Goal: Task Accomplishment & Management: Manage account settings

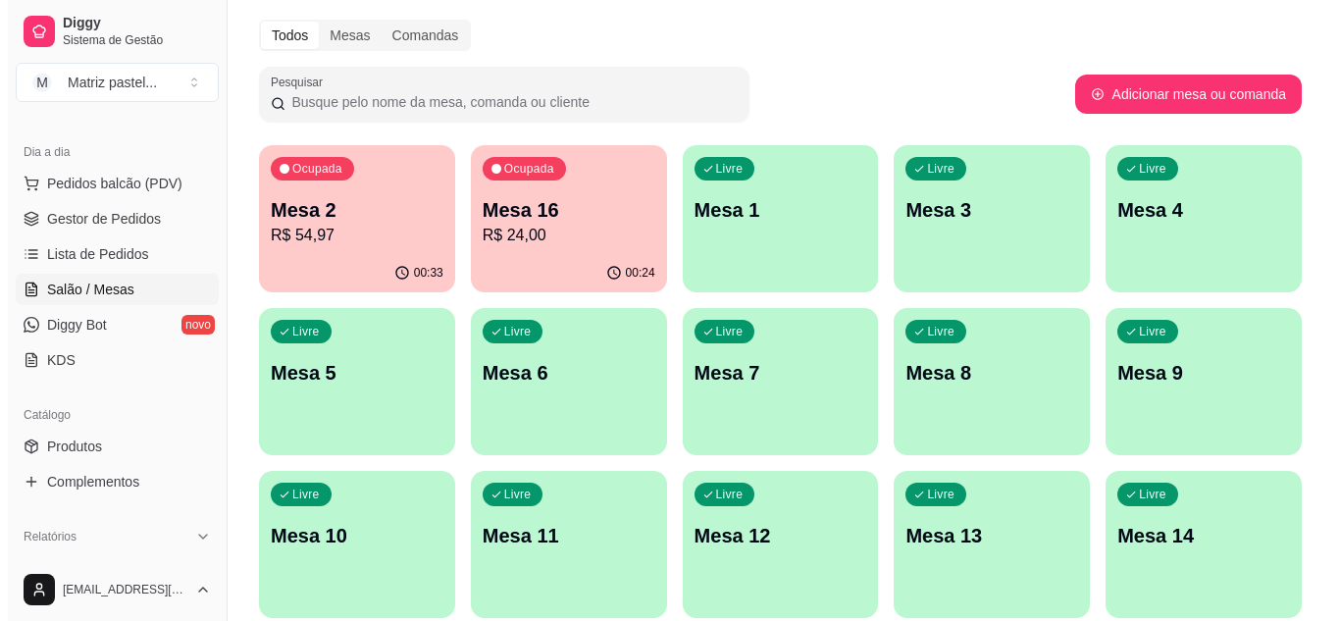
scroll to position [98, 0]
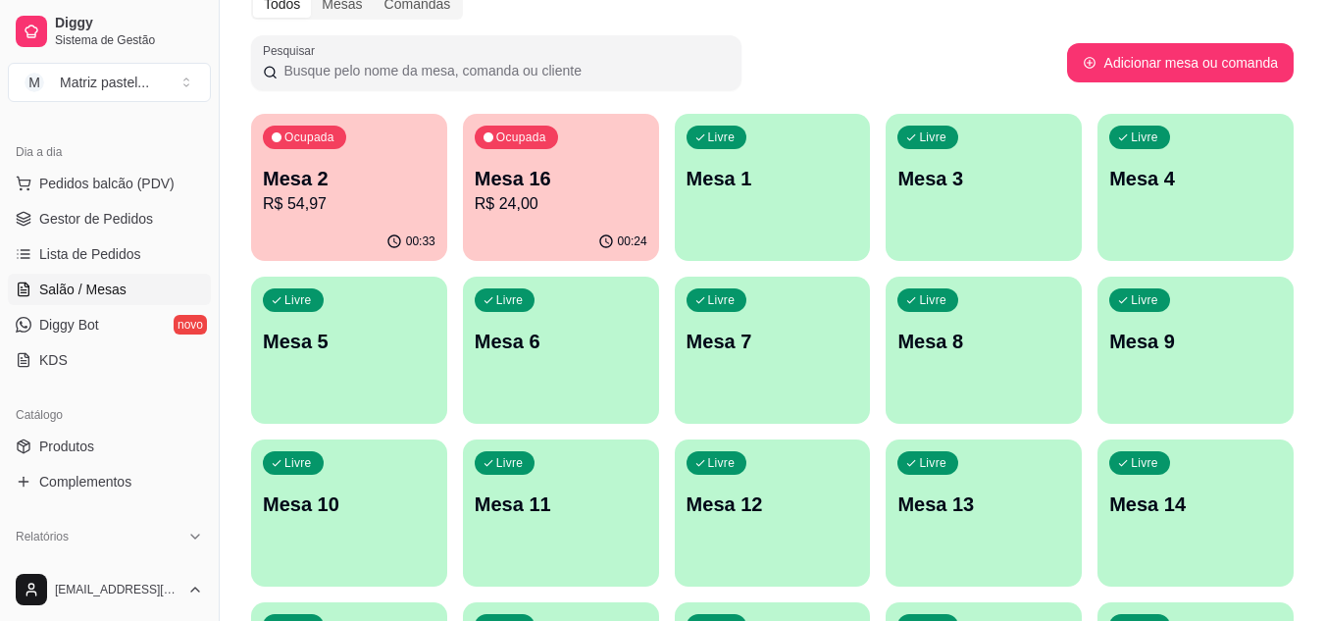
click at [375, 239] on div "00:33" at bounding box center [349, 242] width 196 height 38
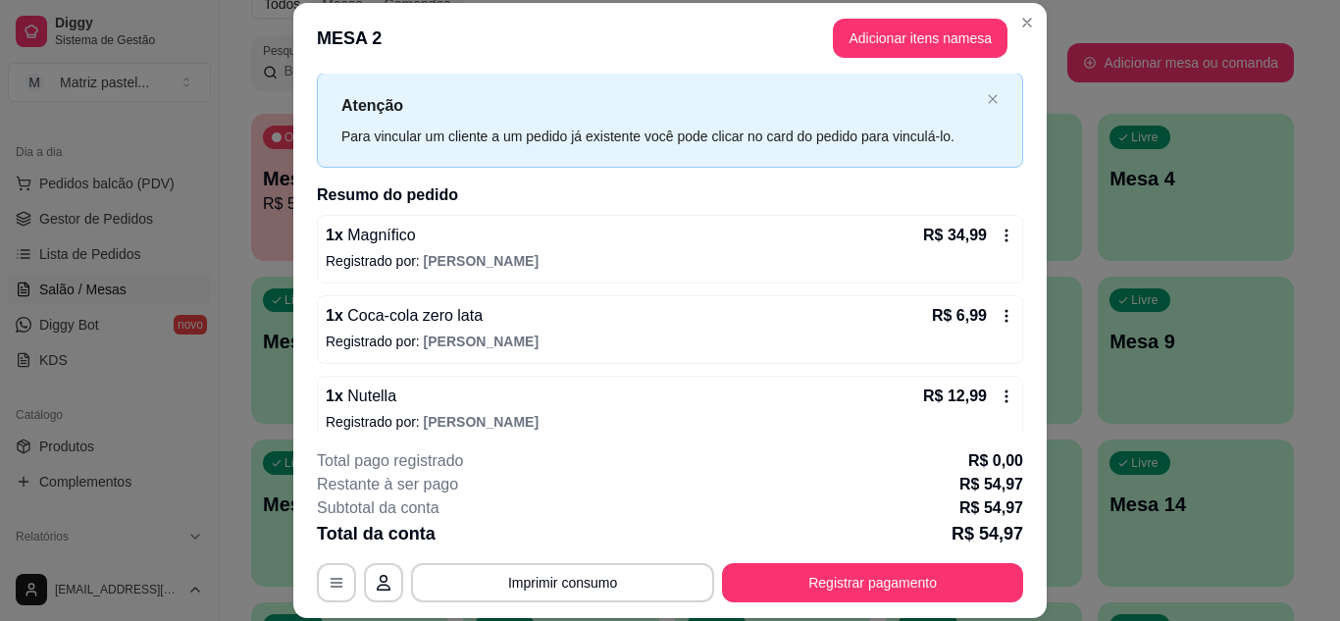
scroll to position [63, 0]
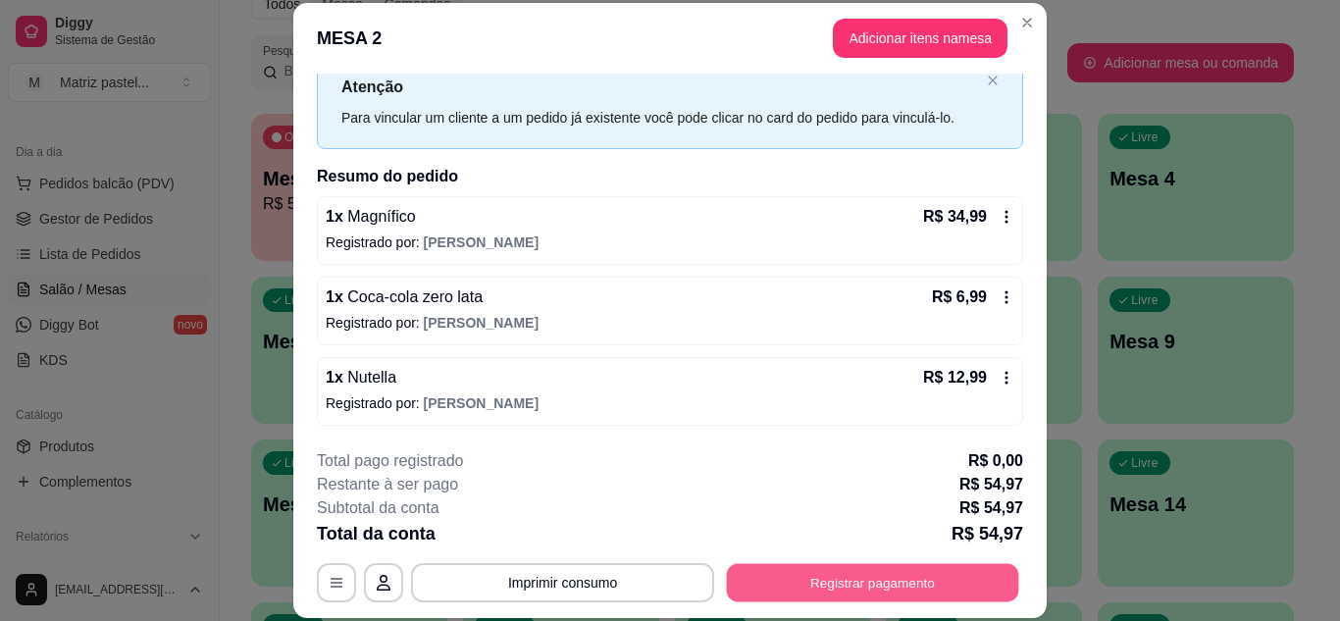
click at [807, 585] on button "Registrar pagamento" at bounding box center [873, 582] width 292 height 38
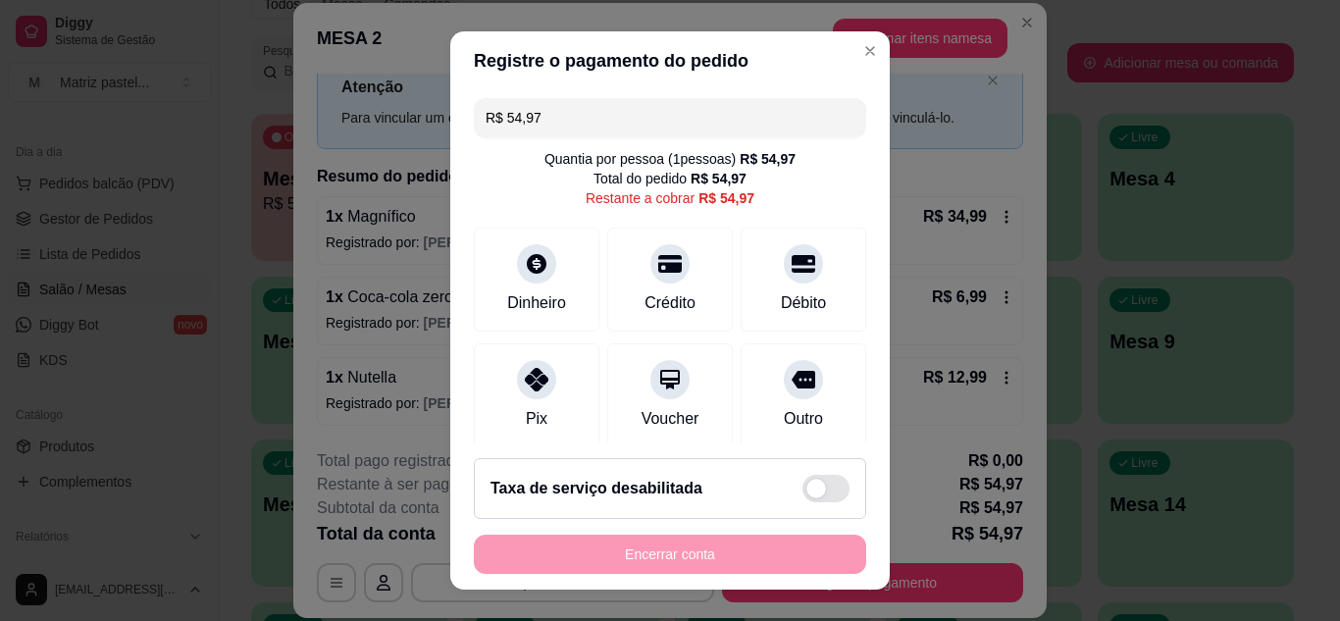
click at [593, 111] on input "R$ 54,97" at bounding box center [670, 117] width 369 height 39
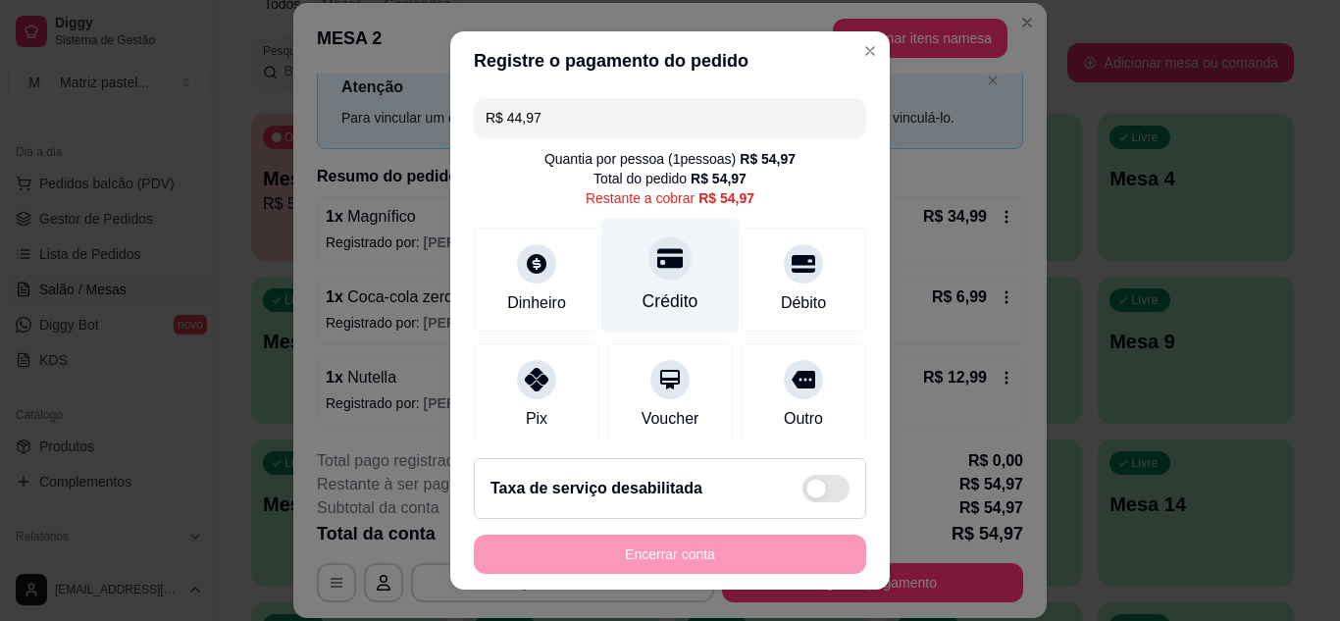
click at [658, 254] on icon at bounding box center [670, 258] width 26 height 26
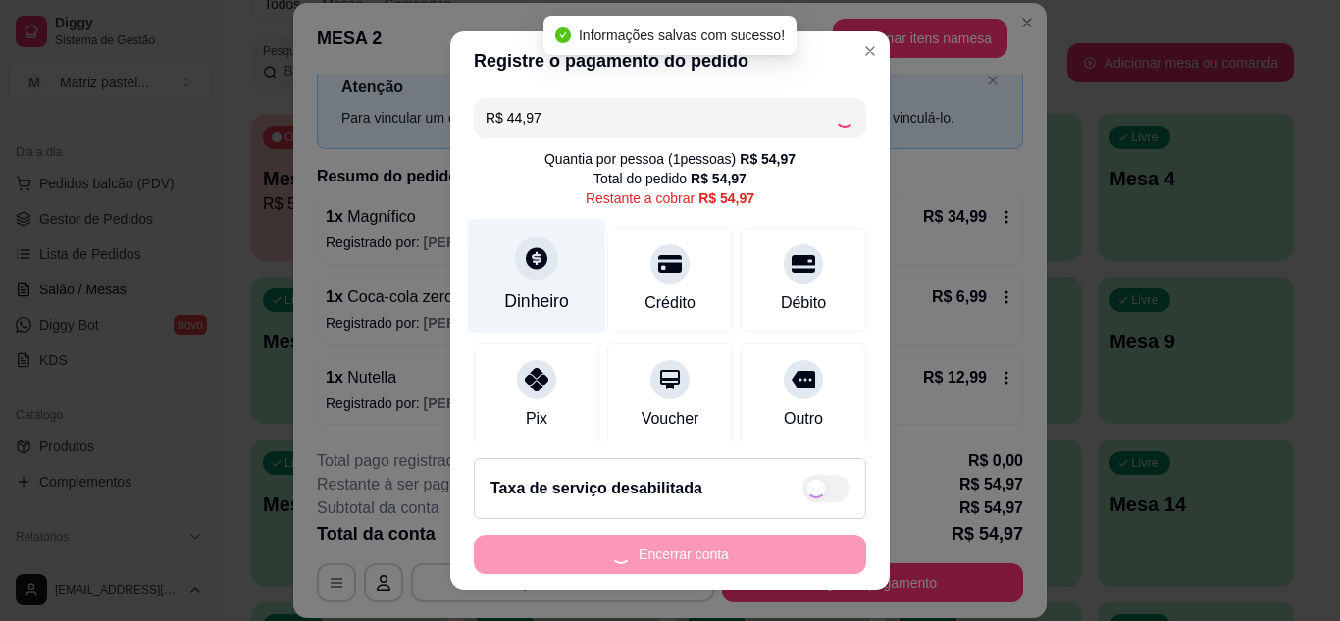
click at [538, 311] on div "Dinheiro" at bounding box center [536, 301] width 65 height 26
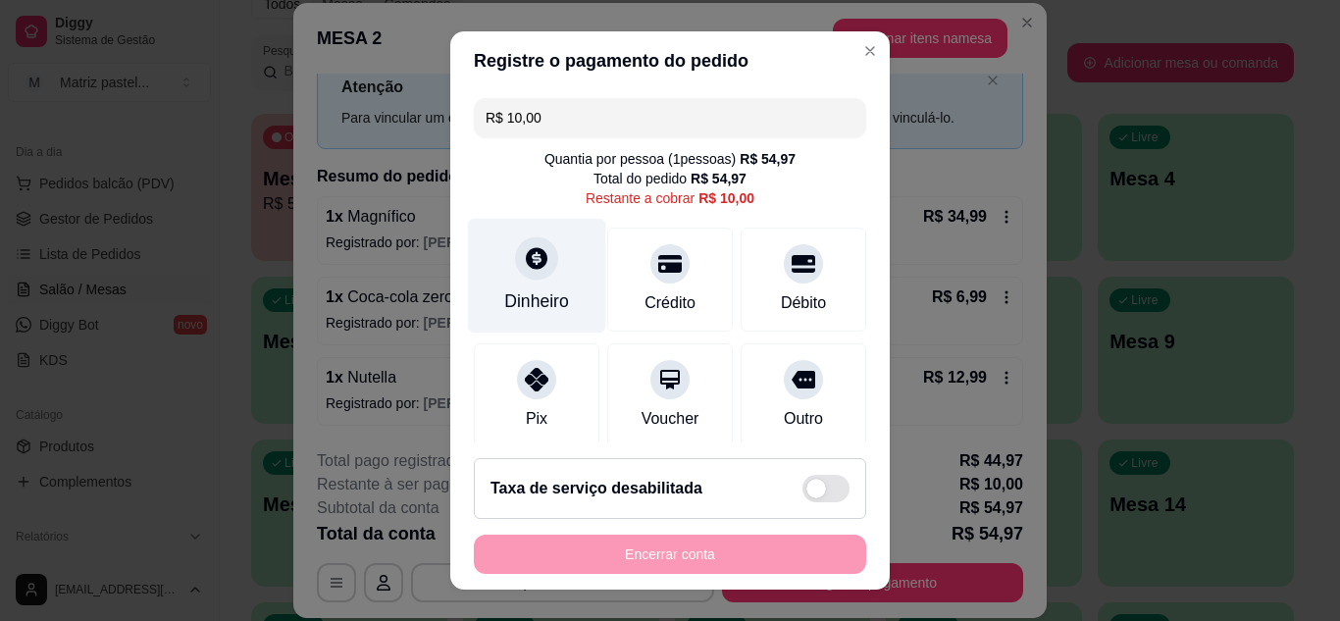
click at [558, 300] on div "Dinheiro" at bounding box center [537, 275] width 138 height 115
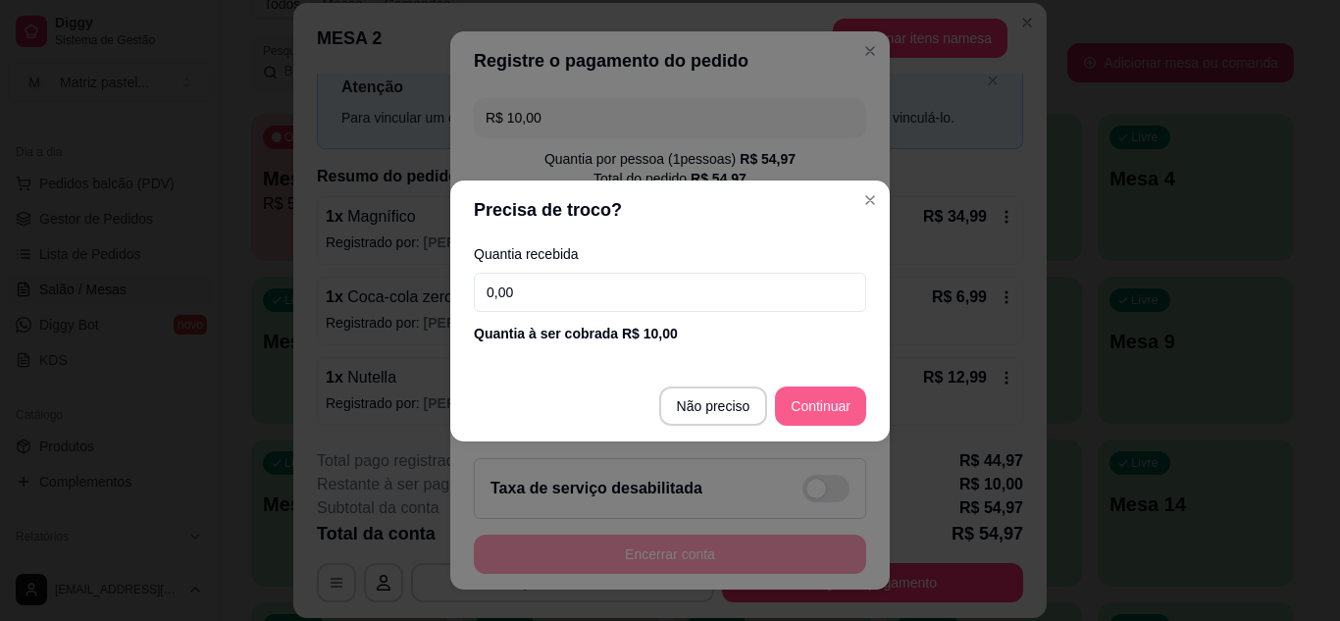
click at [801, 386] on footer "Não preciso Continuar" at bounding box center [669, 406] width 439 height 71
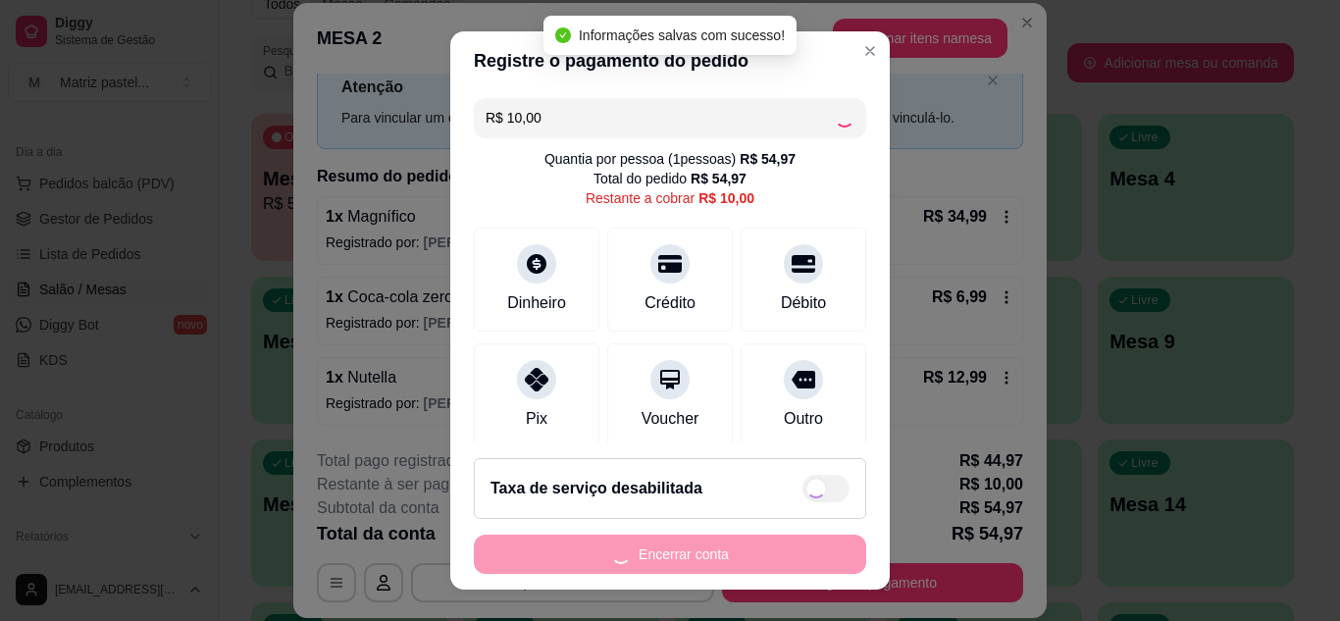
type input "R$ 0,00"
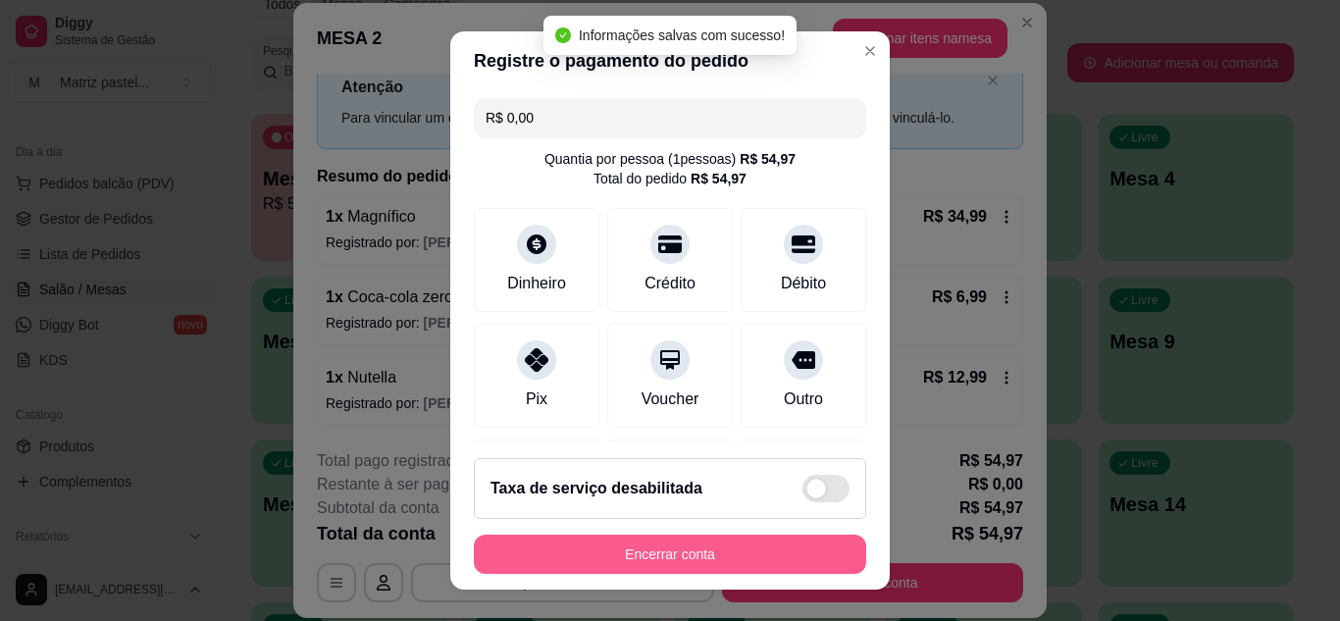
click at [722, 563] on button "Encerrar conta" at bounding box center [670, 554] width 392 height 39
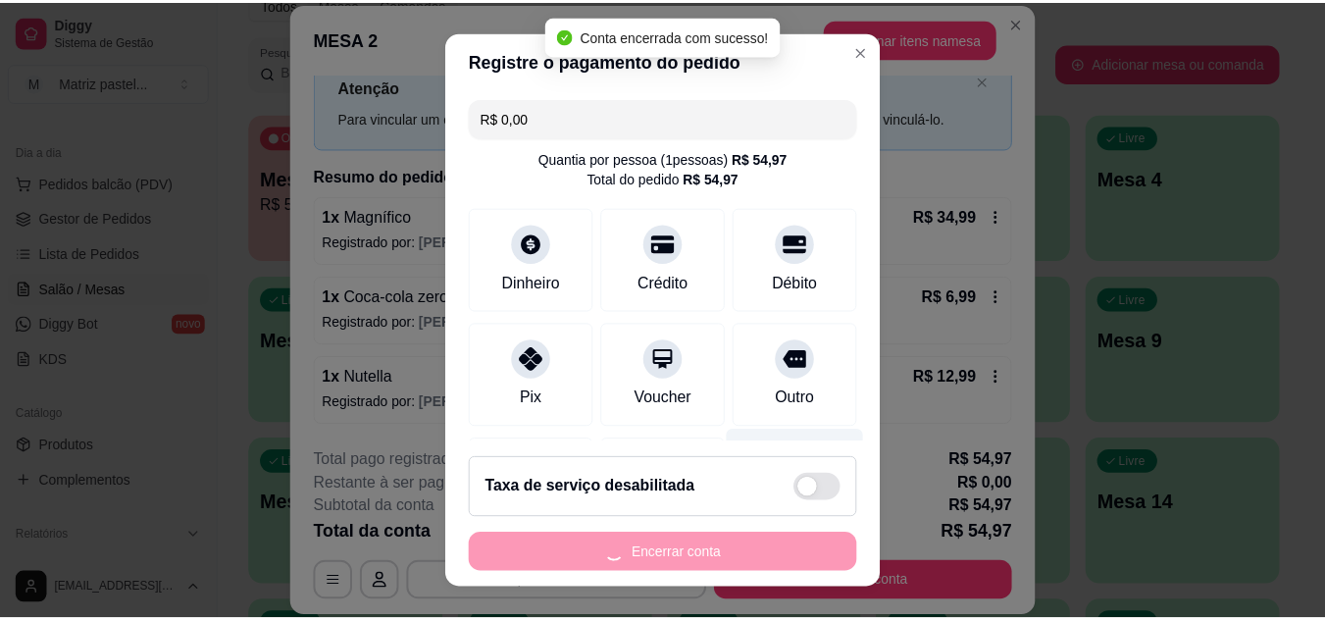
scroll to position [0, 0]
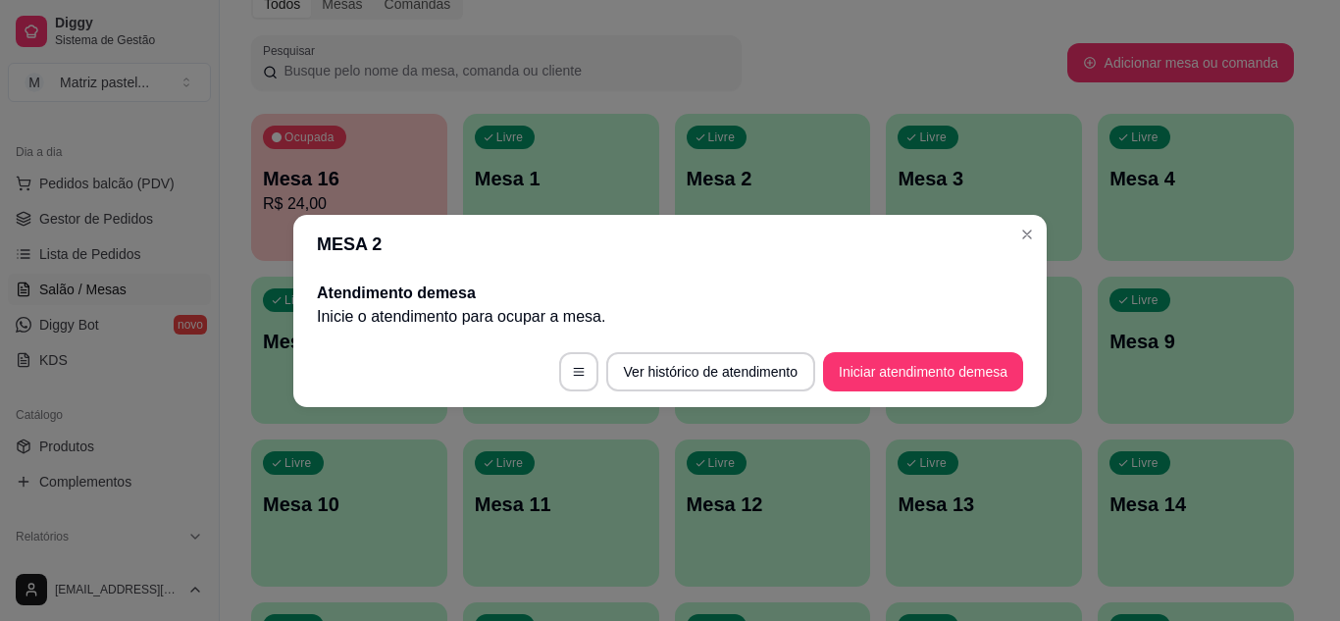
click at [1015, 249] on header "MESA 2" at bounding box center [669, 244] width 753 height 59
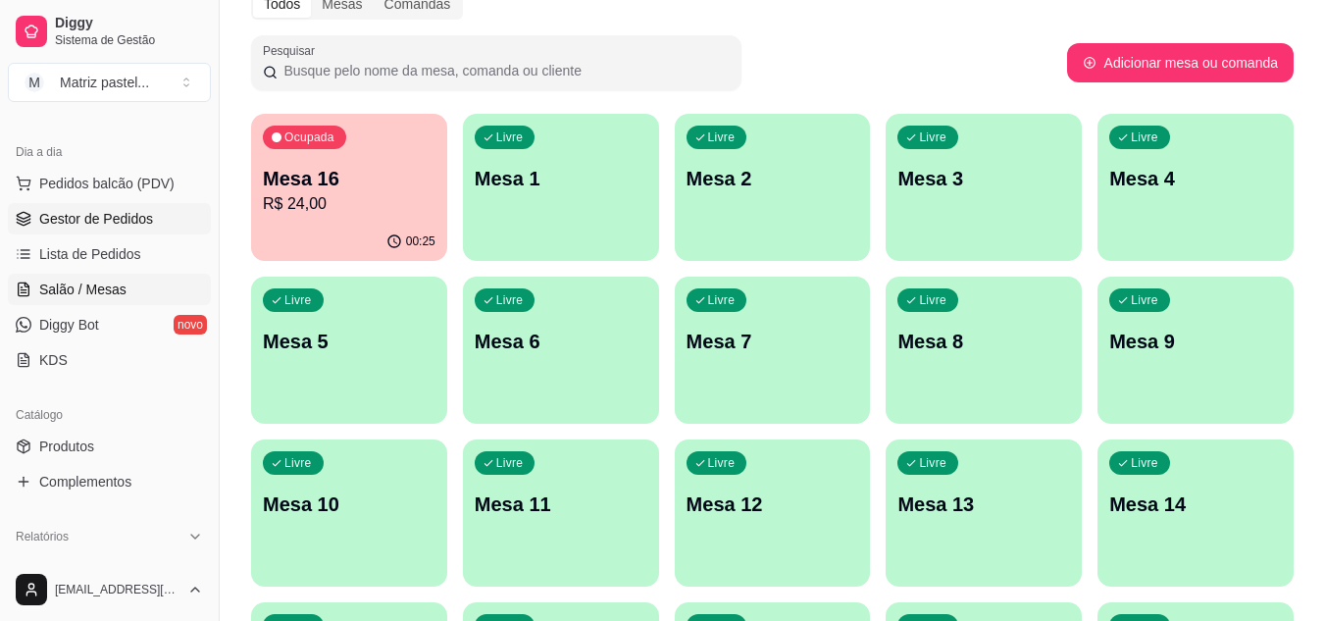
click at [107, 205] on link "Gestor de Pedidos" at bounding box center [109, 218] width 203 height 31
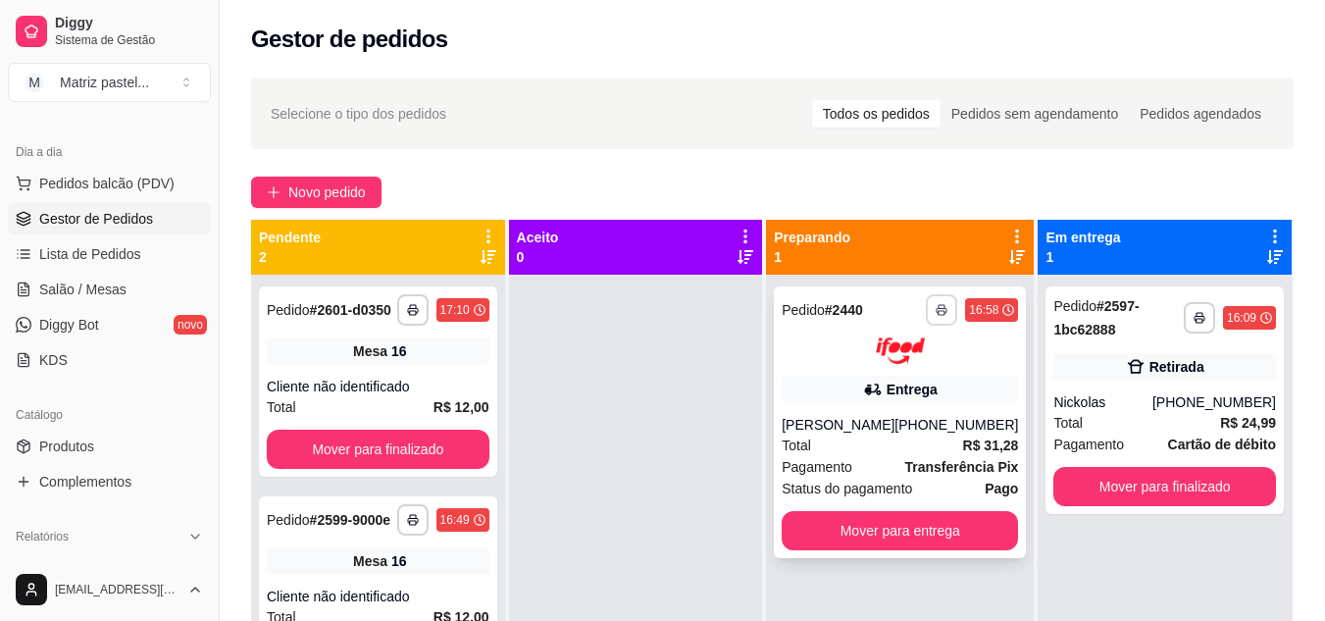
click at [926, 308] on button "button" at bounding box center [941, 309] width 31 height 31
click at [883, 375] on button "IMPRESSORA" at bounding box center [875, 378] width 142 height 31
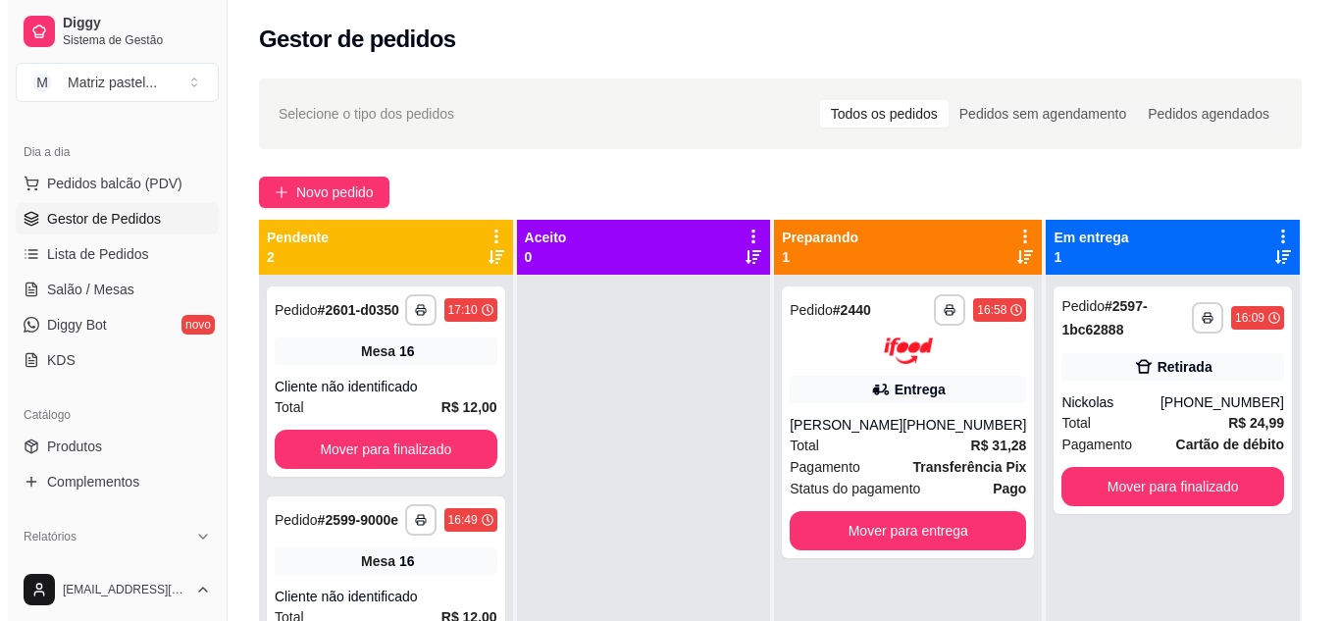
scroll to position [55, 0]
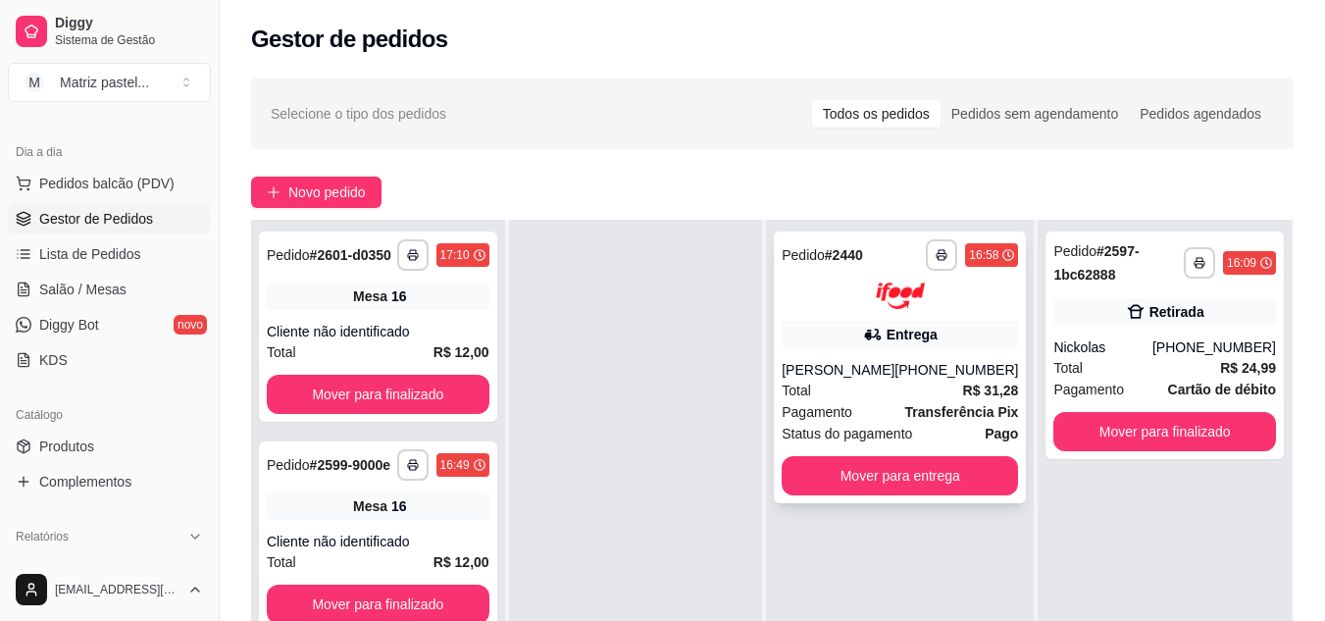
click at [840, 403] on span "Pagamento" at bounding box center [817, 412] width 71 height 22
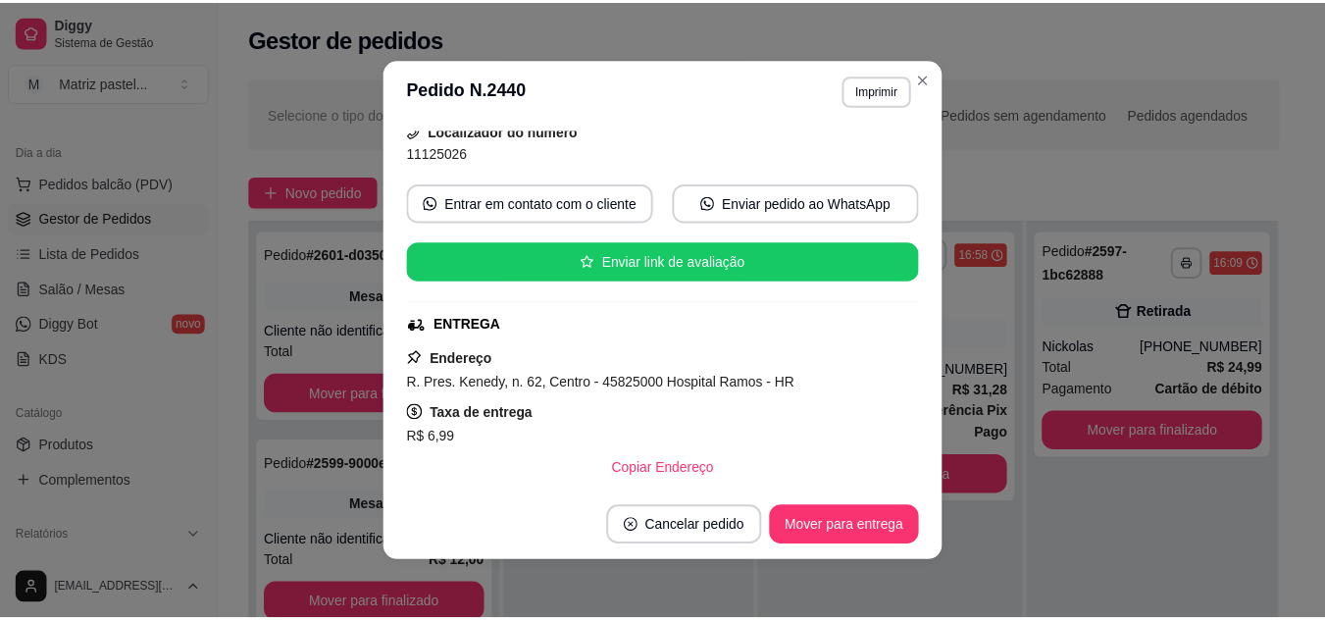
scroll to position [196, 0]
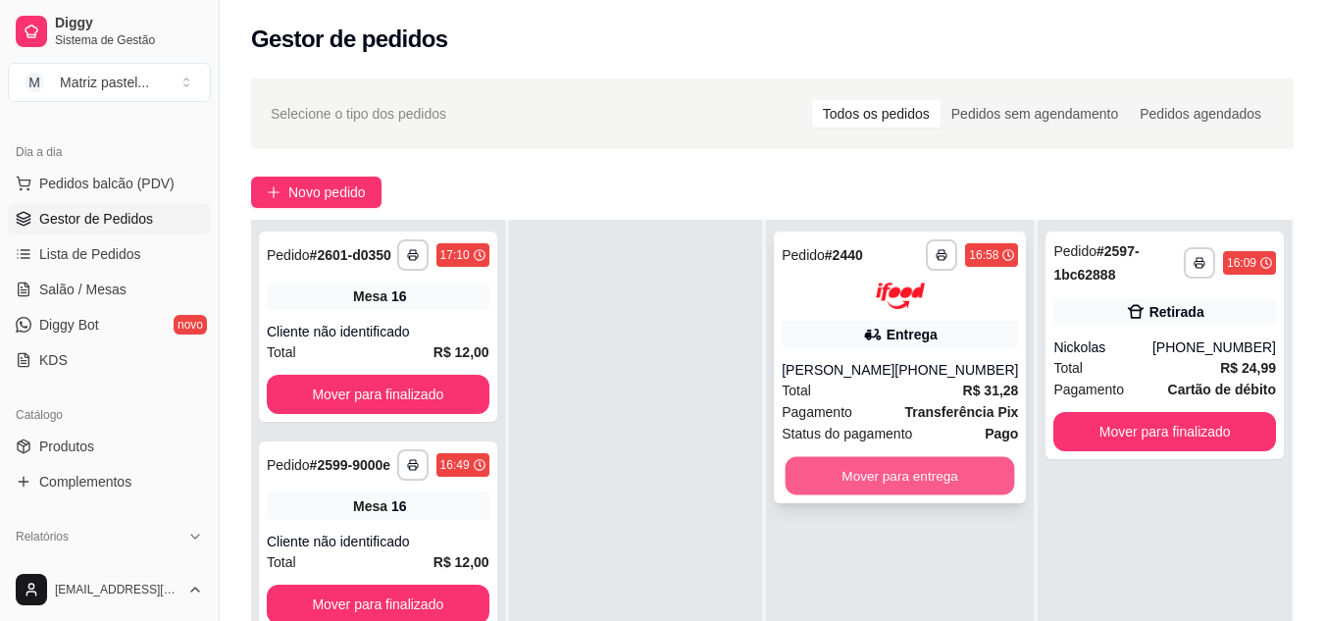
click at [885, 469] on button "Mover para entrega" at bounding box center [901, 475] width 230 height 38
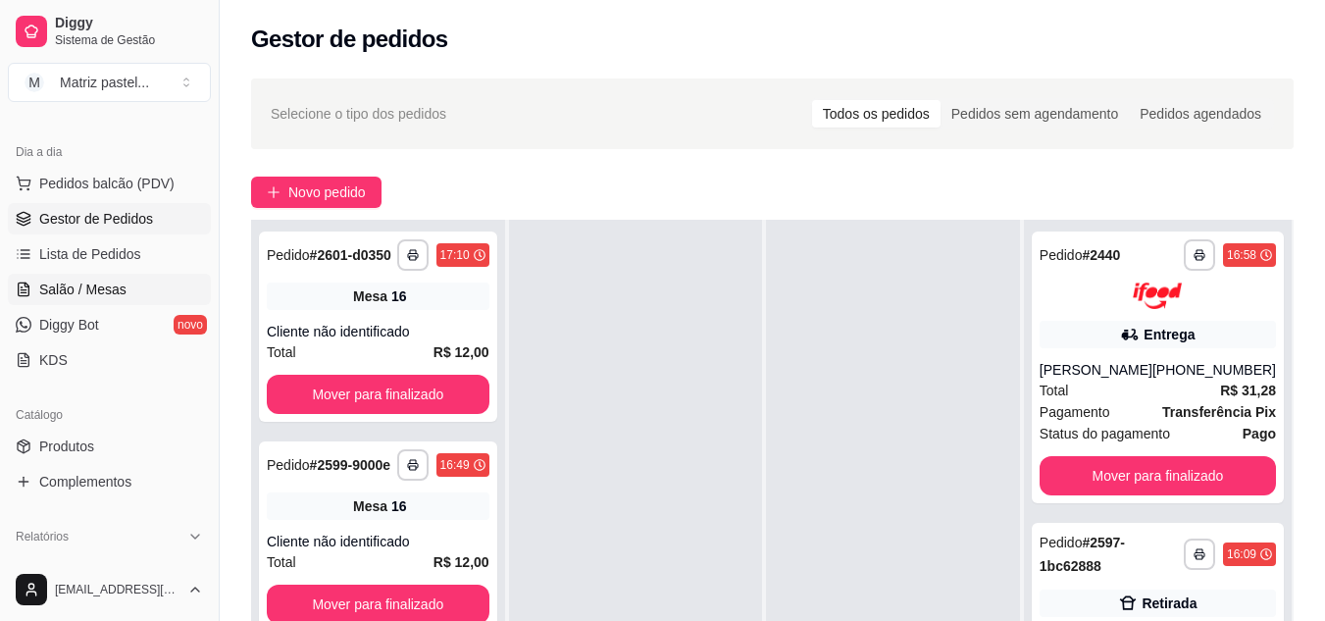
click at [129, 288] on link "Salão / Mesas" at bounding box center [109, 289] width 203 height 31
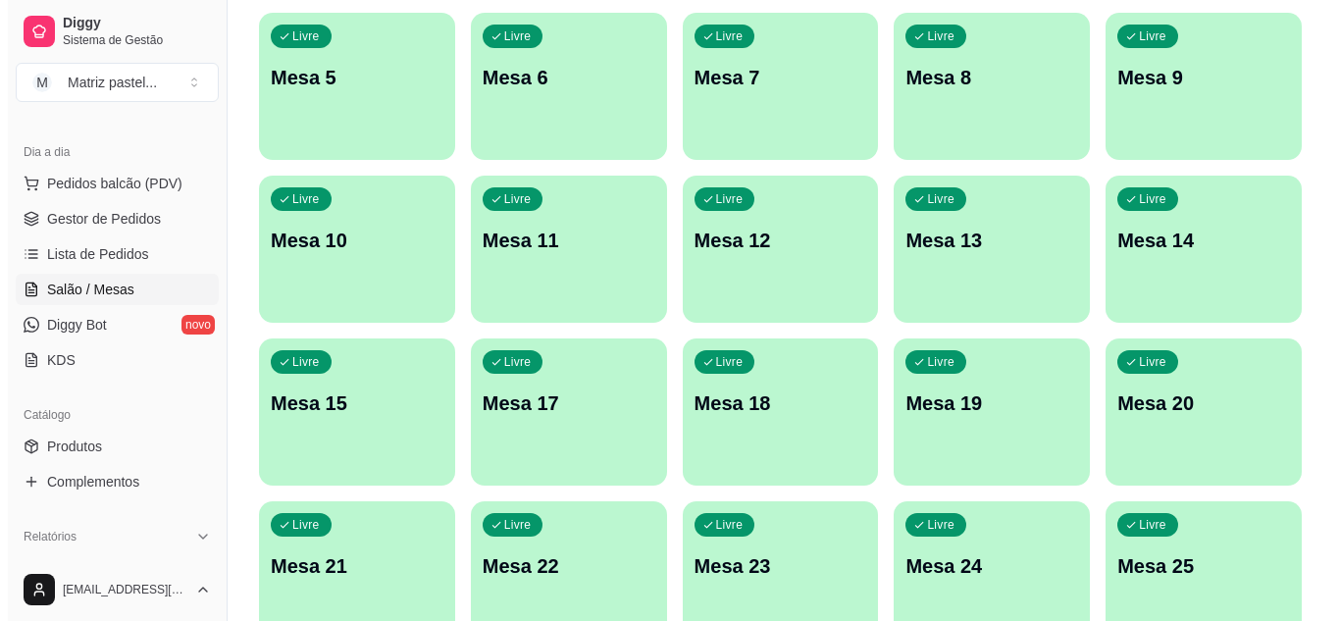
scroll to position [469, 0]
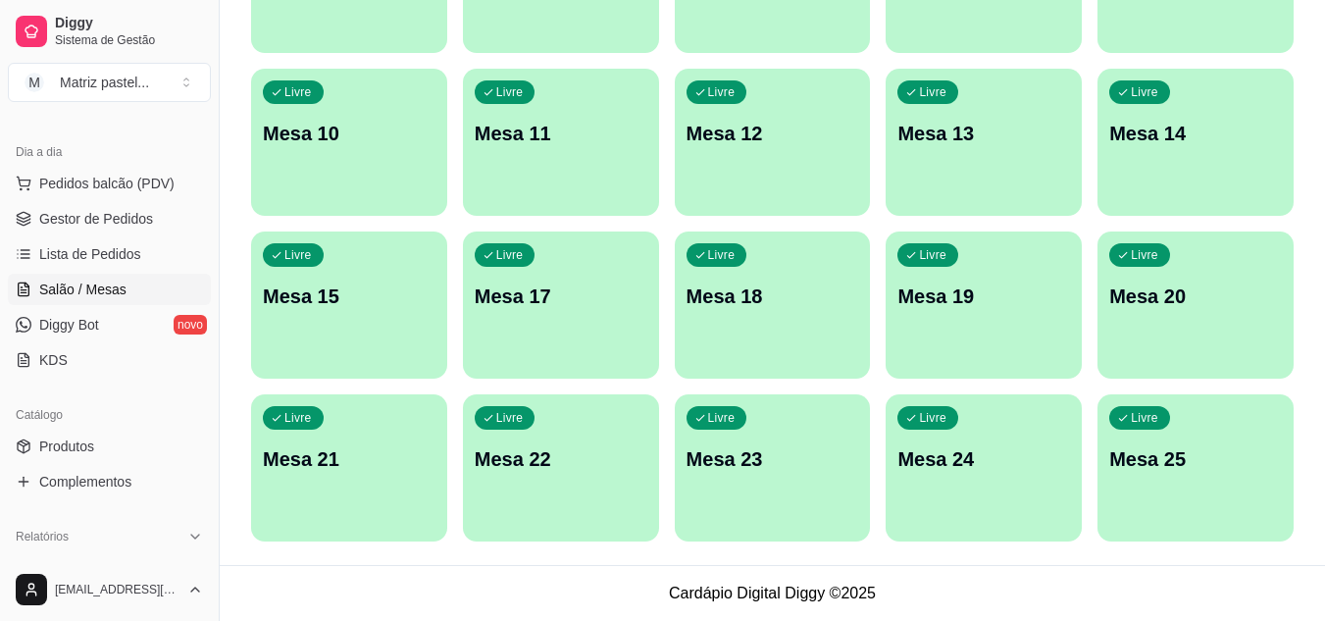
click at [1213, 457] on p "Mesa 25" at bounding box center [1196, 458] width 173 height 27
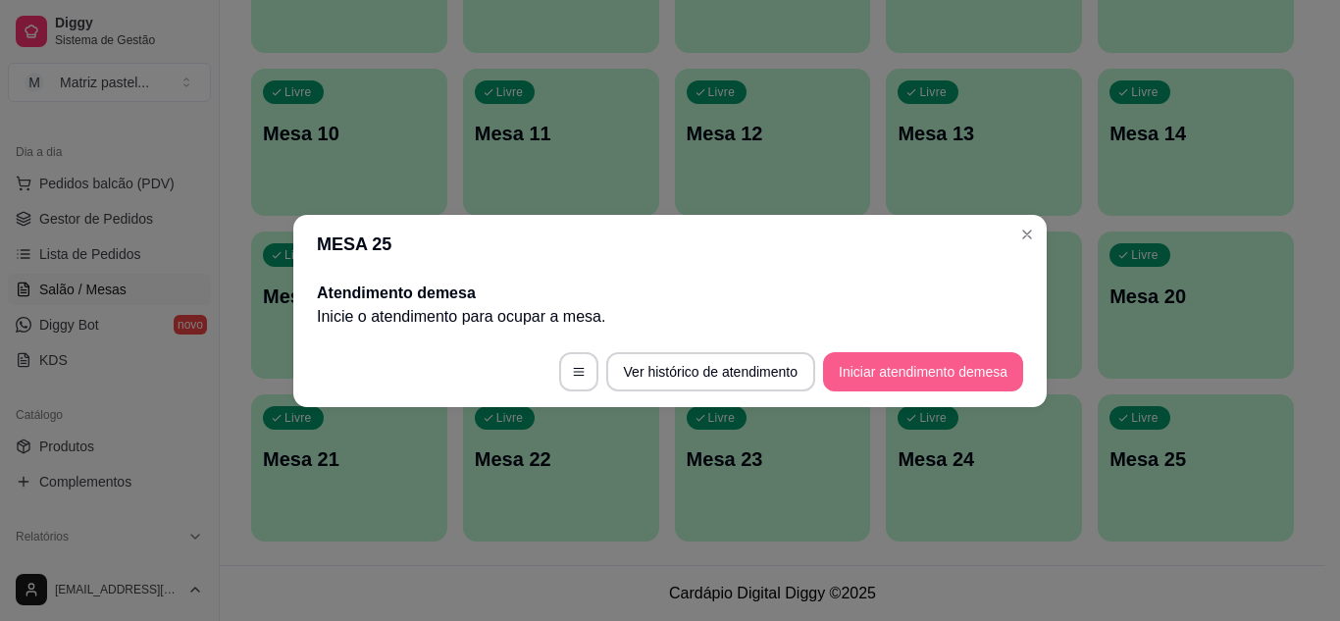
click at [900, 387] on button "Iniciar atendimento de mesa" at bounding box center [923, 371] width 200 height 39
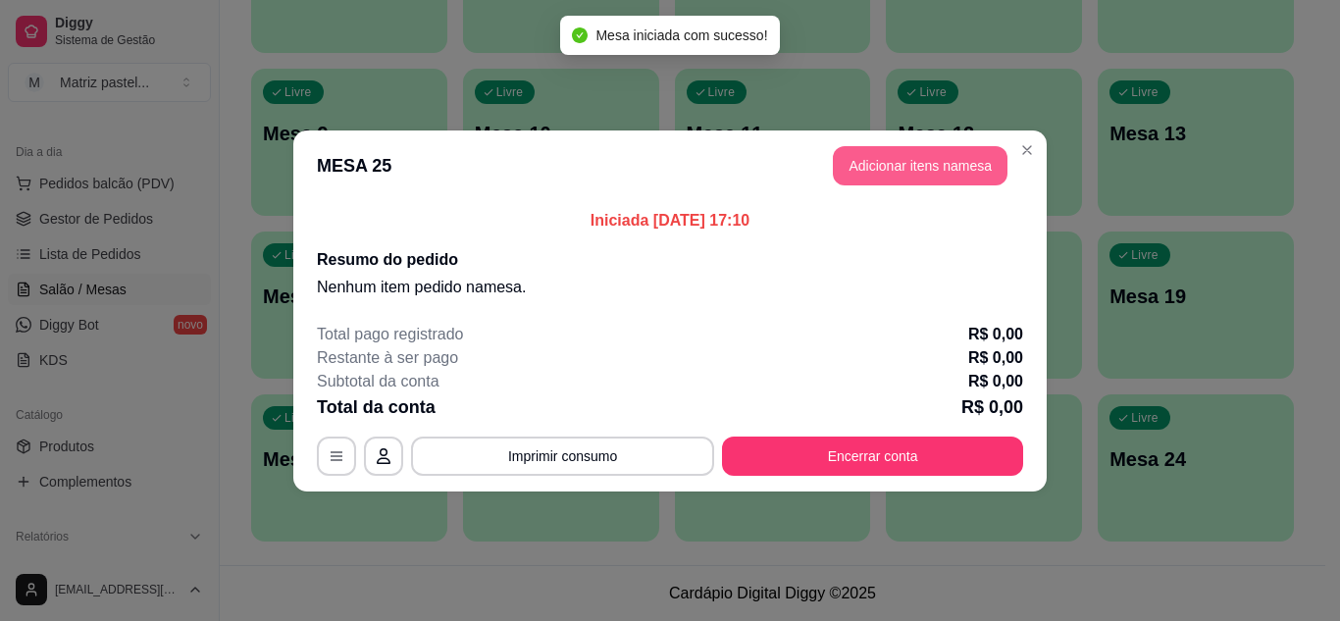
click at [921, 152] on button "Adicionar itens na mesa" at bounding box center [920, 165] width 175 height 39
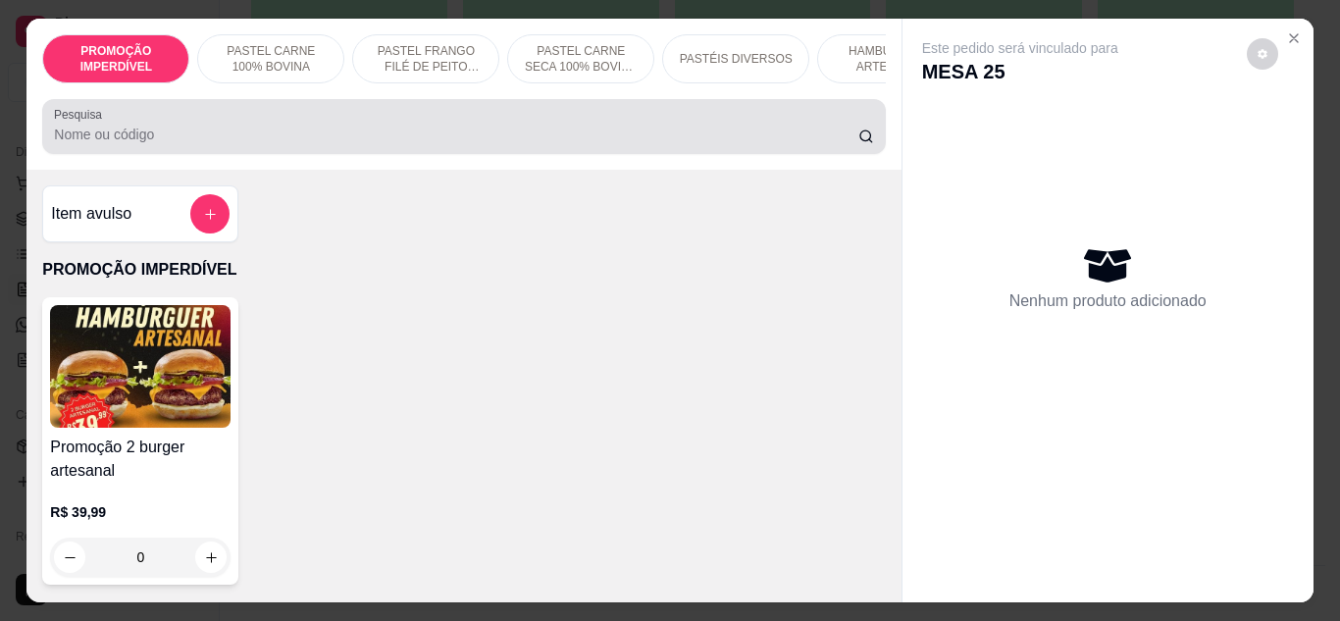
click at [296, 123] on div at bounding box center [463, 126] width 819 height 39
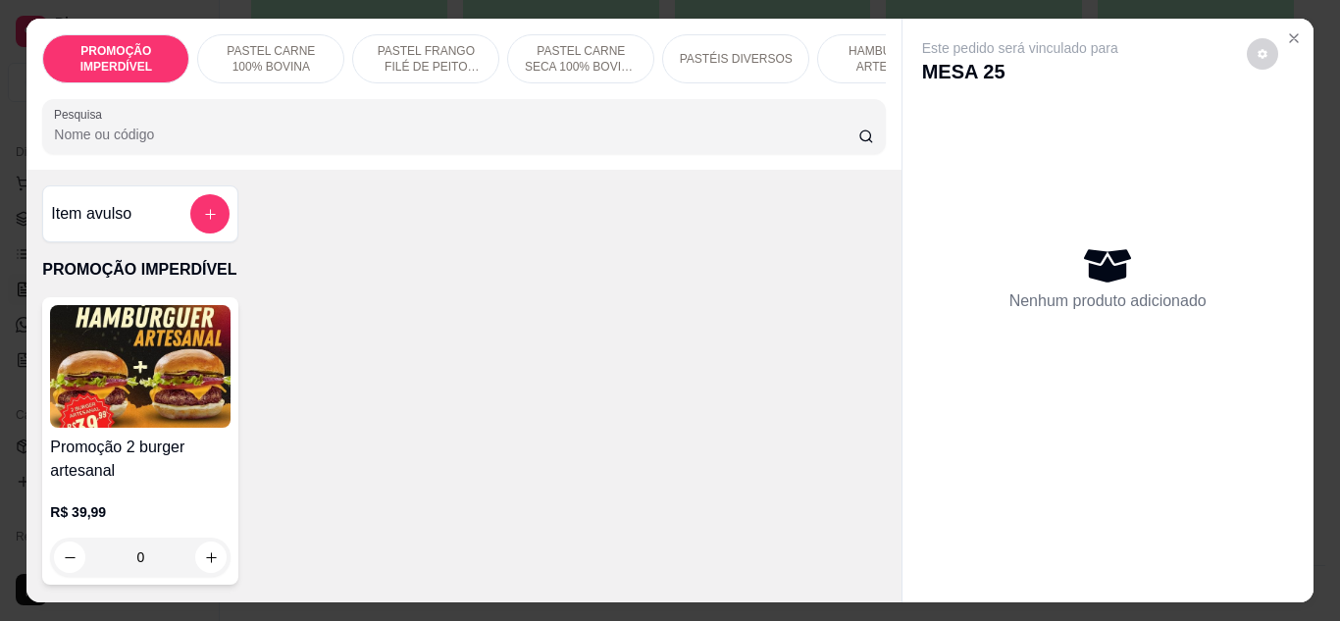
click at [147, 144] on input "Pesquisa" at bounding box center [456, 135] width 804 height 20
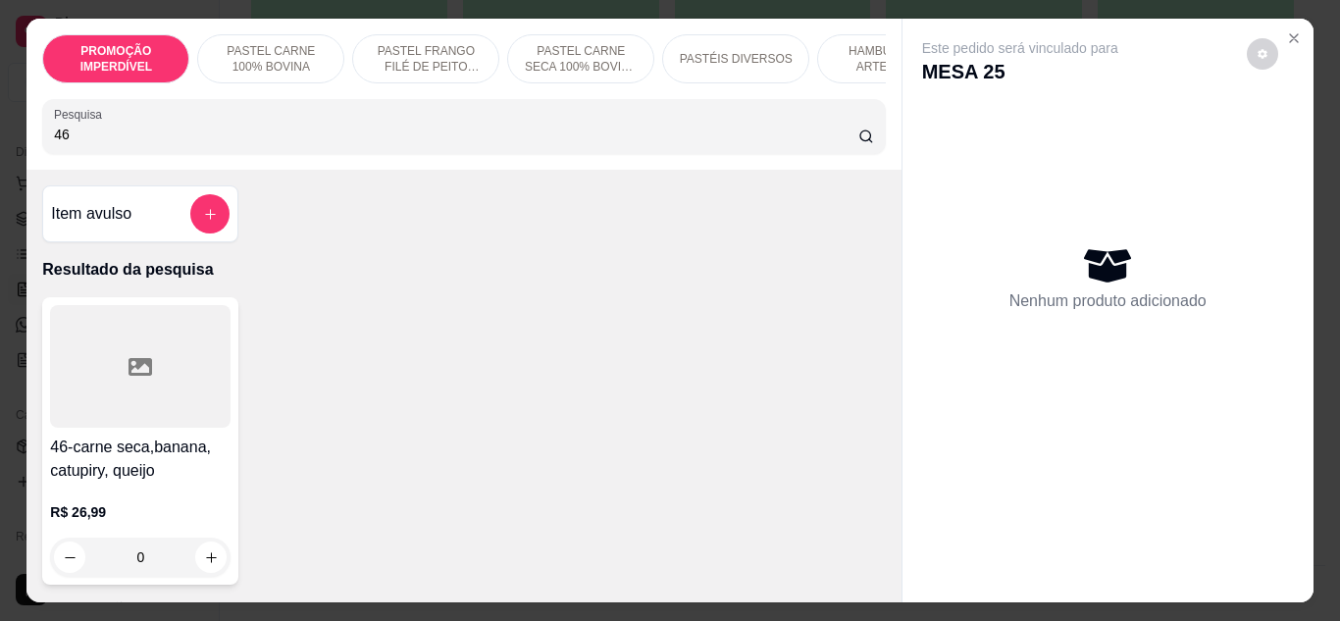
type input "46"
click at [195, 543] on div "R$ 26,99 0" at bounding box center [140, 539] width 181 height 75
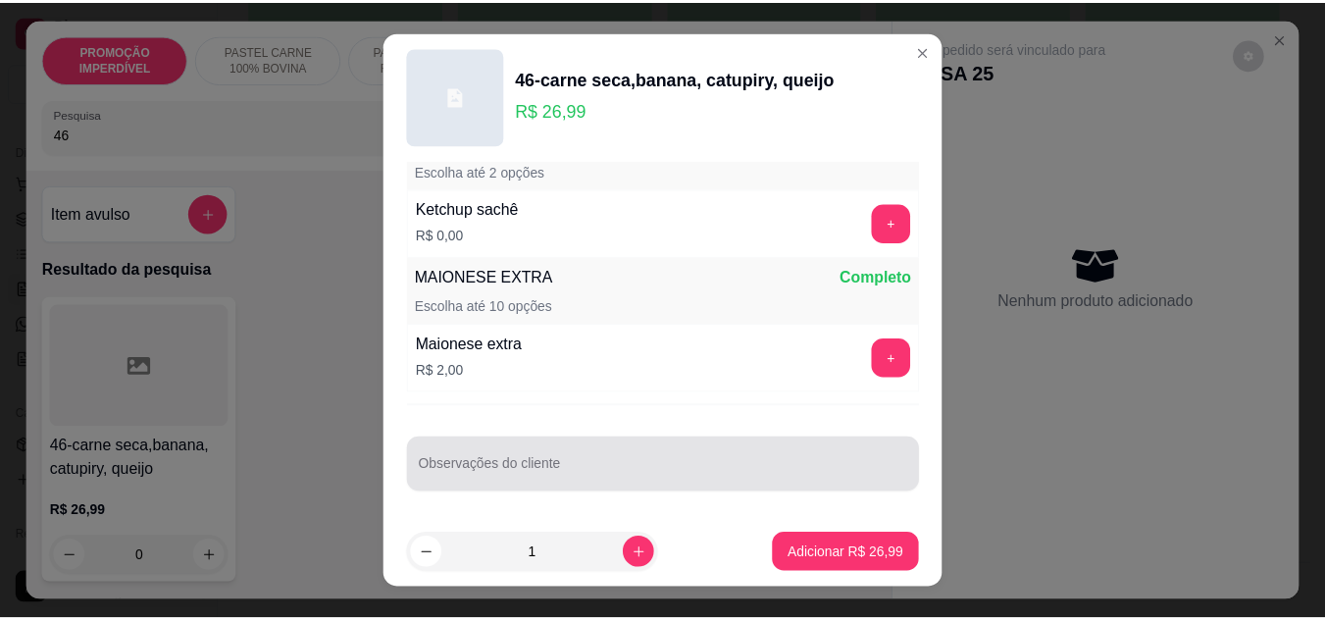
scroll to position [1258, 0]
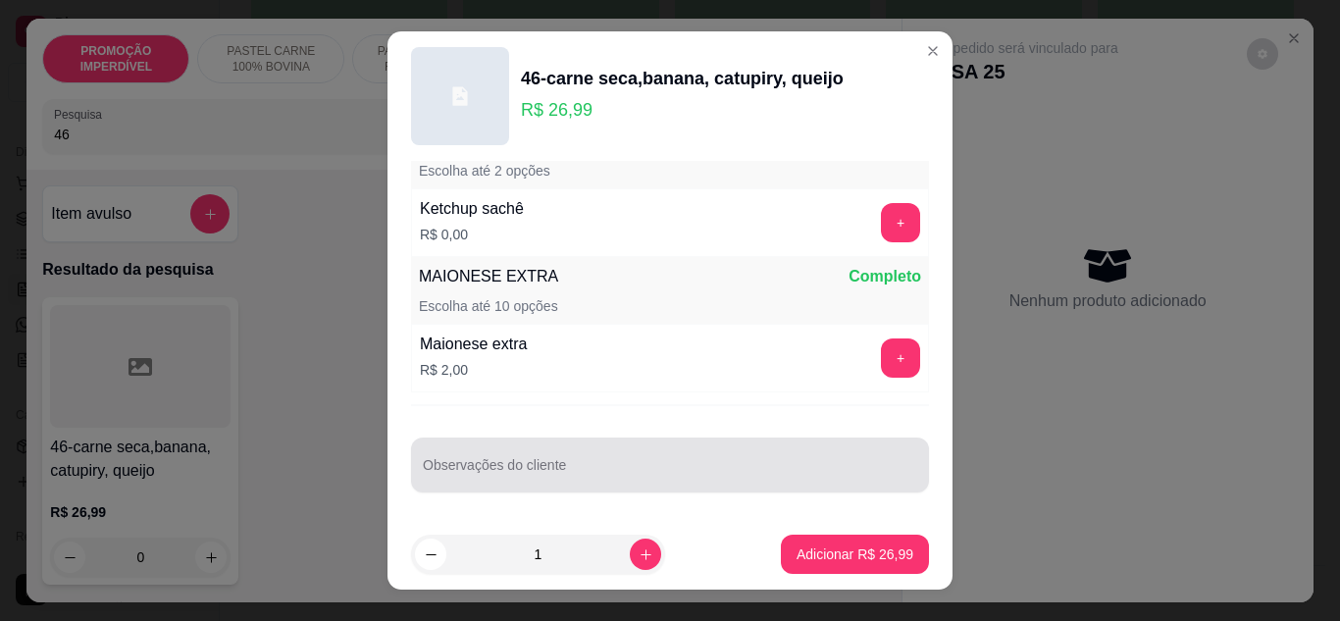
click at [584, 466] on input "Observações do cliente" at bounding box center [670, 473] width 494 height 20
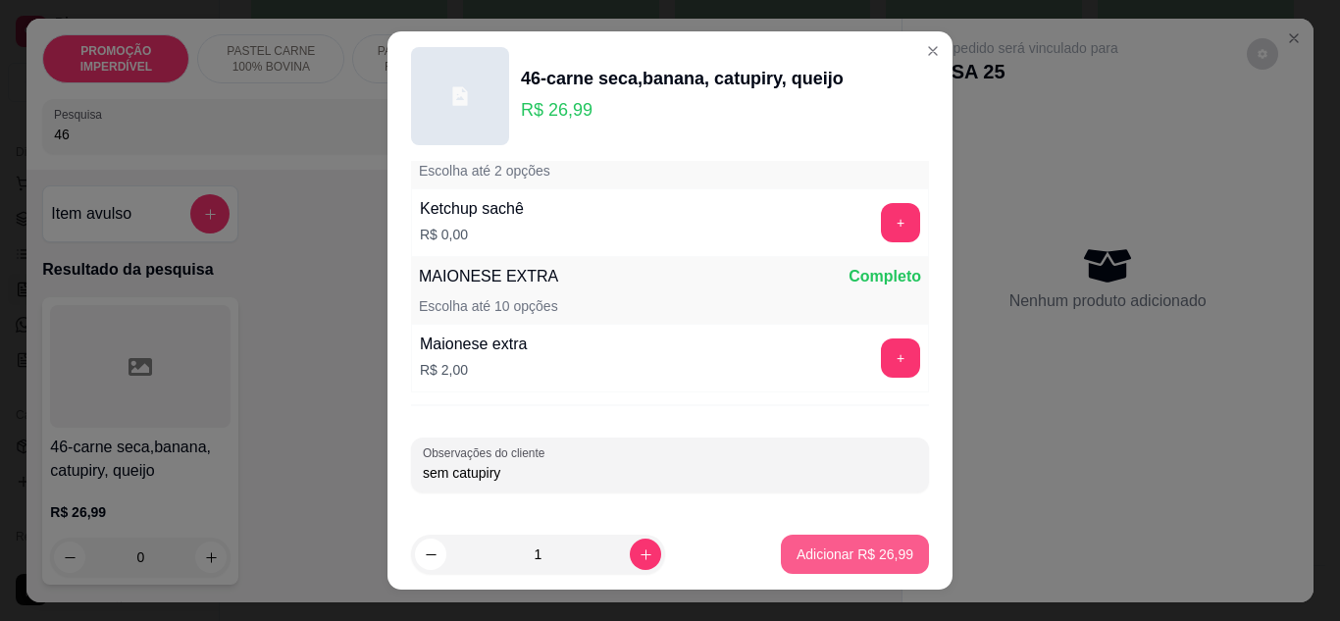
type input "sem catupiry"
click at [811, 548] on p "Adicionar R$ 26,99" at bounding box center [855, 554] width 117 height 20
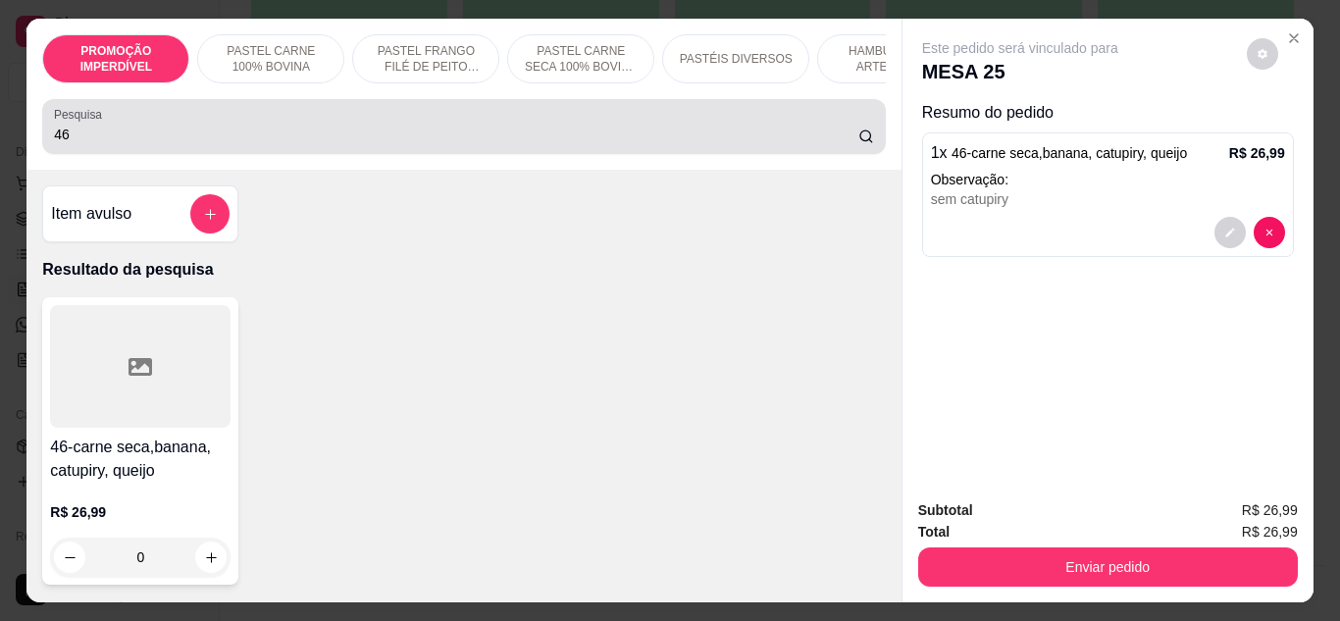
click at [330, 154] on div "Pesquisa 46" at bounding box center [463, 126] width 843 height 55
click at [329, 154] on div "Pesquisa 46" at bounding box center [463, 126] width 843 height 55
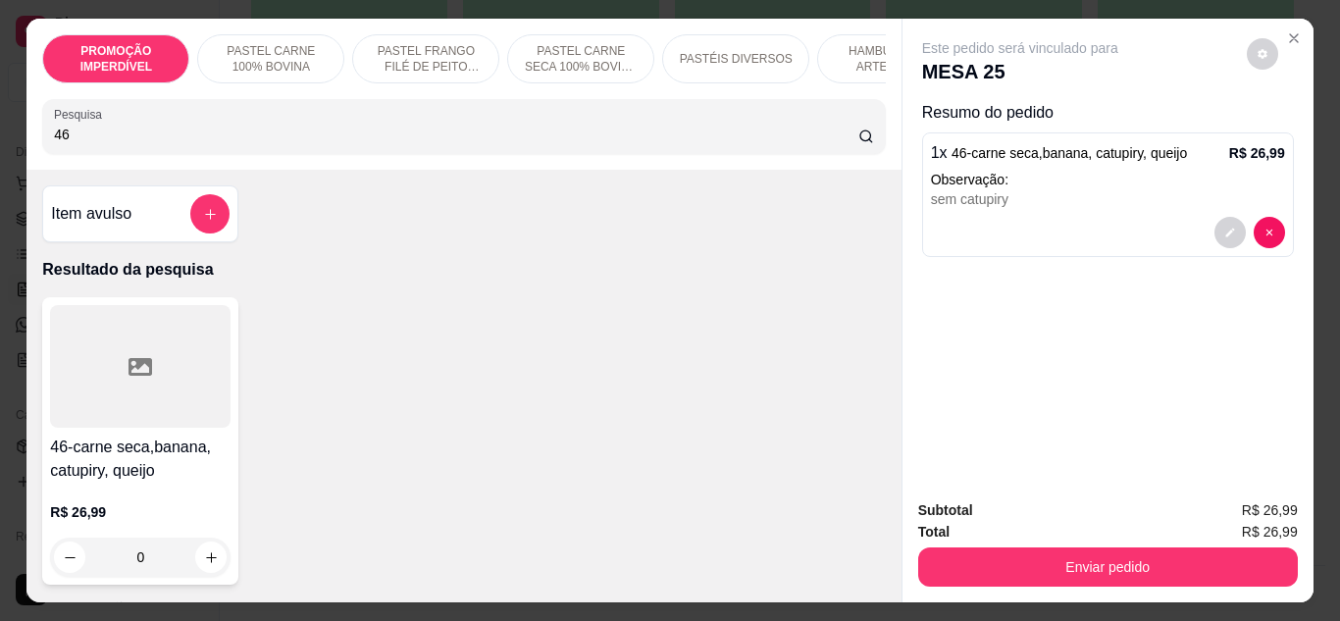
drag, startPoint x: 195, startPoint y: 134, endPoint x: 0, endPoint y: 145, distance: 195.5
click at [0, 145] on div "PROMOÇÃO IMPERDÍVEL PASTEL CARNE 100% BOVINA PASTEL FRANGO FILÉ DE PEITO DESFIA…" at bounding box center [670, 310] width 1340 height 621
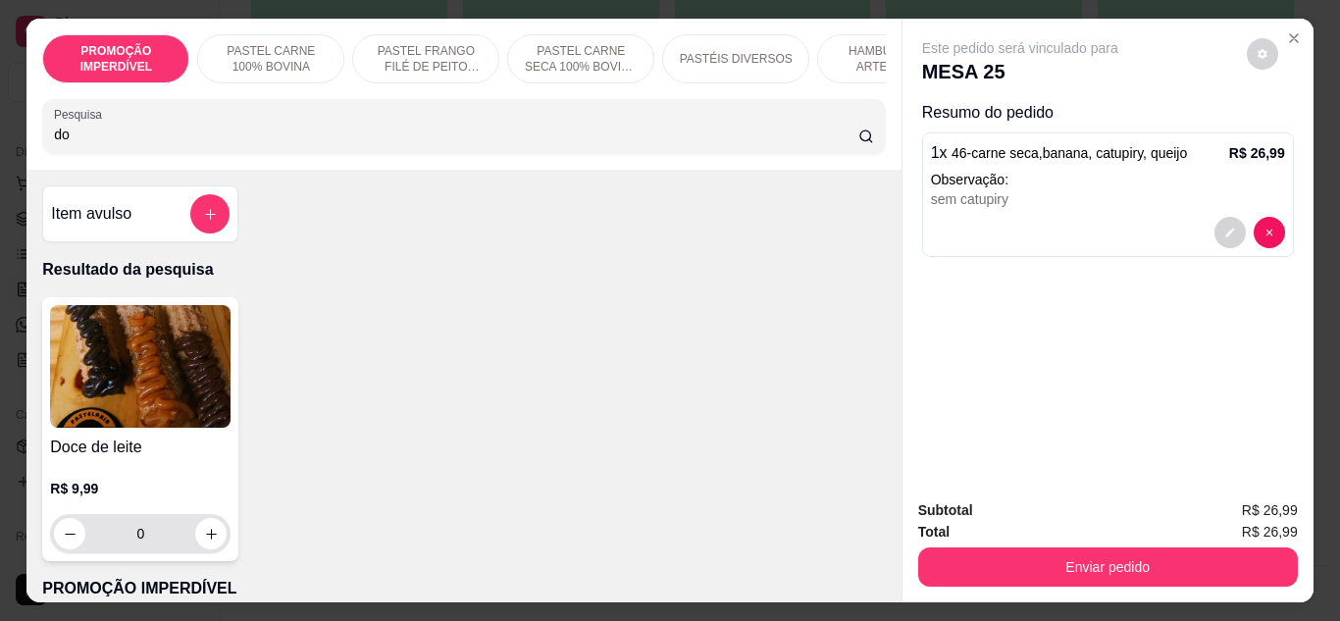
type input "do"
click at [186, 539] on input "0" at bounding box center [140, 533] width 110 height 39
click at [196, 543] on button "increase-product-quantity" at bounding box center [211, 533] width 30 height 30
type input "1"
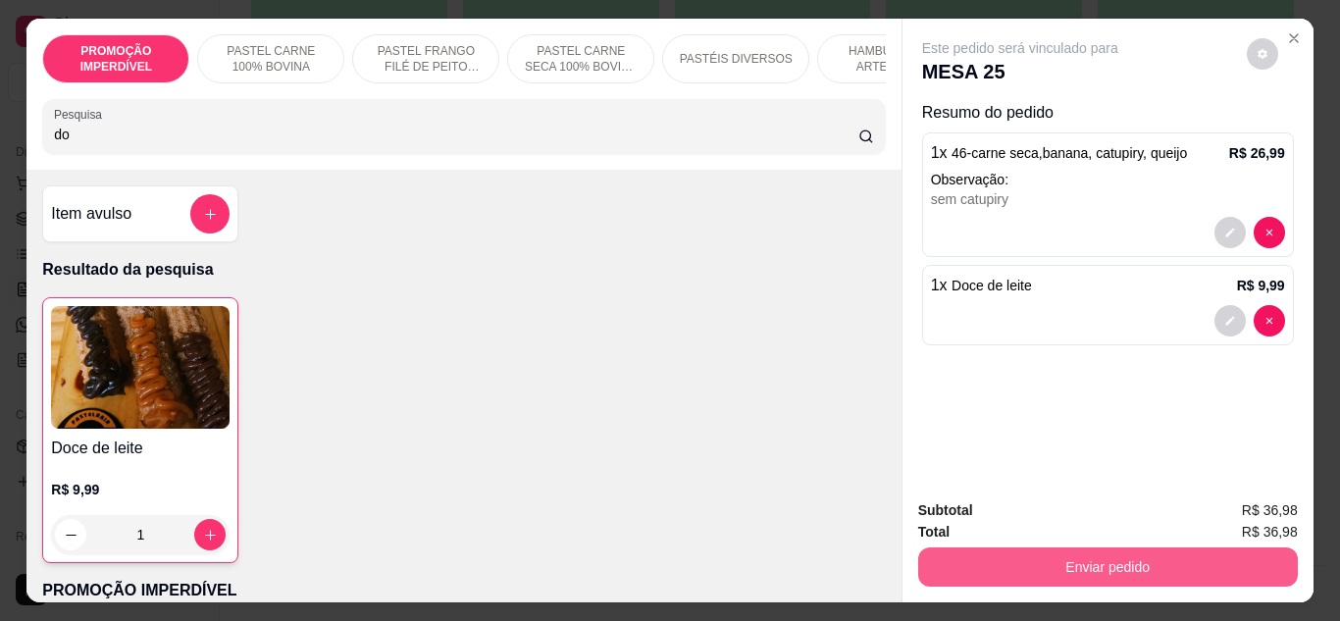
click at [918, 554] on button "Enviar pedido" at bounding box center [1108, 566] width 380 height 39
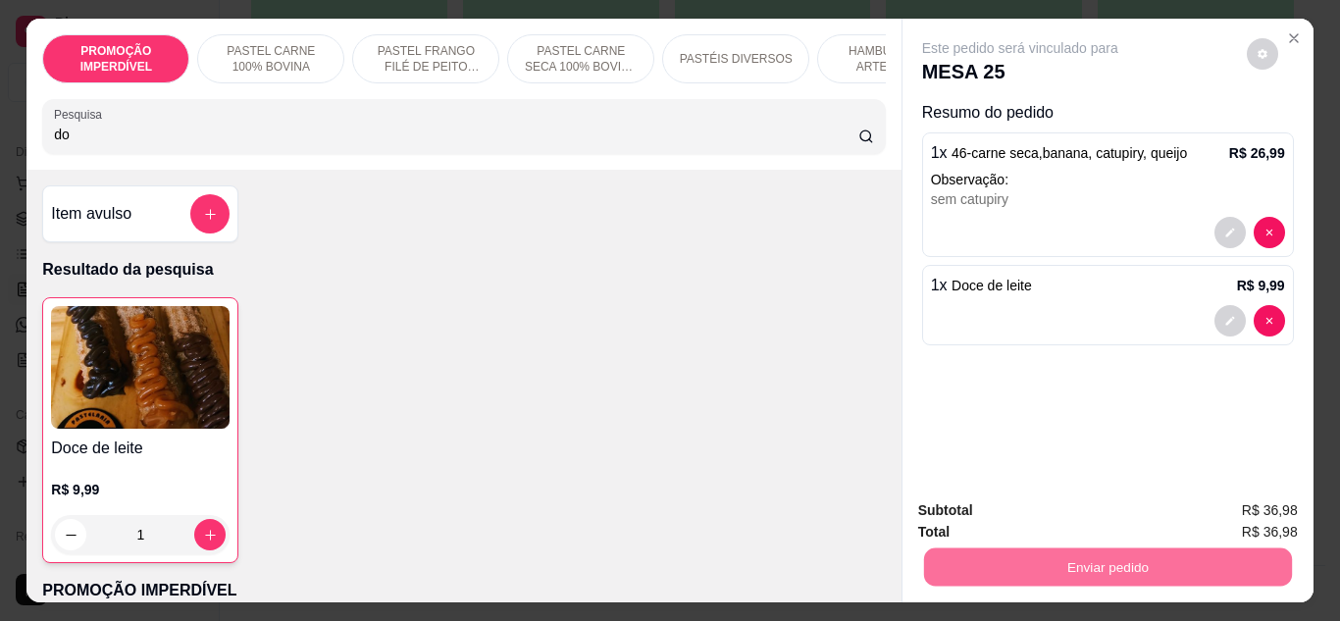
click at [1263, 500] on button "Enviar pedido" at bounding box center [1246, 510] width 111 height 37
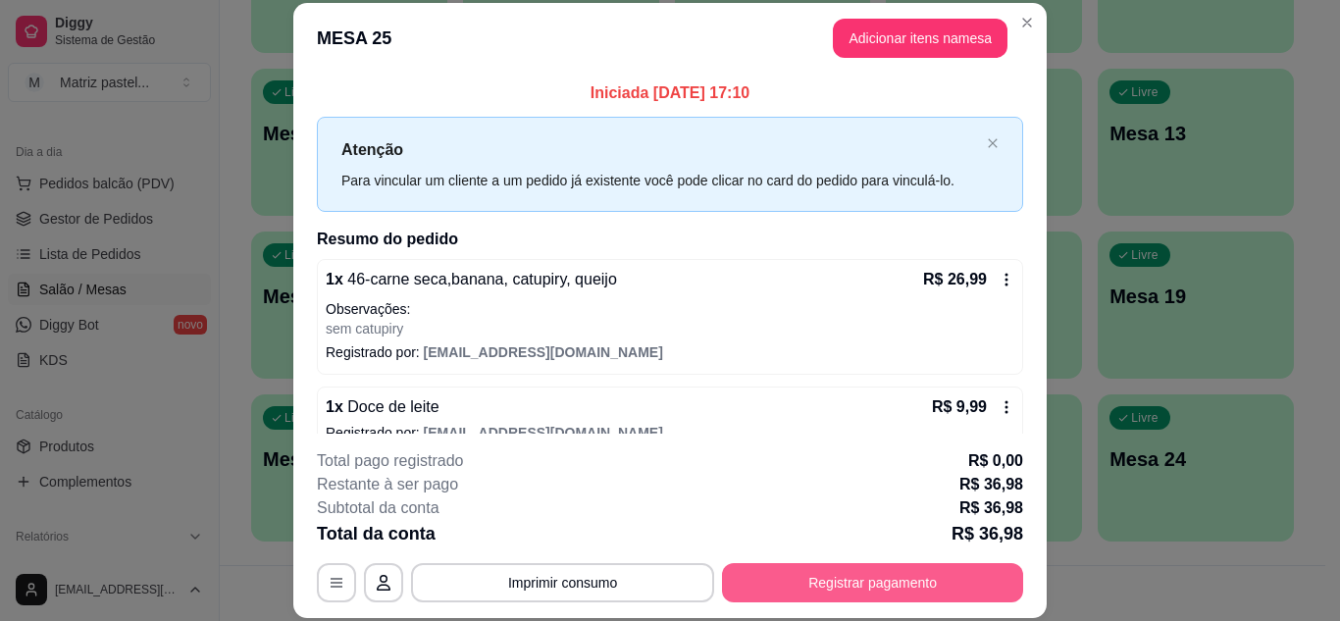
click at [810, 571] on button "Registrar pagamento" at bounding box center [872, 582] width 301 height 39
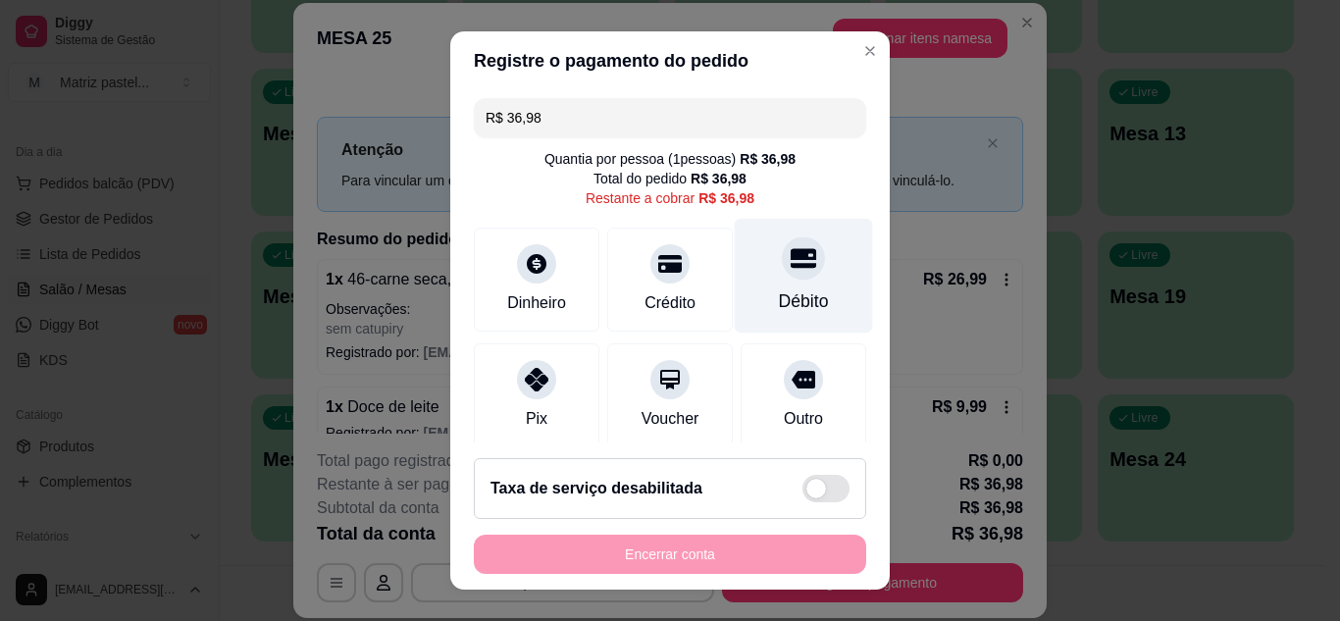
click at [783, 288] on div "Débito" at bounding box center [804, 275] width 138 height 115
type input "R$ 0,00"
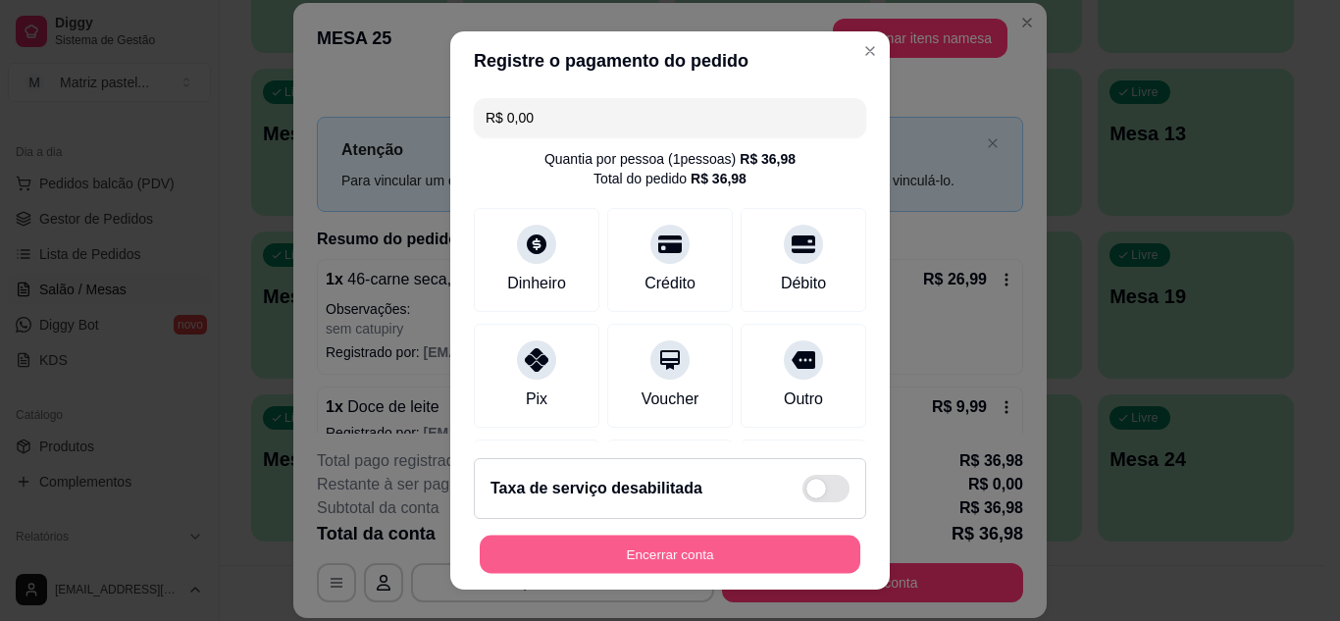
click at [638, 539] on button "Encerrar conta" at bounding box center [670, 555] width 381 height 38
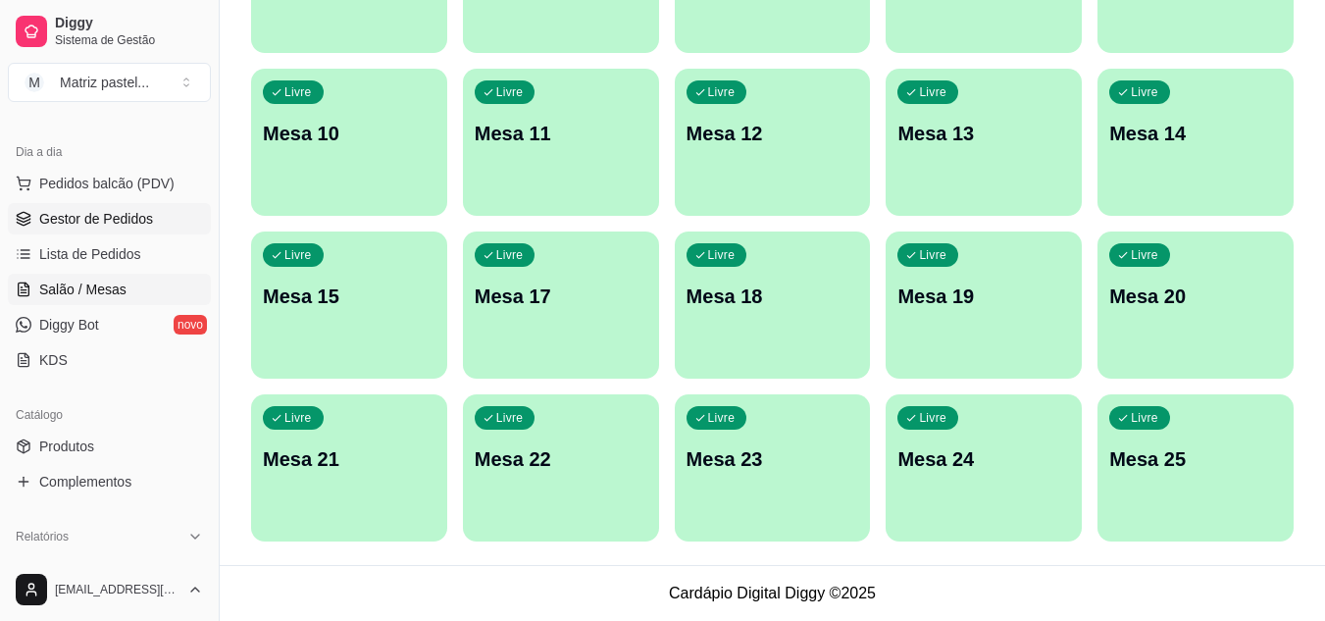
click at [104, 221] on span "Gestor de Pedidos" at bounding box center [96, 219] width 114 height 20
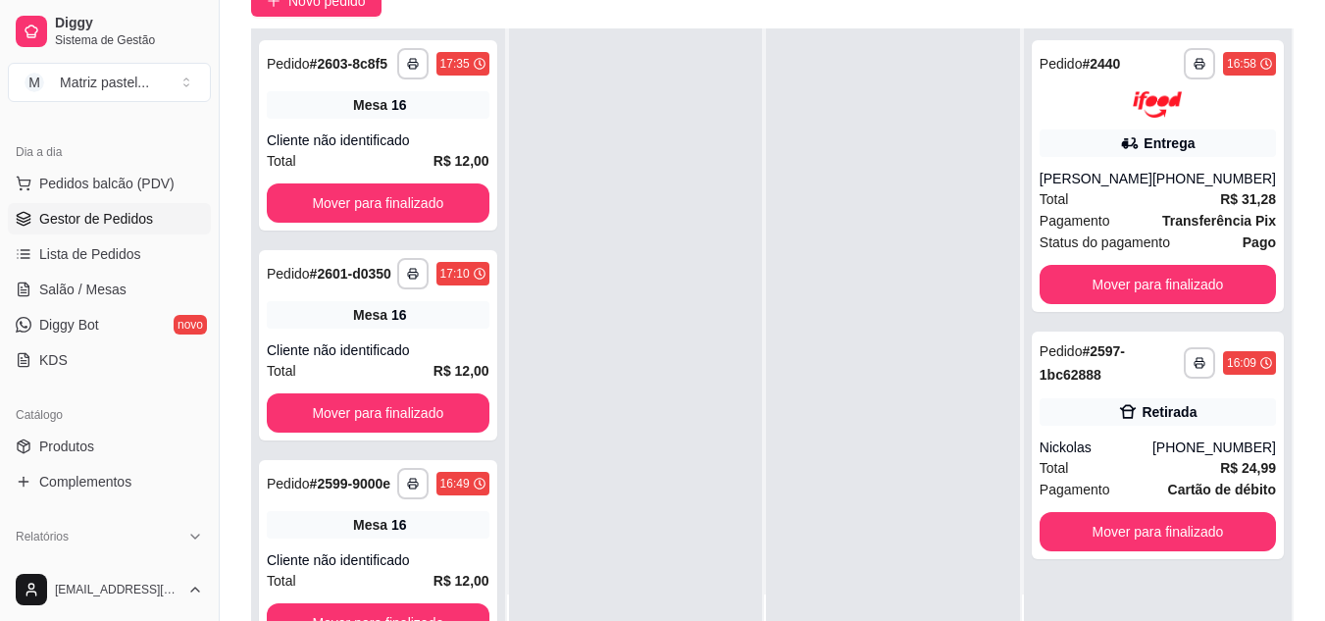
scroll to position [196, 0]
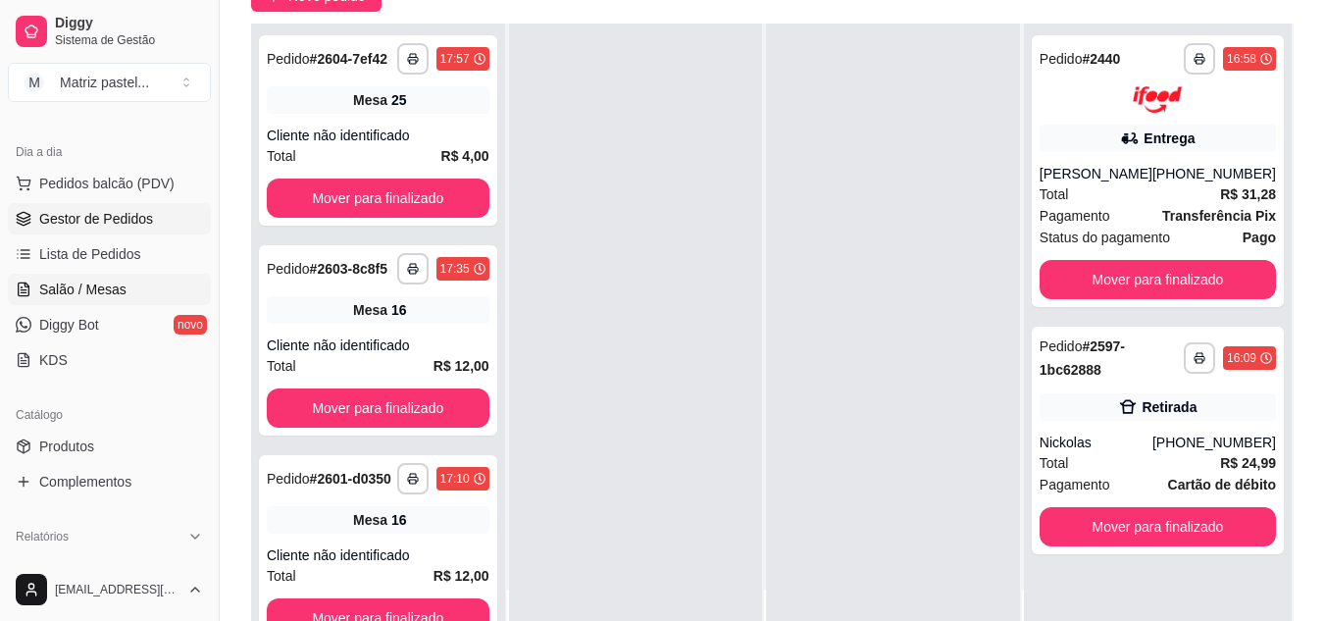
click at [99, 295] on span "Salão / Mesas" at bounding box center [82, 290] width 87 height 20
click at [101, 284] on span "Salão / Mesas" at bounding box center [82, 290] width 87 height 20
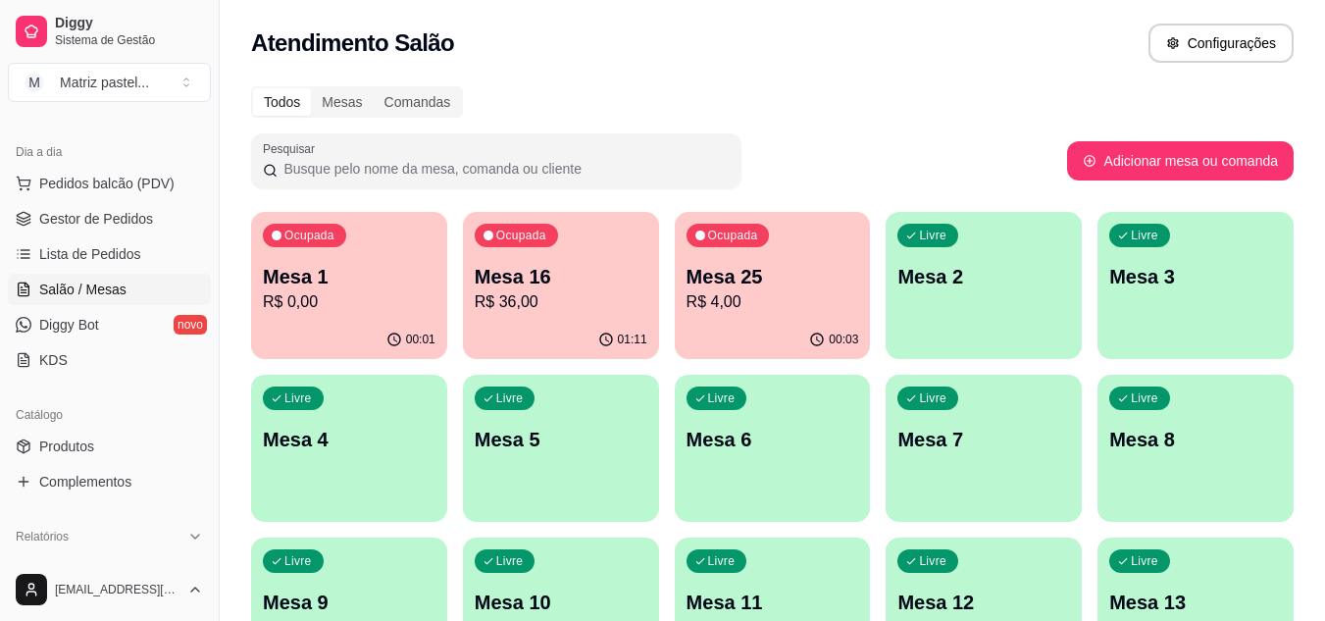
click at [725, 287] on p "Mesa 25" at bounding box center [773, 276] width 173 height 27
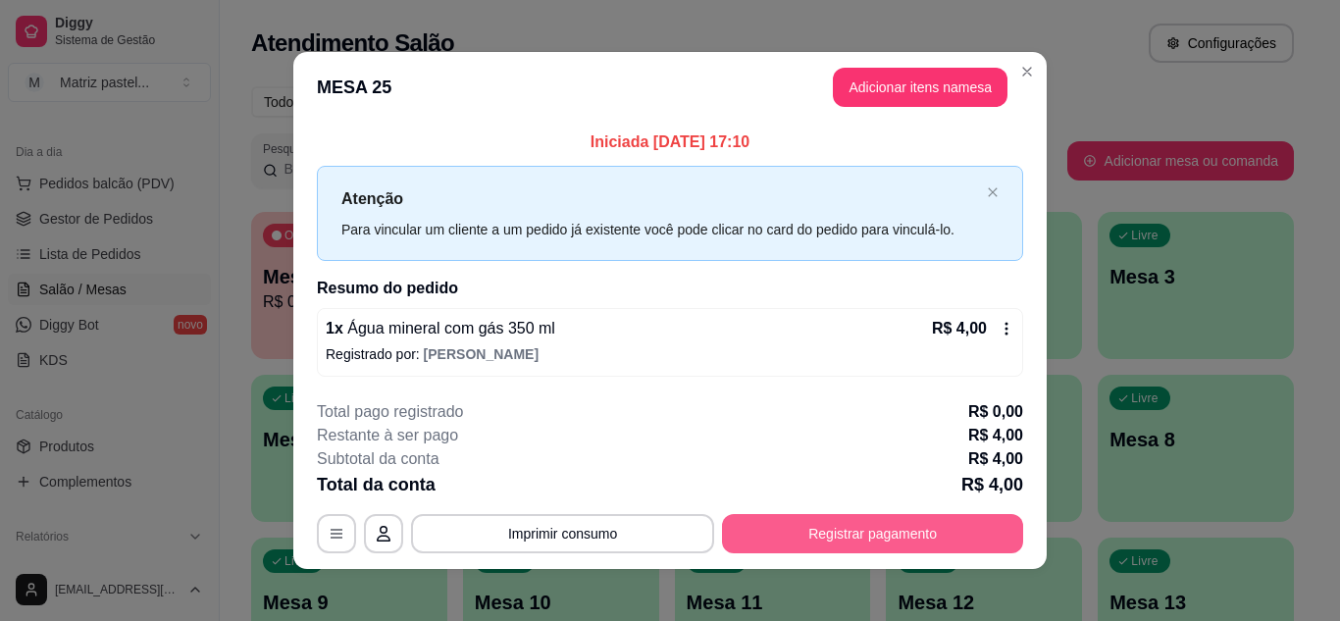
click at [796, 527] on button "Registrar pagamento" at bounding box center [872, 533] width 301 height 39
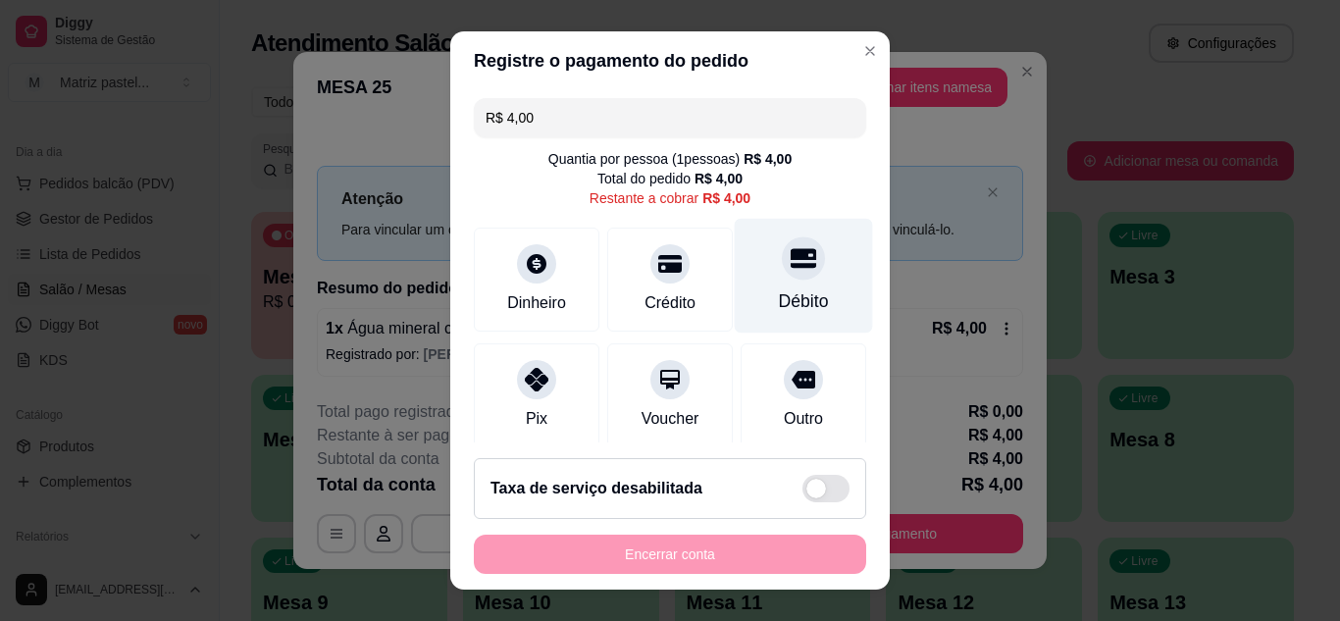
click at [756, 287] on div "Débito" at bounding box center [804, 275] width 138 height 115
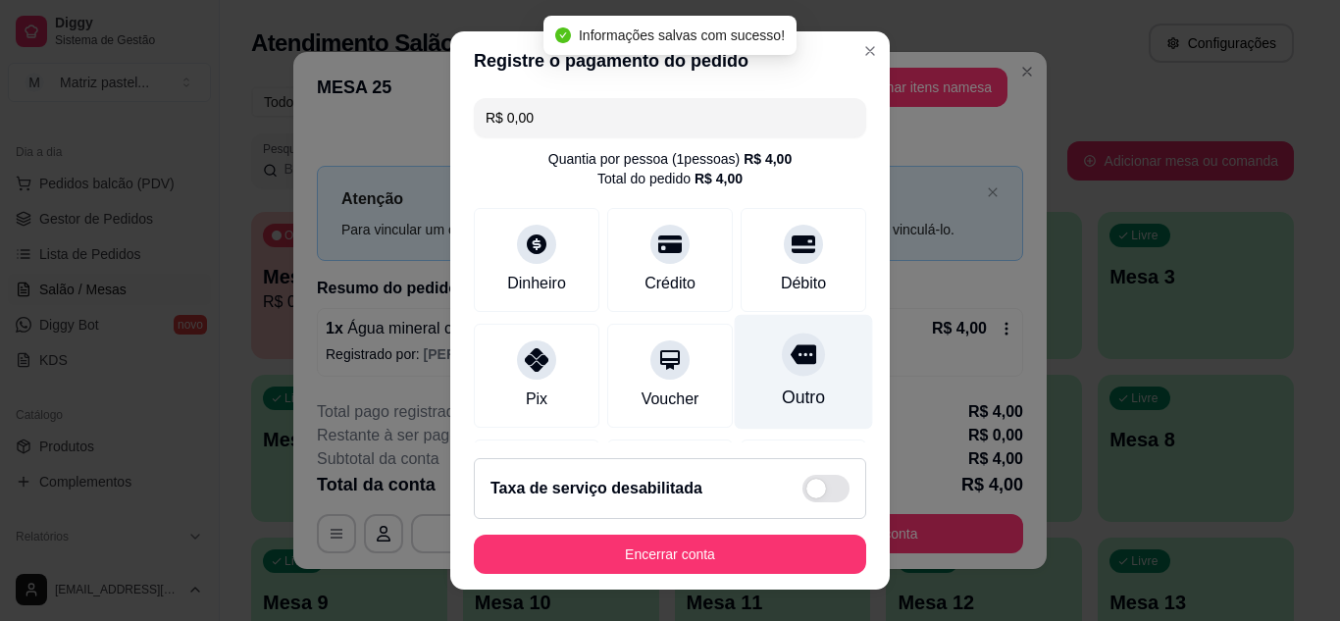
type input "R$ 0,00"
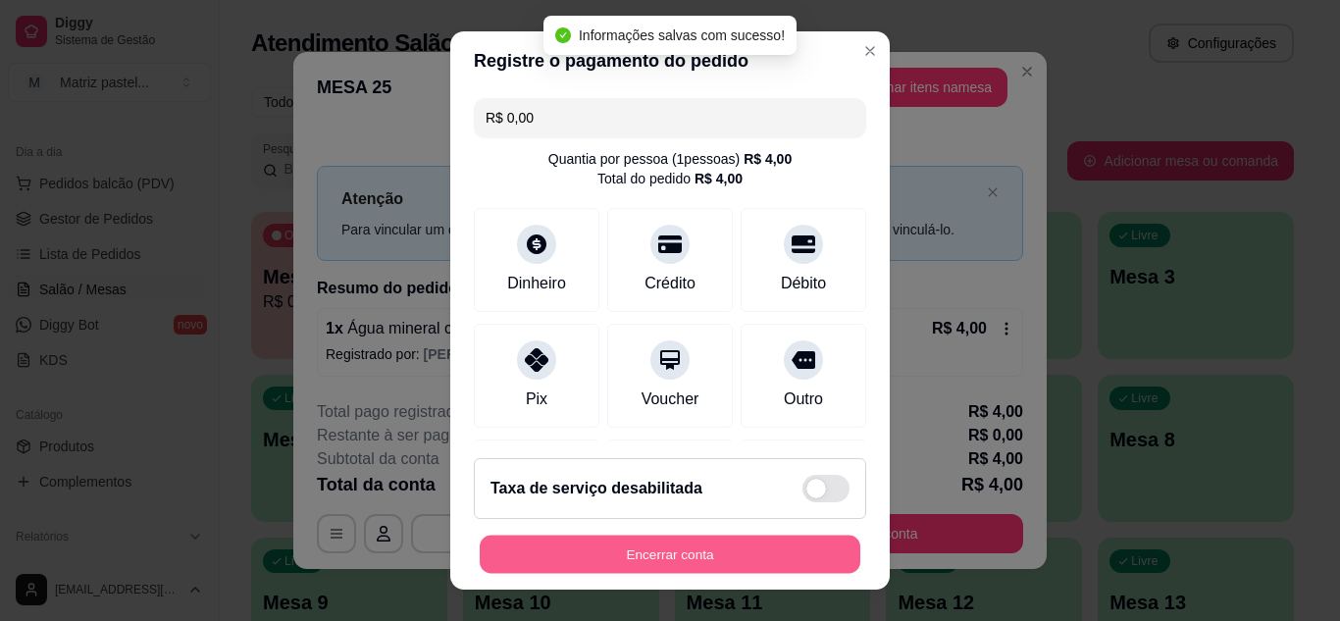
click at [683, 569] on button "Encerrar conta" at bounding box center [670, 555] width 381 height 38
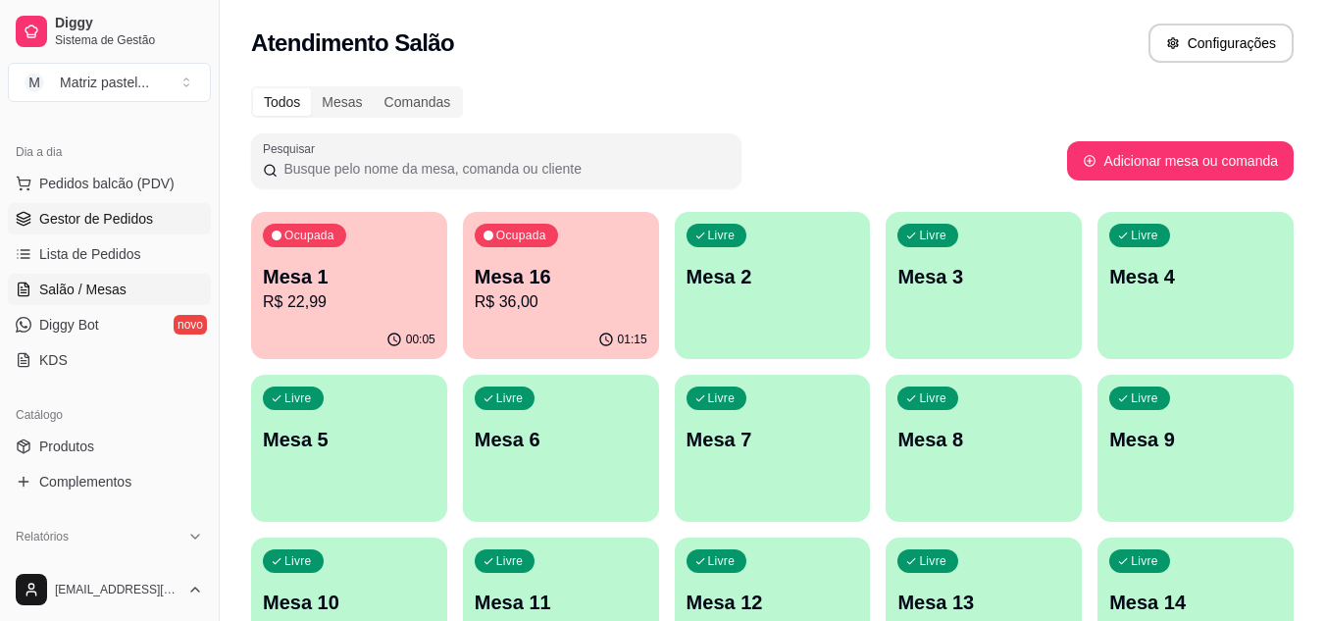
click at [123, 216] on span "Gestor de Pedidos" at bounding box center [96, 219] width 114 height 20
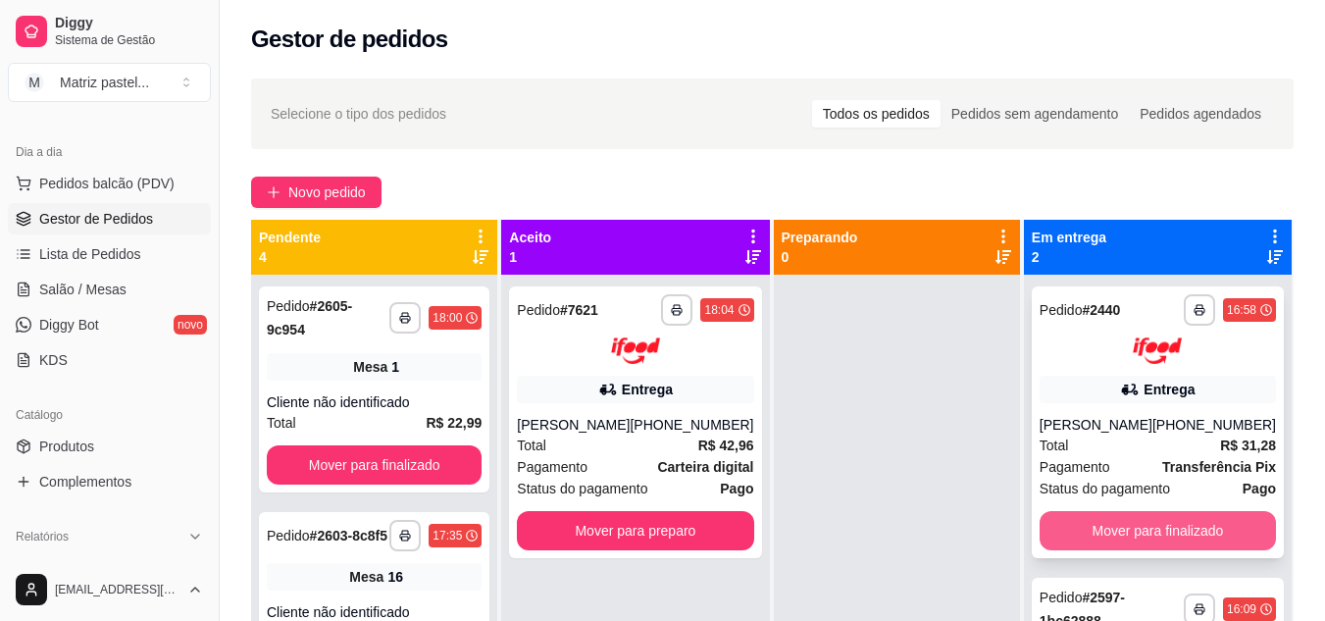
click at [1089, 519] on button "Mover para finalizado" at bounding box center [1158, 530] width 236 height 39
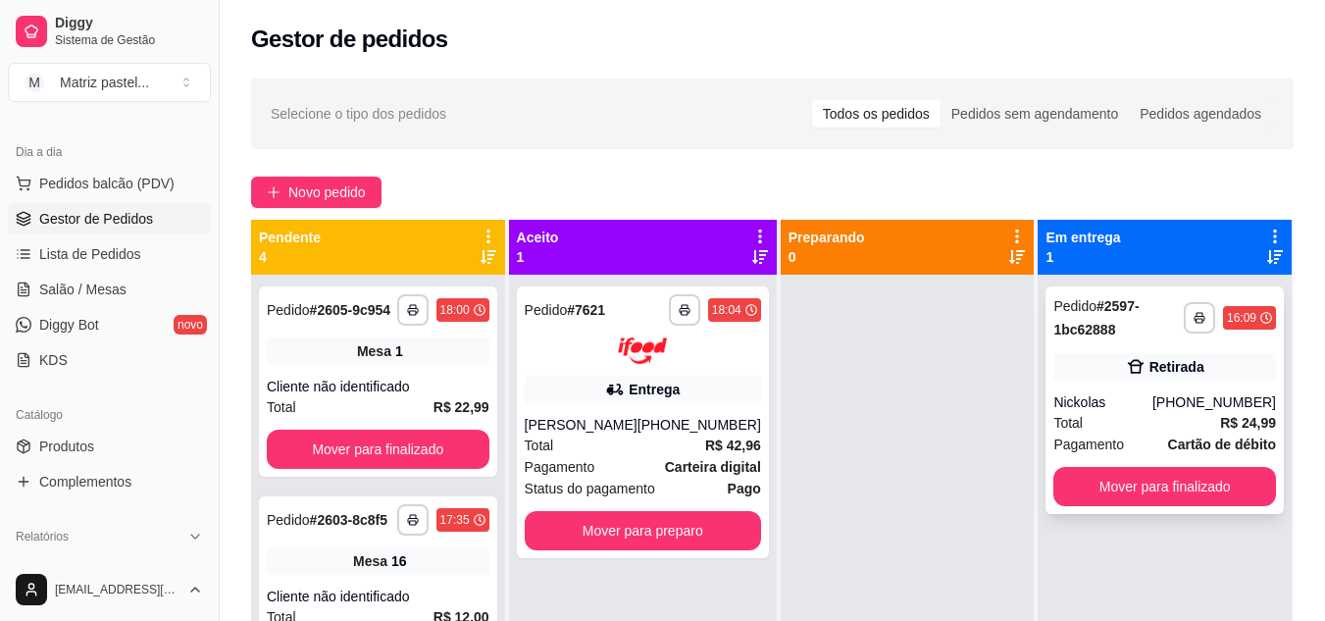
click at [1081, 385] on div "**********" at bounding box center [1165, 400] width 238 height 228
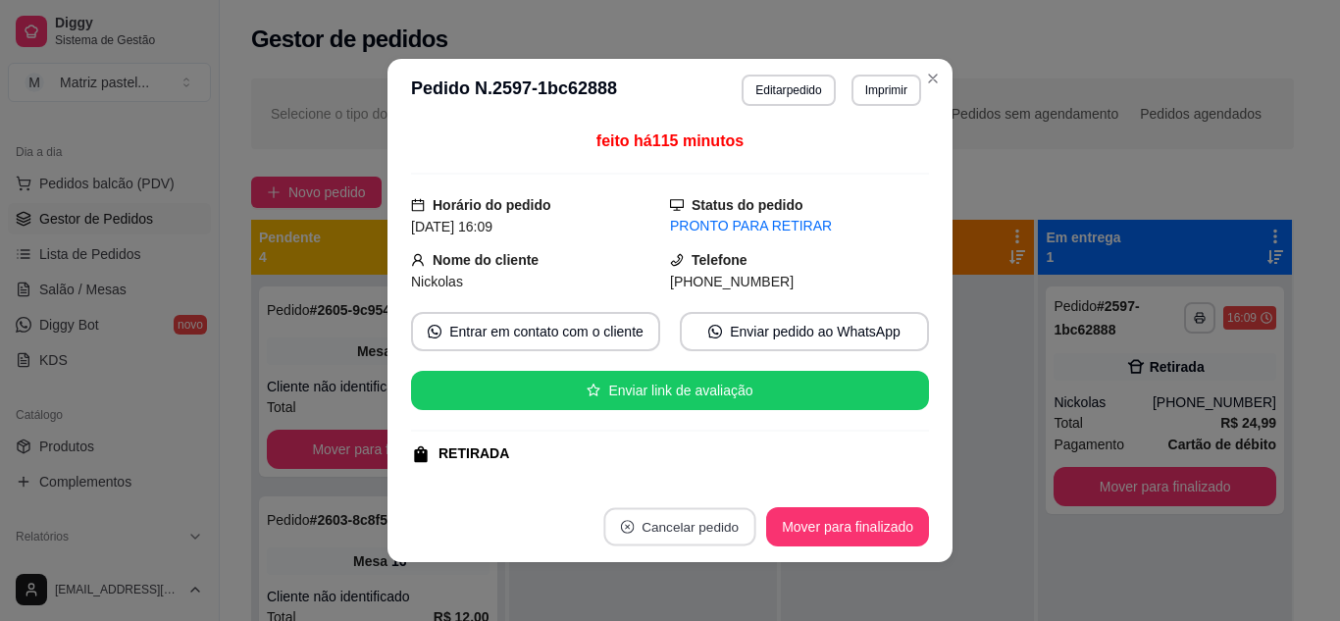
click at [678, 526] on button "Cancelar pedido" at bounding box center [680, 527] width 152 height 38
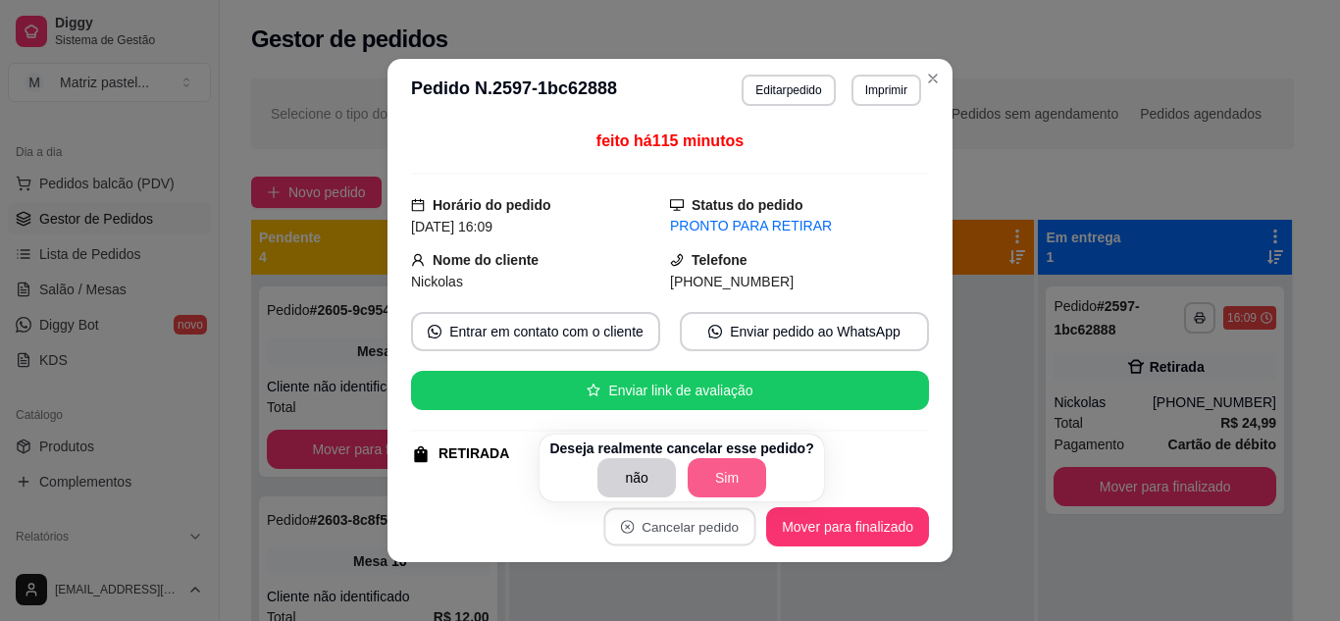
click at [723, 482] on button "Sim" at bounding box center [727, 477] width 78 height 39
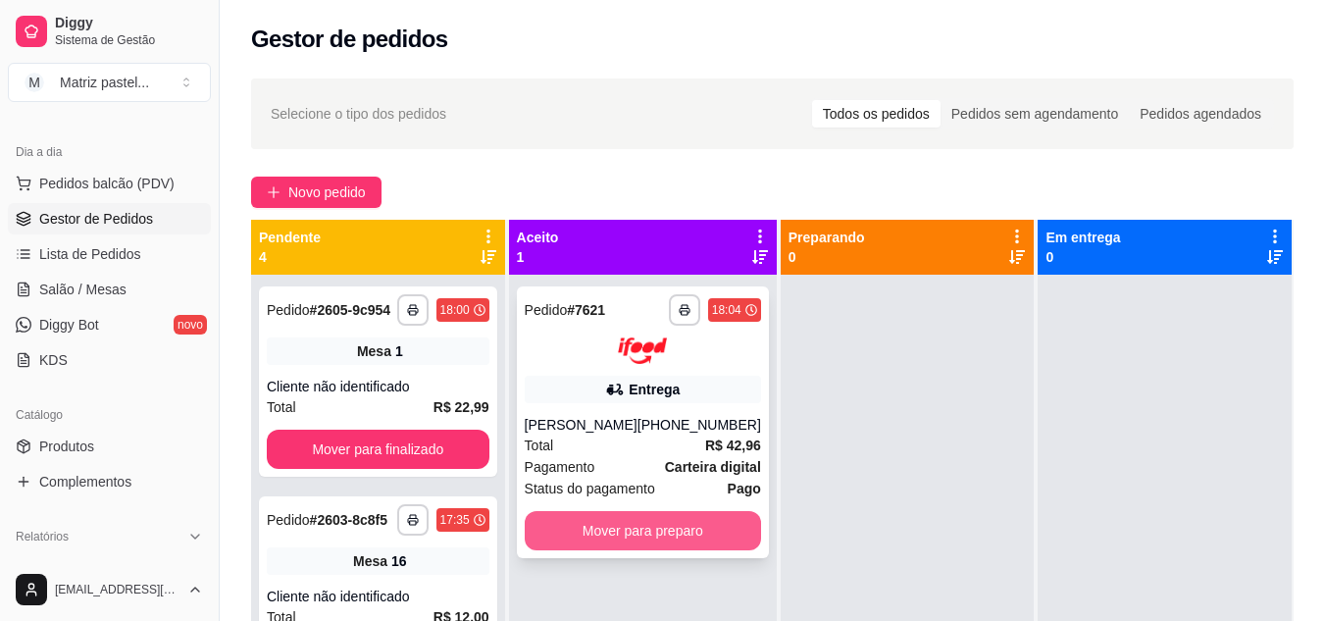
click at [629, 546] on button "Mover para preparo" at bounding box center [643, 530] width 236 height 39
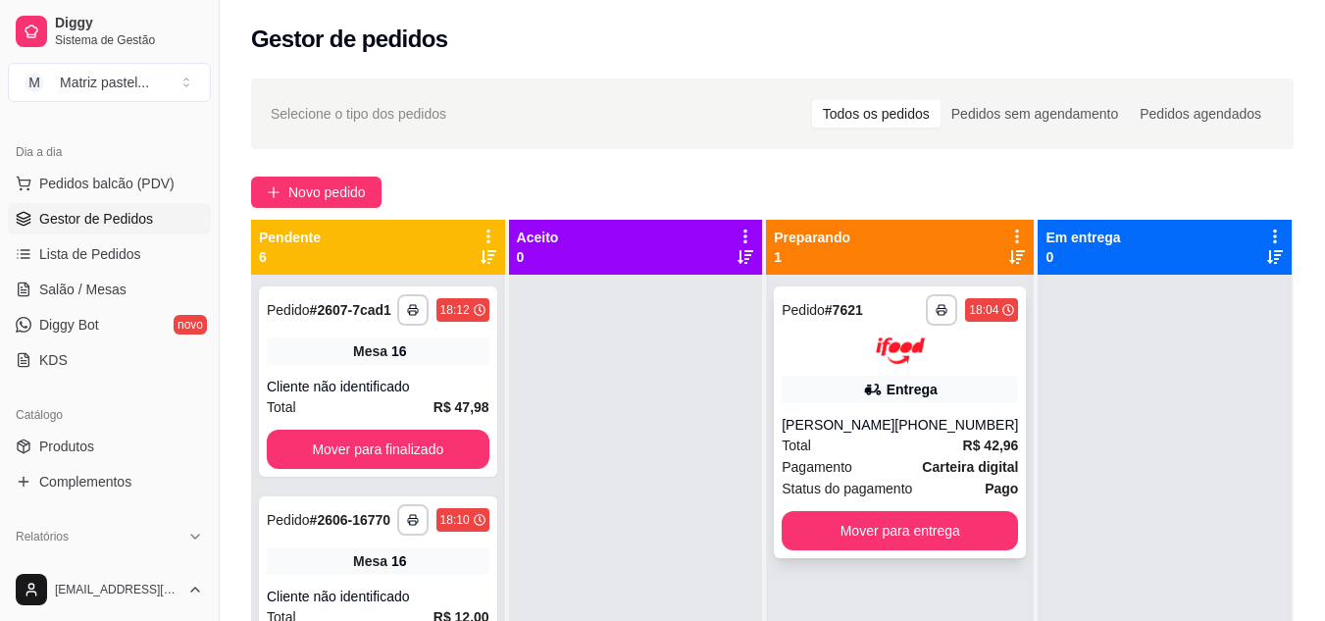
click at [886, 415] on div "Mariana Ribeiro Figueiredo" at bounding box center [838, 425] width 113 height 20
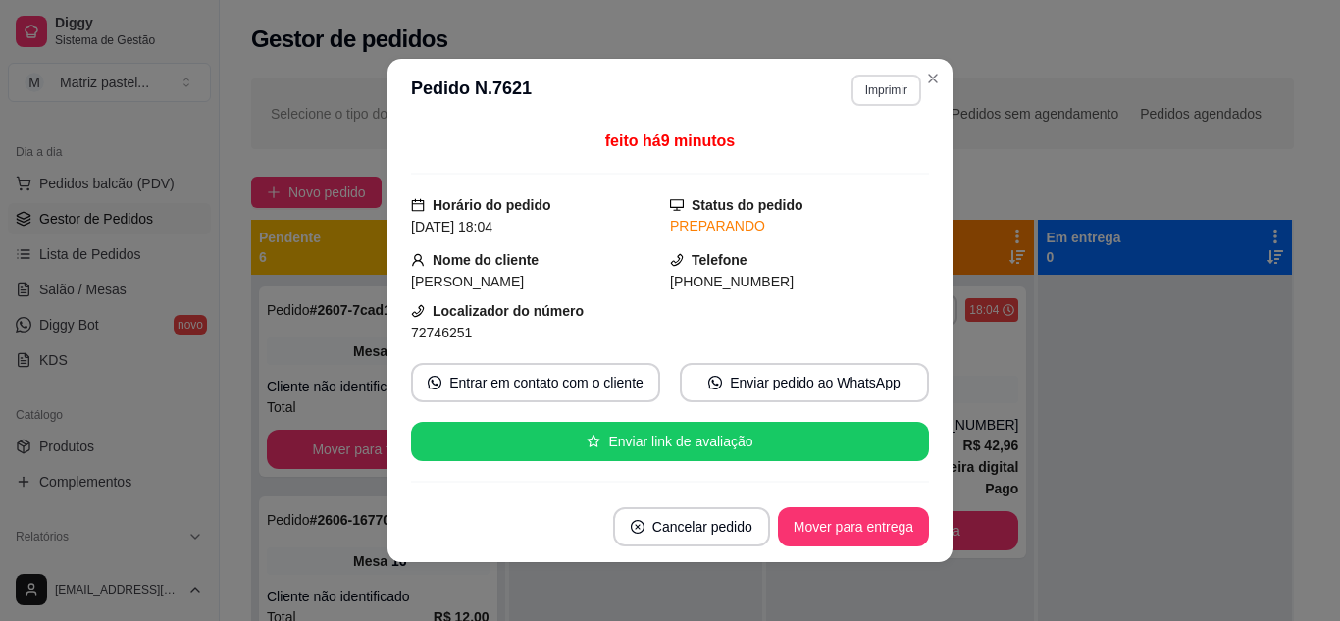
click at [875, 77] on button "Imprimir" at bounding box center [887, 90] width 70 height 31
click at [845, 159] on button "IMPRESSORA" at bounding box center [844, 158] width 137 height 30
click at [935, 92] on header "**********" at bounding box center [669, 90] width 565 height 63
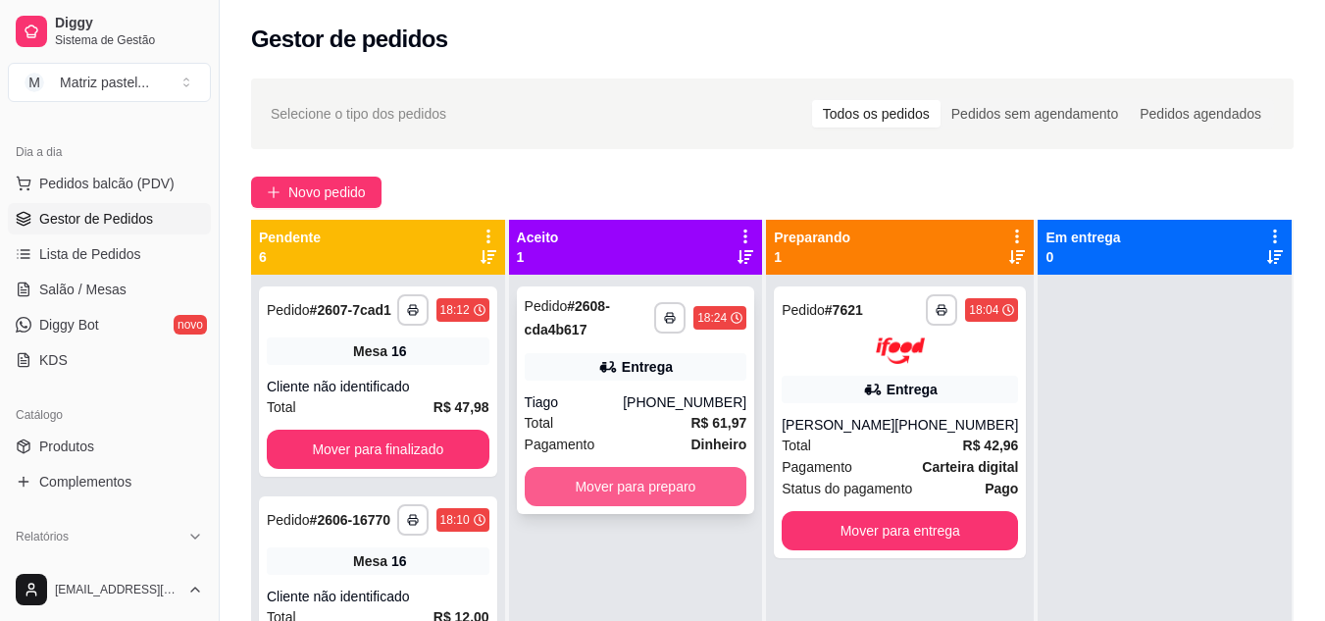
click at [567, 484] on button "Mover para preparo" at bounding box center [636, 486] width 223 height 39
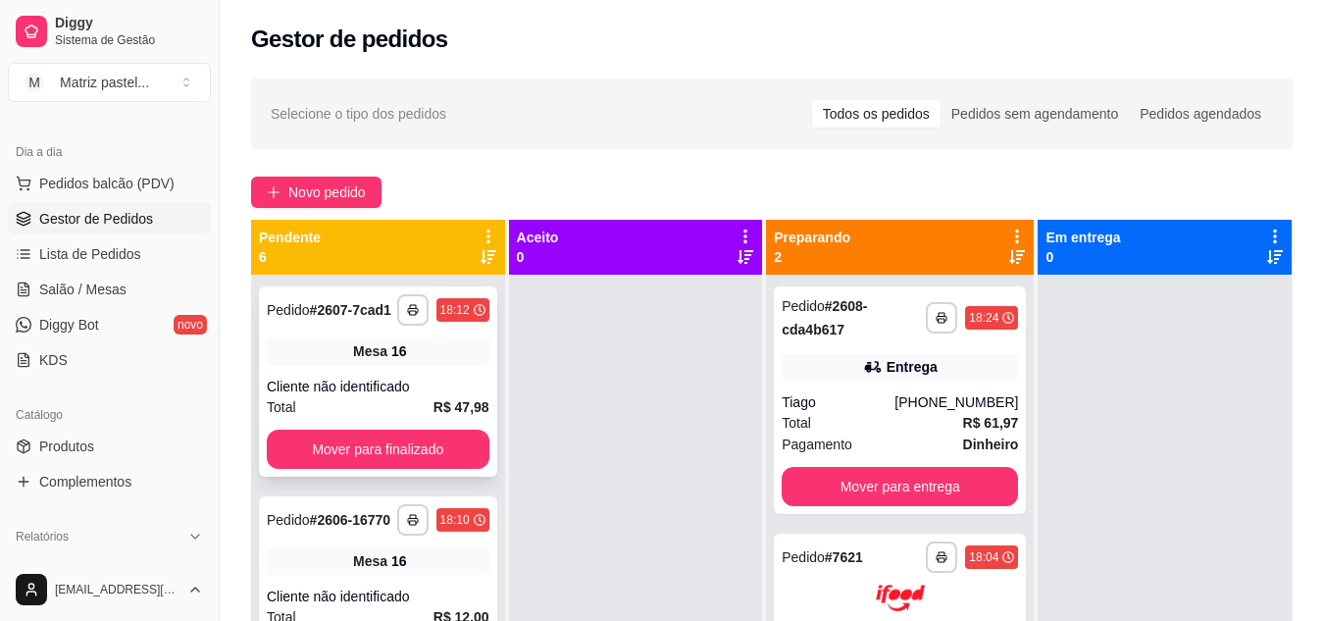
drag, startPoint x: 127, startPoint y: 290, endPoint x: 456, endPoint y: 288, distance: 329.6
click at [127, 290] on link "Salão / Mesas" at bounding box center [109, 289] width 203 height 31
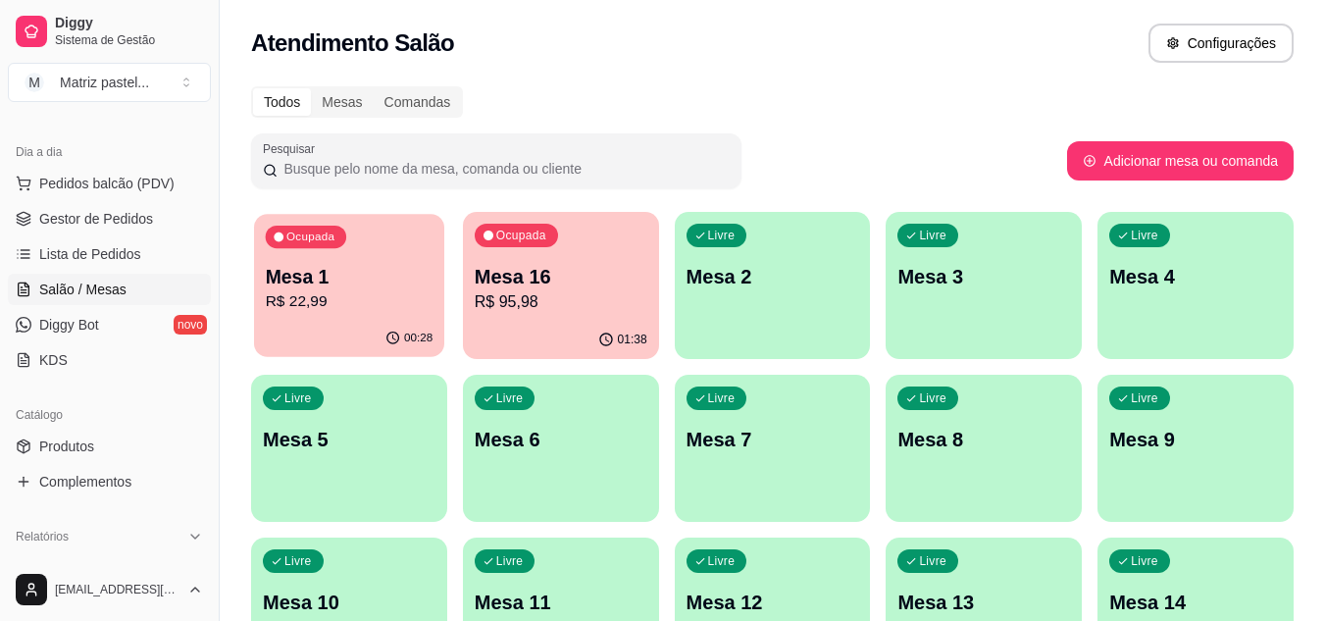
click at [330, 327] on div "00:28" at bounding box center [349, 338] width 190 height 37
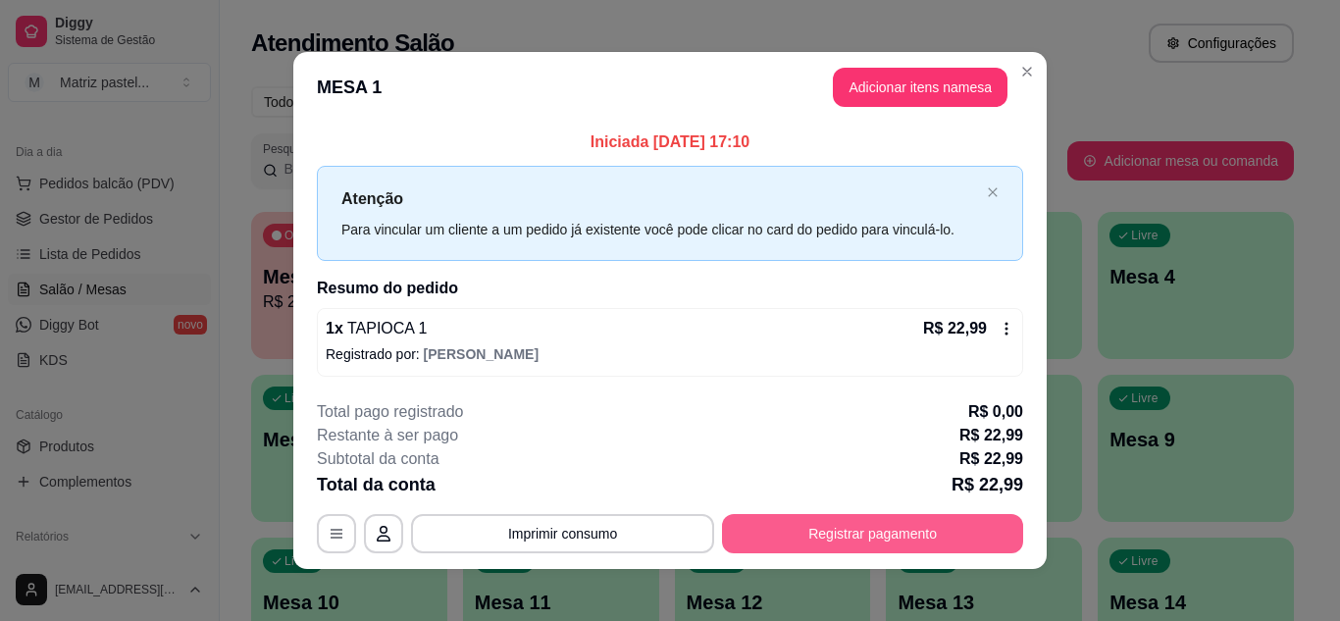
click at [829, 530] on button "Registrar pagamento" at bounding box center [872, 533] width 301 height 39
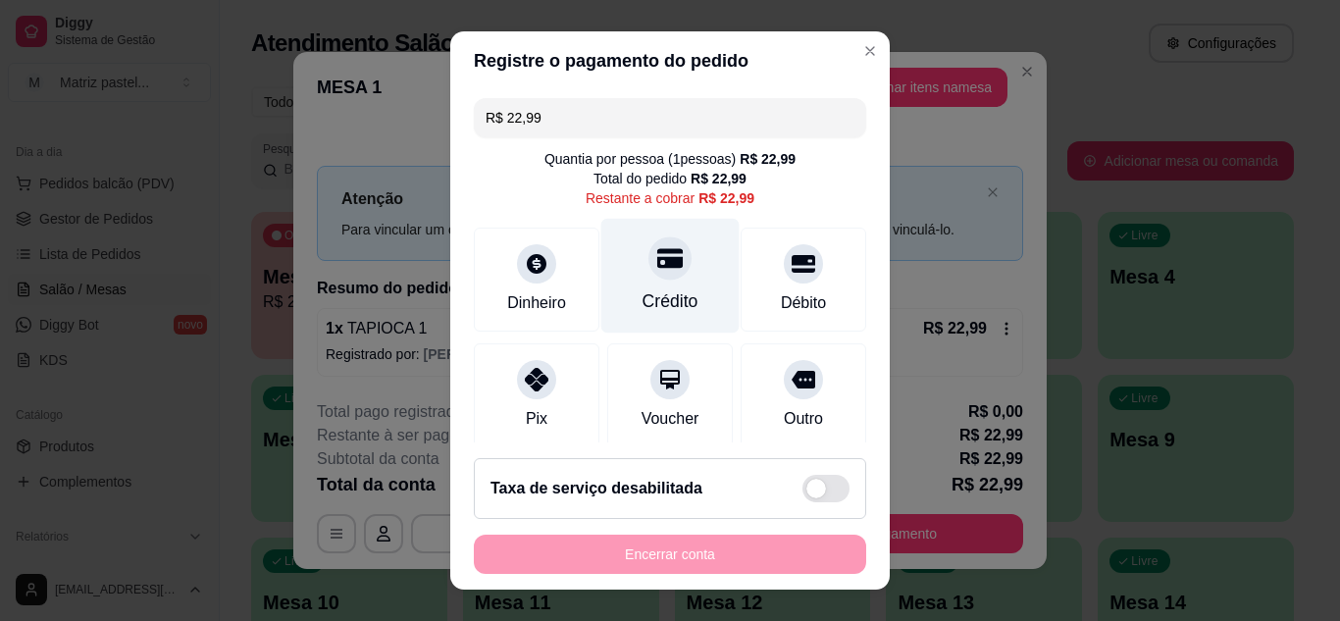
click at [635, 288] on div "Crédito" at bounding box center [670, 275] width 138 height 115
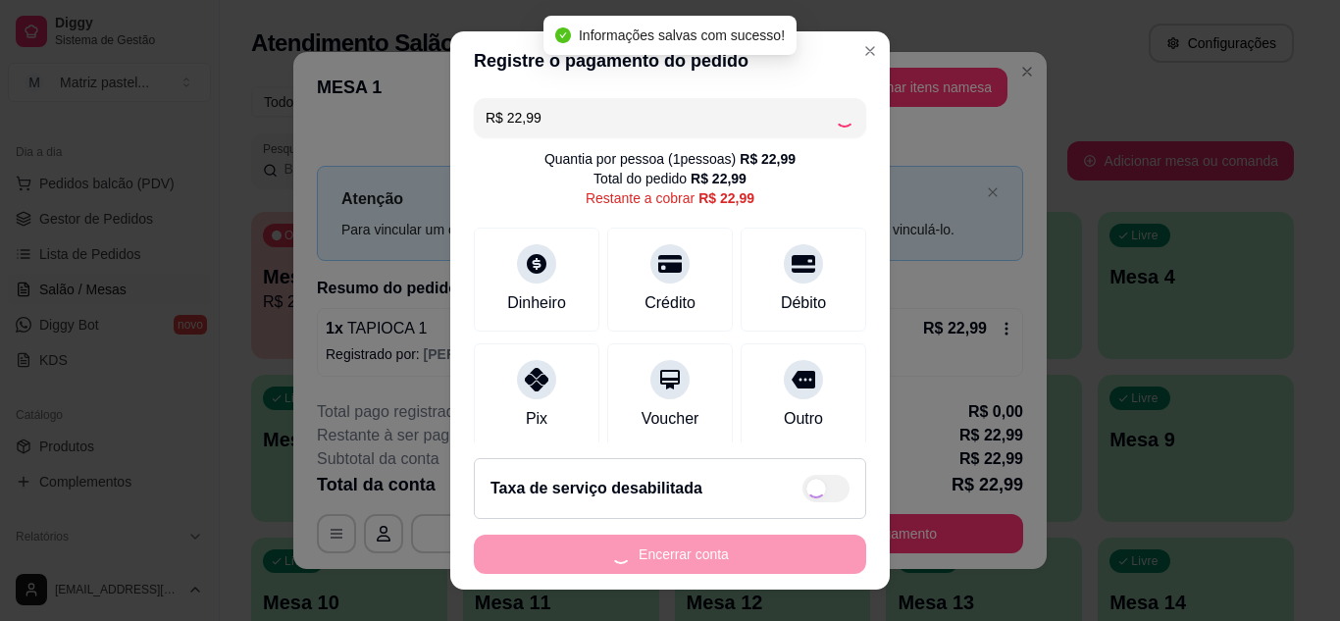
type input "R$ 0,00"
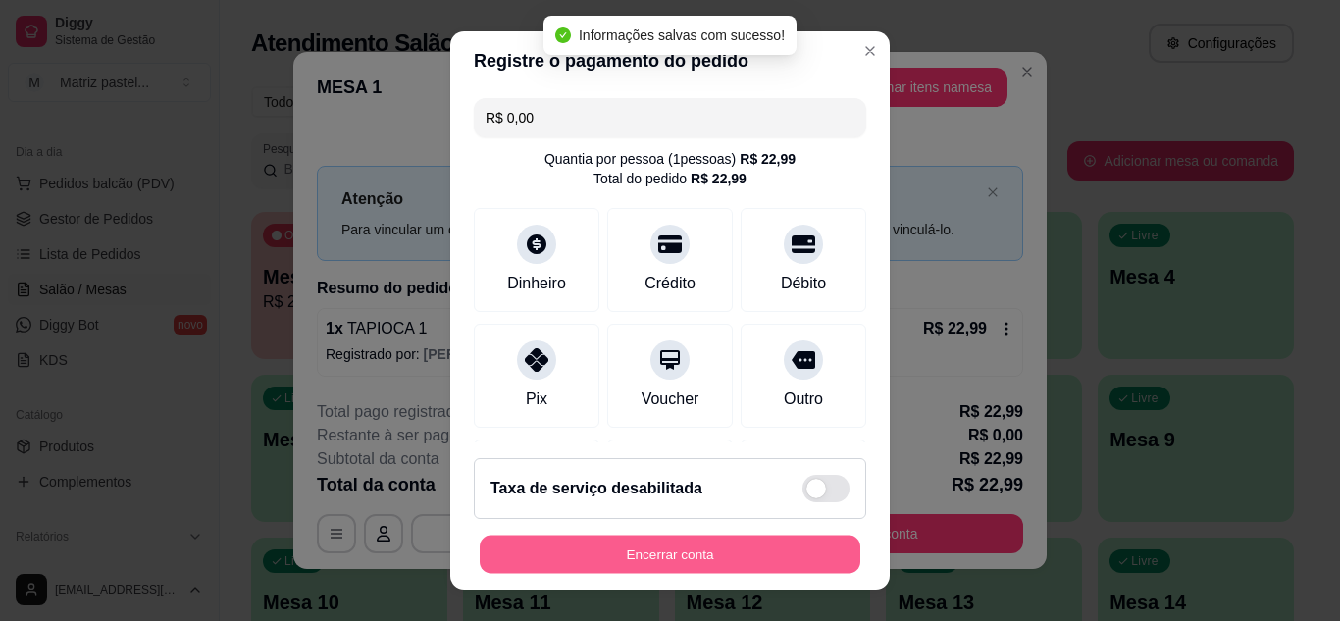
click at [663, 548] on button "Encerrar conta" at bounding box center [670, 555] width 381 height 38
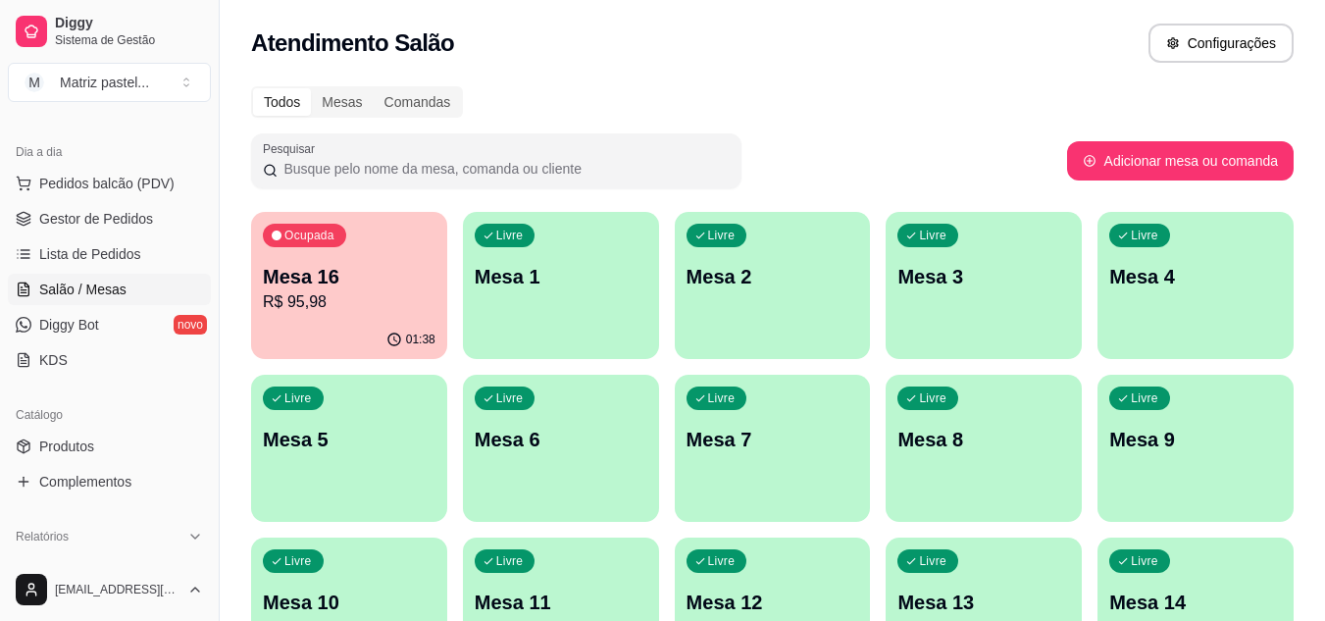
click at [334, 259] on div "Ocupada Mesa 16 R$ 95,98" at bounding box center [349, 266] width 196 height 109
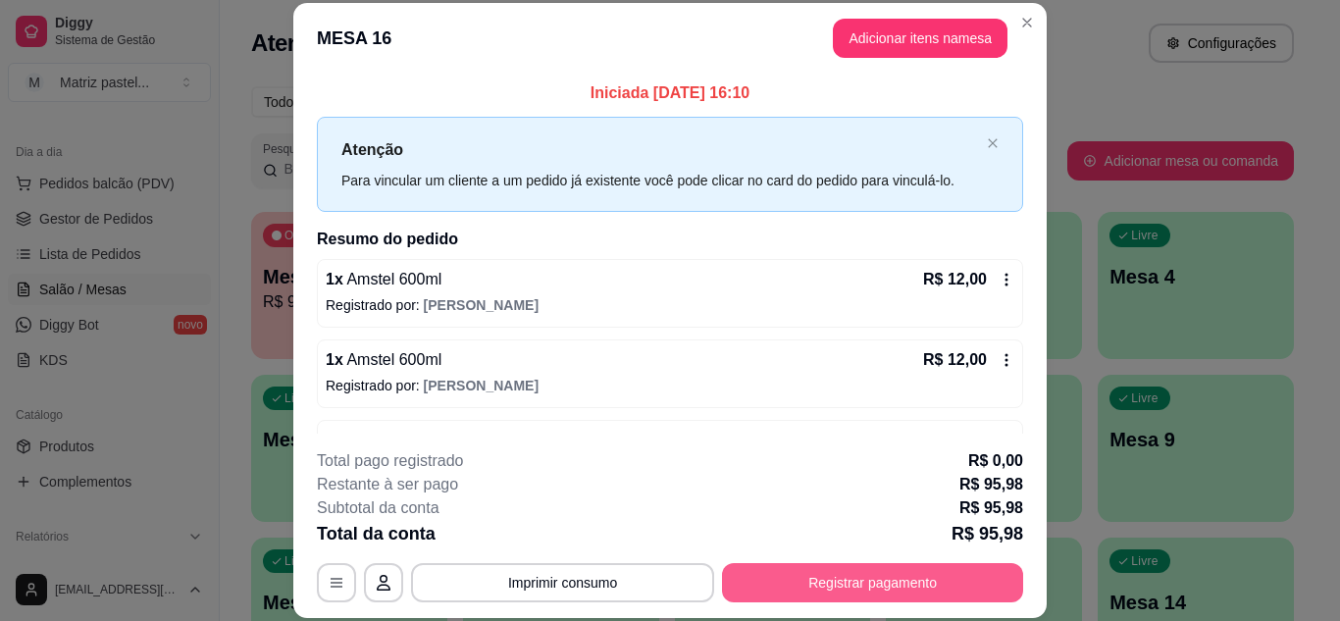
click at [829, 581] on button "Registrar pagamento" at bounding box center [872, 582] width 301 height 39
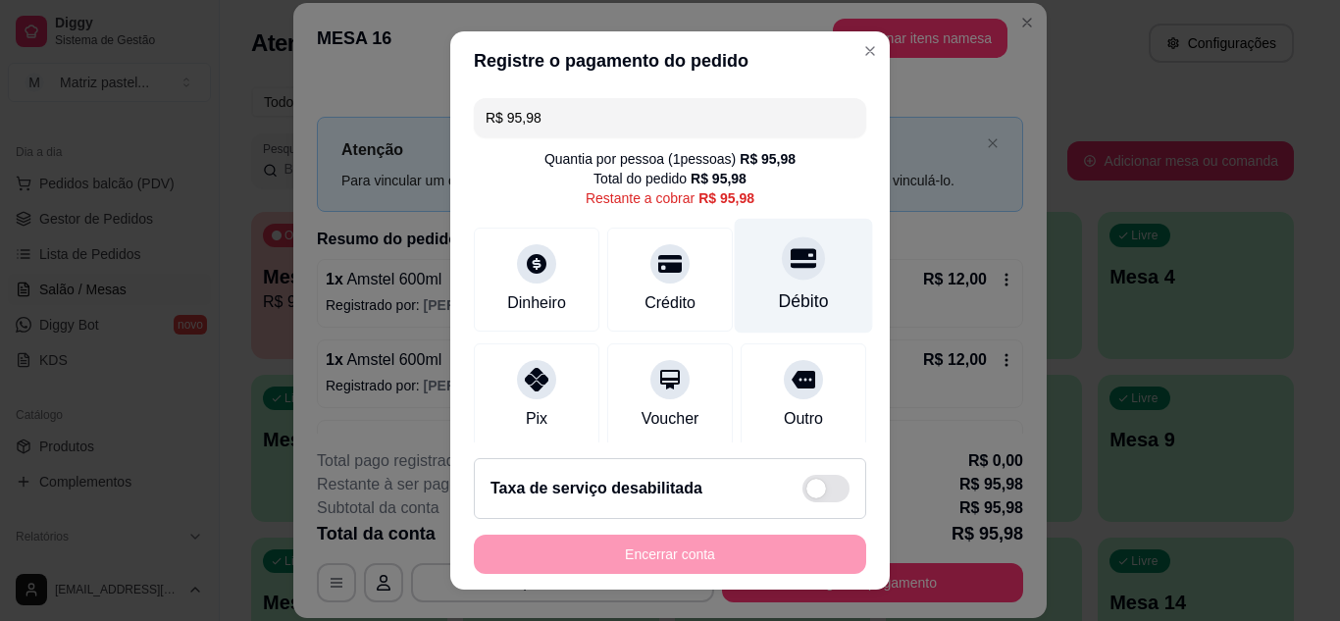
click at [746, 266] on div "Débito" at bounding box center [804, 275] width 138 height 115
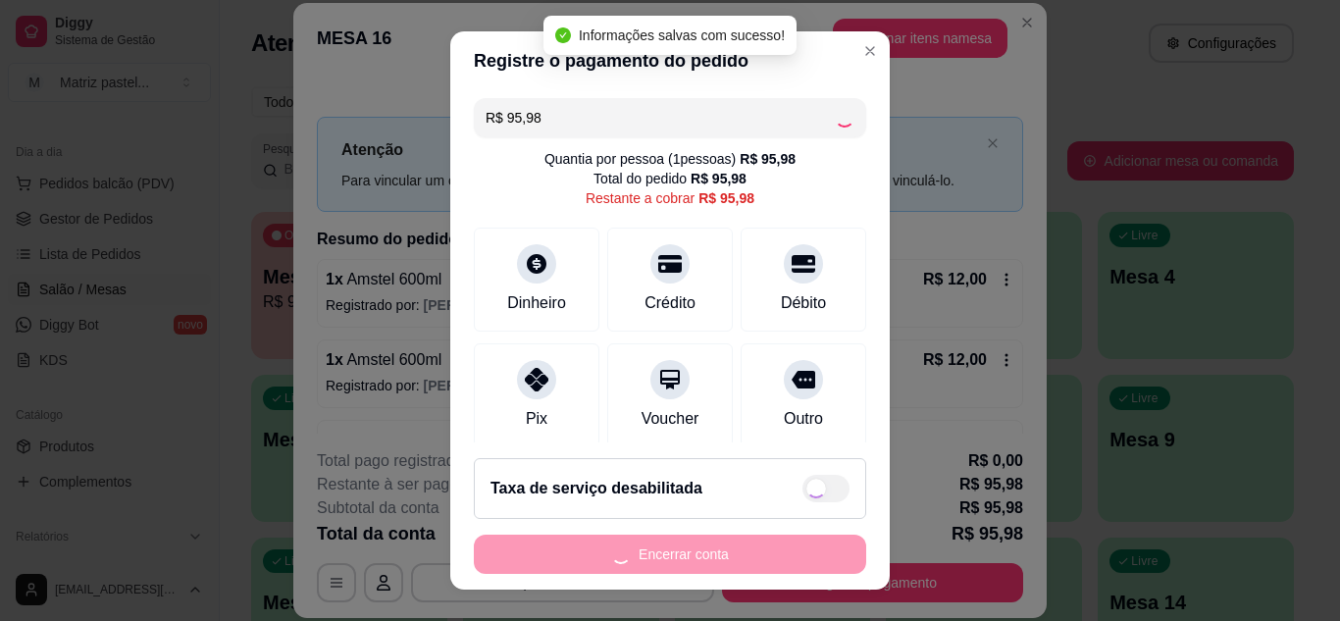
type input "R$ 0,00"
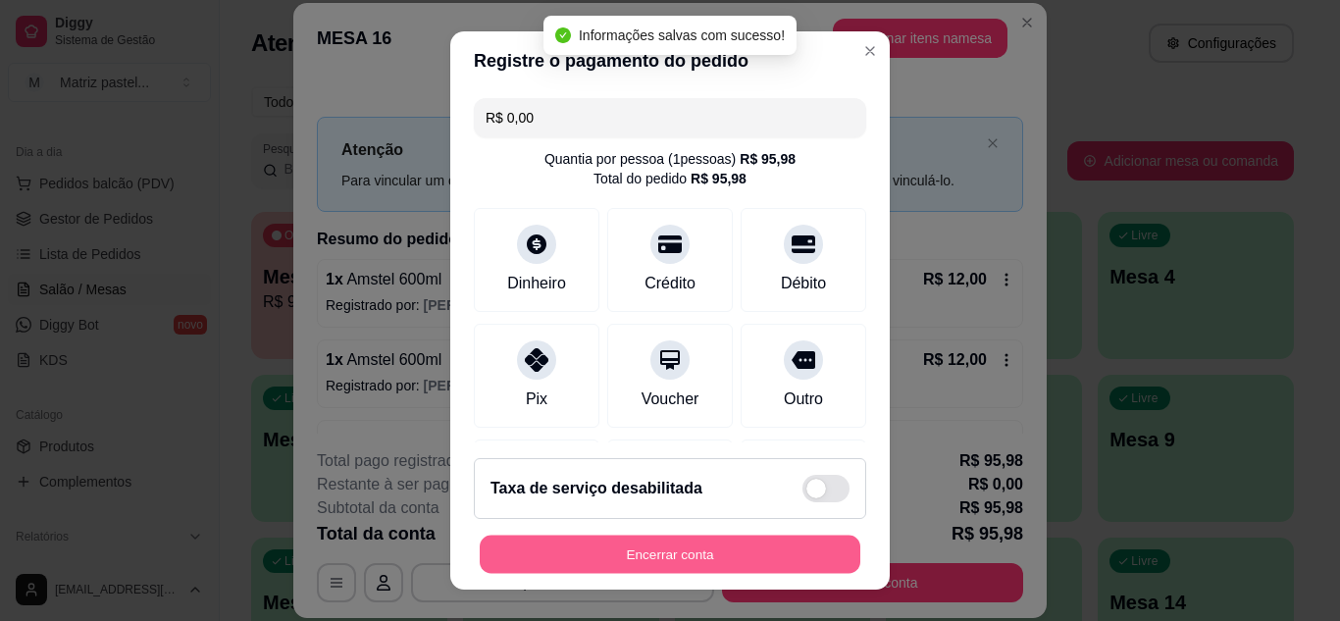
click at [686, 563] on button "Encerrar conta" at bounding box center [670, 555] width 381 height 38
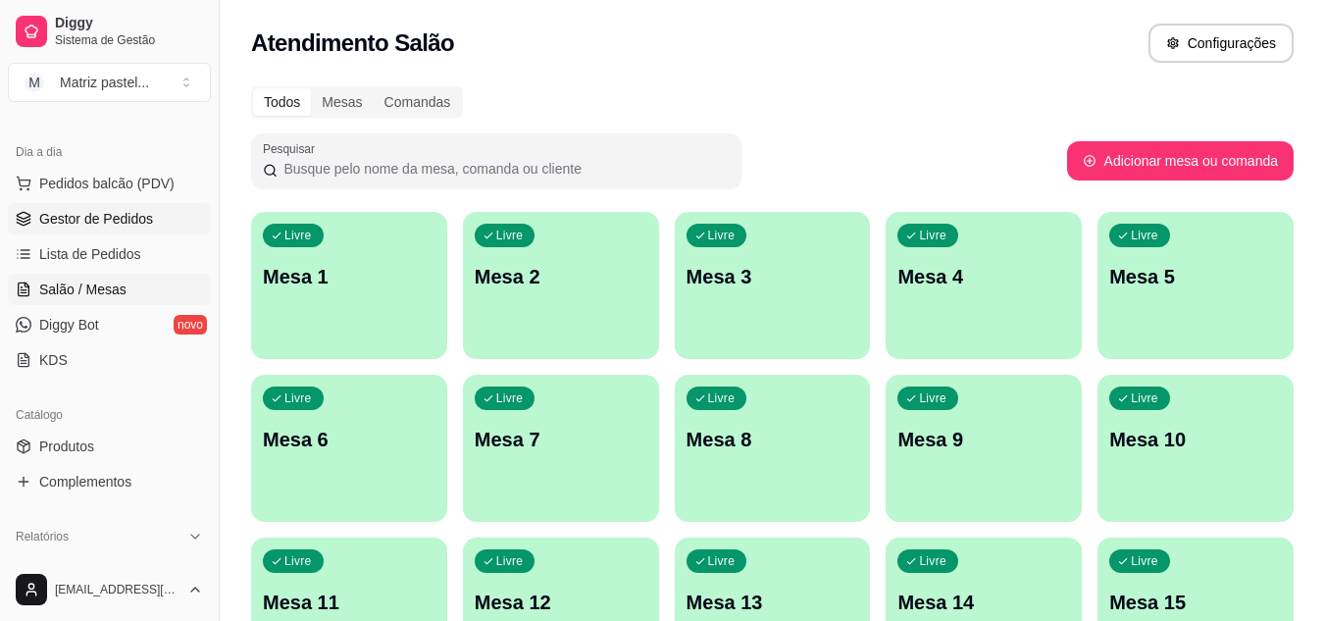
click at [156, 232] on link "Gestor de Pedidos" at bounding box center [109, 218] width 203 height 31
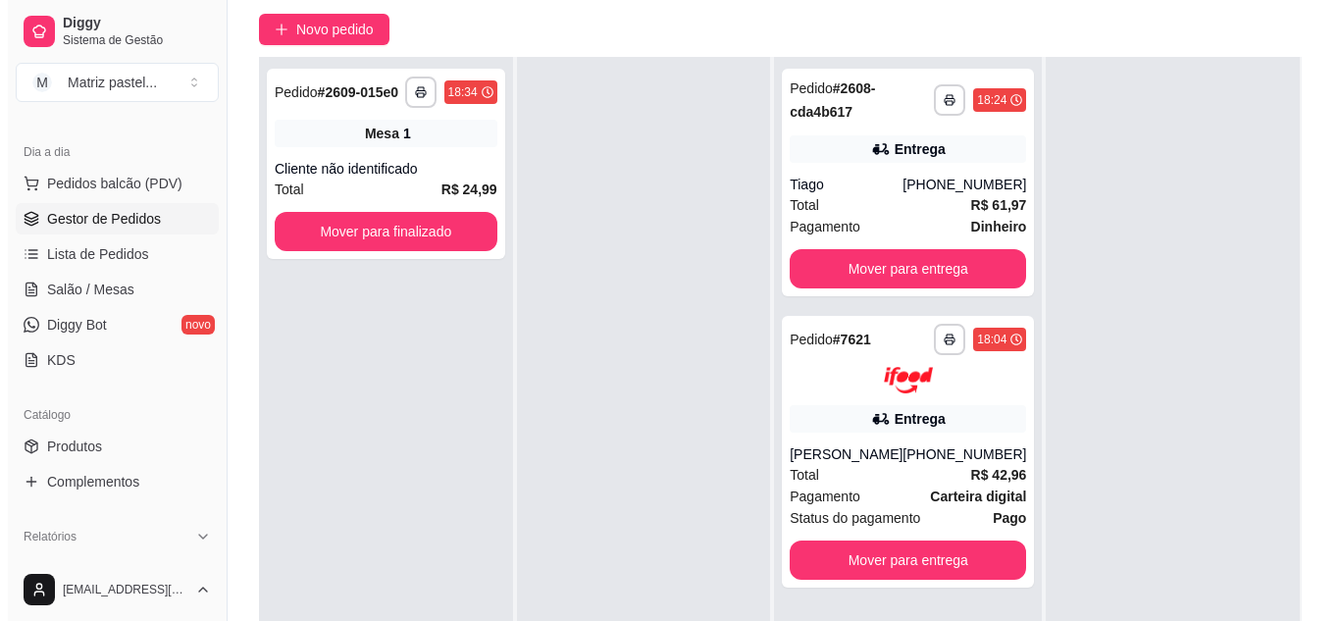
scroll to position [196, 0]
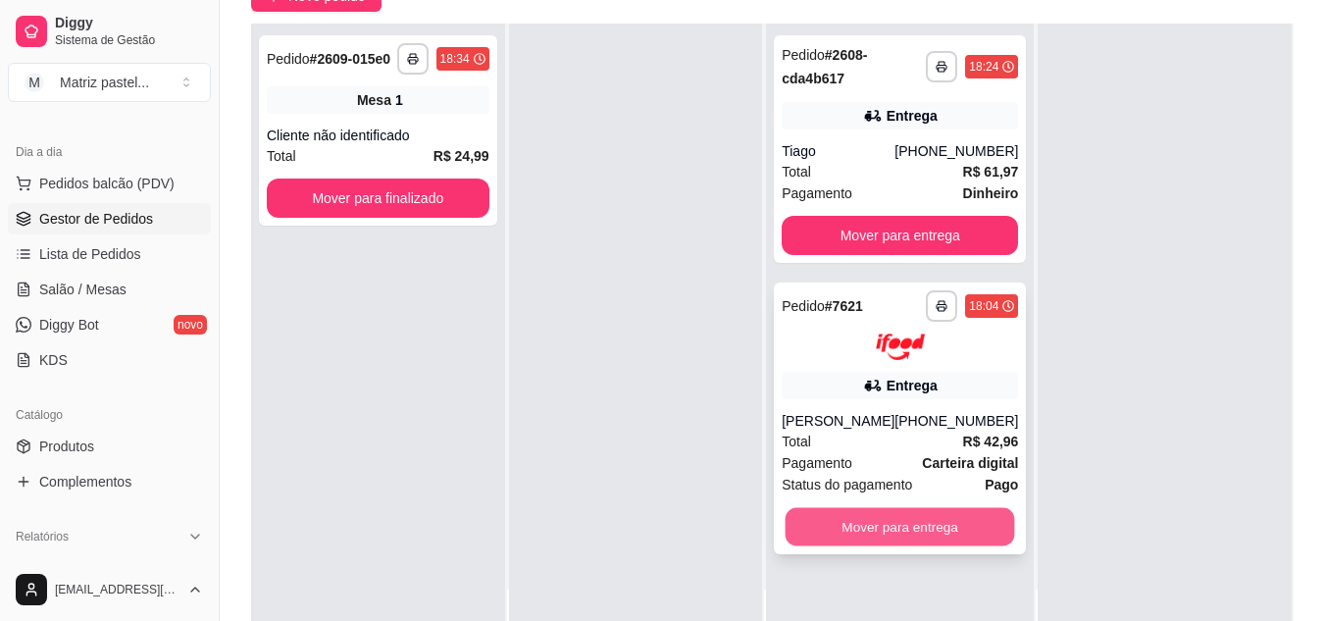
click at [898, 545] on button "Mover para entrega" at bounding box center [901, 526] width 230 height 38
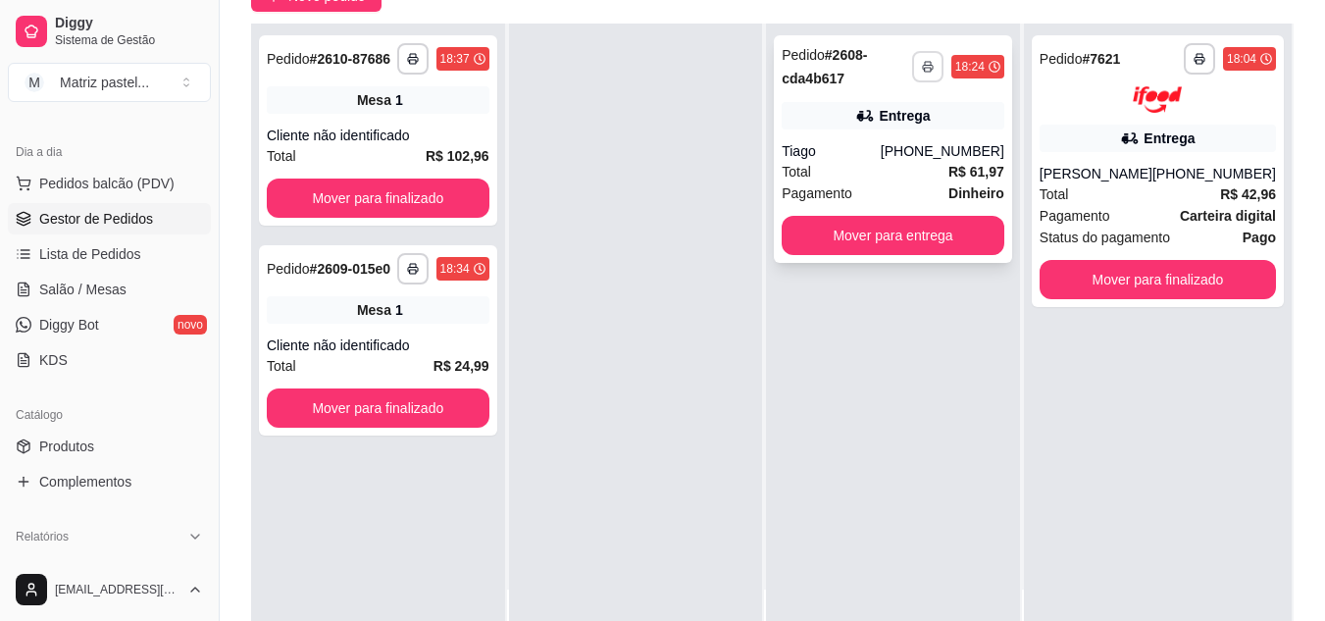
click at [922, 64] on button "button" at bounding box center [927, 66] width 31 height 31
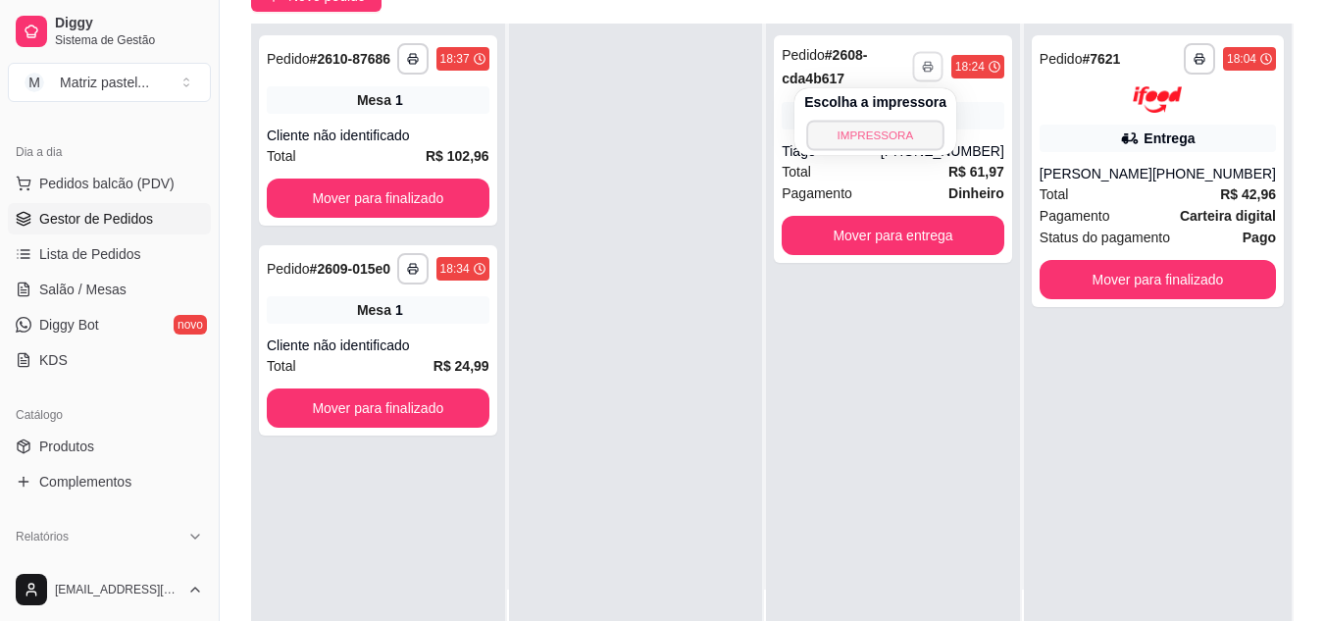
click at [906, 125] on button "IMPRESSORA" at bounding box center [874, 135] width 137 height 30
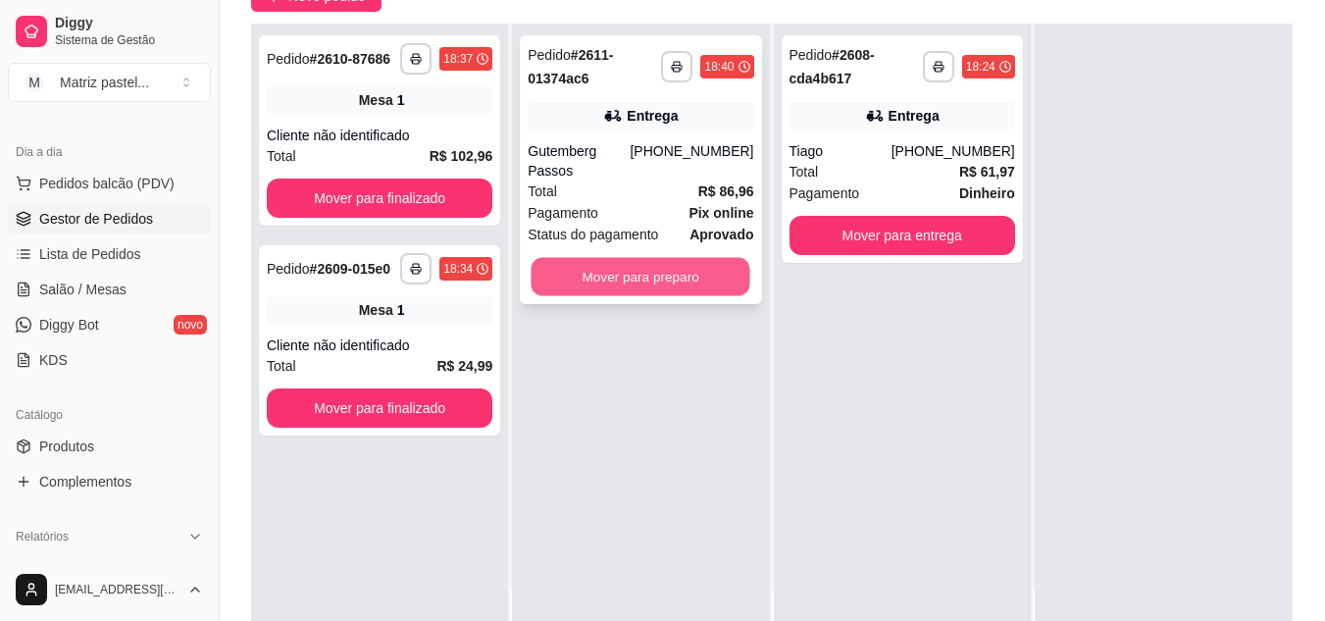
click at [636, 258] on button "Mover para preparo" at bounding box center [641, 277] width 219 height 38
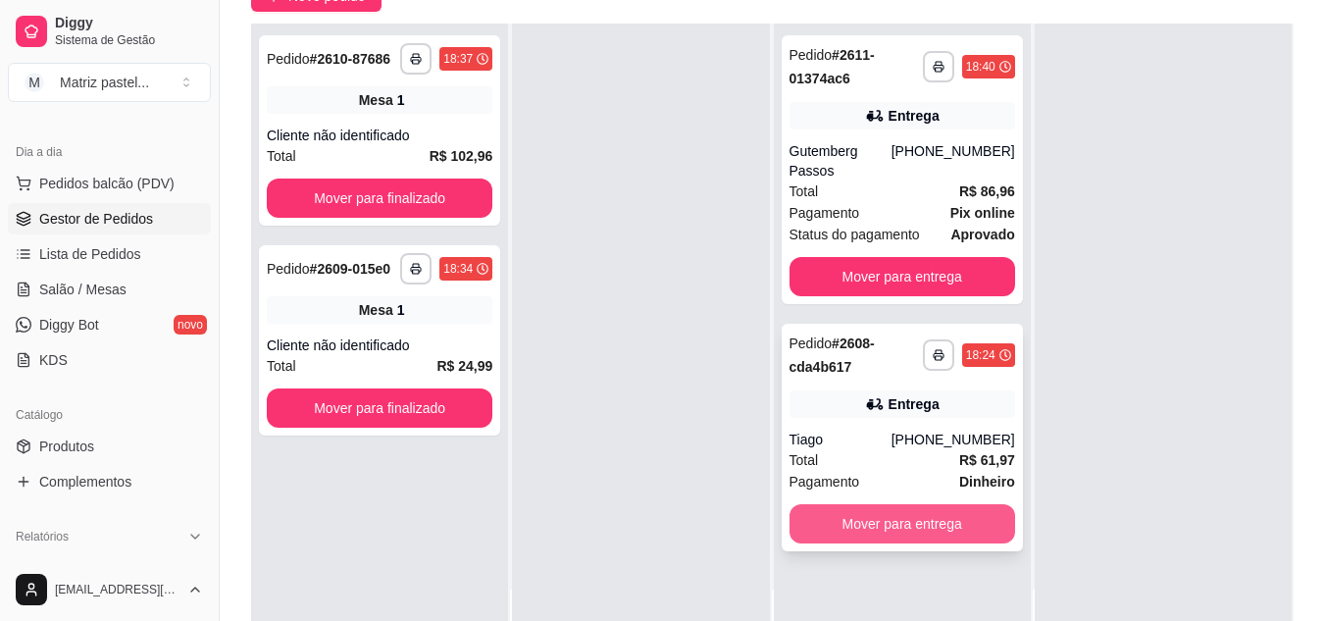
click at [865, 514] on button "Mover para entrega" at bounding box center [903, 523] width 226 height 39
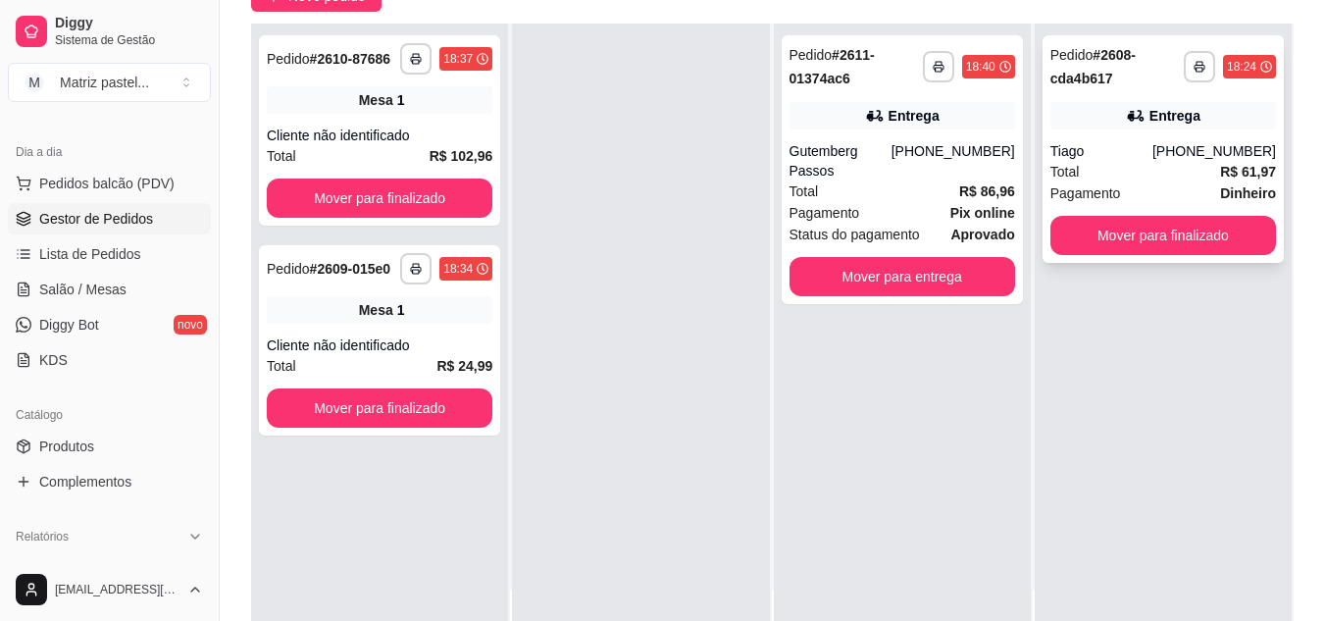
click at [1093, 163] on div "Total R$ 61,97" at bounding box center [1164, 172] width 226 height 22
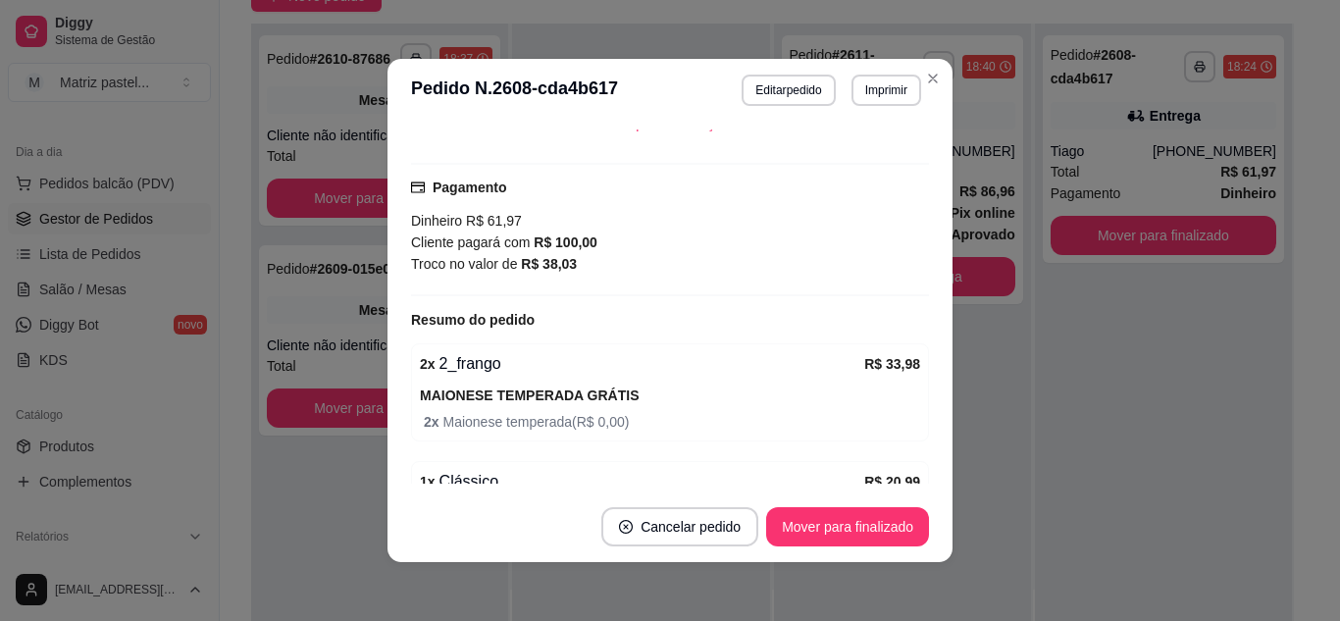
scroll to position [617, 0]
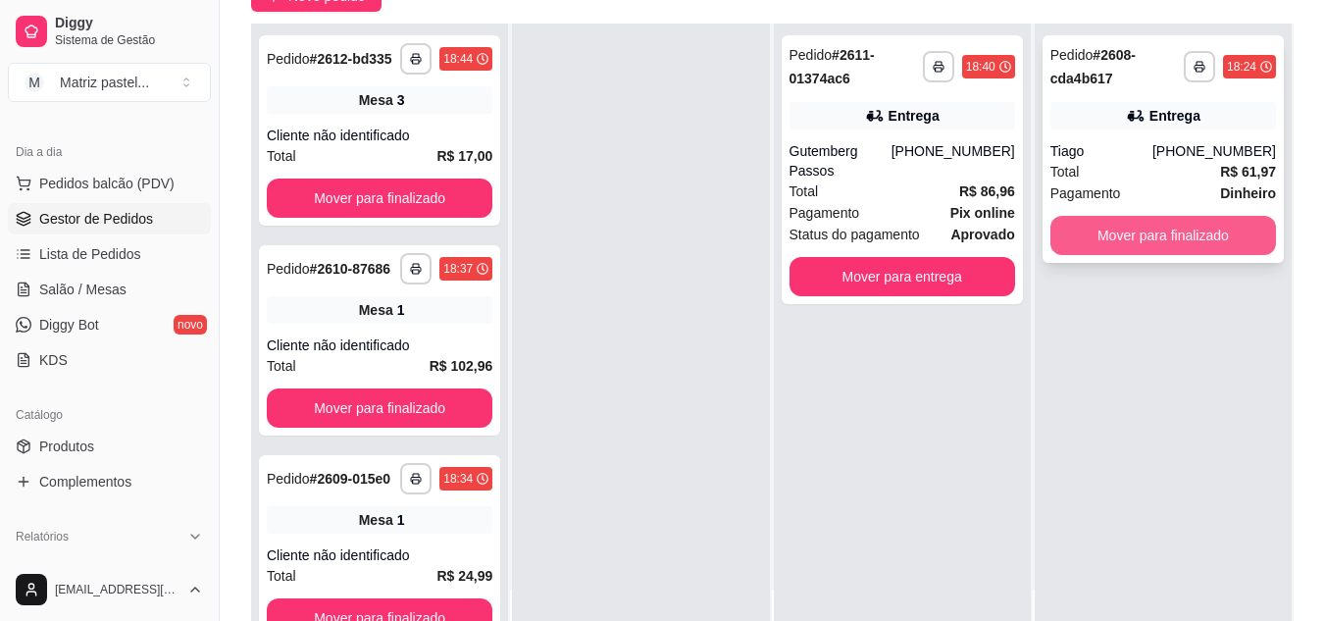
click at [1097, 241] on button "Mover para finalizado" at bounding box center [1164, 235] width 226 height 39
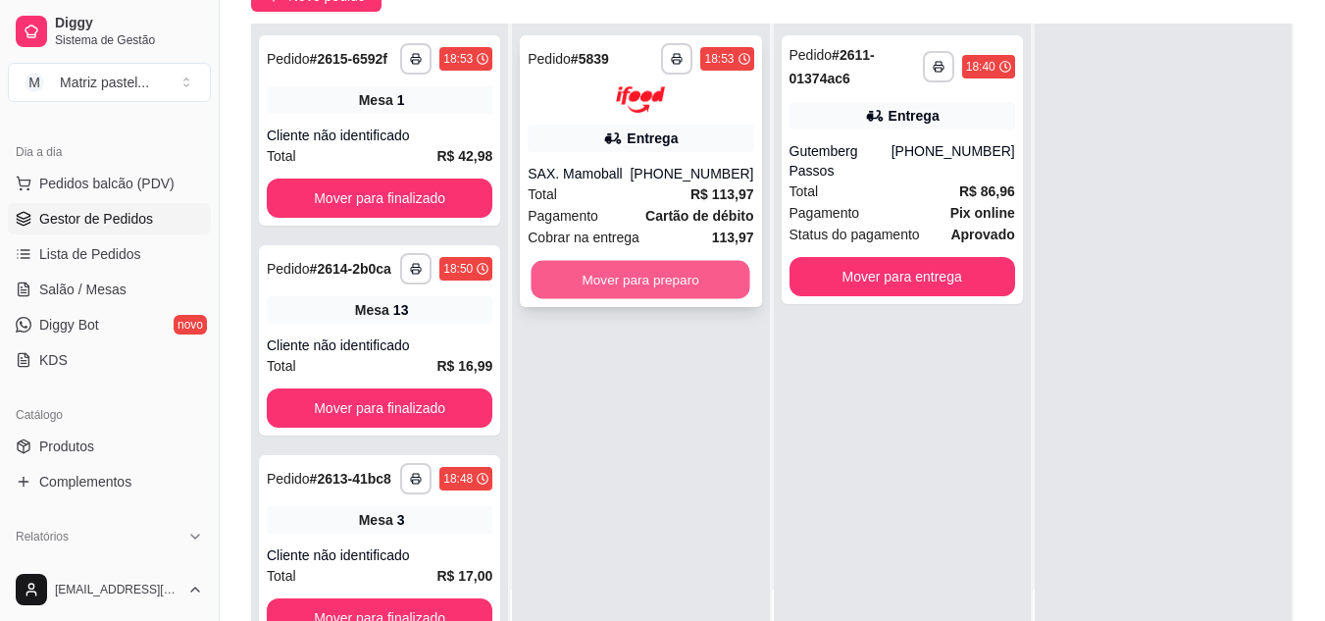
click at [663, 277] on button "Mover para preparo" at bounding box center [641, 279] width 219 height 38
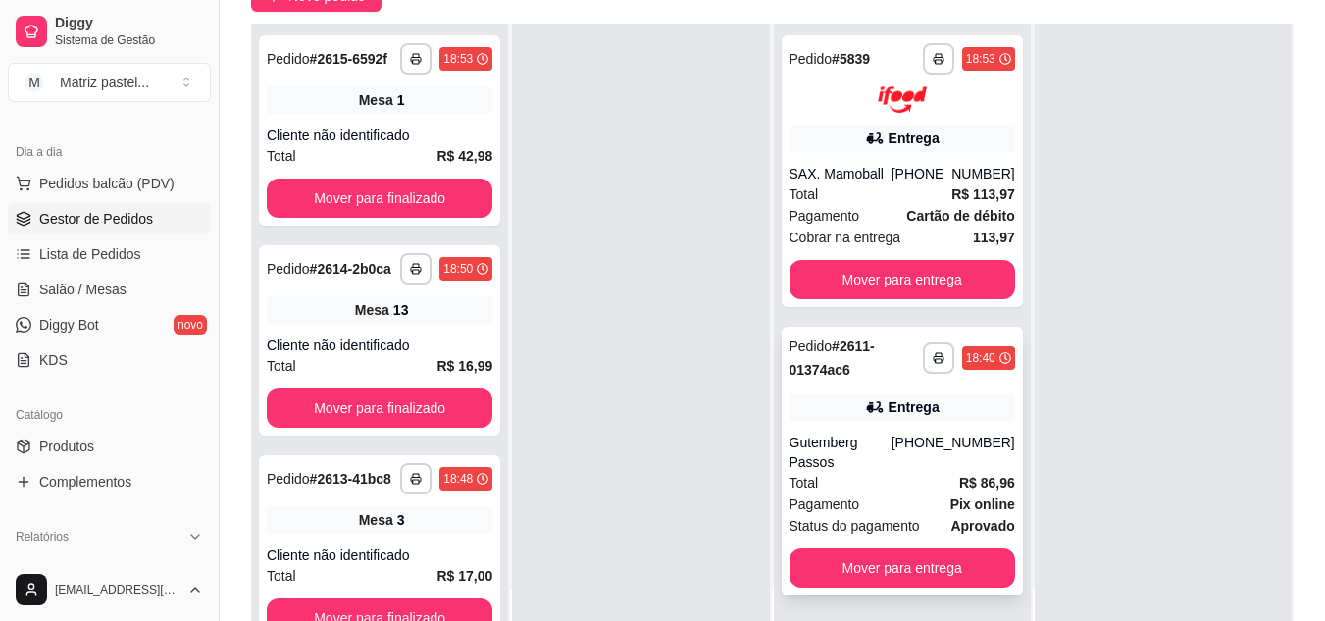
click at [865, 401] on icon at bounding box center [875, 407] width 20 height 20
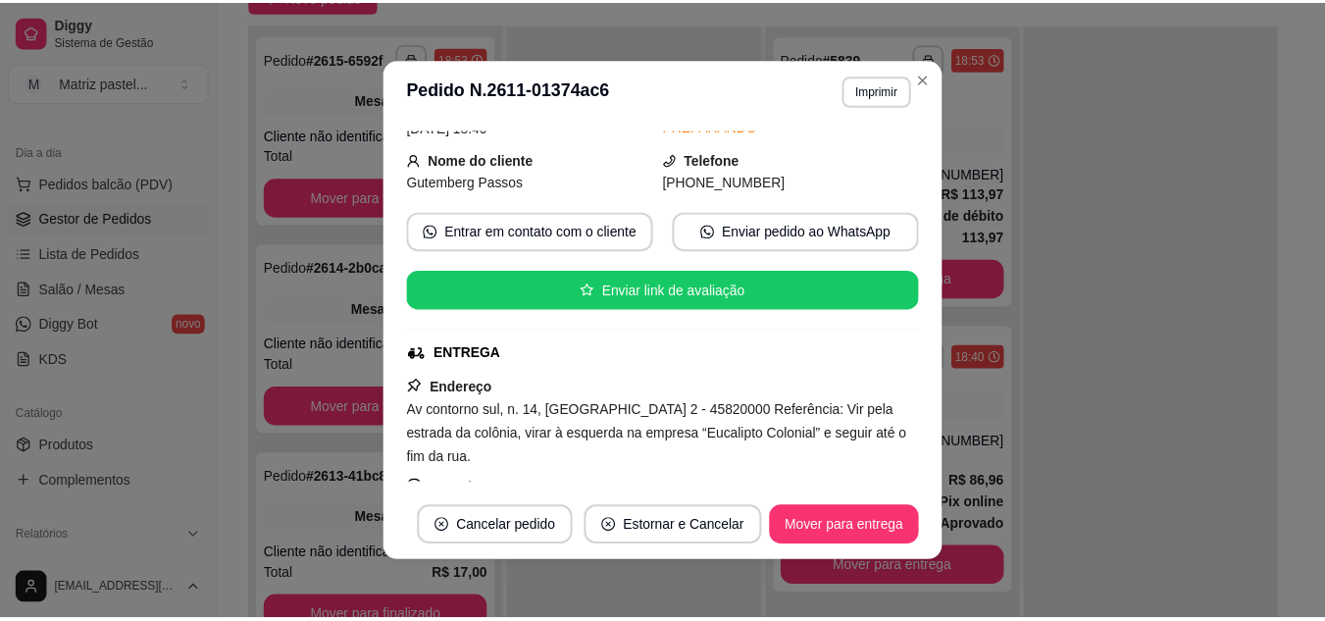
scroll to position [100, 0]
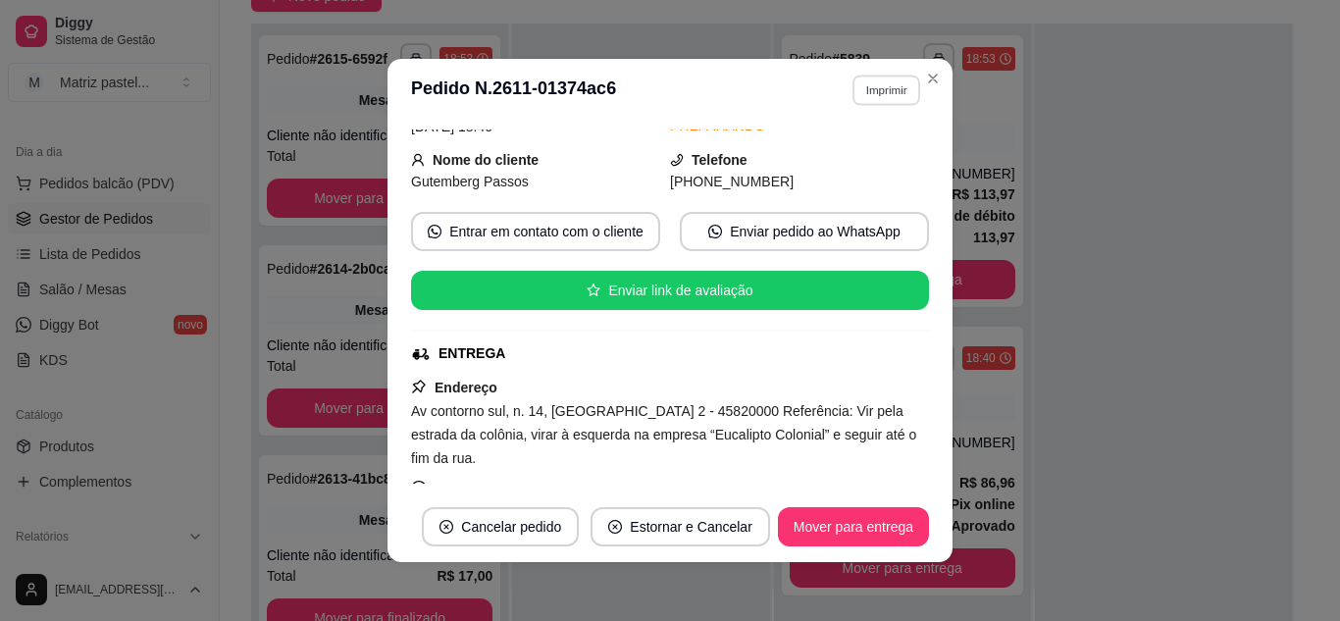
click at [878, 86] on button "Imprimir" at bounding box center [886, 90] width 68 height 30
click at [865, 149] on button "IMPRESSORA" at bounding box center [844, 158] width 142 height 31
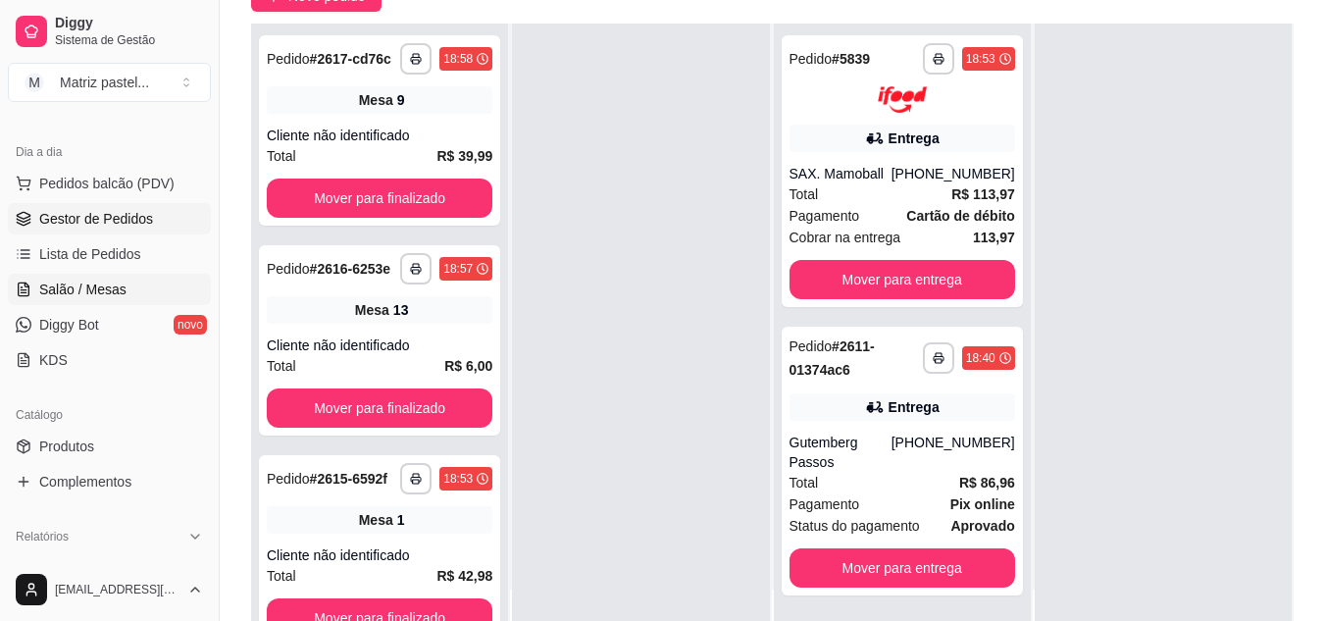
click at [42, 290] on span "Salão / Mesas" at bounding box center [82, 290] width 87 height 20
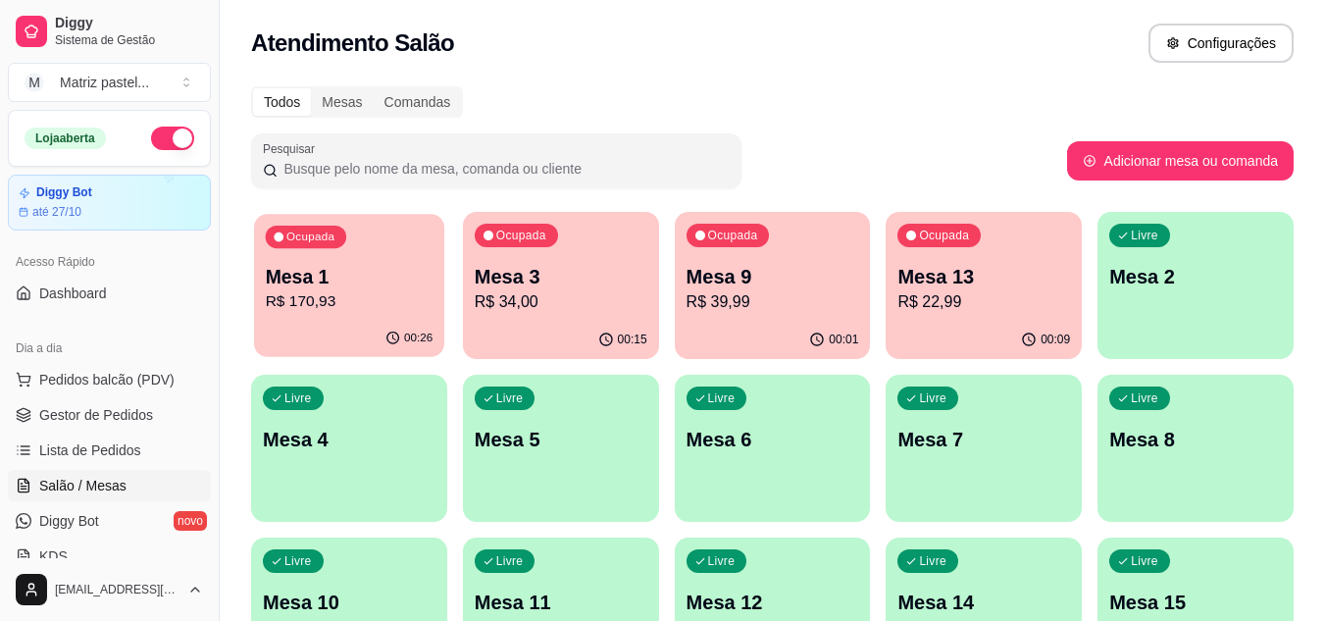
click at [349, 281] on p "Mesa 1" at bounding box center [350, 277] width 168 height 26
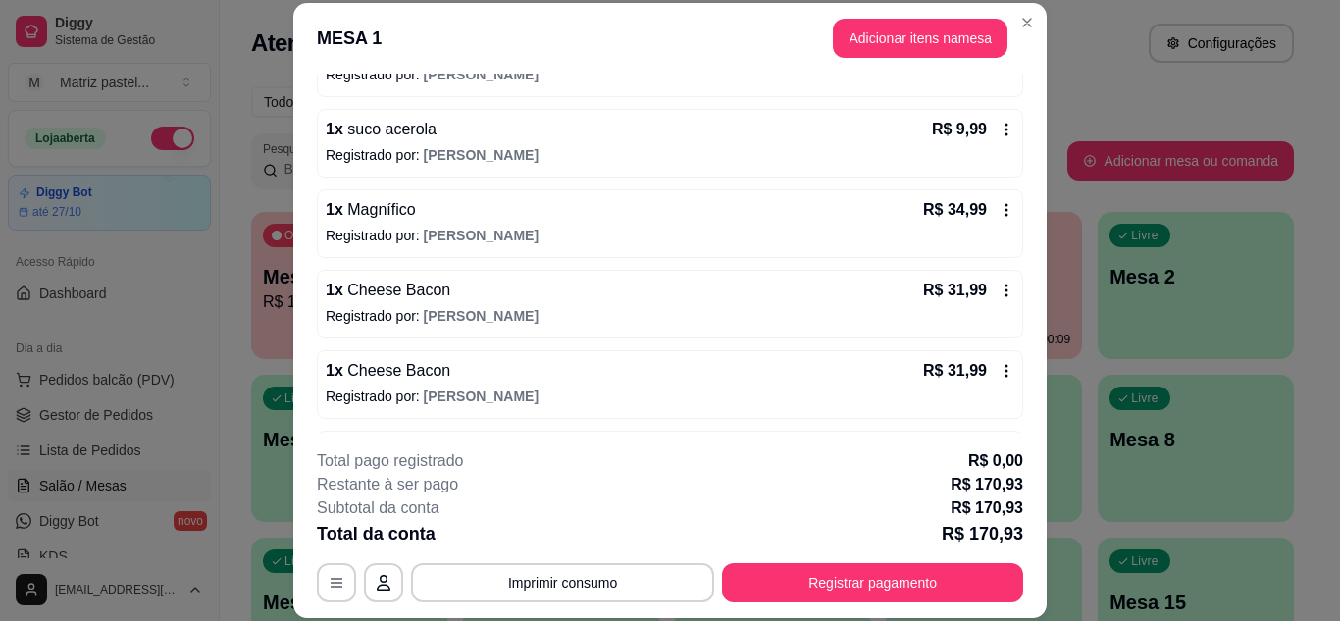
scroll to position [392, 0]
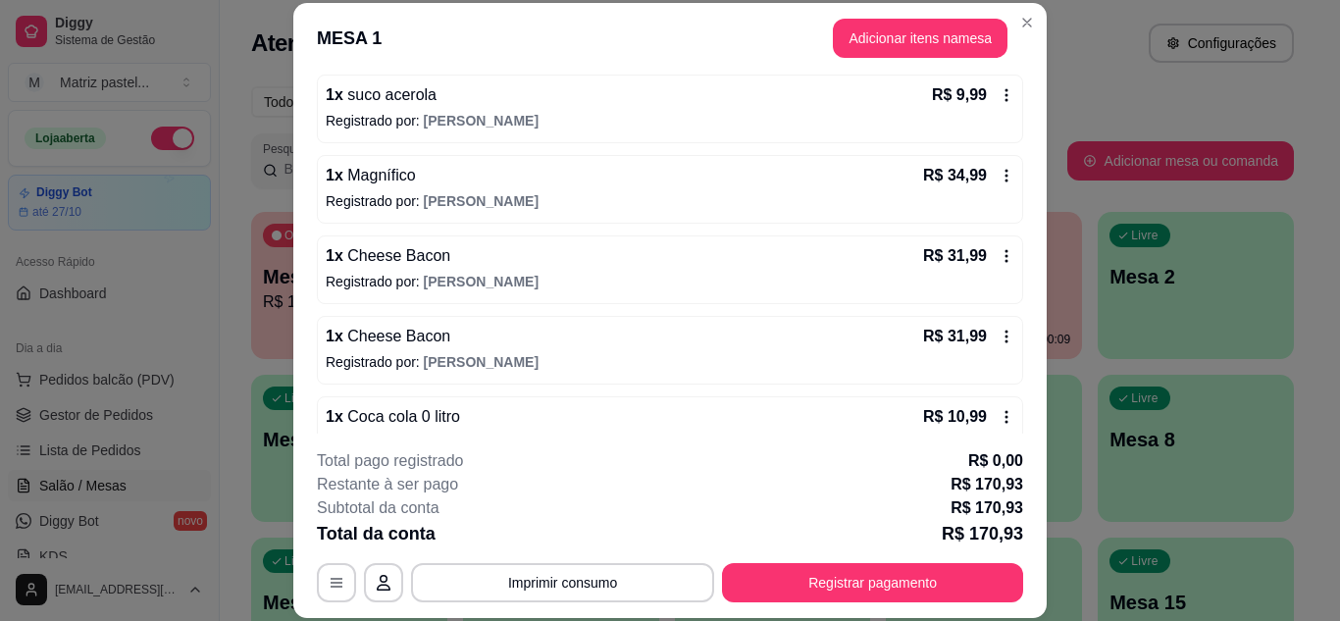
click at [995, 266] on div "1 x Cheese Bacon R$ 31,99 Registrado por: [PERSON_NAME]" at bounding box center [670, 269] width 706 height 69
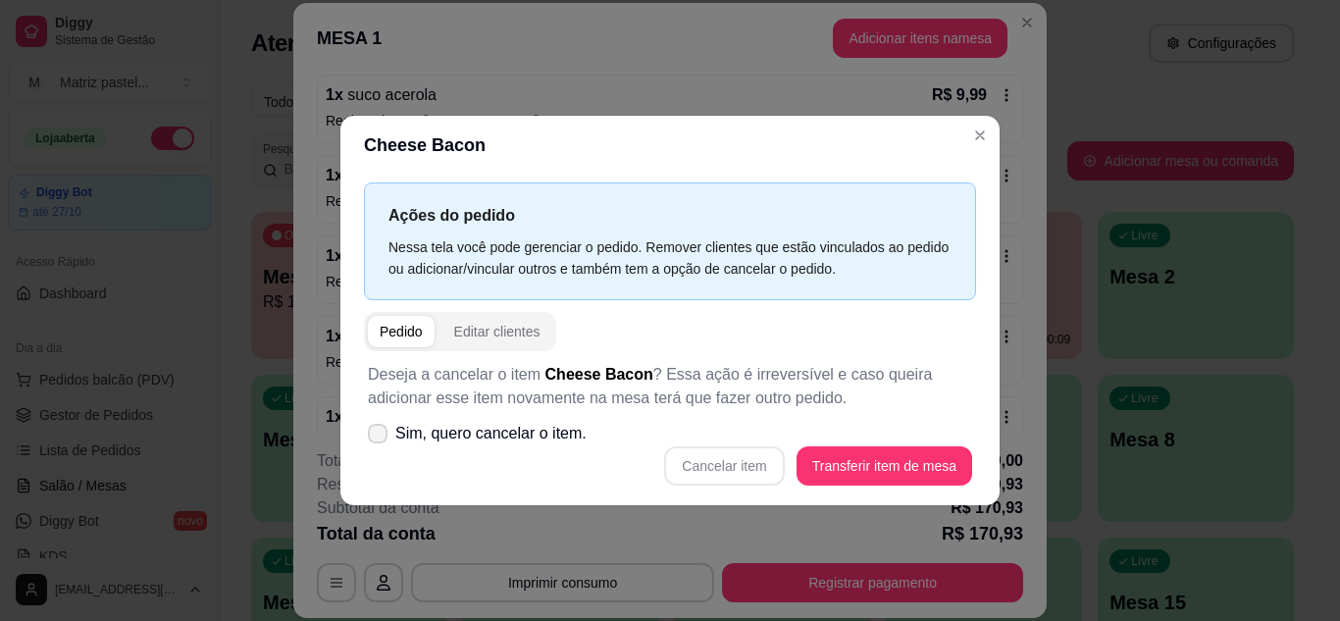
click at [529, 441] on span "Sim, quero cancelar o item." at bounding box center [490, 434] width 191 height 24
click at [380, 441] on input "Sim, quero cancelar o item." at bounding box center [373, 443] width 13 height 13
checkbox input "true"
click at [733, 473] on button "Cancelar item" at bounding box center [724, 465] width 117 height 38
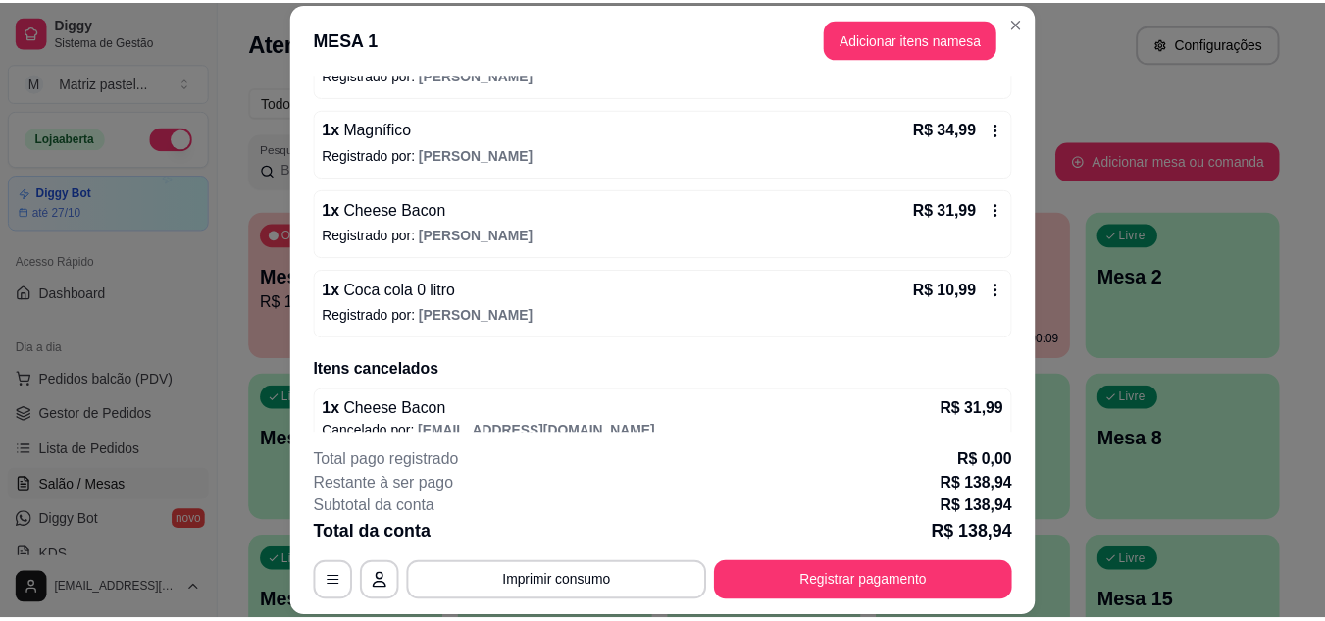
scroll to position [463, 0]
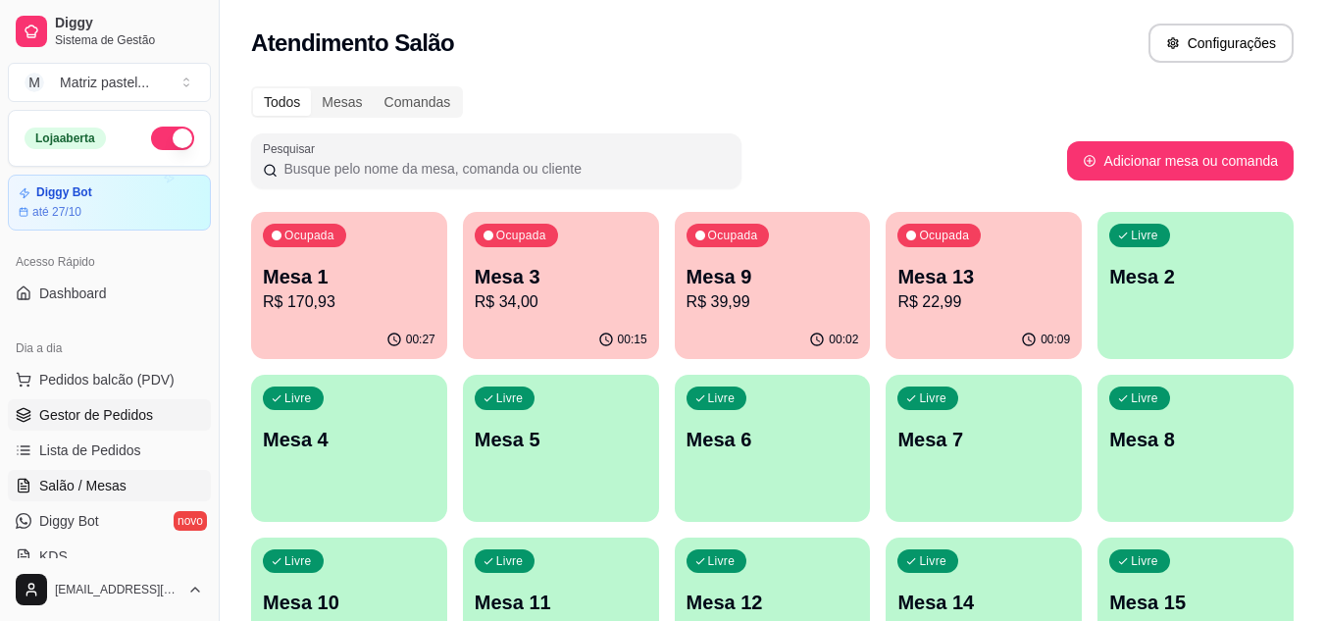
click at [83, 420] on span "Gestor de Pedidos" at bounding box center [96, 415] width 114 height 20
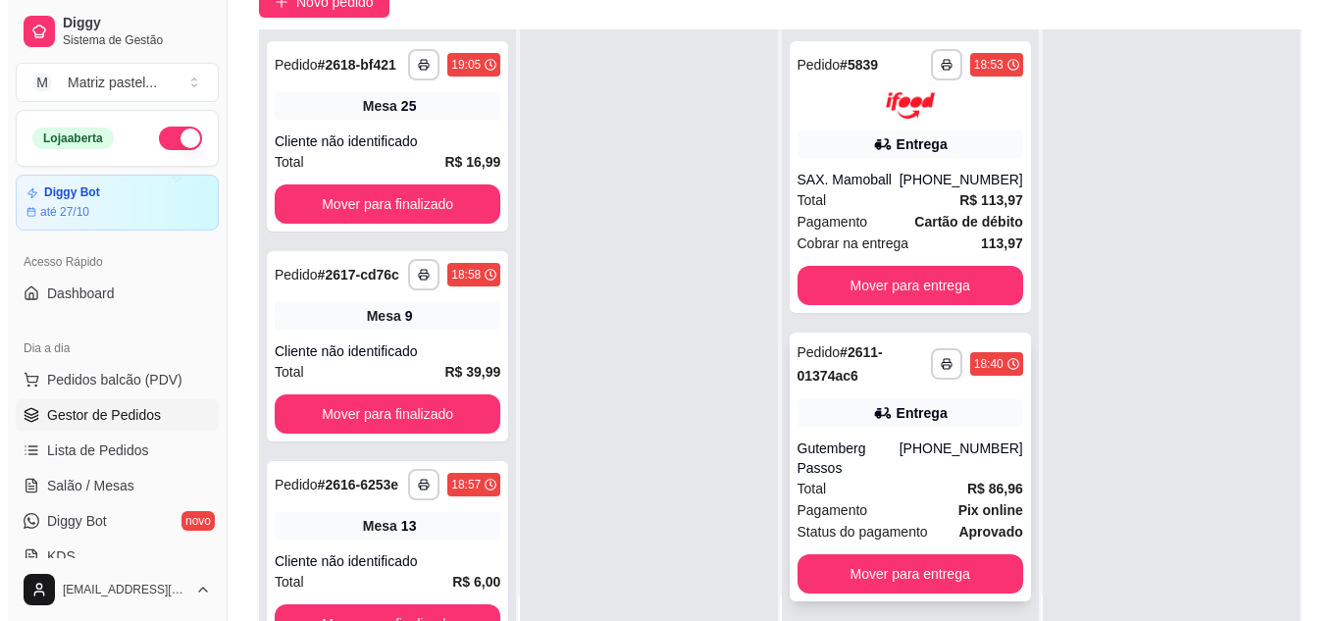
scroll to position [196, 0]
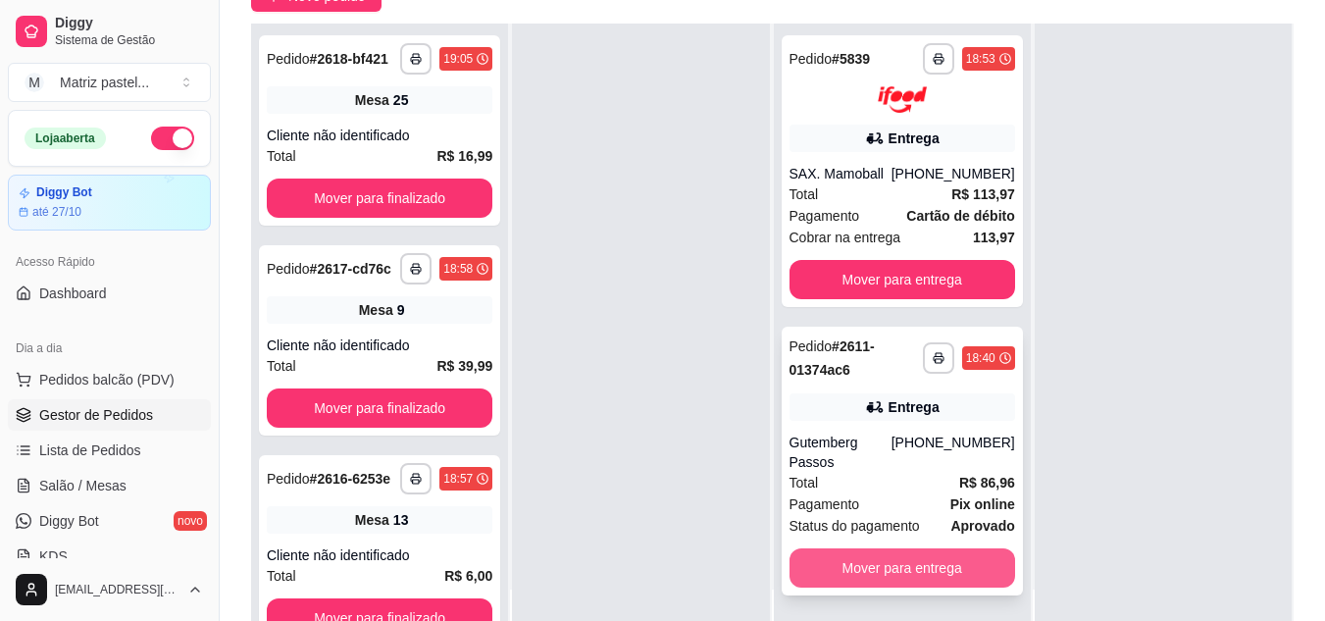
click at [919, 548] on button "Mover para entrega" at bounding box center [903, 567] width 226 height 39
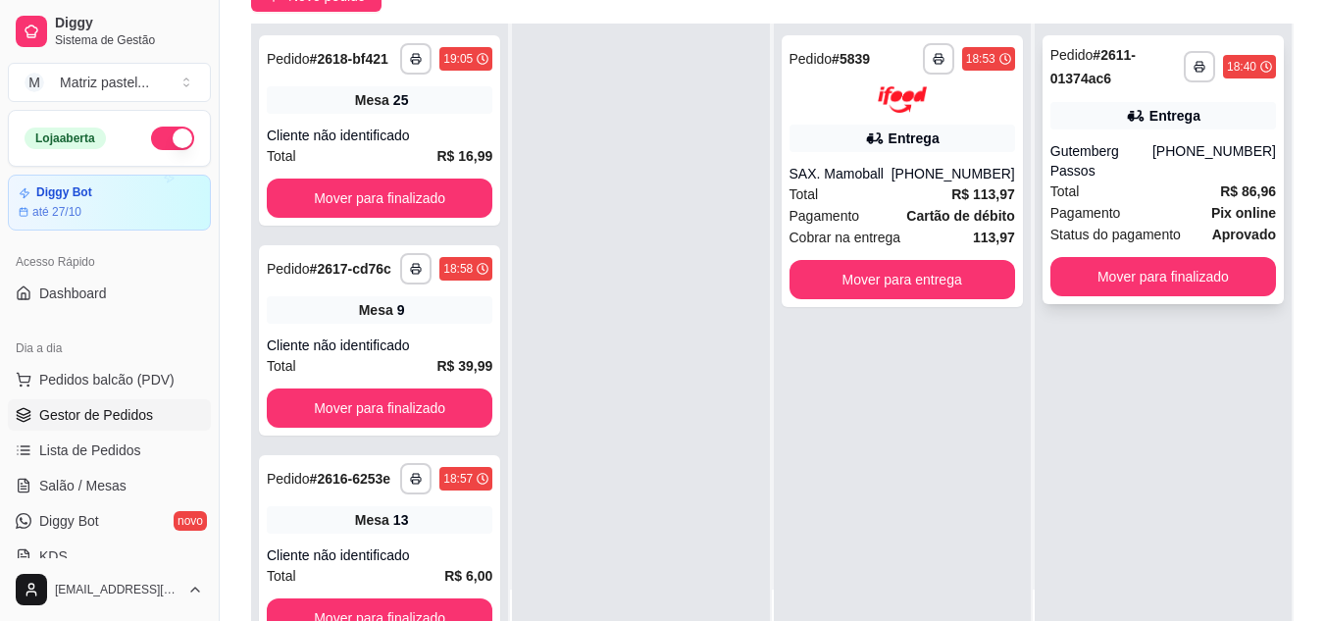
click at [1118, 181] on div "Total R$ 86,96" at bounding box center [1164, 192] width 226 height 22
click at [875, 146] on icon at bounding box center [875, 139] width 20 height 20
click at [923, 55] on button "button" at bounding box center [938, 58] width 30 height 30
click at [889, 147] on div "Entrega" at bounding box center [914, 139] width 51 height 20
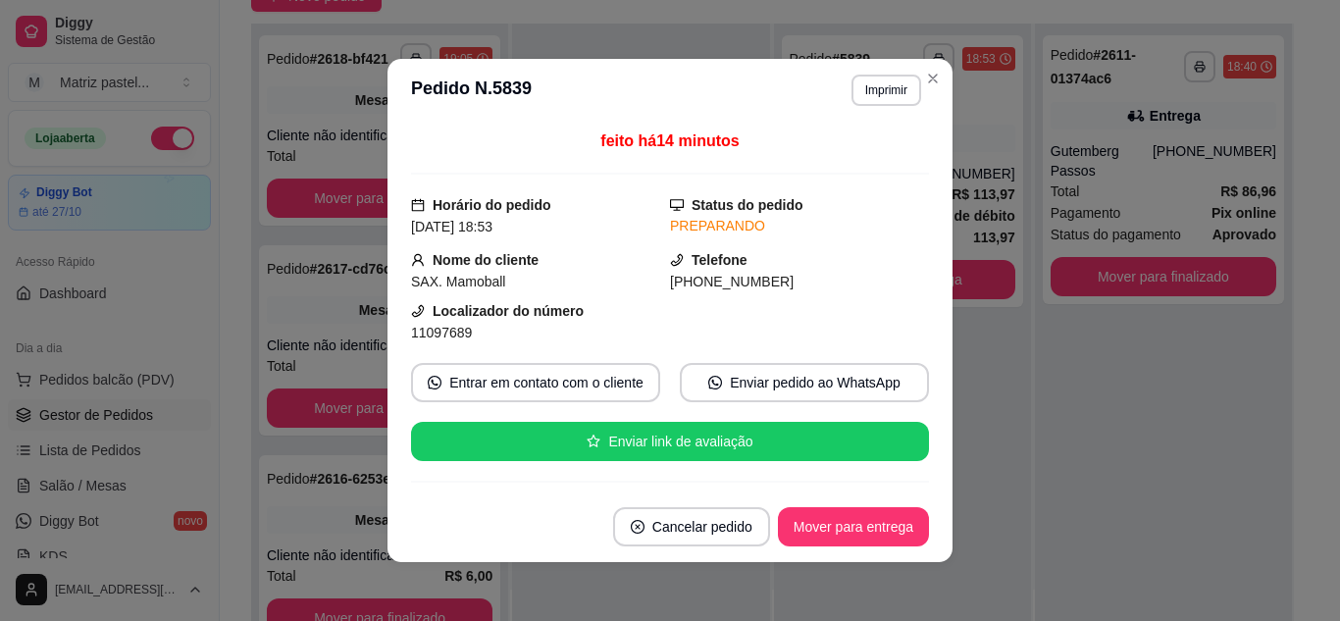
click at [894, 106] on header "**********" at bounding box center [669, 90] width 565 height 63
click at [866, 87] on button "Imprimir" at bounding box center [887, 90] width 70 height 31
click at [851, 145] on button "IMPRESSORA" at bounding box center [844, 158] width 137 height 30
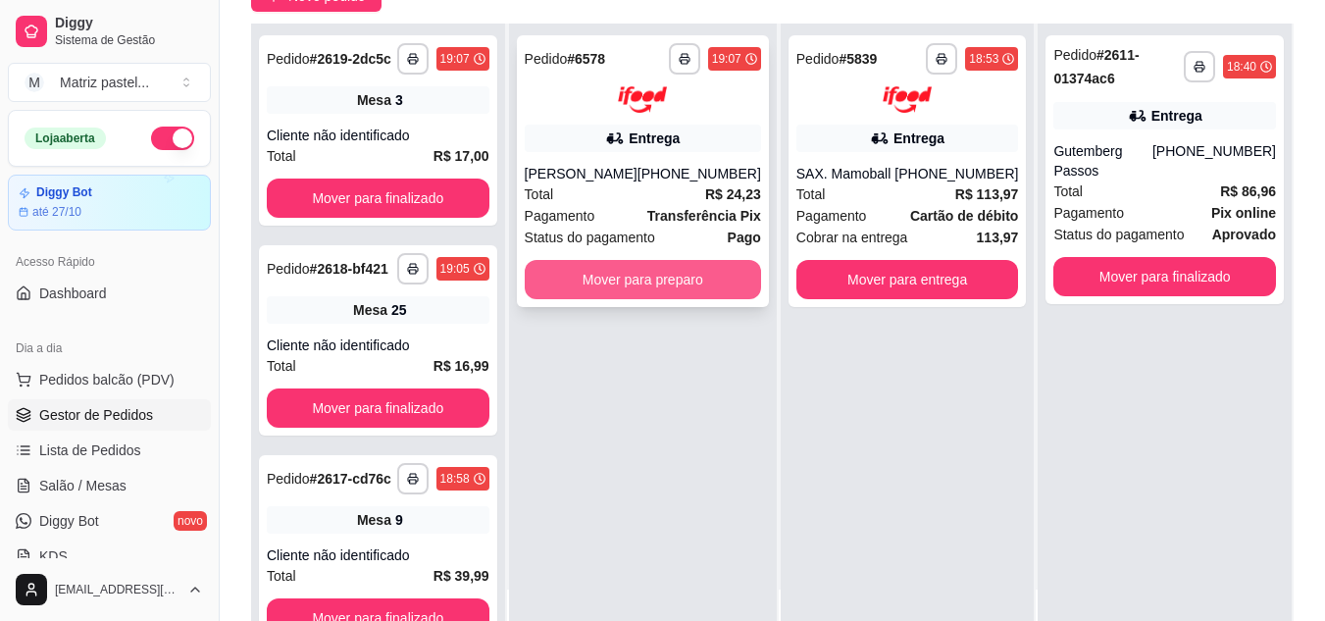
click at [614, 282] on button "Mover para preparo" at bounding box center [643, 279] width 236 height 39
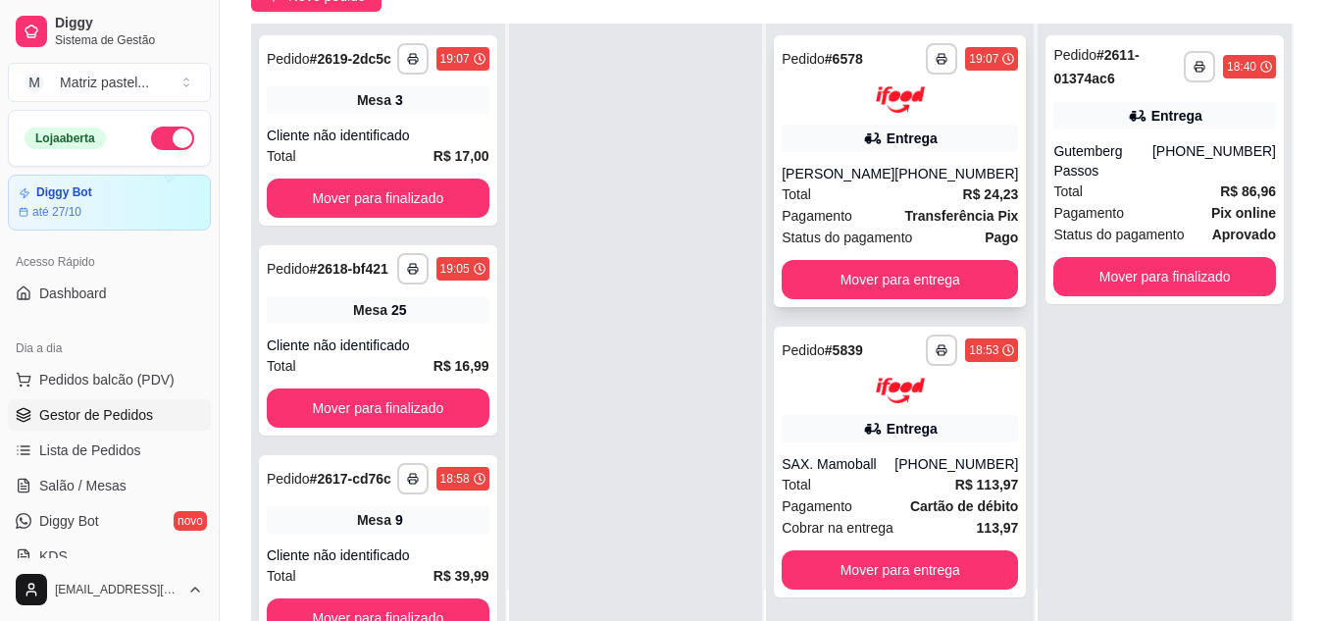
click at [845, 183] on div "Total R$ 24,23" at bounding box center [900, 194] width 236 height 22
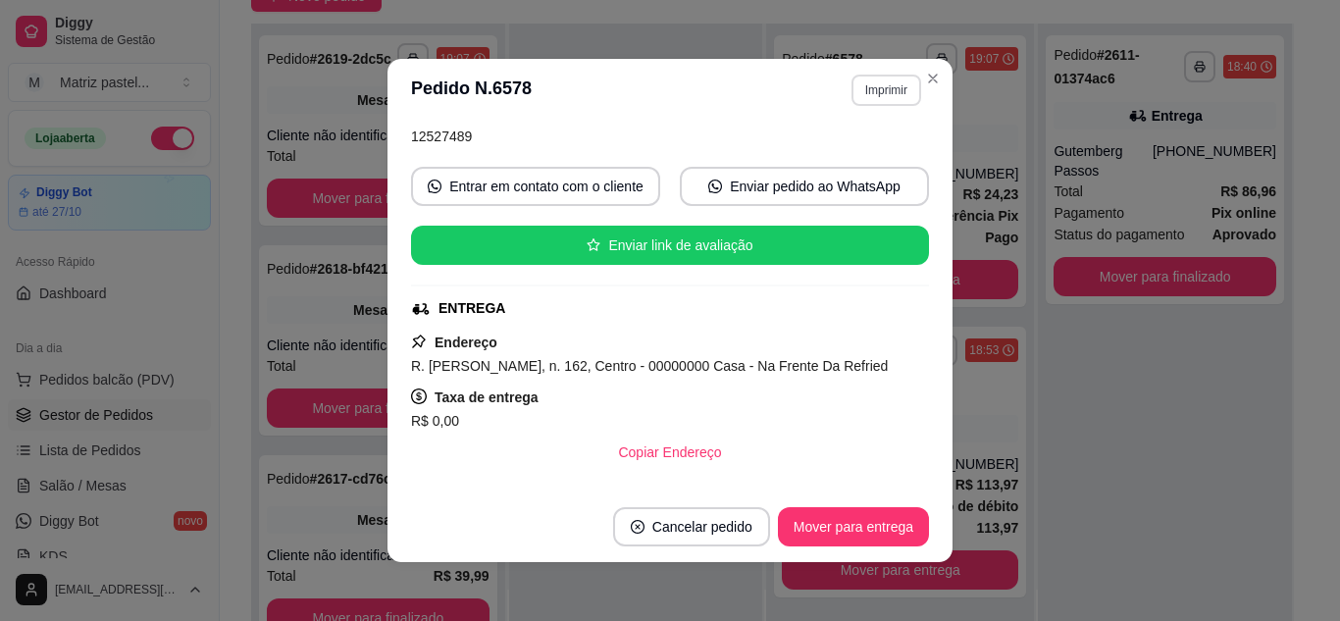
click at [886, 86] on button "Imprimir" at bounding box center [887, 90] width 70 height 31
click at [863, 150] on button "IMPRESSORA" at bounding box center [844, 158] width 142 height 31
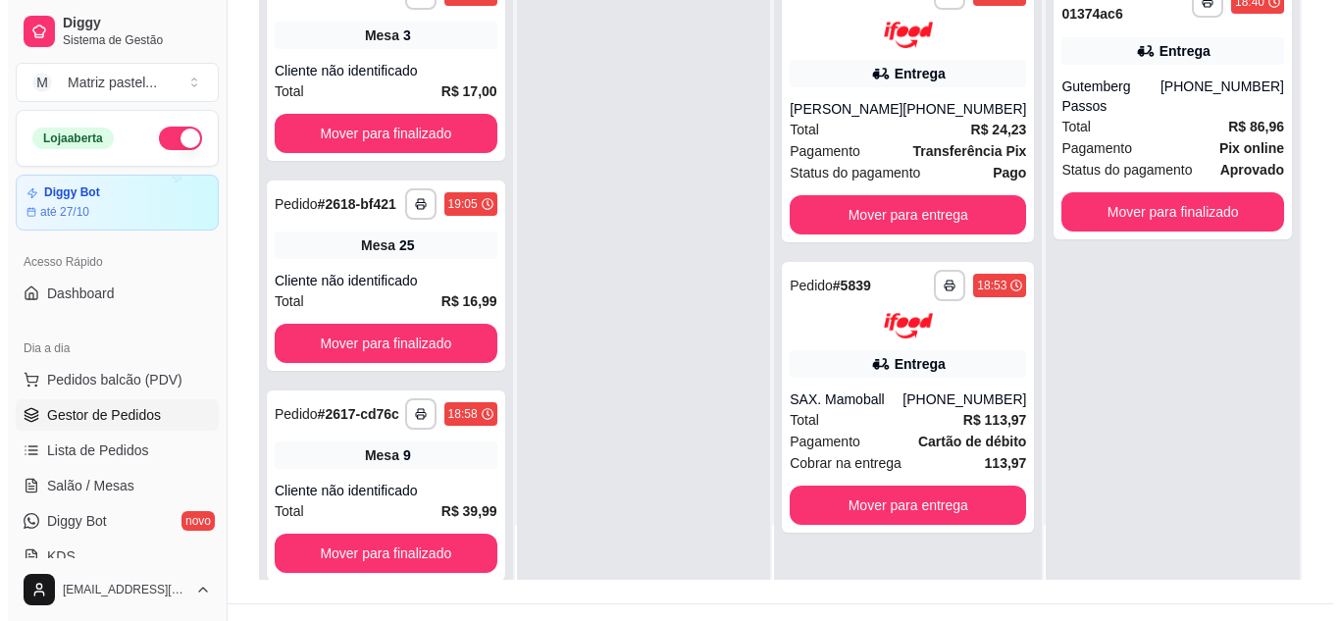
scroll to position [294, 0]
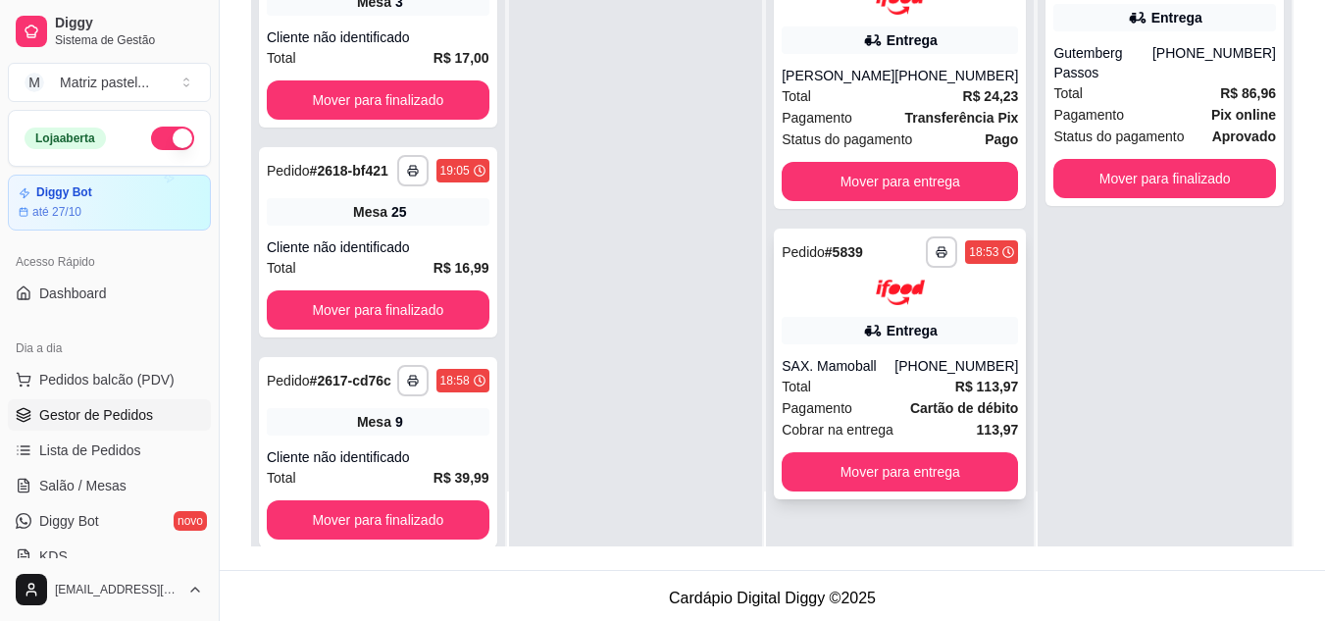
click at [826, 364] on div "SAX. Mamoball" at bounding box center [838, 366] width 113 height 20
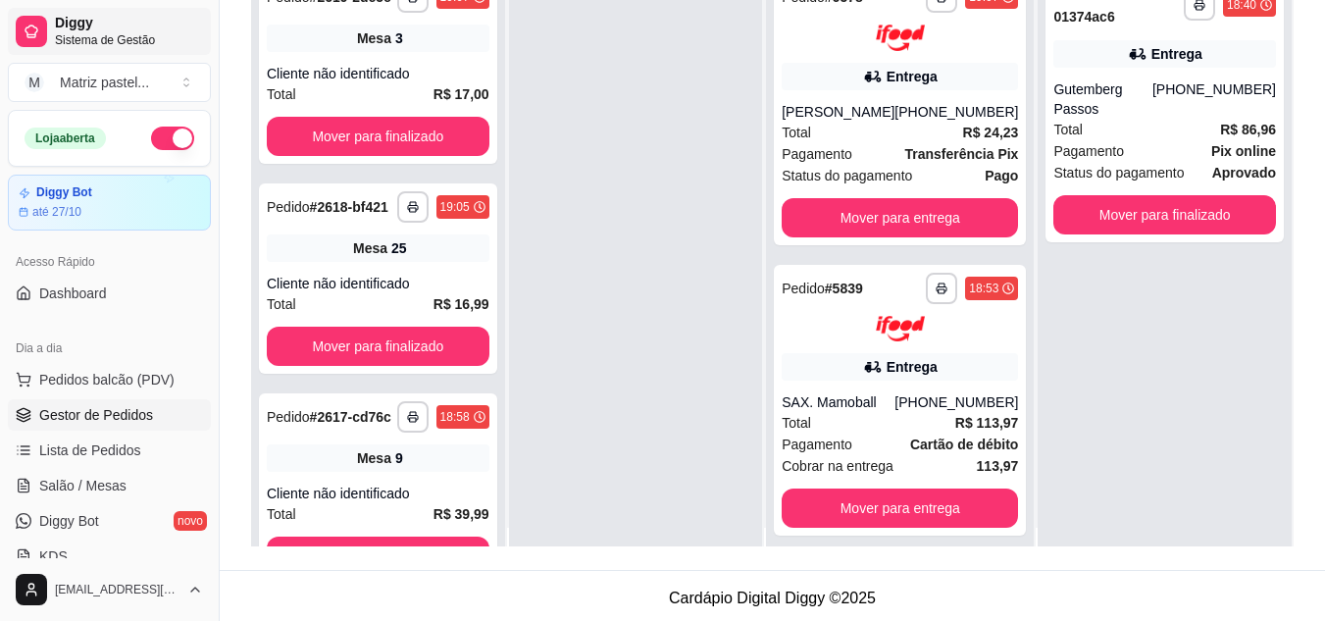
scroll to position [0, 0]
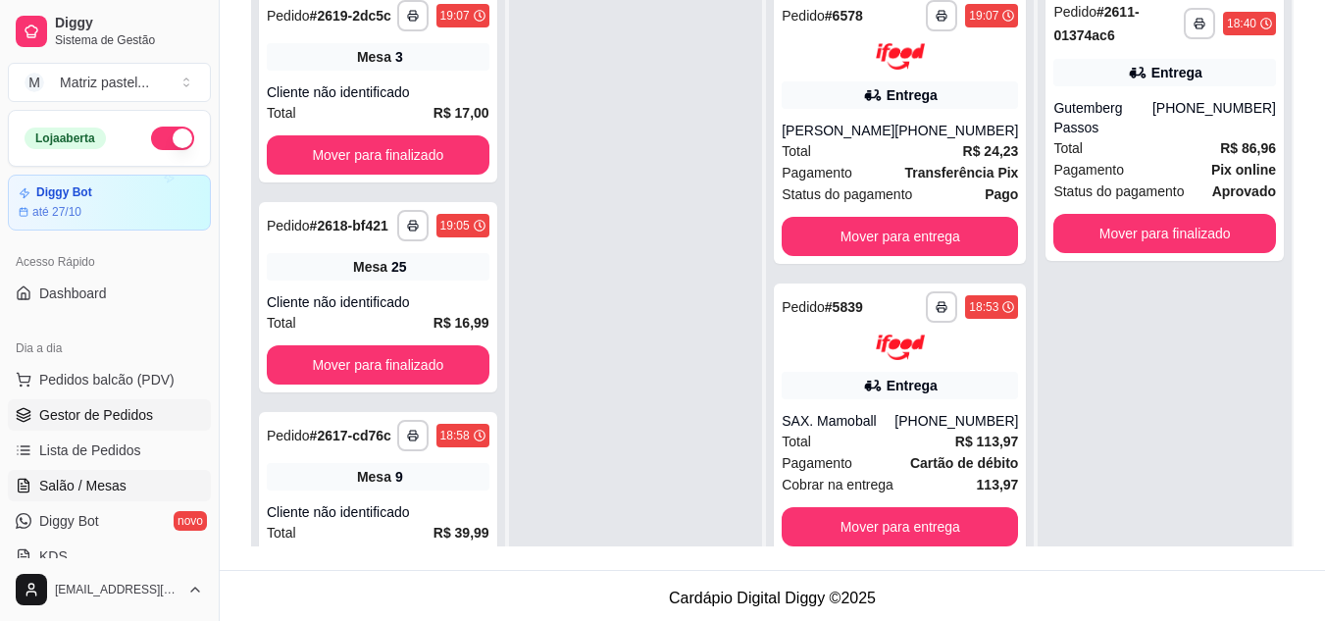
click at [102, 478] on span "Salão / Mesas" at bounding box center [82, 486] width 87 height 20
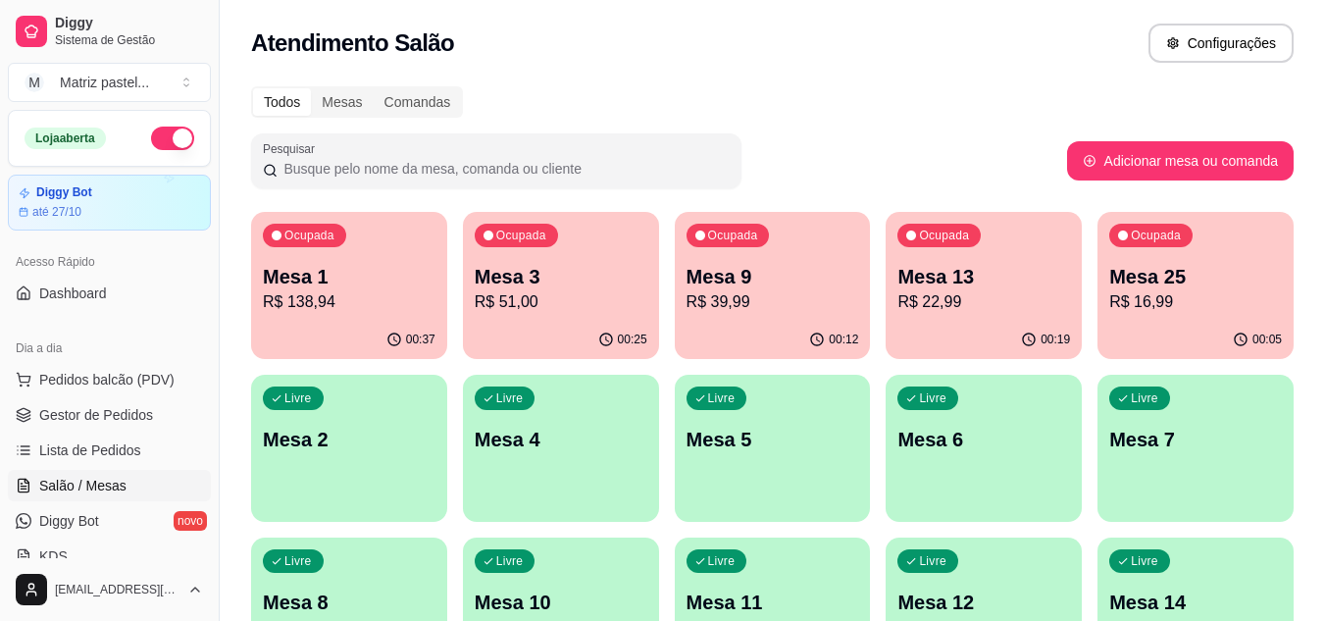
click at [1030, 335] on div "00:19" at bounding box center [984, 340] width 196 height 38
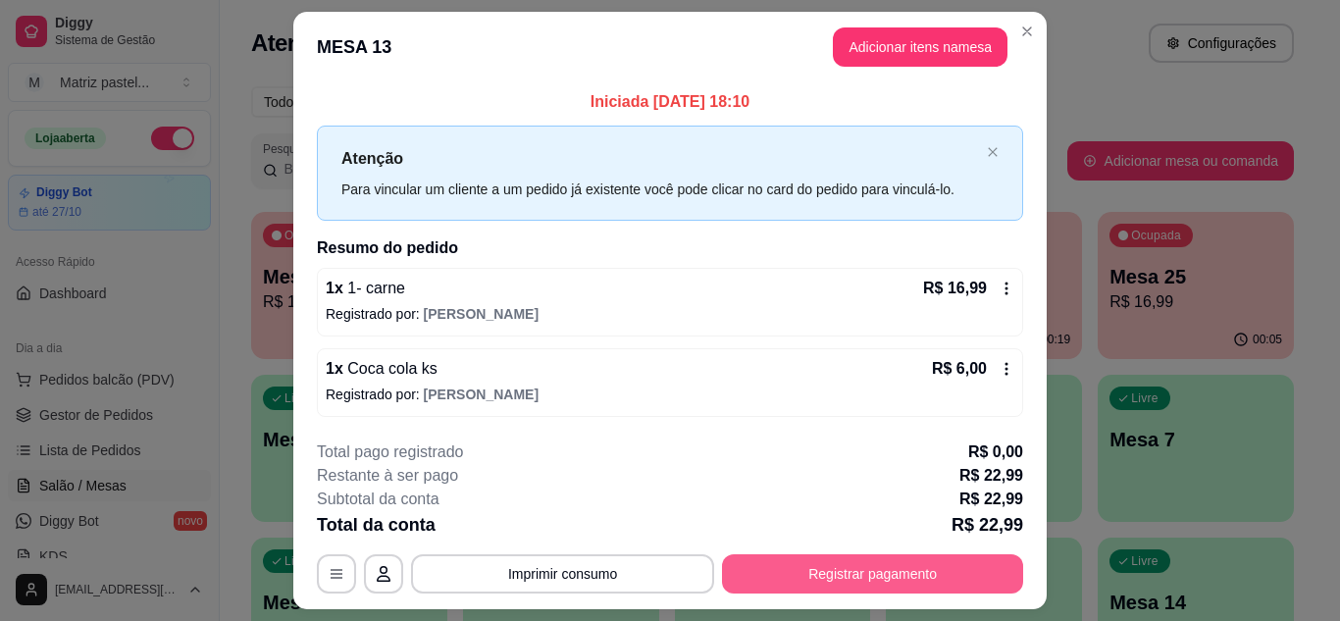
click at [776, 562] on button "Registrar pagamento" at bounding box center [872, 573] width 301 height 39
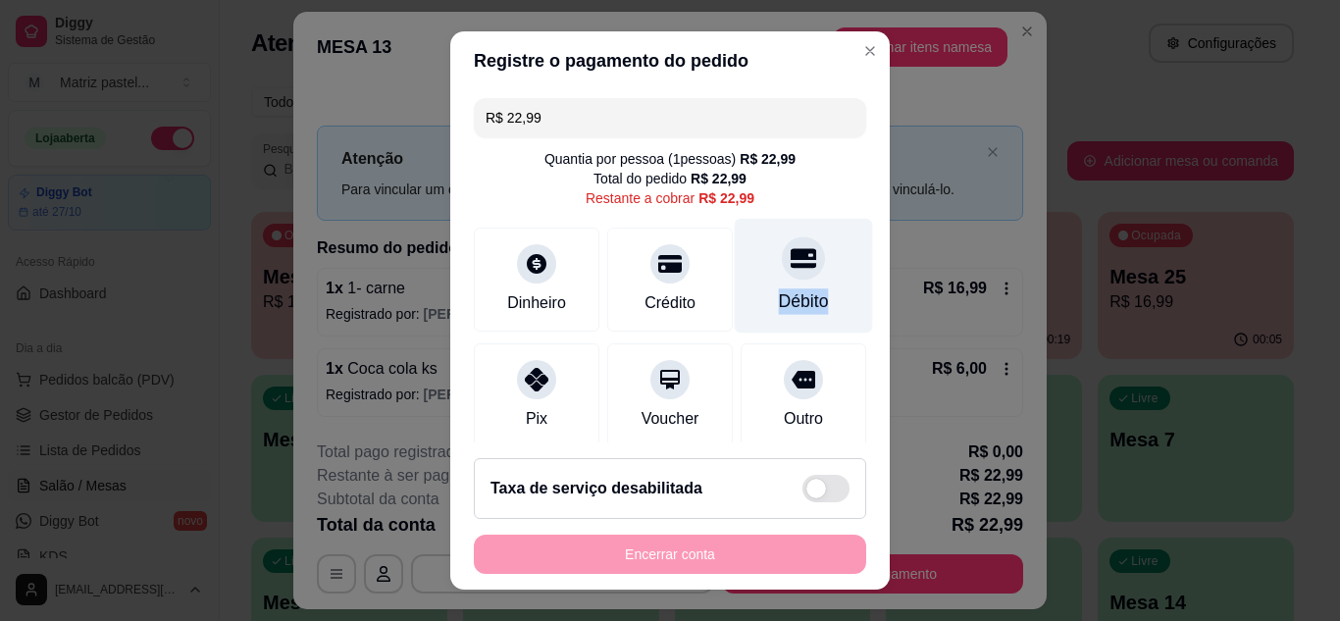
click at [796, 285] on div "Débito" at bounding box center [804, 275] width 138 height 115
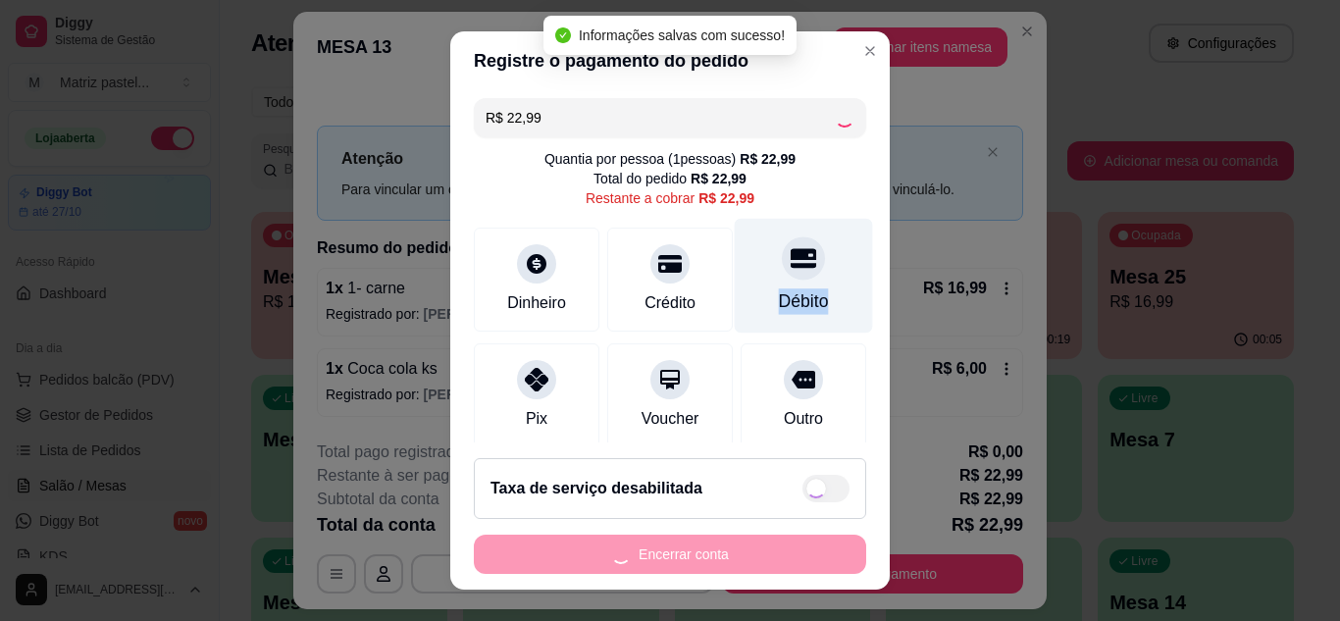
type input "R$ 0,00"
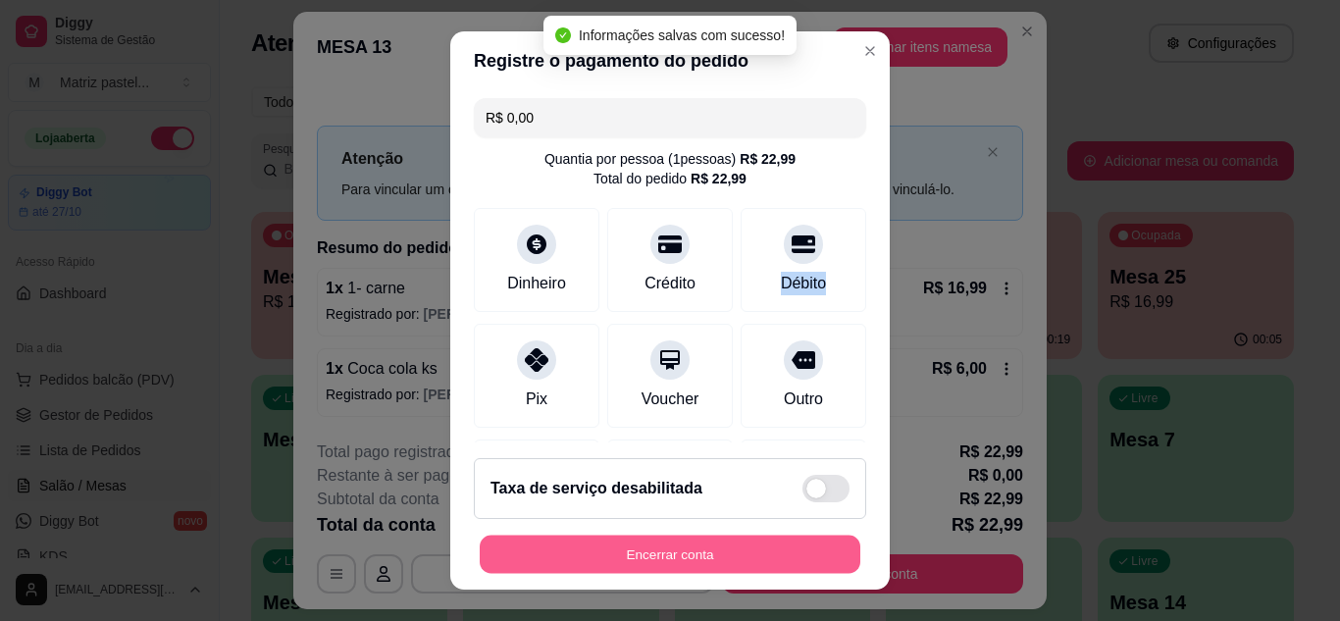
click at [702, 553] on button "Encerrar conta" at bounding box center [670, 555] width 381 height 38
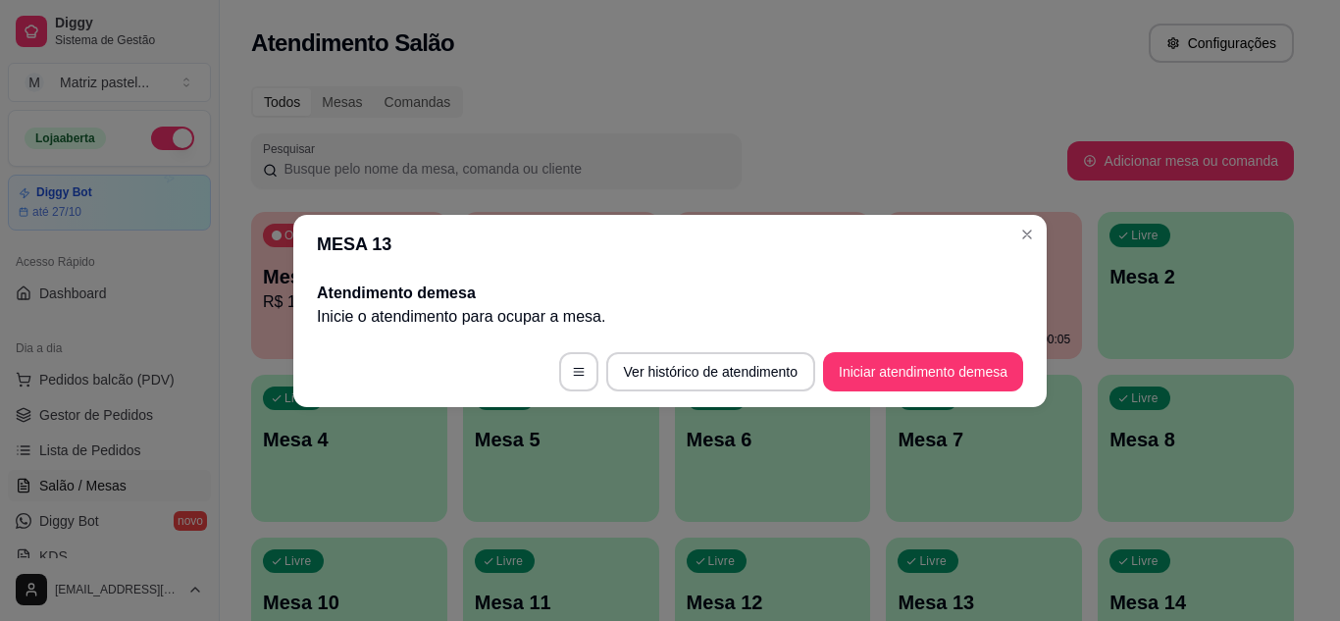
click at [1007, 232] on header "MESA 13" at bounding box center [669, 244] width 753 height 59
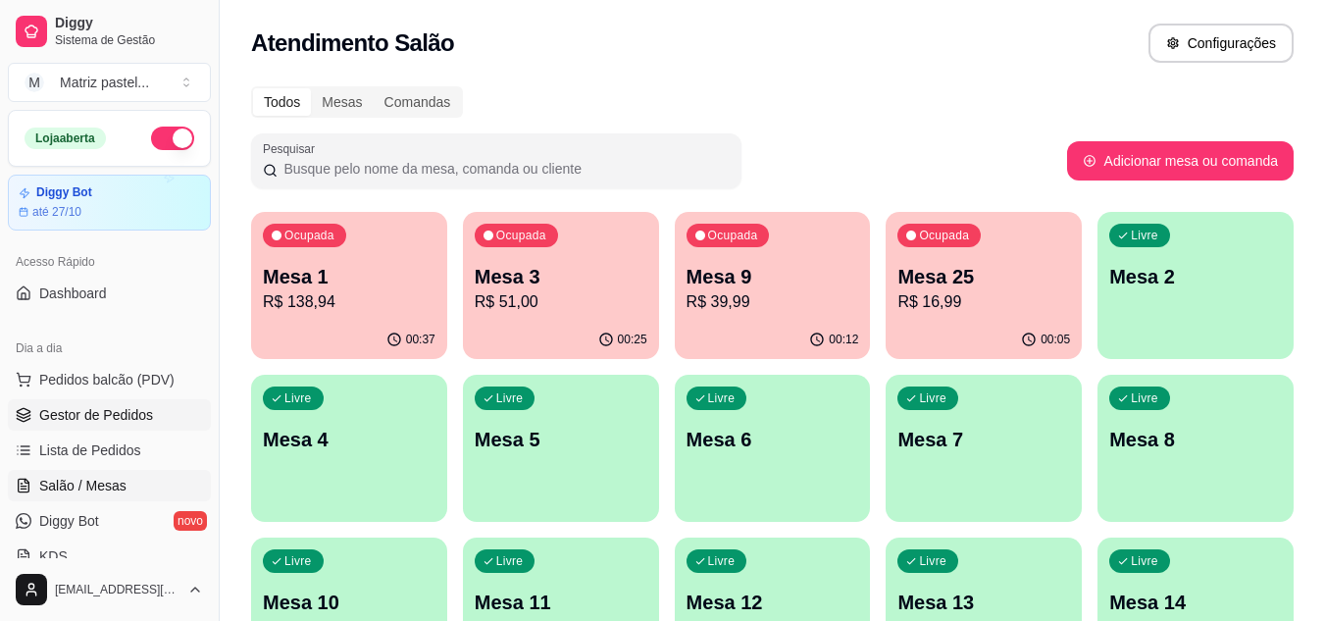
click at [90, 413] on span "Gestor de Pedidos" at bounding box center [96, 415] width 114 height 20
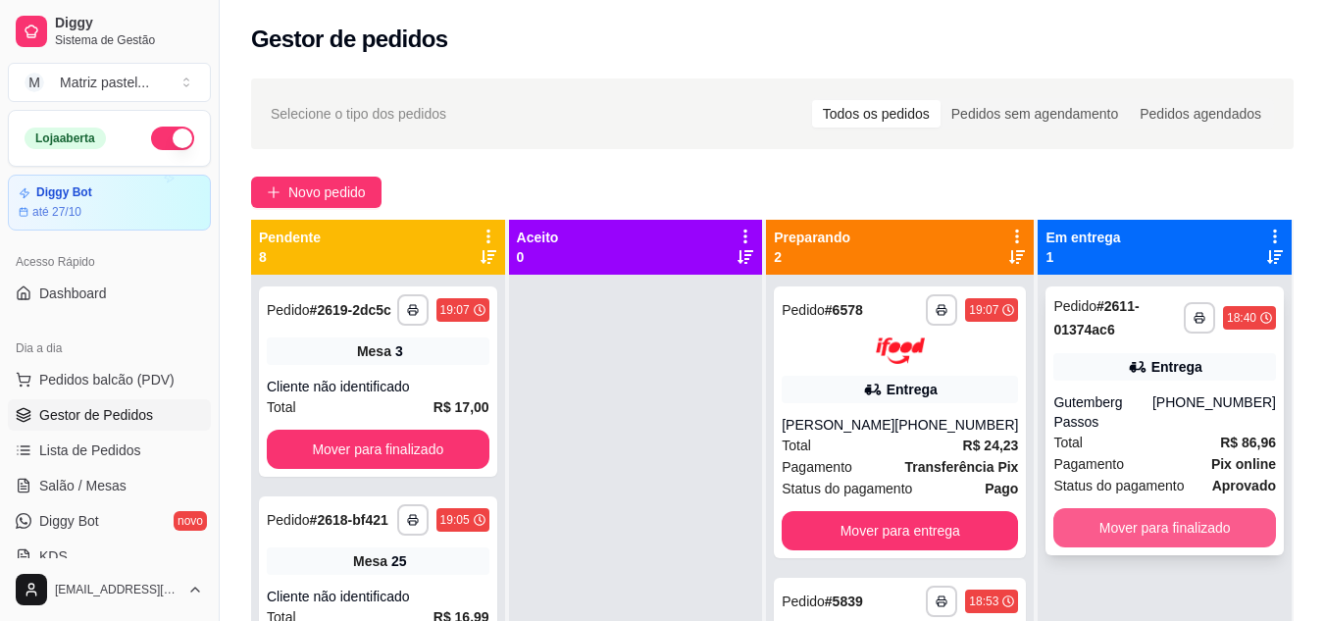
click at [1126, 508] on button "Mover para finalizado" at bounding box center [1165, 527] width 223 height 39
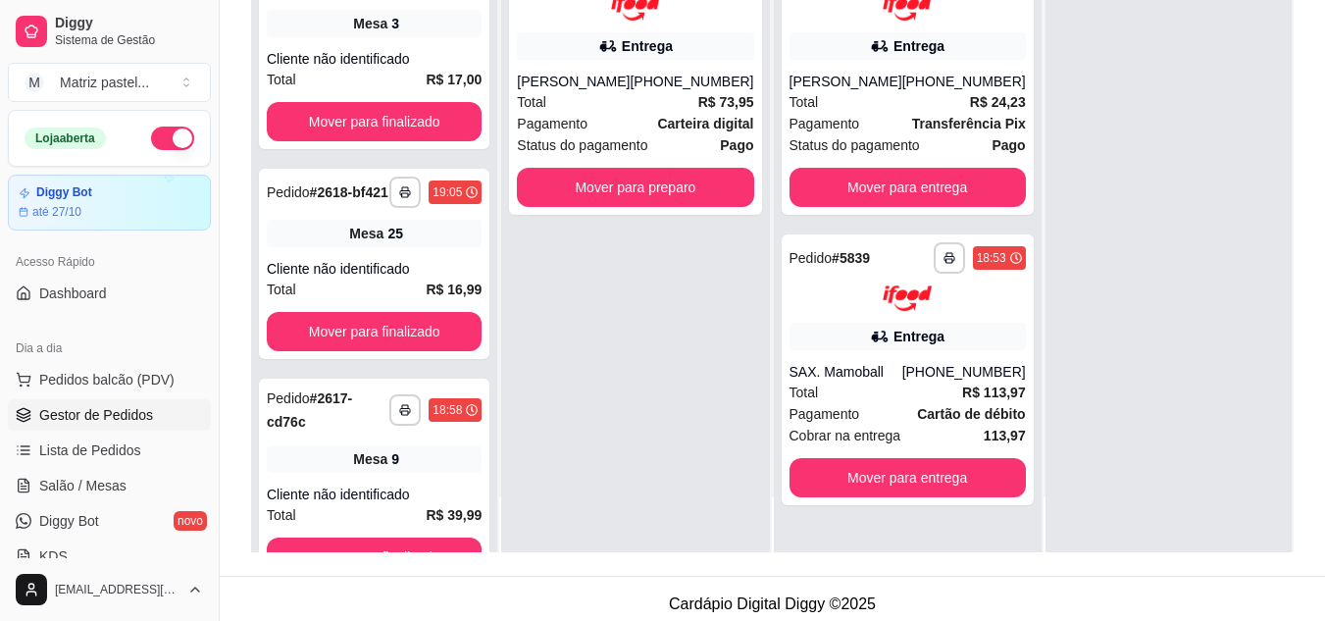
scroll to position [294, 0]
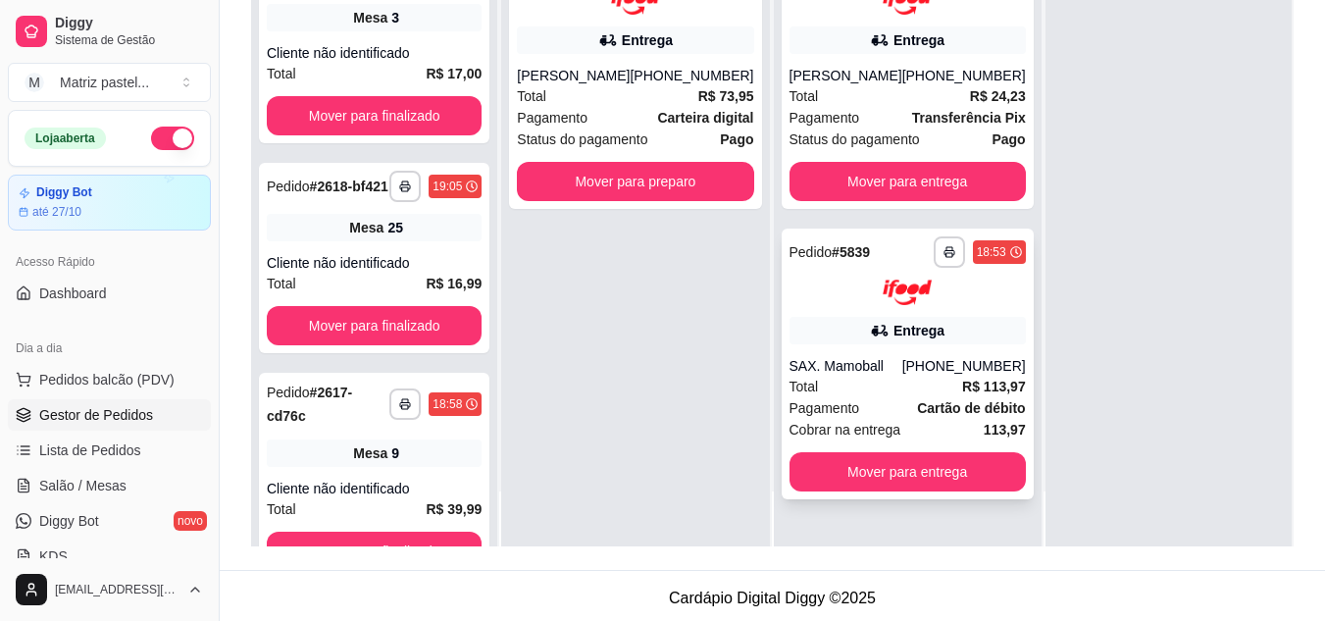
click at [826, 448] on div "**********" at bounding box center [908, 365] width 252 height 272
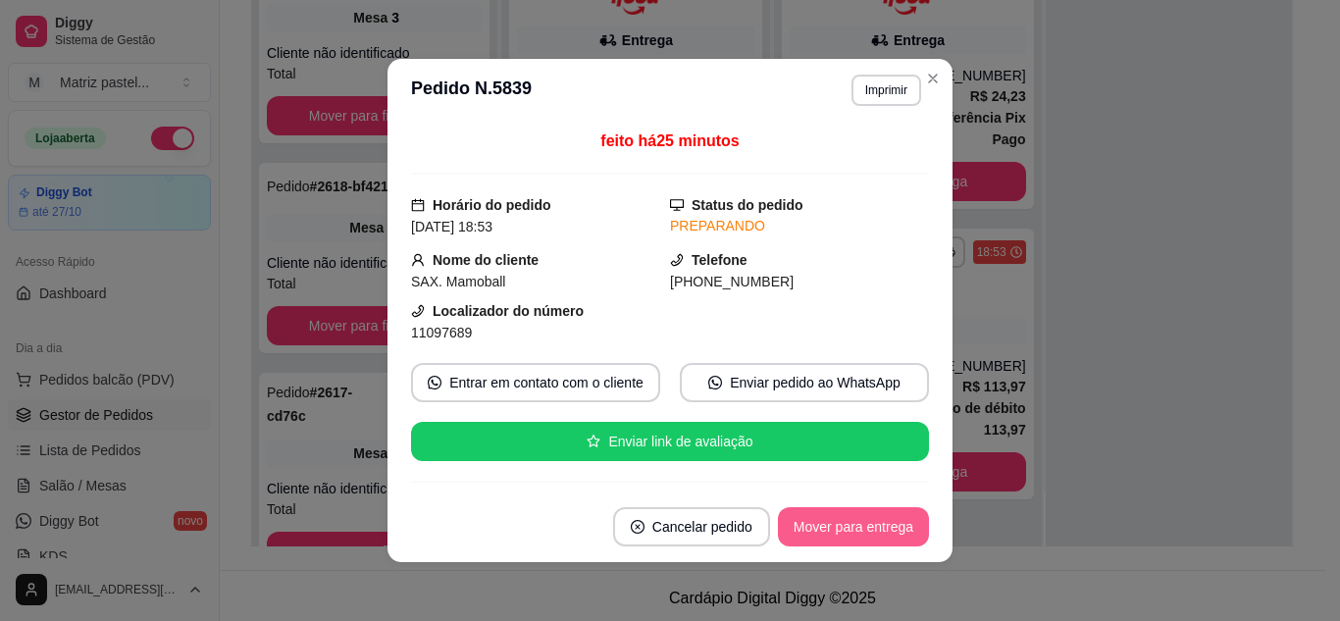
click at [855, 527] on button "Mover para entrega" at bounding box center [853, 526] width 151 height 39
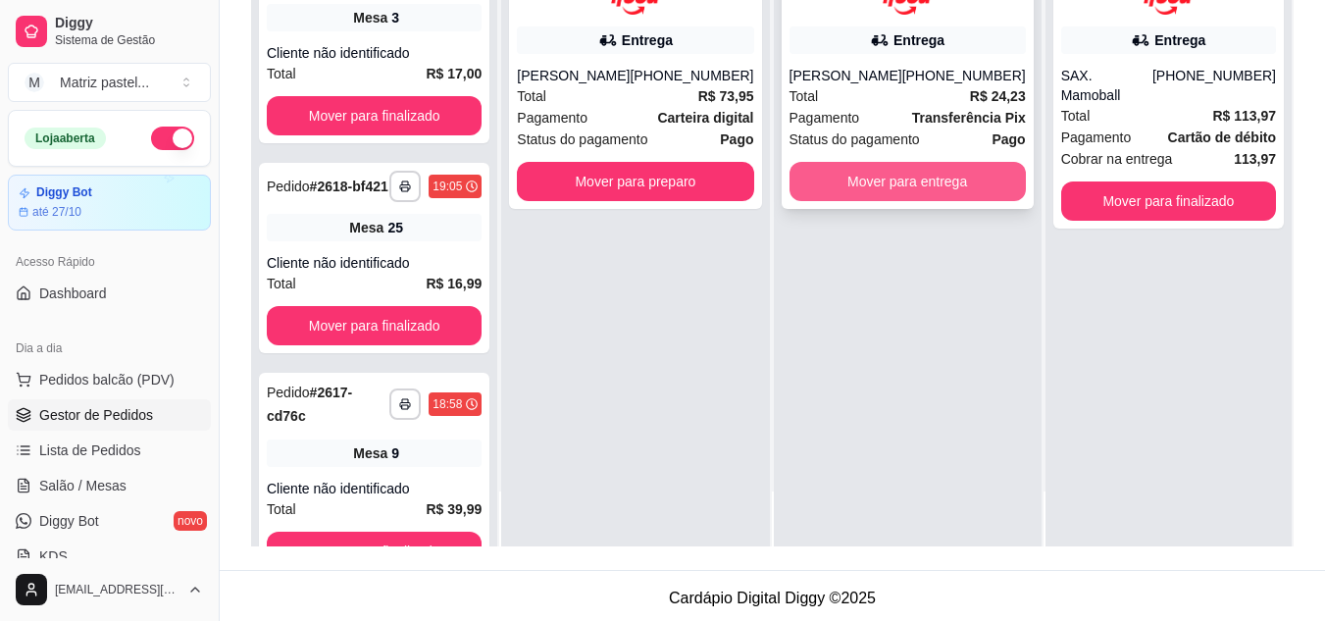
click at [924, 171] on button "Mover para entrega" at bounding box center [908, 181] width 236 height 39
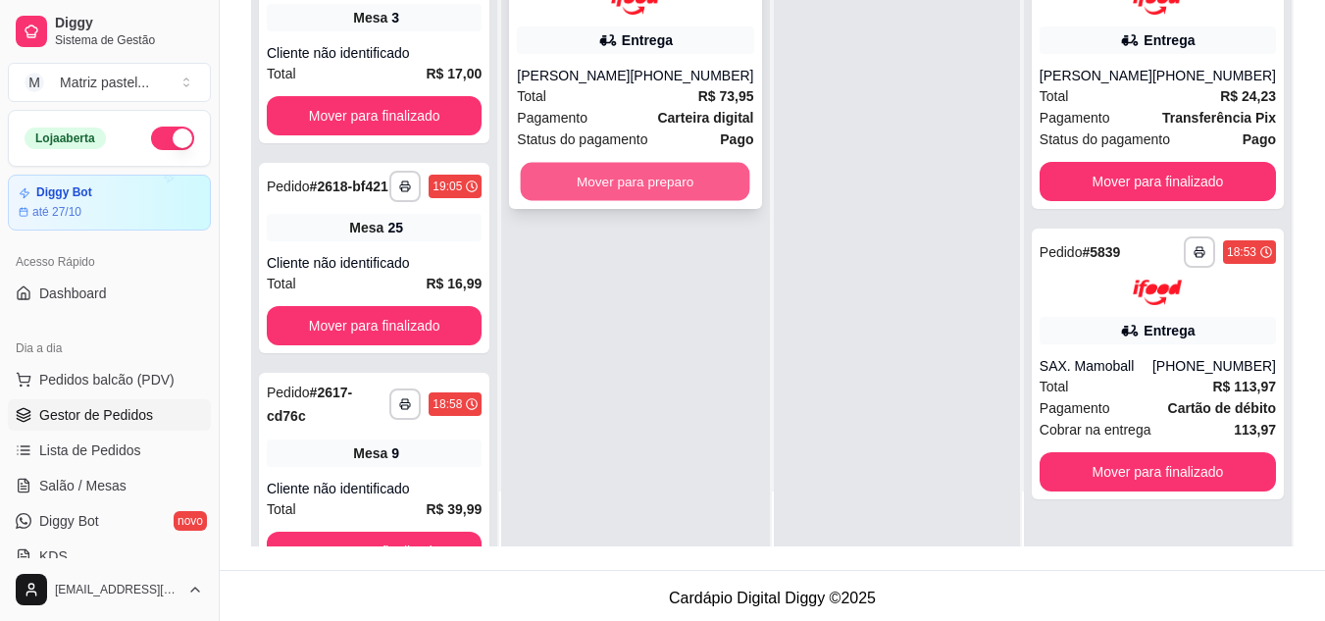
click at [658, 190] on button "Mover para preparo" at bounding box center [636, 181] width 230 height 38
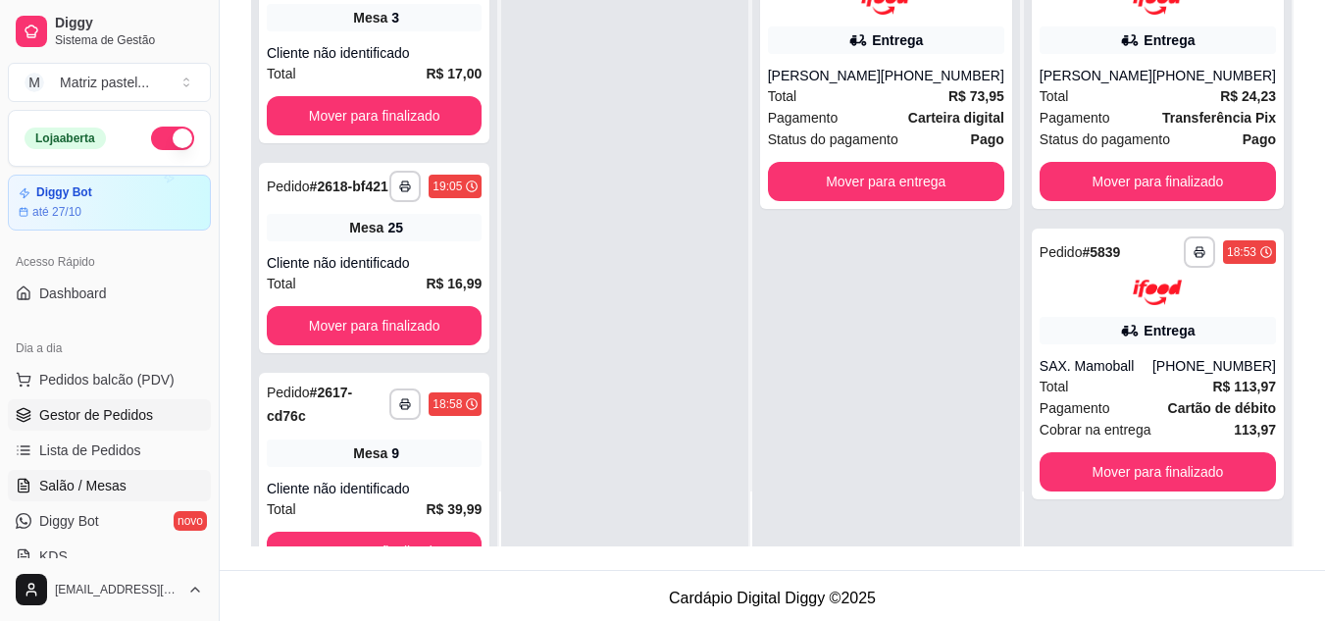
click at [137, 484] on link "Salão / Mesas" at bounding box center [109, 485] width 203 height 31
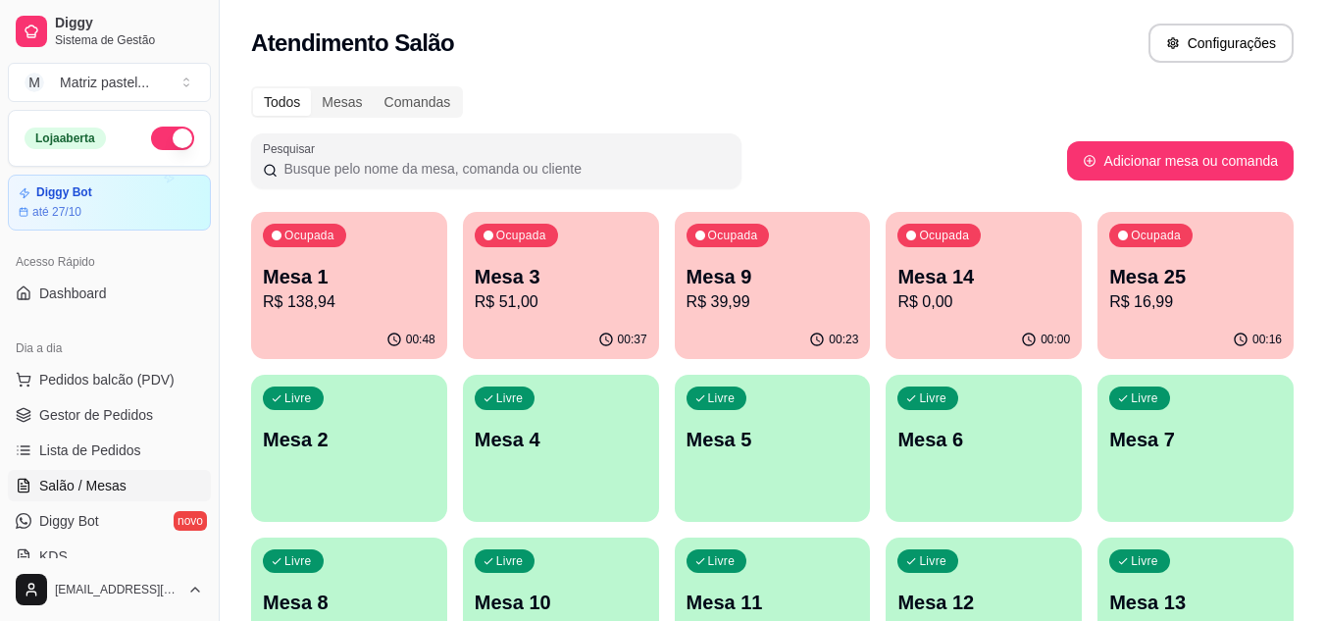
click at [351, 318] on div "Ocupada Mesa 1 R$ 138,94" at bounding box center [349, 266] width 196 height 109
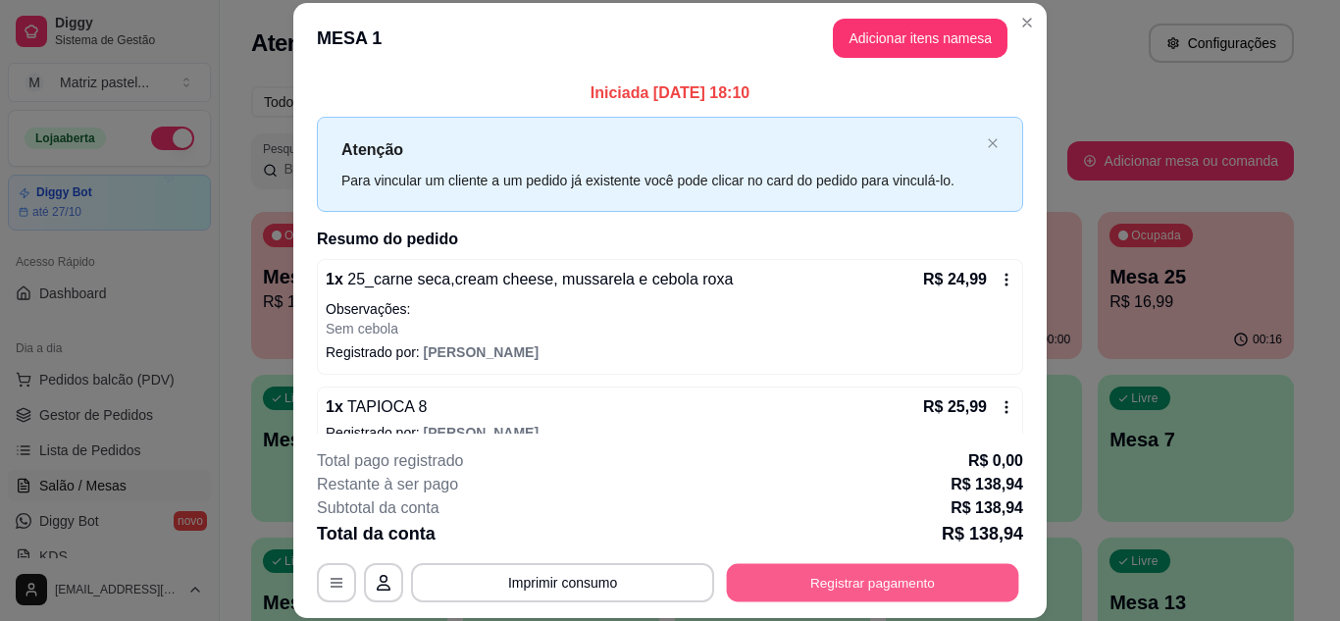
click at [768, 584] on button "Registrar pagamento" at bounding box center [873, 582] width 292 height 38
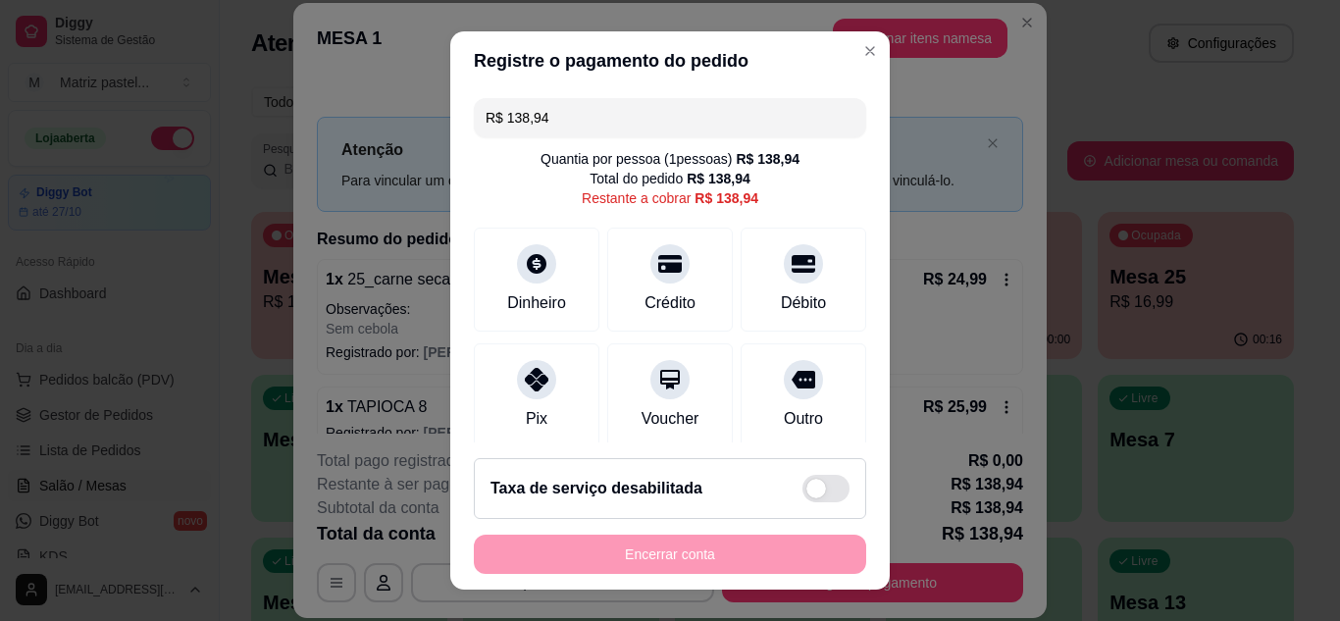
click at [615, 120] on input "R$ 138,94" at bounding box center [670, 117] width 369 height 39
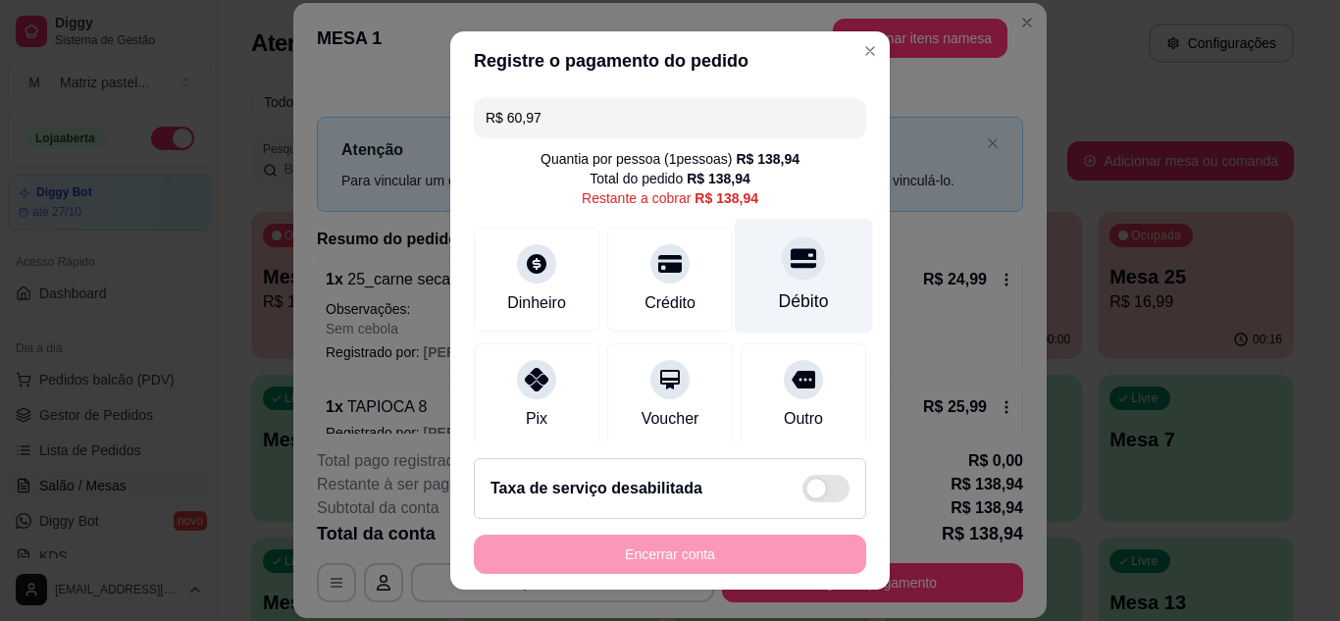
click at [779, 310] on div "Débito" at bounding box center [804, 301] width 50 height 26
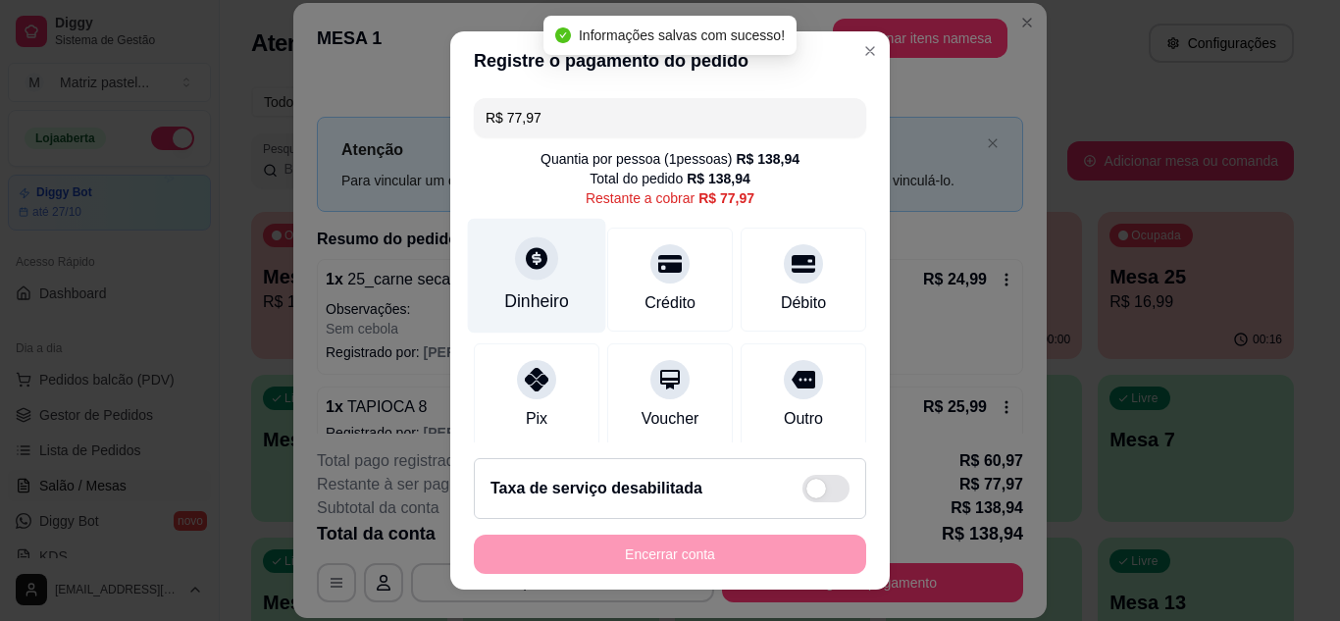
click at [541, 286] on div "Dinheiro" at bounding box center [537, 275] width 138 height 115
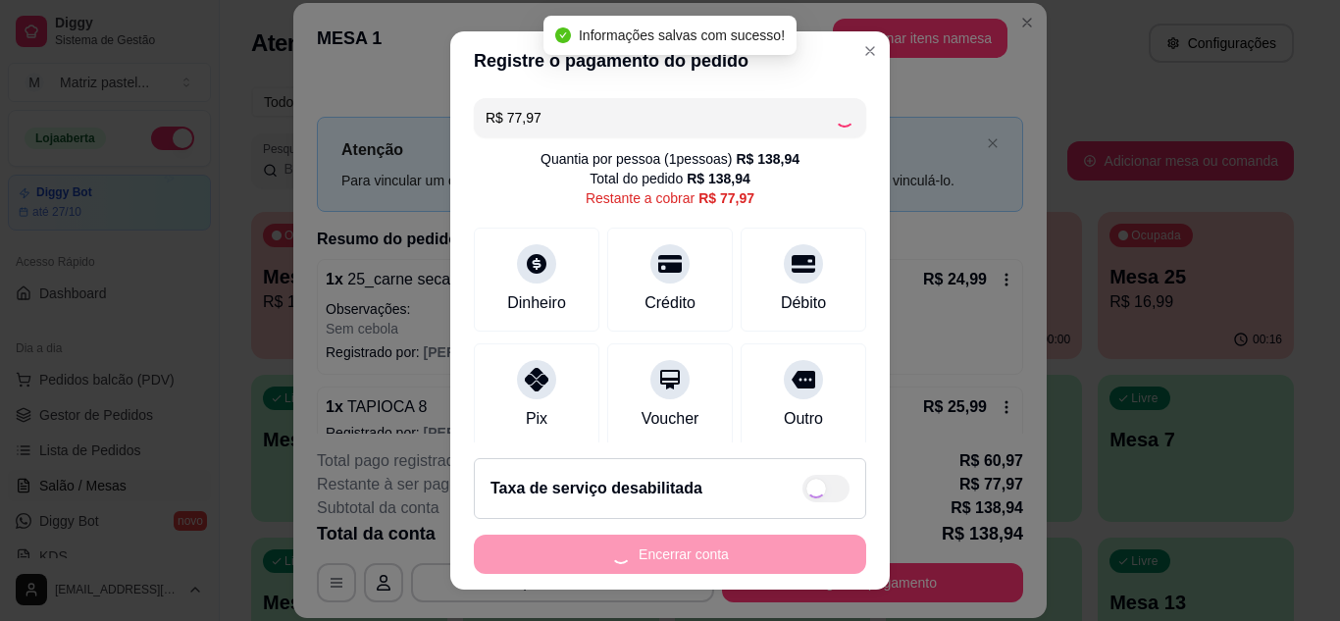
type input "R$ 0,00"
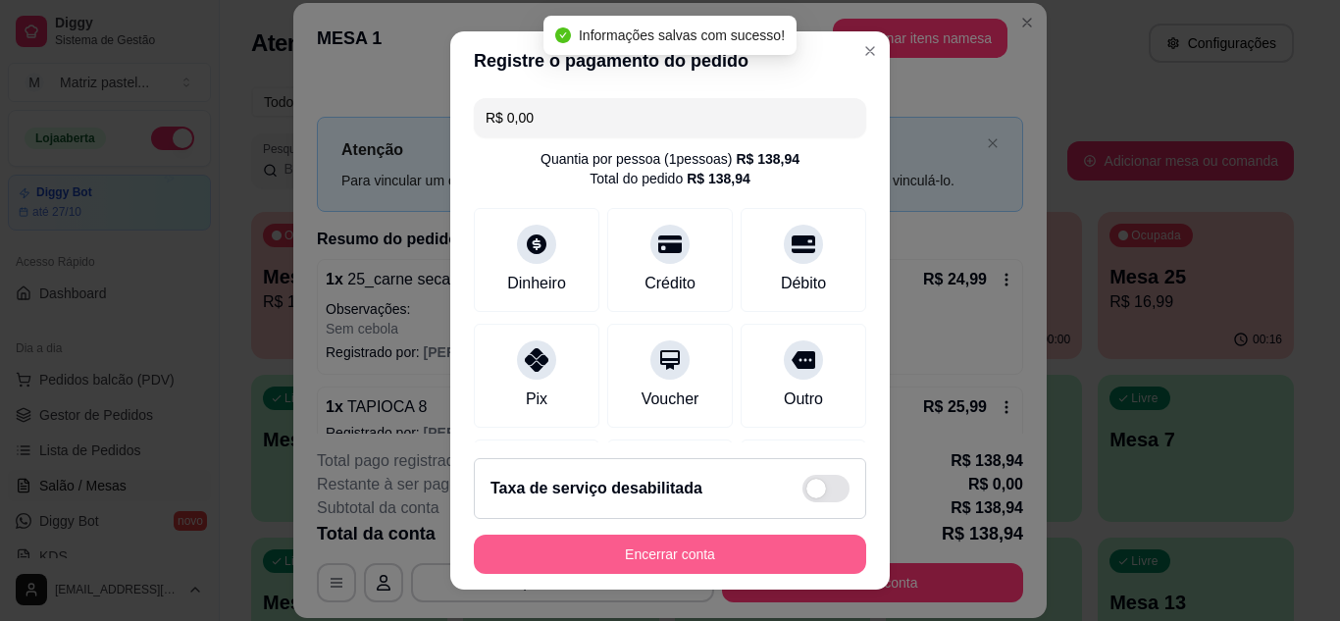
click at [702, 557] on button "Encerrar conta" at bounding box center [670, 554] width 392 height 39
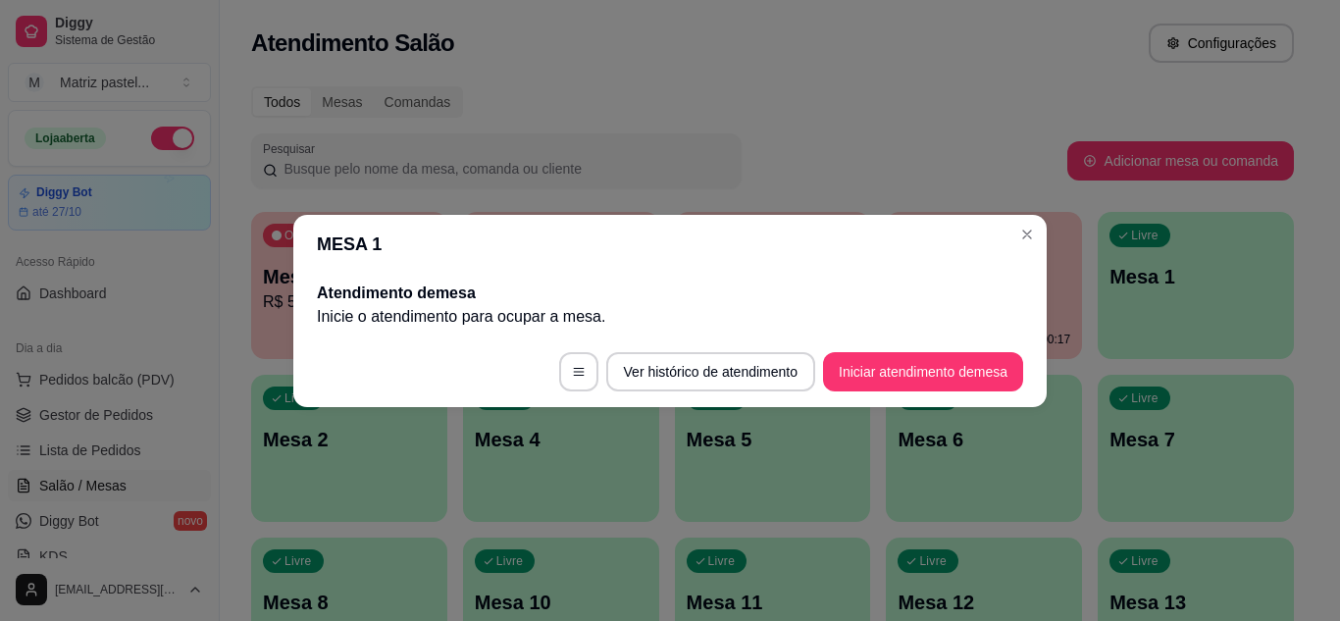
click at [1018, 251] on header "MESA 1" at bounding box center [669, 244] width 753 height 59
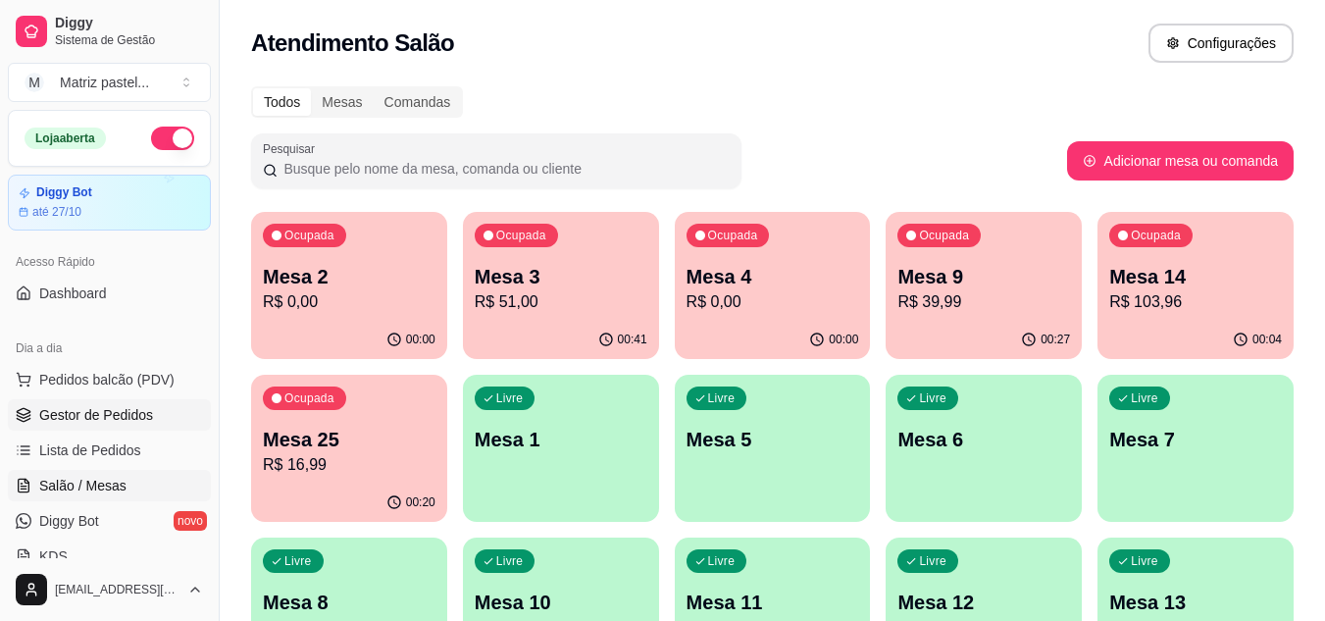
click at [80, 414] on span "Gestor de Pedidos" at bounding box center [96, 415] width 114 height 20
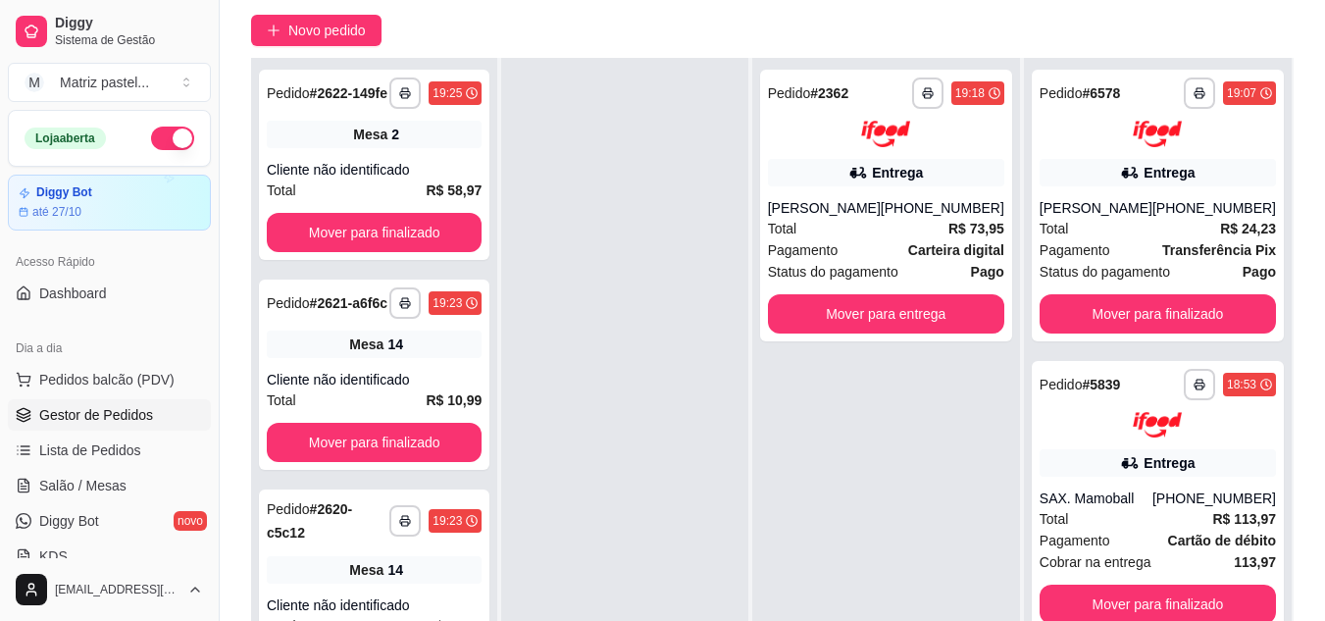
scroll to position [196, 0]
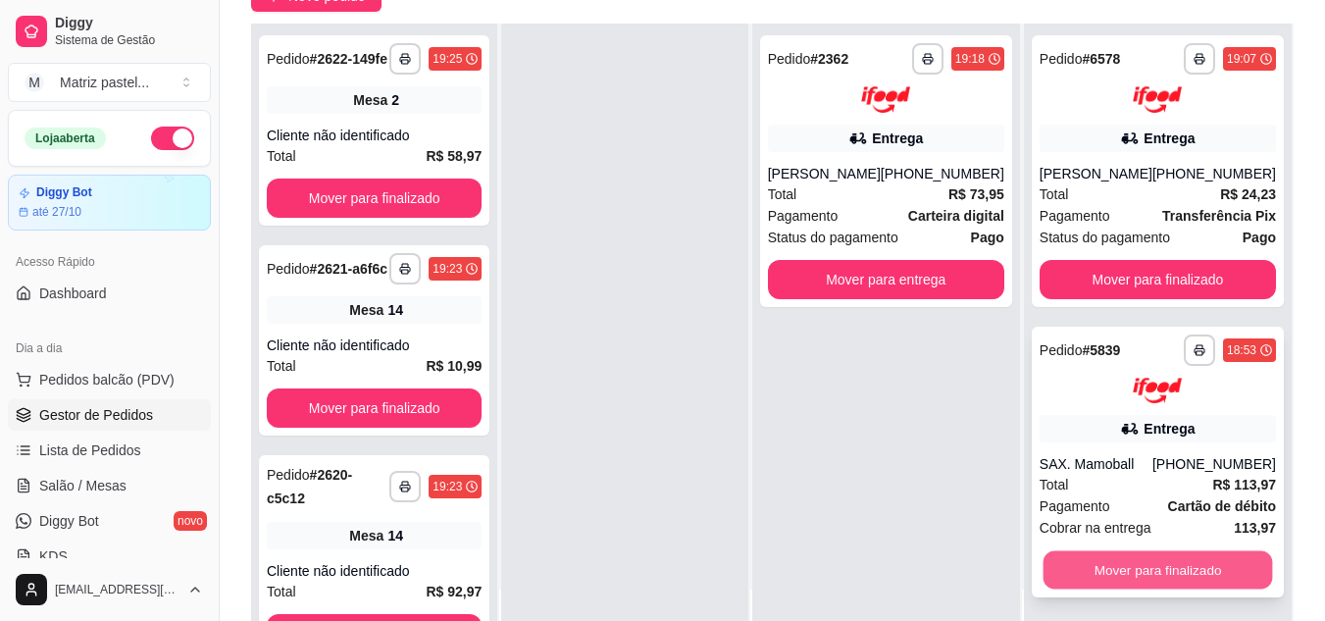
click at [1164, 571] on button "Mover para finalizado" at bounding box center [1158, 570] width 230 height 38
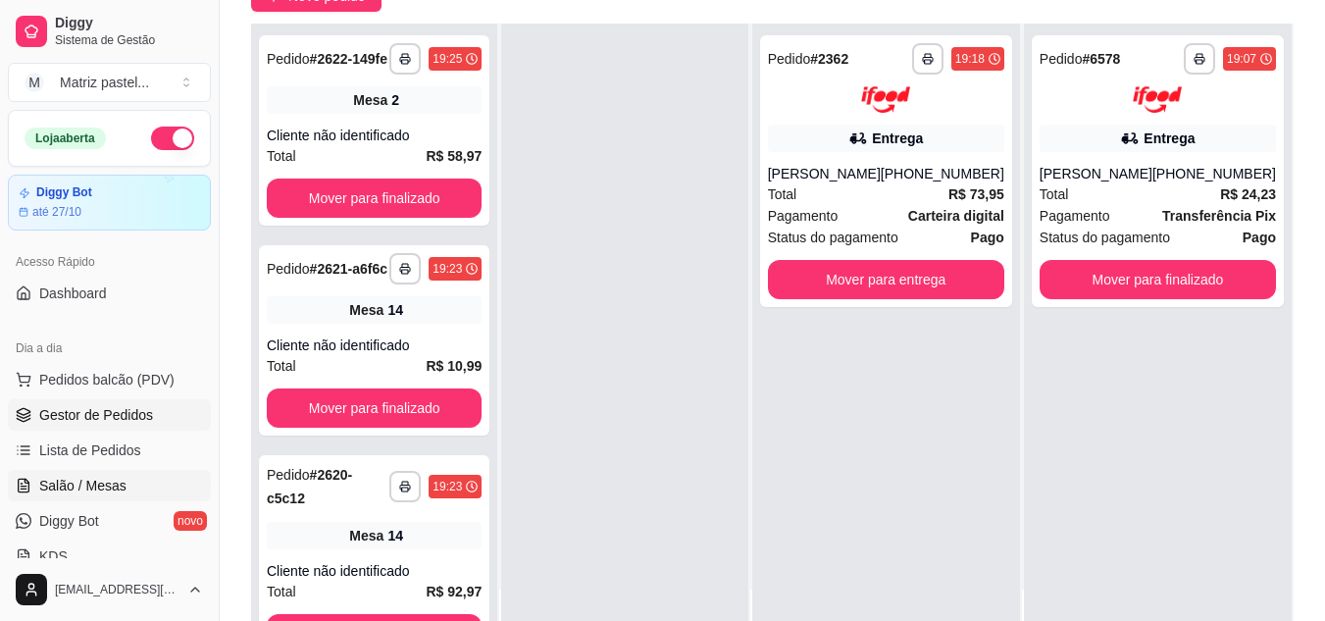
click at [95, 482] on span "Salão / Mesas" at bounding box center [82, 486] width 87 height 20
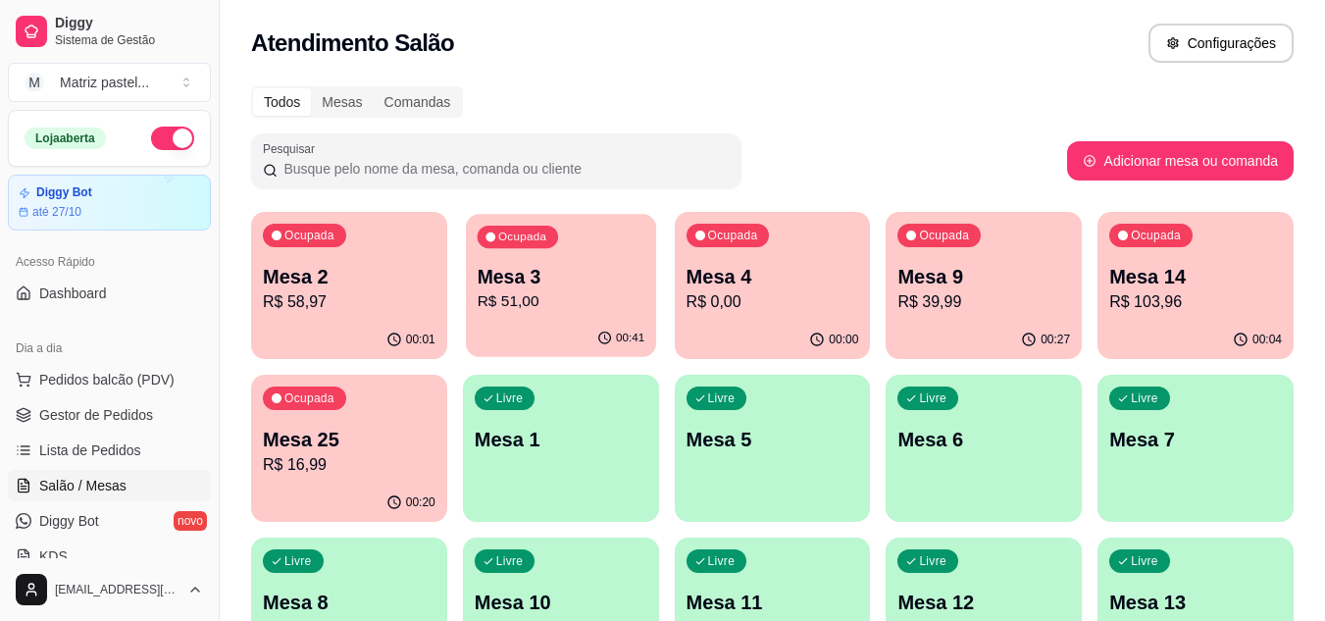
click at [531, 291] on p "R$ 51,00" at bounding box center [561, 301] width 168 height 23
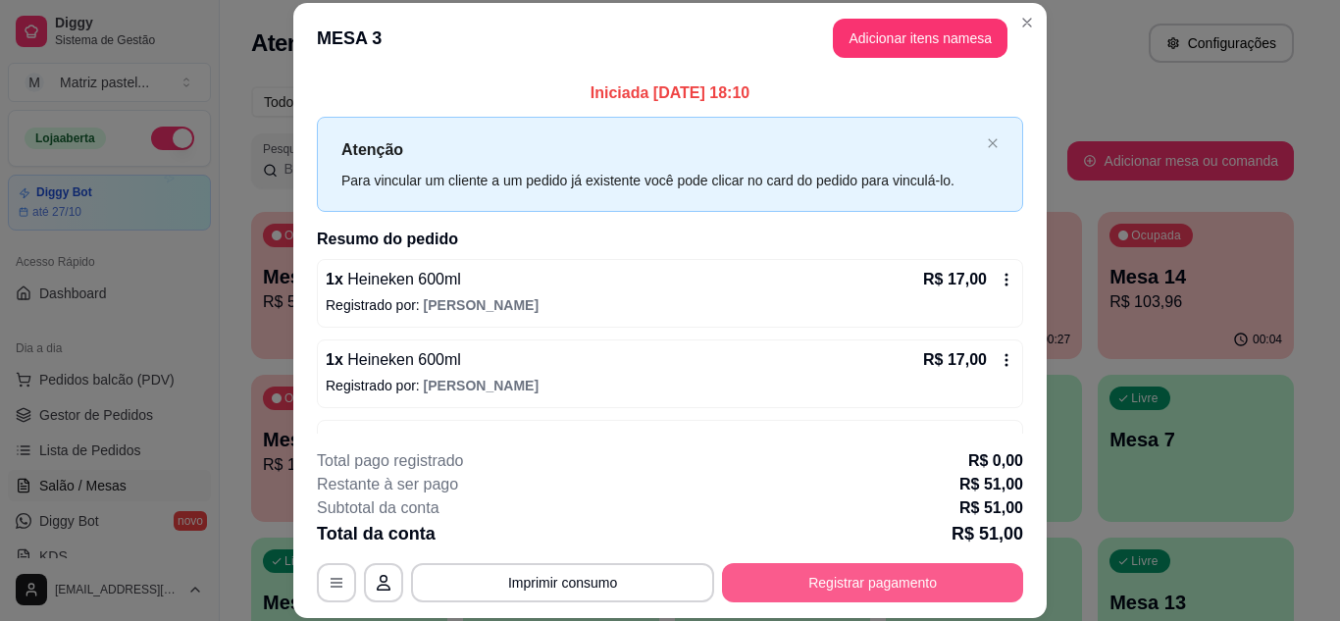
click at [818, 582] on button "Registrar pagamento" at bounding box center [872, 582] width 301 height 39
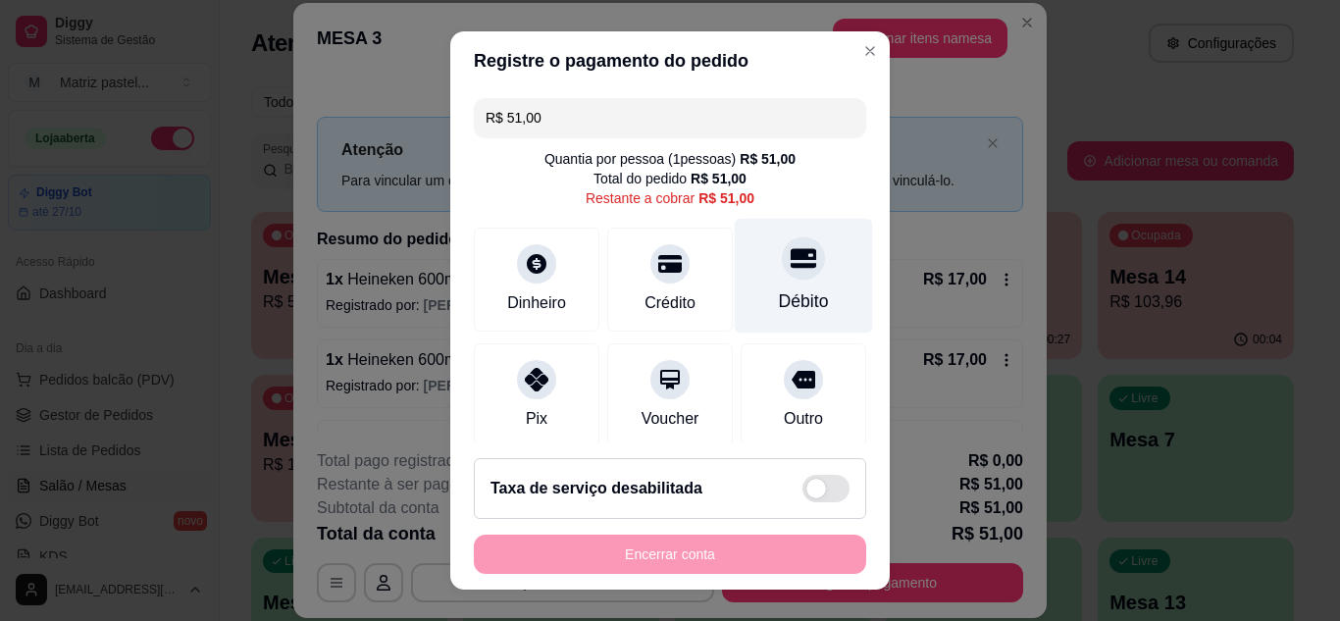
click at [748, 252] on div "Débito" at bounding box center [804, 275] width 138 height 115
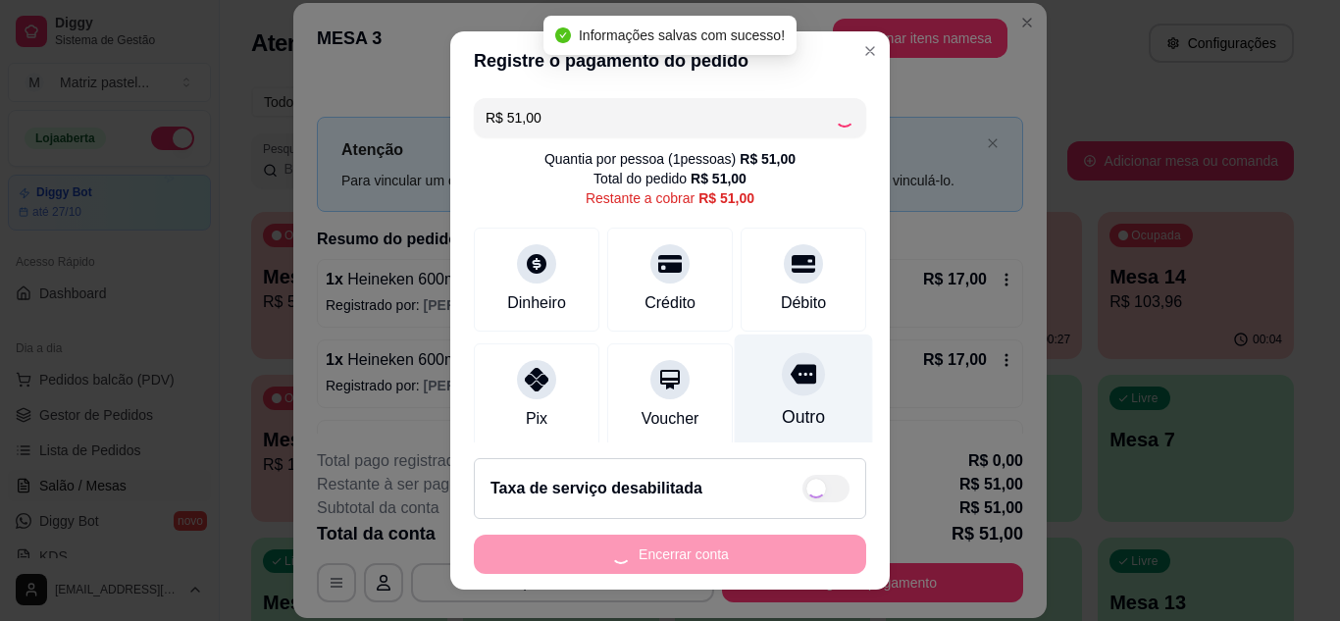
type input "R$ 0,00"
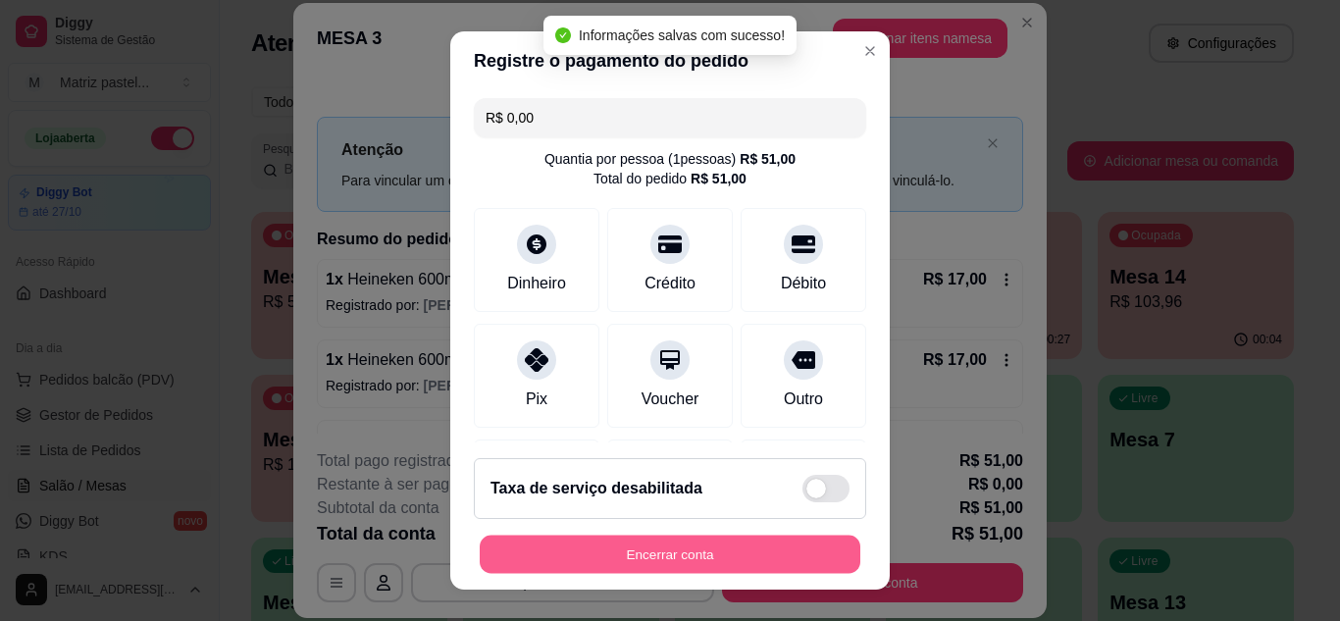
click at [727, 559] on button "Encerrar conta" at bounding box center [670, 555] width 381 height 38
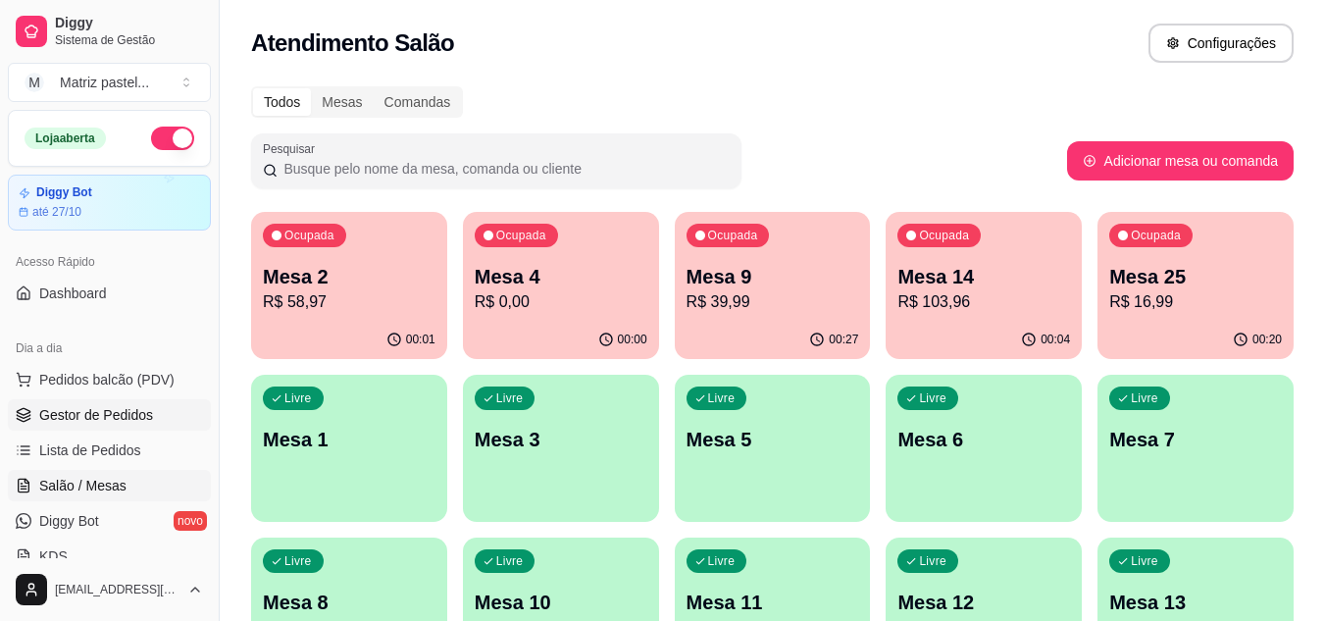
click at [97, 415] on span "Gestor de Pedidos" at bounding box center [96, 415] width 114 height 20
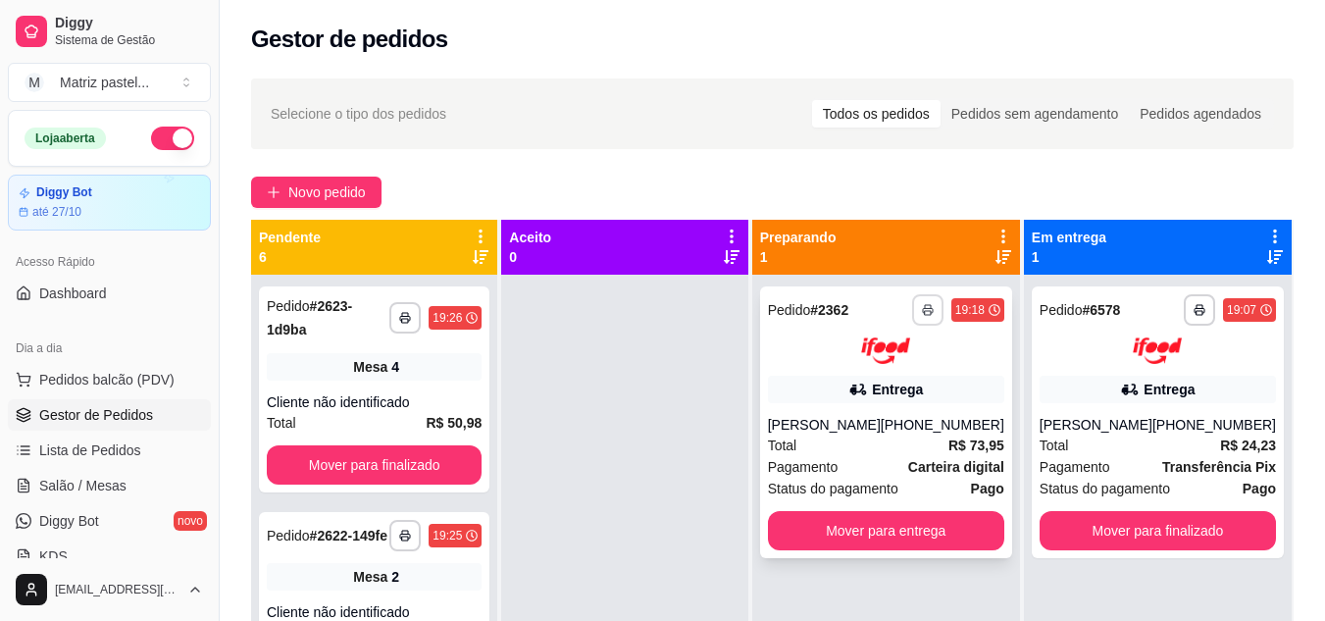
click at [931, 315] on rect "button" at bounding box center [928, 313] width 6 height 4
click at [895, 391] on button "IMPRESSORA" at bounding box center [874, 378] width 137 height 30
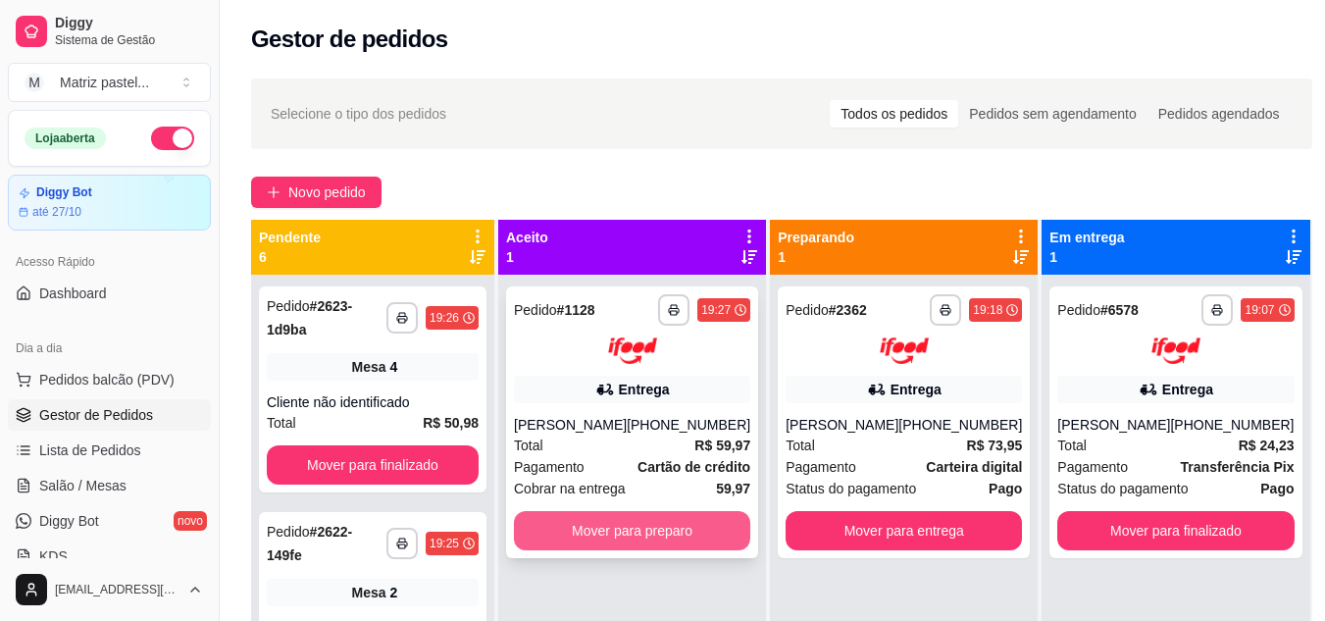
click at [717, 526] on button "Mover para preparo" at bounding box center [632, 530] width 236 height 39
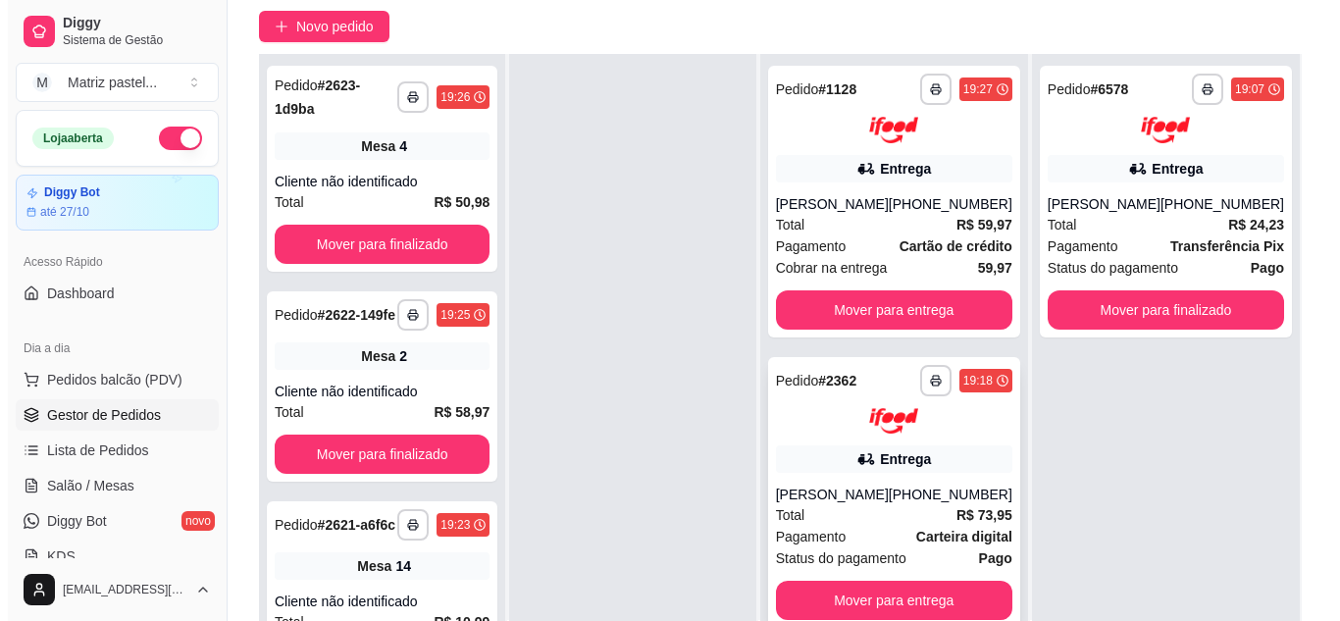
scroll to position [196, 0]
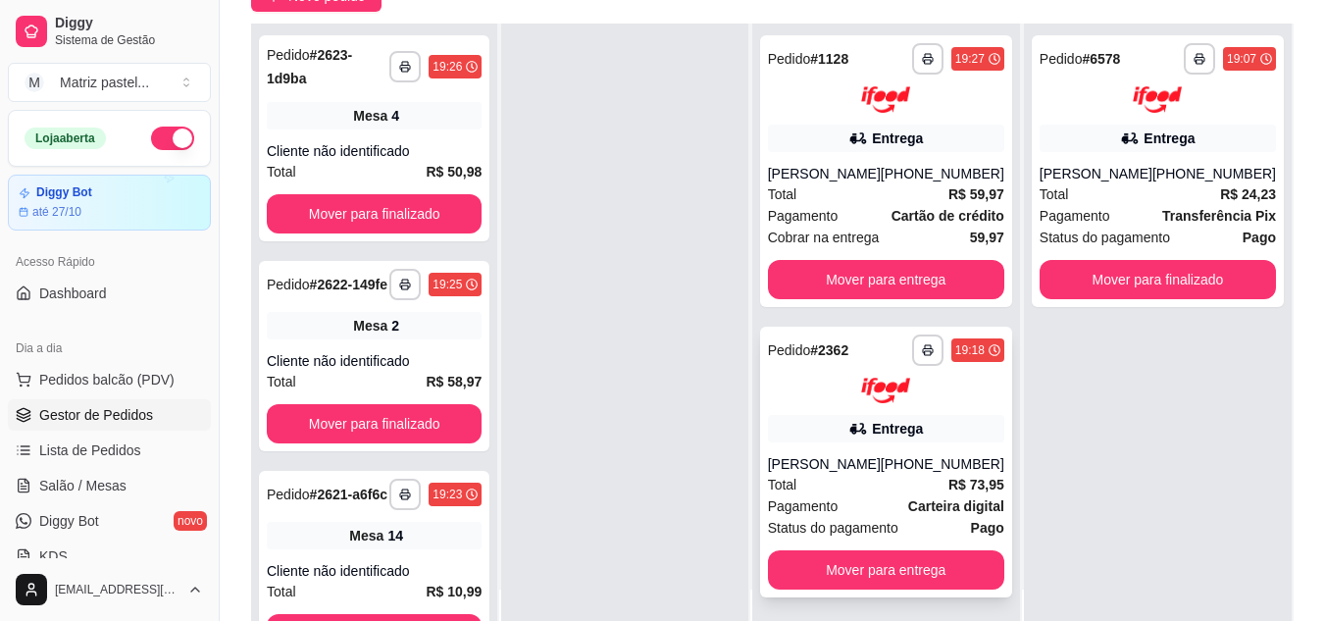
click at [881, 463] on div "[PERSON_NAME]" at bounding box center [824, 464] width 113 height 20
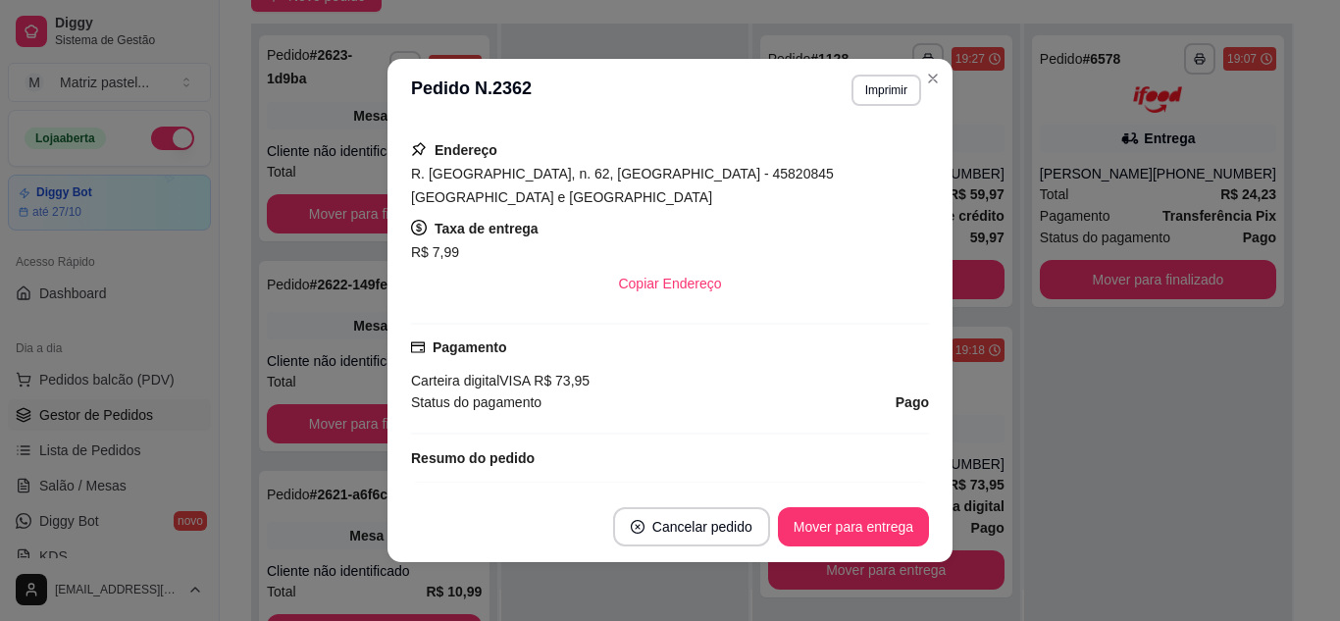
scroll to position [392, 0]
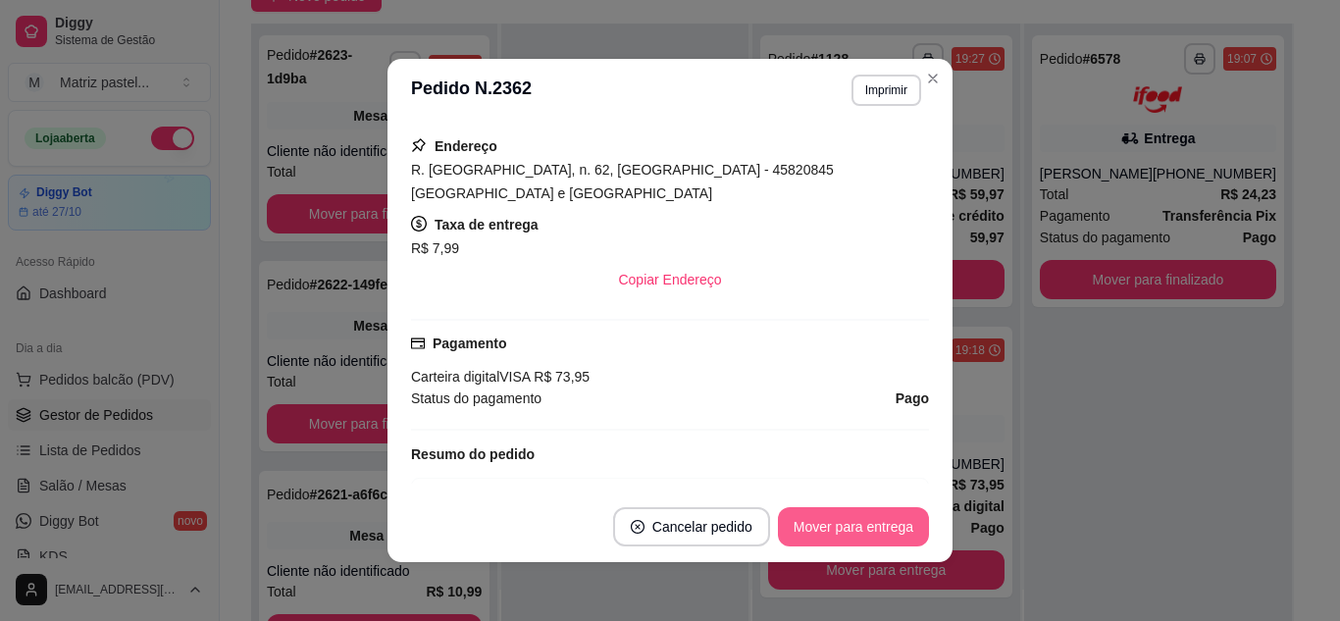
click at [815, 523] on button "Mover para entrega" at bounding box center [853, 526] width 151 height 39
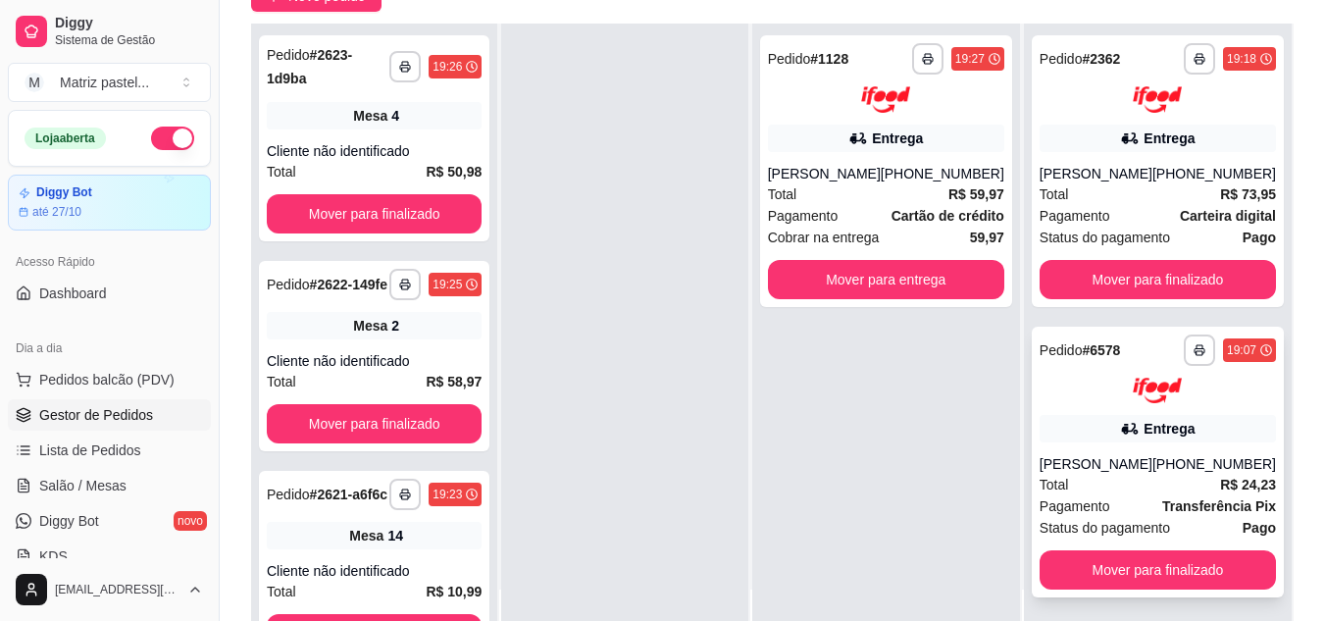
click at [1147, 428] on div "Entrega" at bounding box center [1169, 429] width 51 height 20
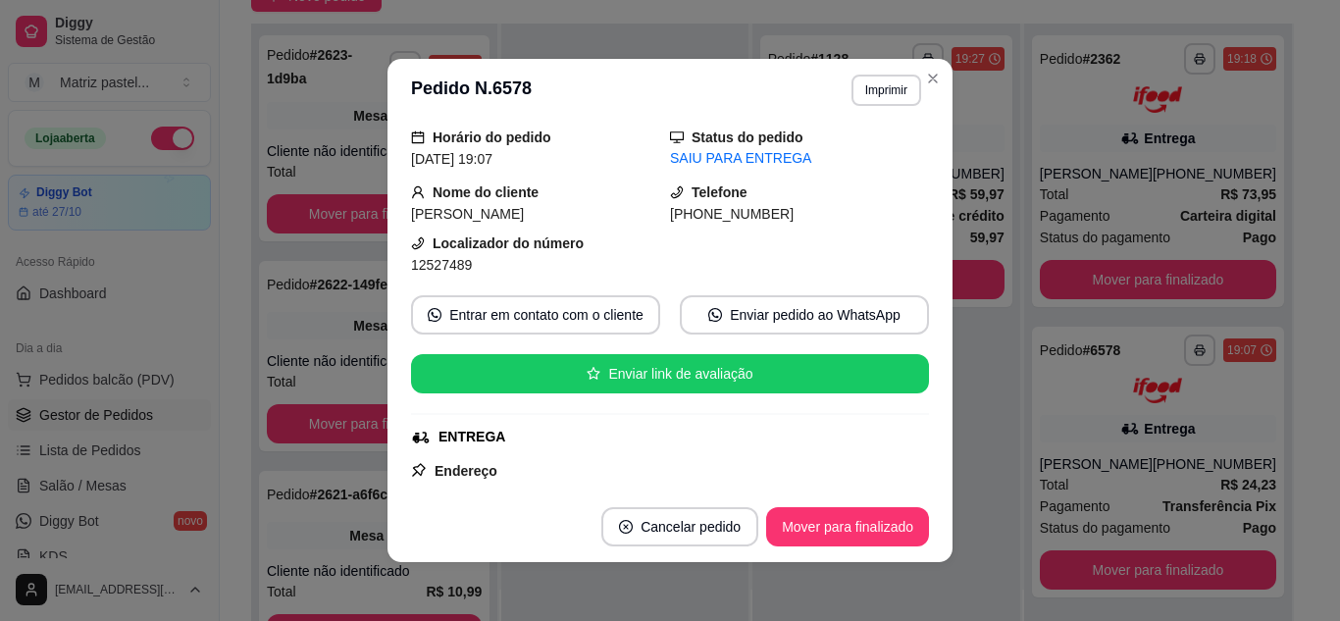
scroll to position [98, 0]
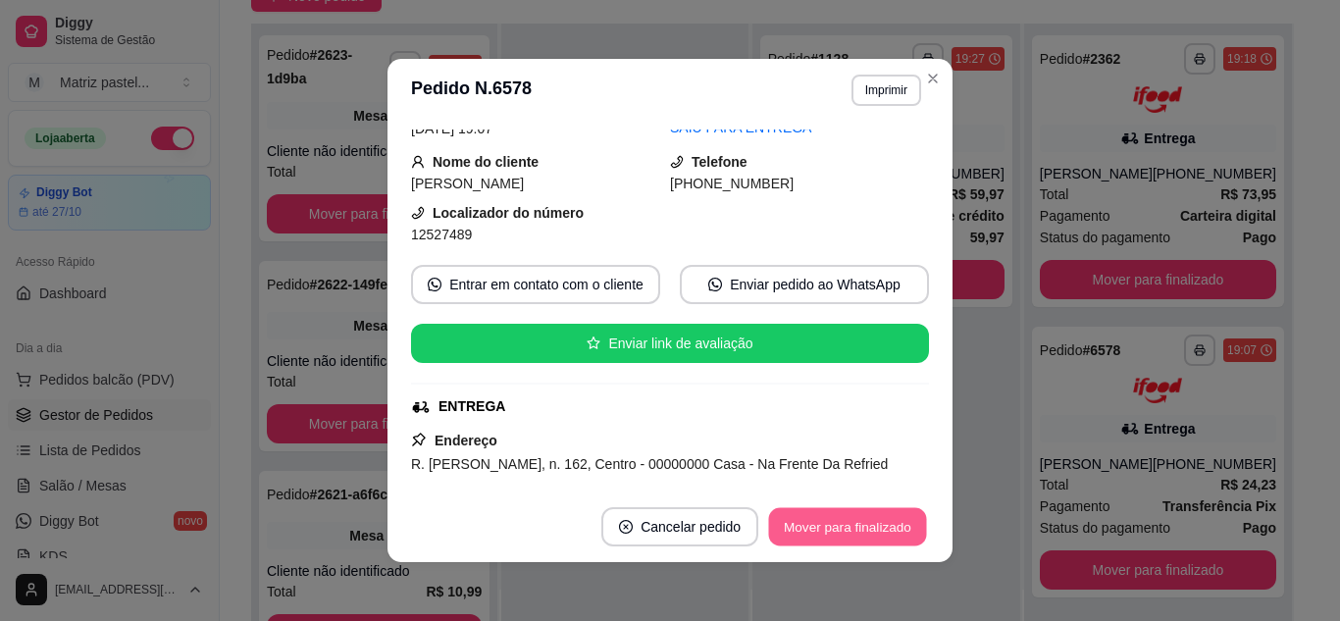
click at [845, 523] on button "Mover para finalizado" at bounding box center [848, 527] width 158 height 38
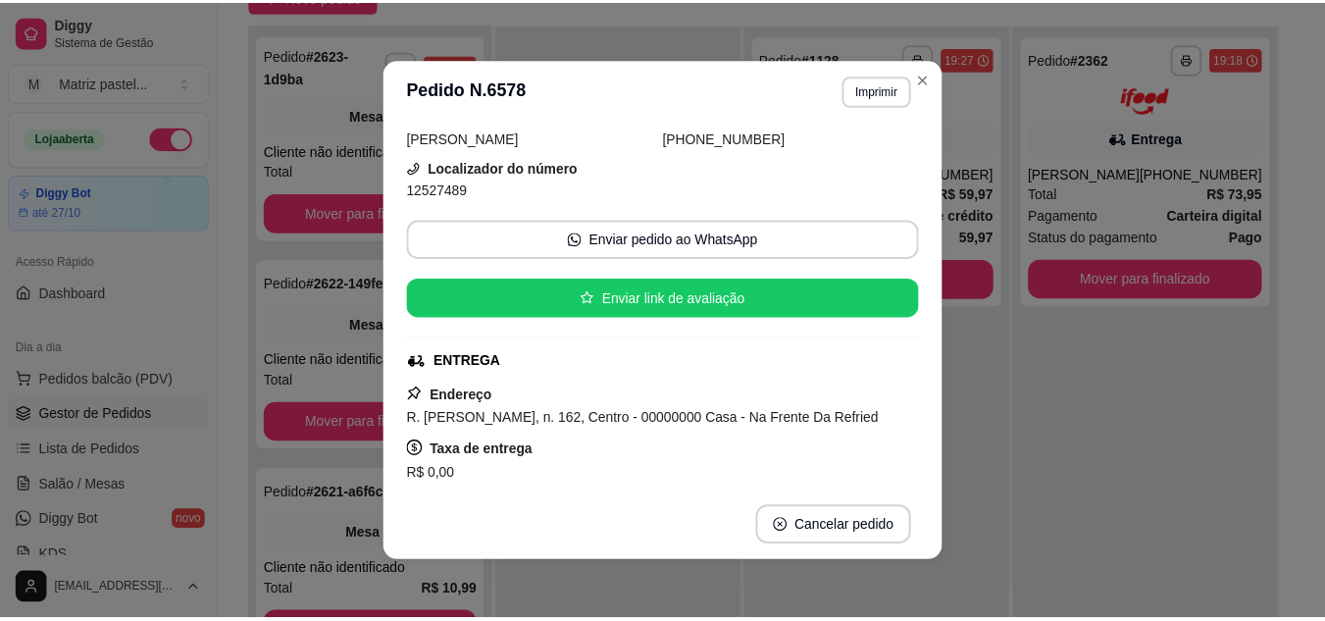
scroll to position [53, 0]
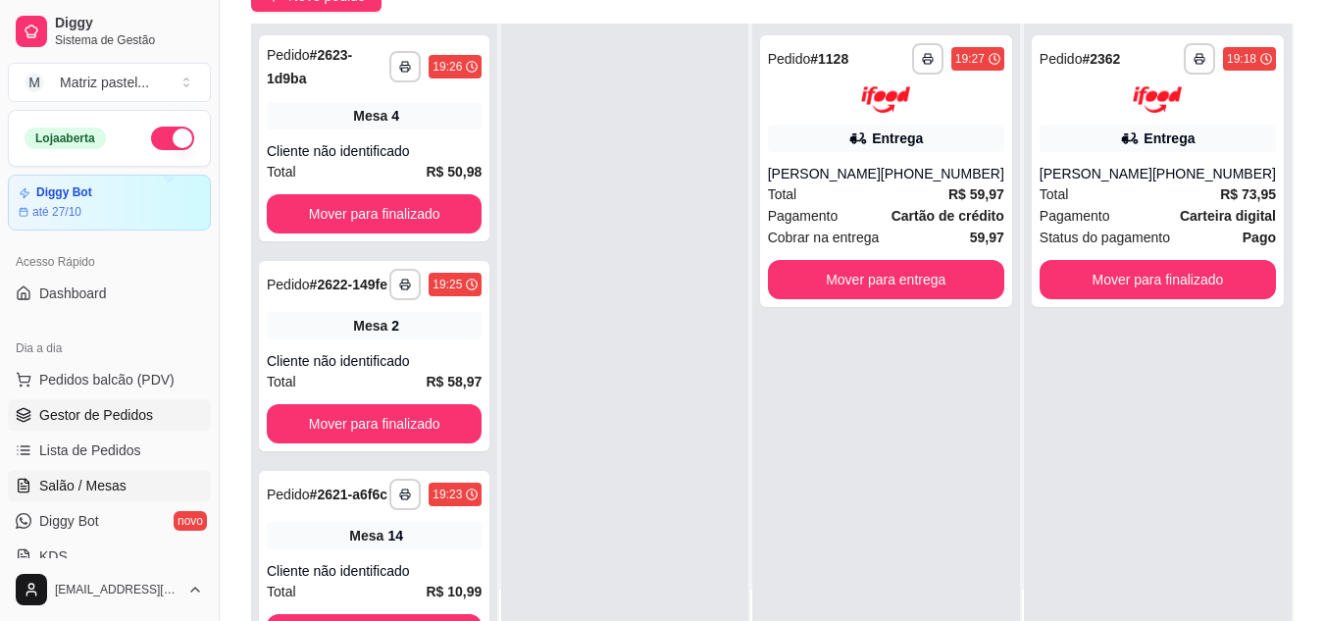
click at [104, 489] on span "Salão / Mesas" at bounding box center [82, 486] width 87 height 20
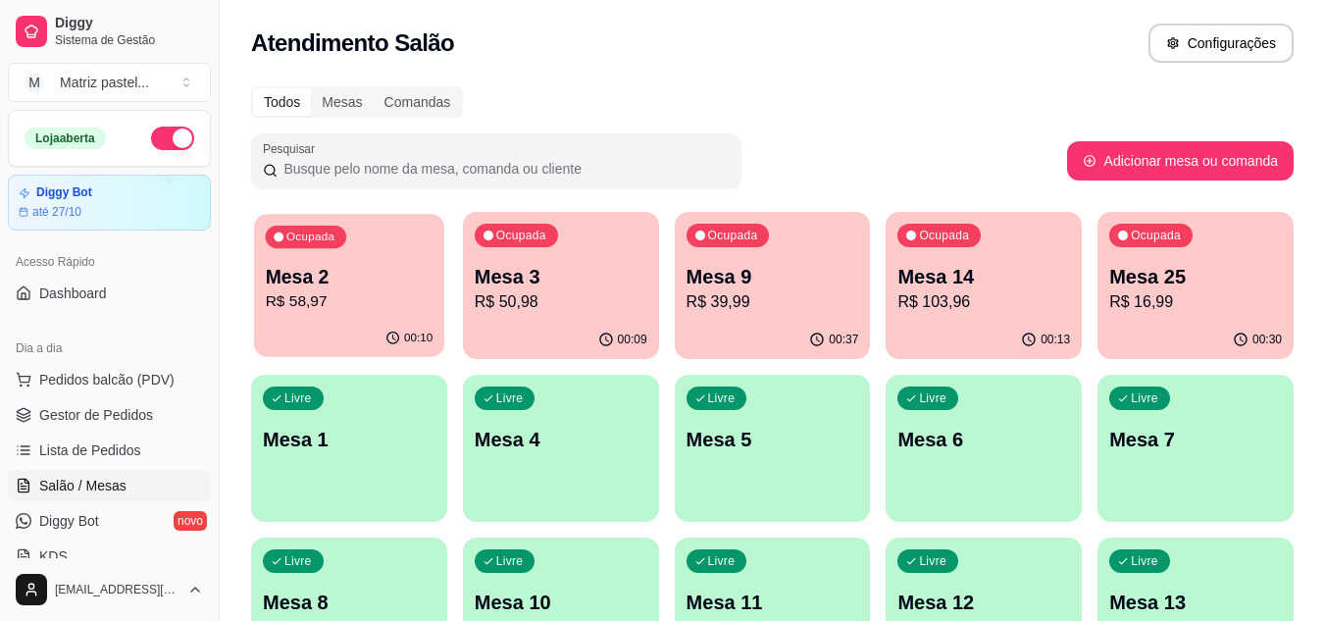
click at [365, 319] on div "Ocupada Mesa 2 R$ 58,97" at bounding box center [349, 267] width 190 height 106
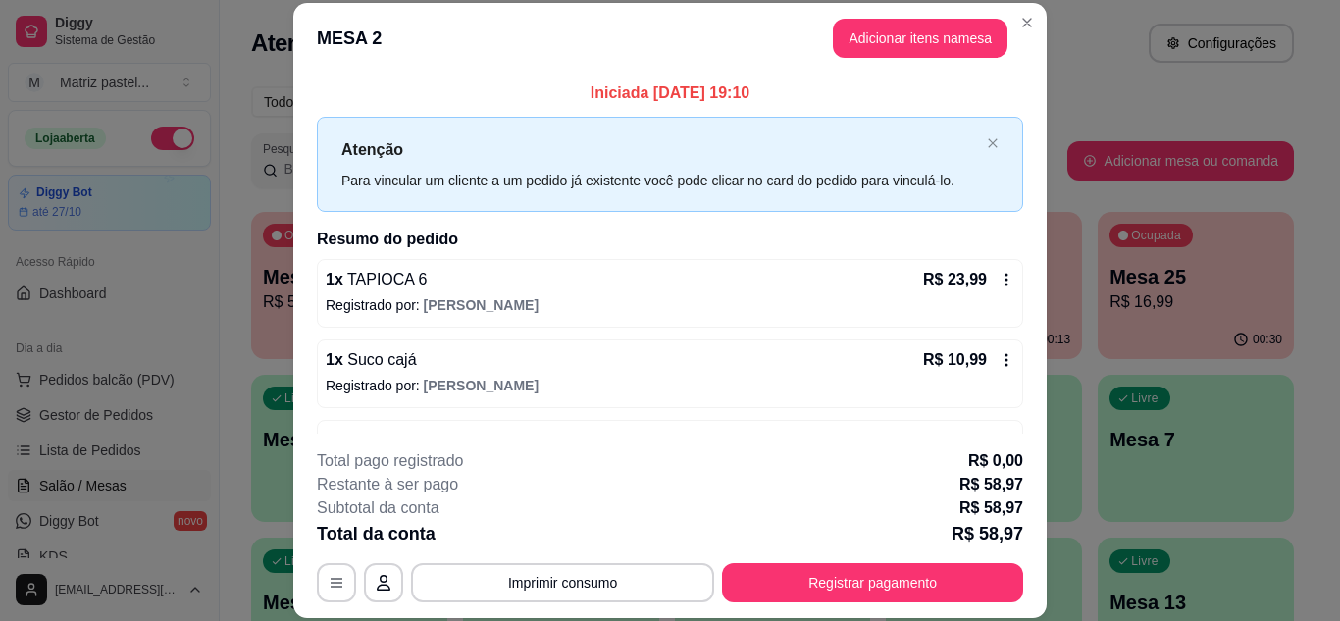
drag, startPoint x: 377, startPoint y: 322, endPoint x: 869, endPoint y: 279, distance: 494.4
click at [869, 279] on div "1 x TAPIOCA 6 R$ 23,99" at bounding box center [670, 280] width 689 height 24
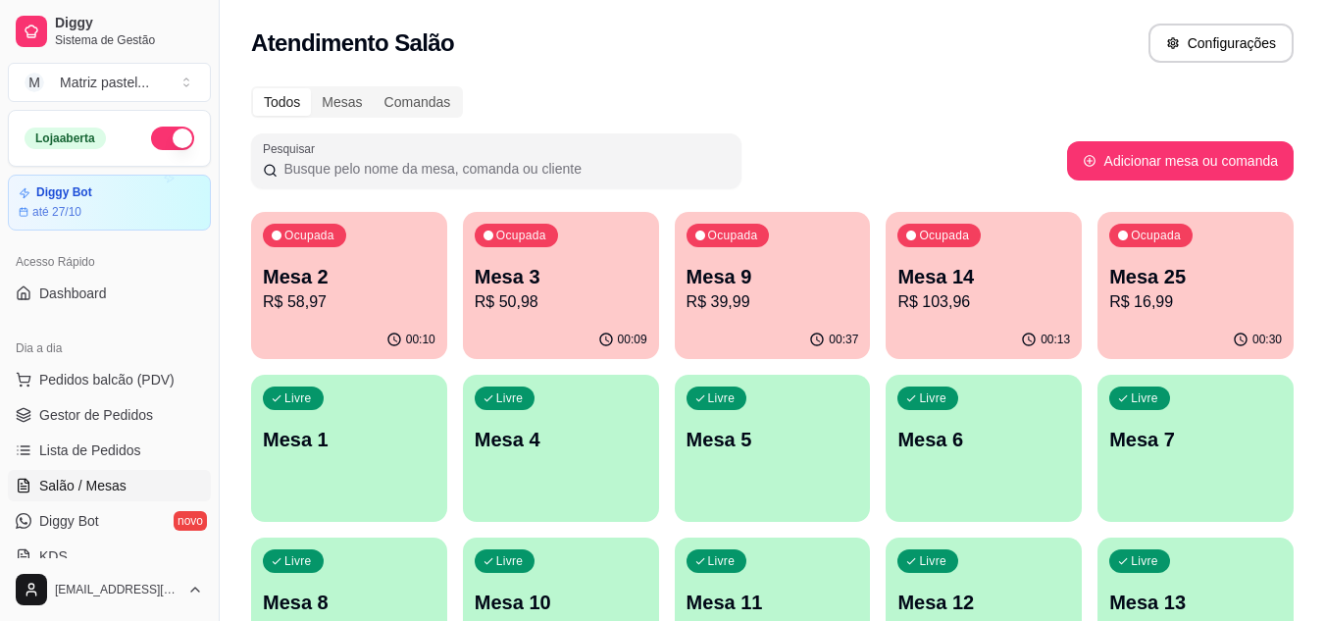
click at [751, 307] on p "R$ 39,99" at bounding box center [773, 302] width 173 height 24
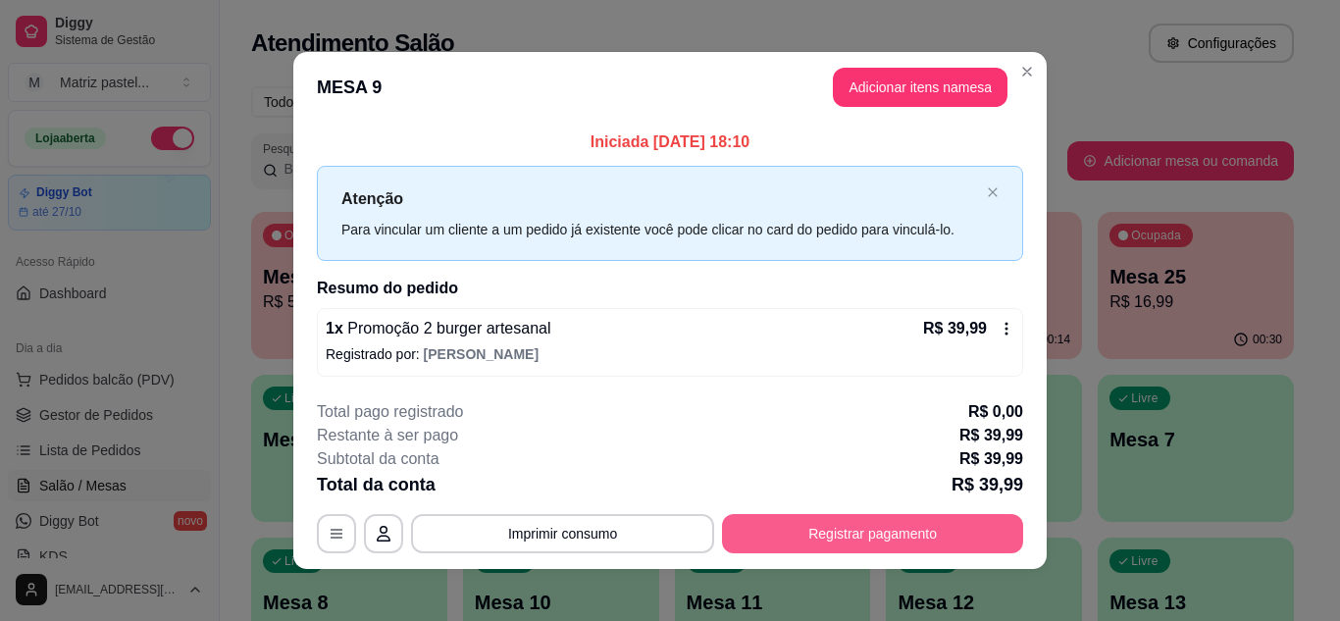
click at [804, 514] on button "Registrar pagamento" at bounding box center [872, 533] width 301 height 39
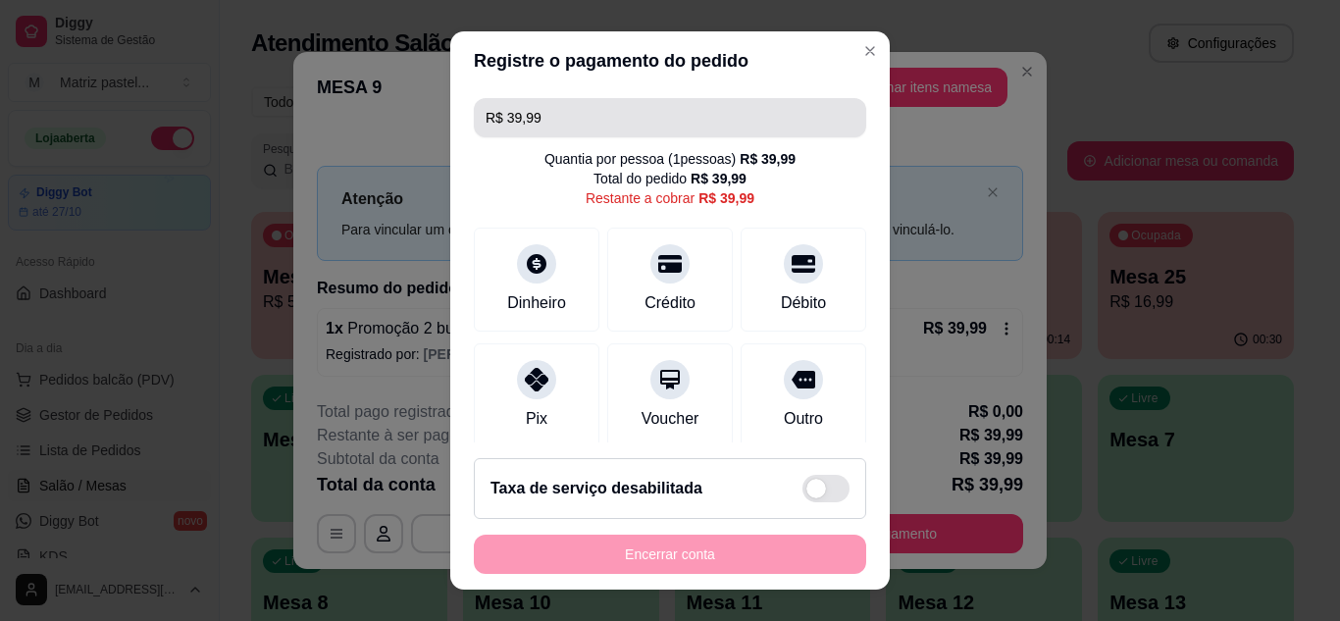
click at [635, 129] on input "R$ 39,99" at bounding box center [670, 117] width 369 height 39
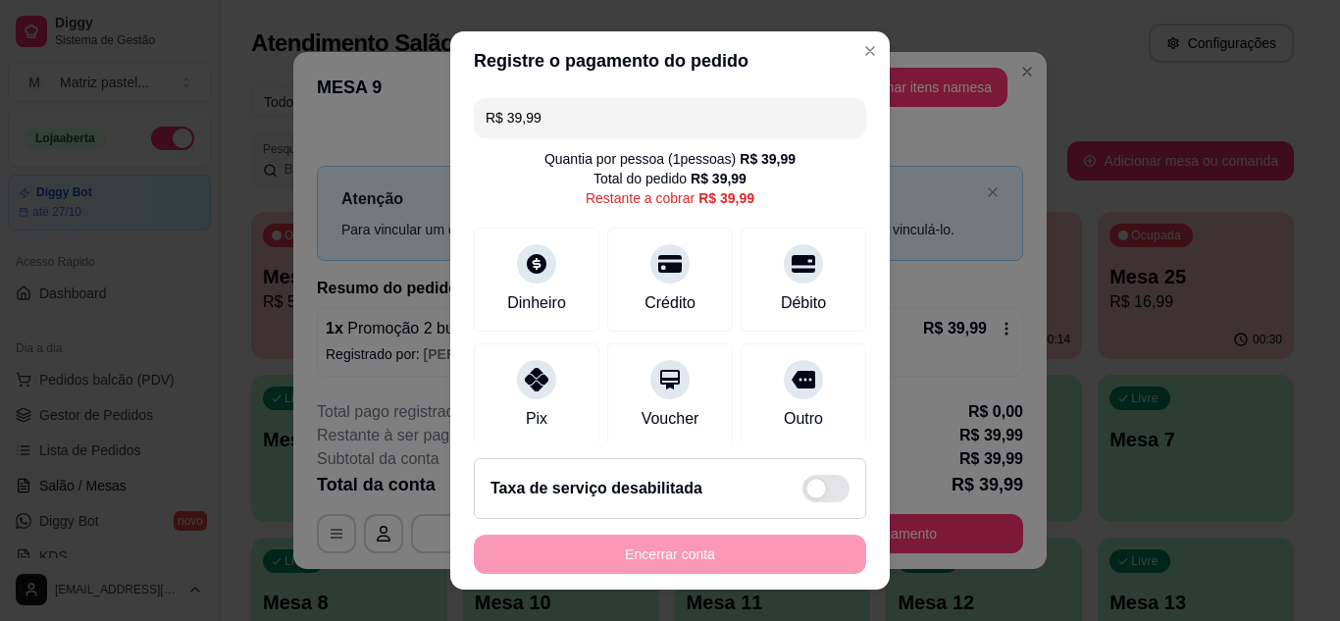
click at [635, 129] on input "R$ 39,99" at bounding box center [670, 117] width 369 height 39
click at [509, 305] on div "Dinheiro" at bounding box center [536, 301] width 65 height 26
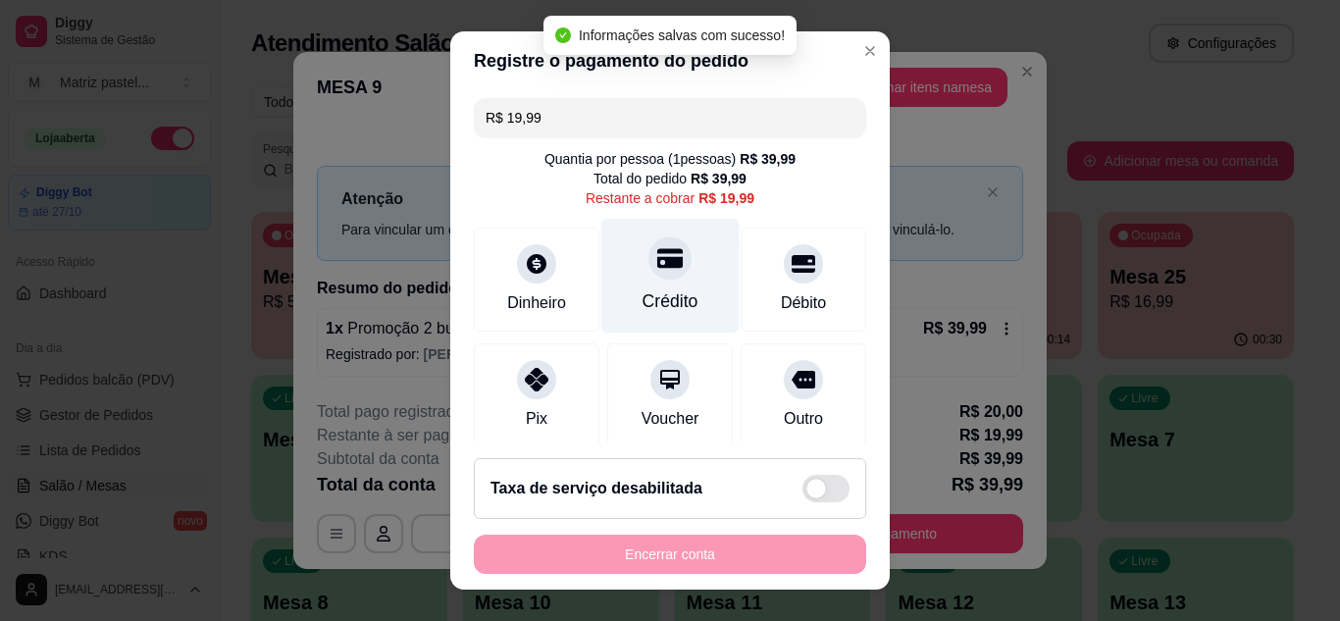
click at [649, 280] on div at bounding box center [669, 257] width 43 height 43
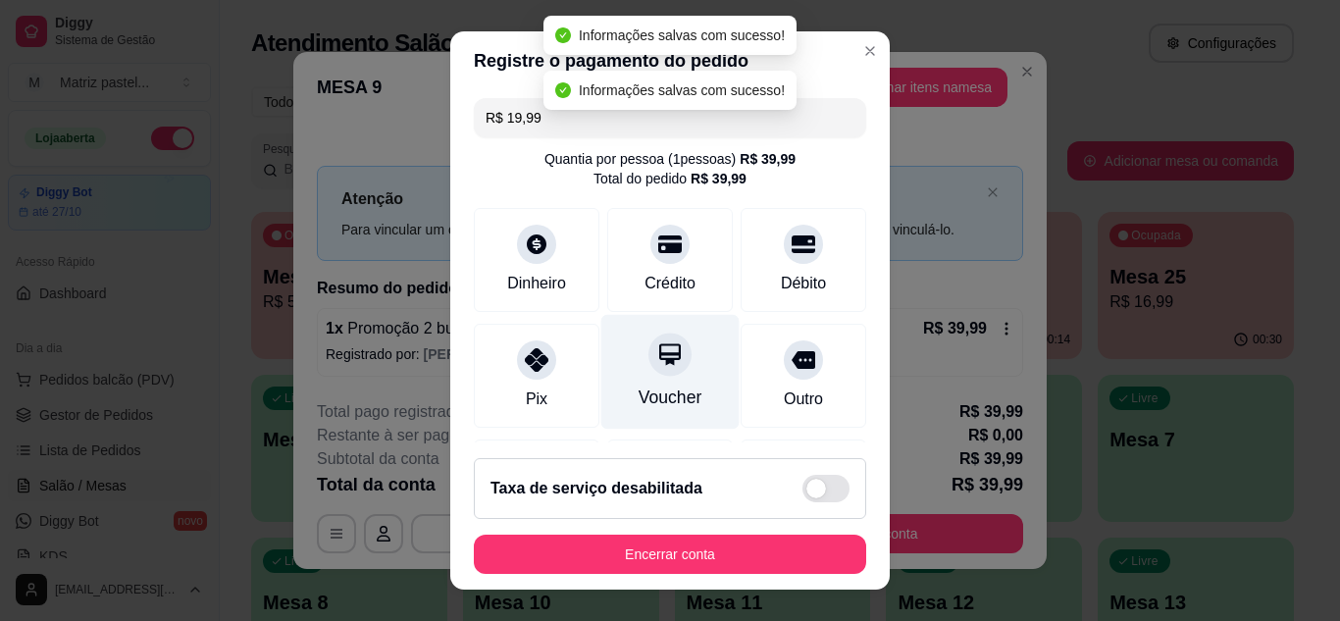
type input "R$ 0,00"
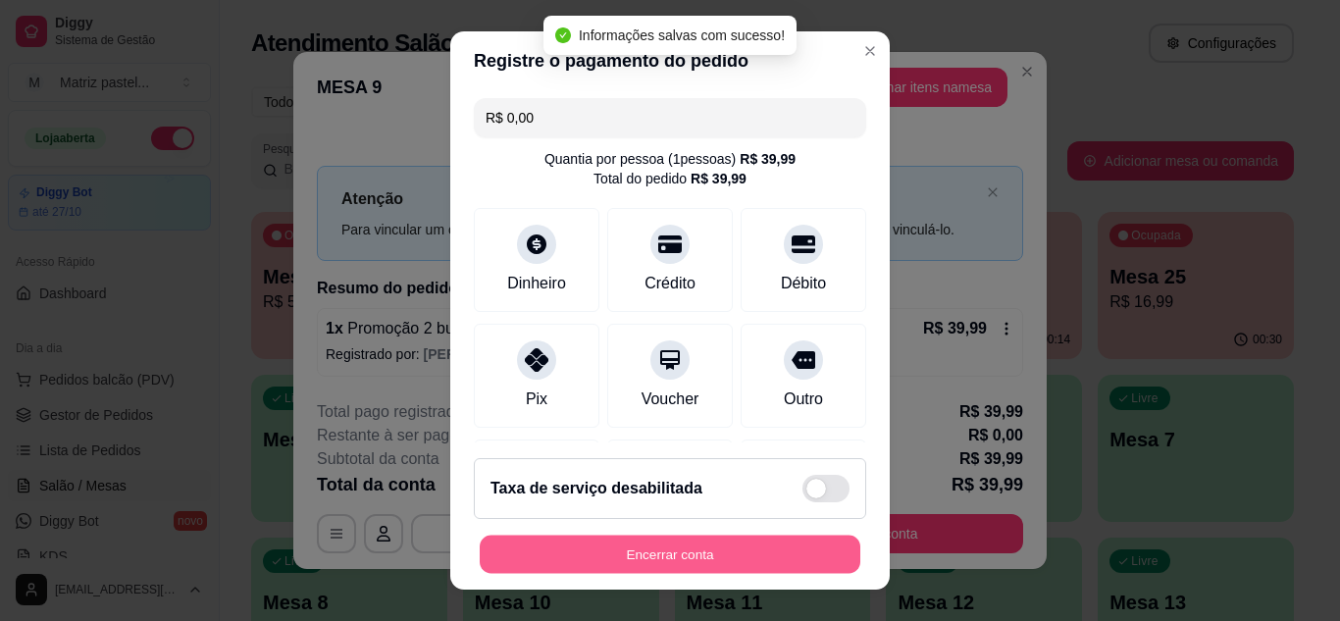
click at [622, 546] on button "Encerrar conta" at bounding box center [670, 555] width 381 height 38
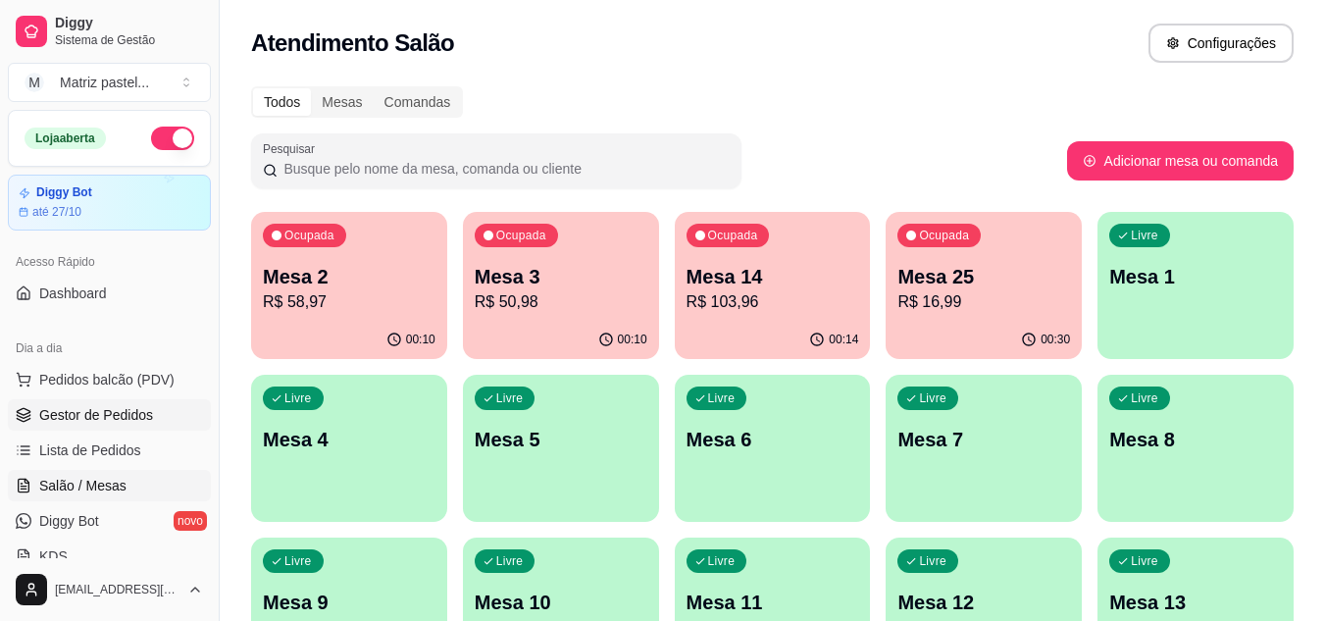
click at [154, 413] on link "Gestor de Pedidos" at bounding box center [109, 414] width 203 height 31
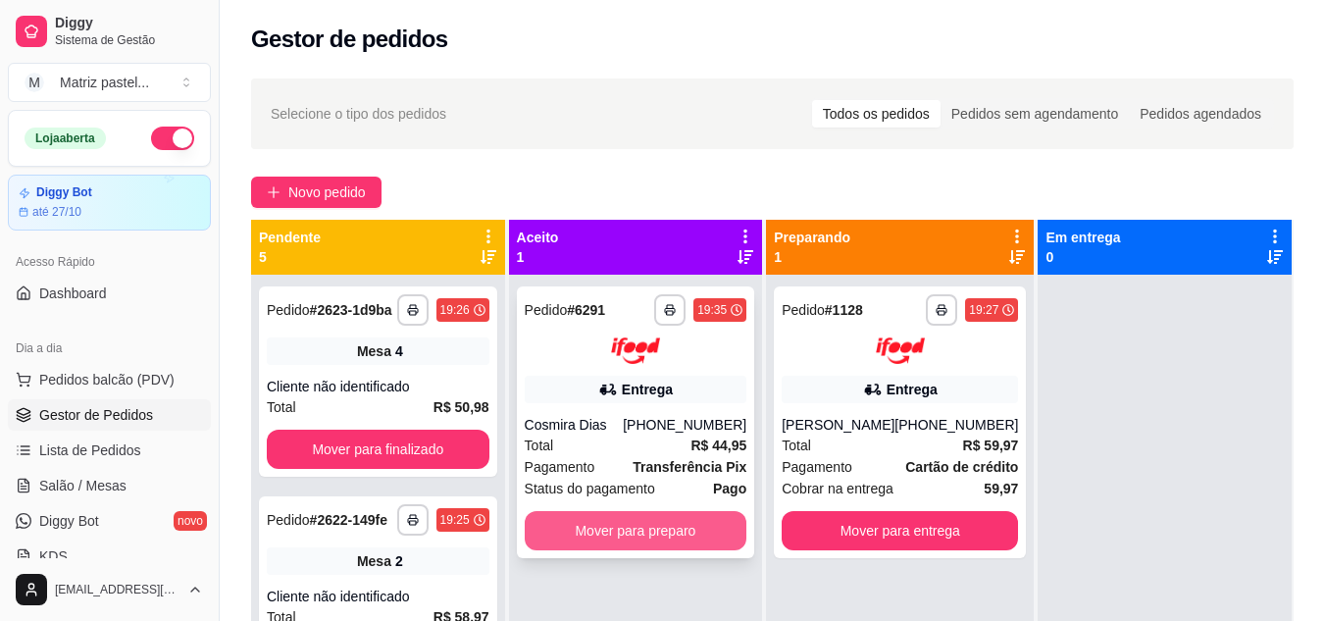
click at [649, 522] on button "Mover para preparo" at bounding box center [636, 530] width 223 height 39
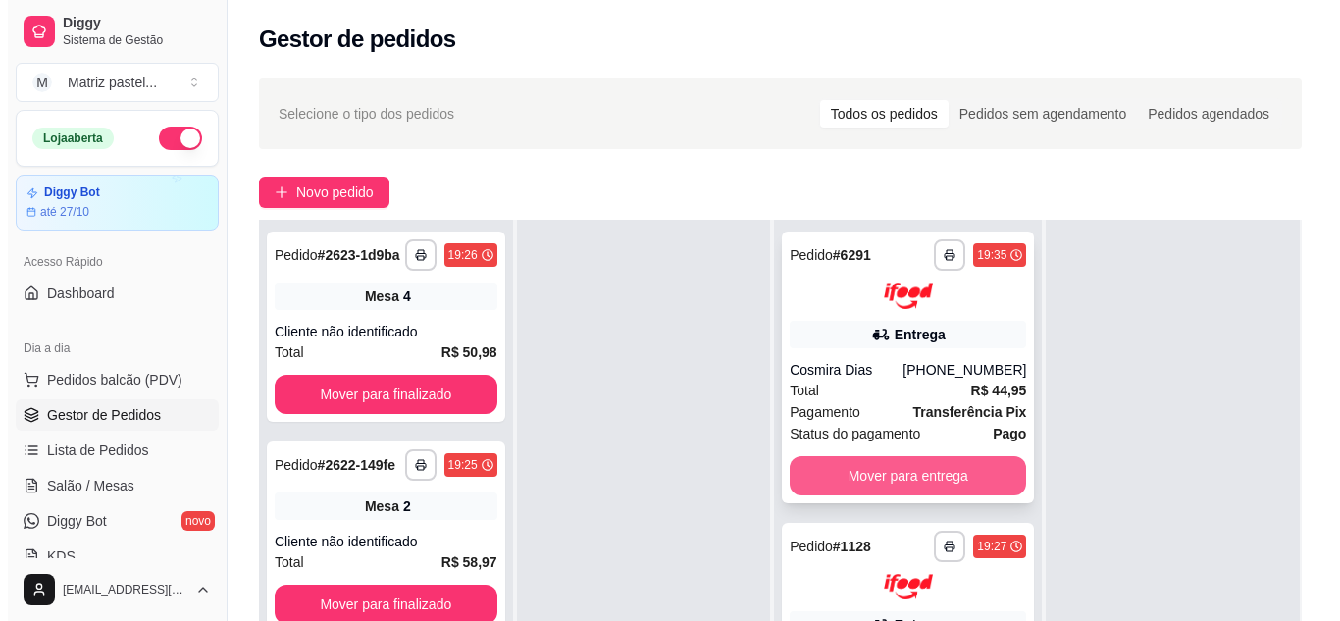
scroll to position [98, 0]
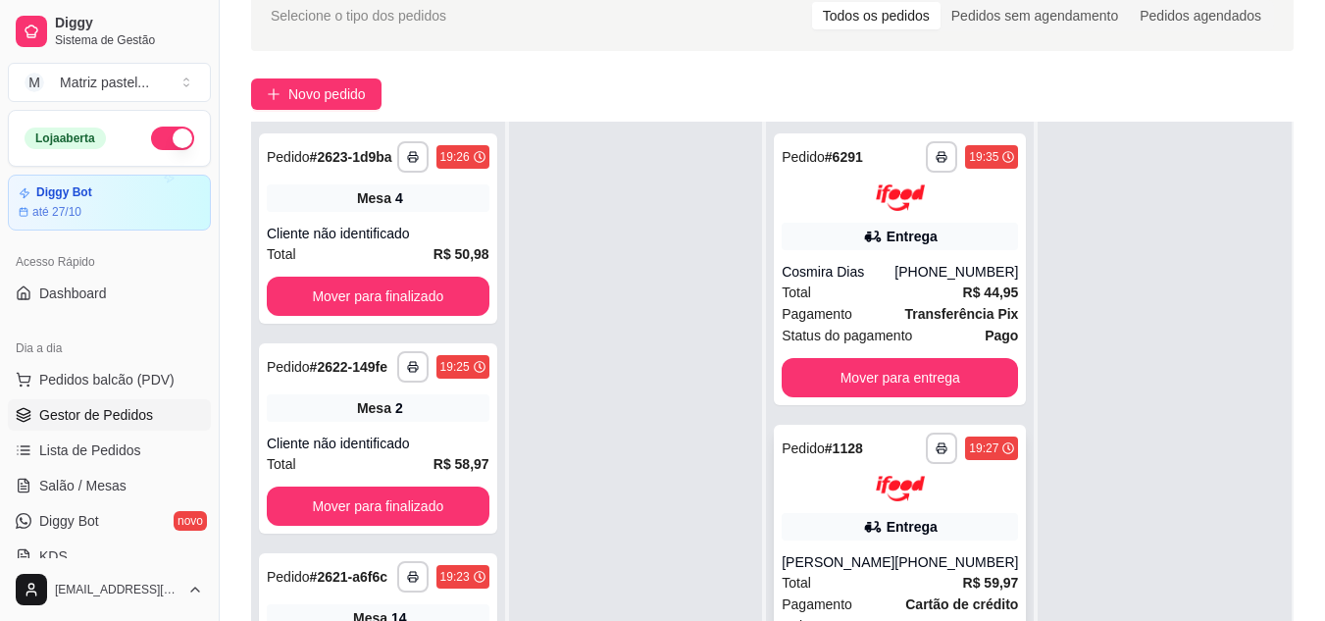
click at [909, 439] on div "**********" at bounding box center [900, 448] width 236 height 31
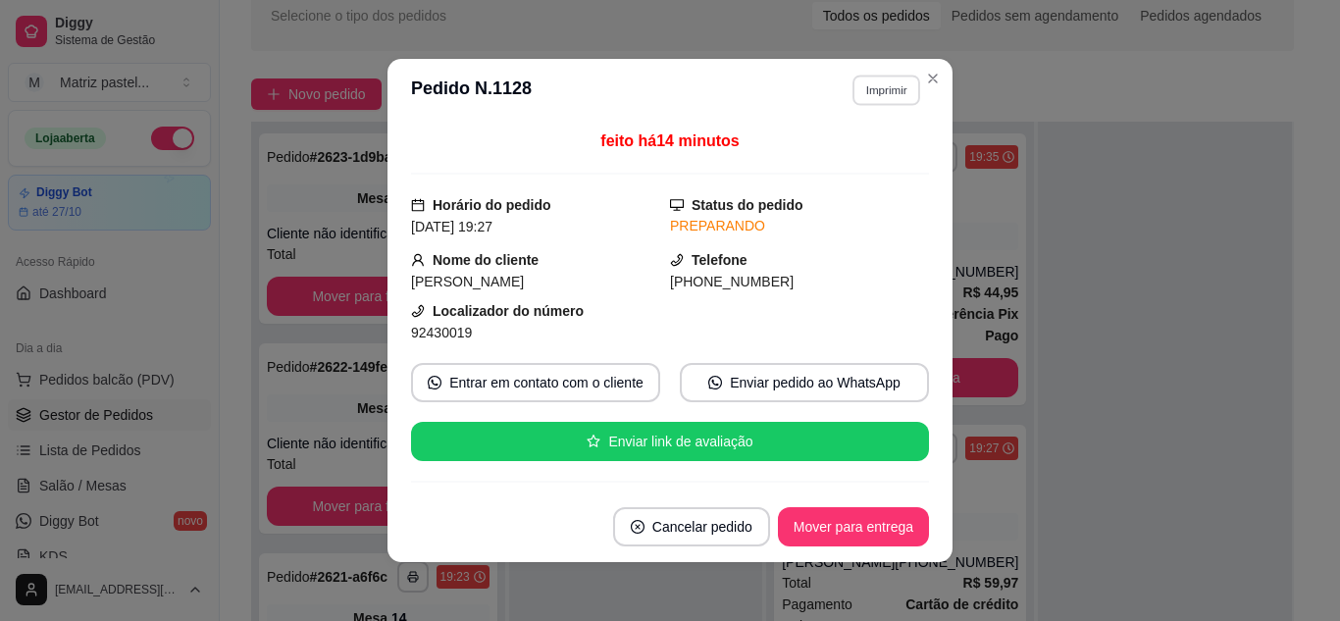
click at [857, 105] on button "Imprimir" at bounding box center [886, 90] width 68 height 30
click at [857, 153] on button "IMPRESSORA" at bounding box center [845, 158] width 142 height 31
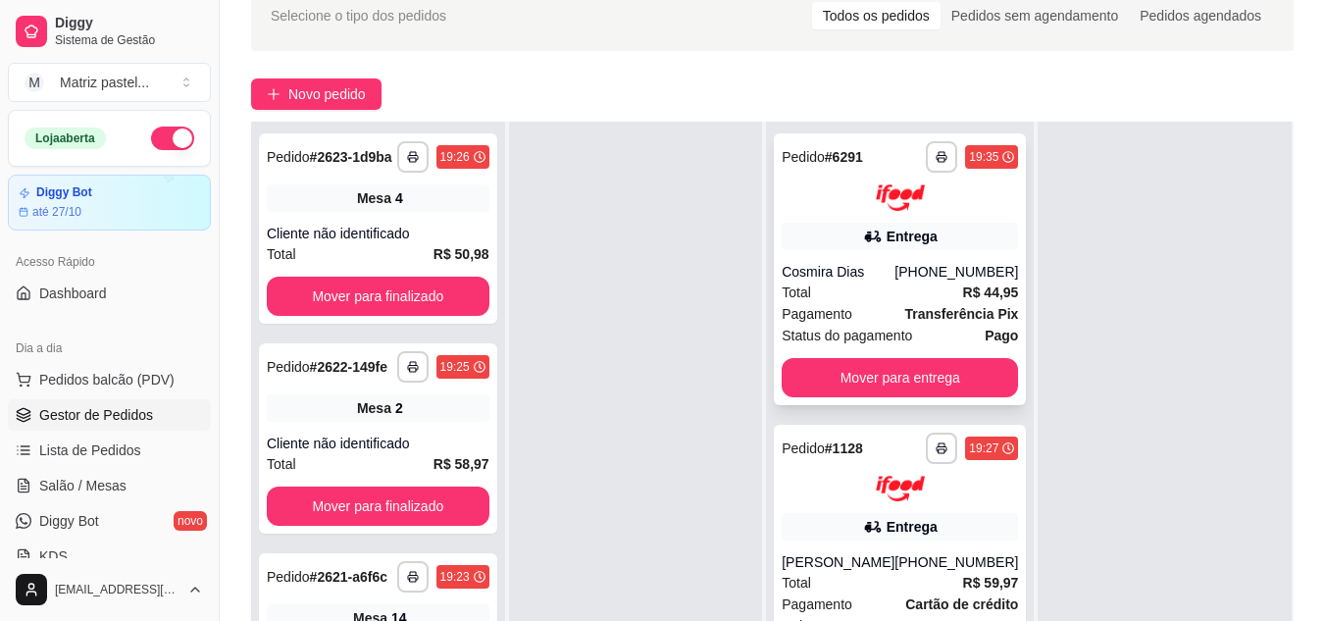
click at [893, 235] on div "Entrega" at bounding box center [912, 237] width 51 height 20
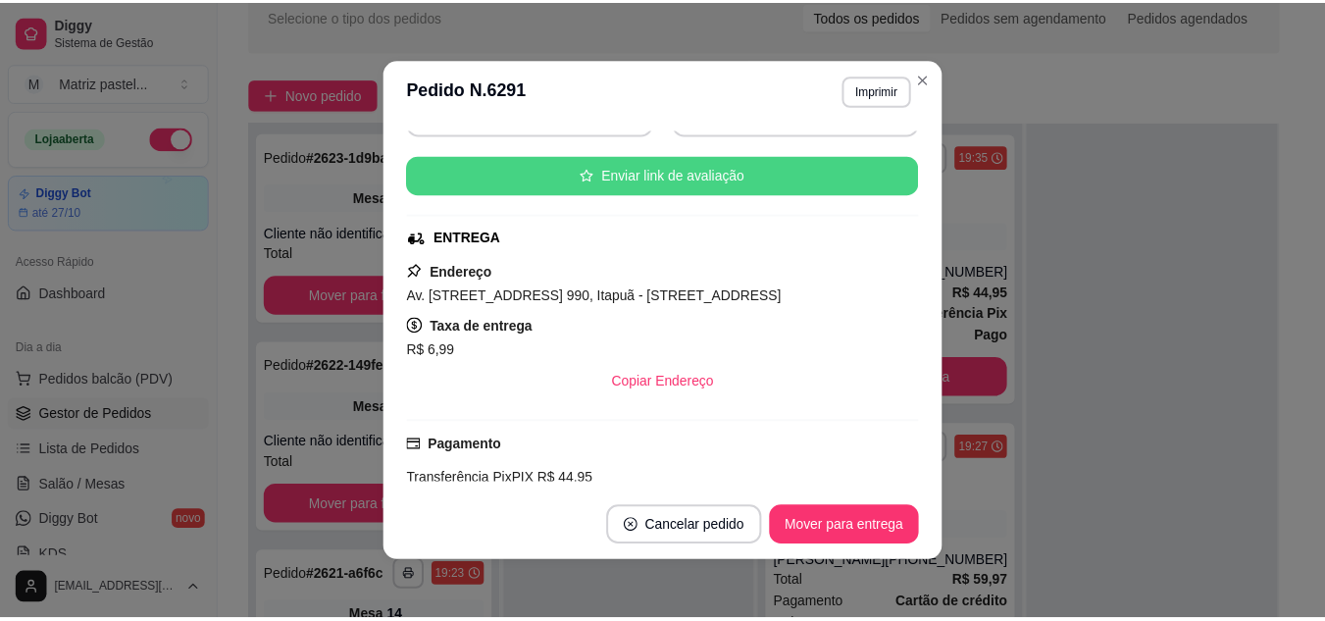
scroll to position [294, 0]
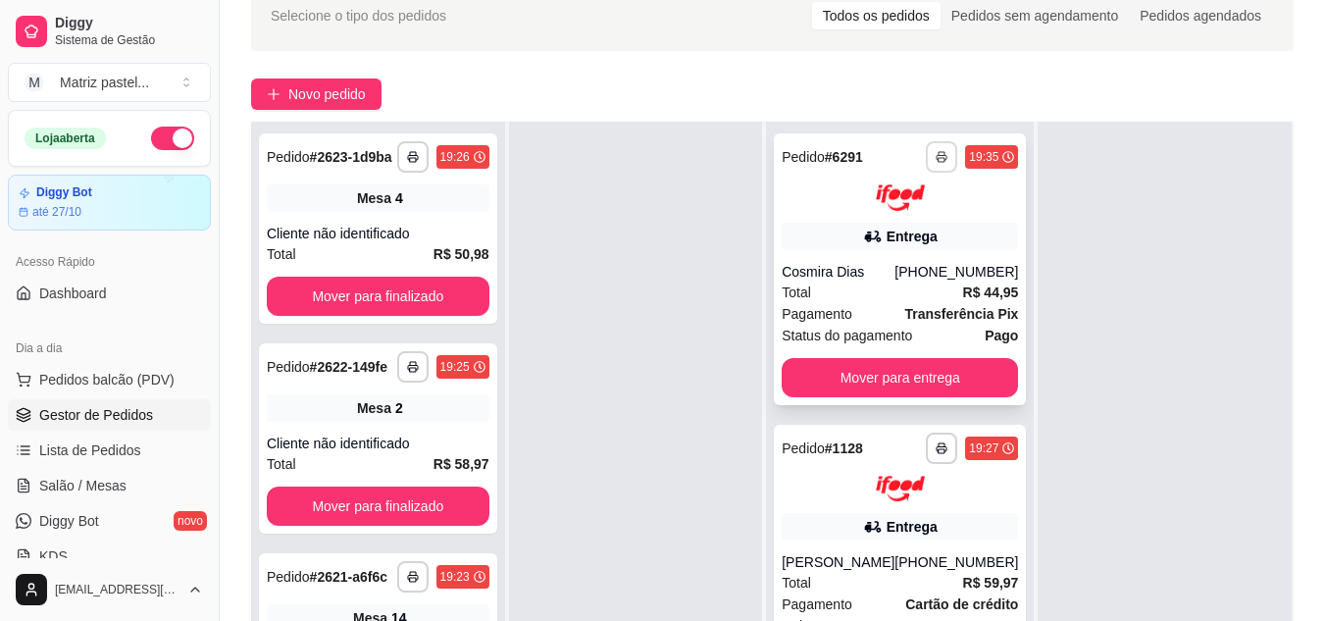
click at [936, 159] on icon "button" at bounding box center [942, 157] width 12 height 12
click at [906, 216] on button "IMPRESSORA" at bounding box center [892, 217] width 114 height 26
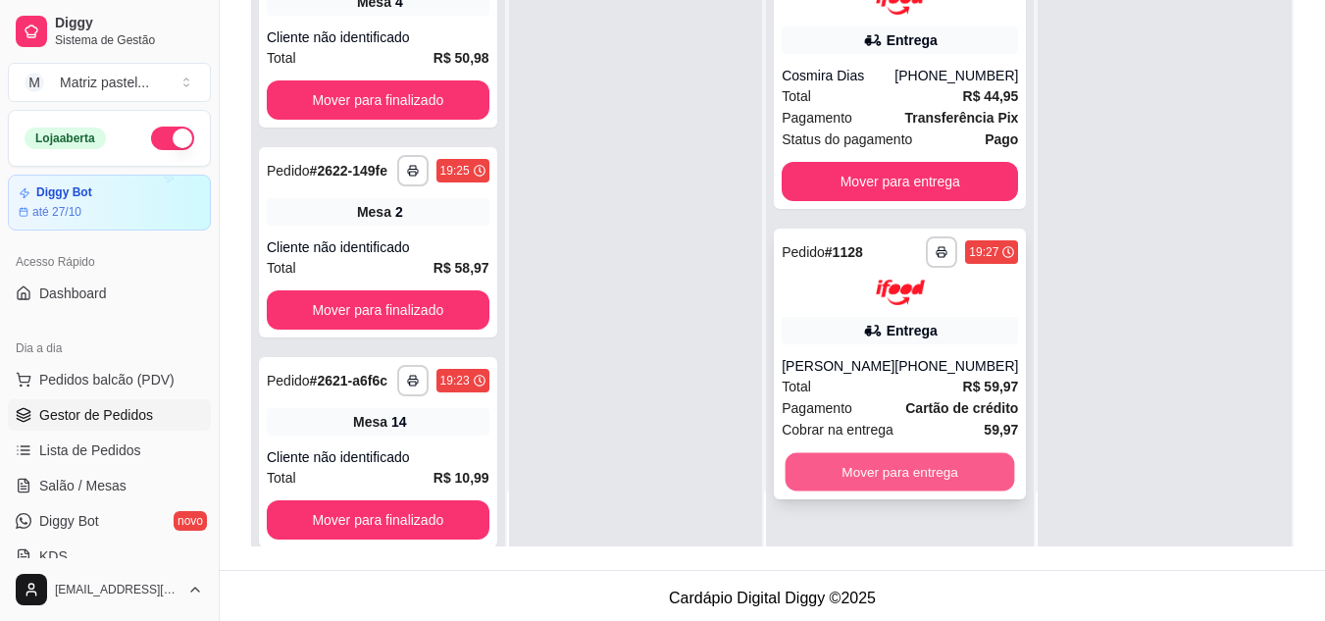
click at [858, 483] on button "Mover para entrega" at bounding box center [901, 472] width 230 height 38
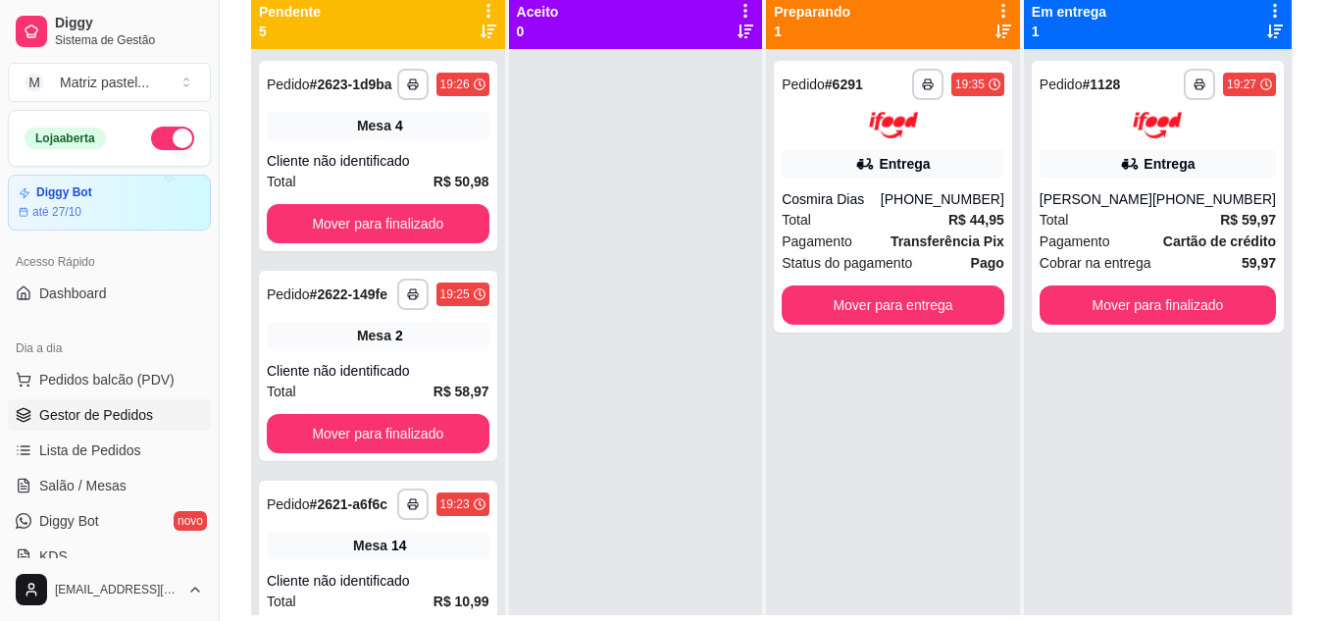
scroll to position [196, 0]
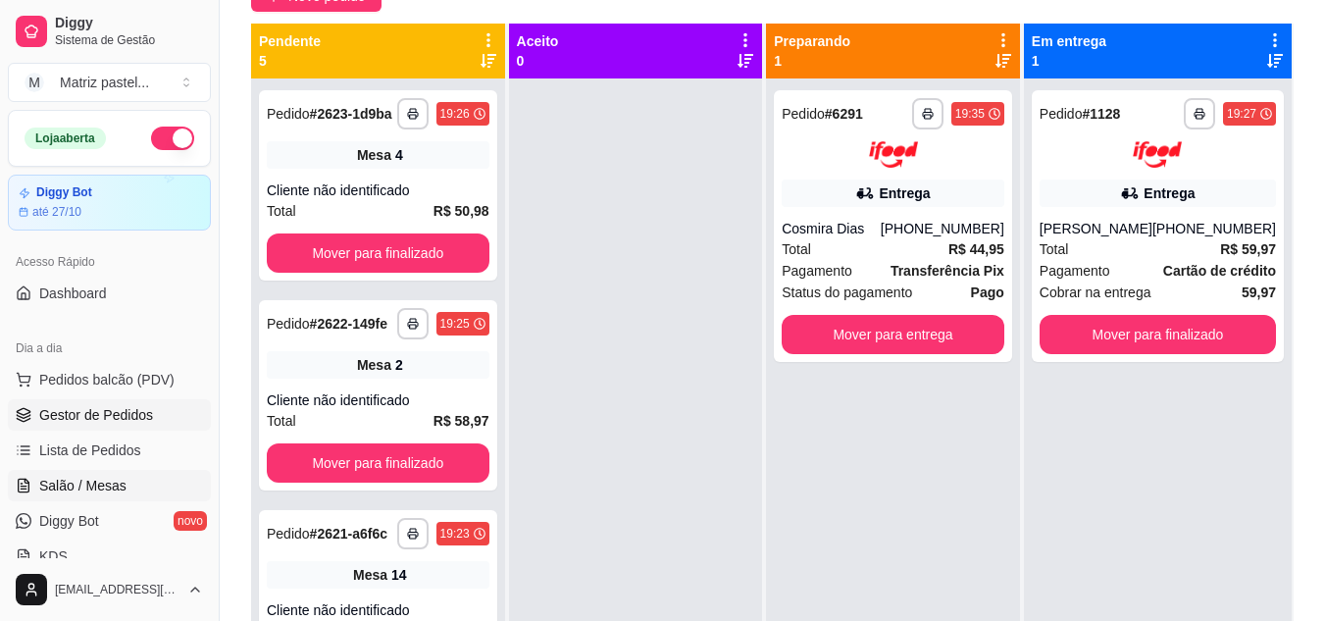
click at [68, 476] on span "Salão / Mesas" at bounding box center [82, 486] width 87 height 20
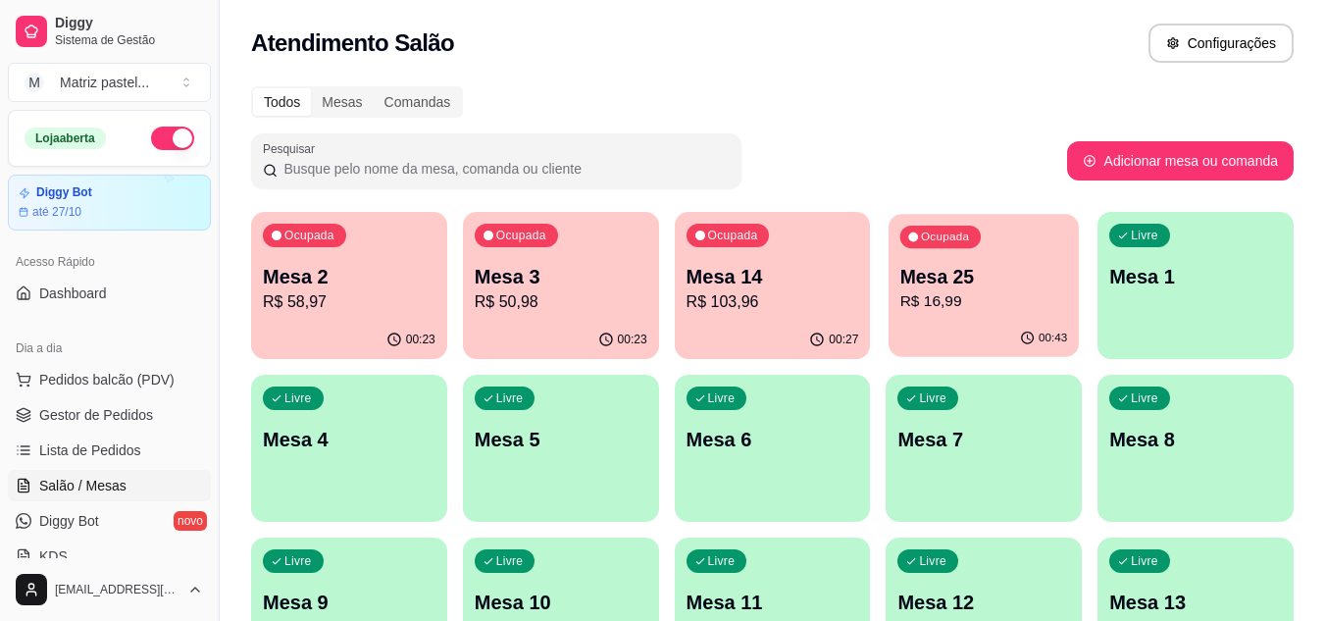
click at [901, 291] on p "R$ 16,99" at bounding box center [985, 301] width 168 height 23
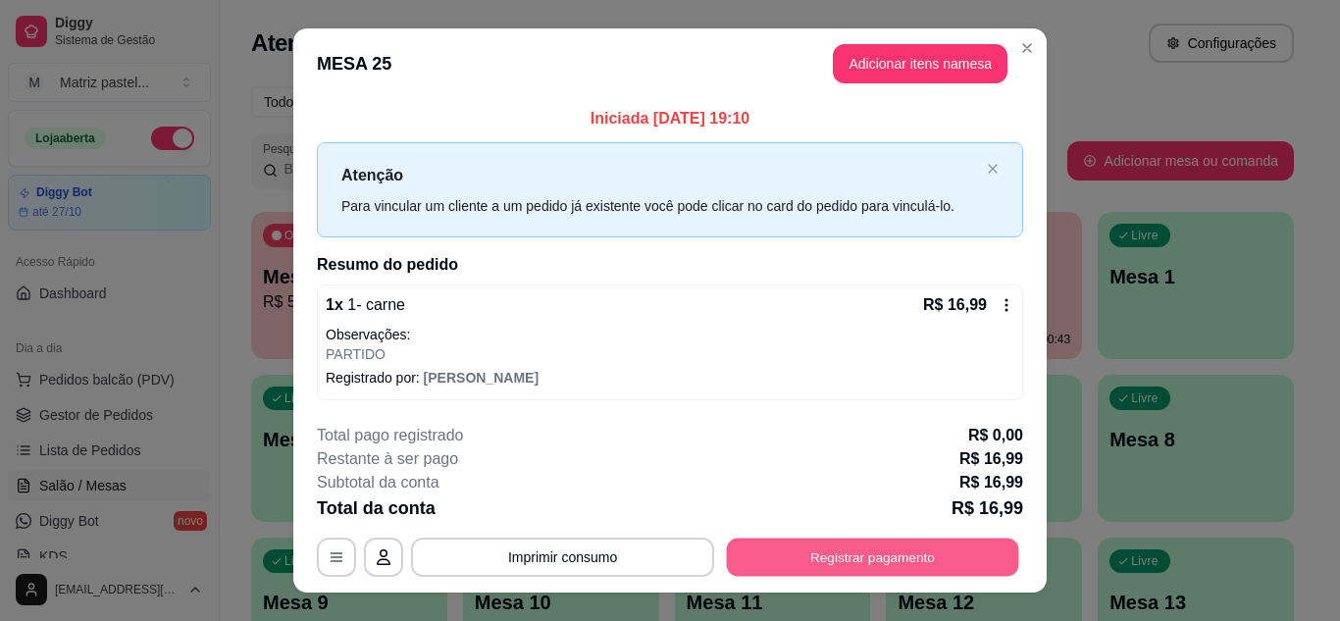
click at [880, 552] on button "Registrar pagamento" at bounding box center [873, 558] width 292 height 38
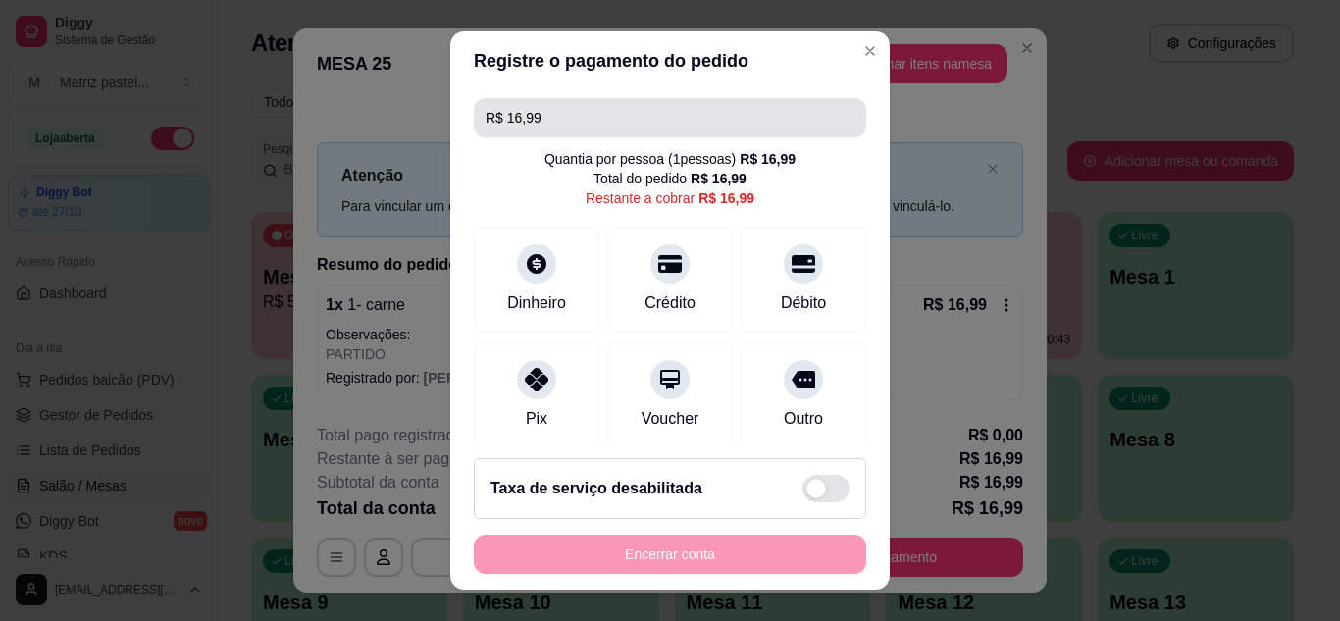
click at [553, 114] on input "R$ 16,99" at bounding box center [670, 117] width 369 height 39
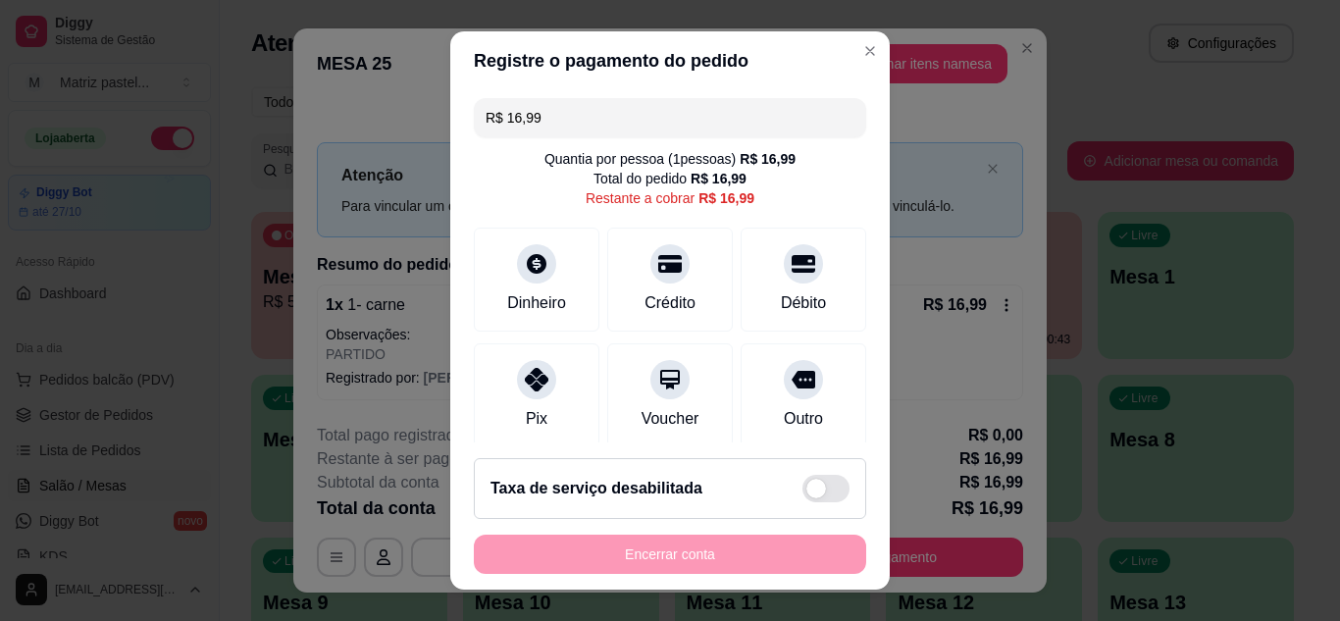
click at [553, 114] on input "R$ 16,99" at bounding box center [670, 117] width 369 height 39
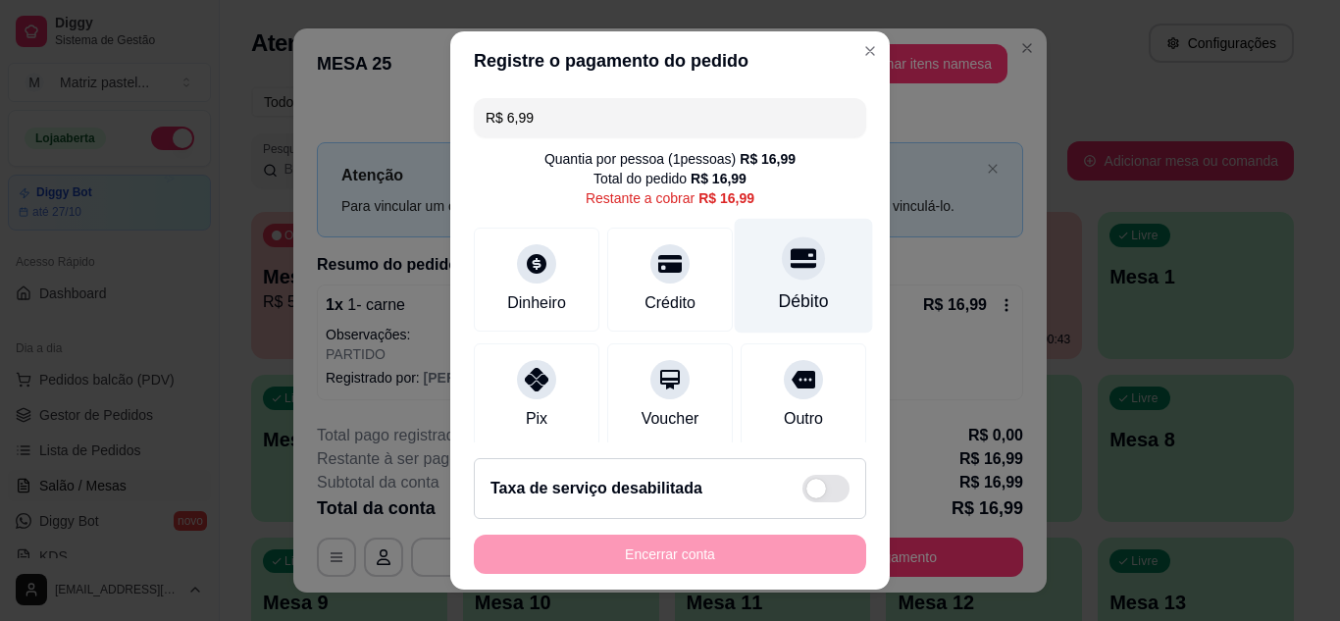
click at [791, 249] on icon at bounding box center [804, 258] width 26 height 20
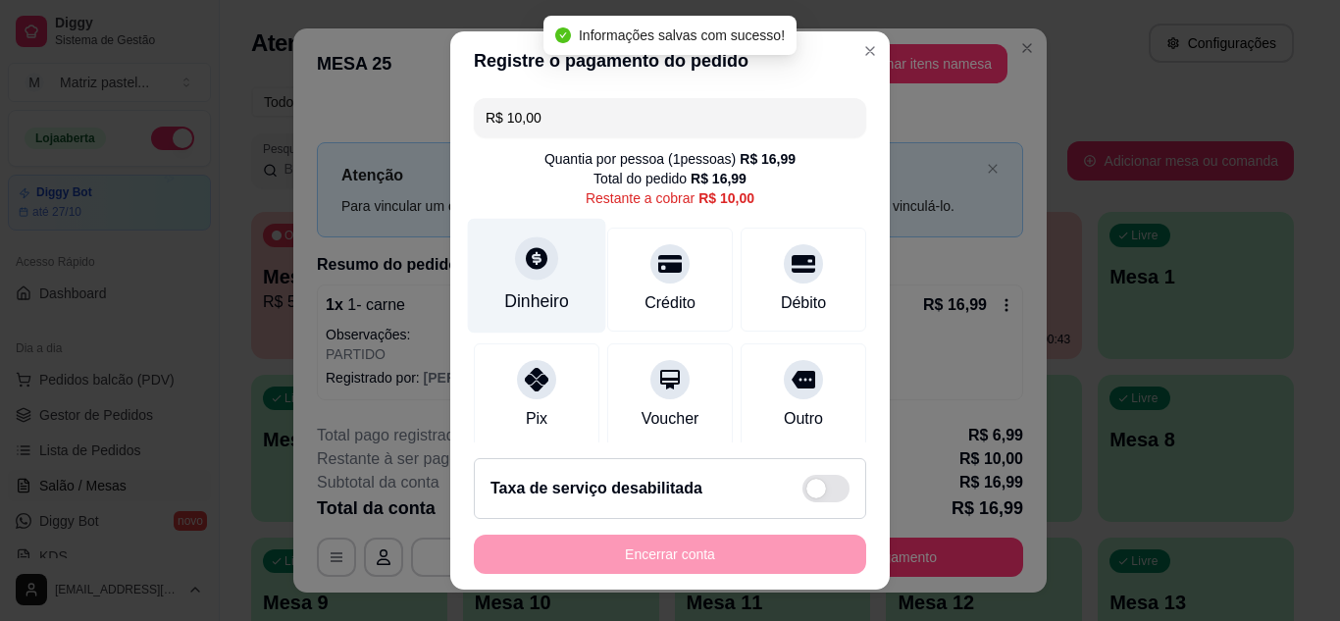
click at [550, 259] on div "Dinheiro" at bounding box center [537, 275] width 138 height 115
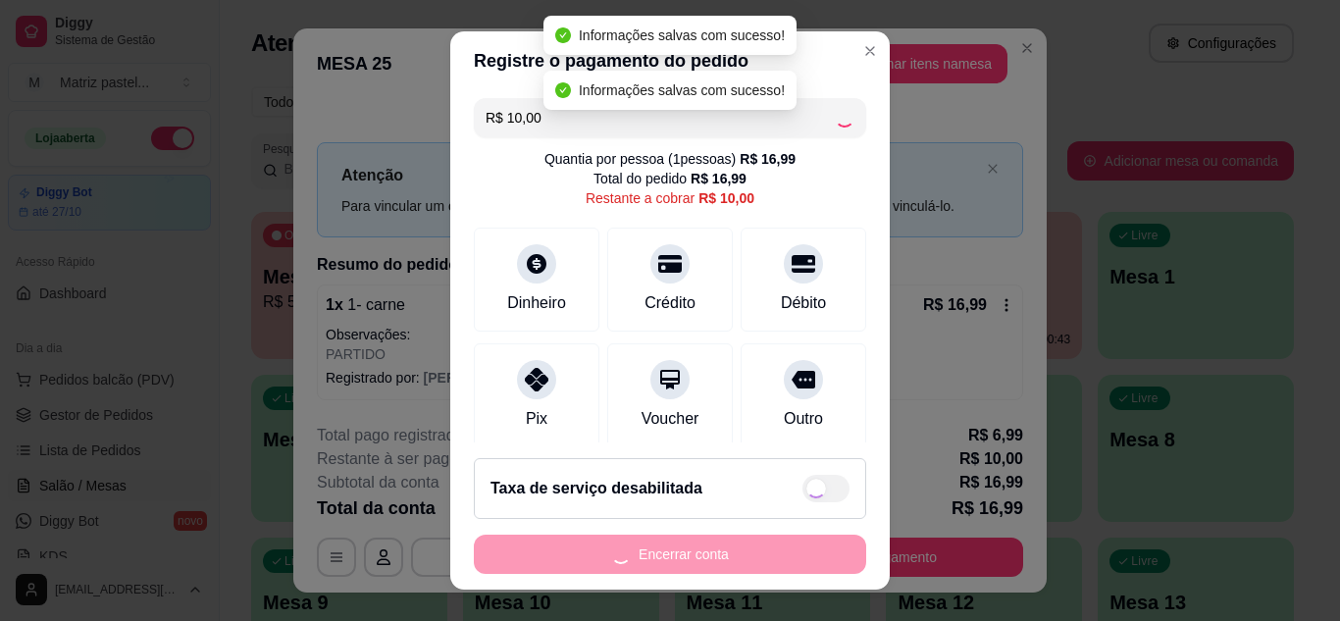
type input "R$ 0,00"
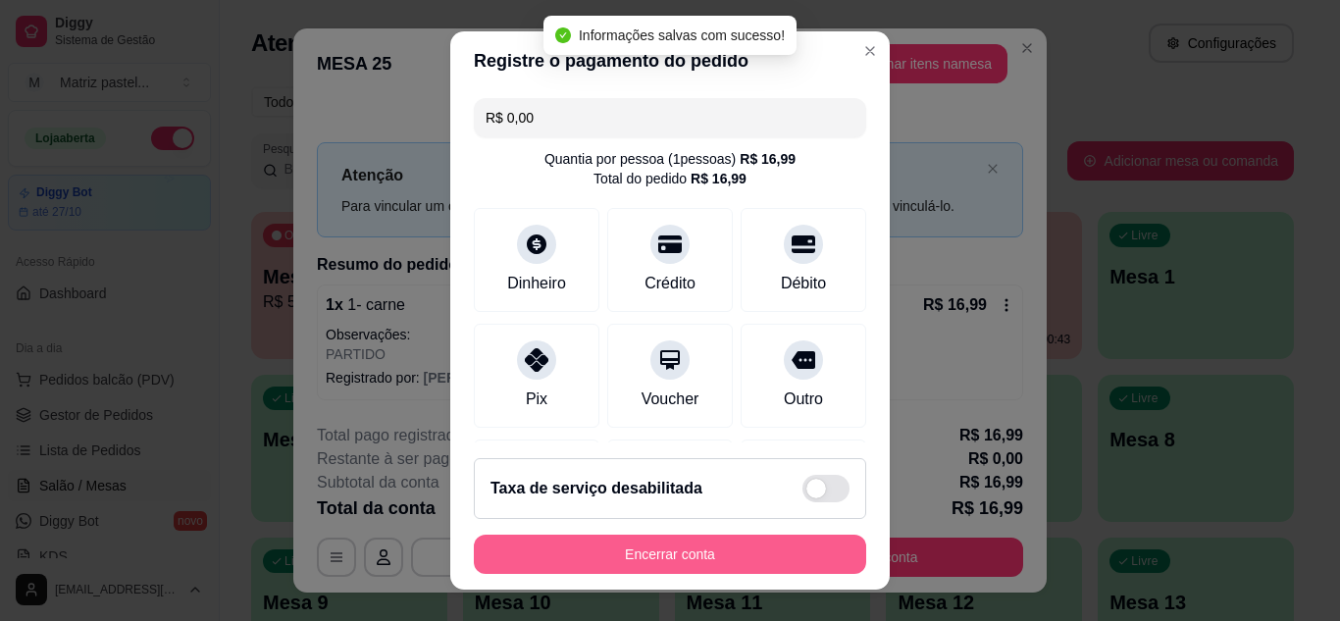
click at [700, 559] on button "Encerrar conta" at bounding box center [670, 554] width 392 height 39
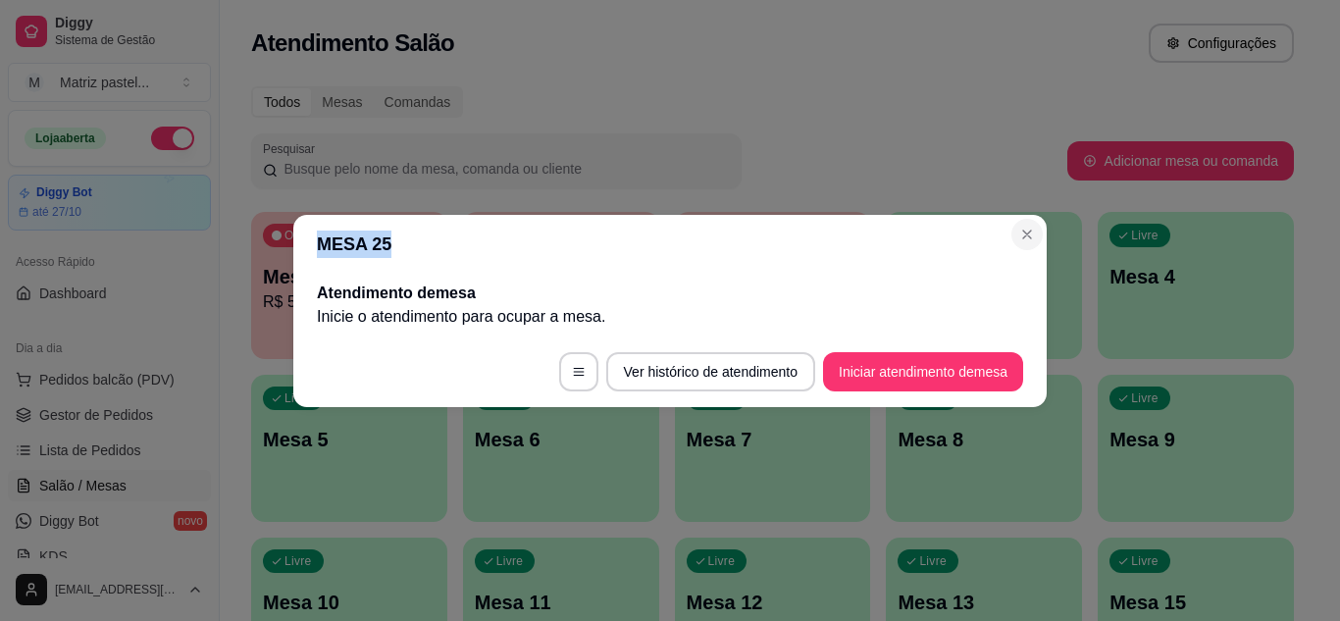
click at [1019, 223] on section "MESA 25 Atendimento de mesa Inicie o atendimento para ocupar a mesa . Ver histó…" at bounding box center [669, 311] width 753 height 192
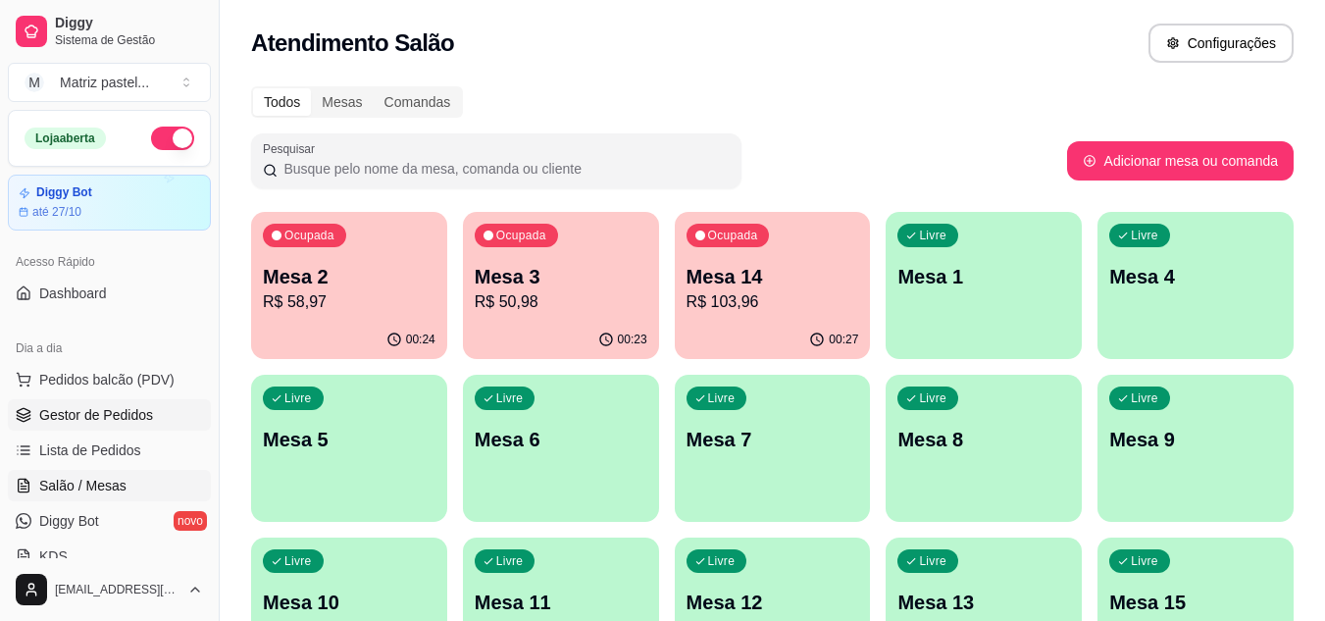
click at [67, 407] on span "Gestor de Pedidos" at bounding box center [96, 415] width 114 height 20
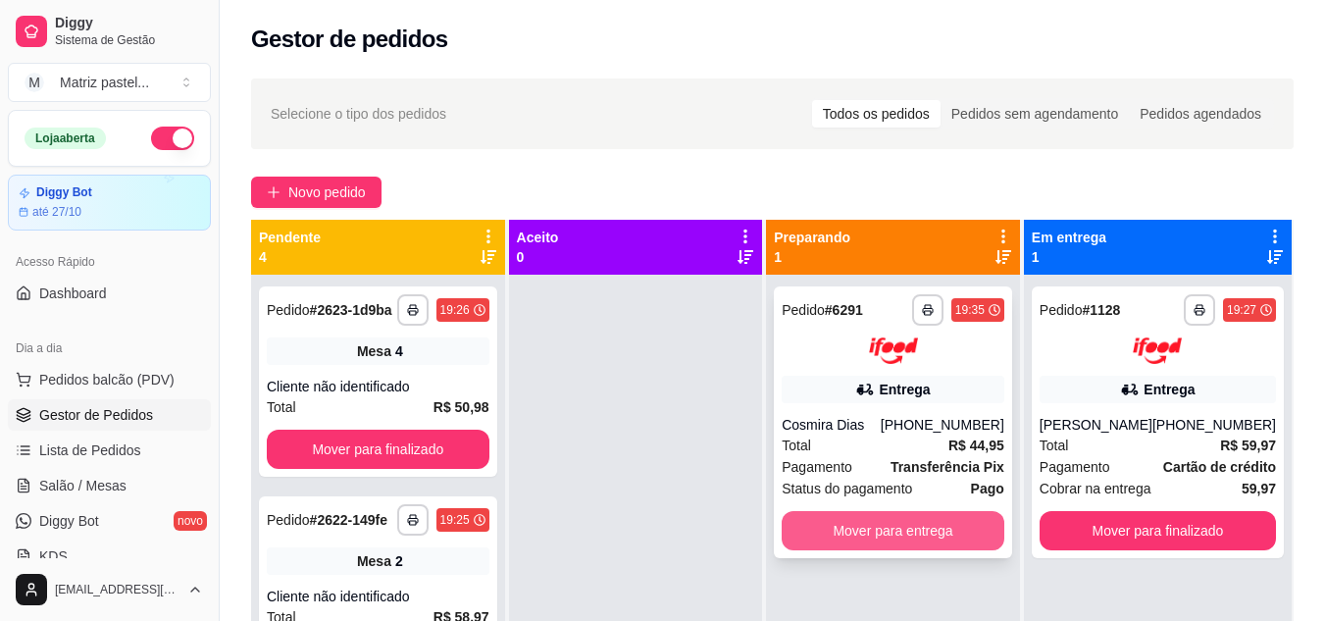
click at [852, 534] on button "Mover para entrega" at bounding box center [893, 530] width 223 height 39
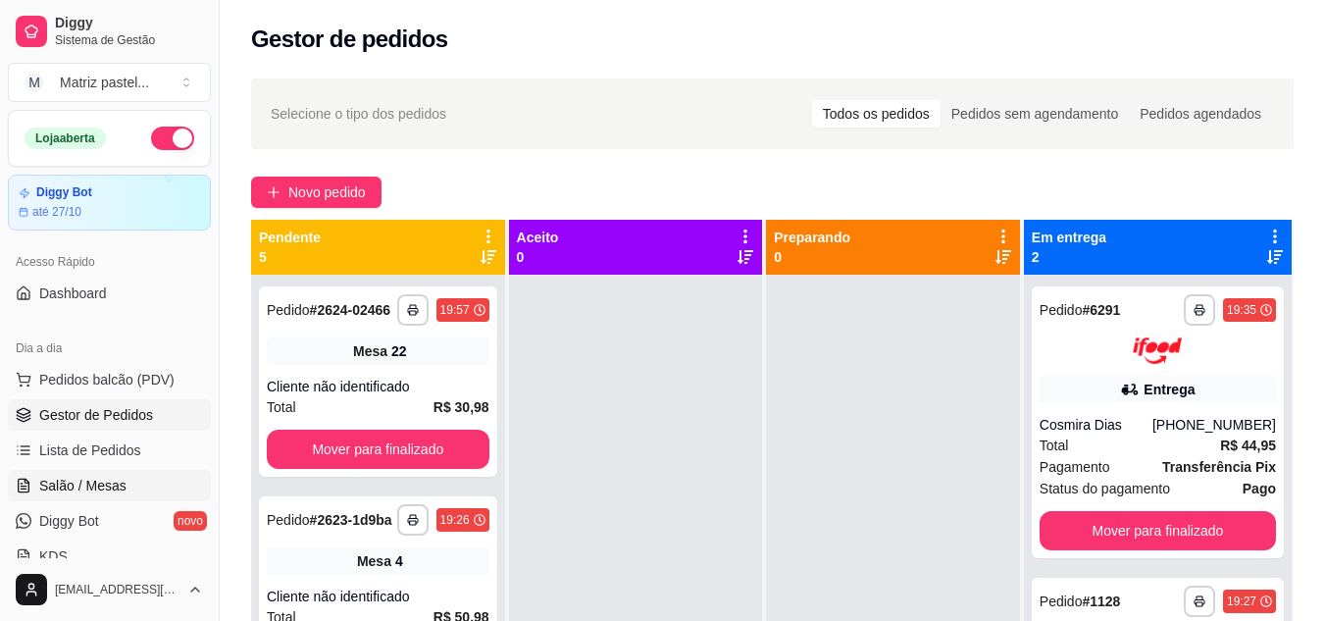
click at [83, 484] on span "Salão / Mesas" at bounding box center [82, 486] width 87 height 20
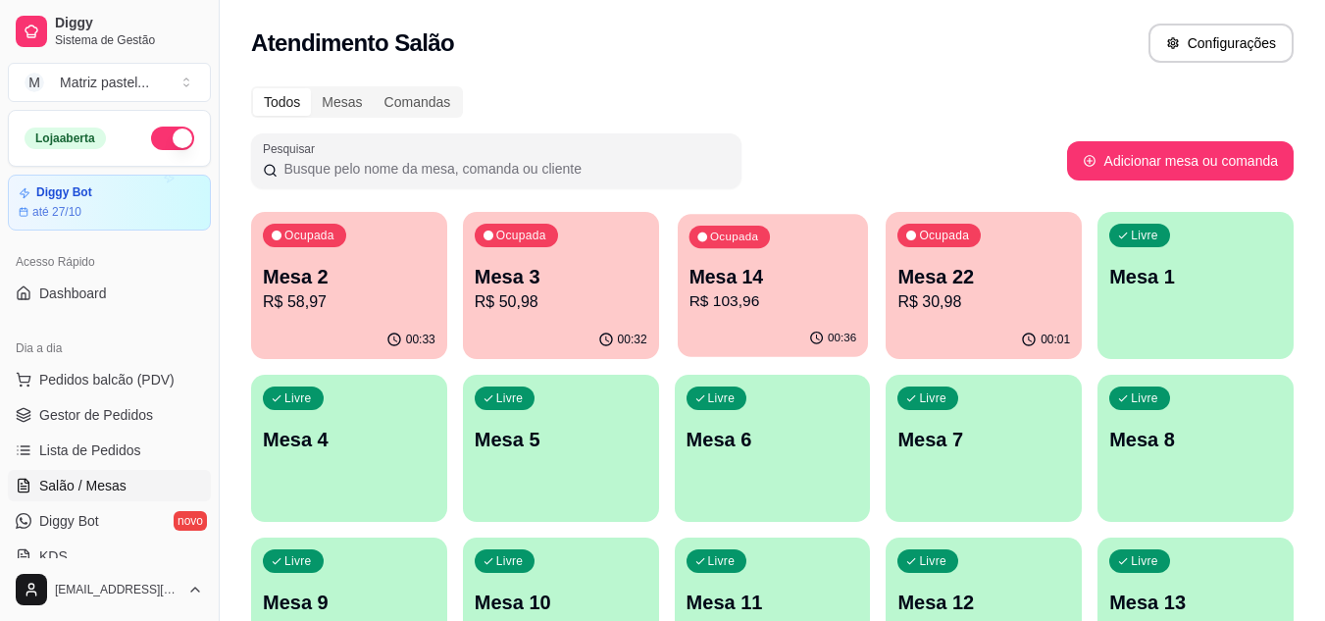
click at [739, 283] on p "Mesa 14" at bounding box center [773, 277] width 168 height 26
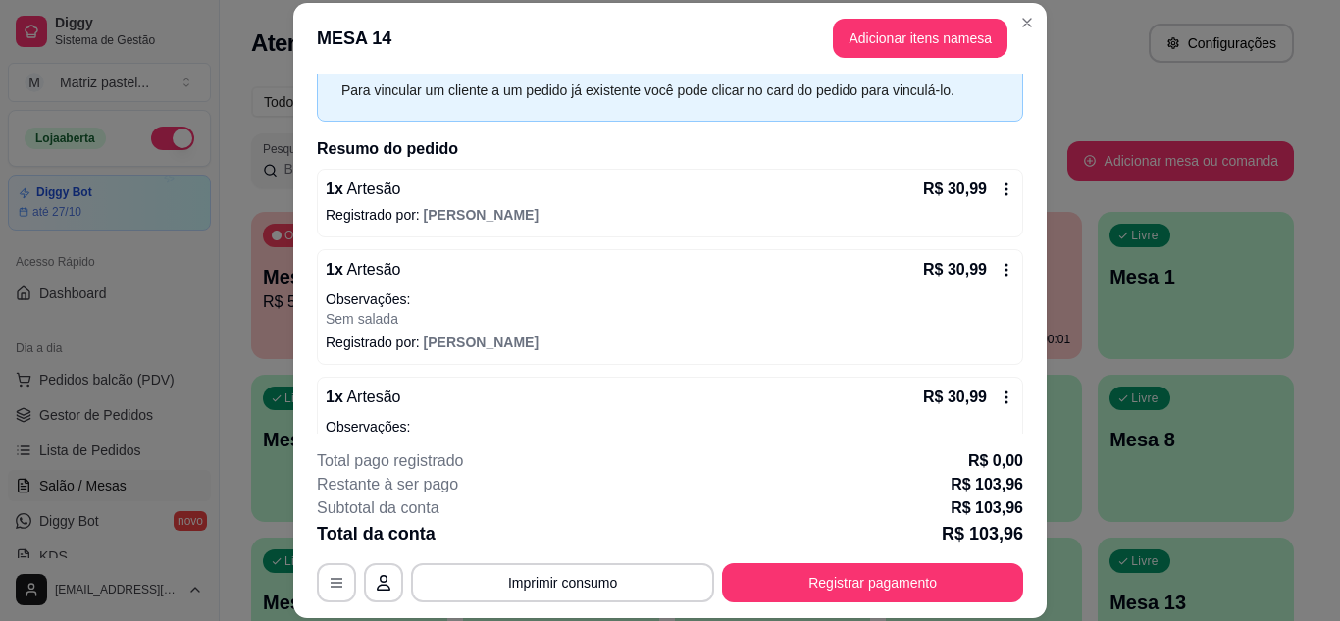
scroll to position [237, 0]
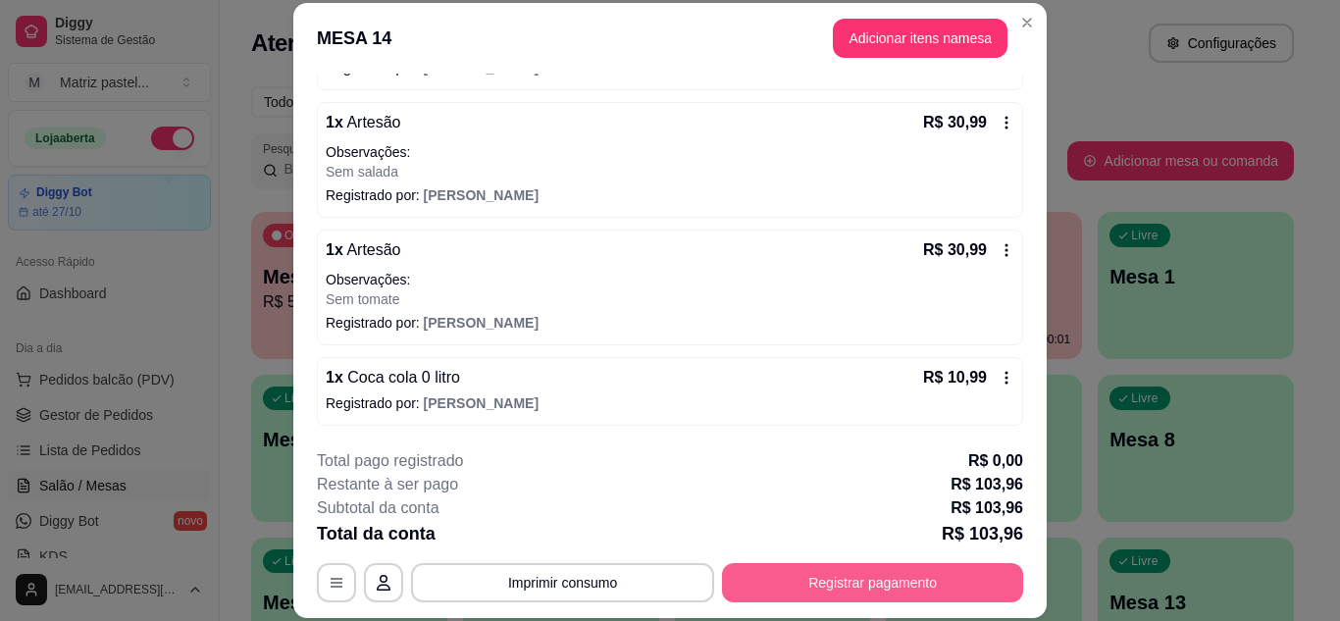
click at [899, 585] on button "Registrar pagamento" at bounding box center [872, 582] width 301 height 39
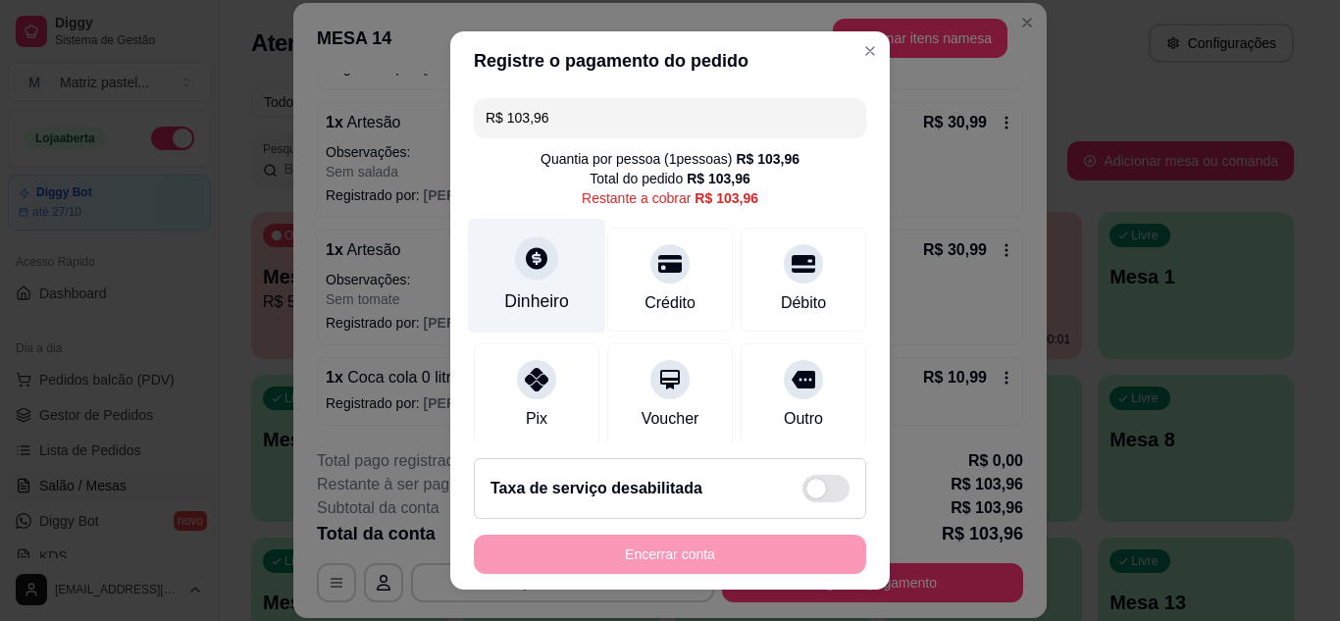
click at [518, 286] on div "Dinheiro" at bounding box center [537, 275] width 138 height 115
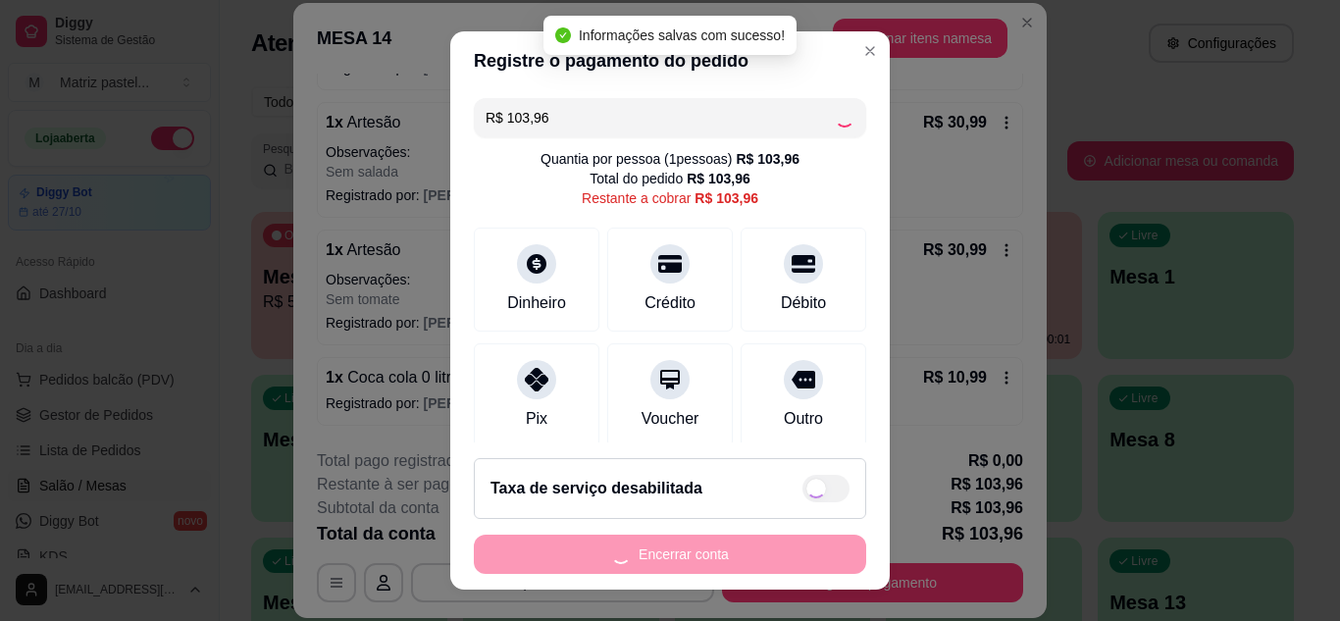
type input "R$ 0,00"
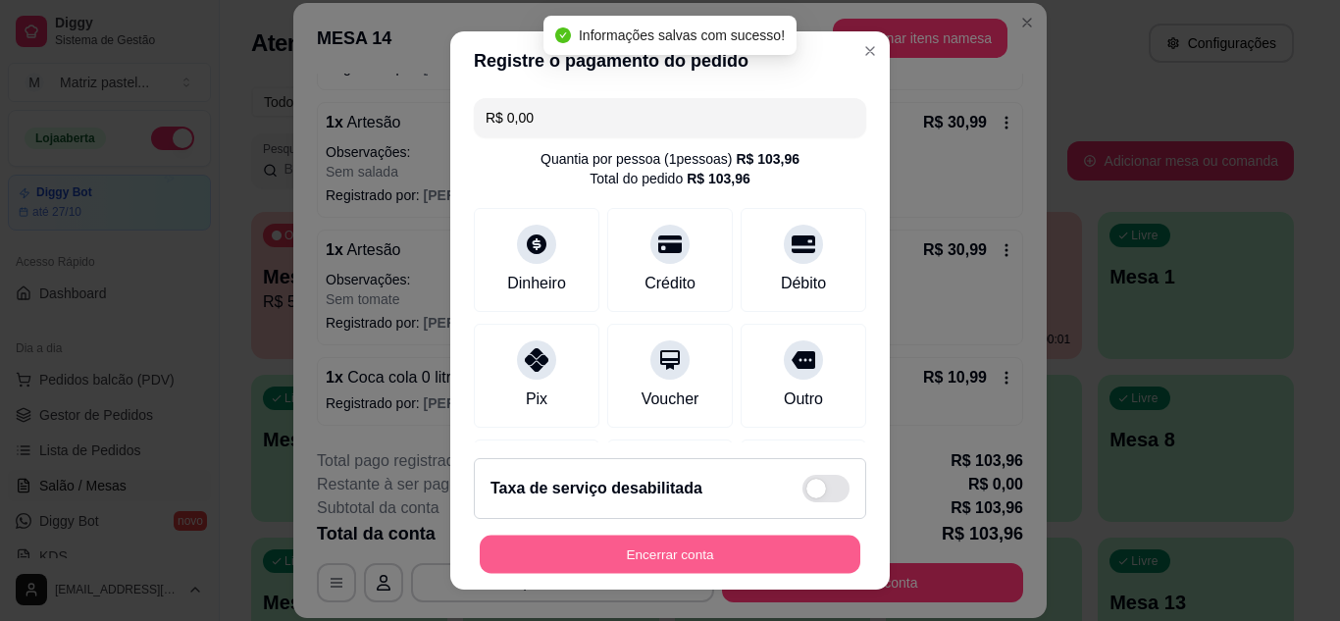
click at [718, 562] on button "Encerrar conta" at bounding box center [670, 555] width 381 height 38
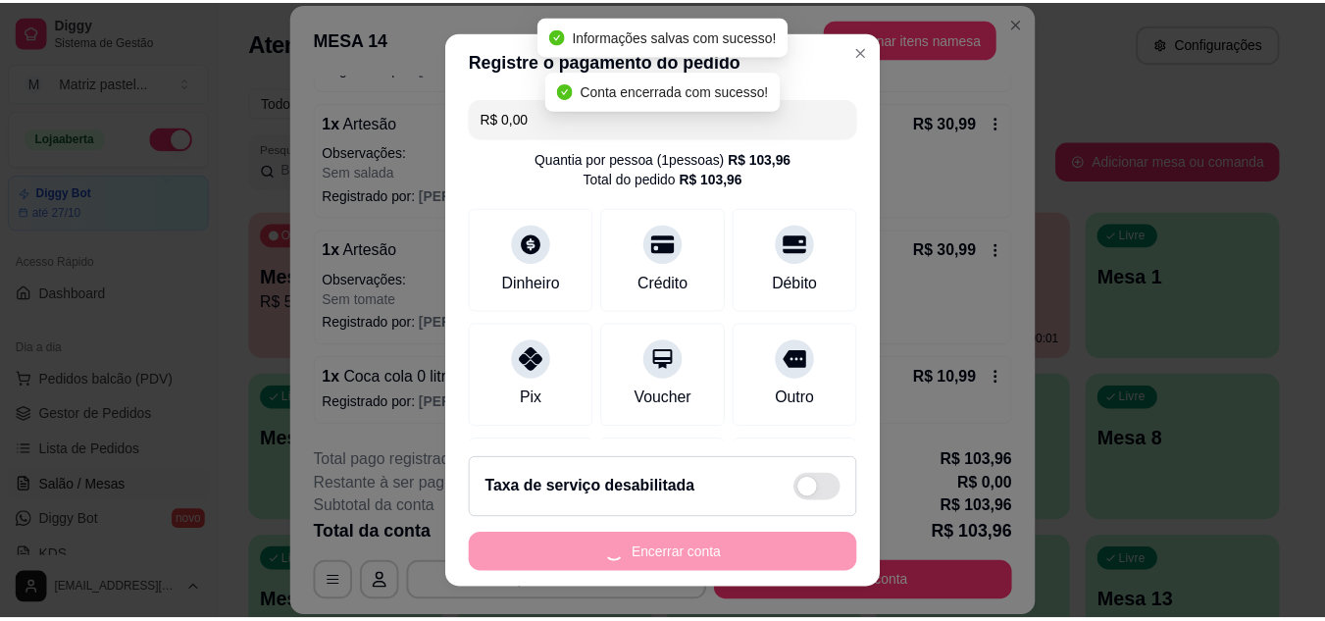
scroll to position [0, 0]
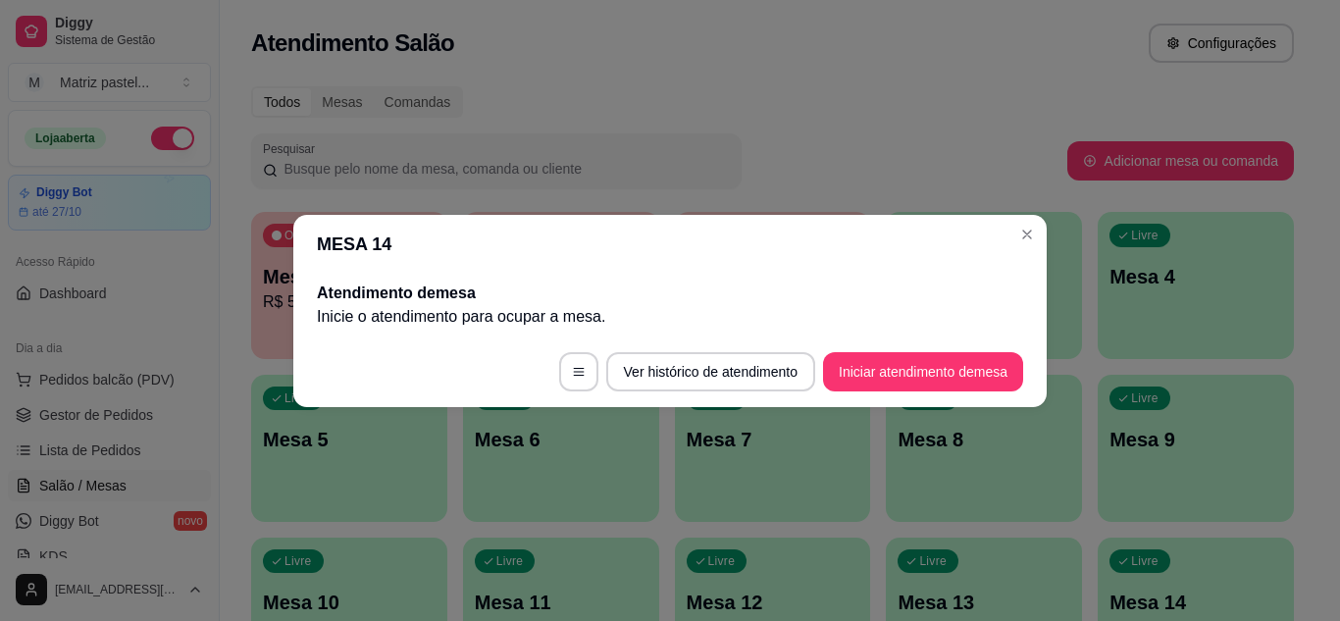
click at [1022, 217] on header "MESA 14" at bounding box center [669, 244] width 753 height 59
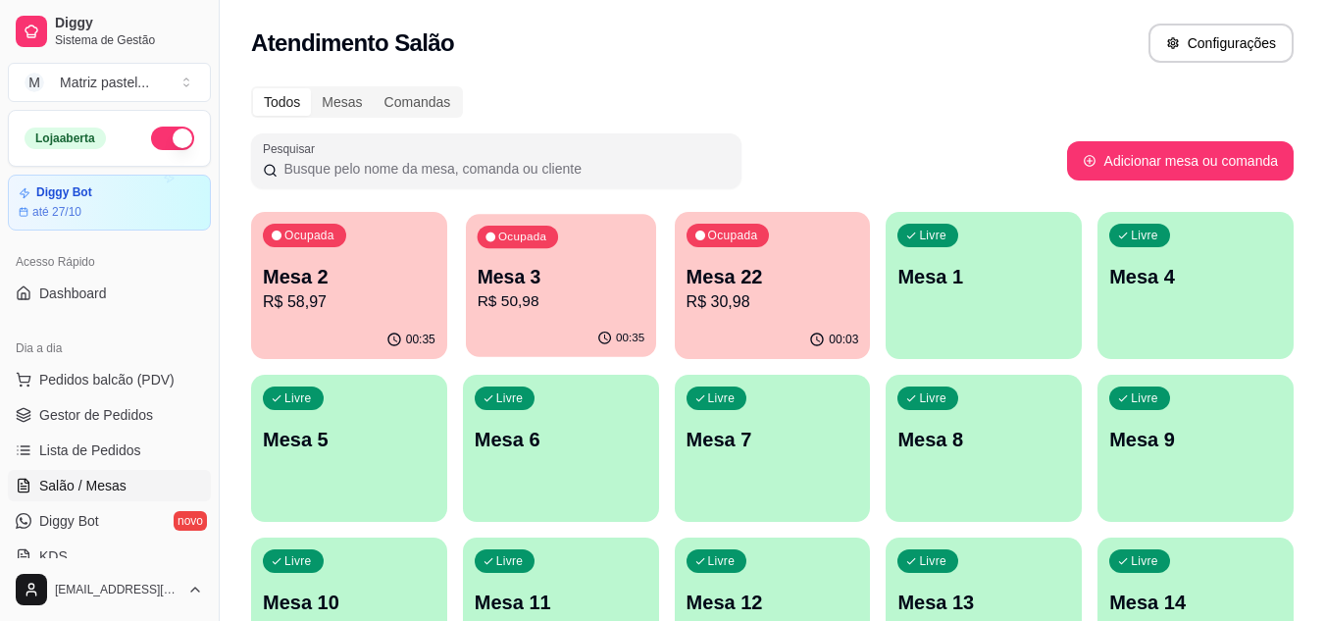
click at [641, 310] on p "R$ 50,98" at bounding box center [561, 301] width 168 height 23
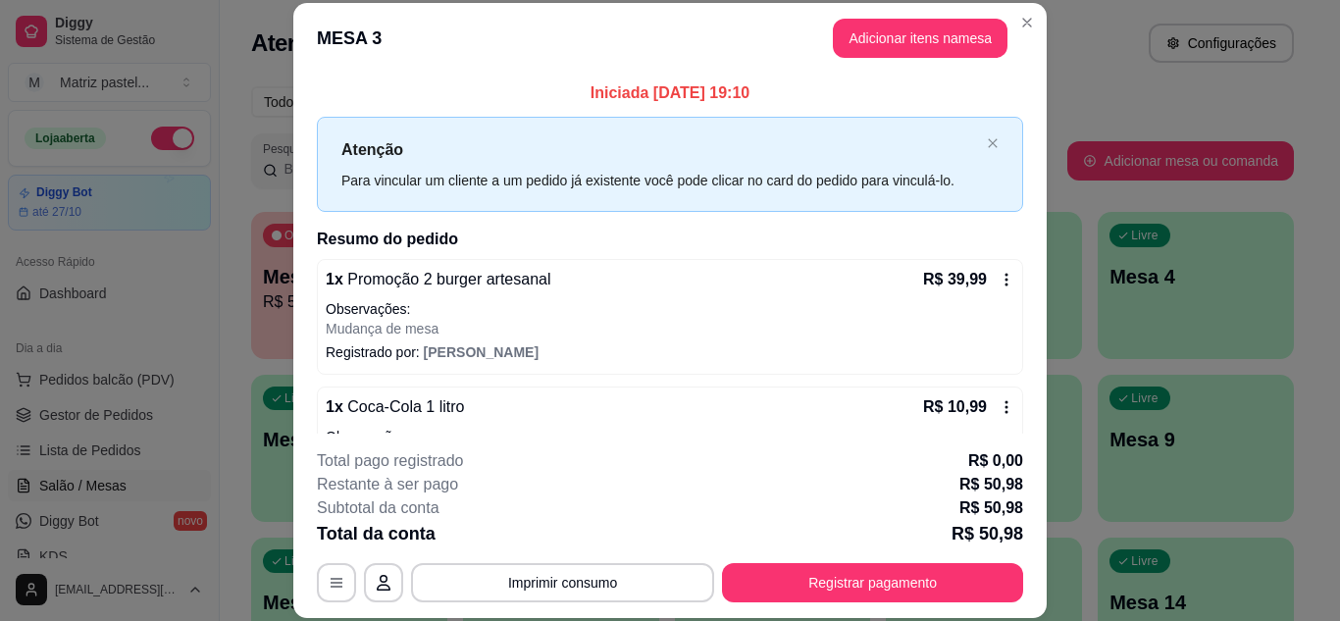
click at [810, 603] on footer "**********" at bounding box center [669, 526] width 753 height 184
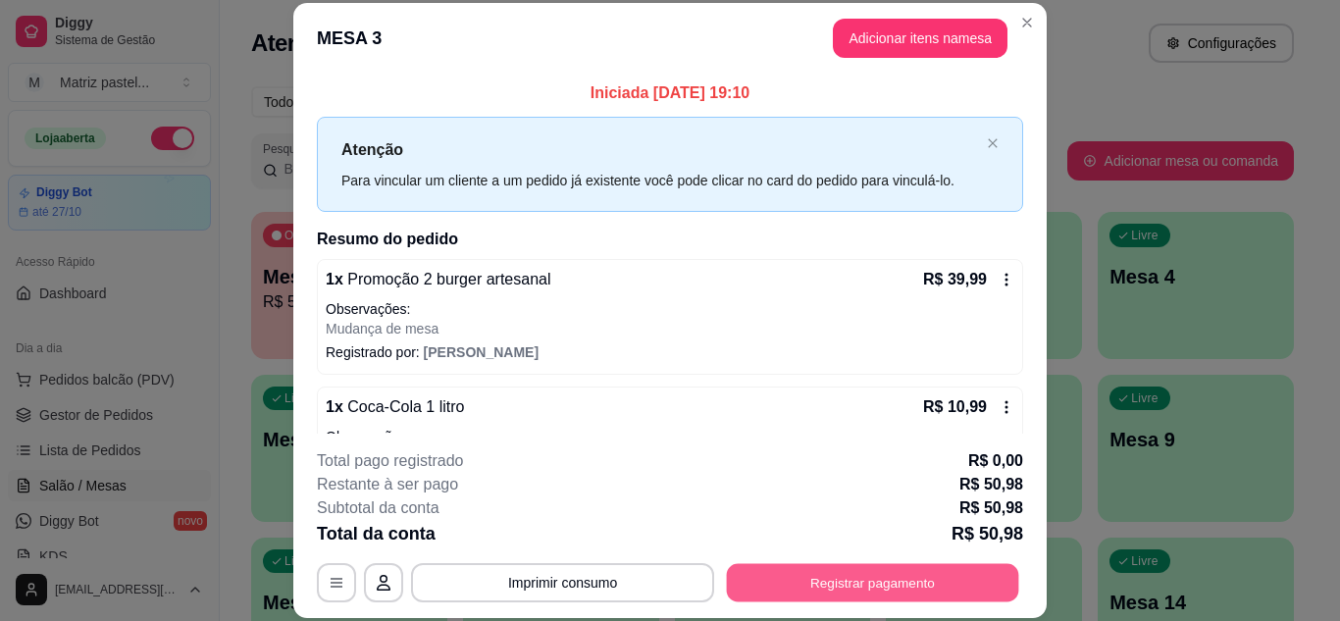
click at [807, 590] on button "Registrar pagamento" at bounding box center [873, 582] width 292 height 38
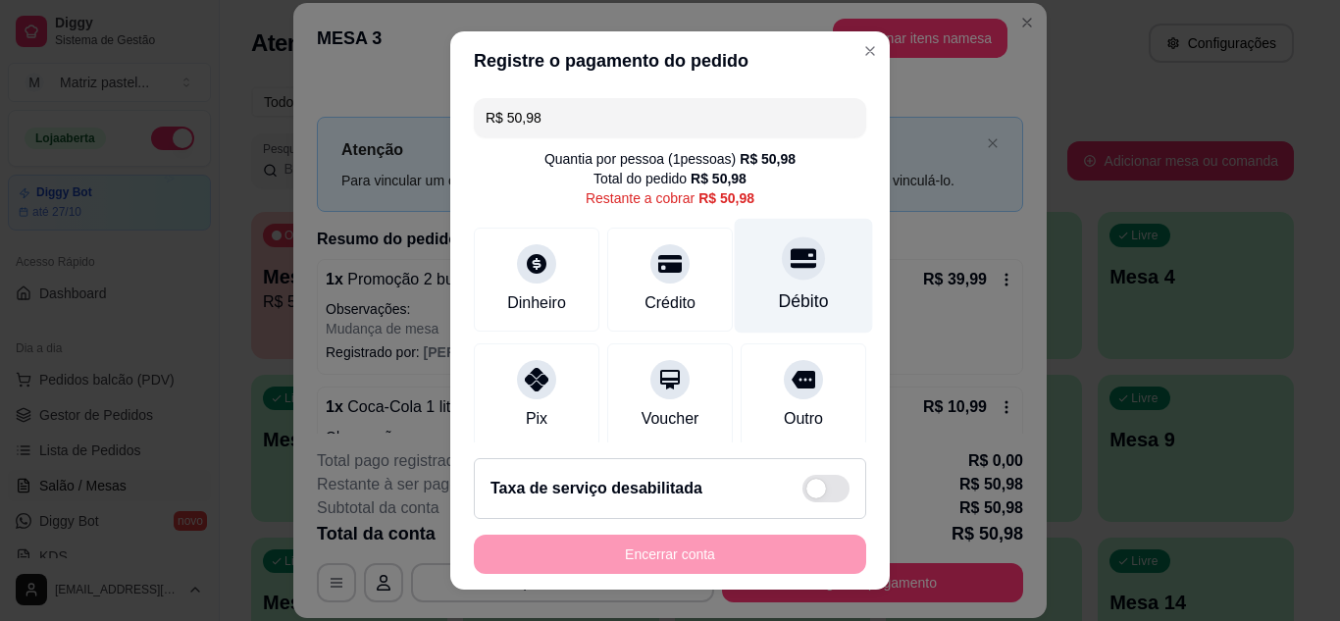
click at [761, 284] on div "Débito" at bounding box center [804, 275] width 138 height 115
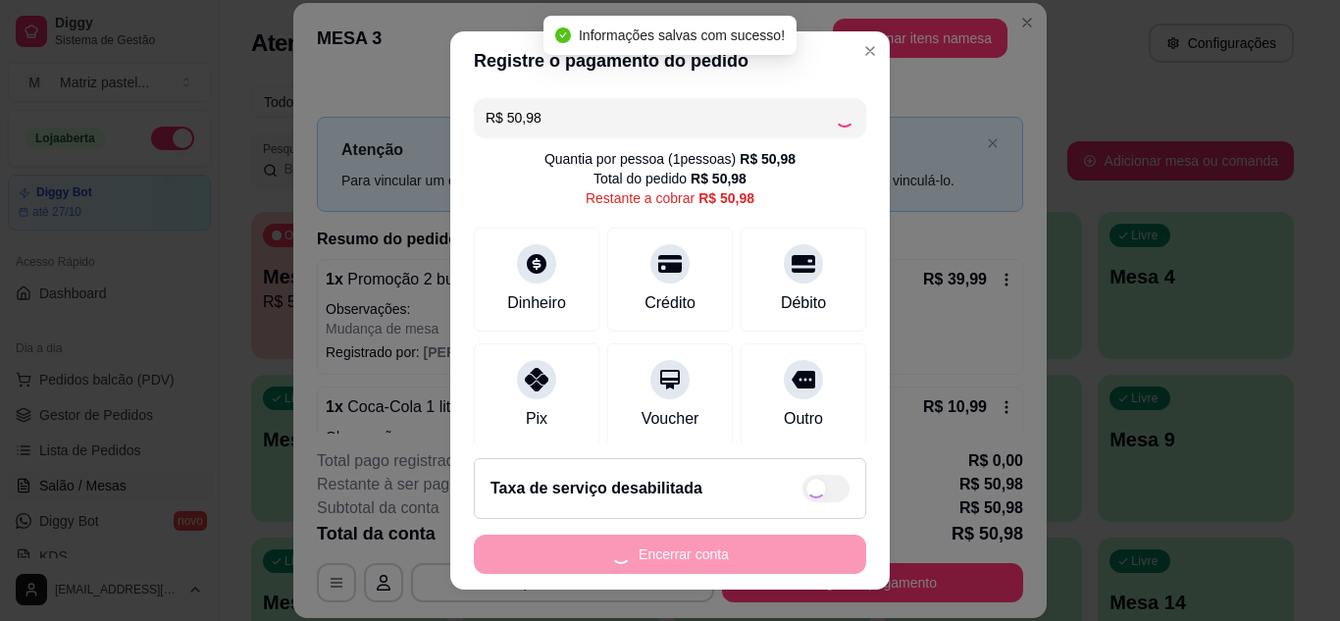
type input "R$ 0,00"
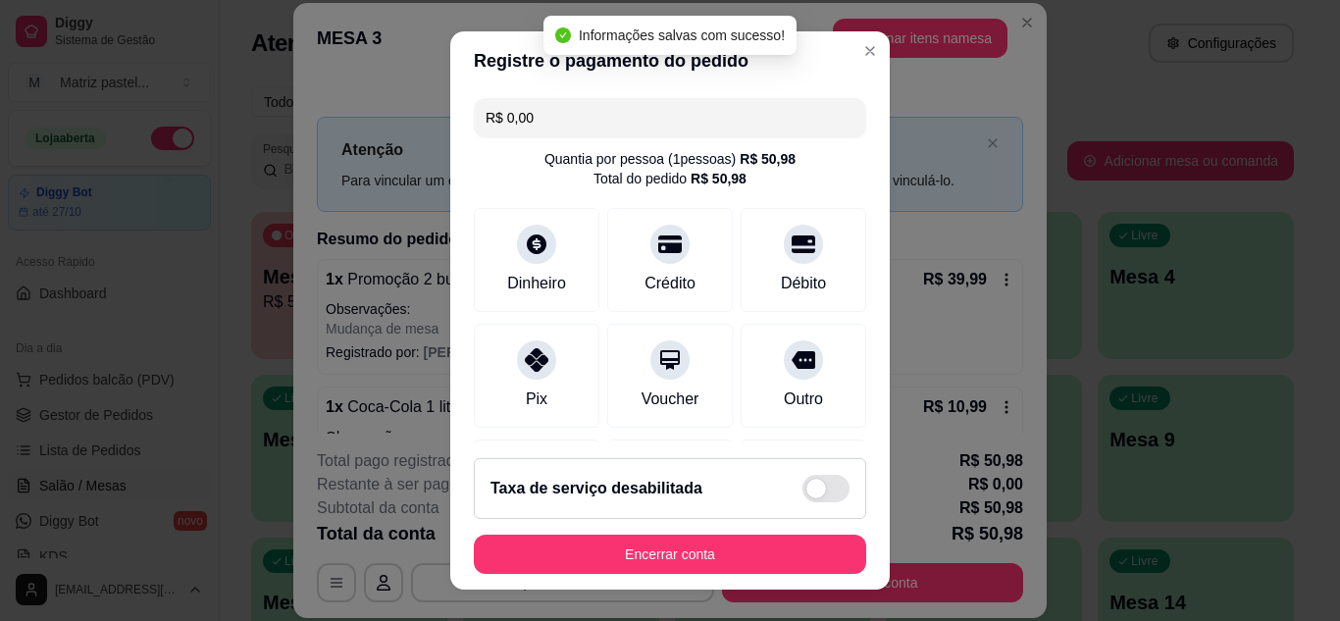
click at [646, 588] on footer "Taxa de serviço desabilitada Encerrar conta" at bounding box center [669, 515] width 439 height 147
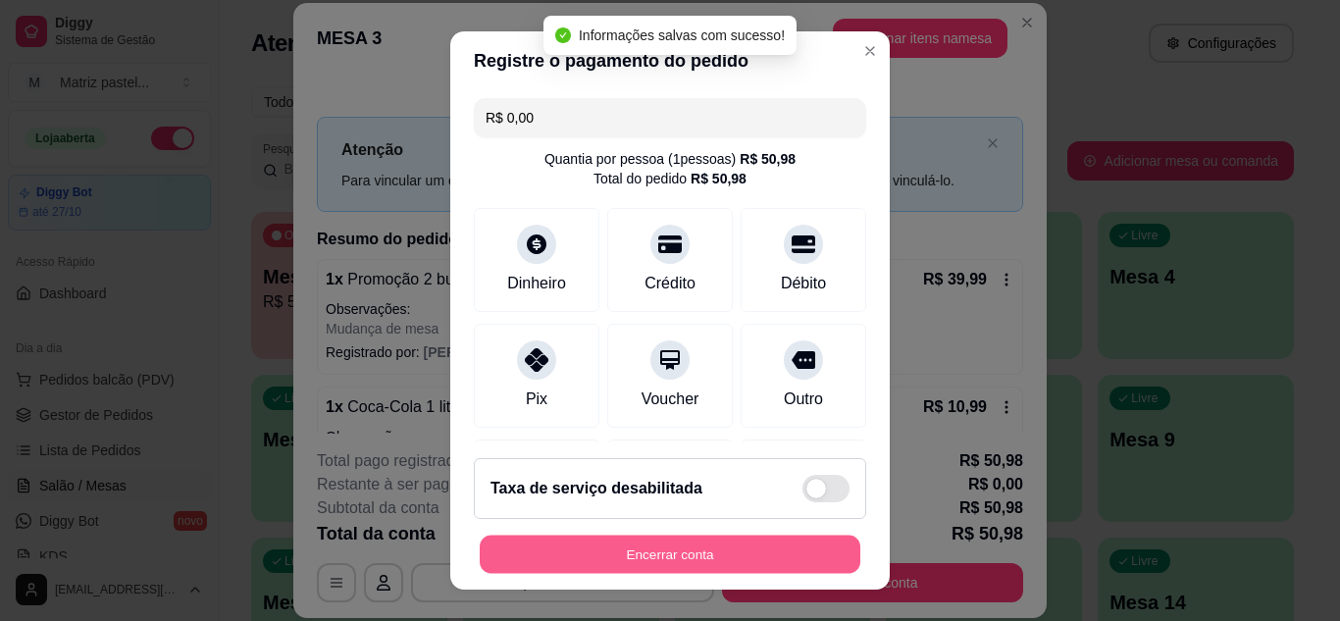
click at [643, 568] on button "Encerrar conta" at bounding box center [670, 555] width 381 height 38
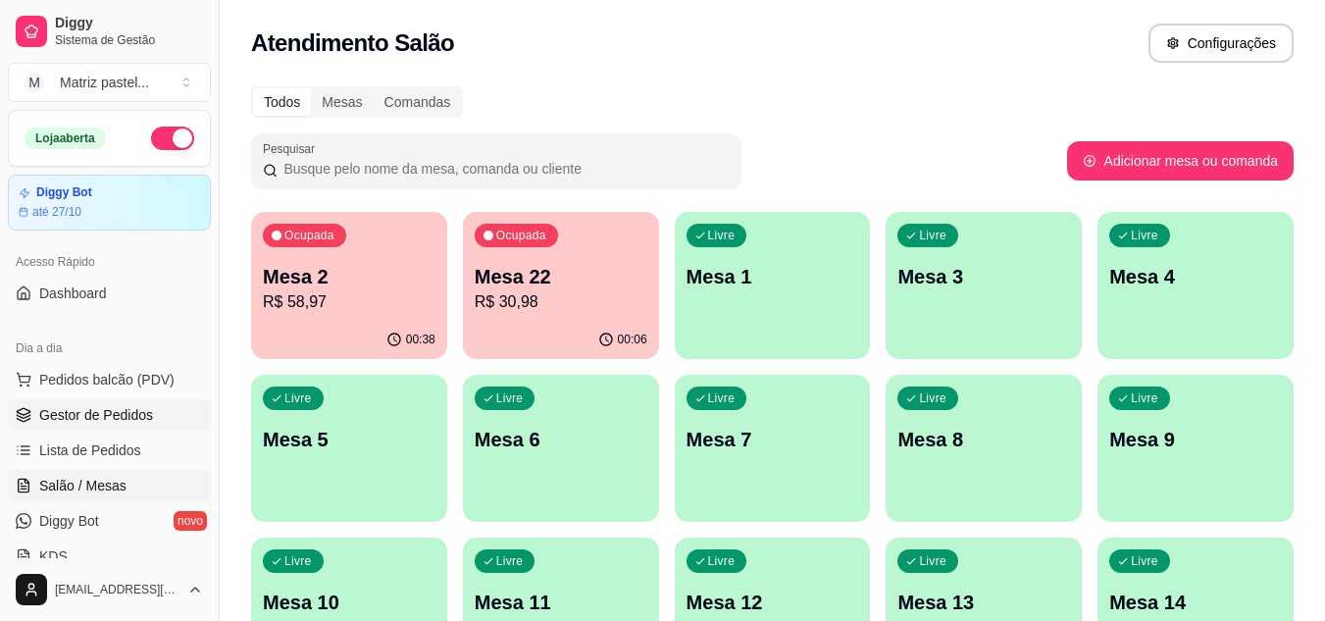
click at [114, 407] on span "Gestor de Pedidos" at bounding box center [96, 415] width 114 height 20
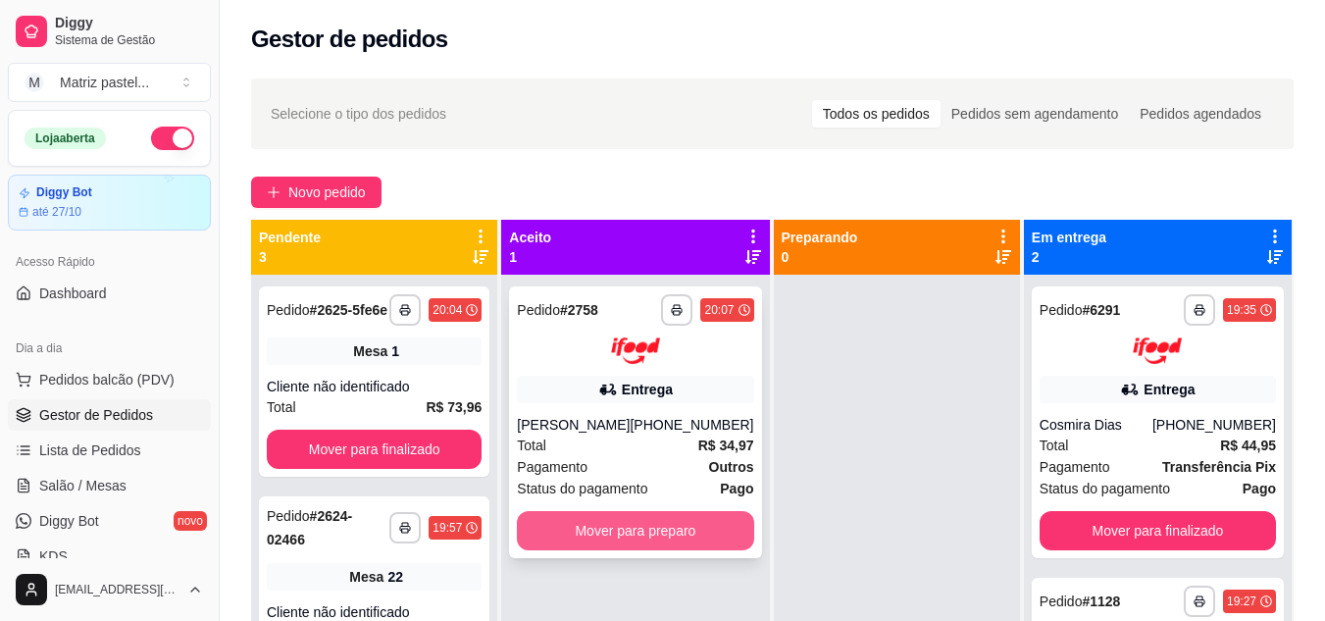
click at [610, 544] on button "Mover para preparo" at bounding box center [635, 530] width 236 height 39
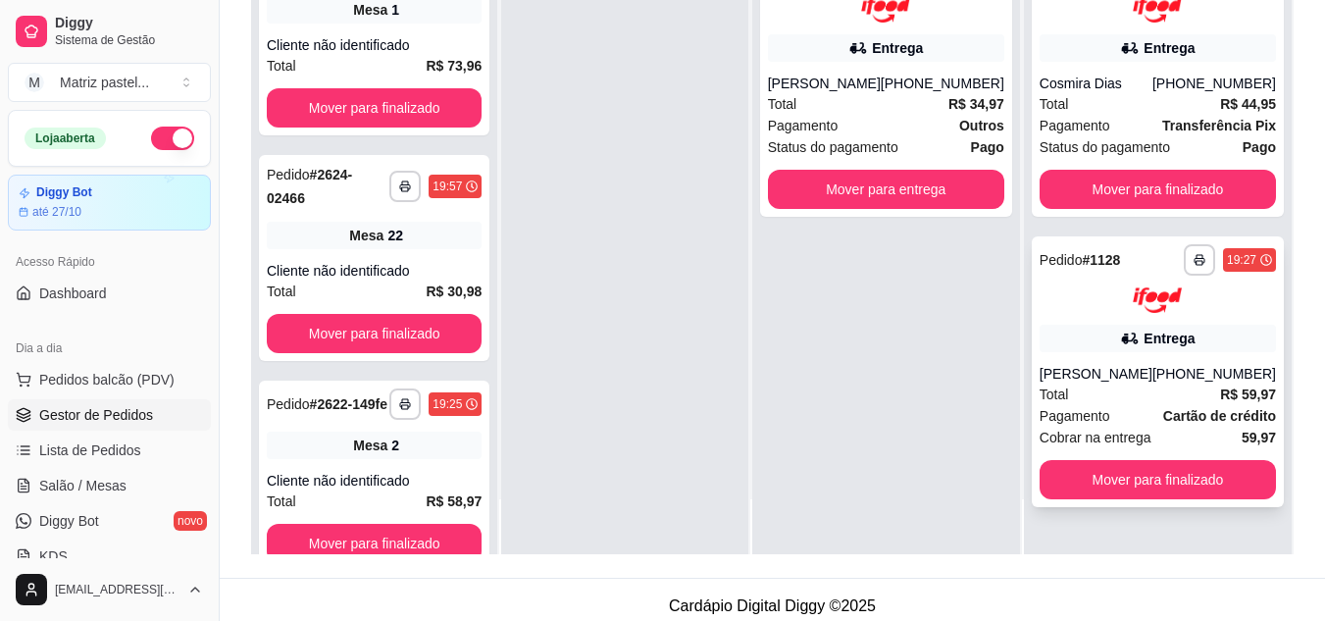
scroll to position [299, 0]
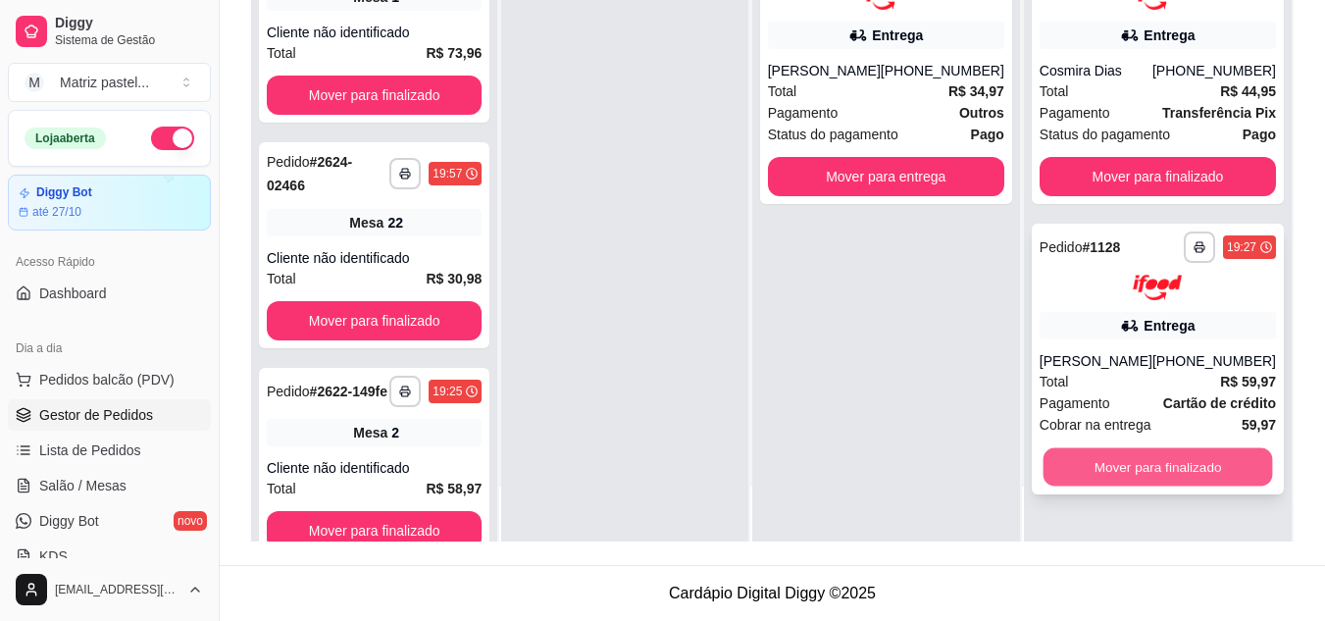
click at [1111, 472] on button "Mover para finalizado" at bounding box center [1158, 467] width 230 height 38
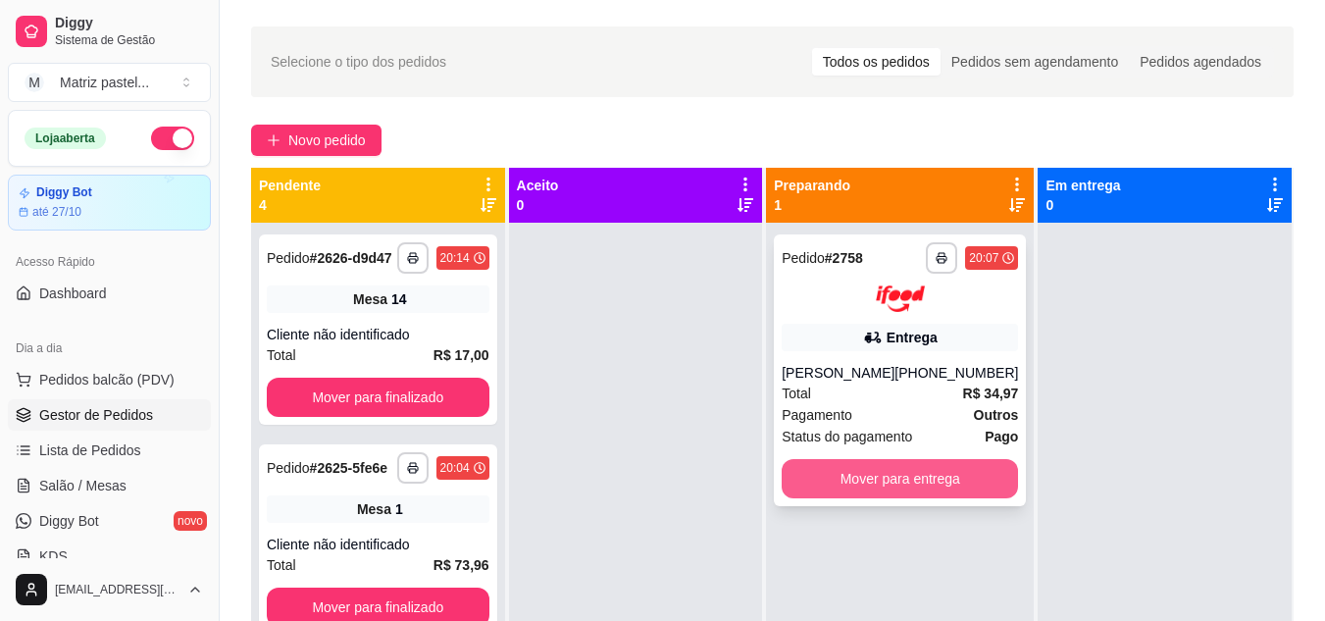
scroll to position [5, 0]
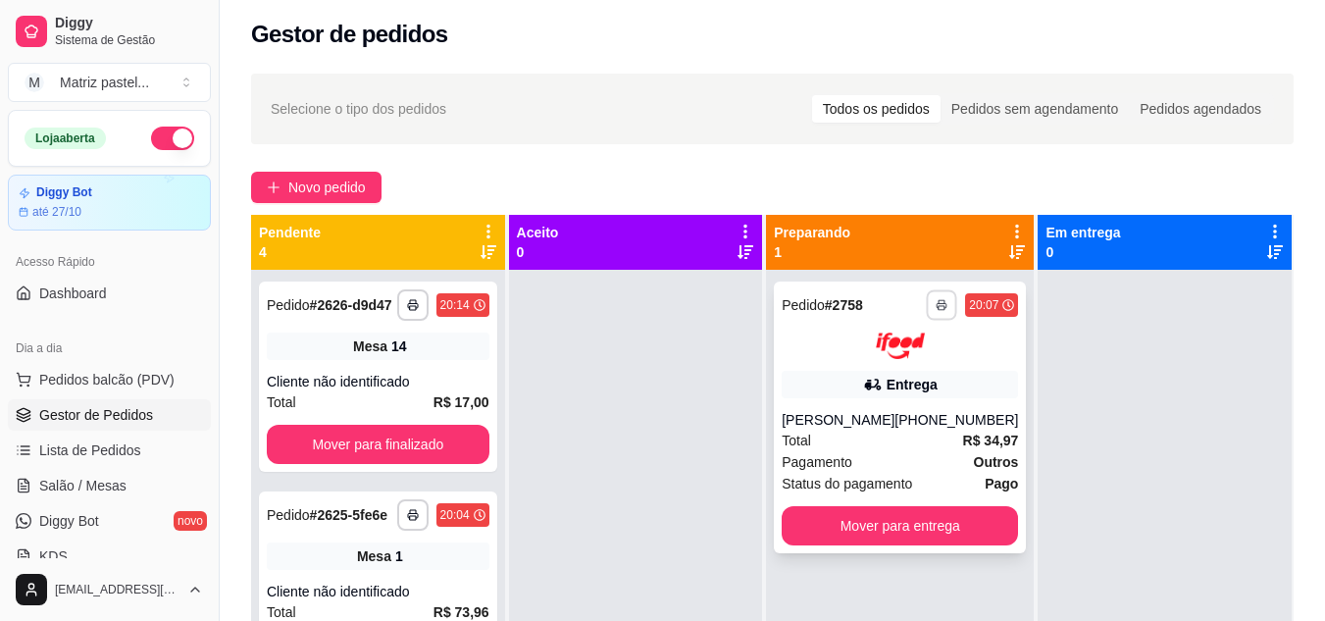
click at [927, 307] on button "button" at bounding box center [942, 304] width 30 height 30
click at [901, 375] on button "IMPRESSORA" at bounding box center [874, 373] width 137 height 30
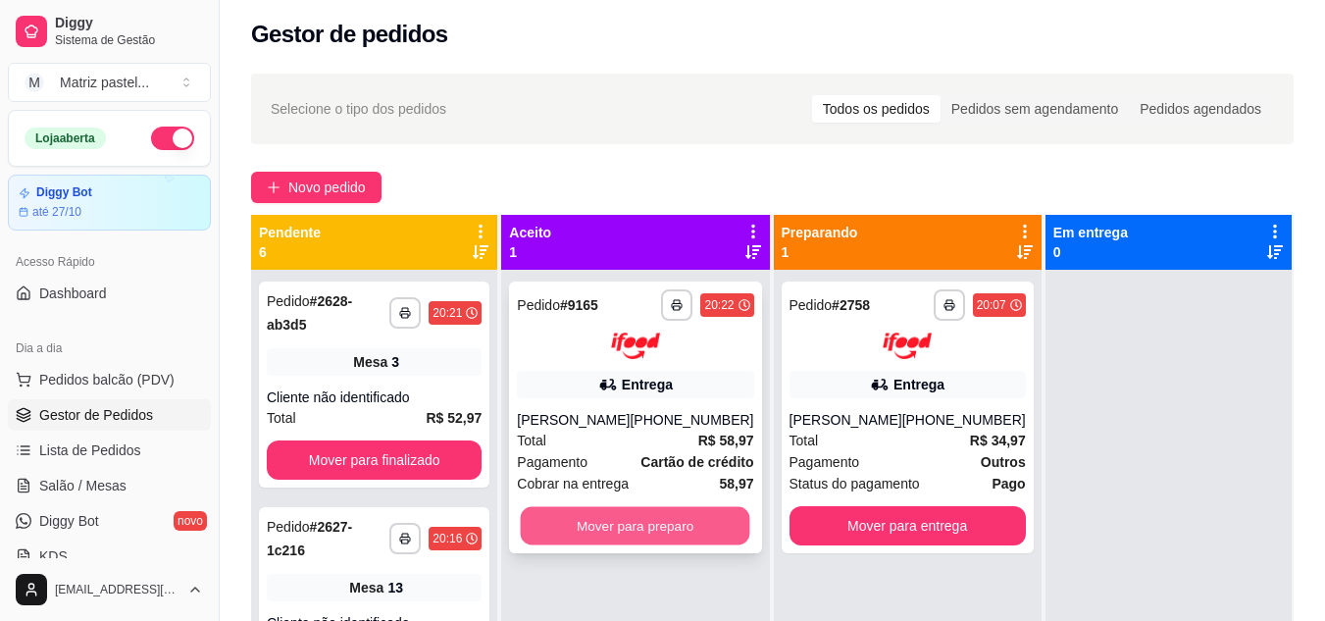
click at [670, 533] on button "Mover para preparo" at bounding box center [636, 525] width 230 height 38
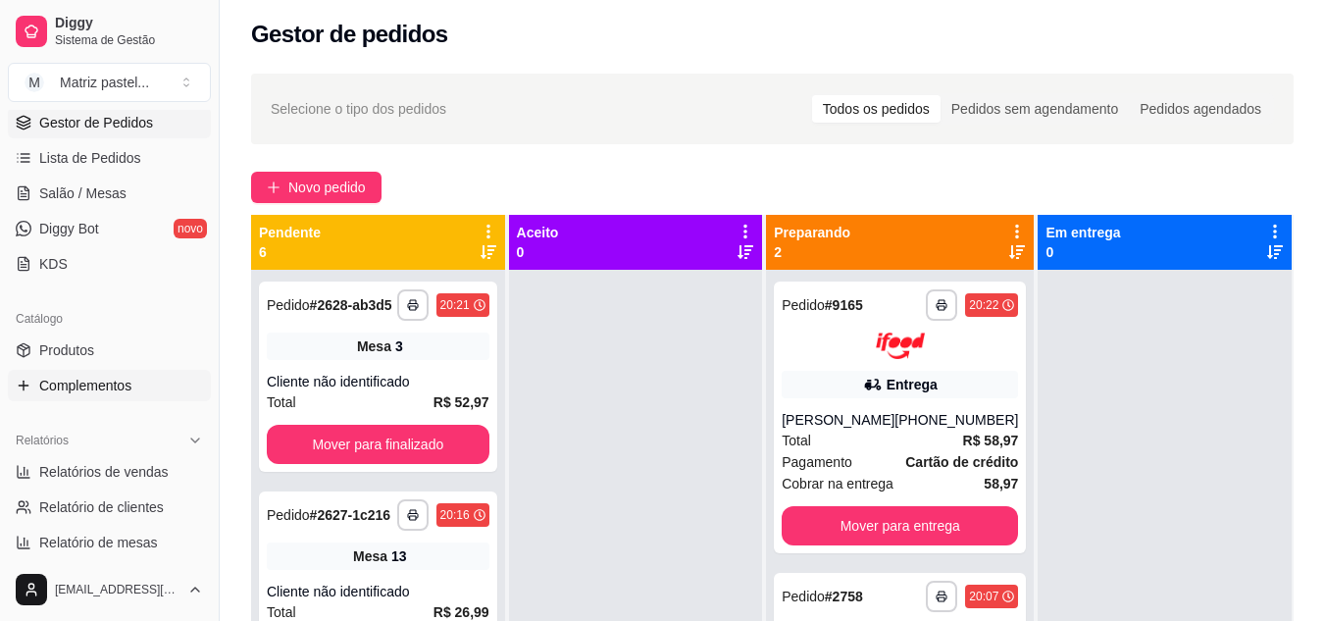
scroll to position [294, 0]
click at [84, 337] on link "Produtos" at bounding box center [109, 348] width 203 height 31
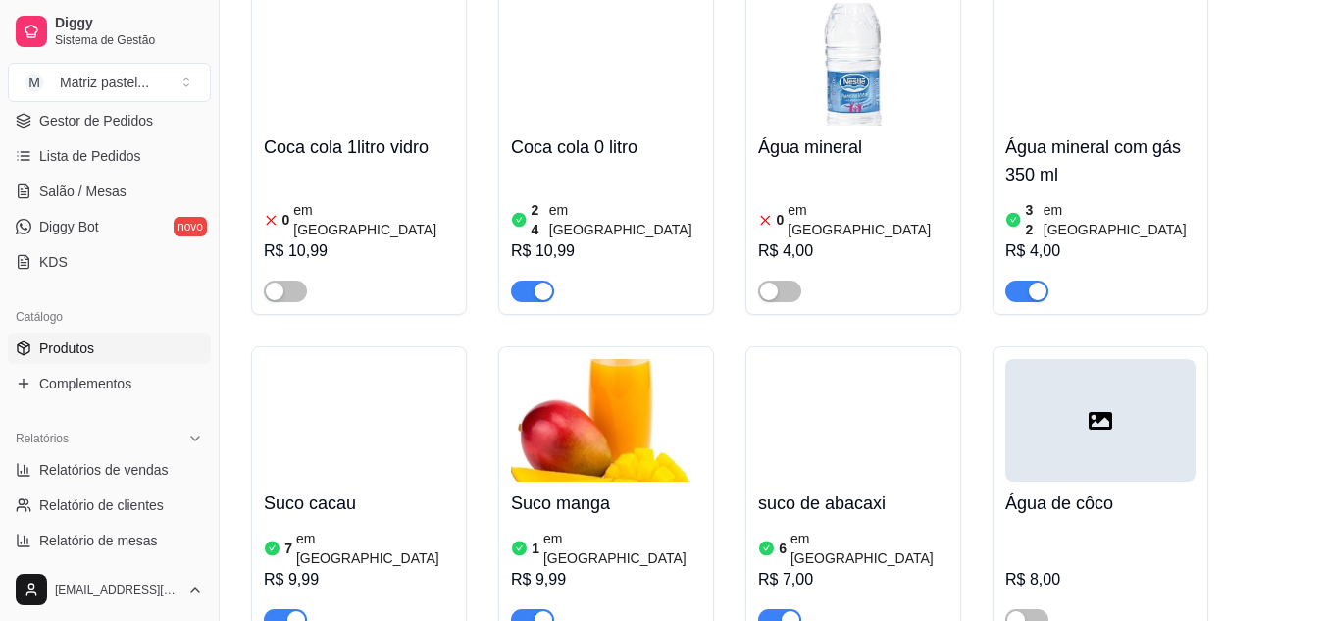
scroll to position [11497, 0]
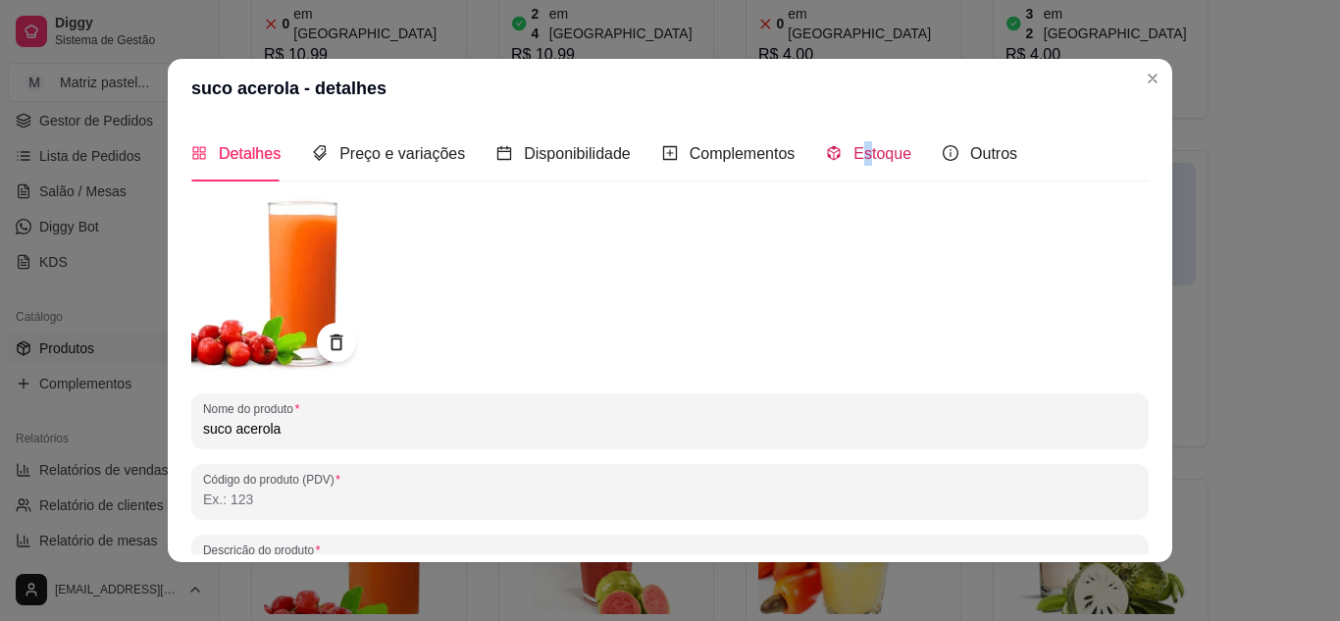
click at [853, 154] on span "Estoque" at bounding box center [882, 153] width 58 height 17
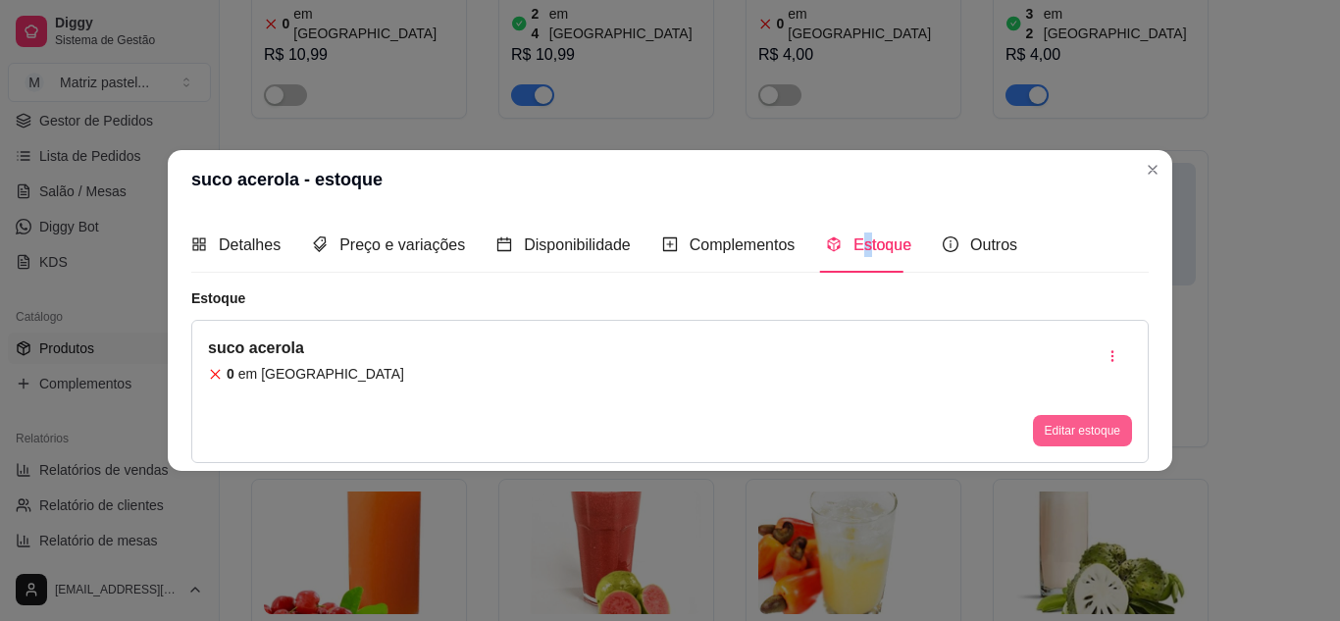
click at [1096, 432] on button "Editar estoque" at bounding box center [1082, 430] width 99 height 31
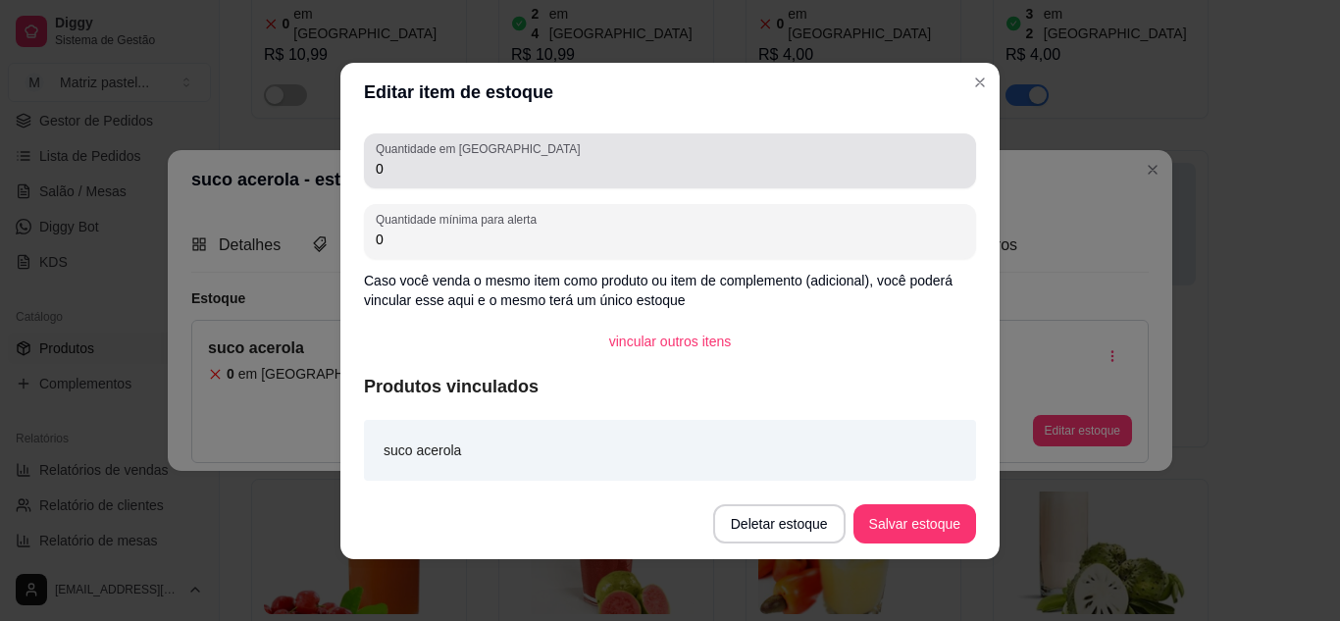
click at [364, 180] on div "Quantidade em estoque 0" at bounding box center [670, 160] width 612 height 55
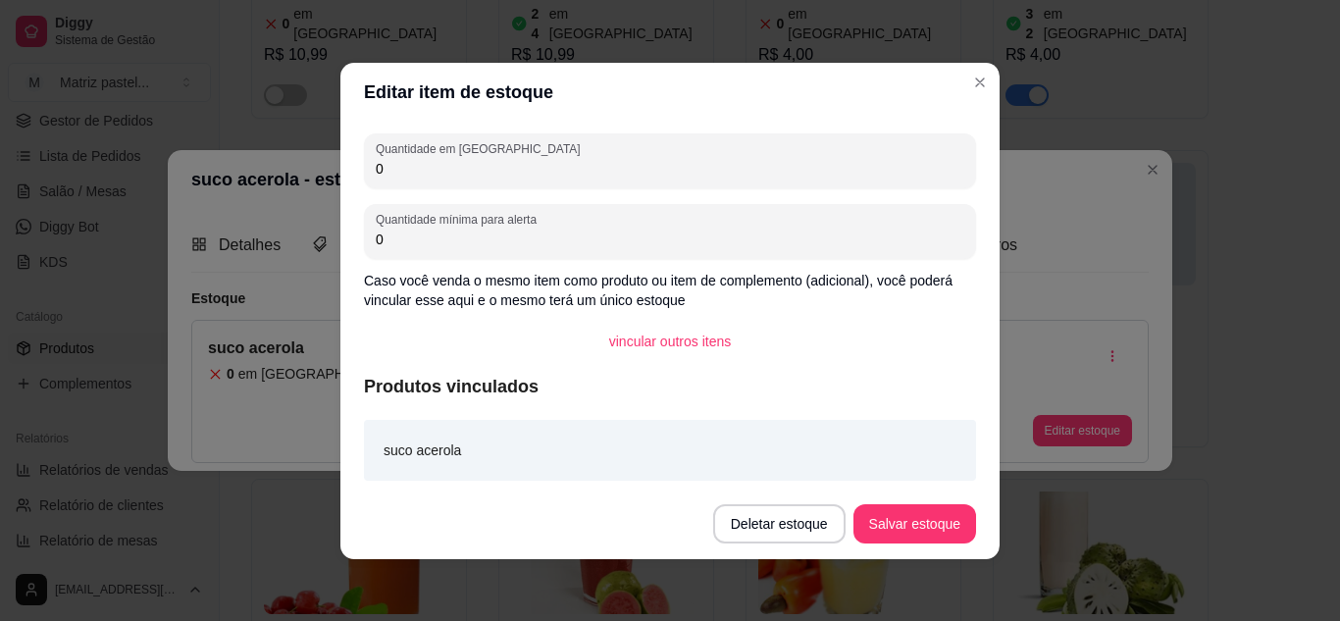
click at [376, 170] on input "0" at bounding box center [670, 169] width 589 height 20
type input "10"
click at [889, 515] on button "Salvar estoque" at bounding box center [914, 523] width 120 height 38
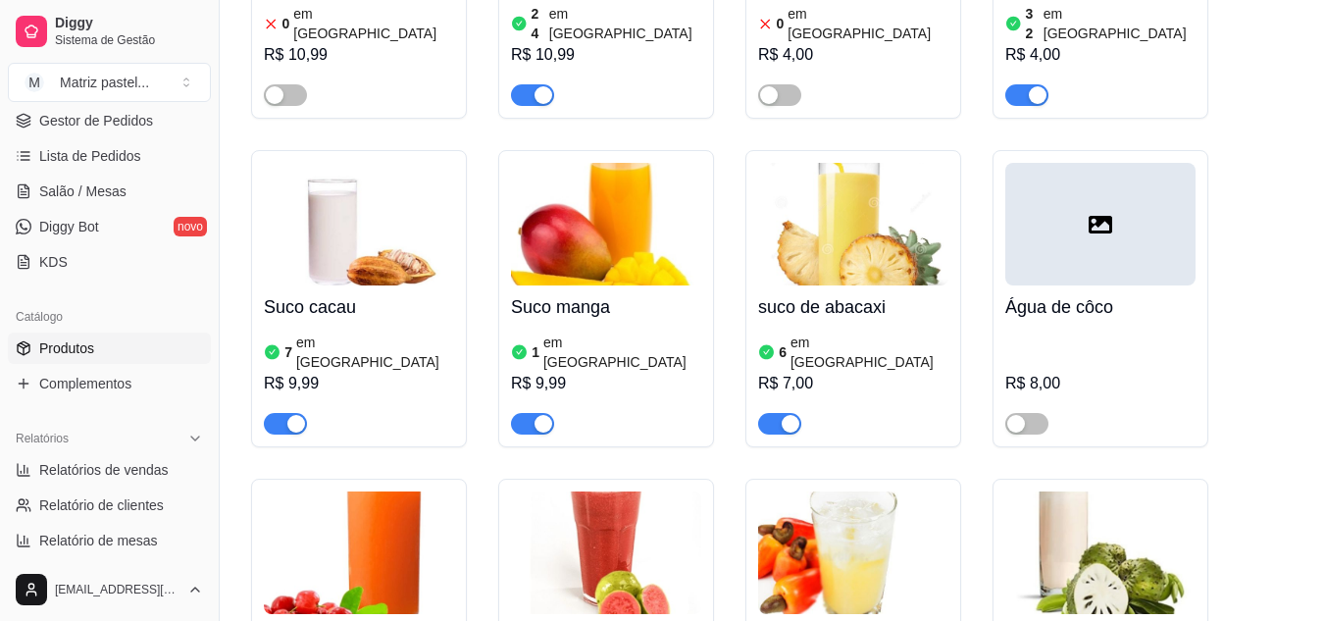
click at [83, 137] on ul "Pedidos balcão (PDV) Gestor de Pedidos Lista de Pedidos Salão / Mesas Diggy Bot…" at bounding box center [109, 174] width 203 height 208
click at [87, 129] on span "Gestor de Pedidos" at bounding box center [96, 121] width 114 height 20
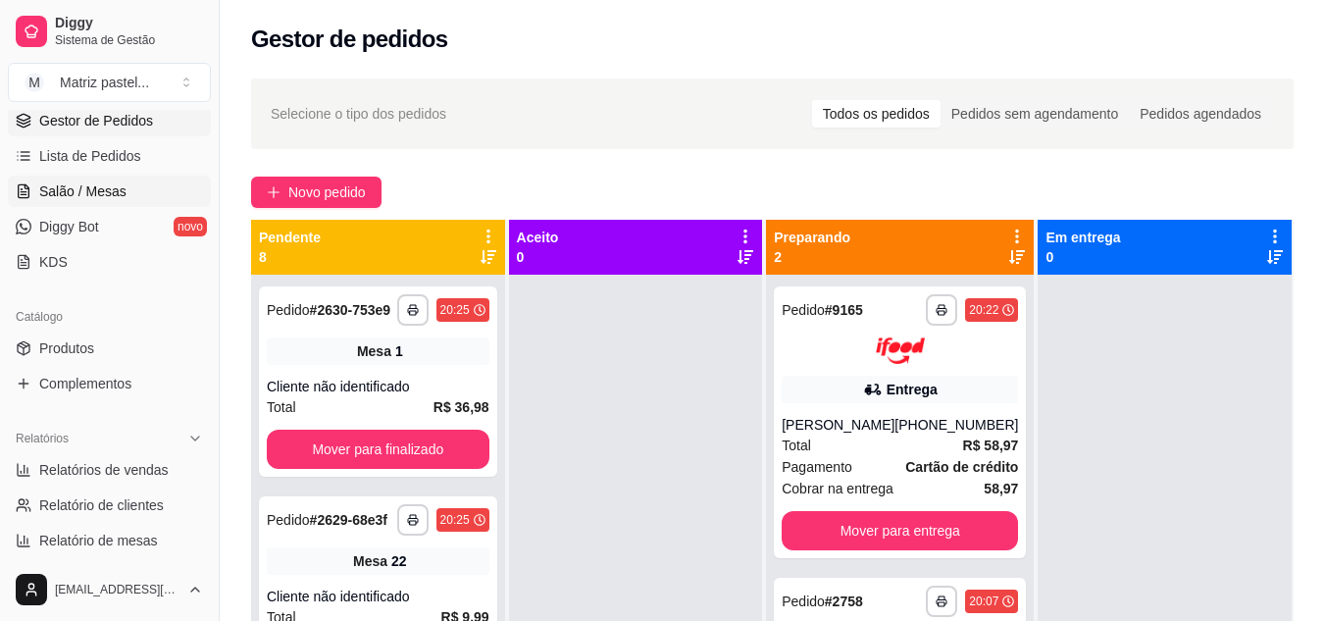
click at [81, 200] on span "Salão / Mesas" at bounding box center [82, 191] width 87 height 20
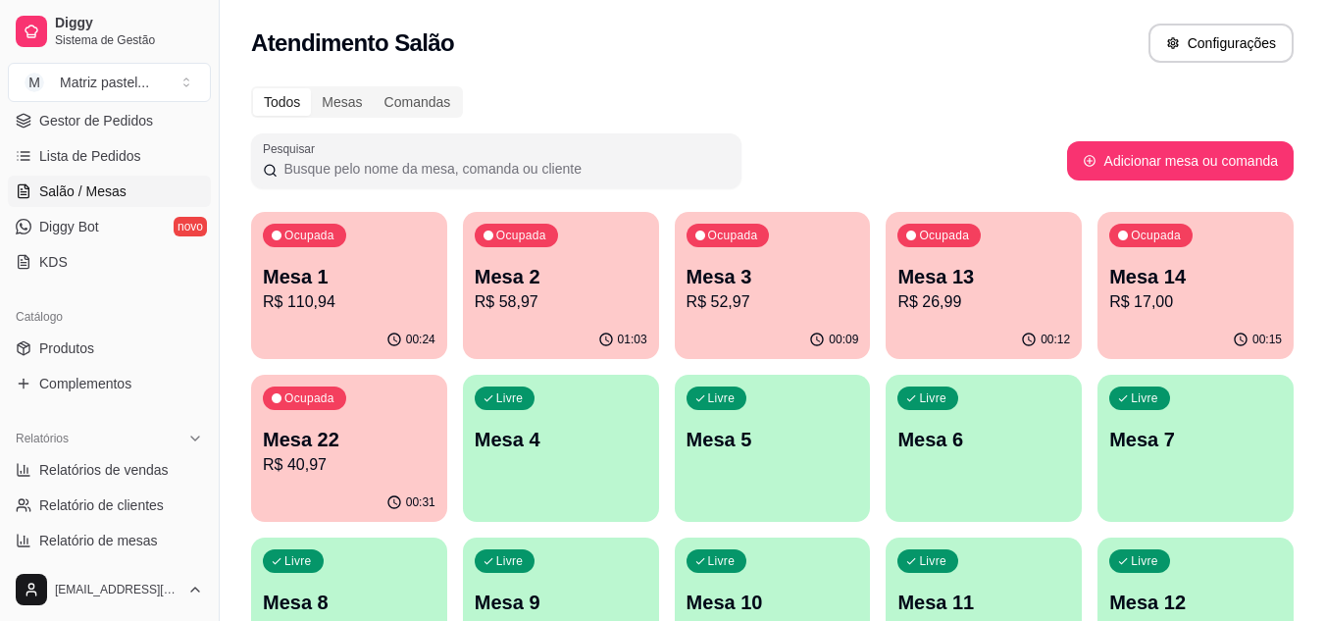
click at [997, 320] on div "Ocupada Mesa 13 R$ 26,99" at bounding box center [984, 266] width 196 height 109
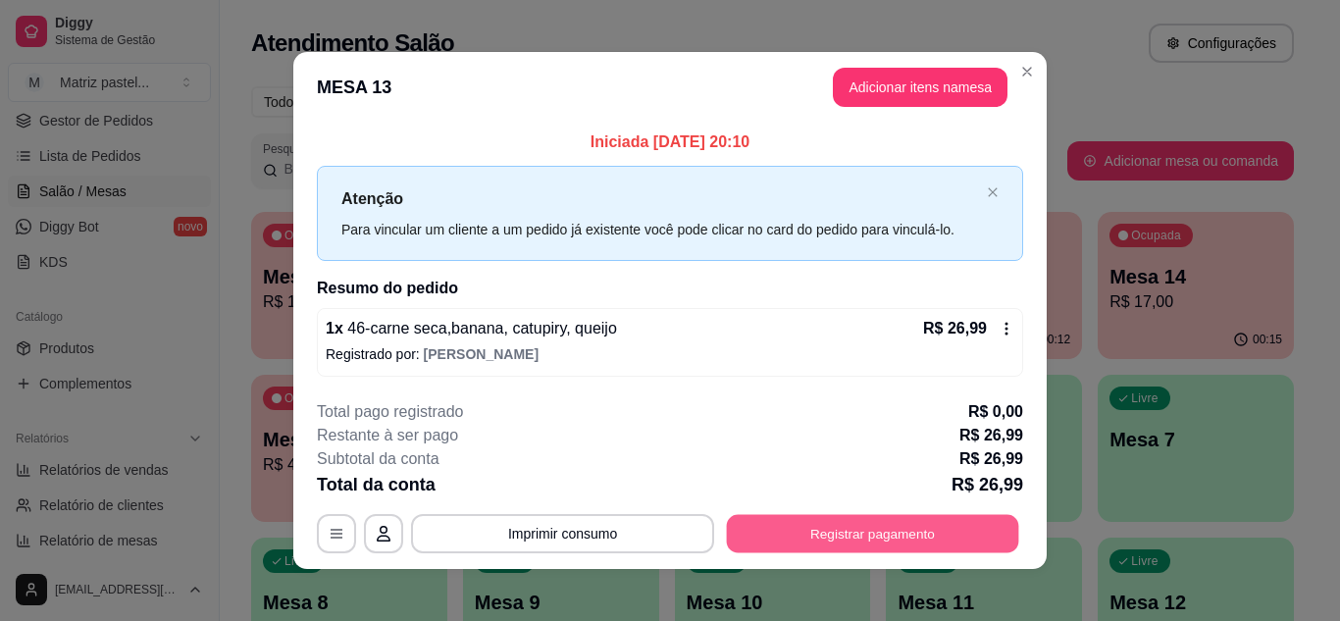
click at [930, 518] on button "Registrar pagamento" at bounding box center [873, 534] width 292 height 38
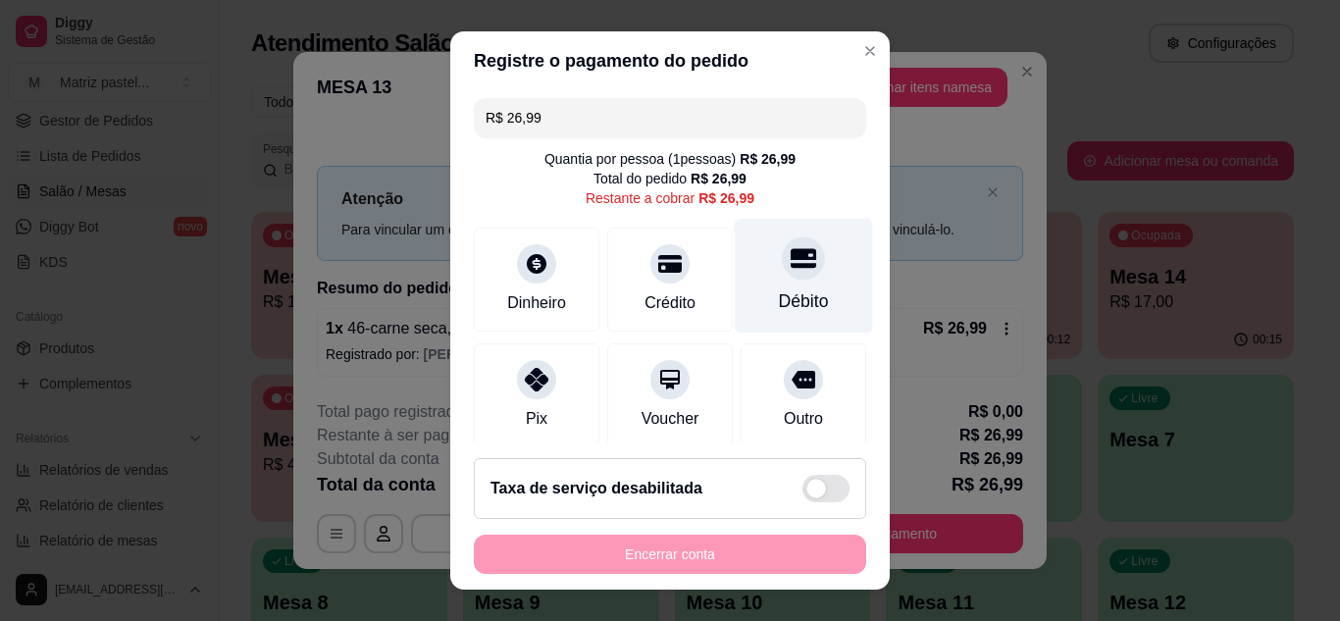
click at [791, 267] on icon at bounding box center [804, 258] width 26 height 20
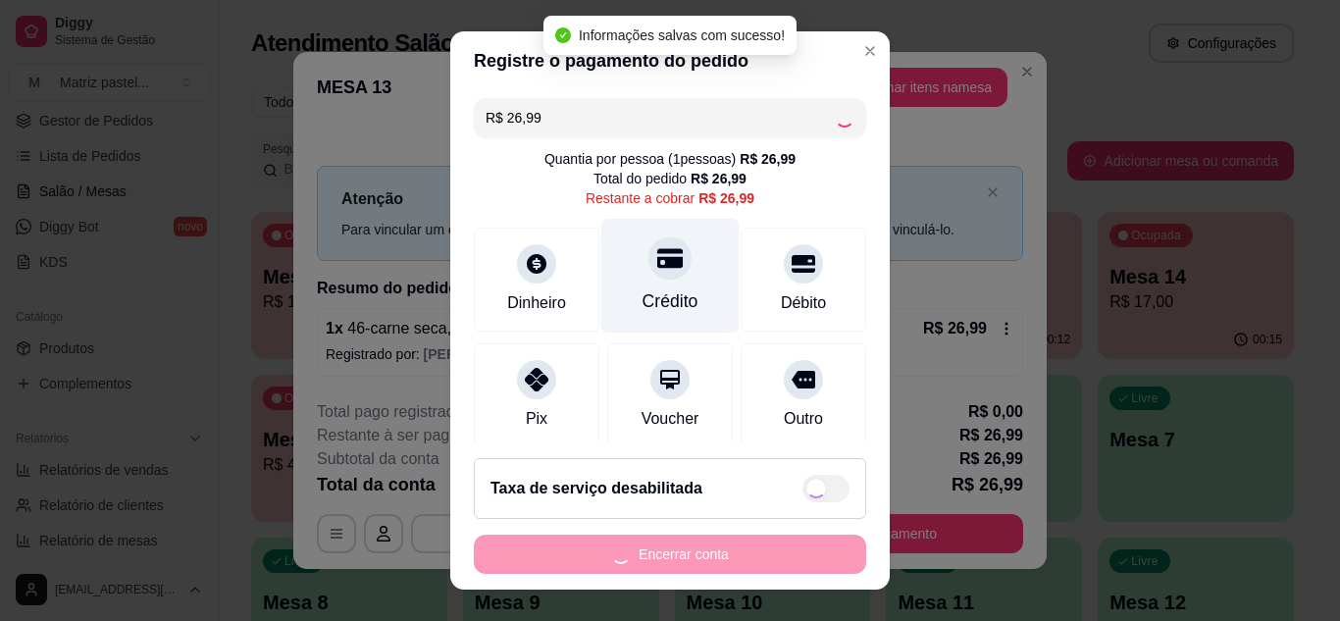
type input "R$ 0,00"
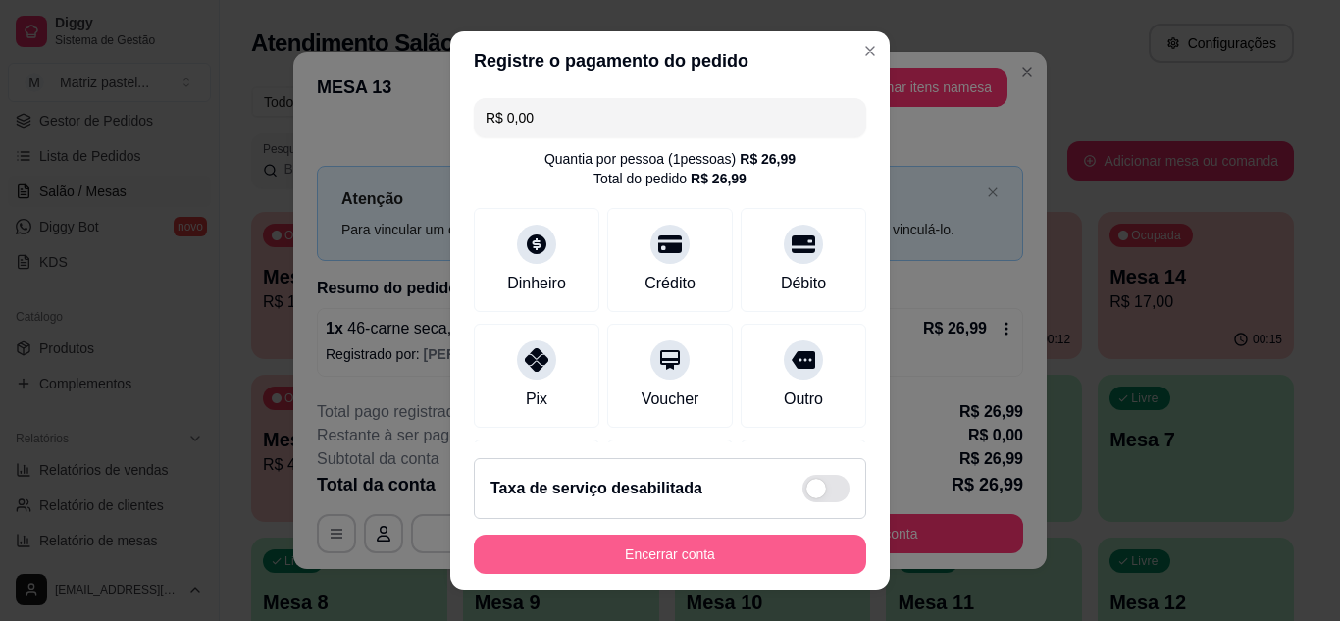
click at [674, 549] on button "Encerrar conta" at bounding box center [670, 554] width 392 height 39
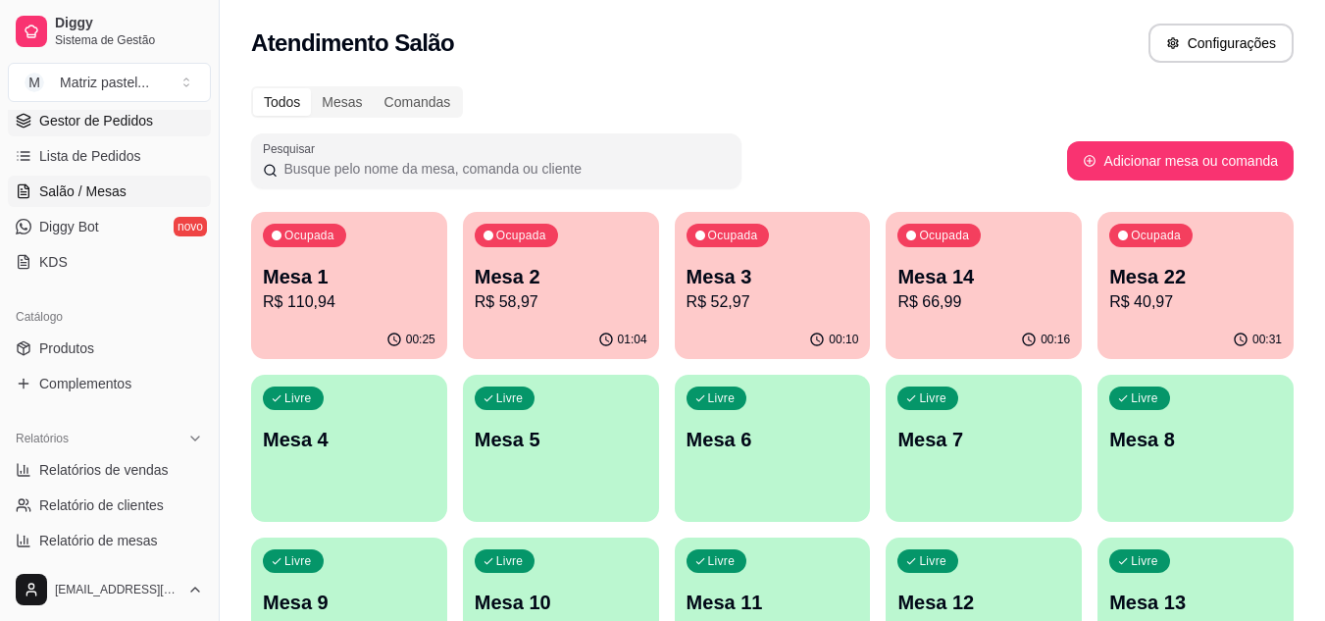
click at [61, 113] on span "Gestor de Pedidos" at bounding box center [96, 121] width 114 height 20
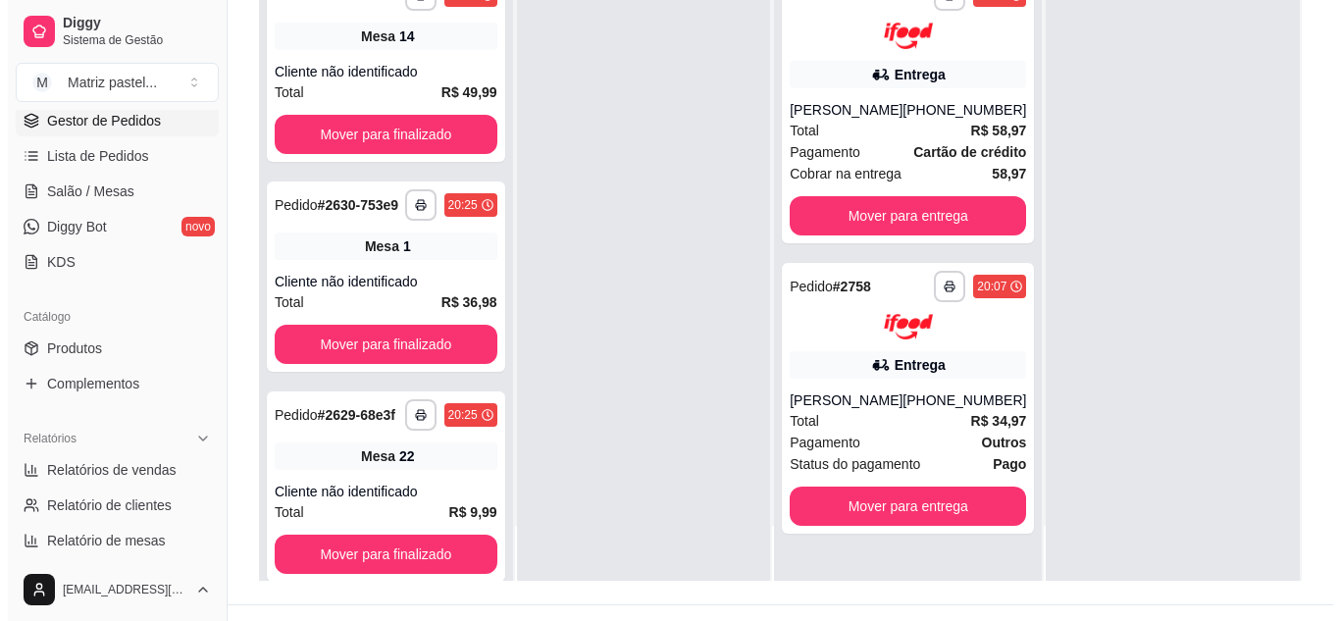
scroll to position [294, 0]
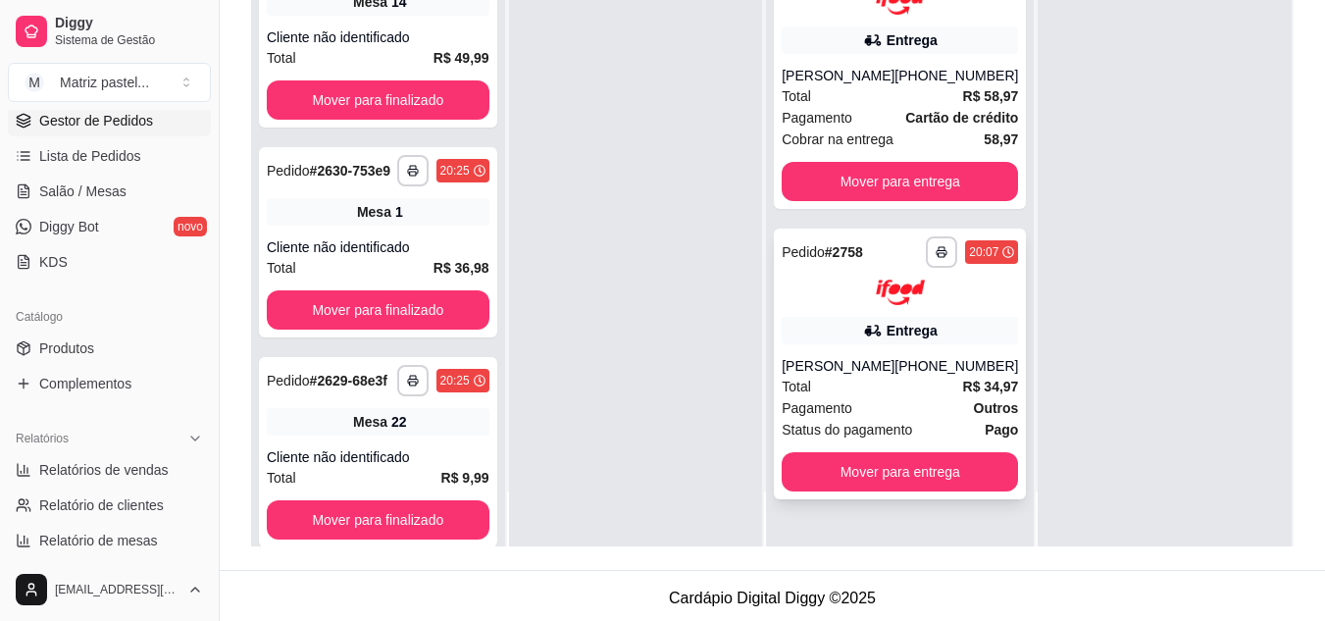
click at [852, 376] on div "[PERSON_NAME]" at bounding box center [838, 366] width 113 height 20
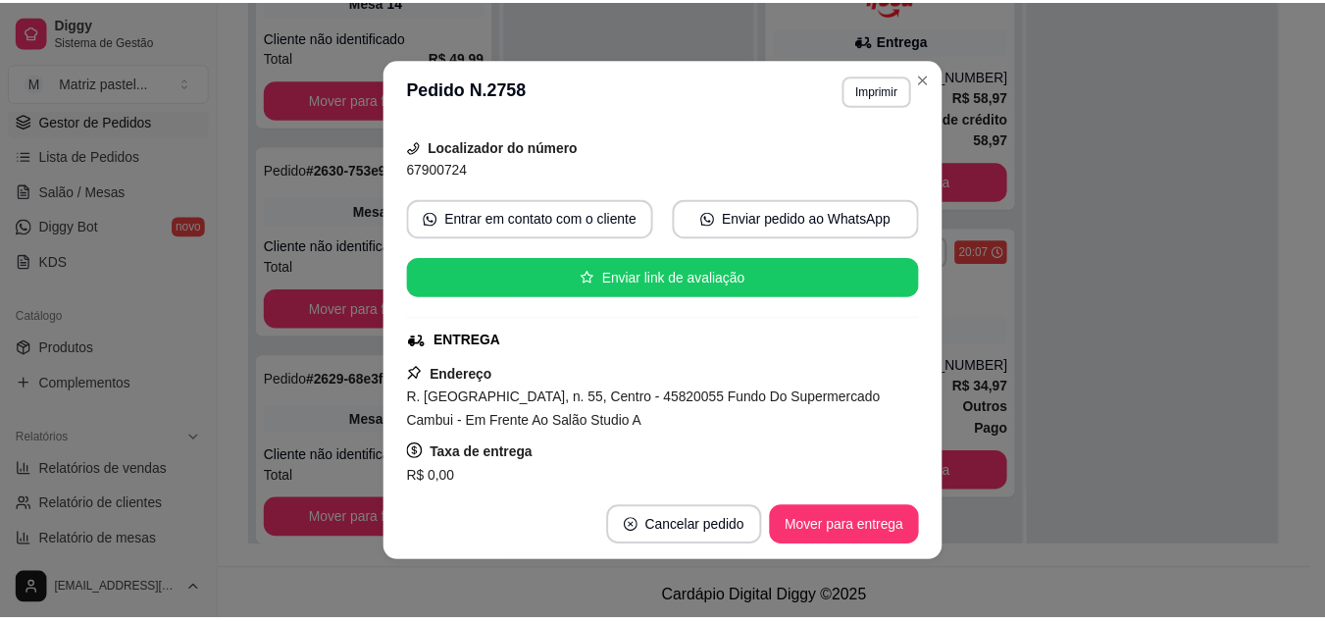
scroll to position [196, 0]
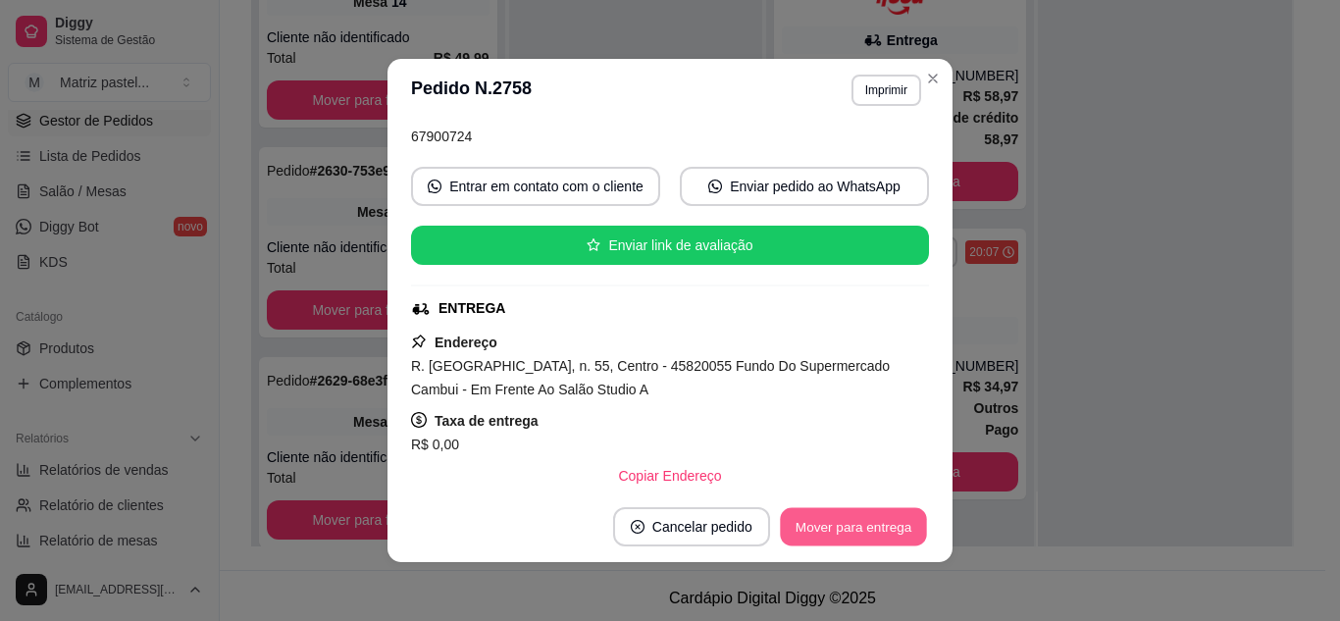
click at [842, 512] on button "Mover para entrega" at bounding box center [853, 527] width 147 height 38
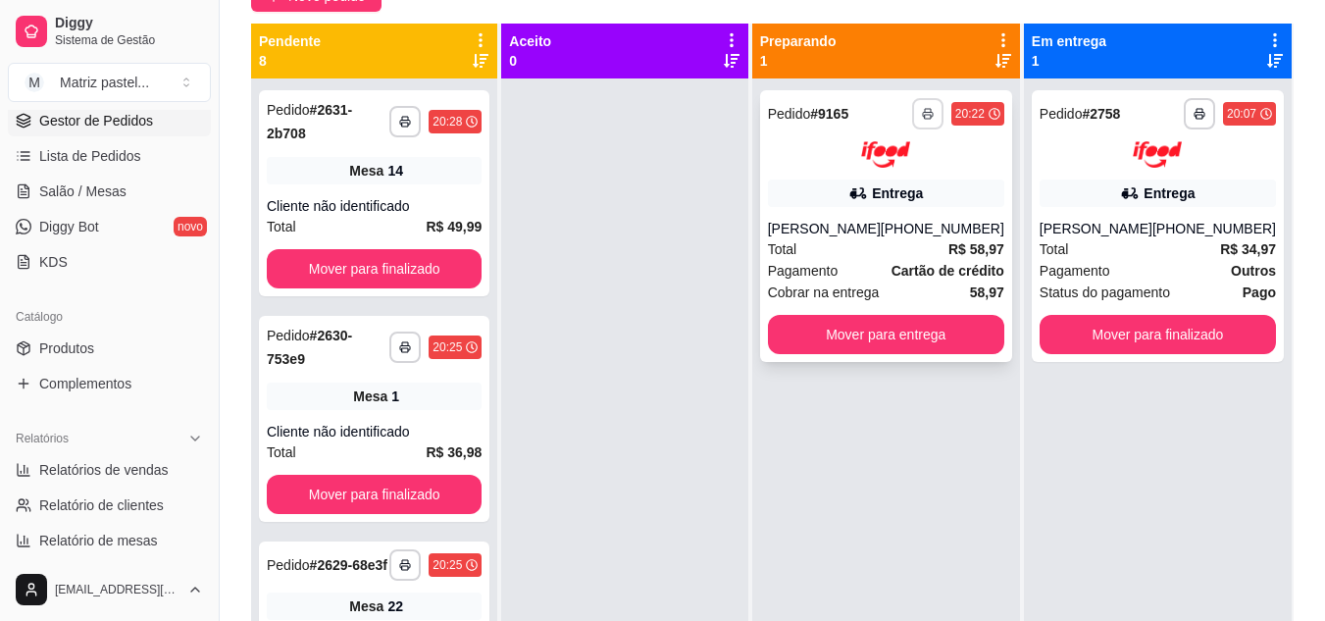
click at [928, 117] on icon "button" at bounding box center [928, 114] width 12 height 12
click at [888, 189] on button "IMPRESSORA" at bounding box center [875, 183] width 137 height 30
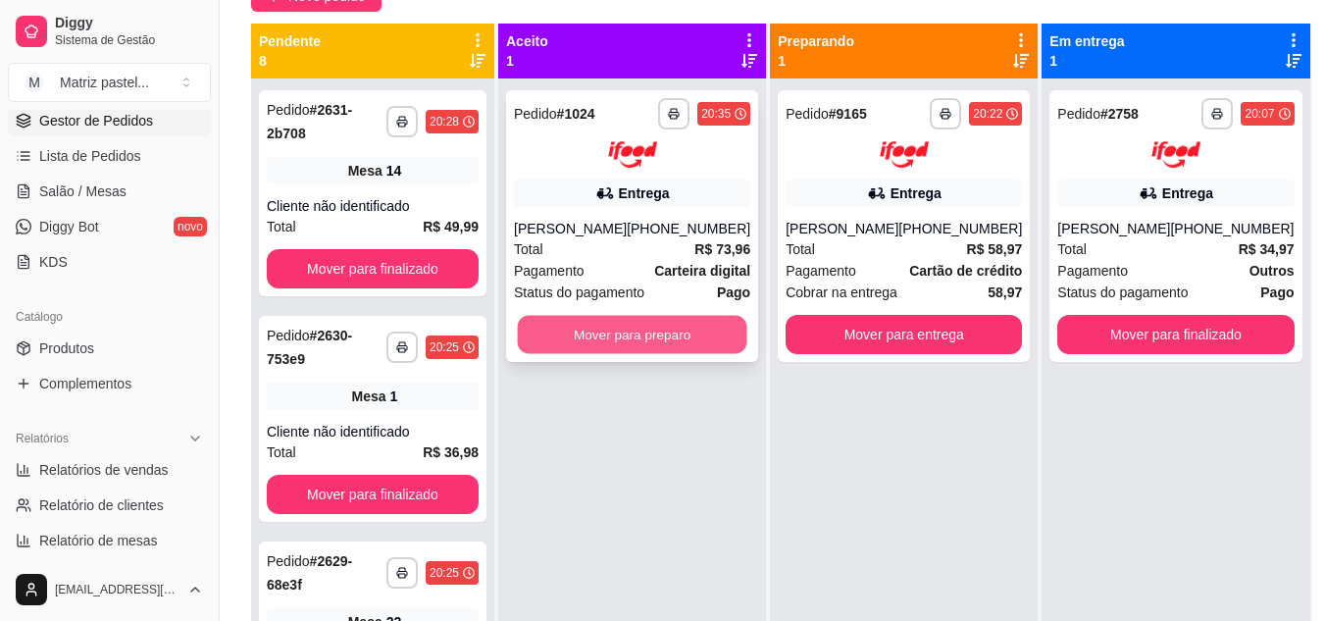
click at [589, 335] on button "Mover para preparo" at bounding box center [633, 334] width 230 height 38
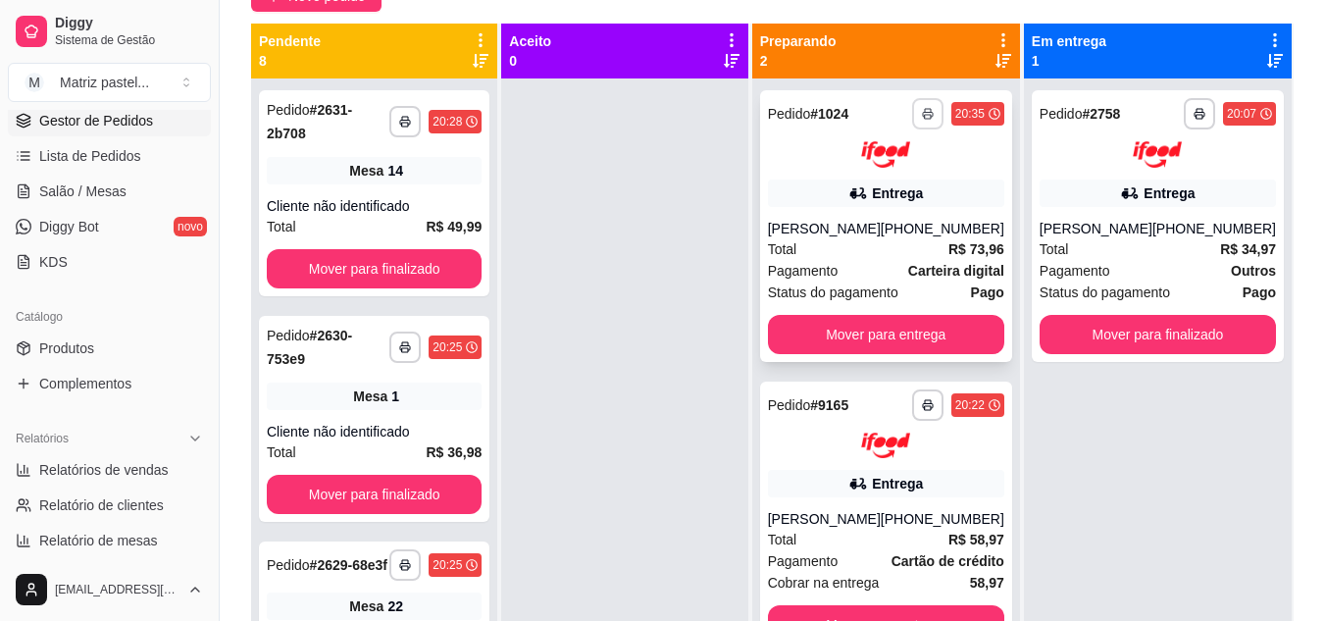
click at [917, 99] on button "button" at bounding box center [927, 113] width 31 height 31
click at [913, 174] on button "IMPRESSORA" at bounding box center [875, 182] width 142 height 31
click at [127, 204] on link "Salão / Mesas" at bounding box center [109, 191] width 203 height 31
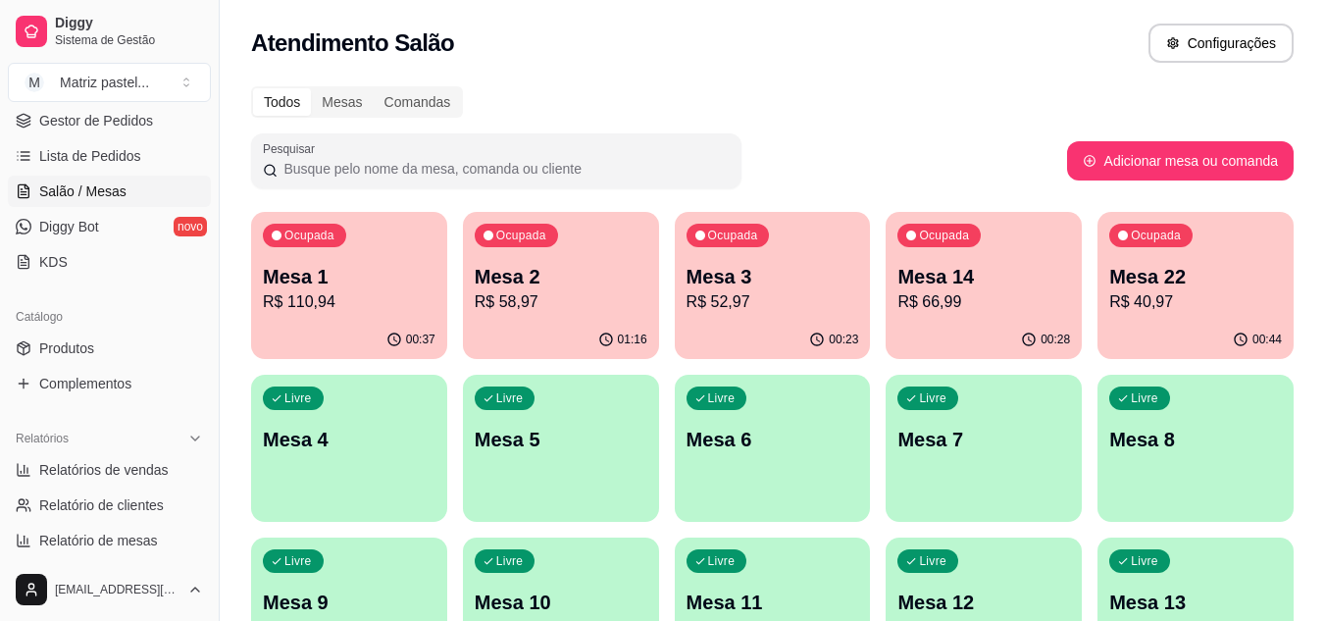
click at [1216, 290] on p "R$ 40,97" at bounding box center [1196, 302] width 173 height 24
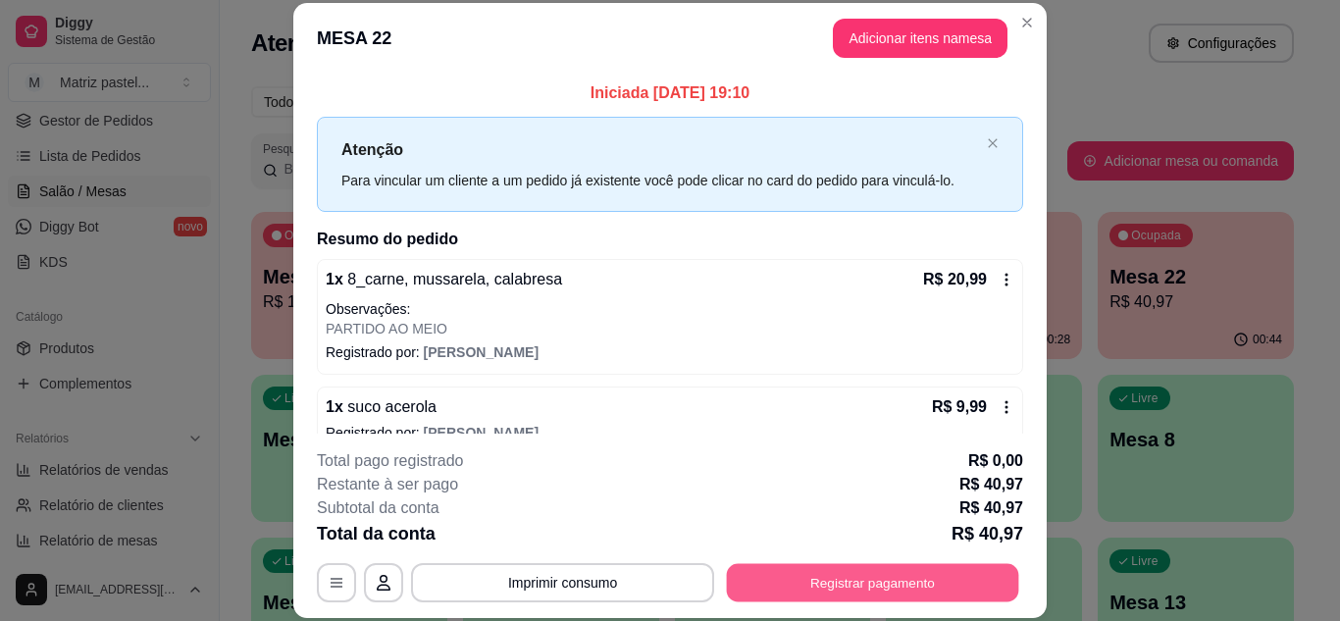
click at [852, 577] on button "Registrar pagamento" at bounding box center [873, 582] width 292 height 38
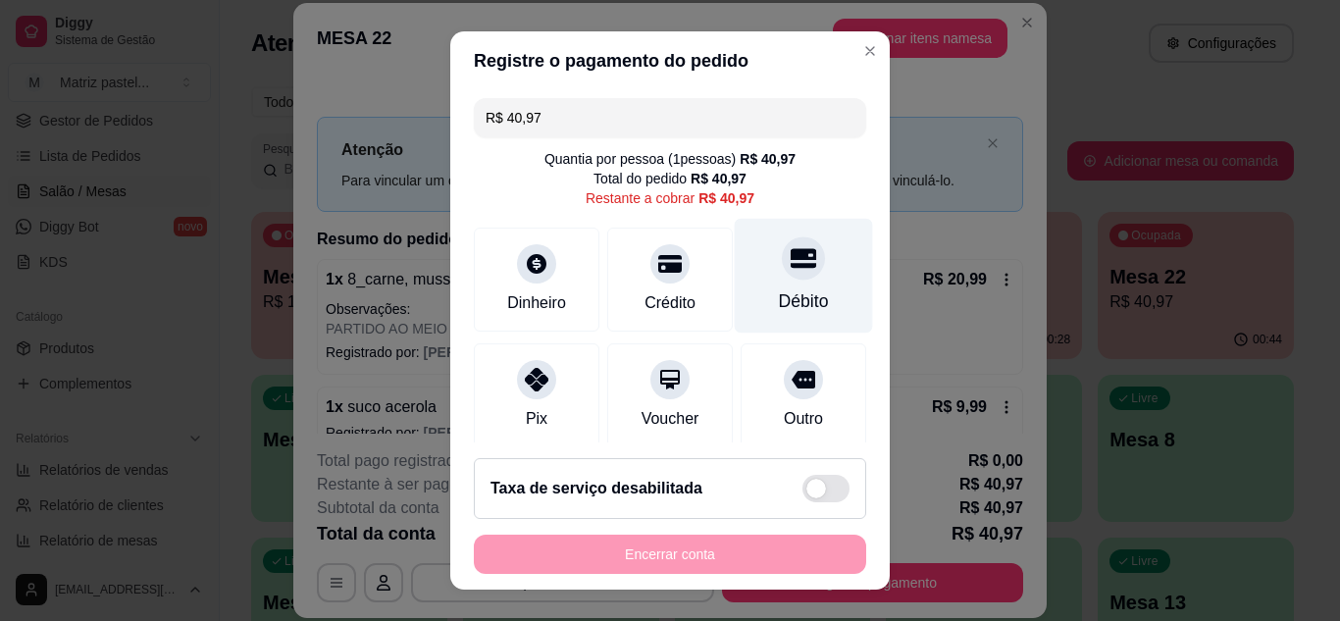
click at [796, 267] on div "Débito" at bounding box center [804, 275] width 138 height 115
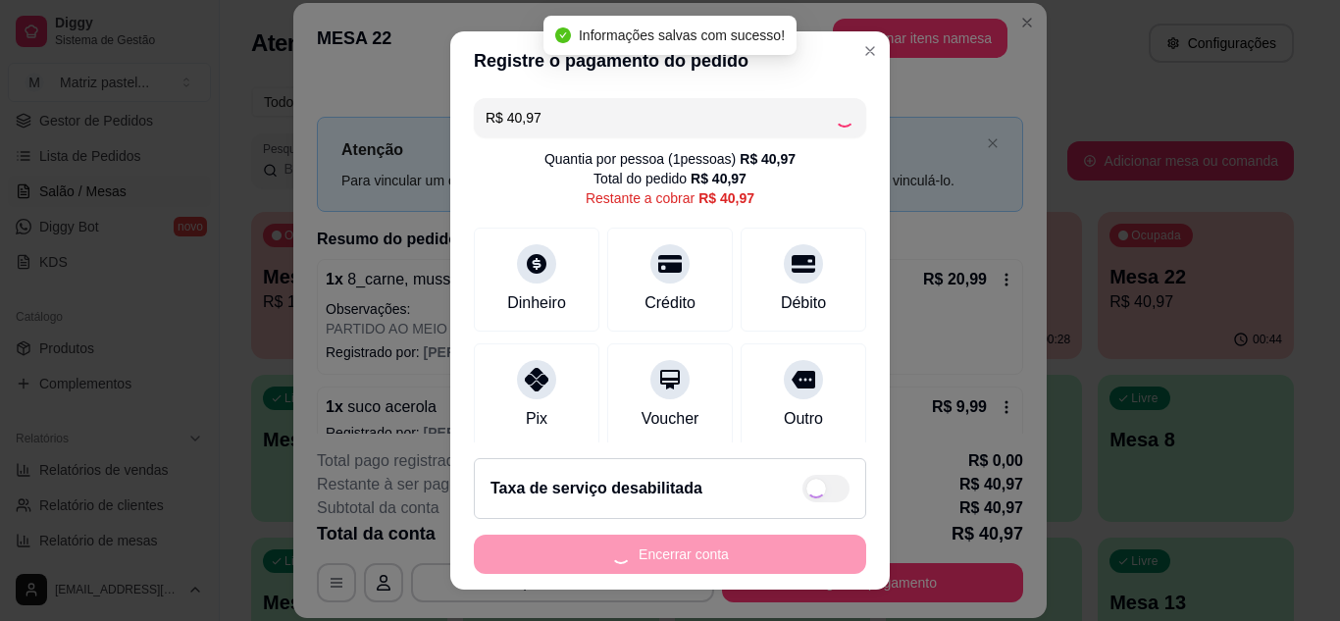
type input "R$ 0,00"
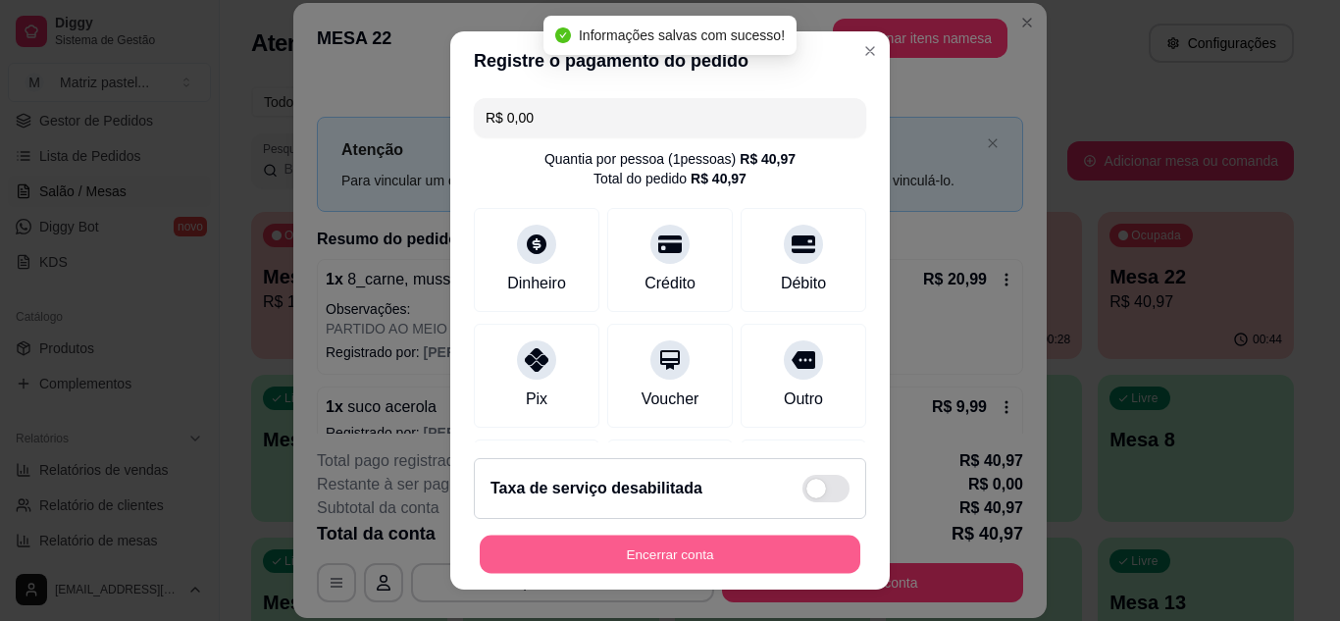
click at [644, 540] on button "Encerrar conta" at bounding box center [670, 555] width 381 height 38
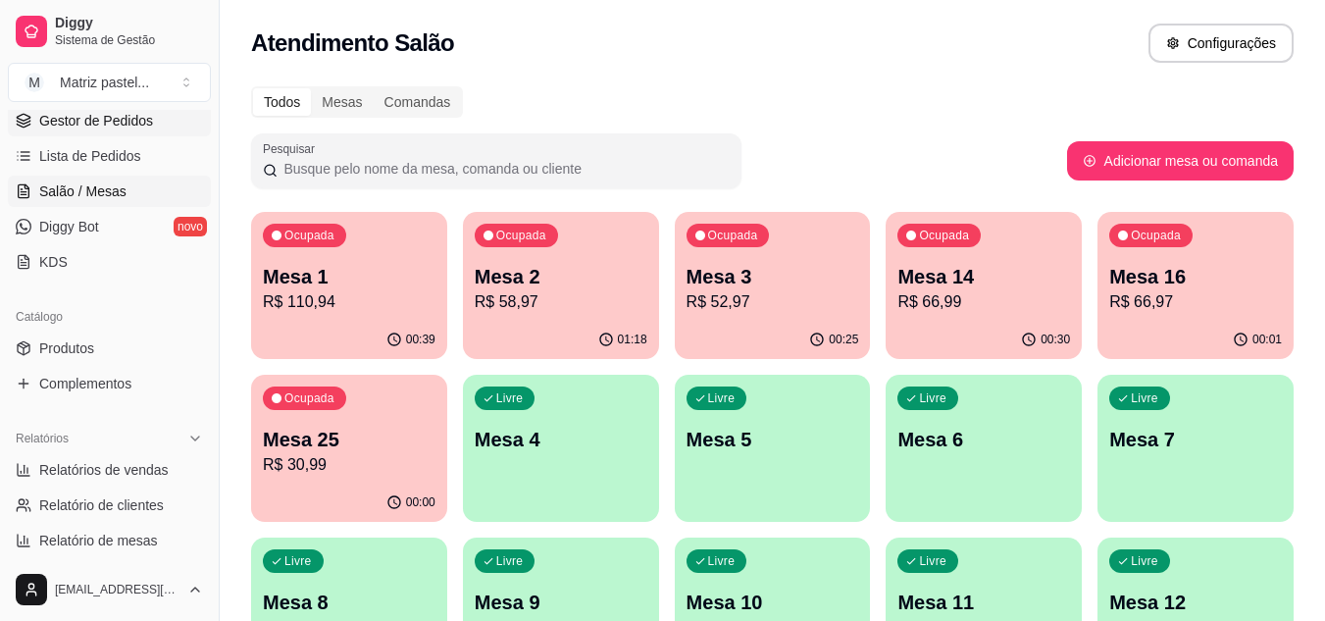
click at [110, 122] on span "Gestor de Pedidos" at bounding box center [96, 121] width 114 height 20
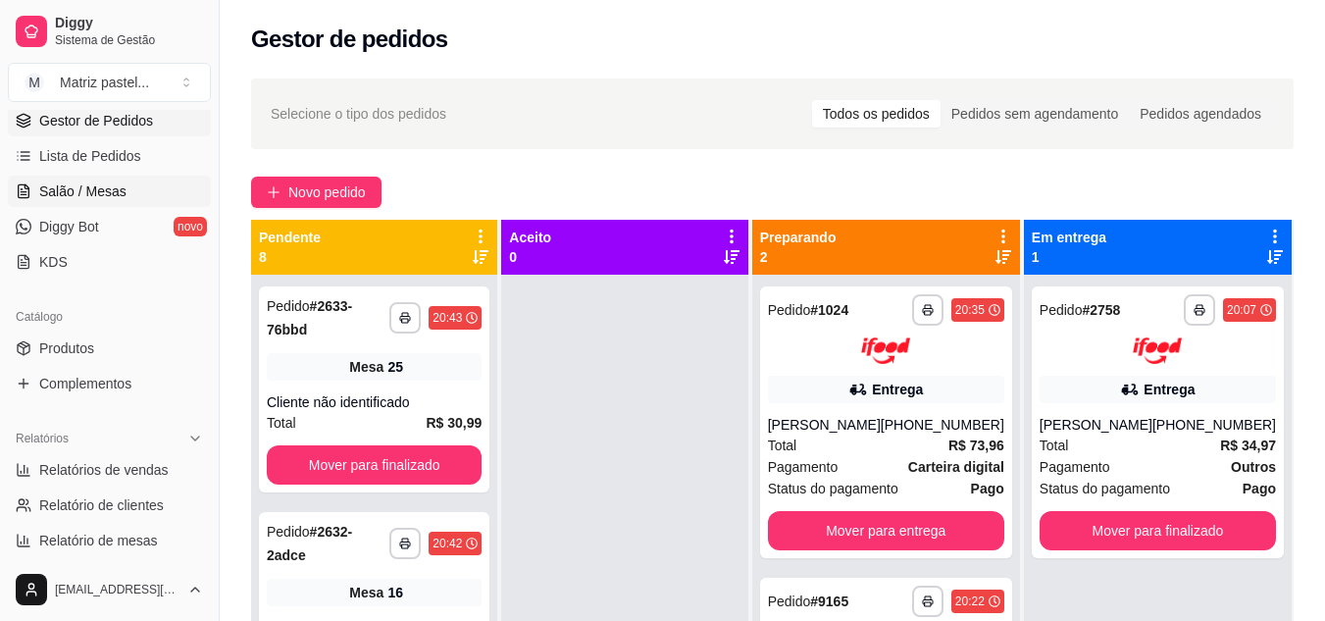
click at [97, 187] on span "Salão / Mesas" at bounding box center [82, 191] width 87 height 20
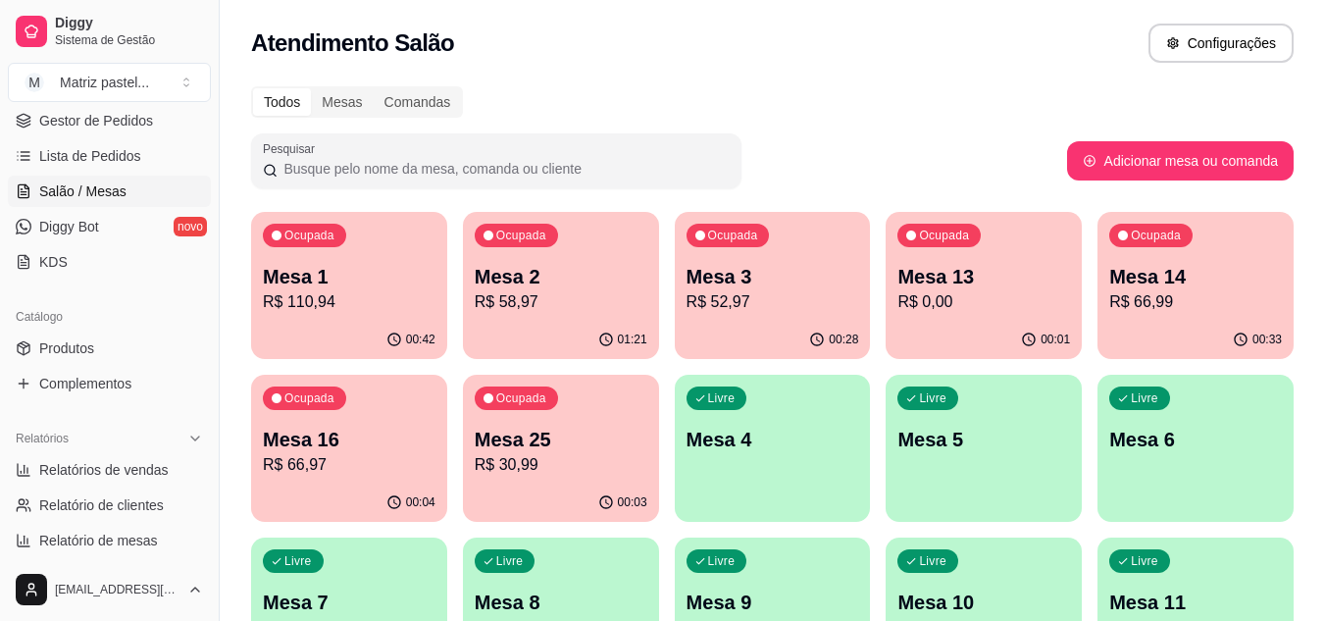
click at [297, 262] on div "Ocupada Mesa 1 R$ 110,94" at bounding box center [349, 266] width 196 height 109
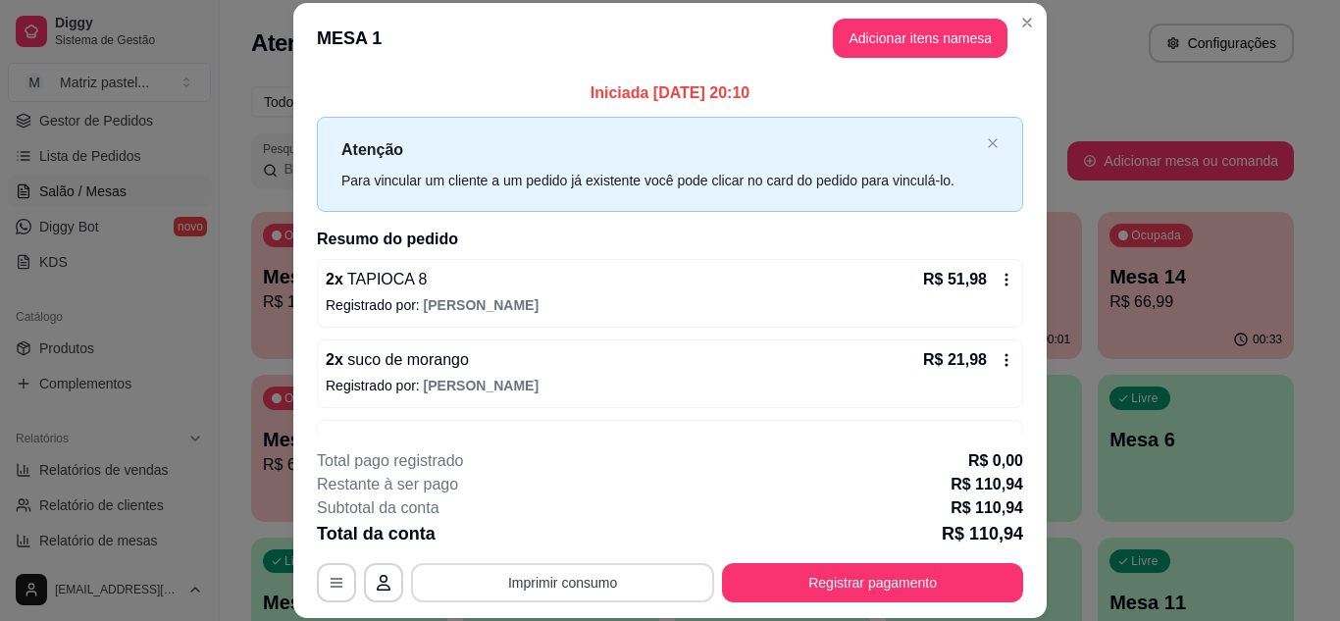
click at [637, 575] on button "Imprimir consumo" at bounding box center [562, 582] width 303 height 39
click at [613, 531] on button "IMPRESSORA" at bounding box center [562, 537] width 142 height 31
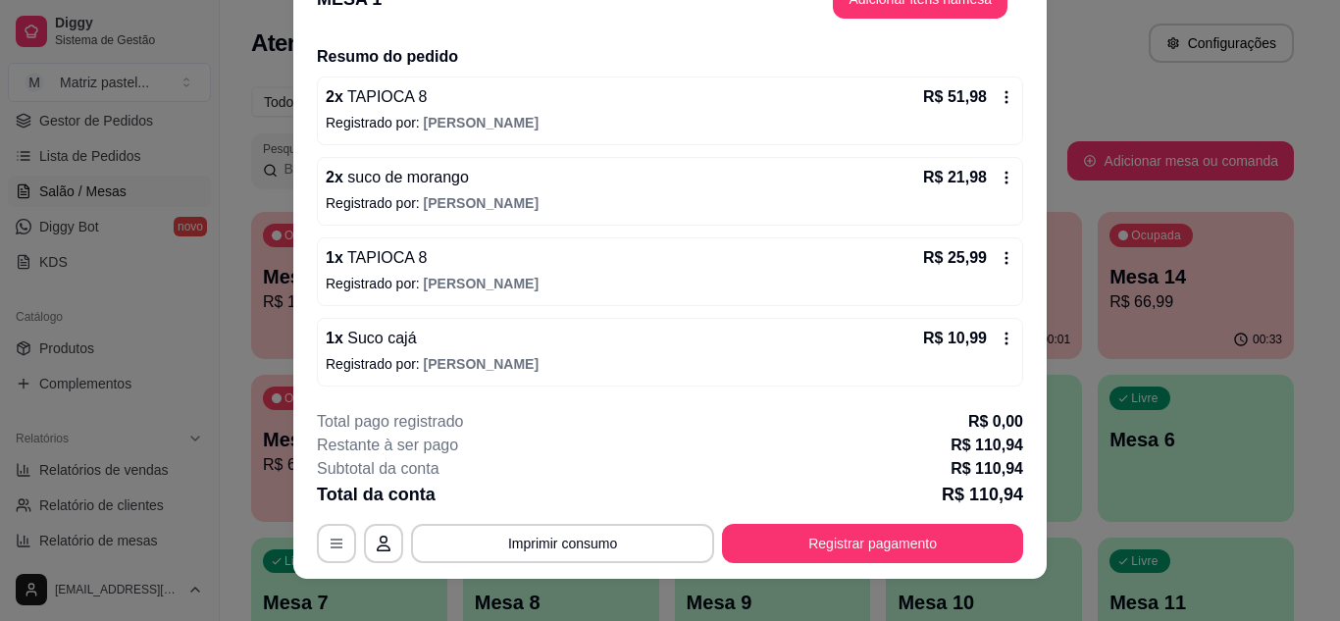
scroll to position [60, 0]
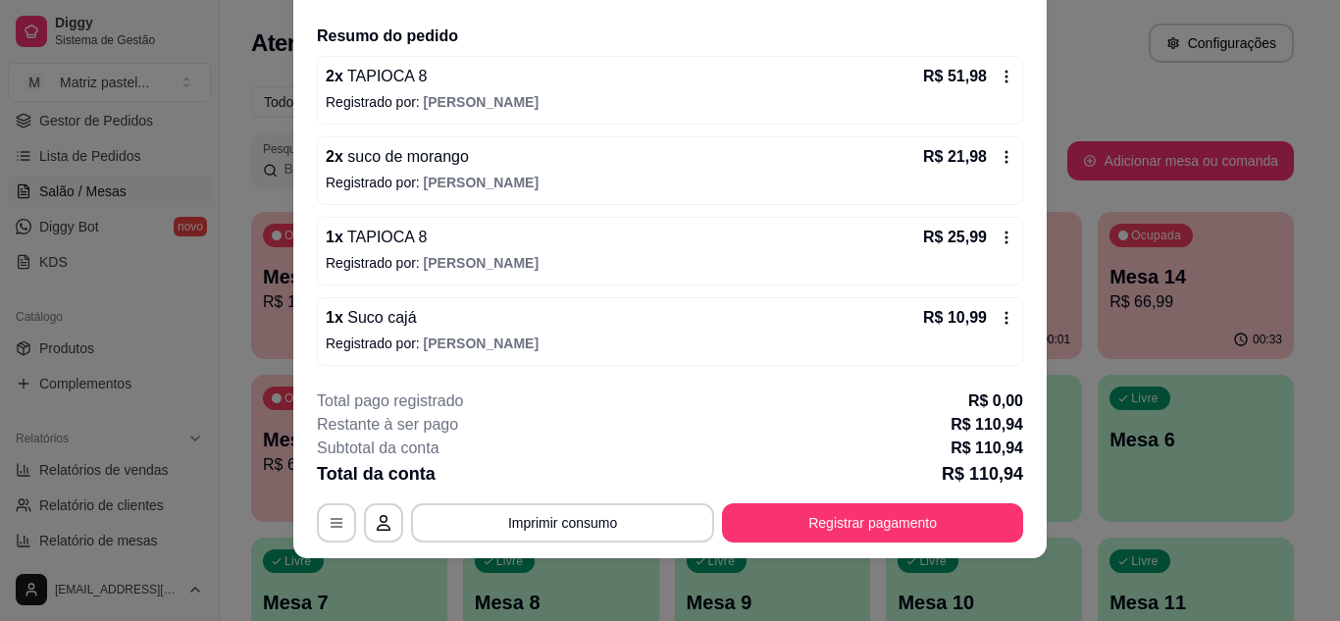
drag, startPoint x: 1262, startPoint y: -24, endPoint x: 564, endPoint y: 203, distance: 733.4
click at [564, 203] on div "2 x suco de morango R$ 21,98 Registrado por: [PERSON_NAME]" at bounding box center [670, 170] width 706 height 69
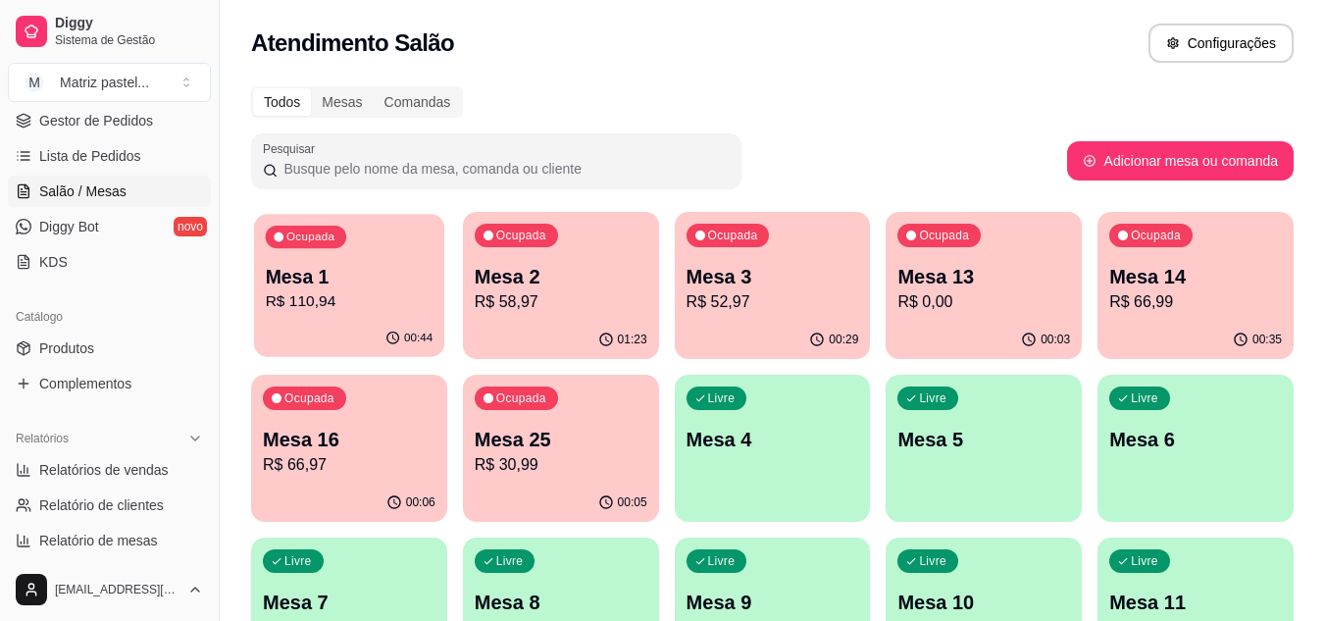
click at [370, 305] on p "R$ 110,94" at bounding box center [350, 301] width 168 height 23
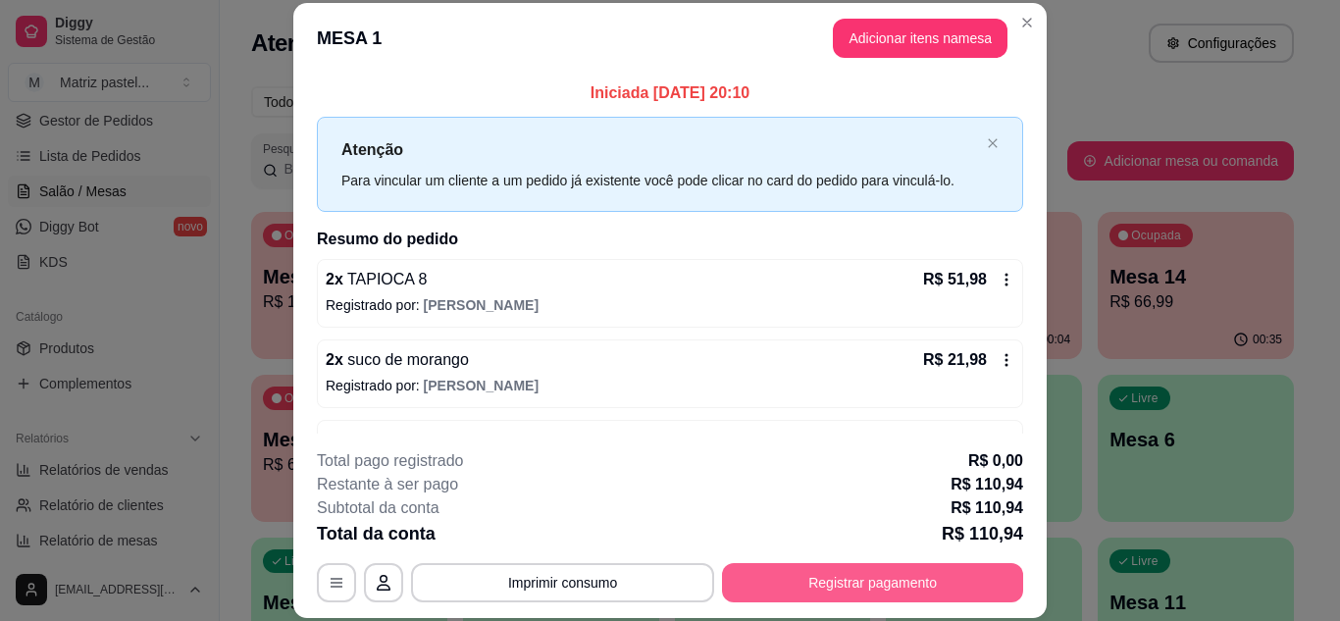
click at [785, 569] on button "Registrar pagamento" at bounding box center [872, 582] width 301 height 39
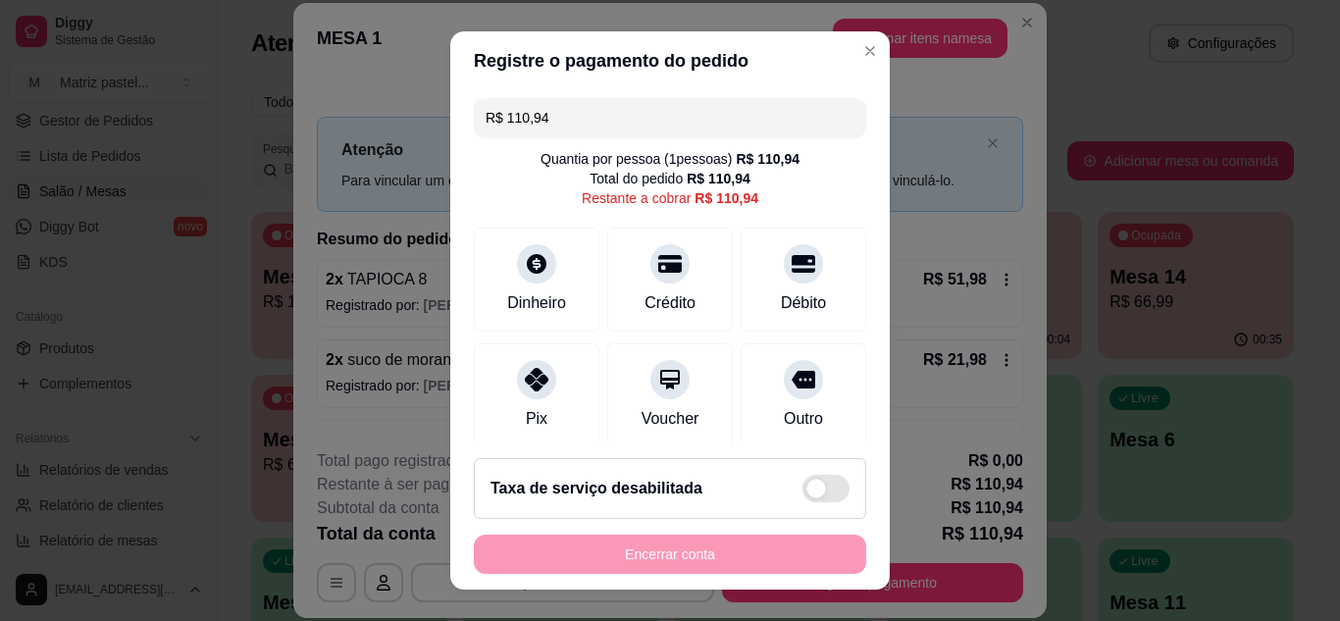
click at [684, 111] on input "R$ 110,94" at bounding box center [670, 117] width 369 height 39
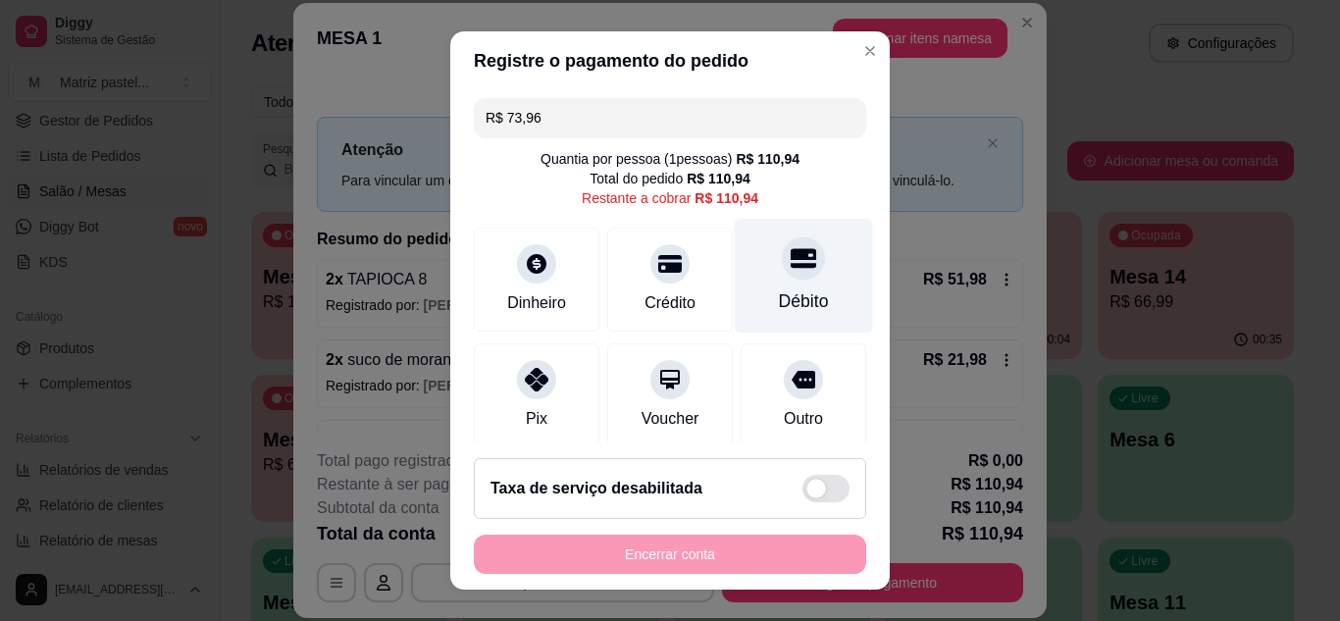
click at [791, 264] on icon at bounding box center [804, 258] width 26 height 26
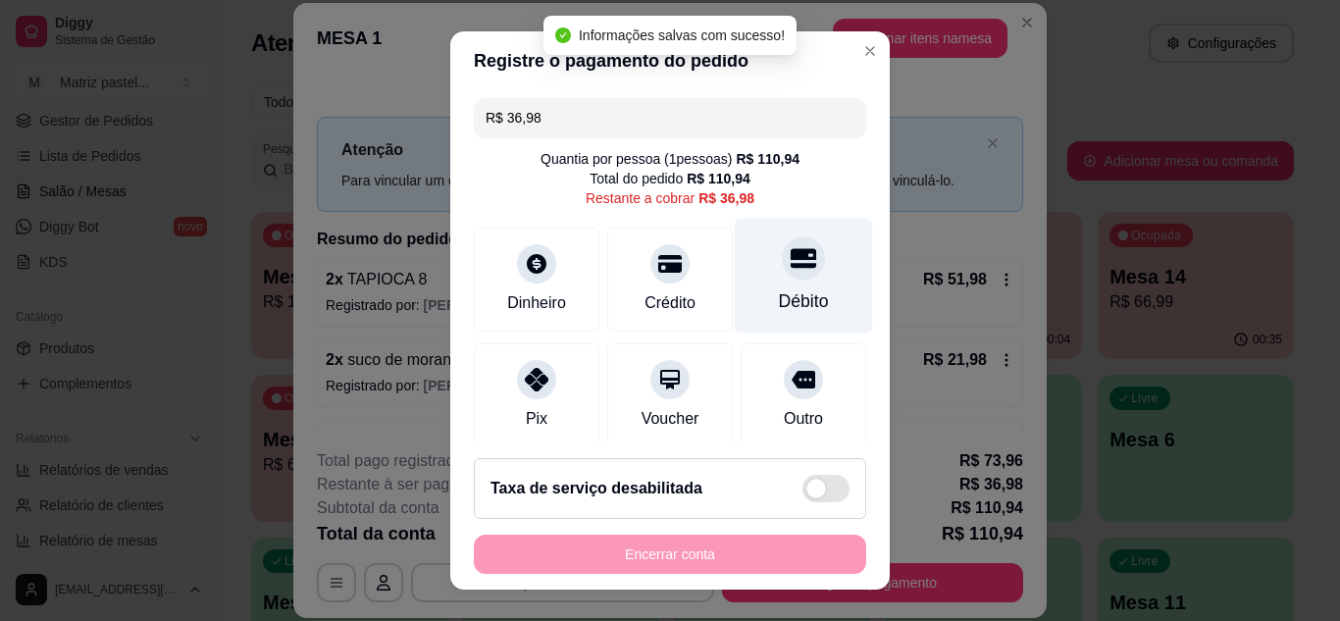
click at [791, 266] on icon at bounding box center [804, 258] width 26 height 20
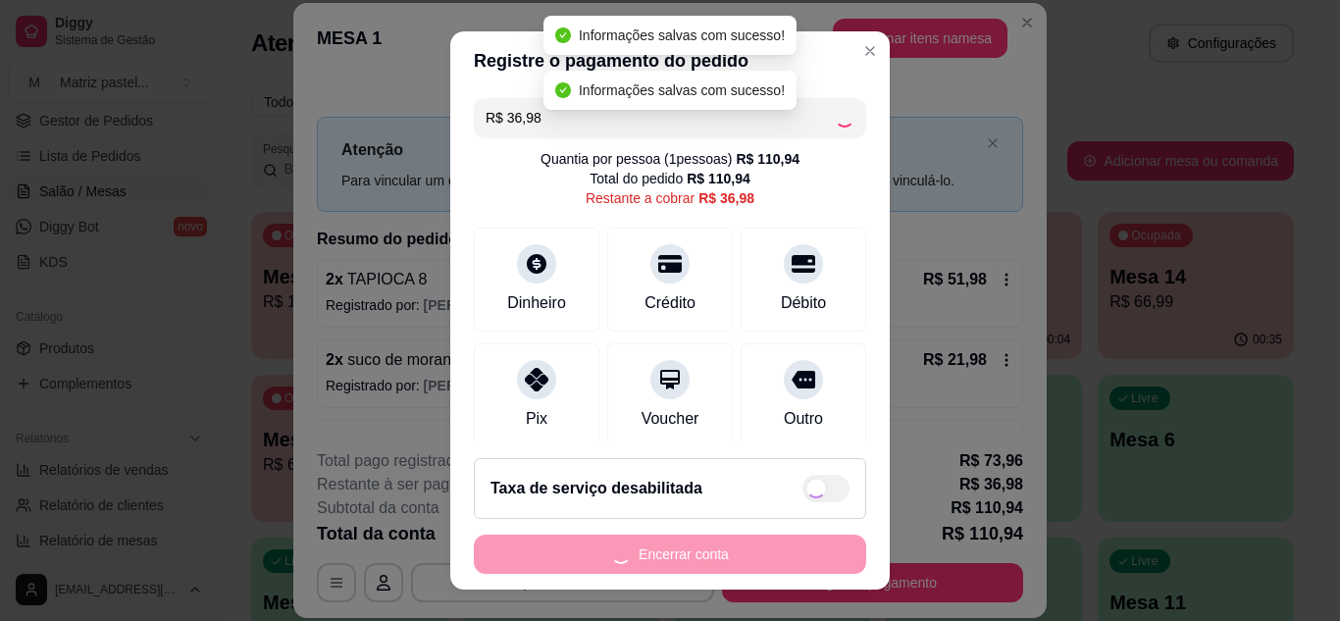
type input "R$ 0,00"
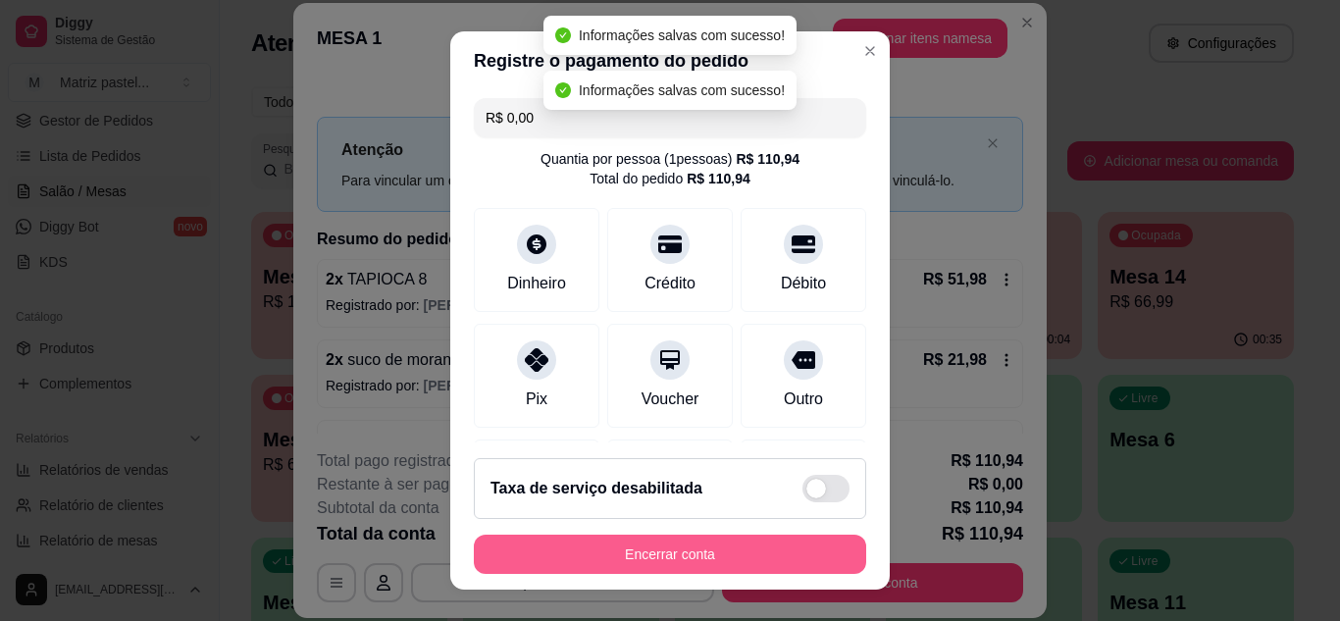
click at [646, 545] on button "Encerrar conta" at bounding box center [670, 554] width 392 height 39
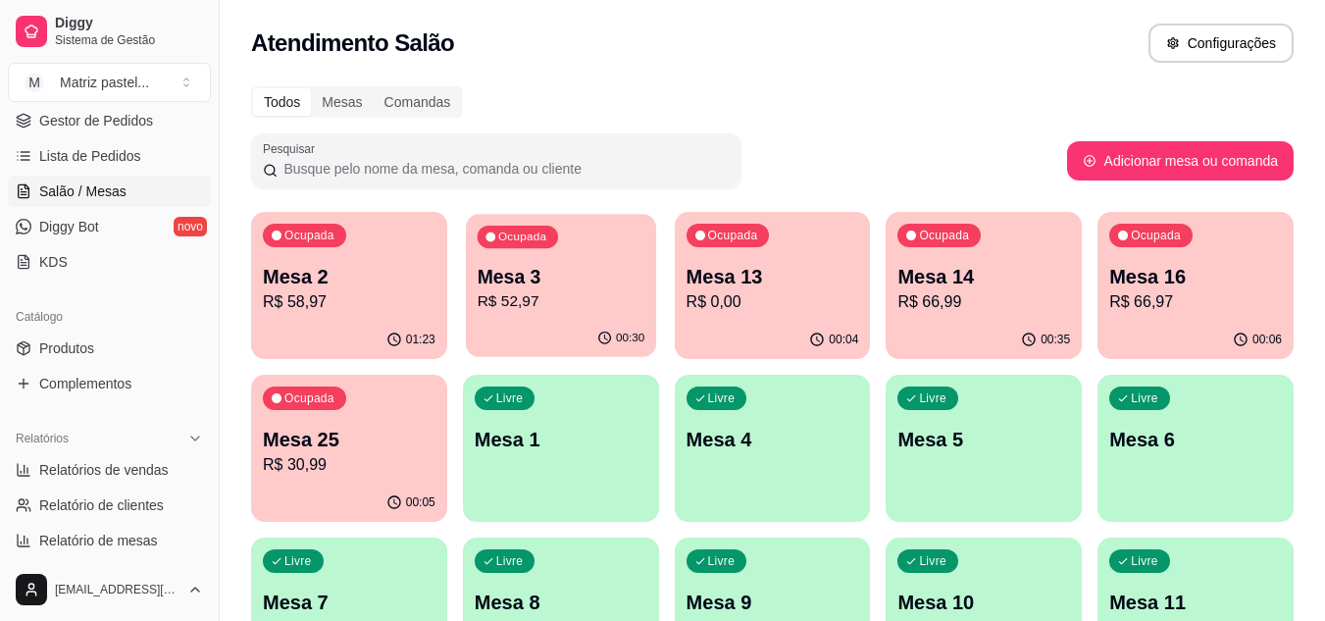
click at [596, 299] on p "R$ 52,97" at bounding box center [561, 301] width 168 height 23
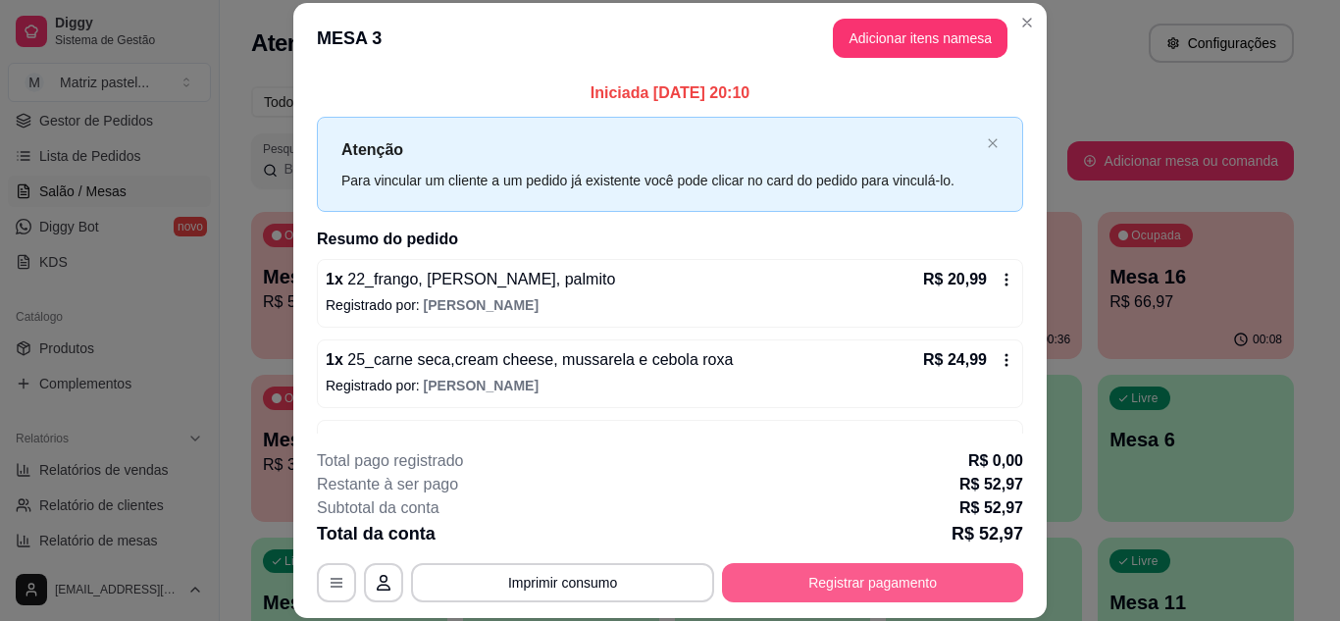
click at [865, 581] on button "Registrar pagamento" at bounding box center [872, 582] width 301 height 39
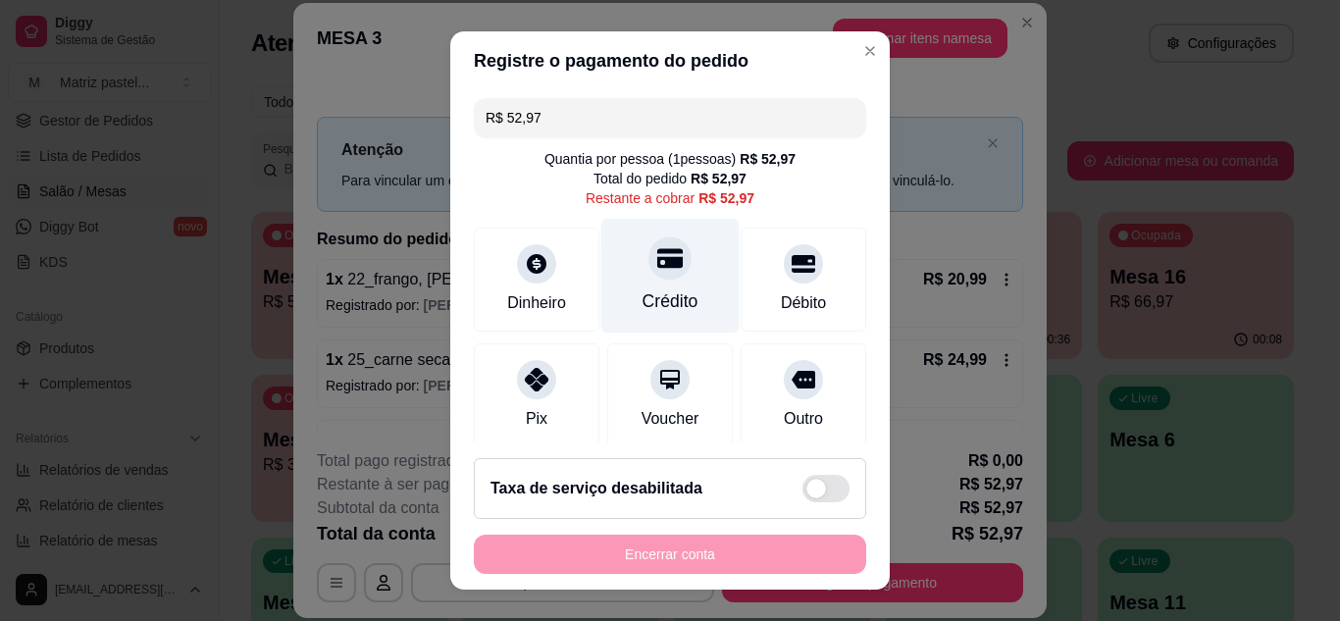
click at [657, 268] on icon at bounding box center [670, 258] width 26 height 20
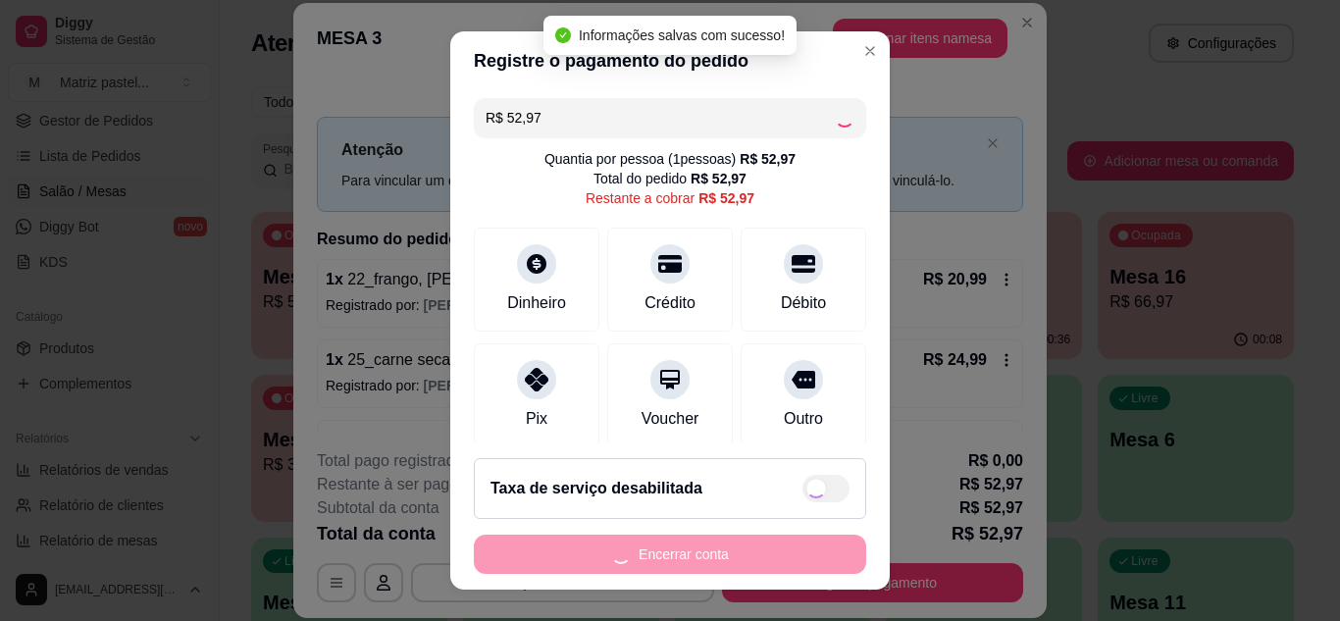
type input "R$ 0,00"
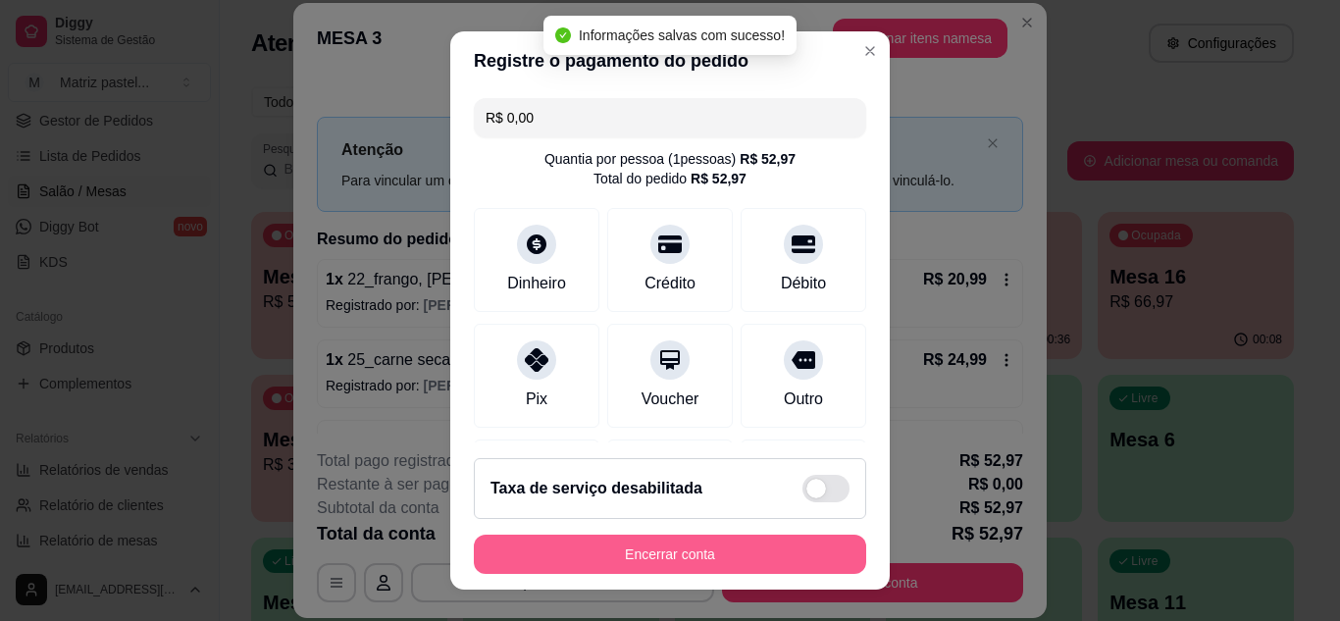
click at [689, 538] on button "Encerrar conta" at bounding box center [670, 554] width 392 height 39
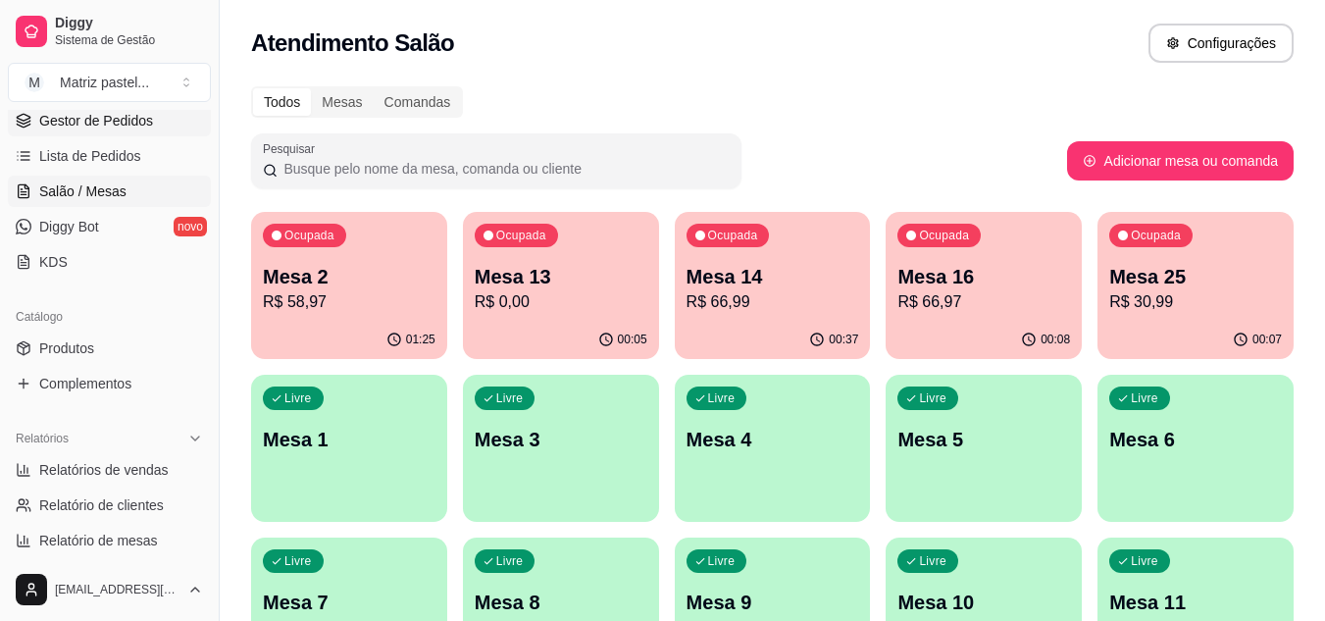
click at [107, 127] on span "Gestor de Pedidos" at bounding box center [96, 121] width 114 height 20
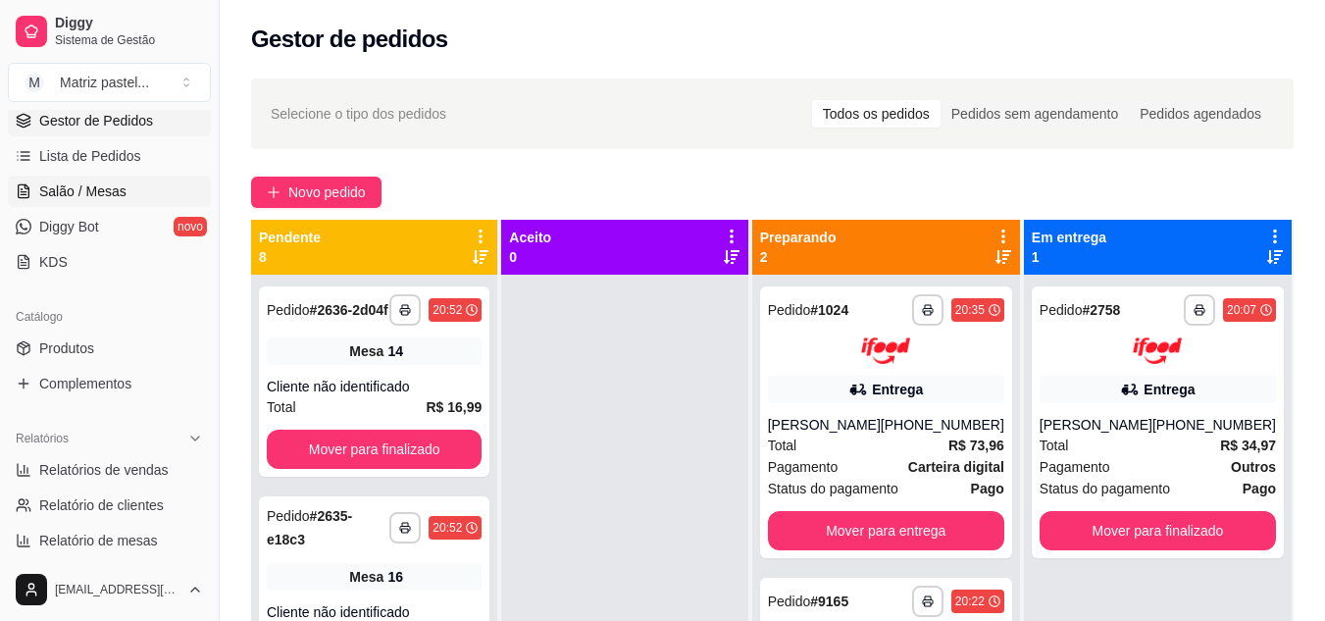
click at [50, 193] on span "Salão / Mesas" at bounding box center [82, 191] width 87 height 20
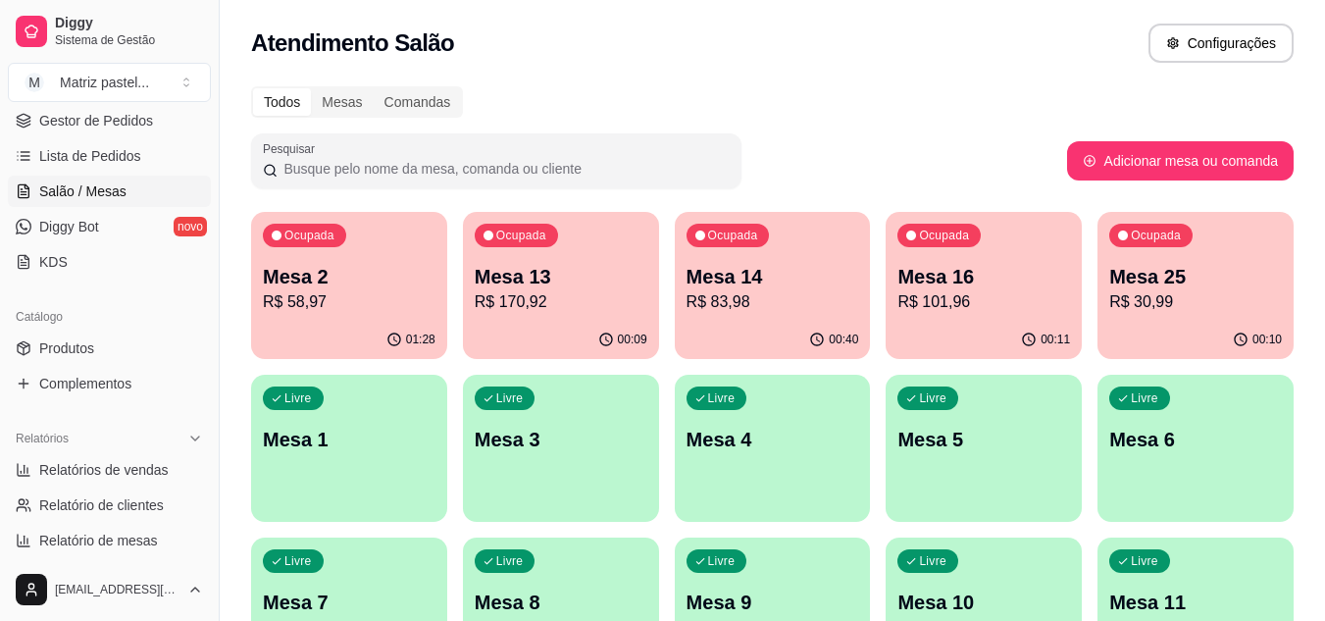
click at [601, 284] on p "Mesa 13" at bounding box center [561, 276] width 173 height 27
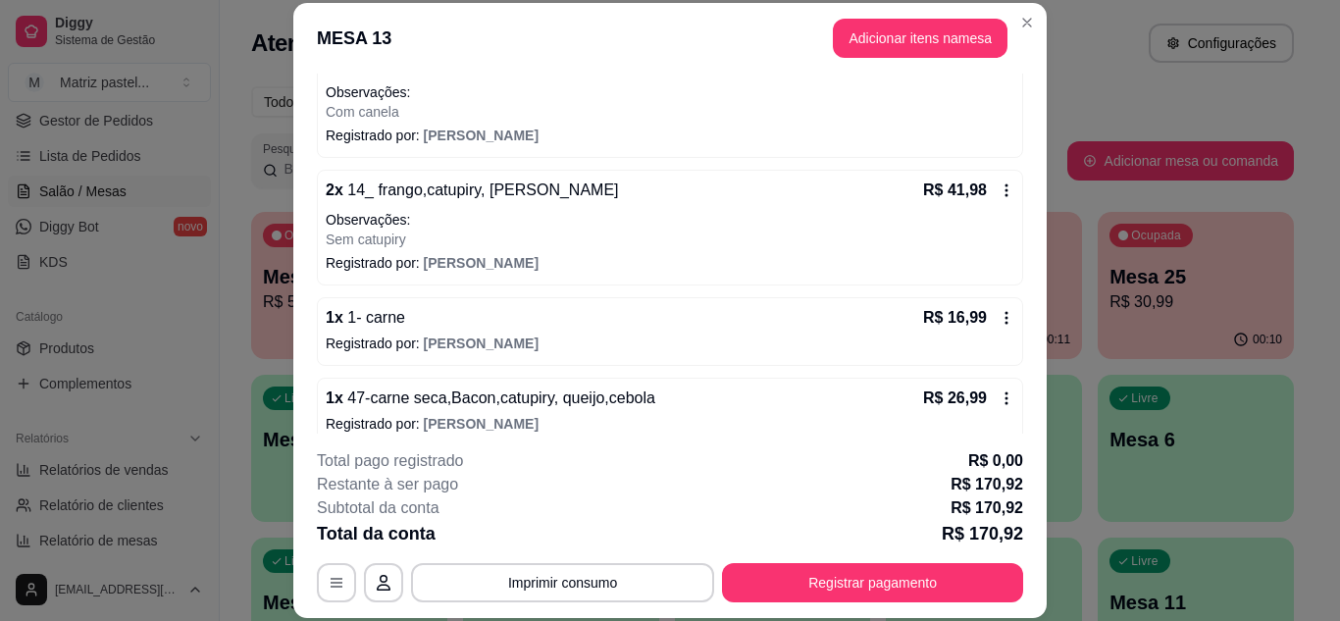
scroll to position [491, 0]
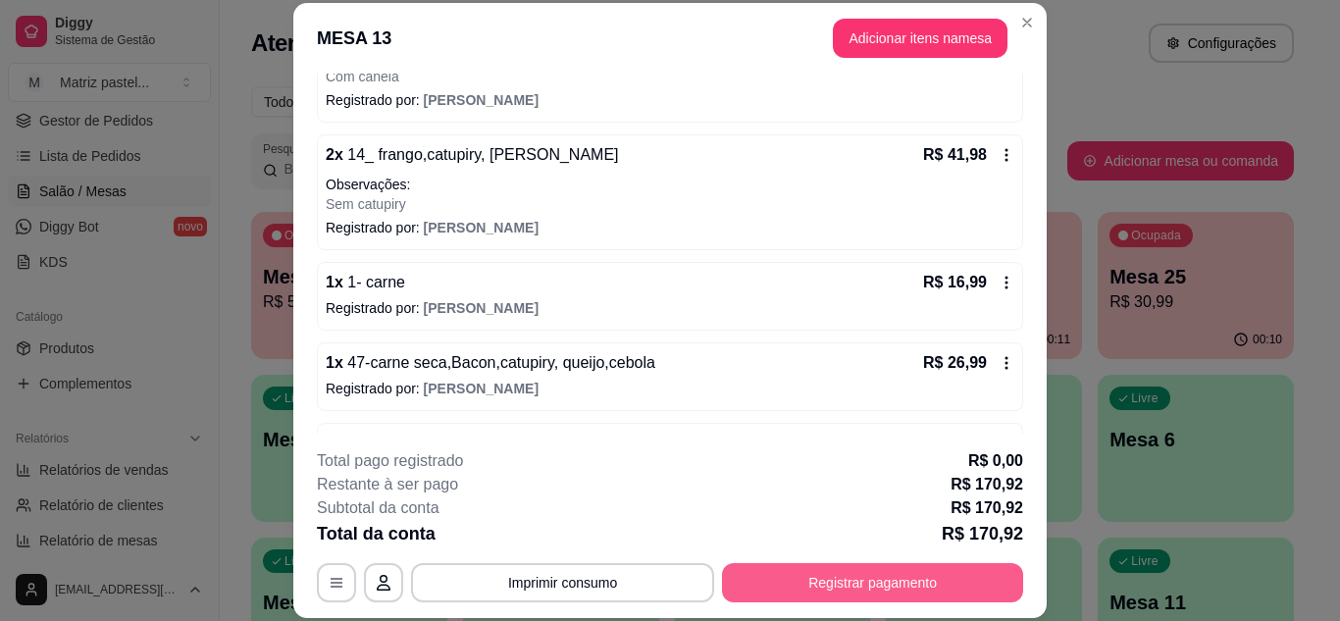
click at [814, 579] on button "Registrar pagamento" at bounding box center [872, 582] width 301 height 39
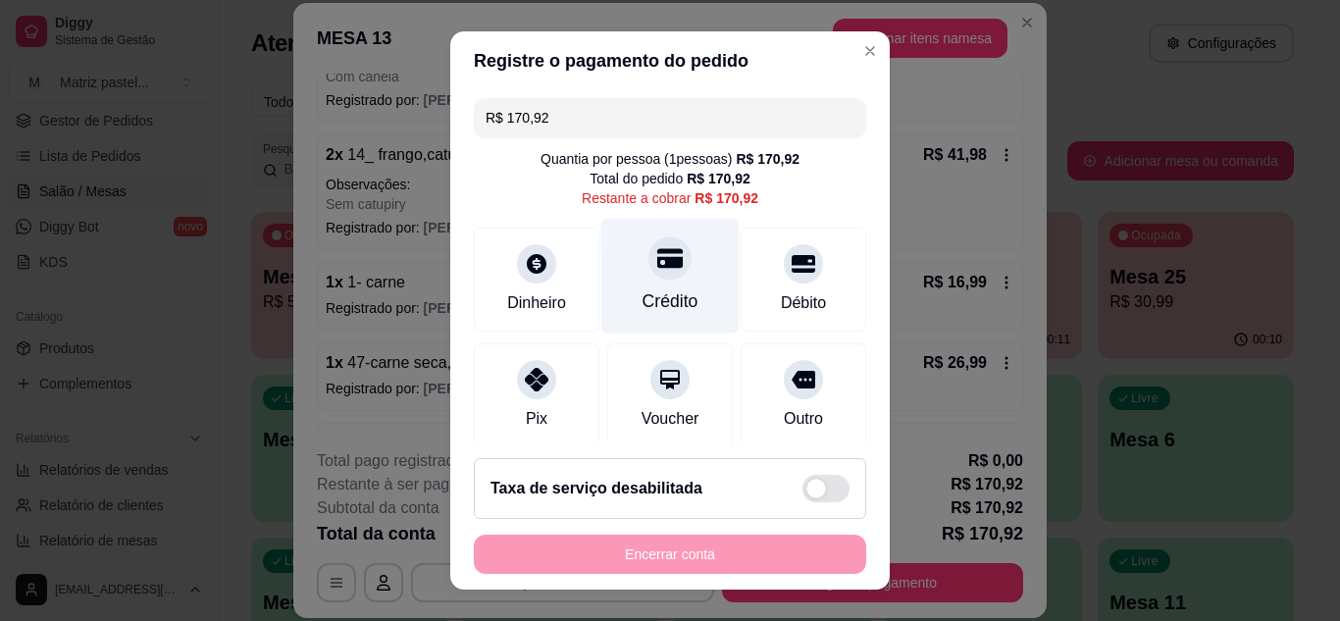
click at [657, 268] on icon at bounding box center [670, 258] width 26 height 20
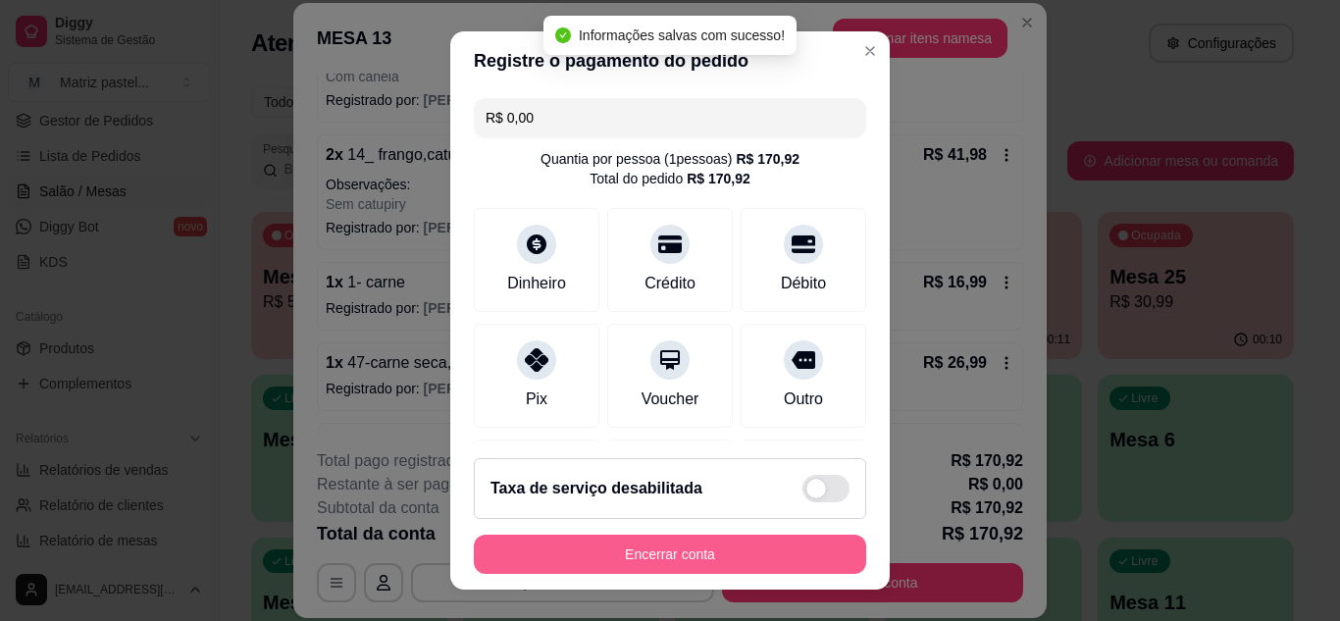
type input "R$ 0,00"
click at [680, 559] on button "Encerrar conta" at bounding box center [670, 555] width 381 height 38
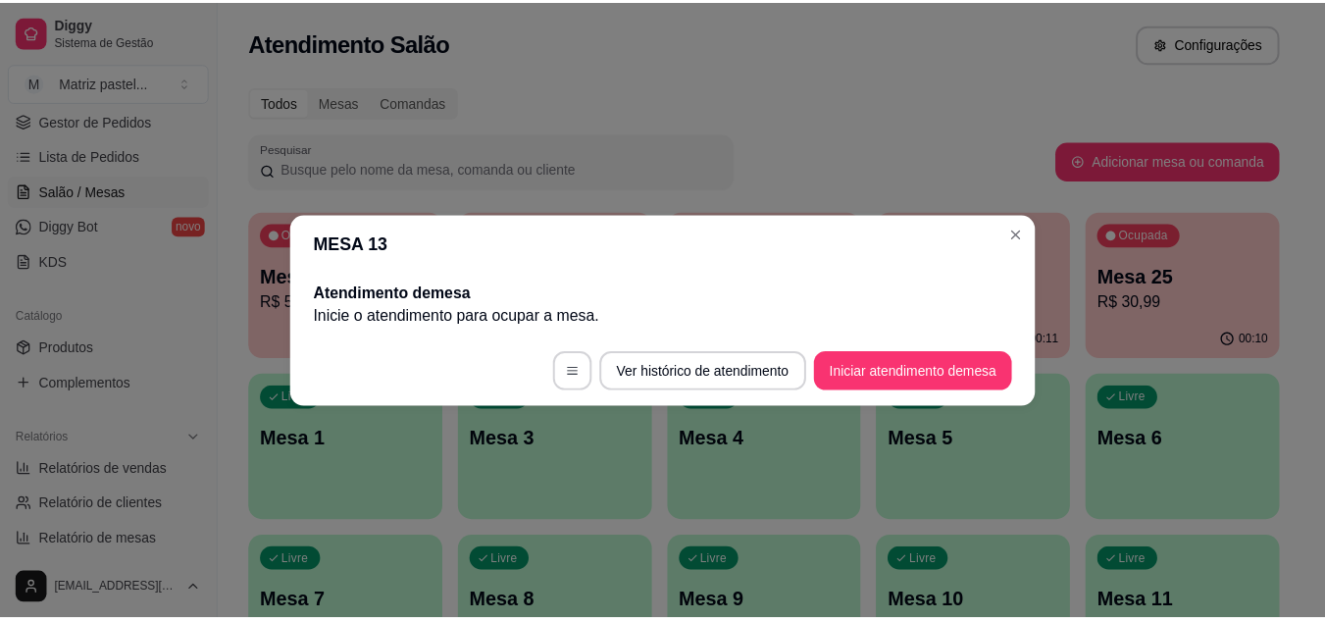
scroll to position [0, 0]
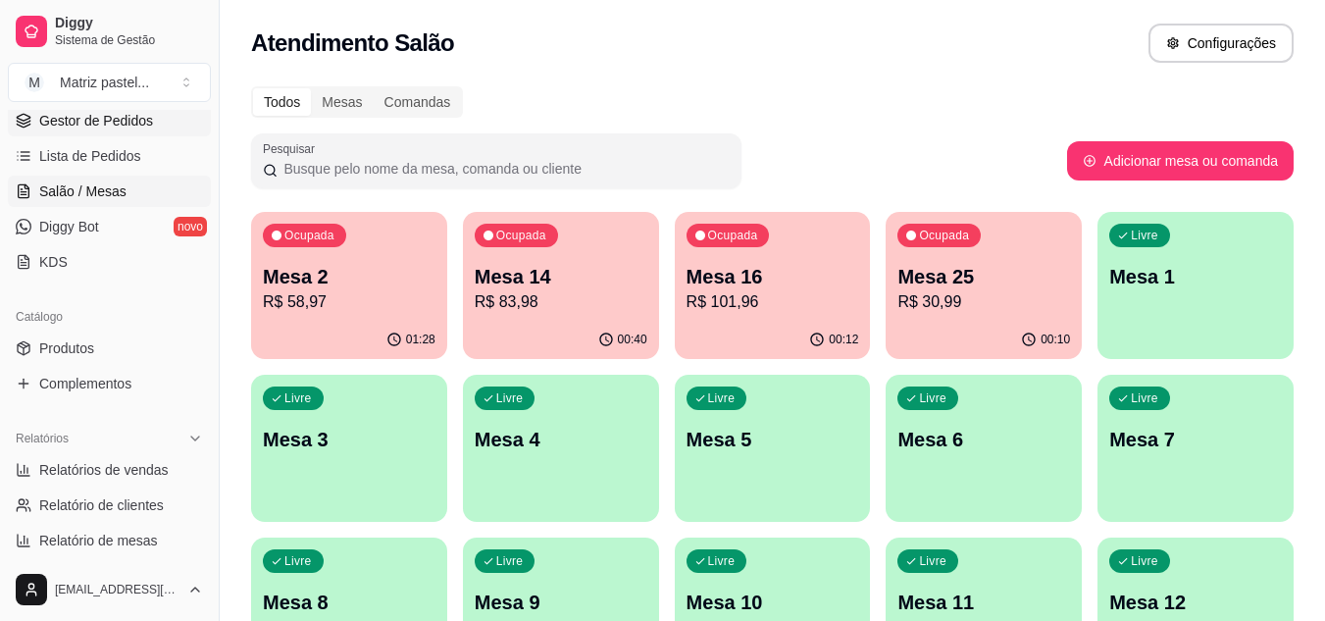
click at [84, 130] on link "Gestor de Pedidos" at bounding box center [109, 120] width 203 height 31
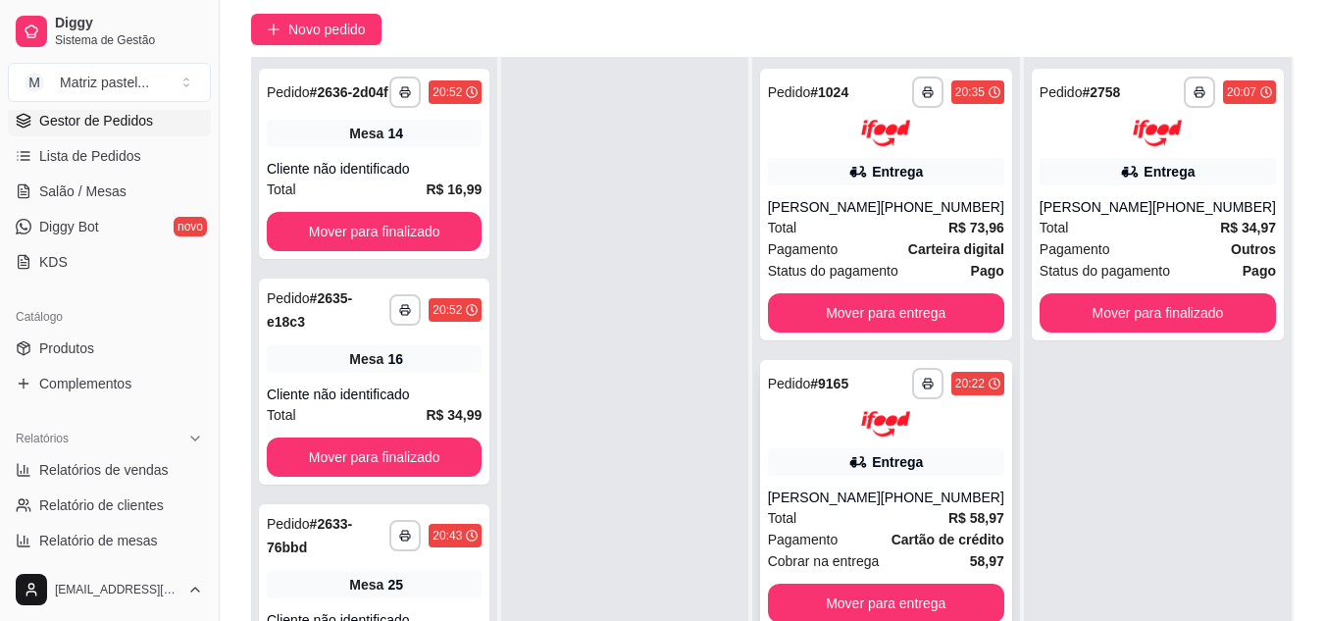
scroll to position [196, 0]
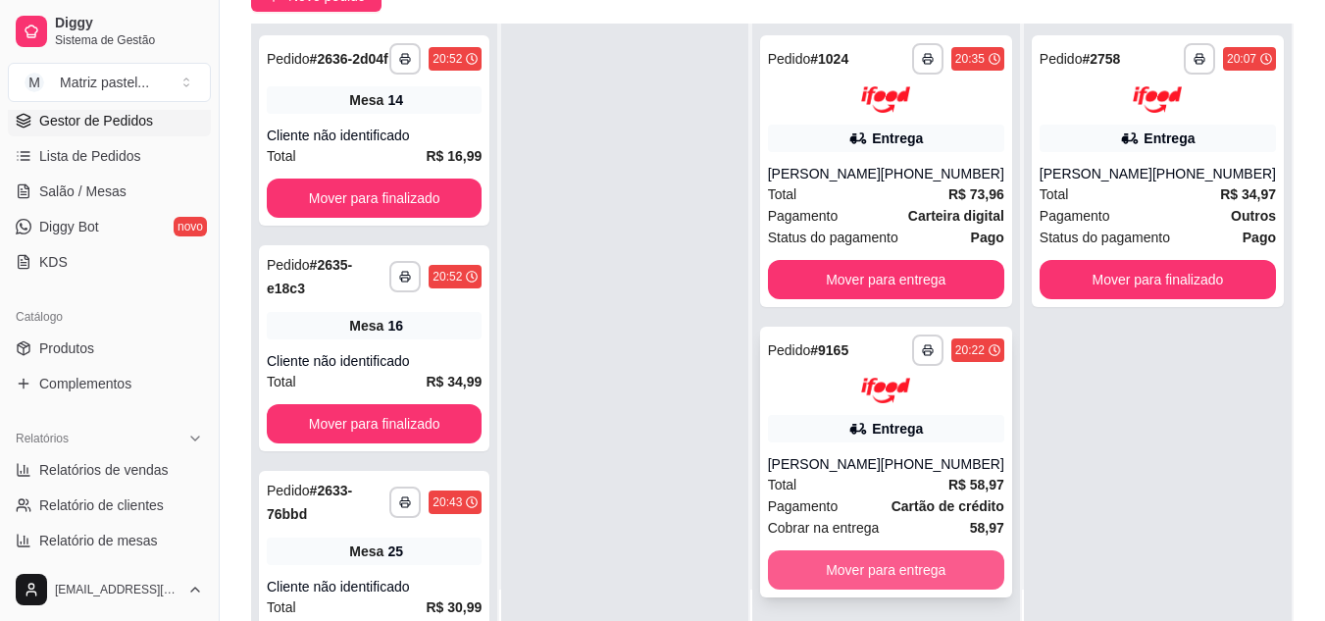
click at [873, 563] on button "Mover para entrega" at bounding box center [886, 569] width 236 height 39
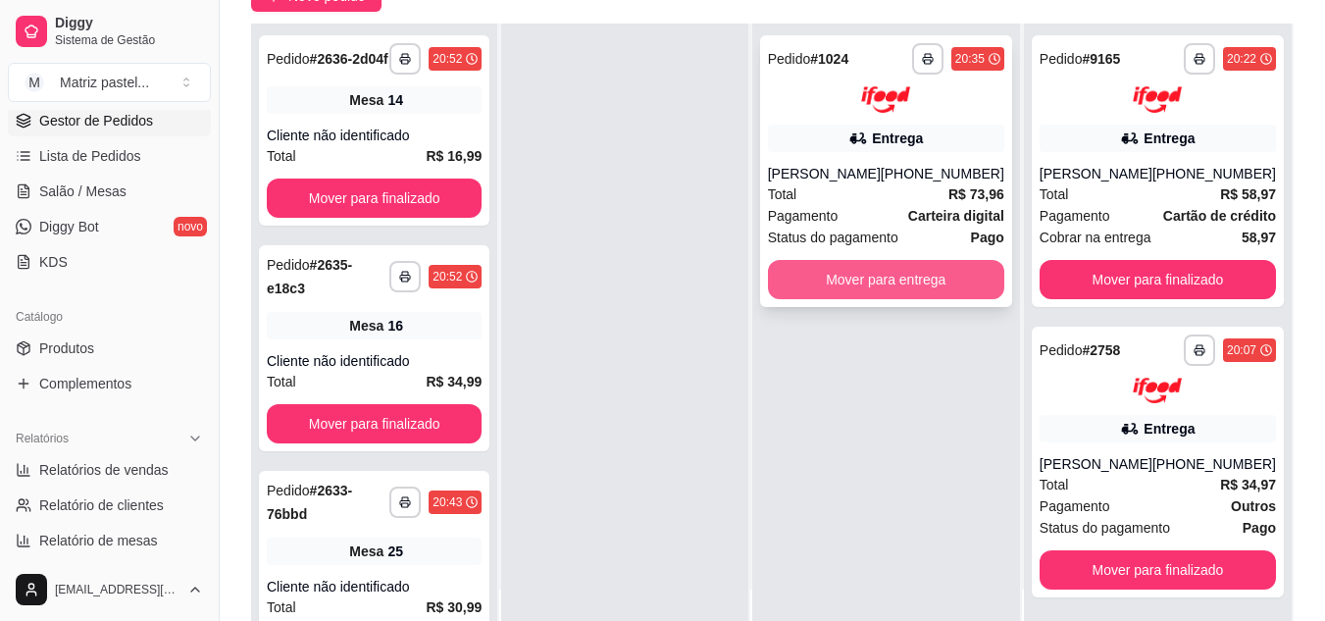
click at [879, 282] on button "Mover para entrega" at bounding box center [886, 279] width 236 height 39
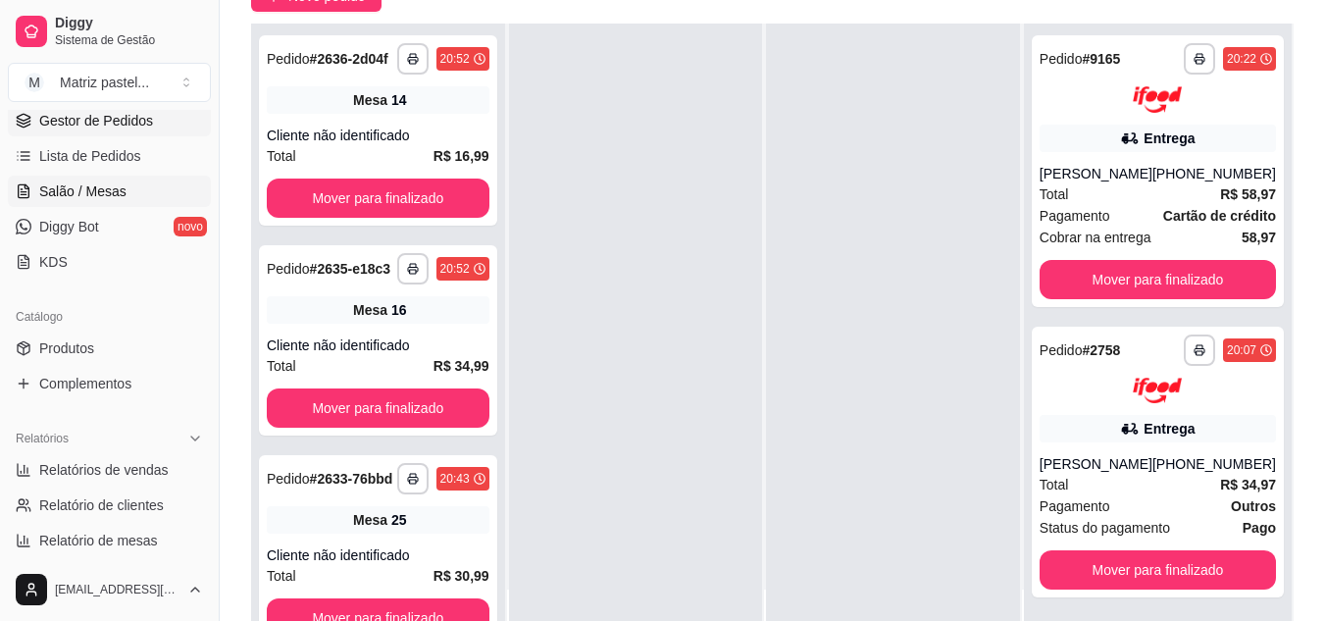
click at [81, 185] on span "Salão / Mesas" at bounding box center [82, 191] width 87 height 20
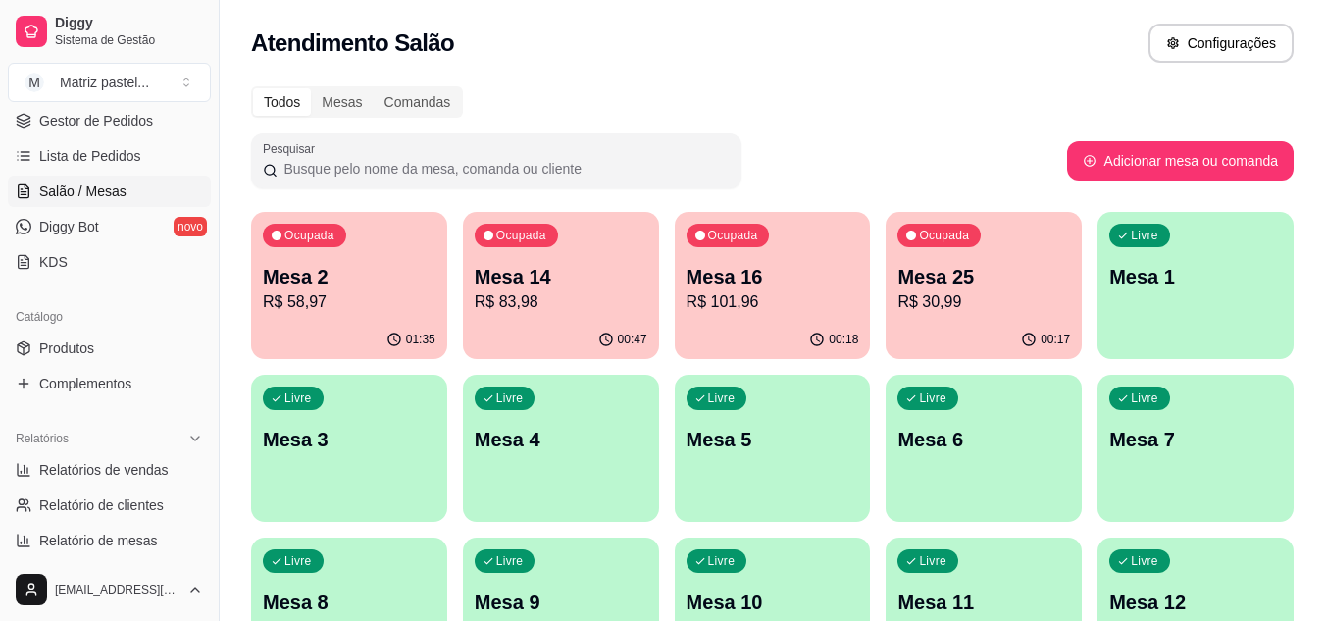
click at [932, 299] on p "R$ 30,99" at bounding box center [984, 302] width 173 height 24
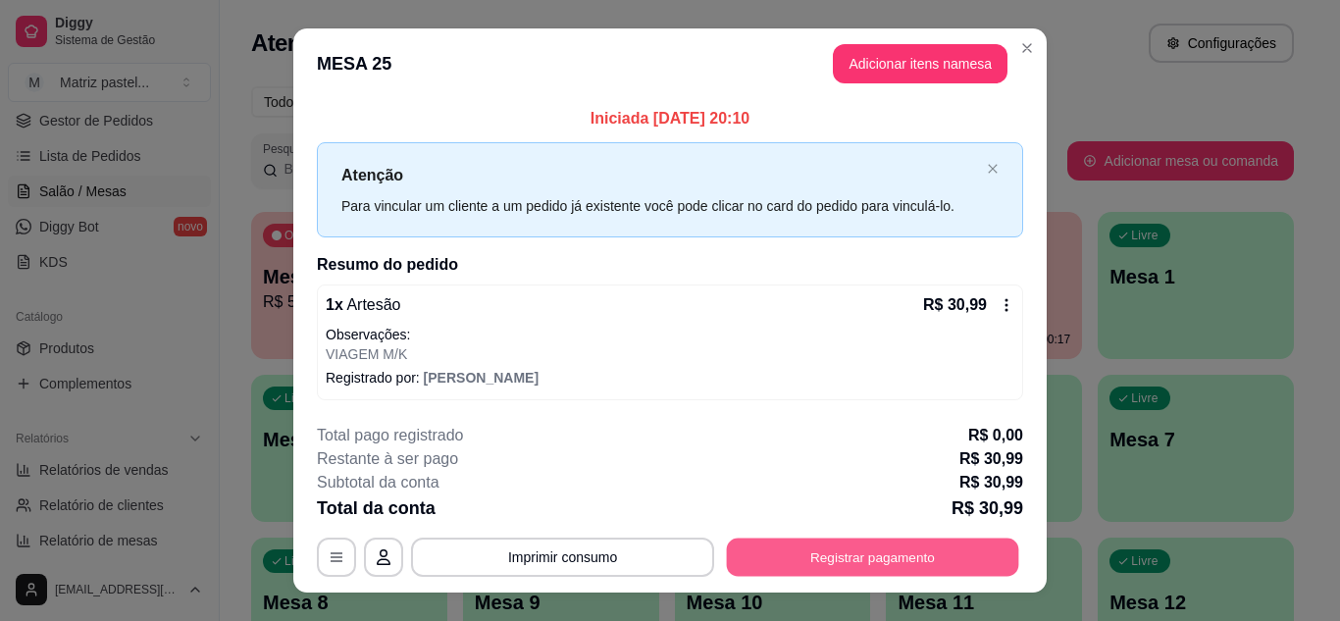
click at [883, 557] on button "Registrar pagamento" at bounding box center [873, 558] width 292 height 38
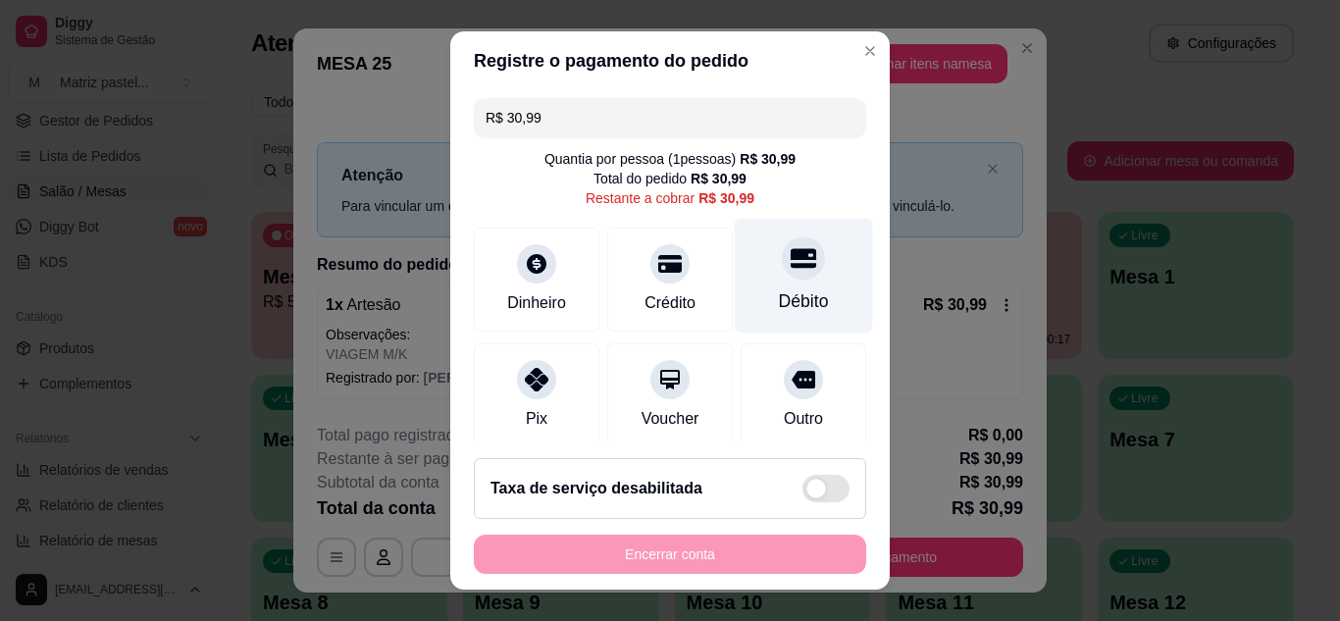
click at [812, 298] on div "Débito" at bounding box center [804, 275] width 138 height 115
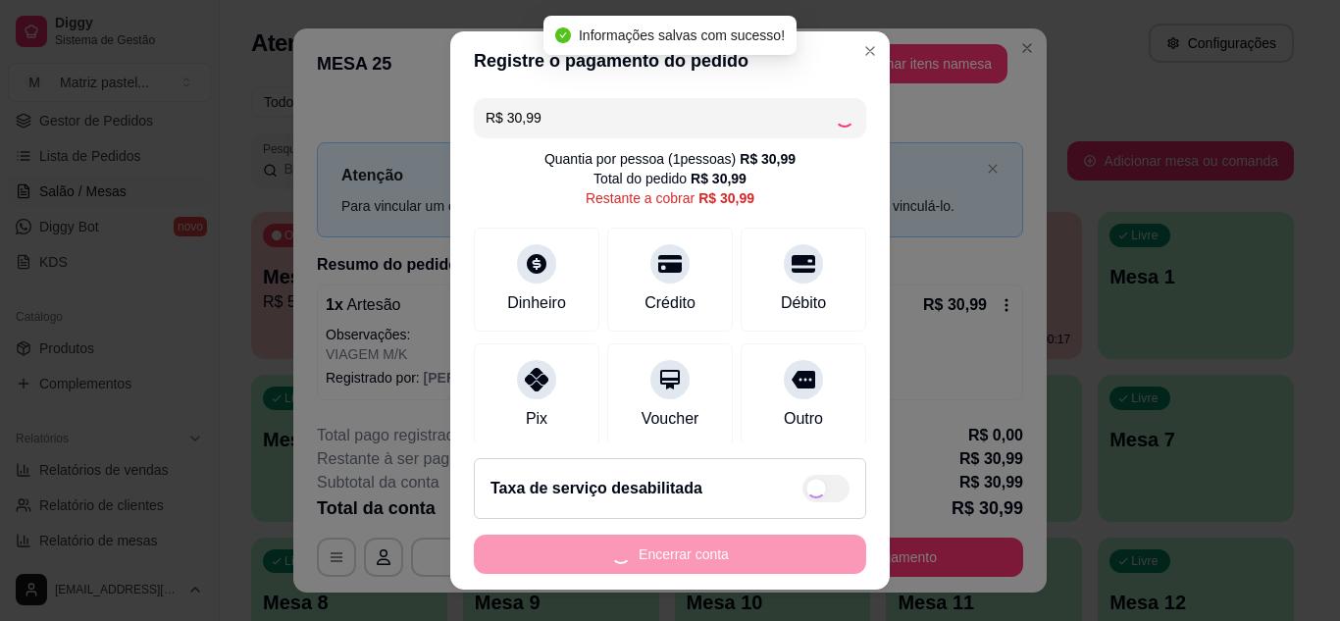
type input "R$ 0,00"
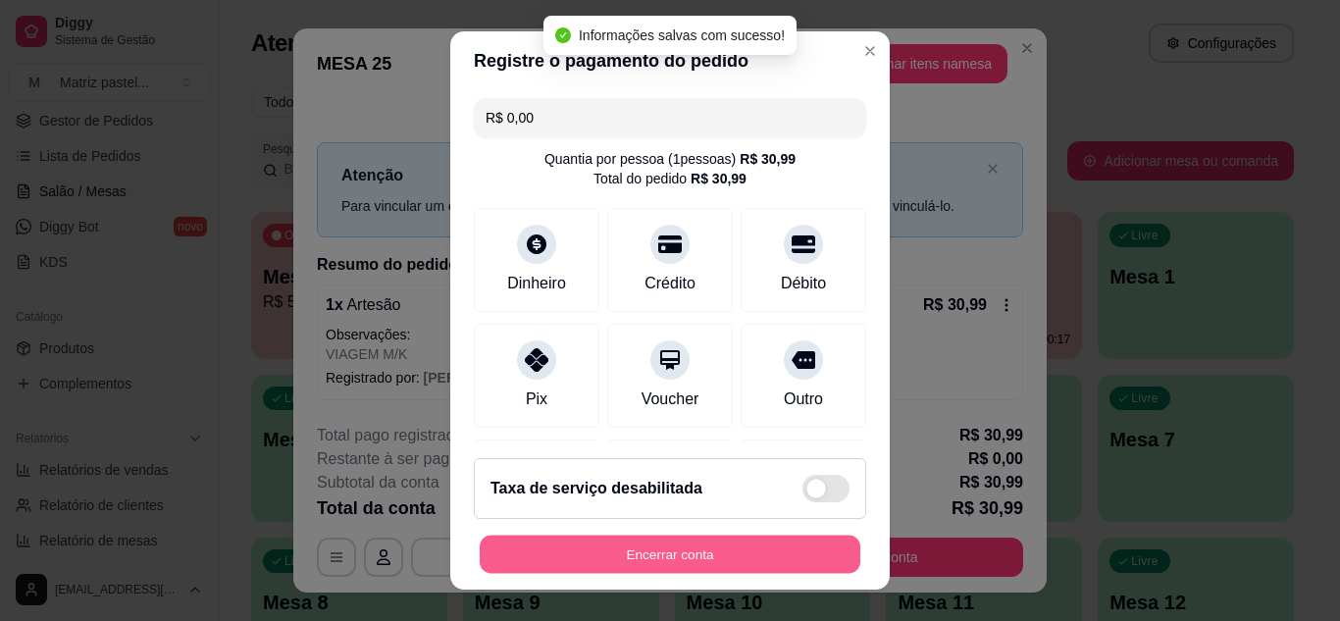
click at [667, 560] on button "Encerrar conta" at bounding box center [670, 555] width 381 height 38
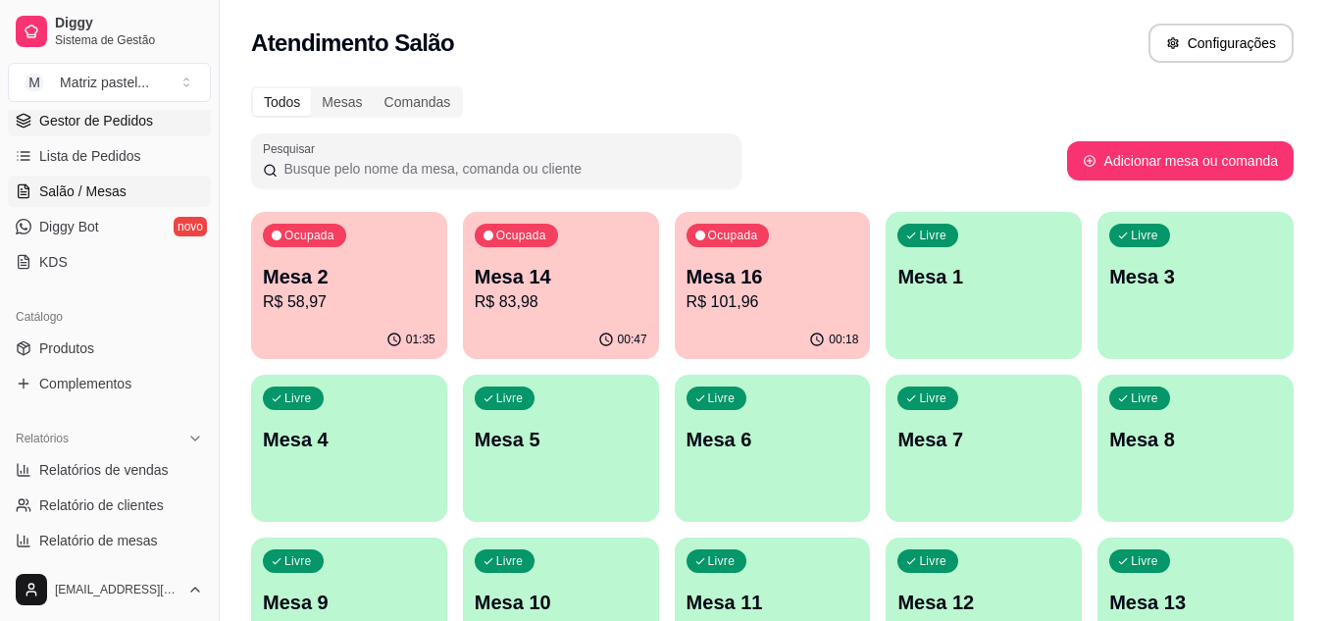
click at [100, 121] on span "Gestor de Pedidos" at bounding box center [96, 121] width 114 height 20
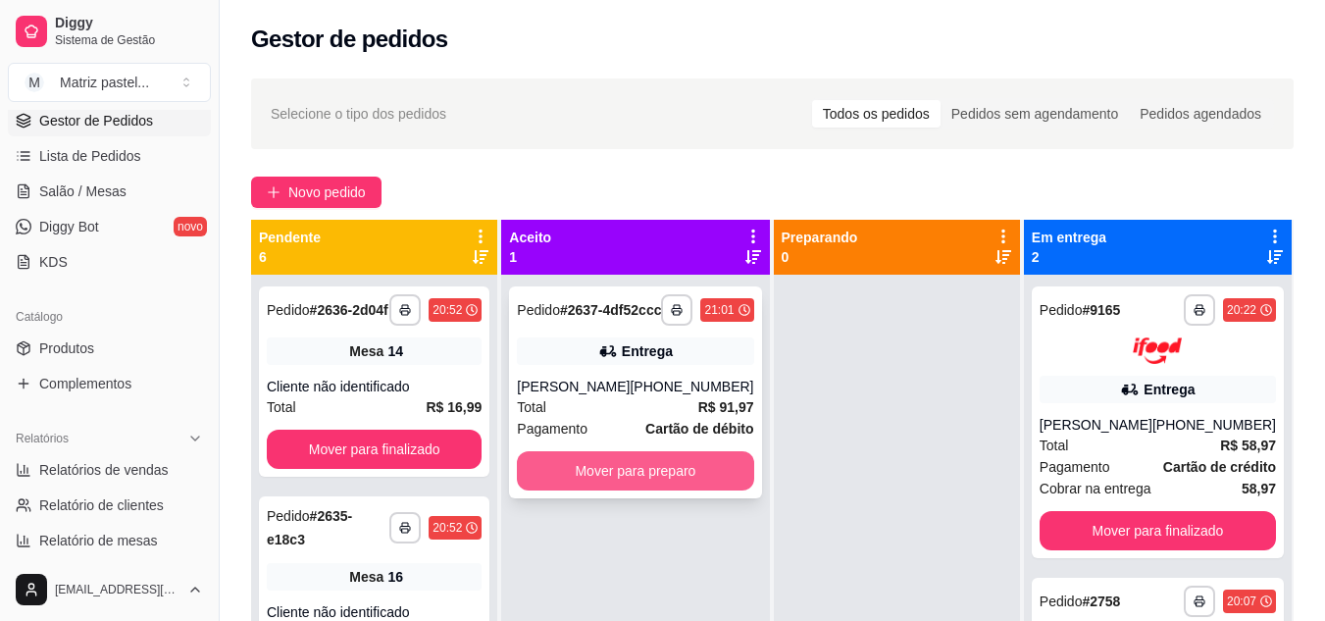
click at [699, 484] on button "Mover para preparo" at bounding box center [635, 470] width 236 height 39
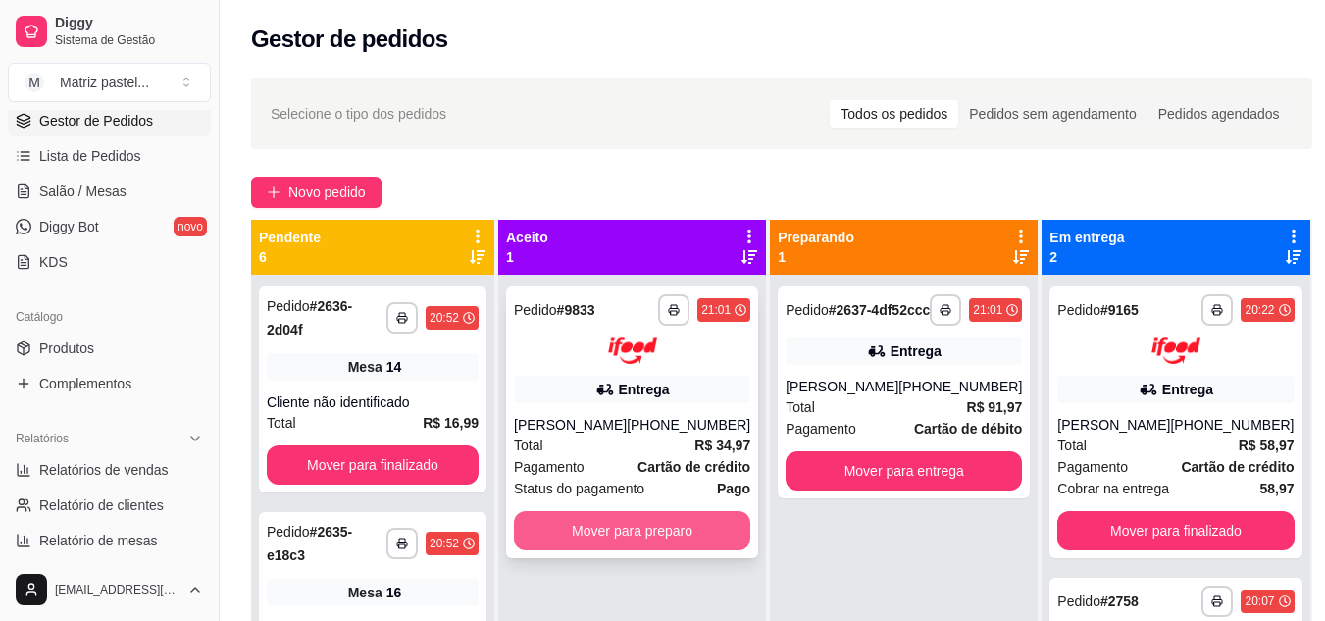
click at [646, 530] on button "Mover para preparo" at bounding box center [632, 530] width 236 height 39
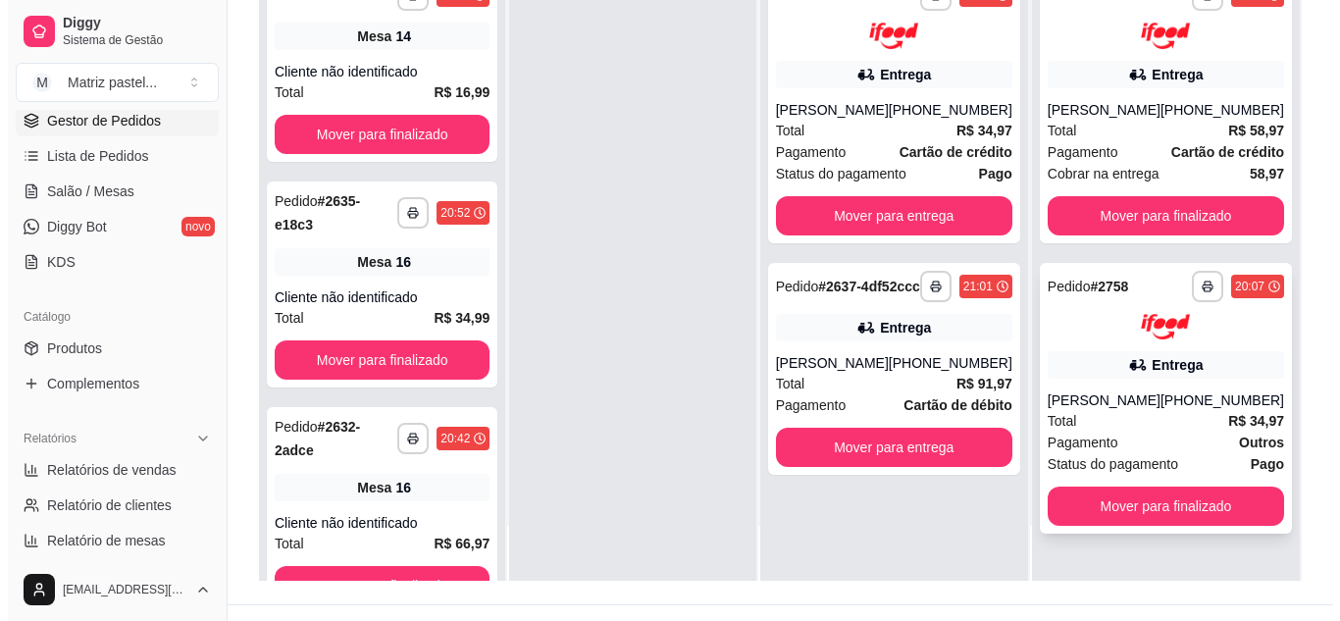
scroll to position [294, 0]
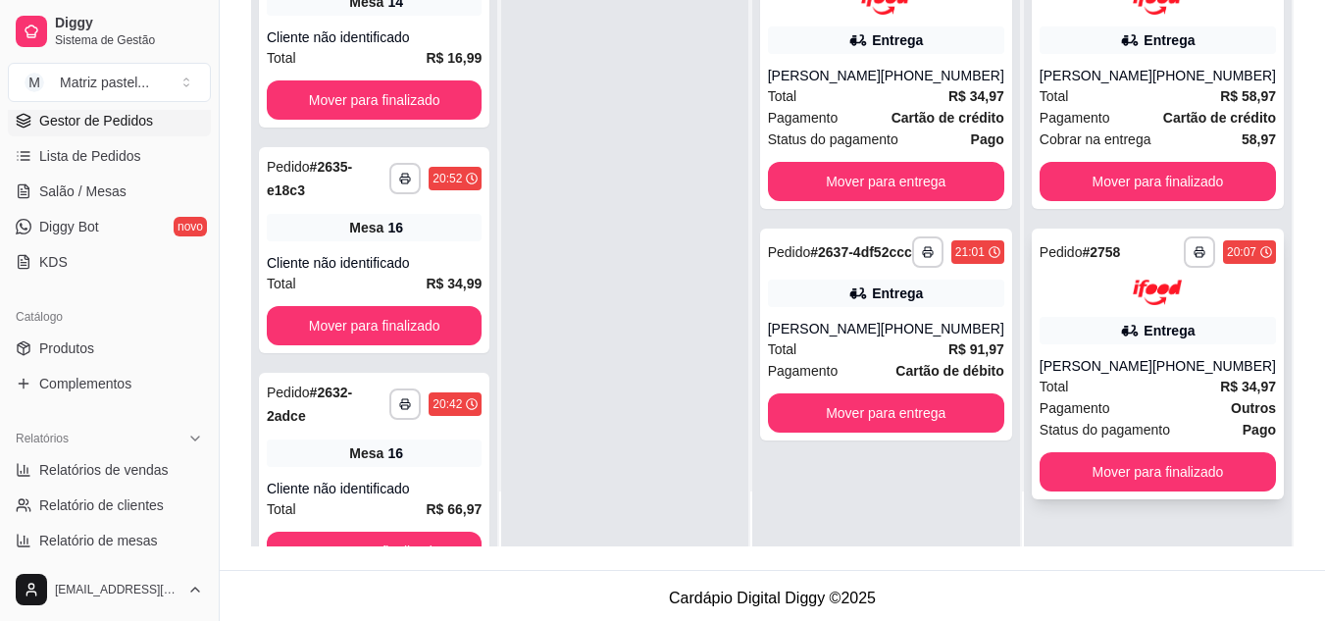
click at [1112, 321] on div "Entrega" at bounding box center [1158, 330] width 236 height 27
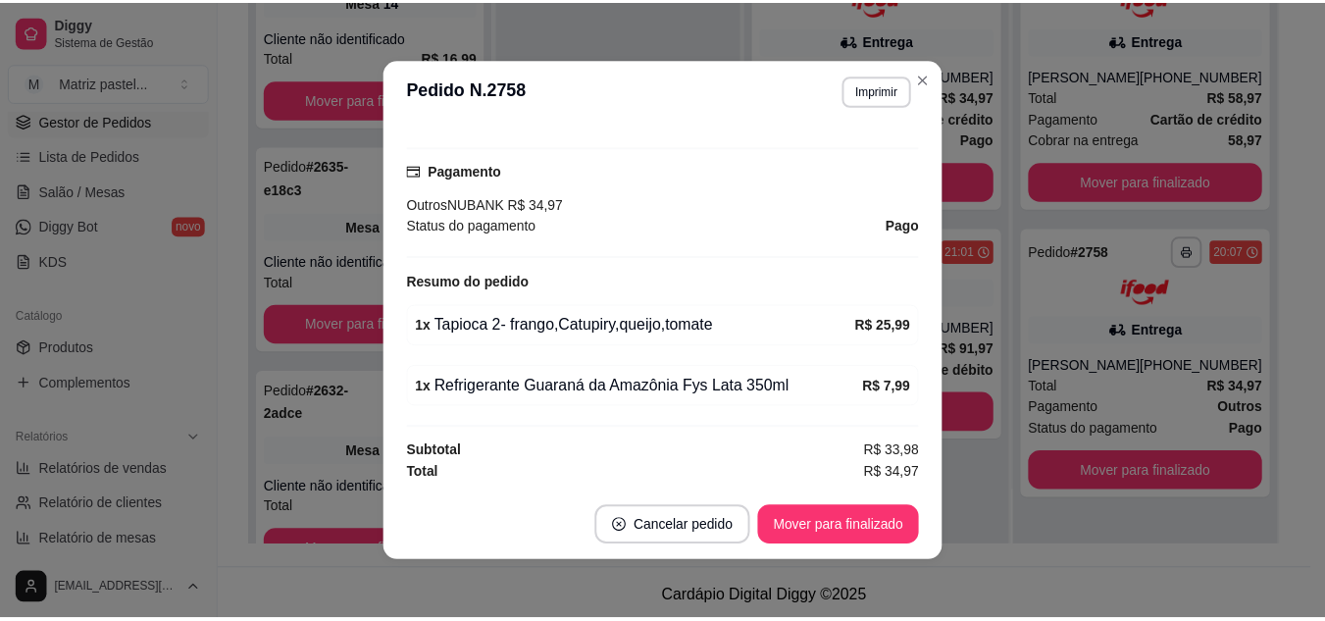
scroll to position [4, 0]
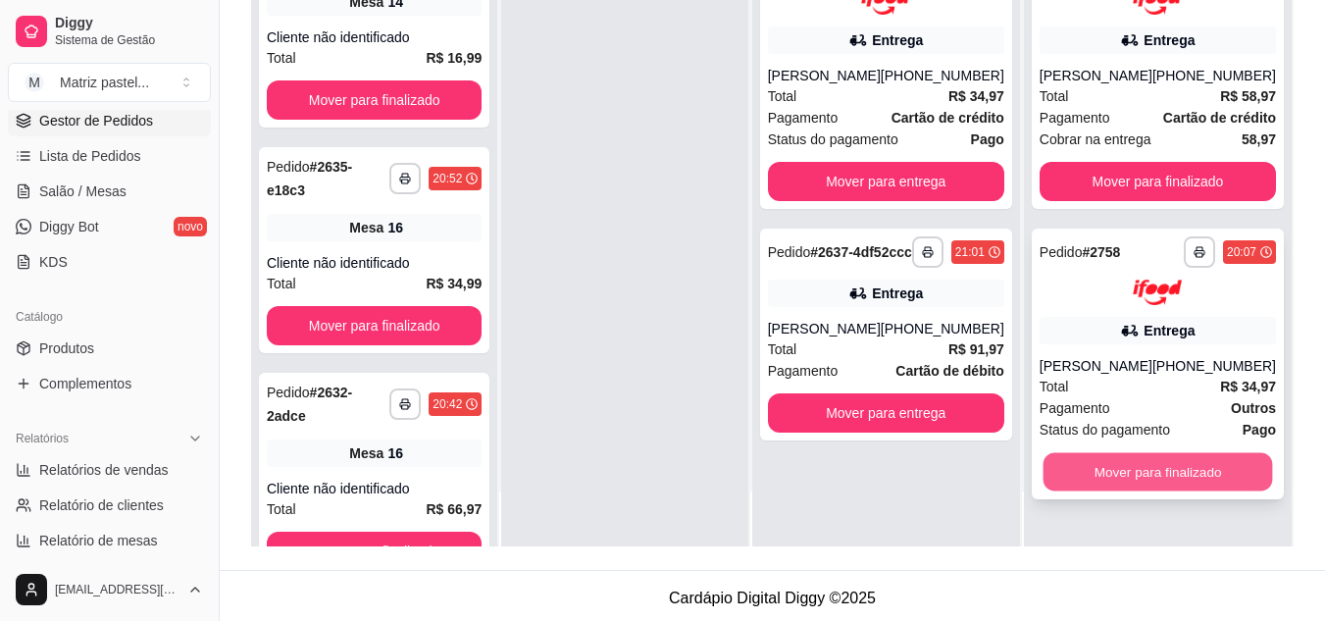
click at [1062, 483] on button "Mover para finalizado" at bounding box center [1158, 472] width 230 height 38
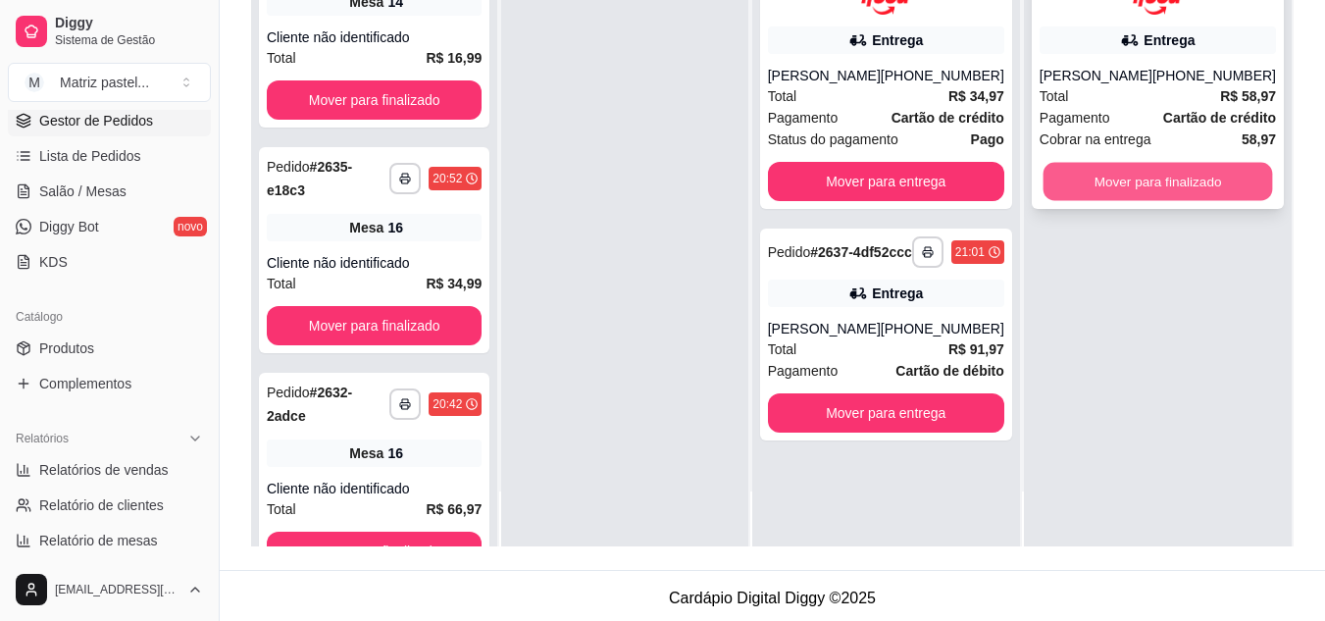
click at [1150, 182] on button "Mover para finalizado" at bounding box center [1158, 181] width 230 height 38
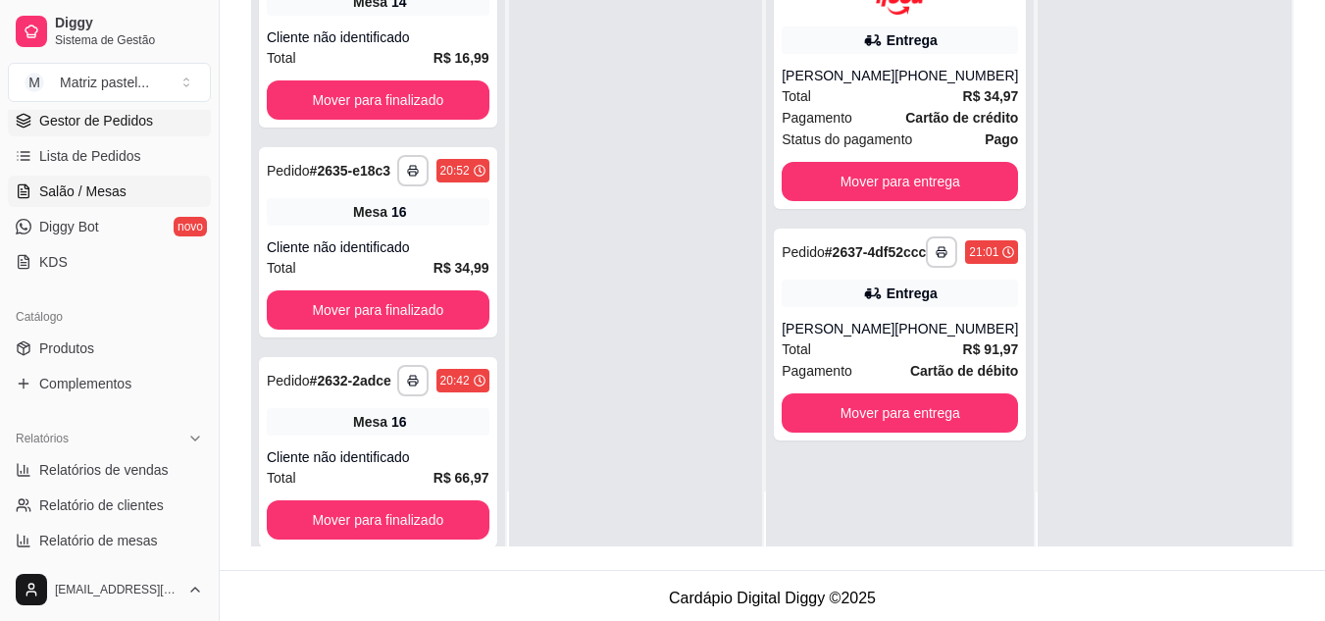
click at [94, 194] on span "Salão / Mesas" at bounding box center [82, 191] width 87 height 20
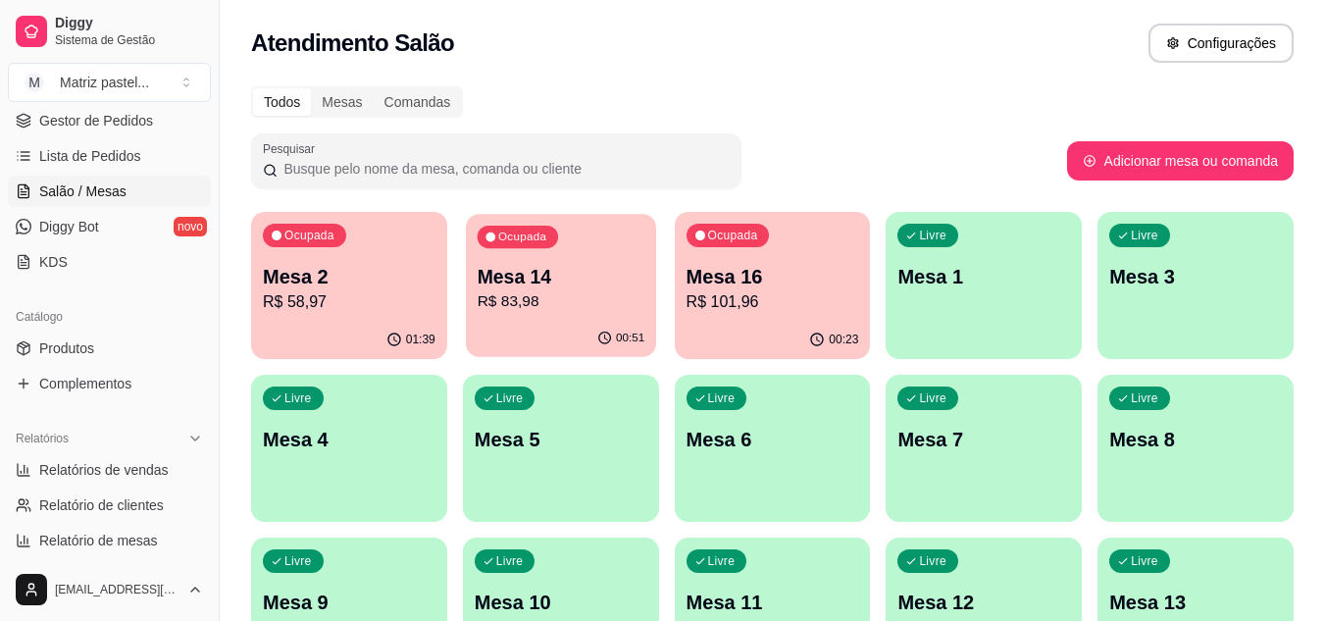
click at [562, 315] on div "Ocupada Mesa 14 R$ 83,98" at bounding box center [561, 267] width 190 height 106
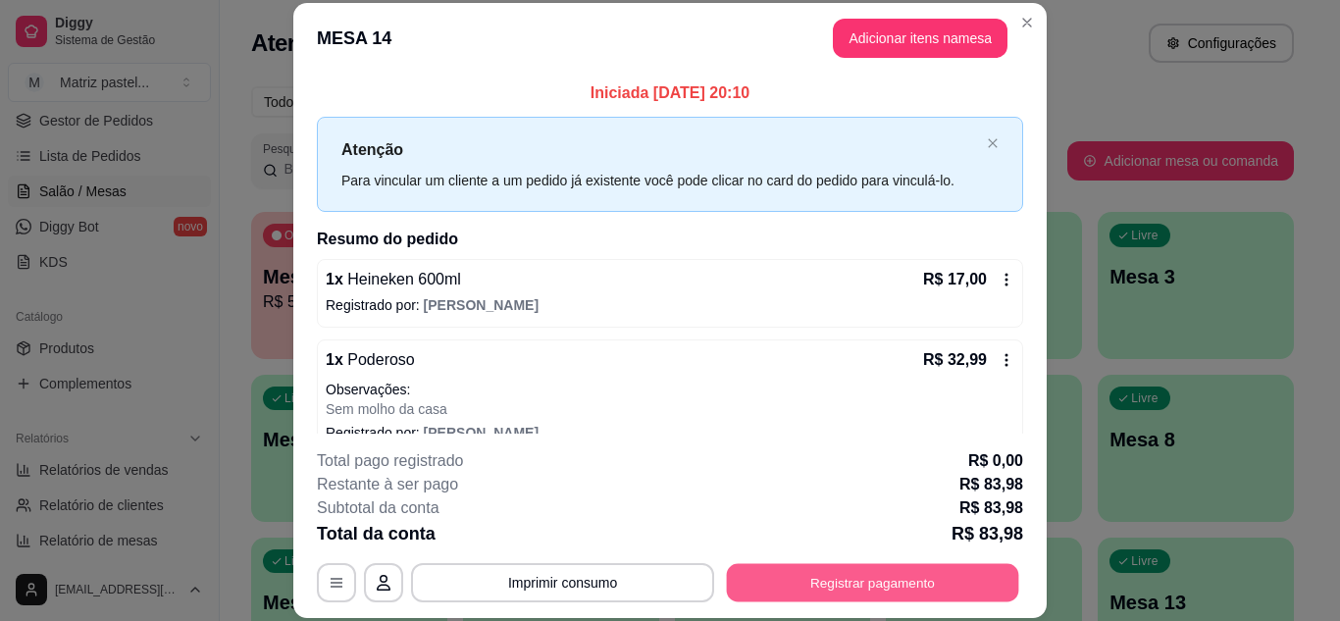
click at [850, 566] on button "Registrar pagamento" at bounding box center [873, 582] width 292 height 38
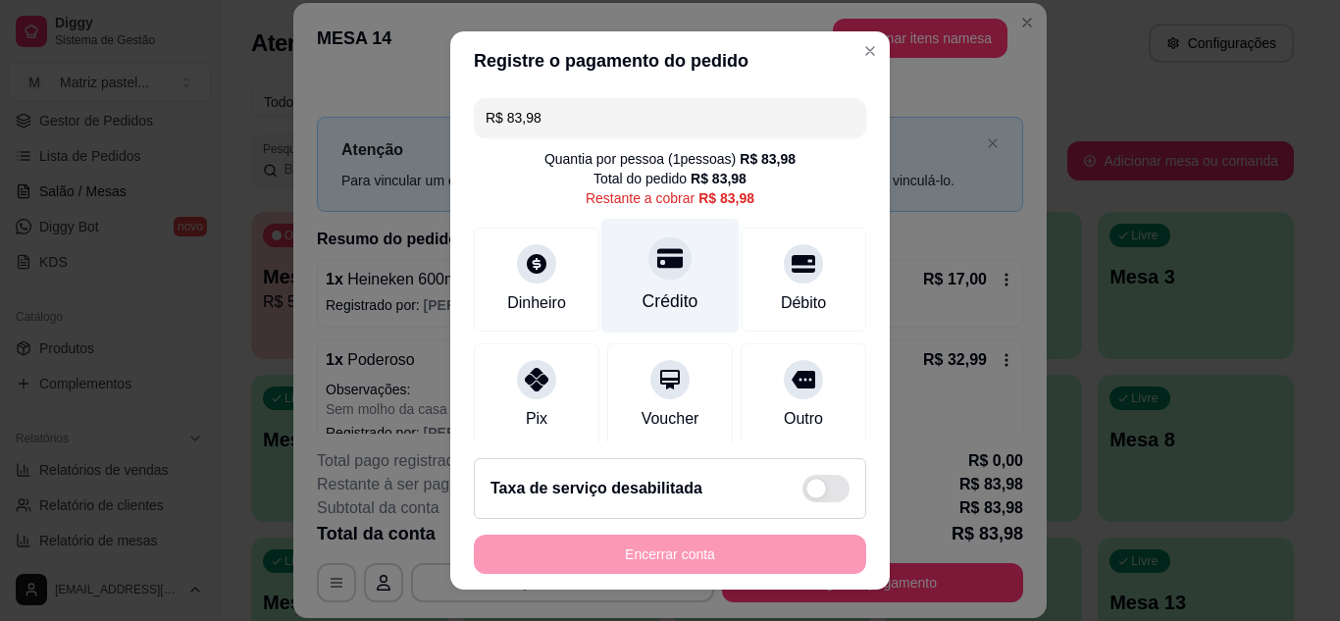
click at [650, 285] on div "Crédito" at bounding box center [670, 275] width 138 height 115
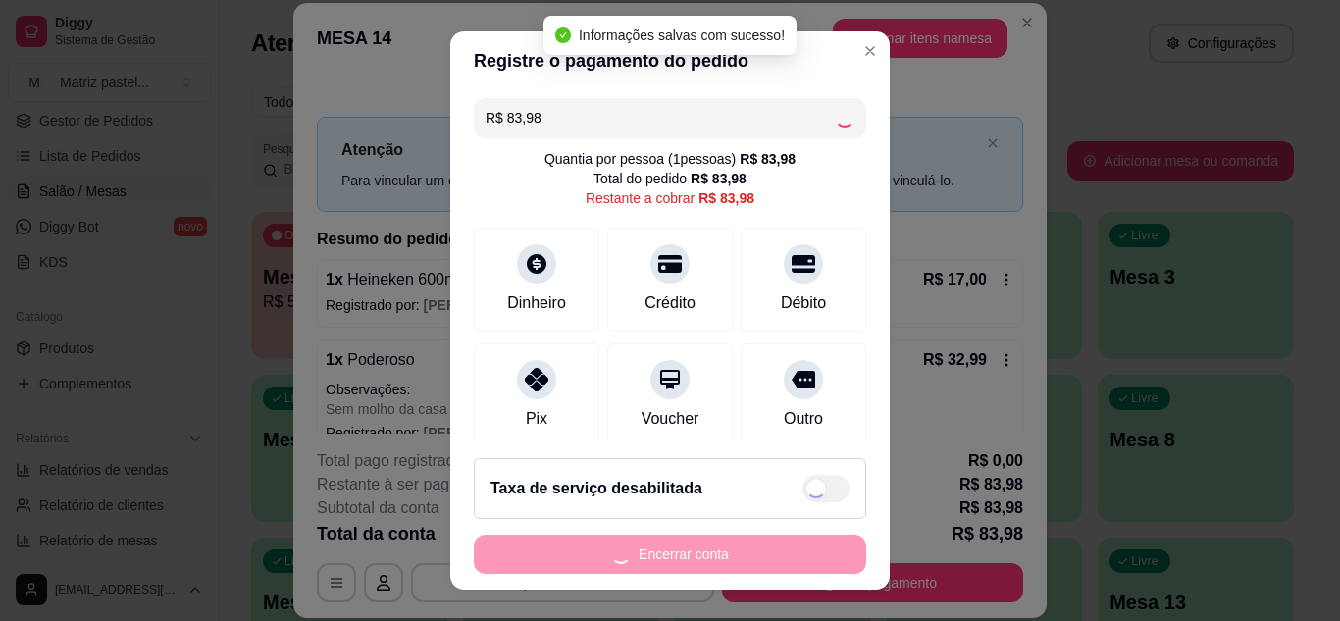
type input "R$ 0,00"
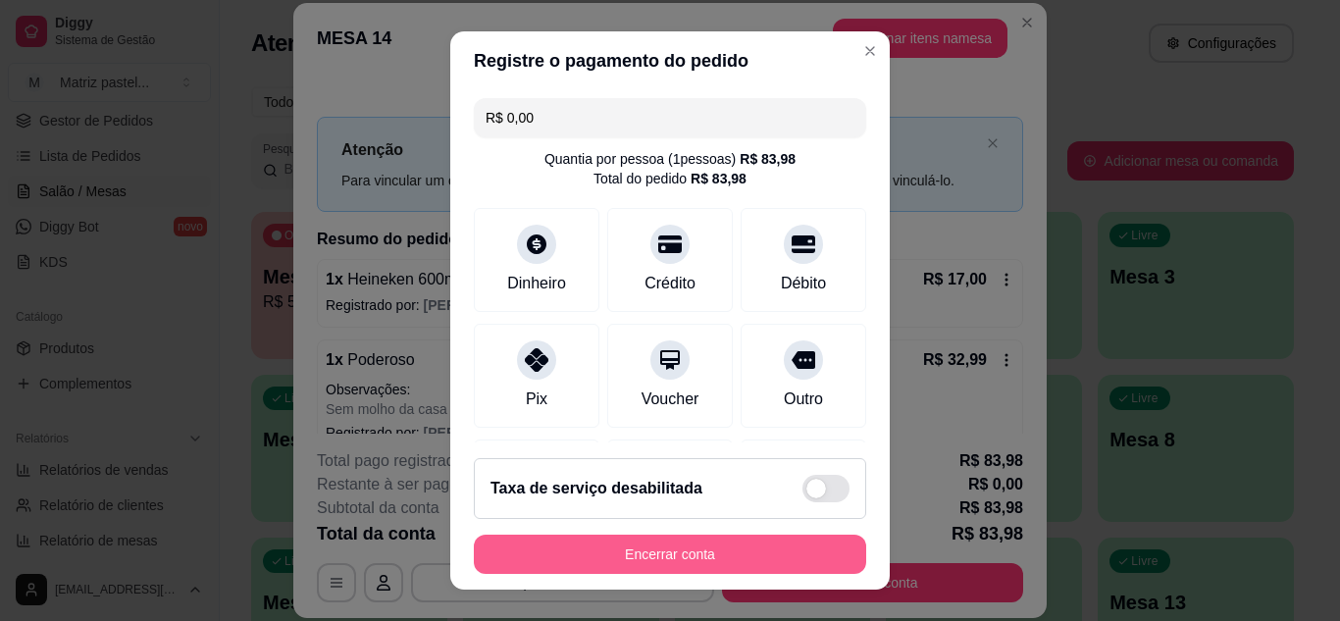
click at [637, 555] on button "Encerrar conta" at bounding box center [670, 554] width 392 height 39
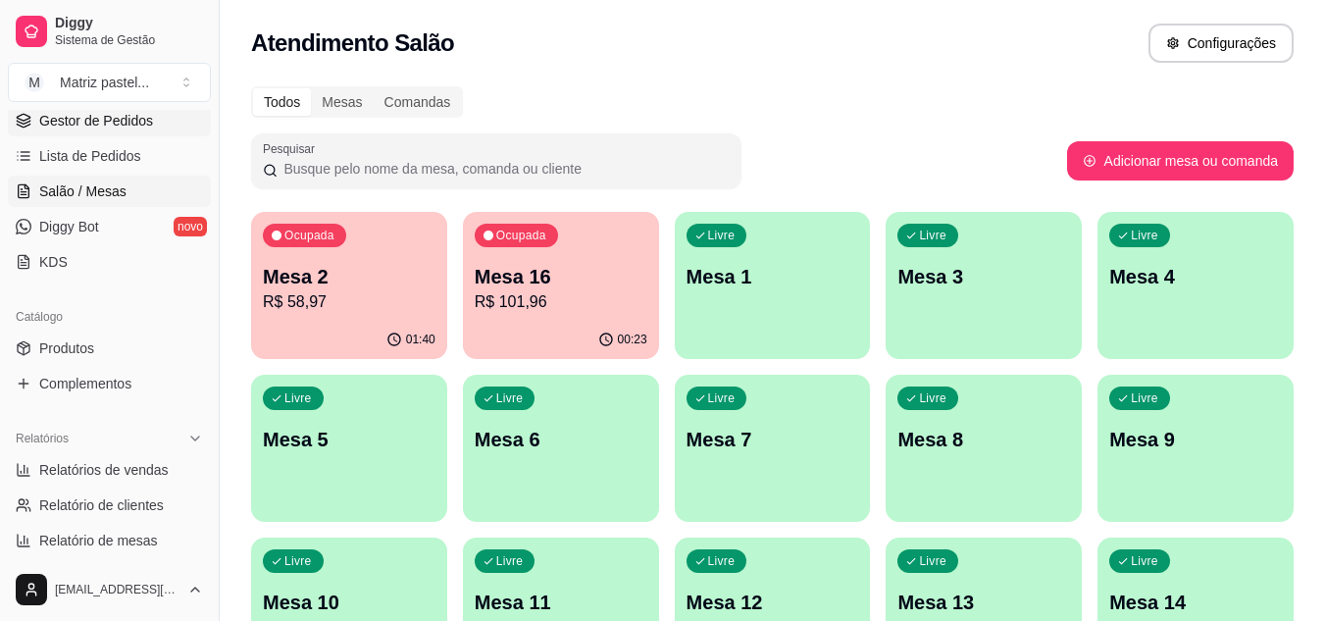
click at [101, 126] on span "Gestor de Pedidos" at bounding box center [96, 121] width 114 height 20
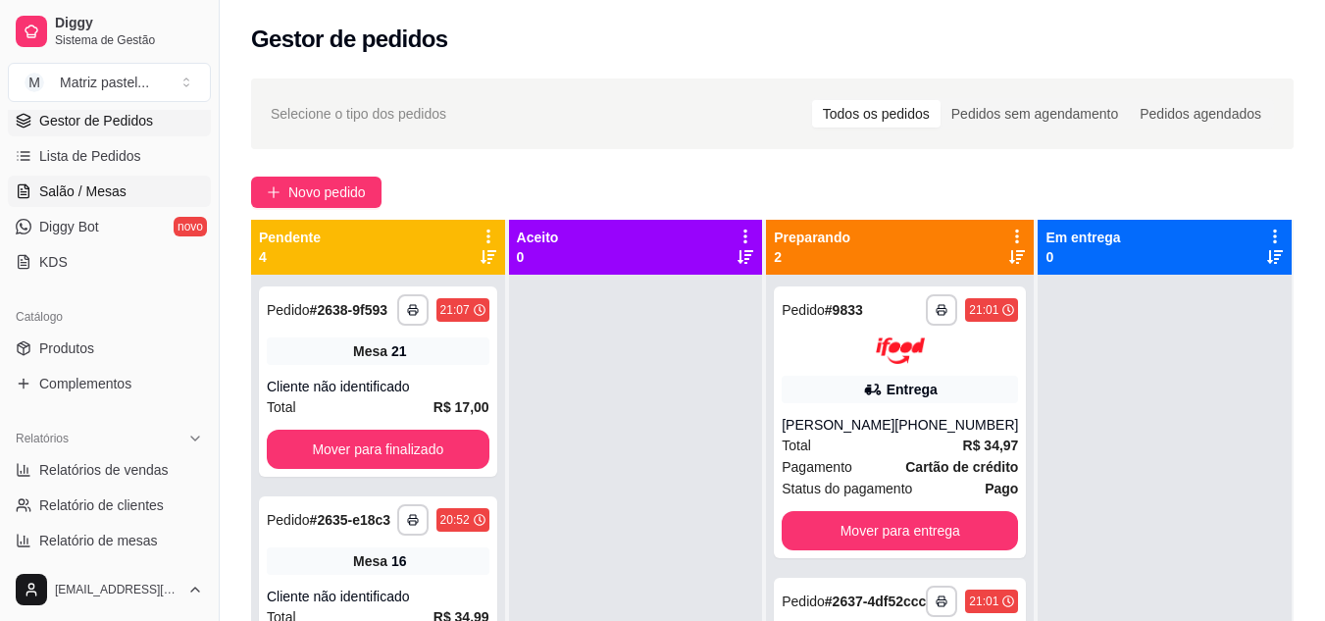
click at [115, 187] on span "Salão / Mesas" at bounding box center [82, 191] width 87 height 20
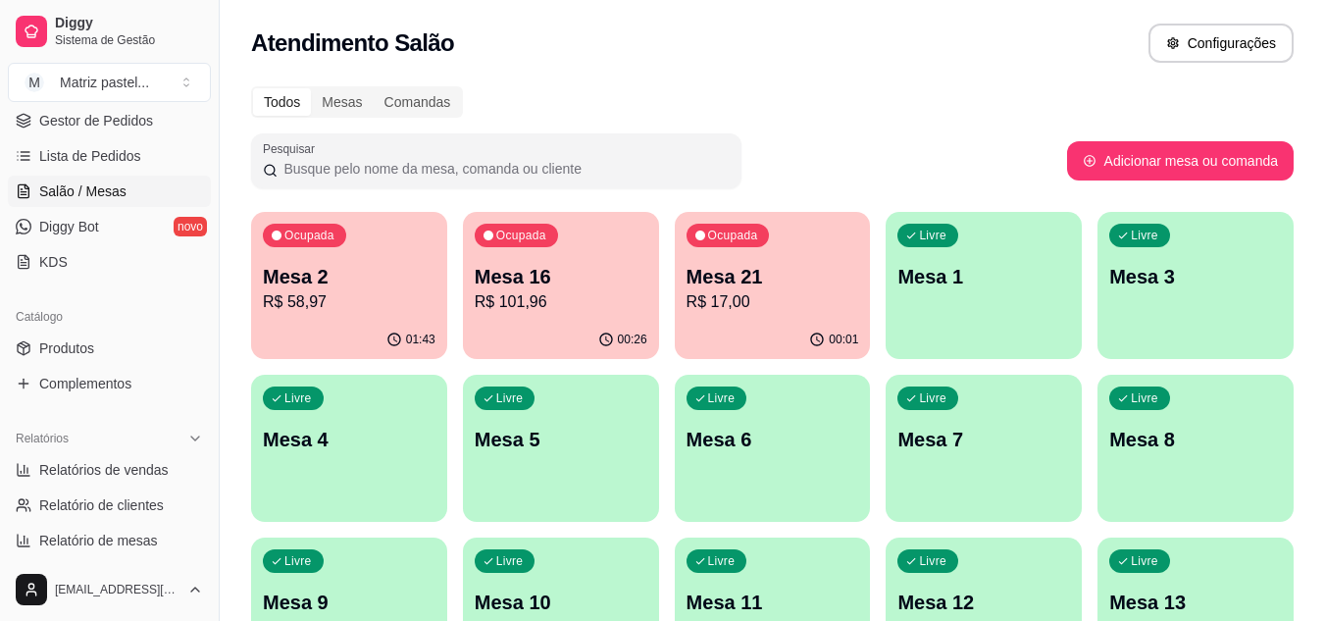
click at [758, 314] on div "Ocupada Mesa 21 R$ 17,00" at bounding box center [773, 266] width 196 height 109
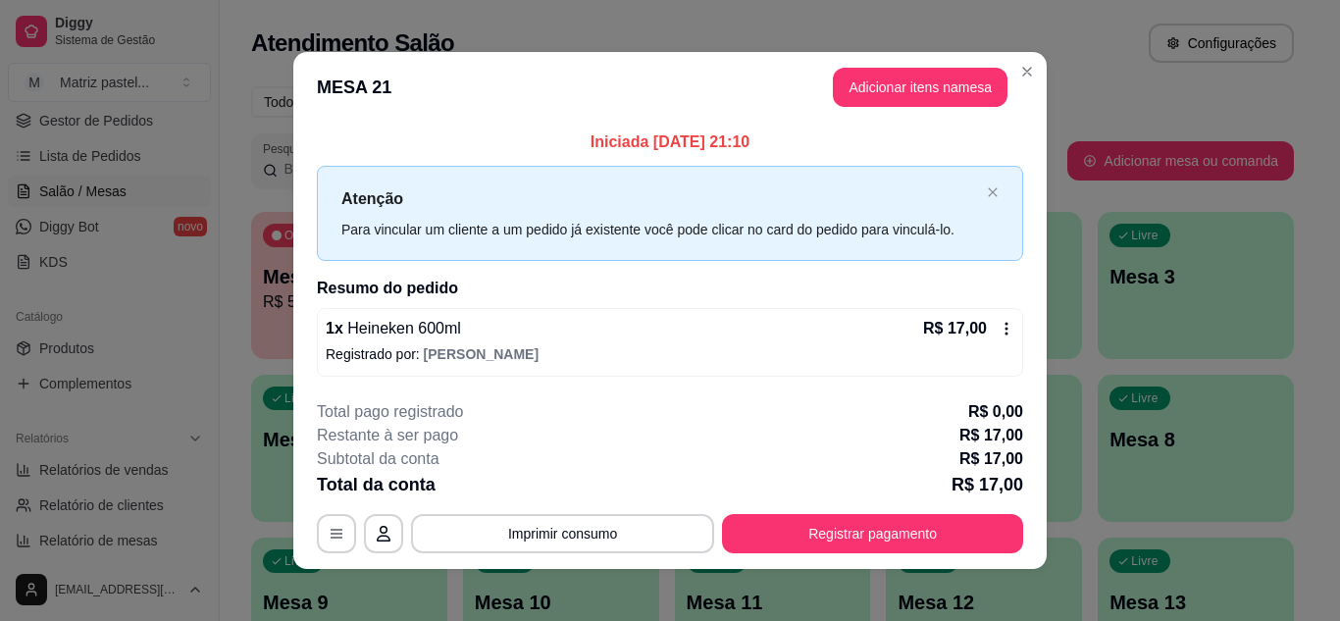
click at [990, 326] on div "R$ 17,00" at bounding box center [968, 329] width 91 height 24
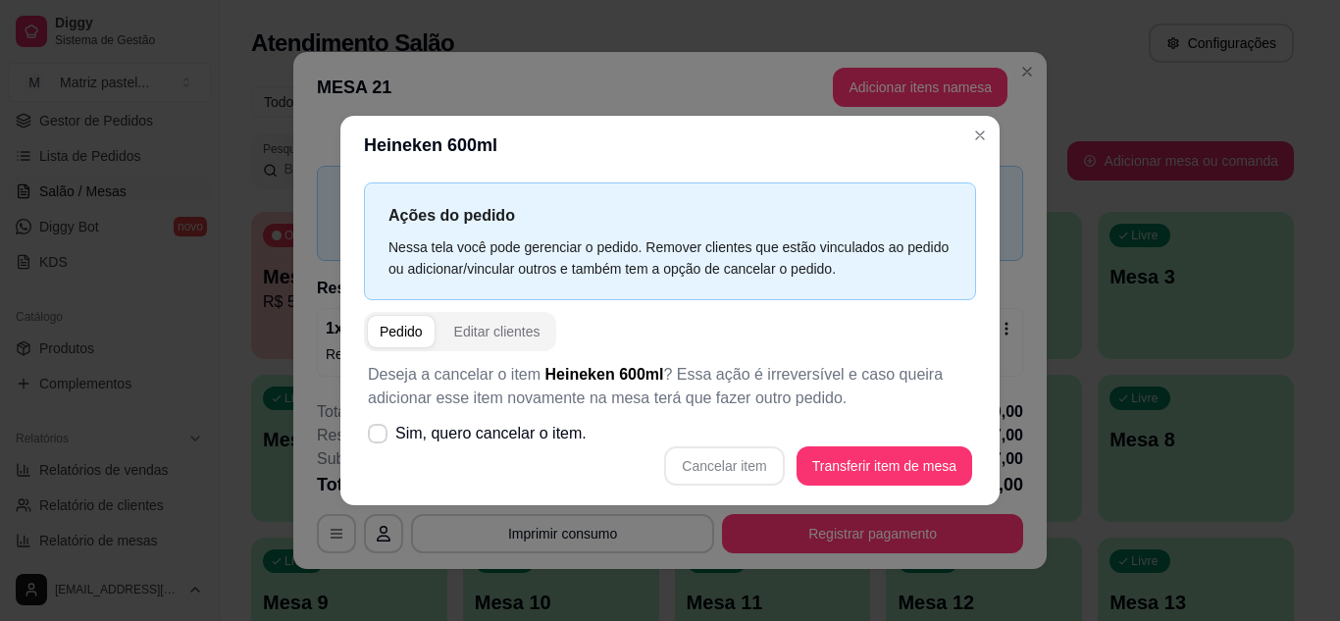
click at [746, 459] on div "Cancelar item Transferir item de mesa" at bounding box center [670, 465] width 604 height 39
click at [480, 436] on span "Sim, quero cancelar o item." at bounding box center [490, 434] width 191 height 24
click at [380, 437] on input "Sim, quero cancelar o item." at bounding box center [373, 443] width 13 height 13
checkbox input "true"
click at [701, 463] on button "Cancelar item" at bounding box center [724, 465] width 117 height 38
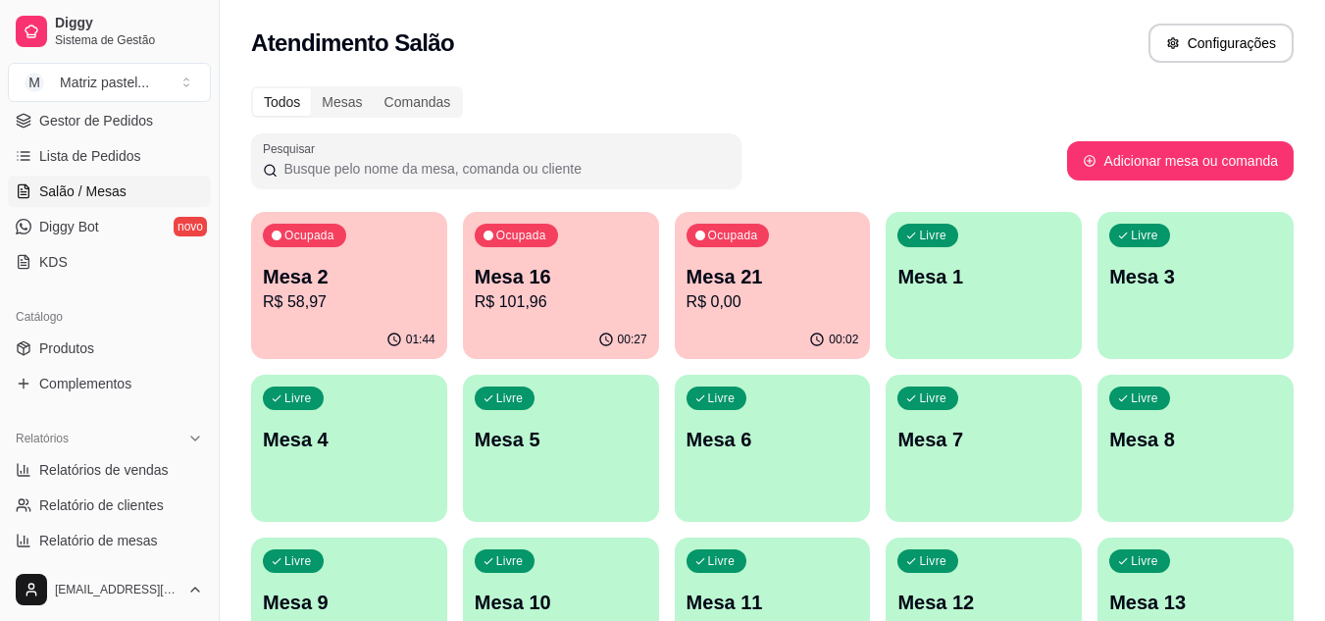
click at [427, 287] on p "Mesa 2" at bounding box center [349, 276] width 173 height 27
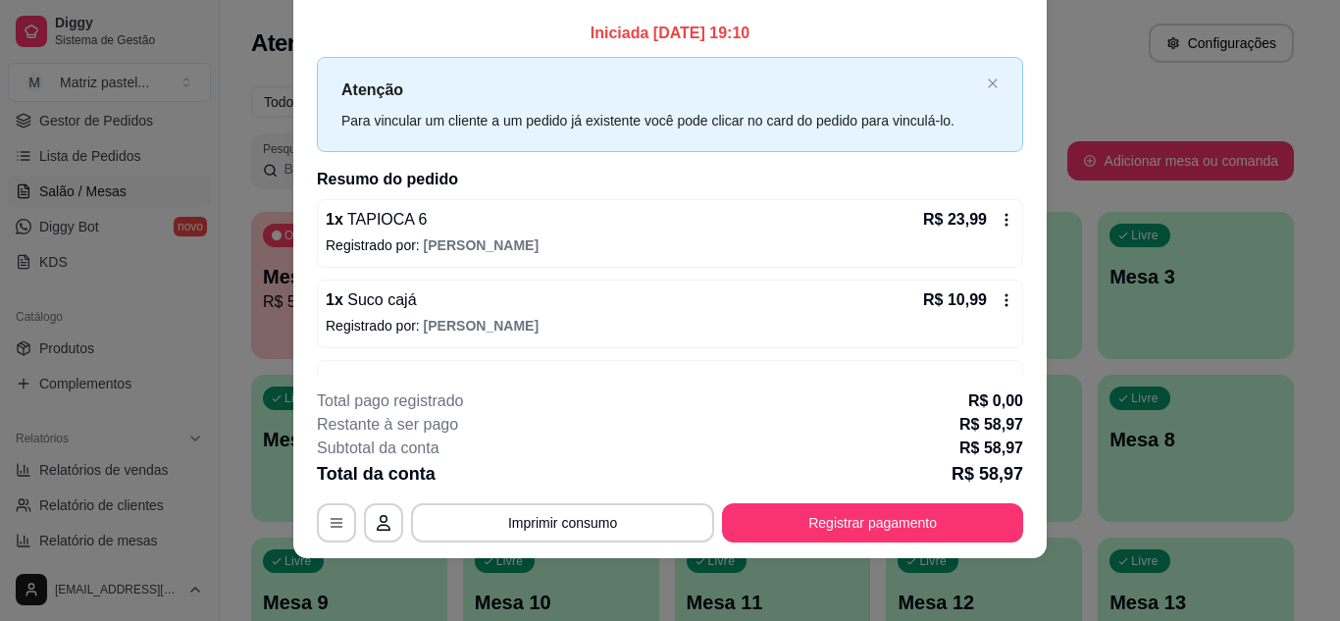
scroll to position [63, 0]
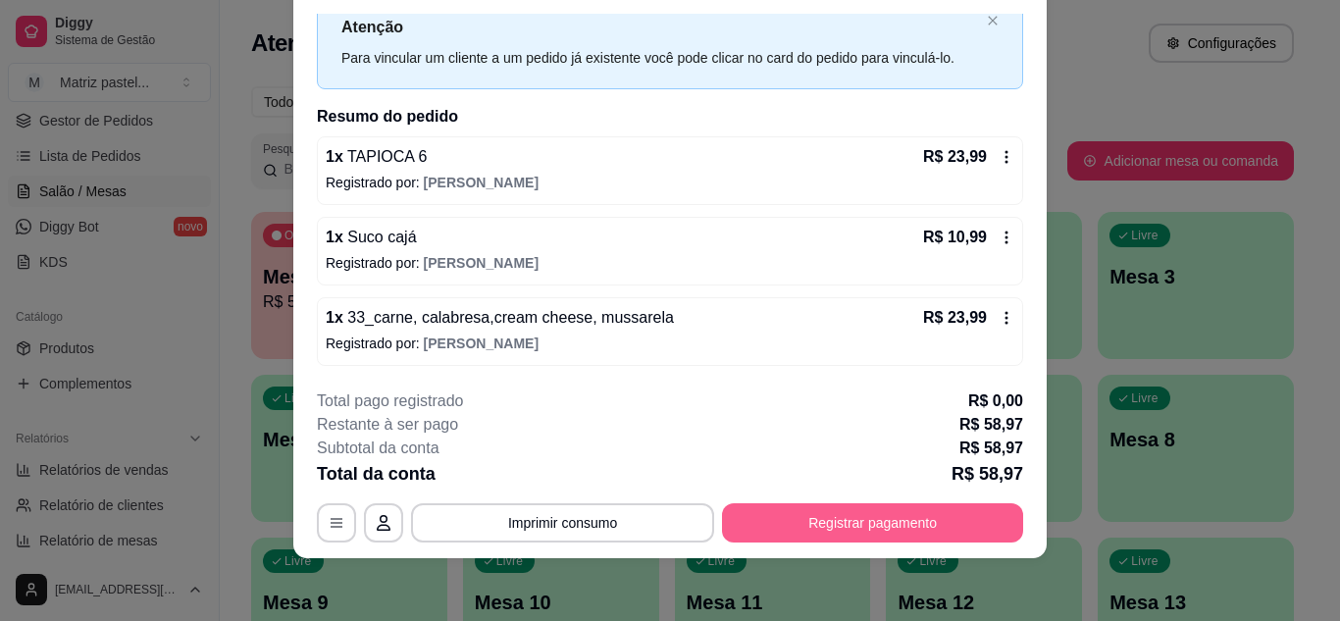
click at [826, 509] on button "Registrar pagamento" at bounding box center [872, 522] width 301 height 39
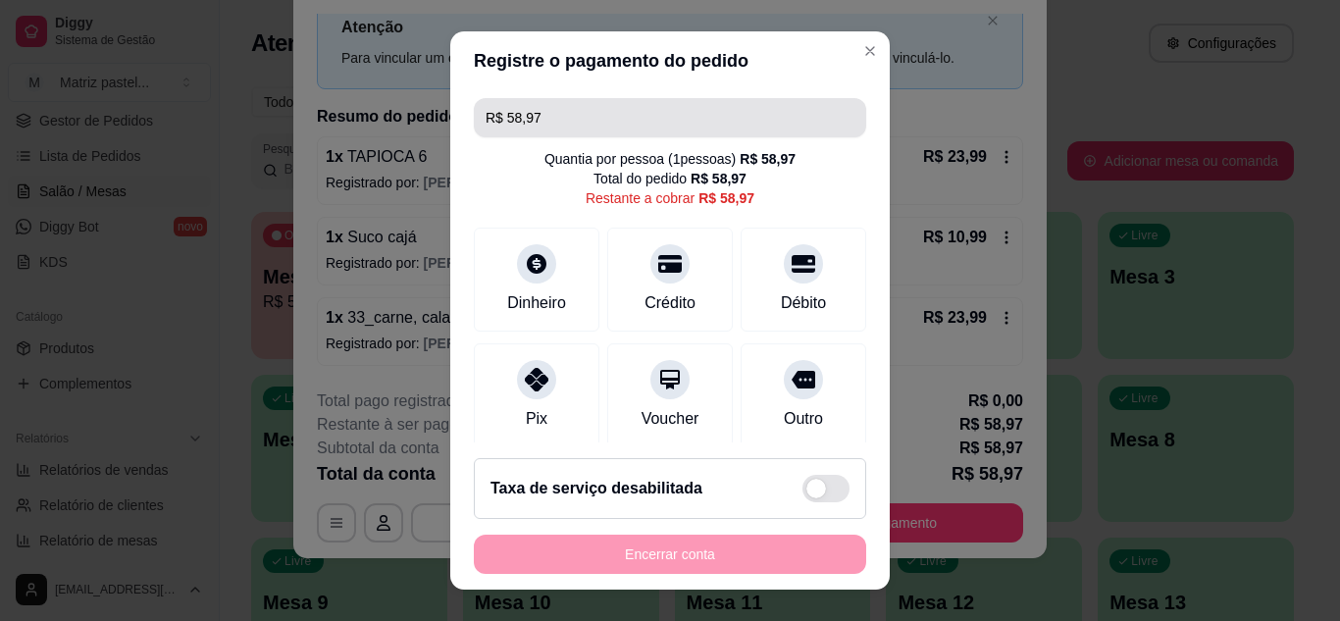
click at [636, 120] on input "R$ 58,97" at bounding box center [670, 117] width 369 height 39
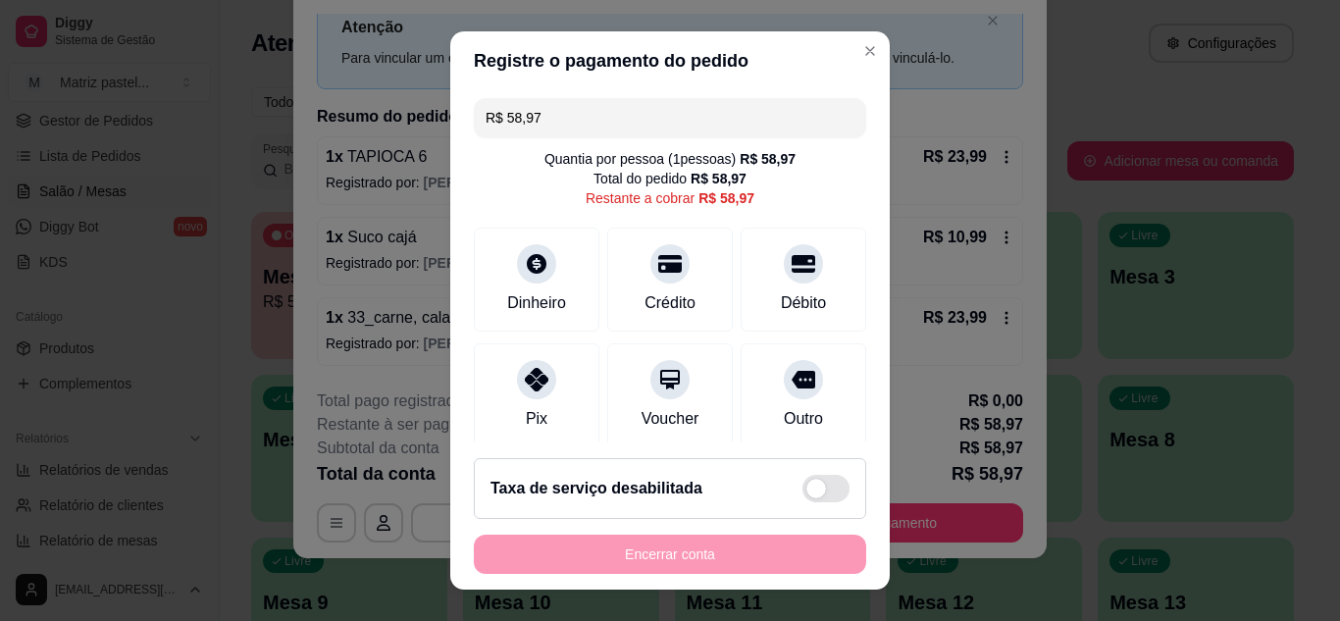
click at [636, 120] on input "R$ 58,97" at bounding box center [670, 117] width 369 height 39
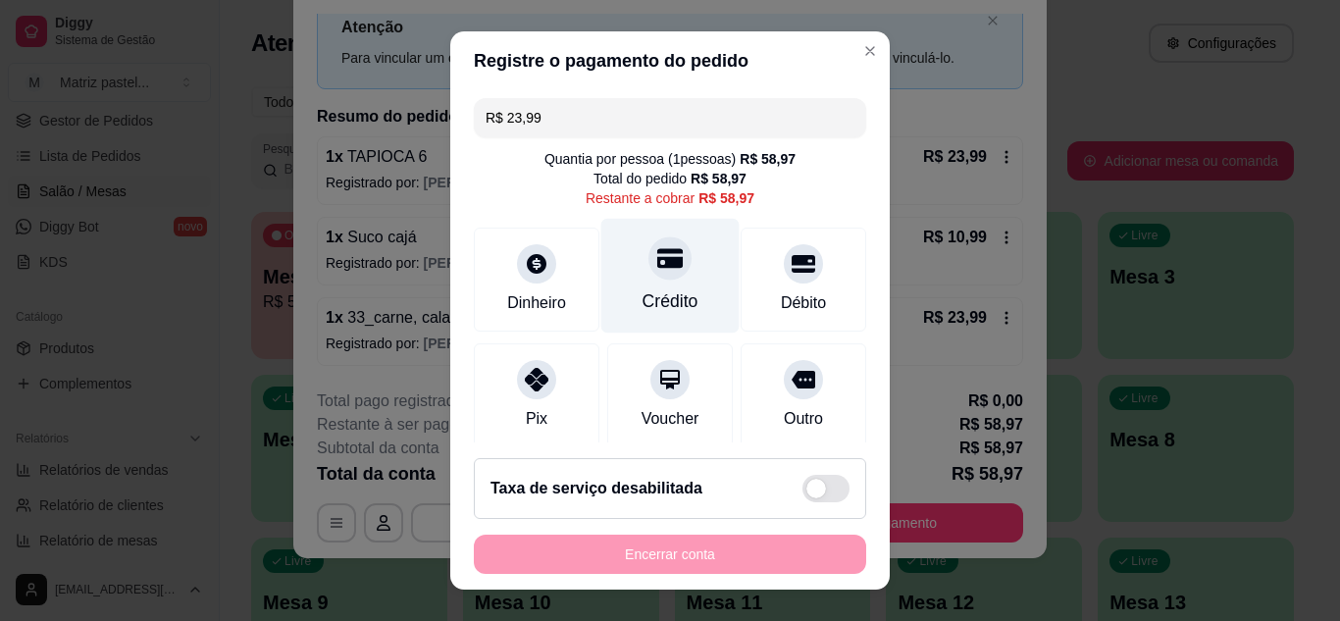
click at [648, 271] on div at bounding box center [669, 257] width 43 height 43
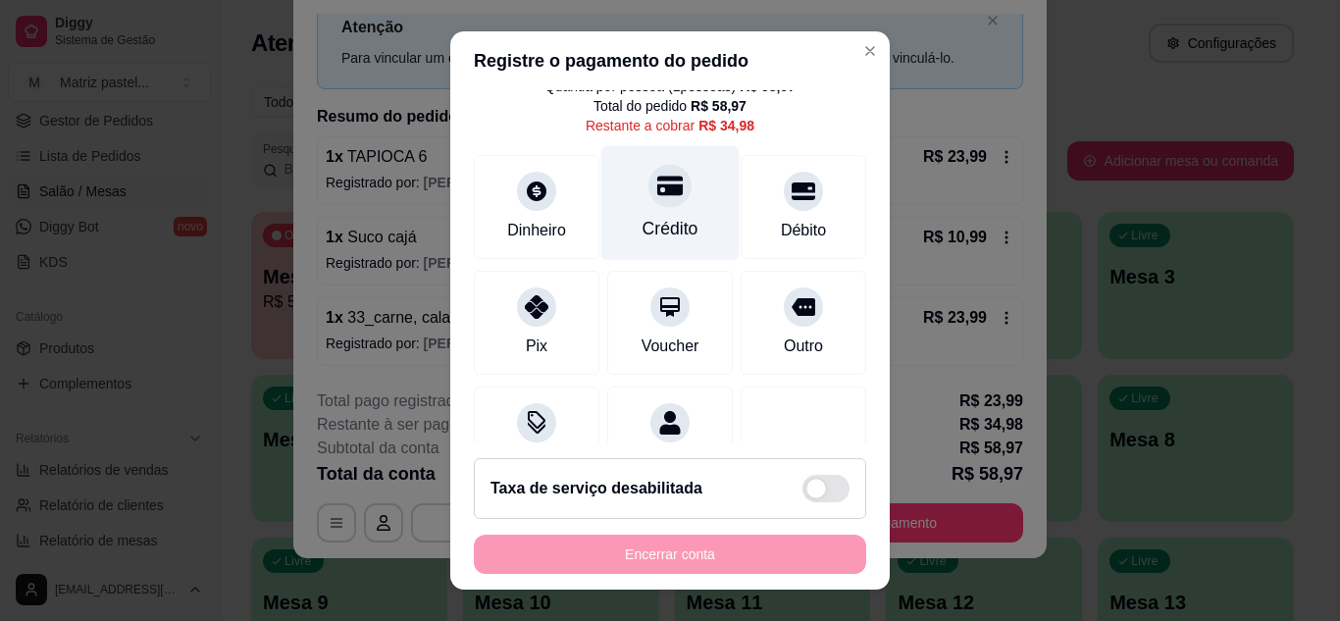
scroll to position [98, 0]
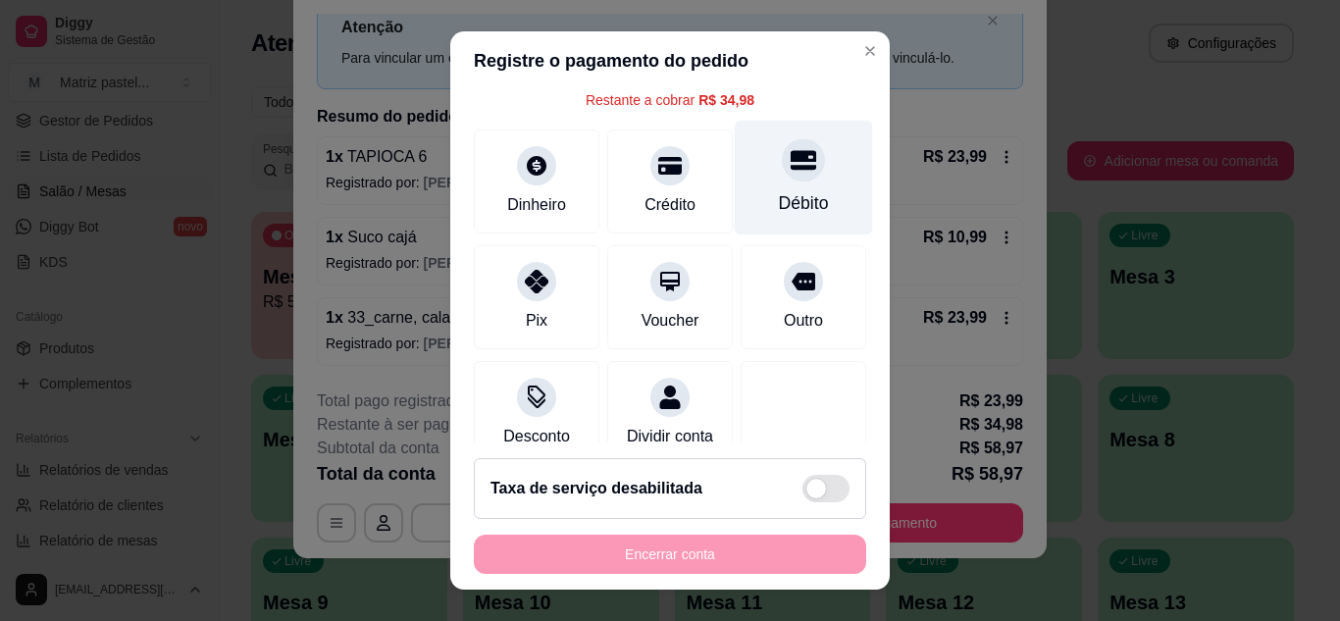
drag, startPoint x: 776, startPoint y: 180, endPoint x: 750, endPoint y: 188, distance: 27.0
click at [782, 181] on div at bounding box center [803, 159] width 43 height 43
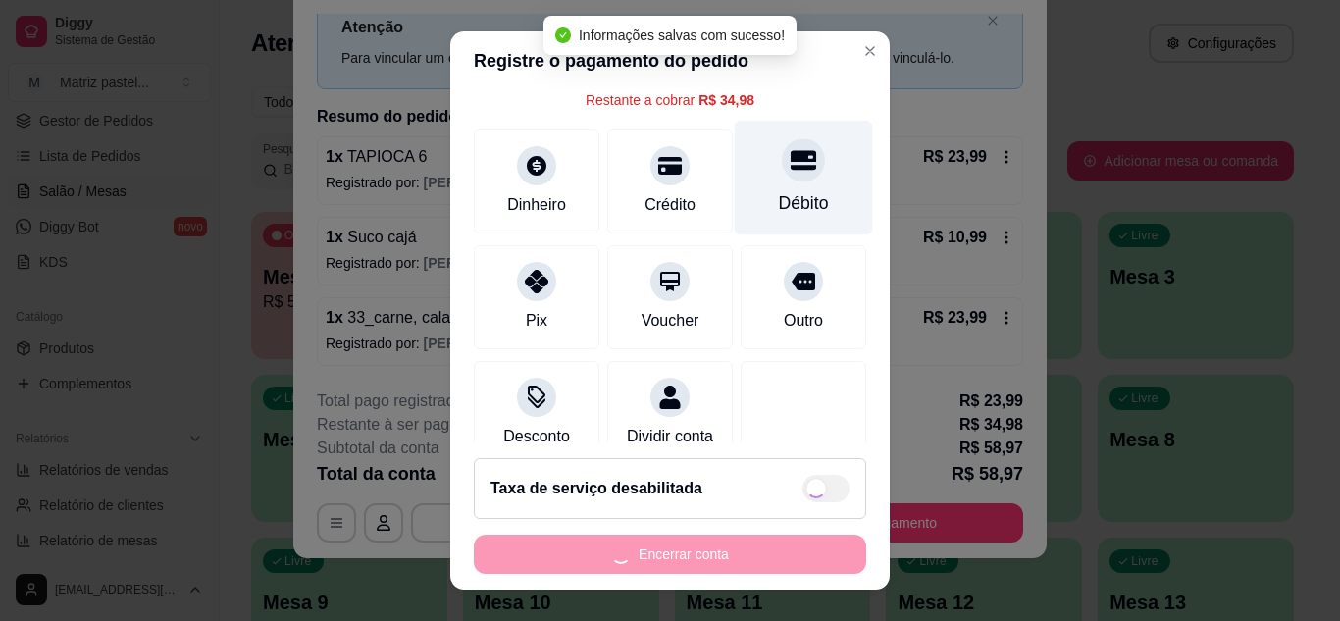
type input "R$ 0,00"
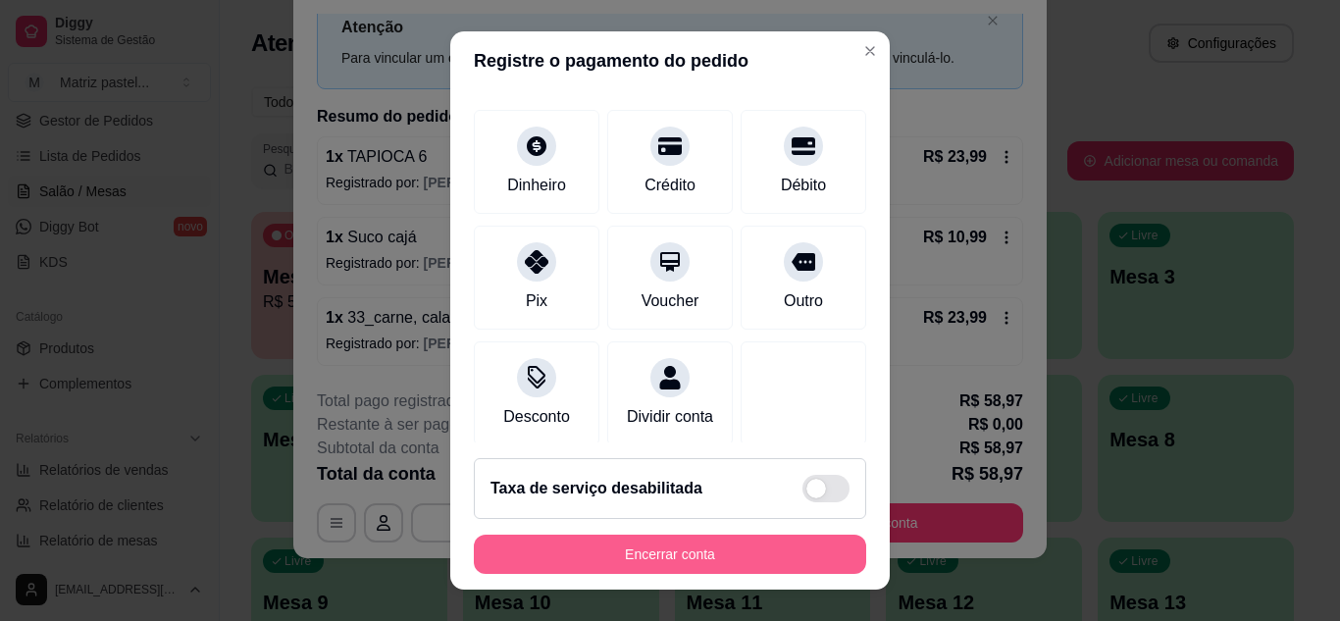
click at [690, 550] on button "Encerrar conta" at bounding box center [670, 554] width 392 height 39
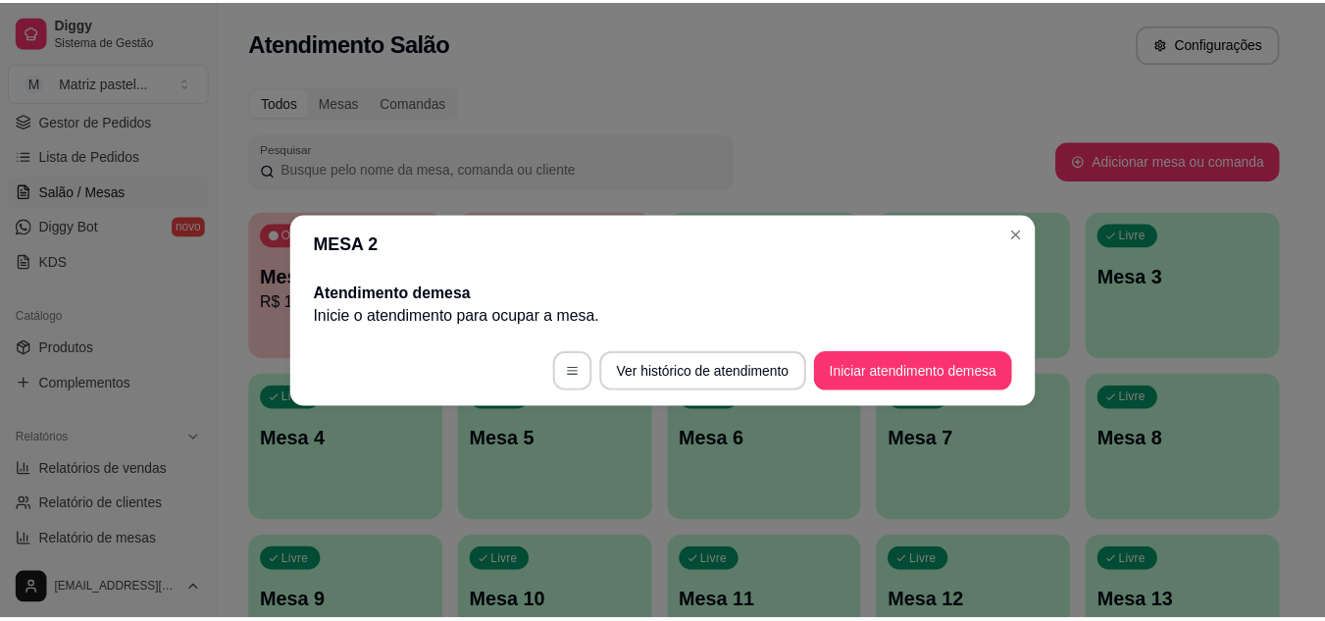
scroll to position [0, 0]
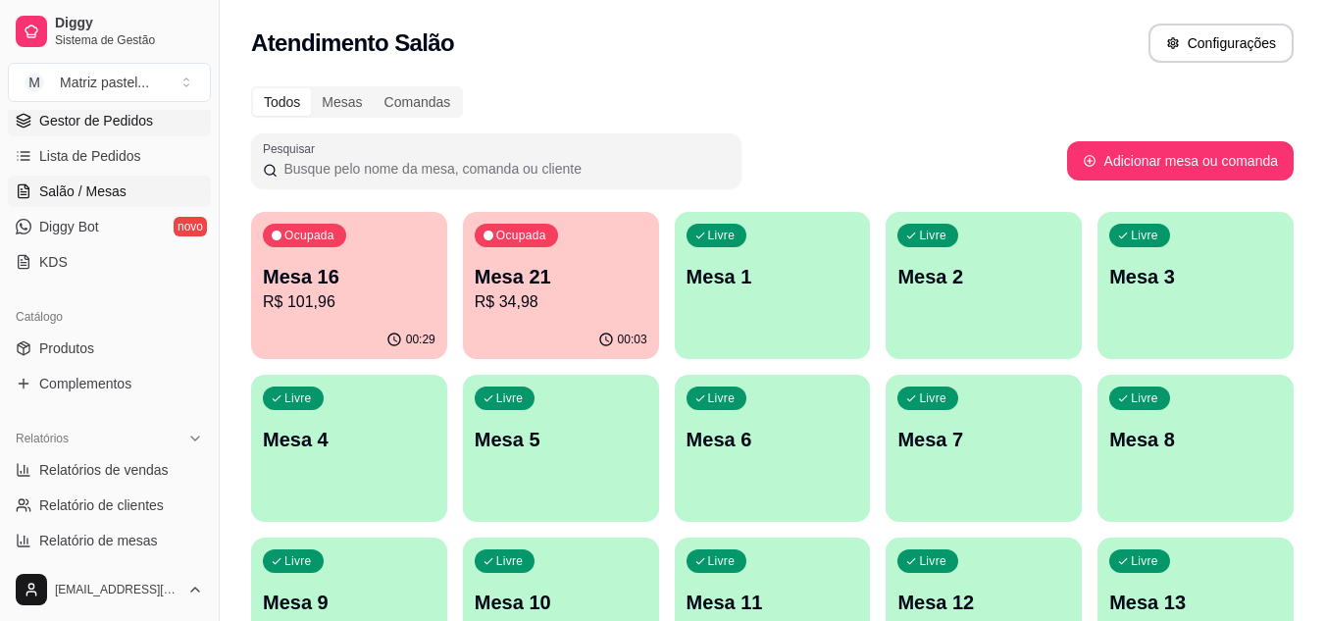
click at [100, 112] on span "Gestor de Pedidos" at bounding box center [96, 121] width 114 height 20
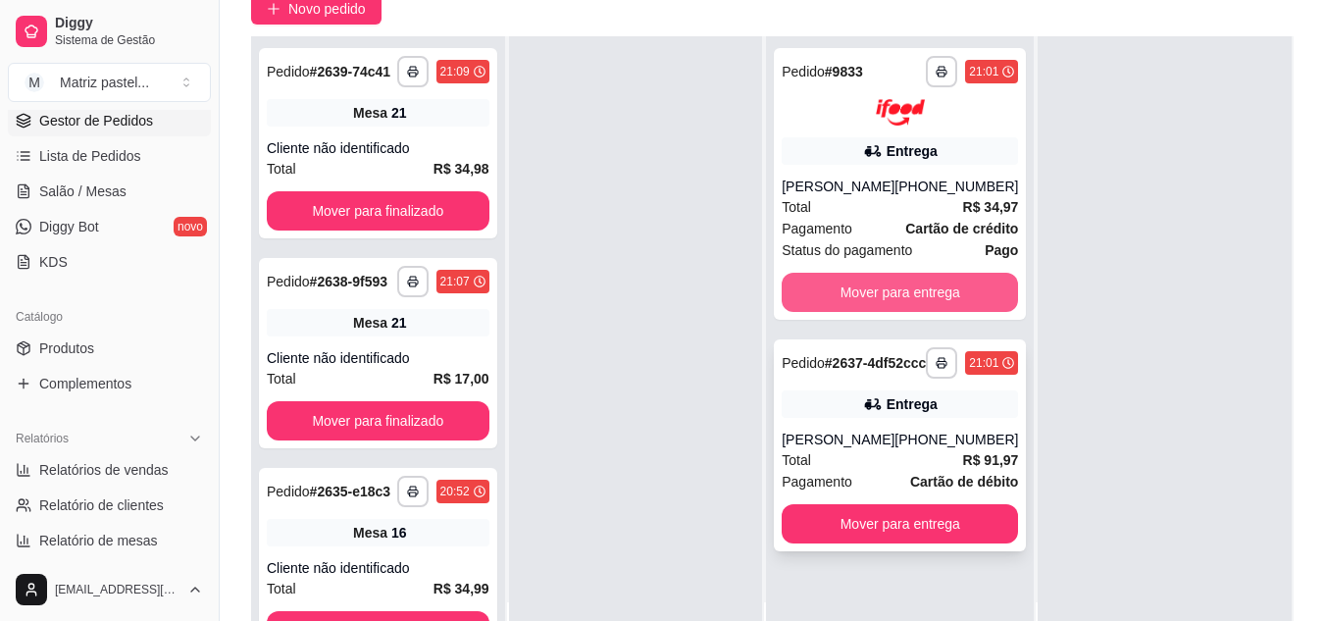
scroll to position [196, 0]
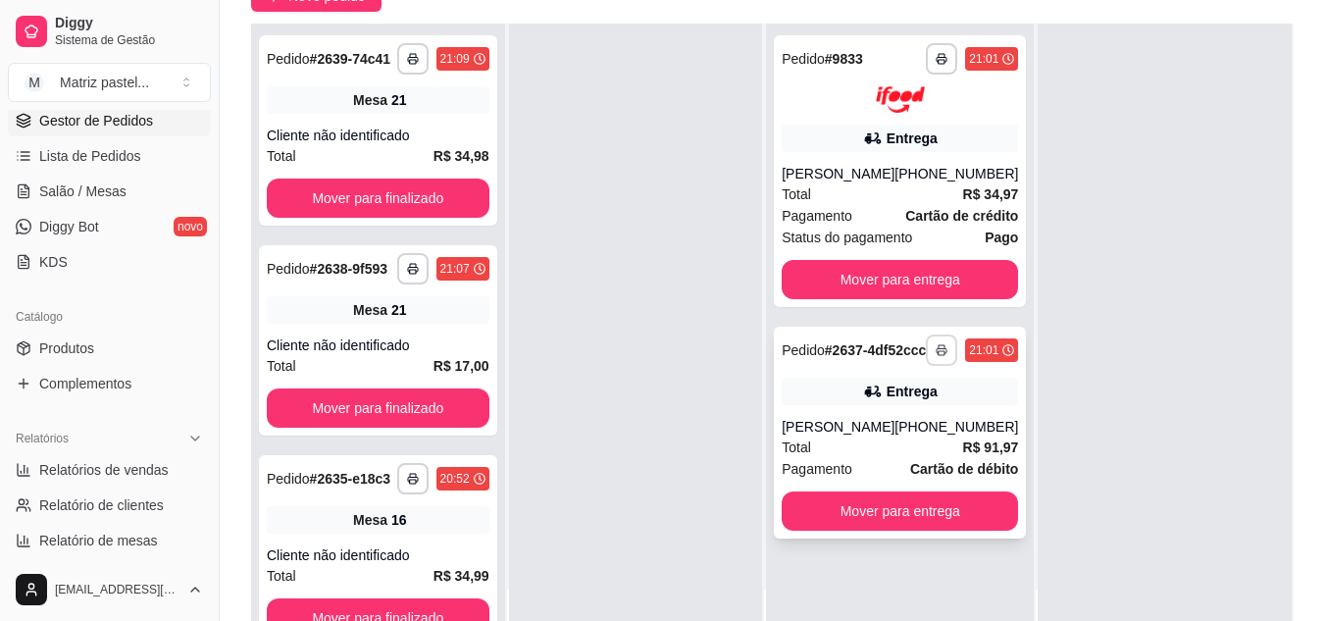
click at [930, 349] on button "button" at bounding box center [941, 350] width 31 height 31
click at [890, 423] on button "IMPRESSORA" at bounding box center [874, 426] width 137 height 30
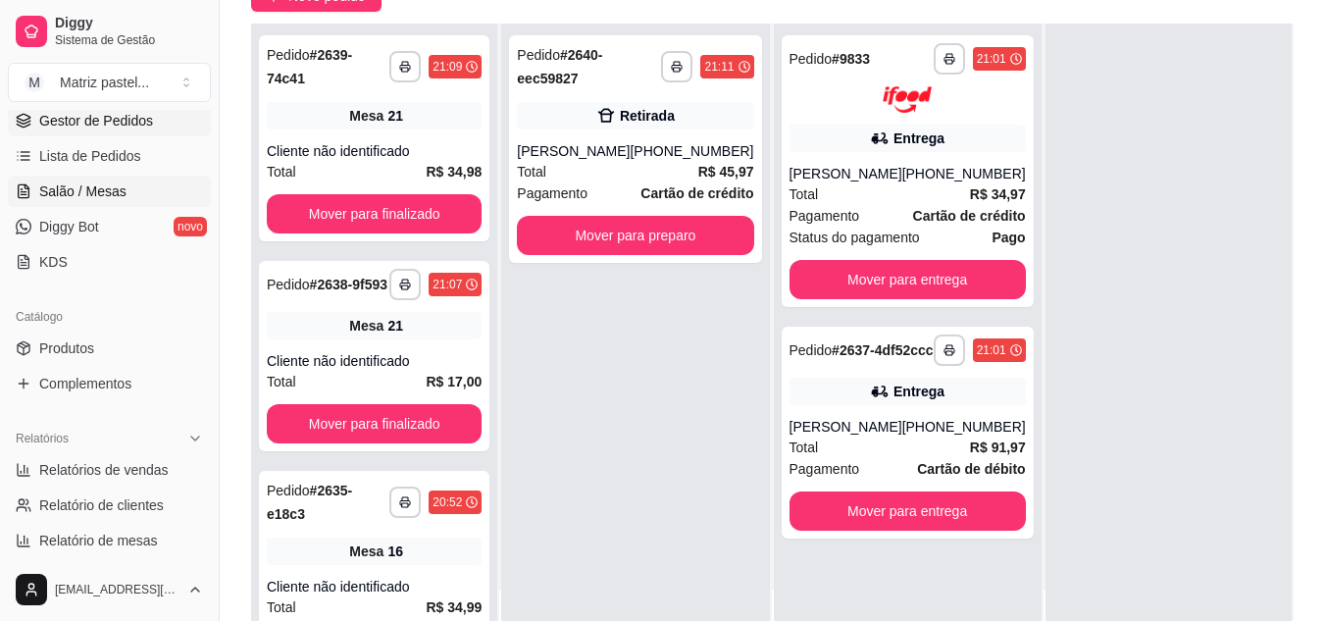
click at [123, 183] on span "Salão / Mesas" at bounding box center [82, 191] width 87 height 20
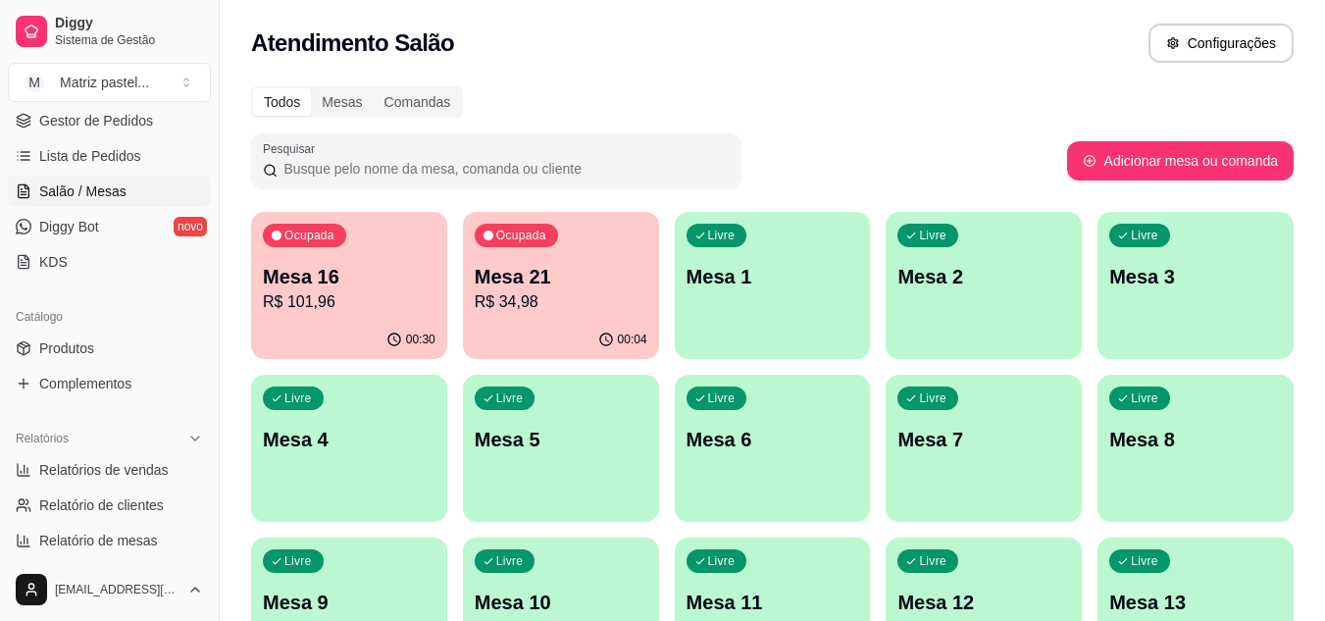
click at [304, 302] on p "R$ 101,96" at bounding box center [349, 302] width 173 height 24
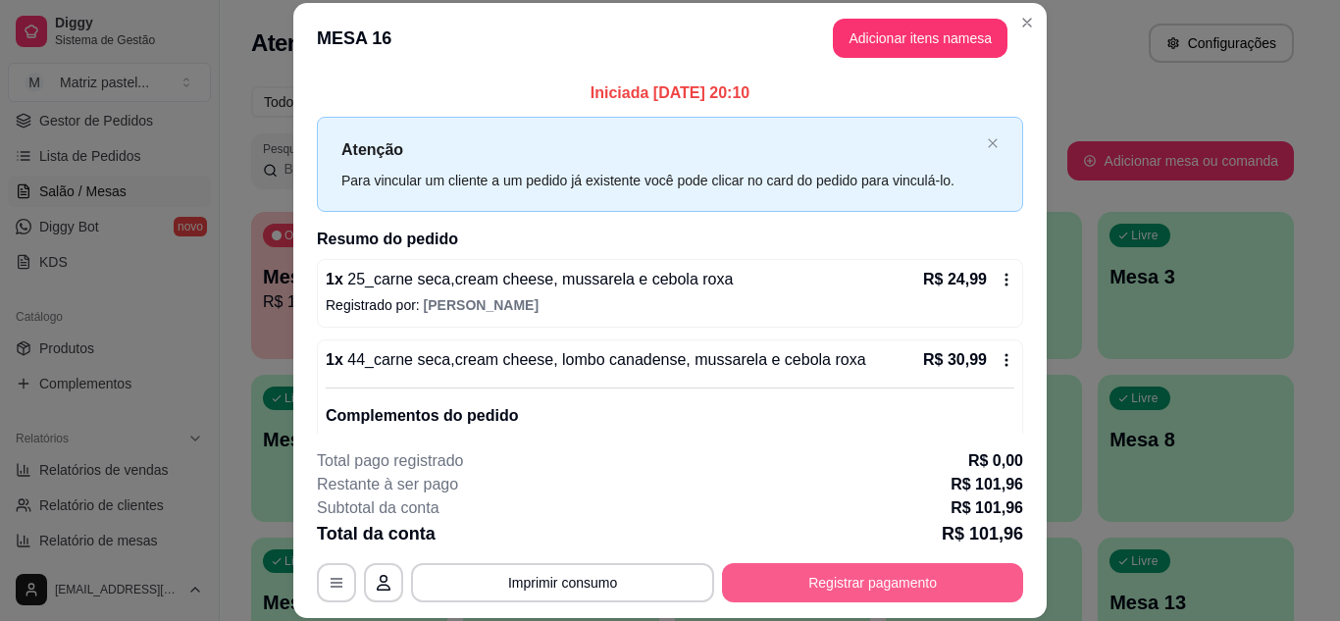
click at [835, 568] on button "Registrar pagamento" at bounding box center [872, 582] width 301 height 39
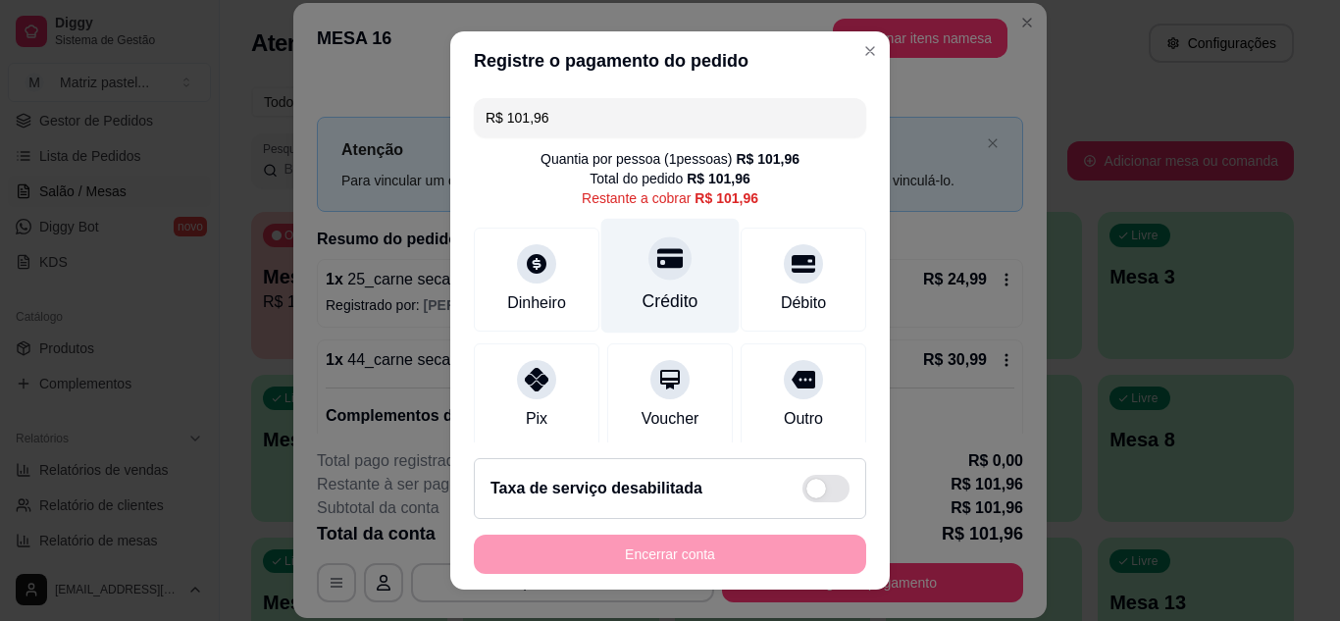
click at [660, 274] on div at bounding box center [669, 257] width 43 height 43
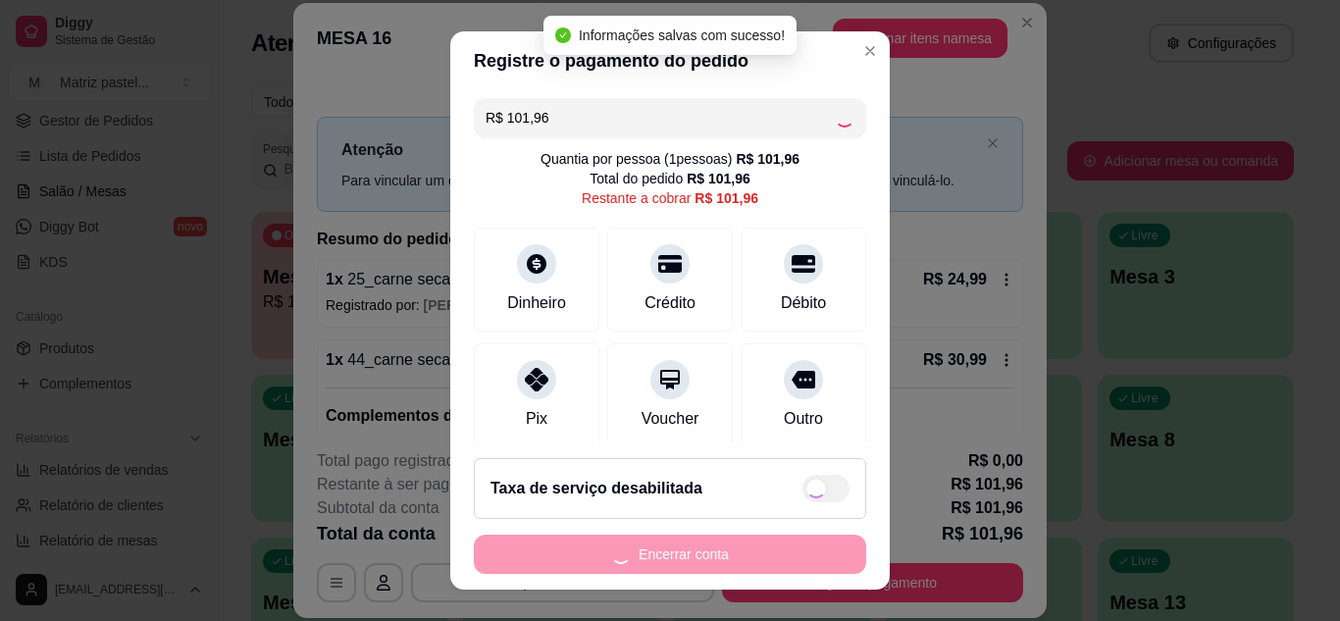
type input "R$ 0,00"
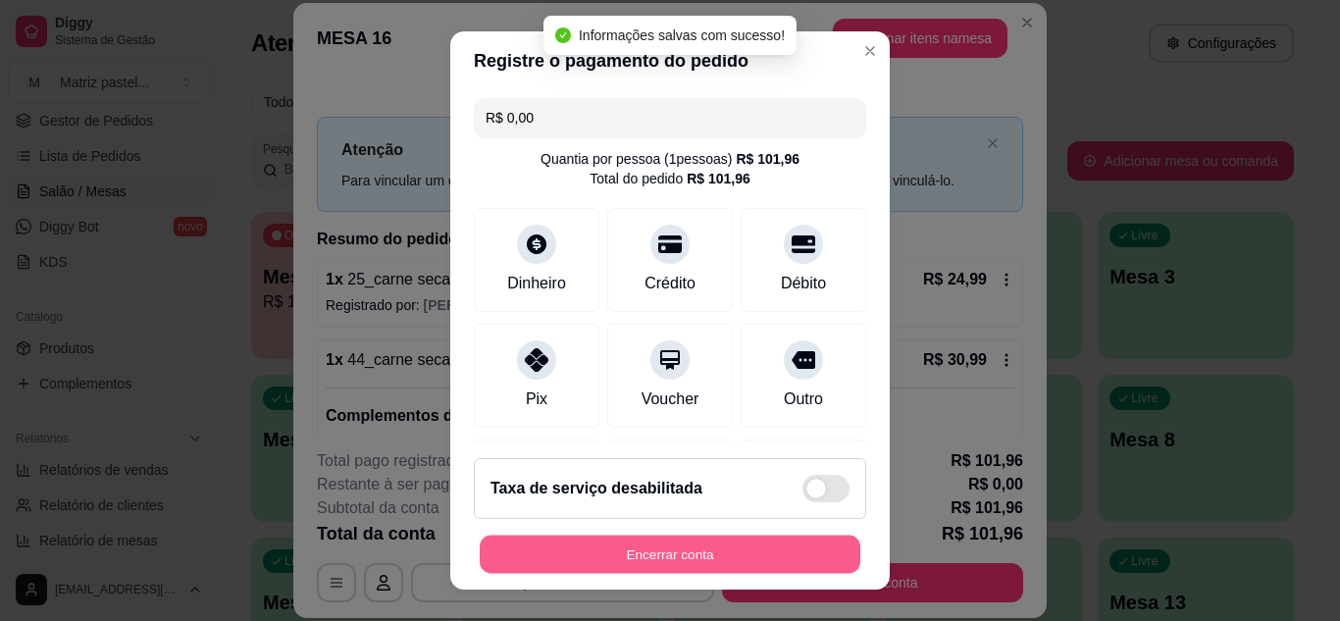
click at [674, 551] on button "Encerrar conta" at bounding box center [670, 555] width 381 height 38
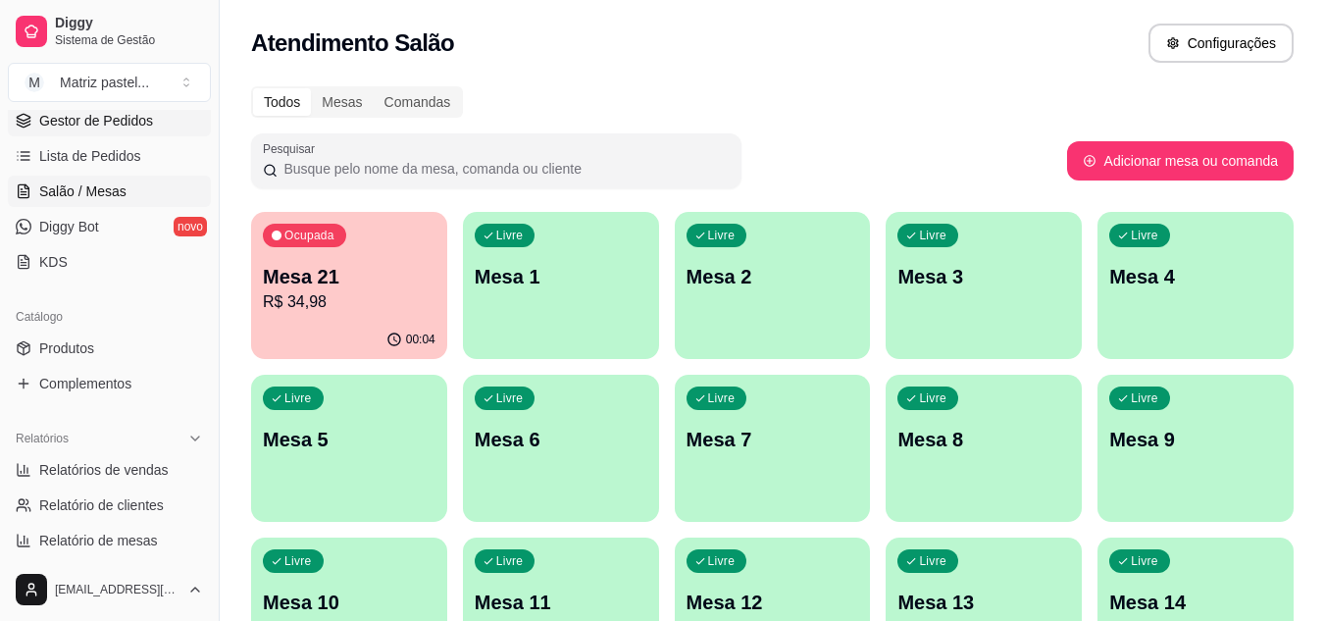
click at [106, 124] on span "Gestor de Pedidos" at bounding box center [96, 121] width 114 height 20
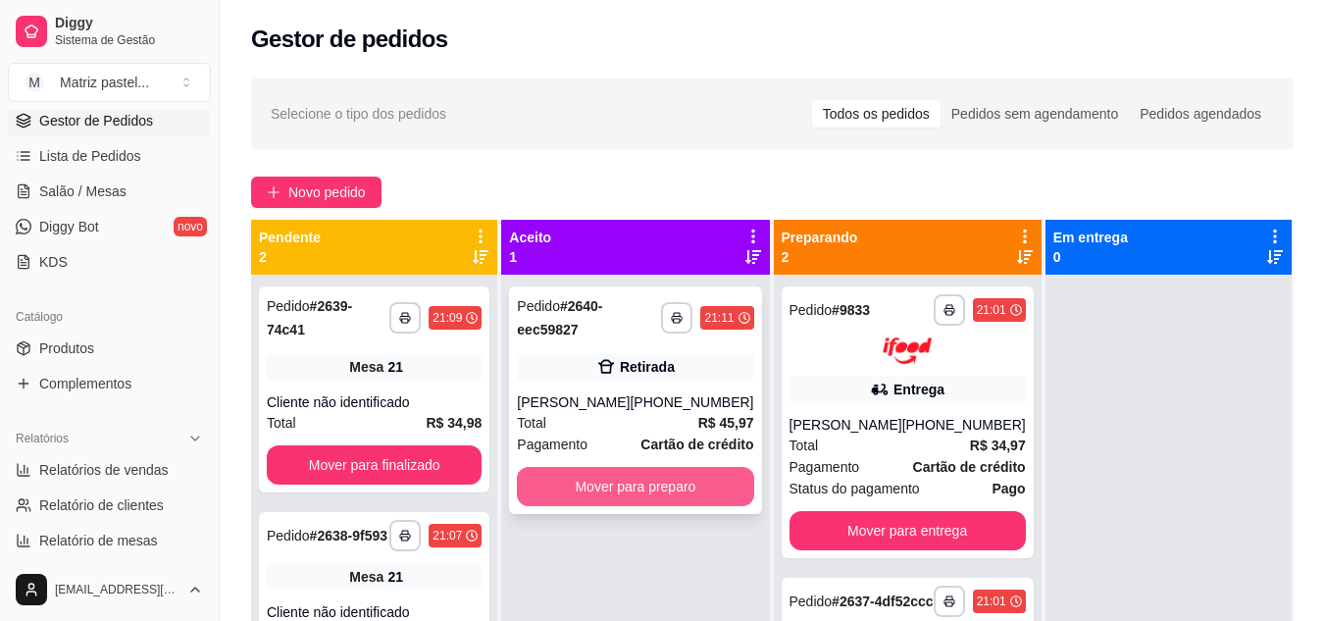
click at [656, 491] on button "Mover para preparo" at bounding box center [635, 486] width 236 height 39
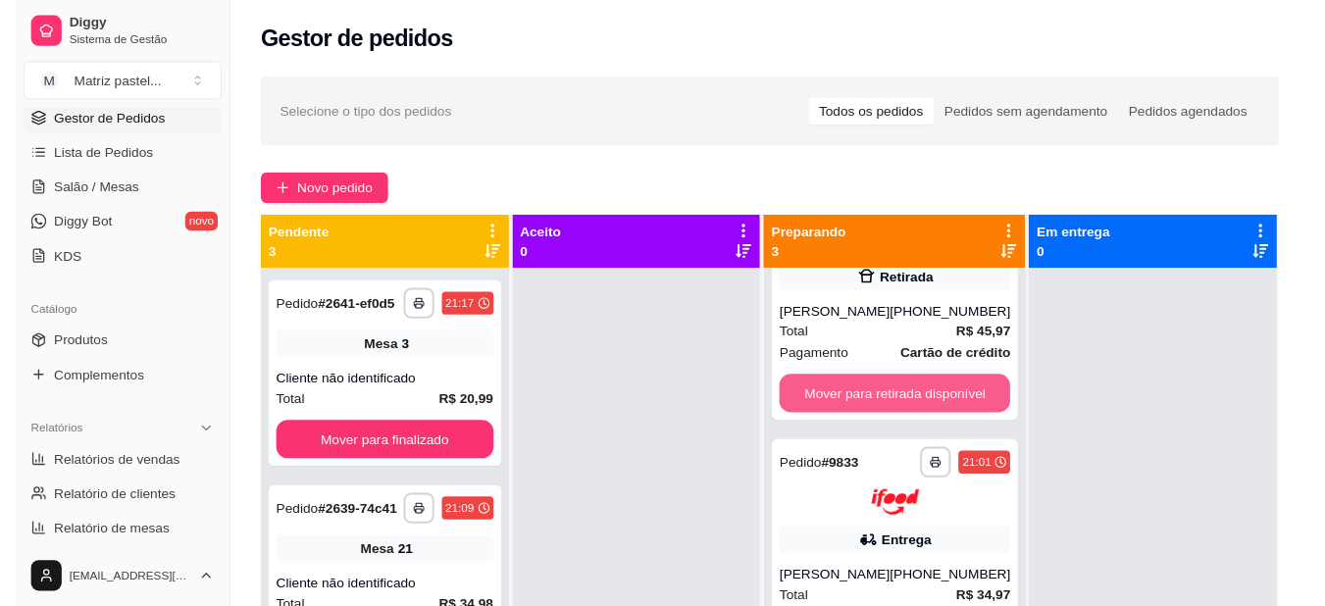
scroll to position [98, 0]
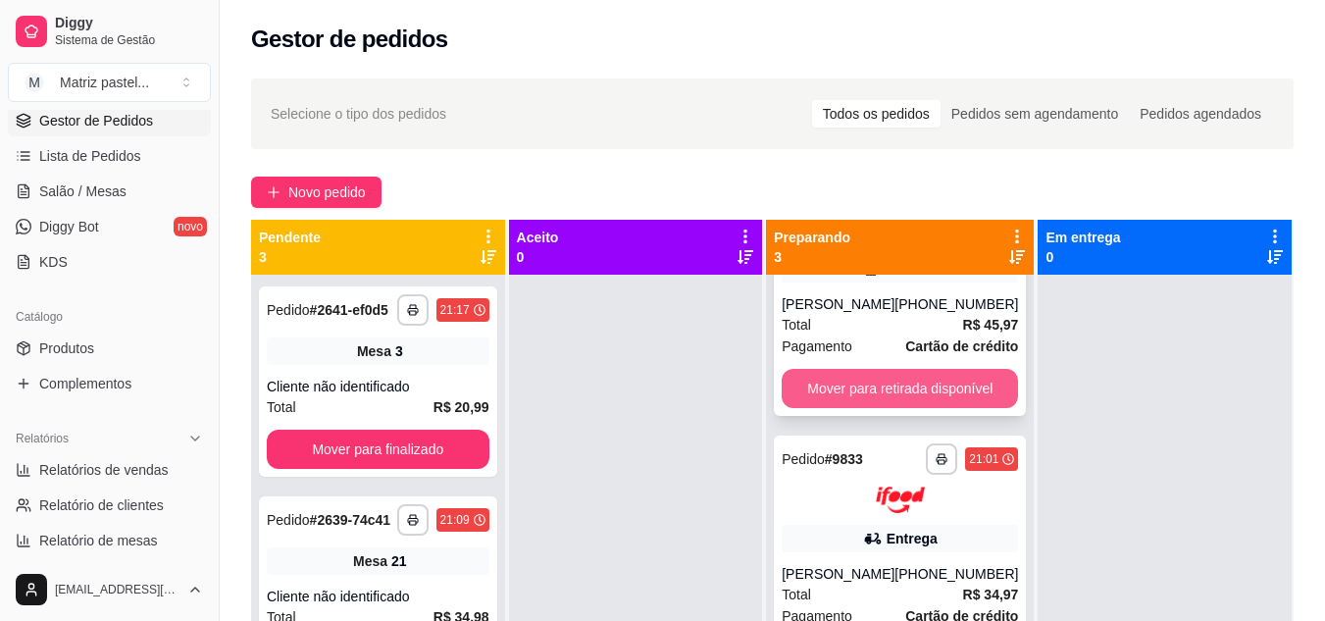
click at [867, 401] on button "Mover para retirada disponível" at bounding box center [900, 388] width 236 height 39
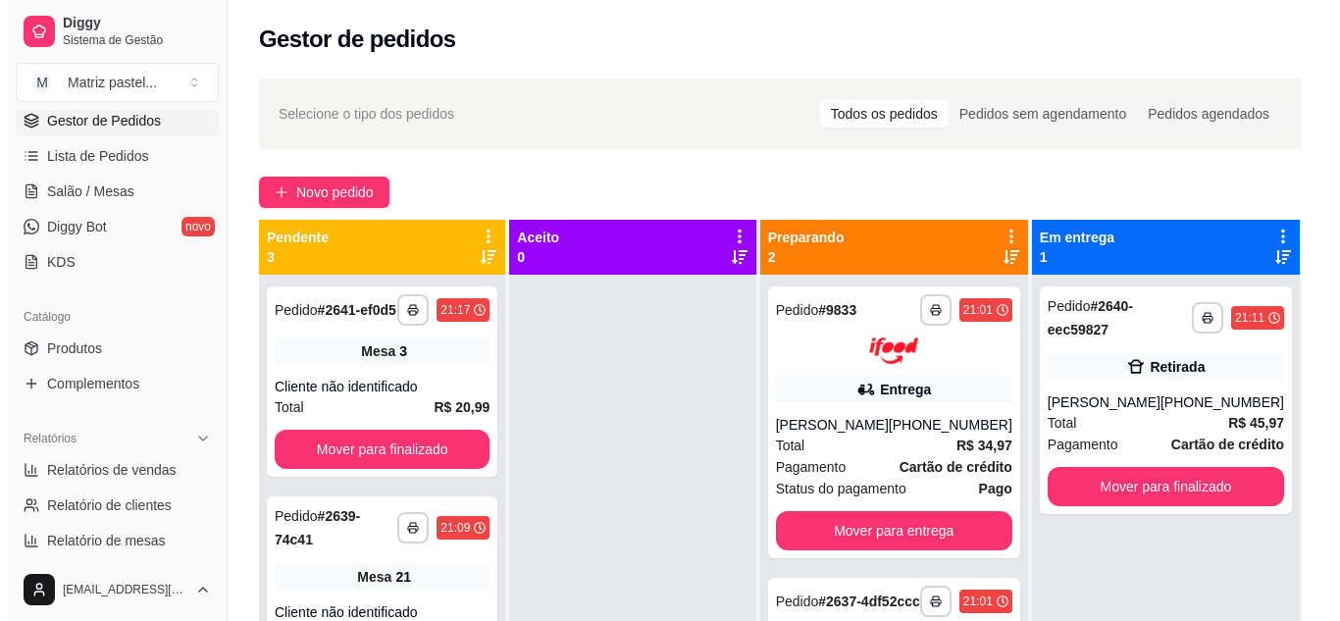
scroll to position [0, 0]
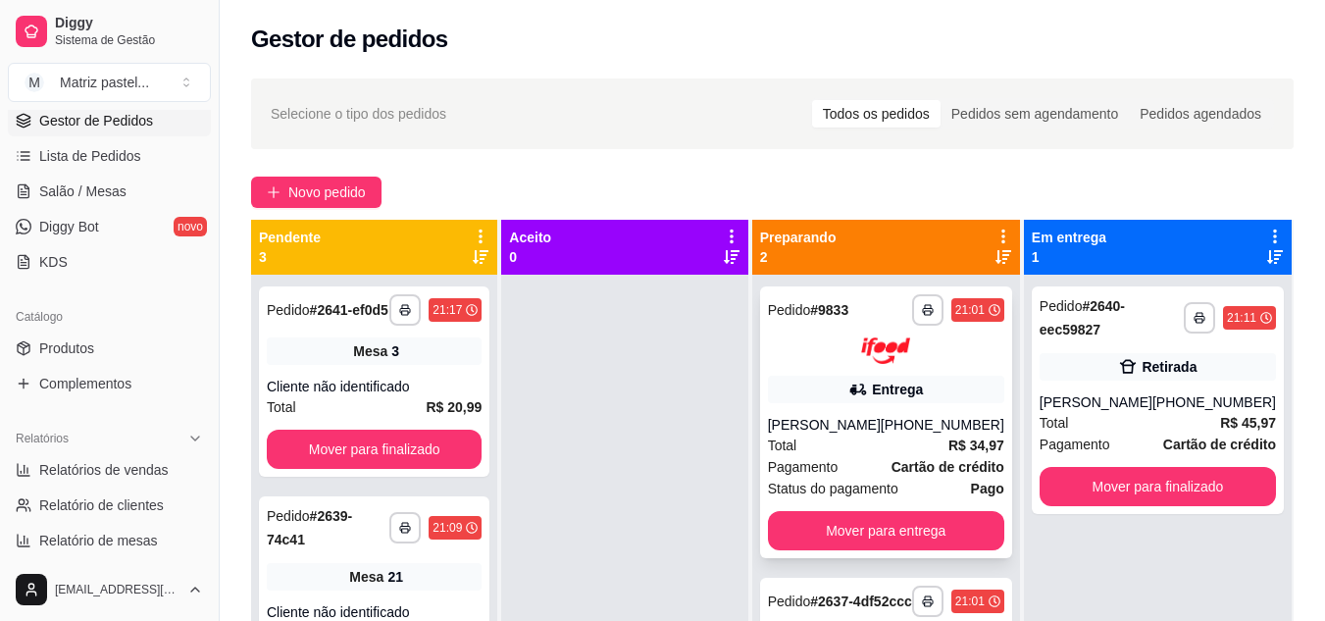
click at [867, 402] on div "Entrega" at bounding box center [886, 389] width 236 height 27
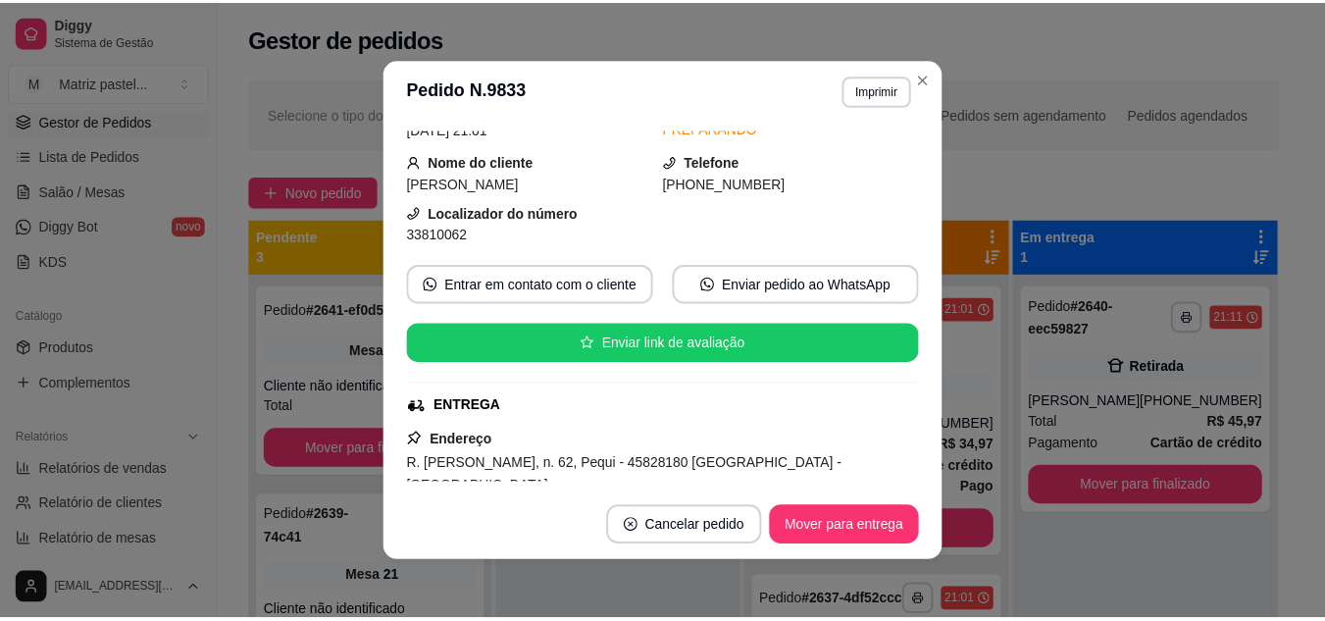
scroll to position [196, 0]
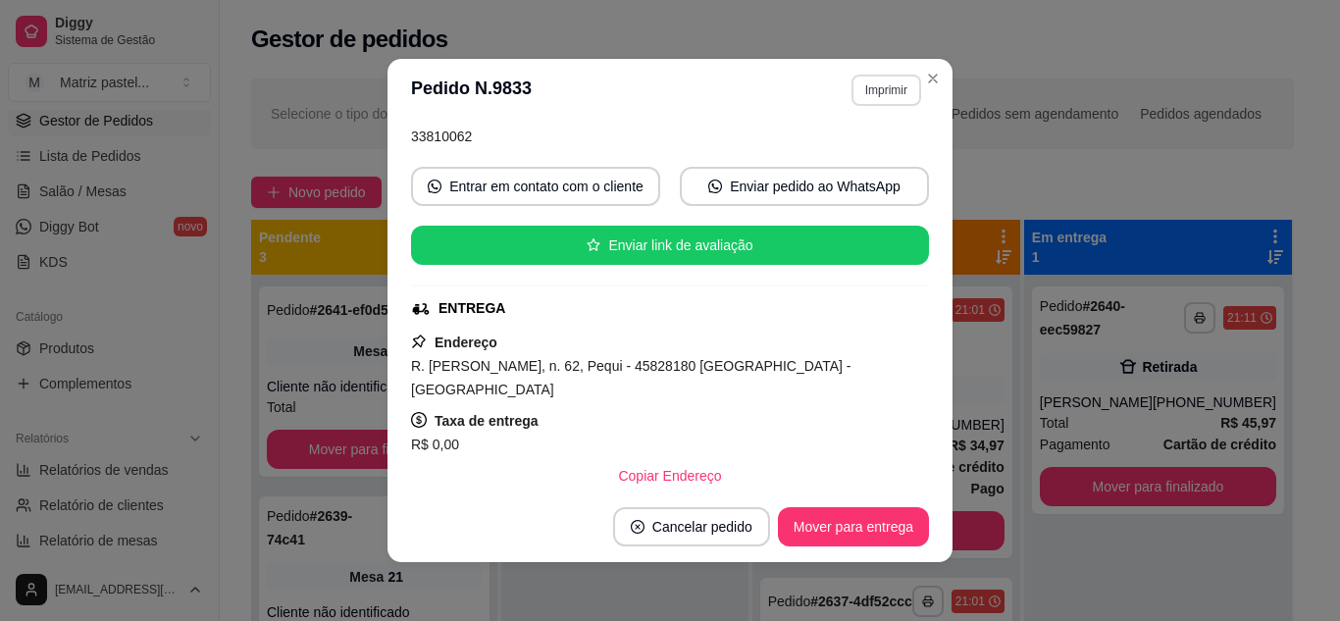
click at [890, 91] on button "Imprimir" at bounding box center [887, 90] width 70 height 31
click at [828, 150] on button "IMPRESSORA" at bounding box center [843, 158] width 137 height 30
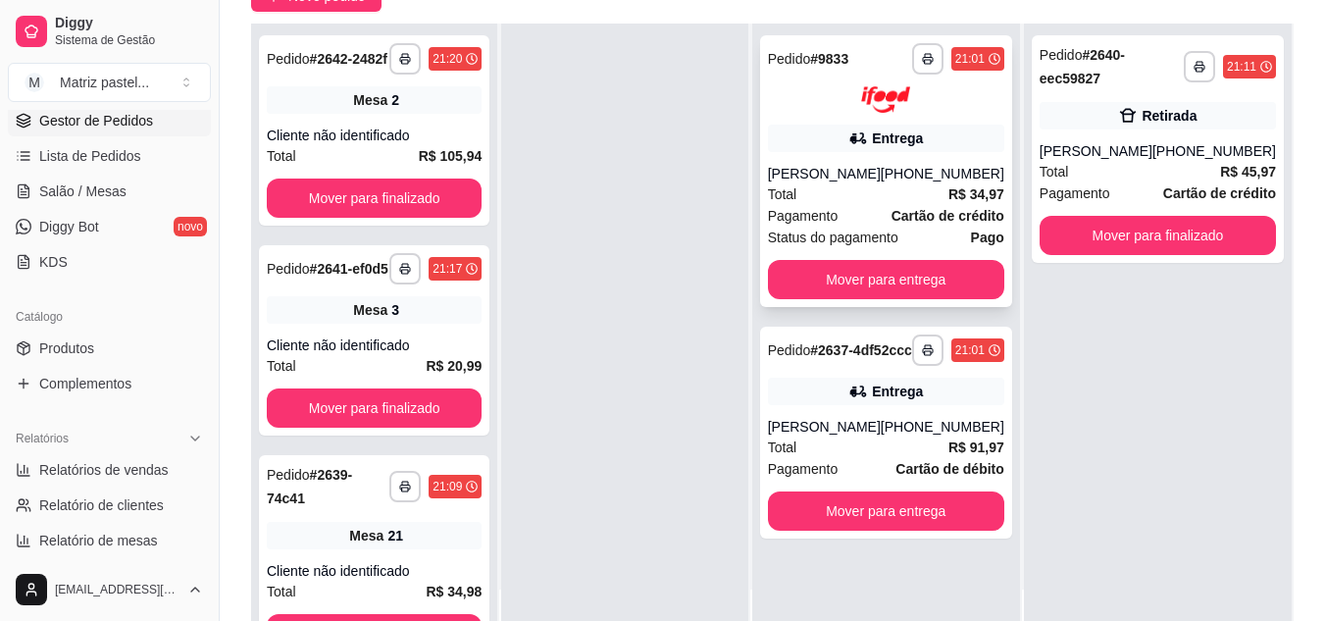
click at [836, 208] on span "Pagamento" at bounding box center [803, 216] width 71 height 22
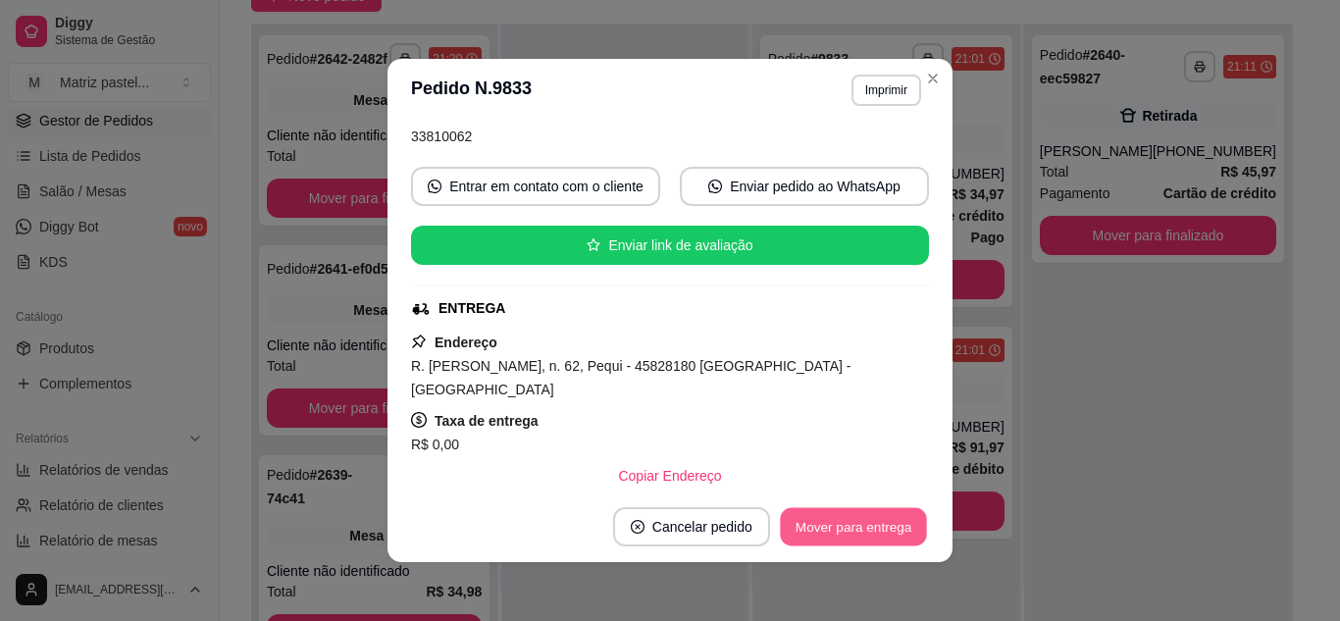
click at [851, 536] on button "Mover para entrega" at bounding box center [853, 527] width 147 height 38
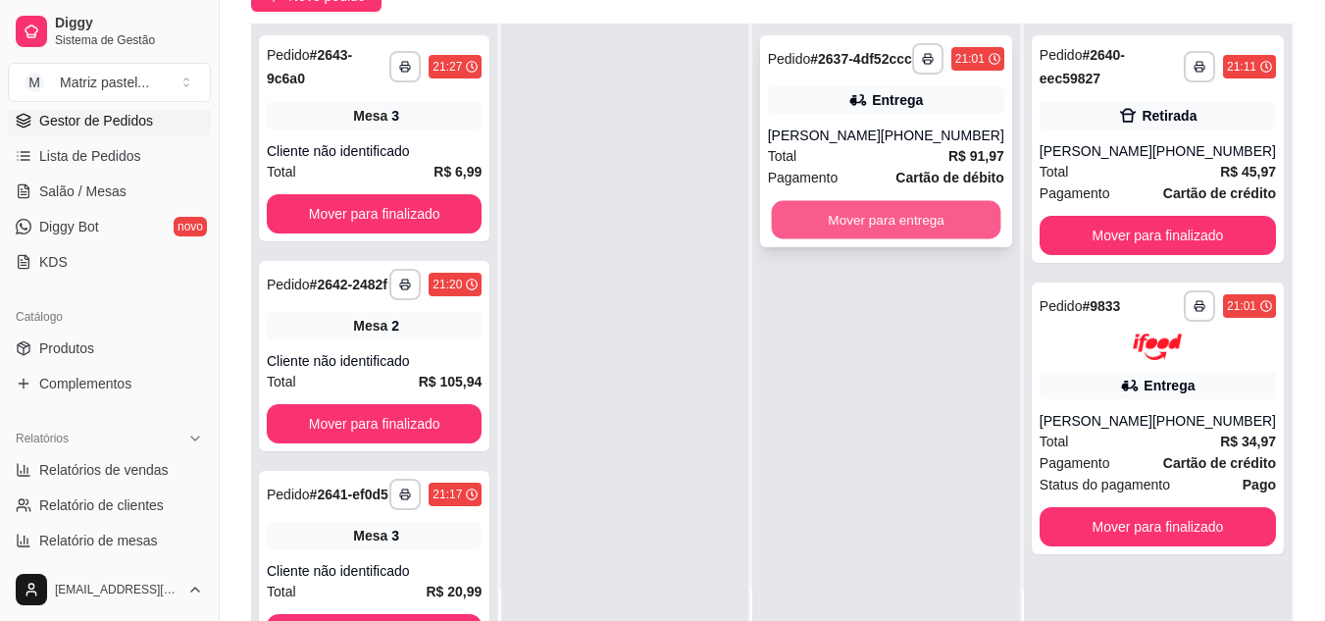
click at [910, 239] on button "Mover para entrega" at bounding box center [886, 220] width 230 height 38
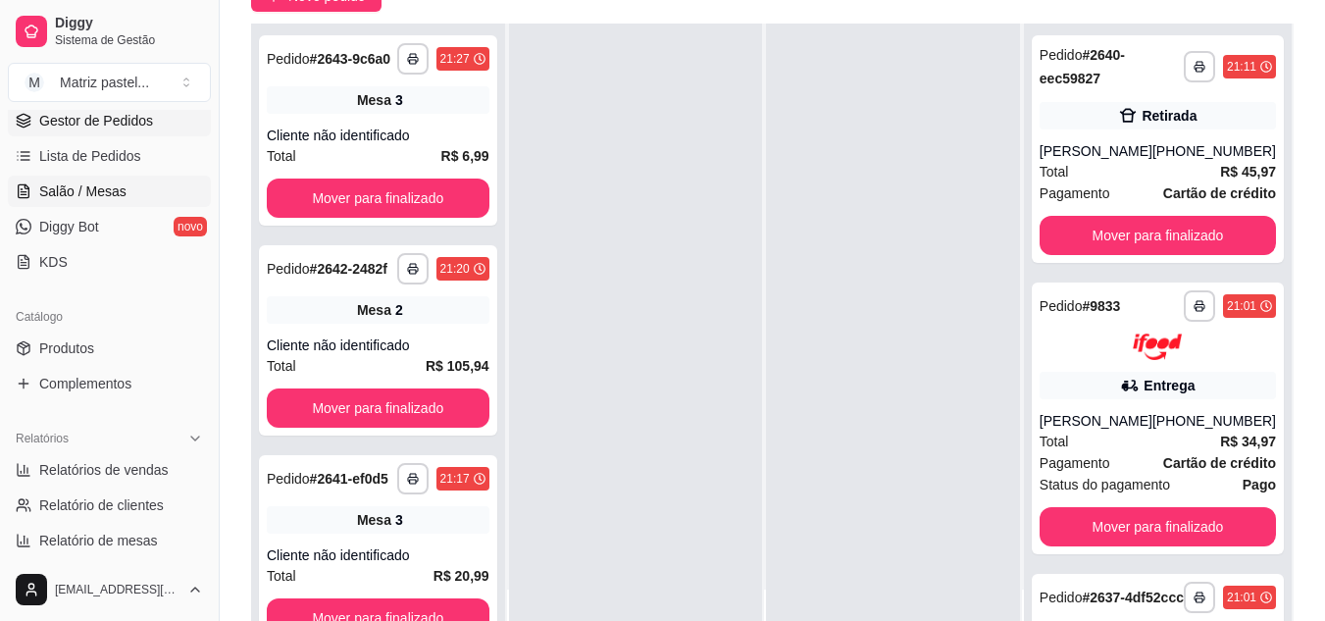
click at [64, 197] on span "Salão / Mesas" at bounding box center [82, 191] width 87 height 20
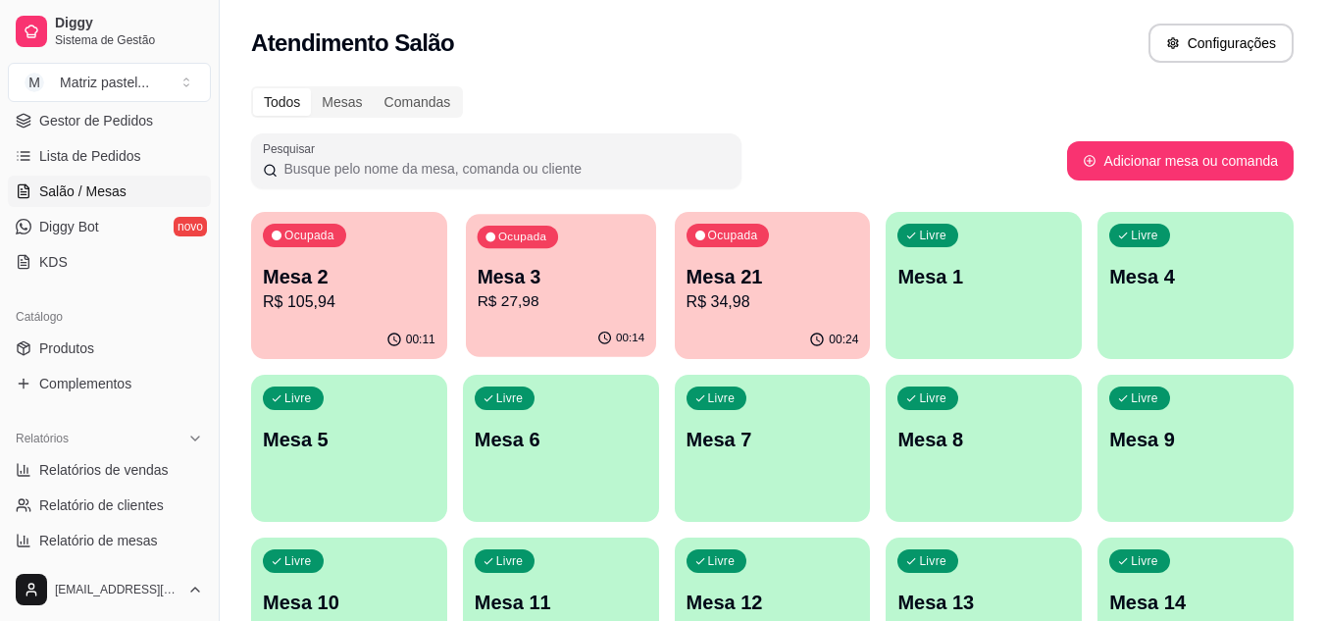
click at [622, 300] on p "R$ 27,98" at bounding box center [561, 301] width 168 height 23
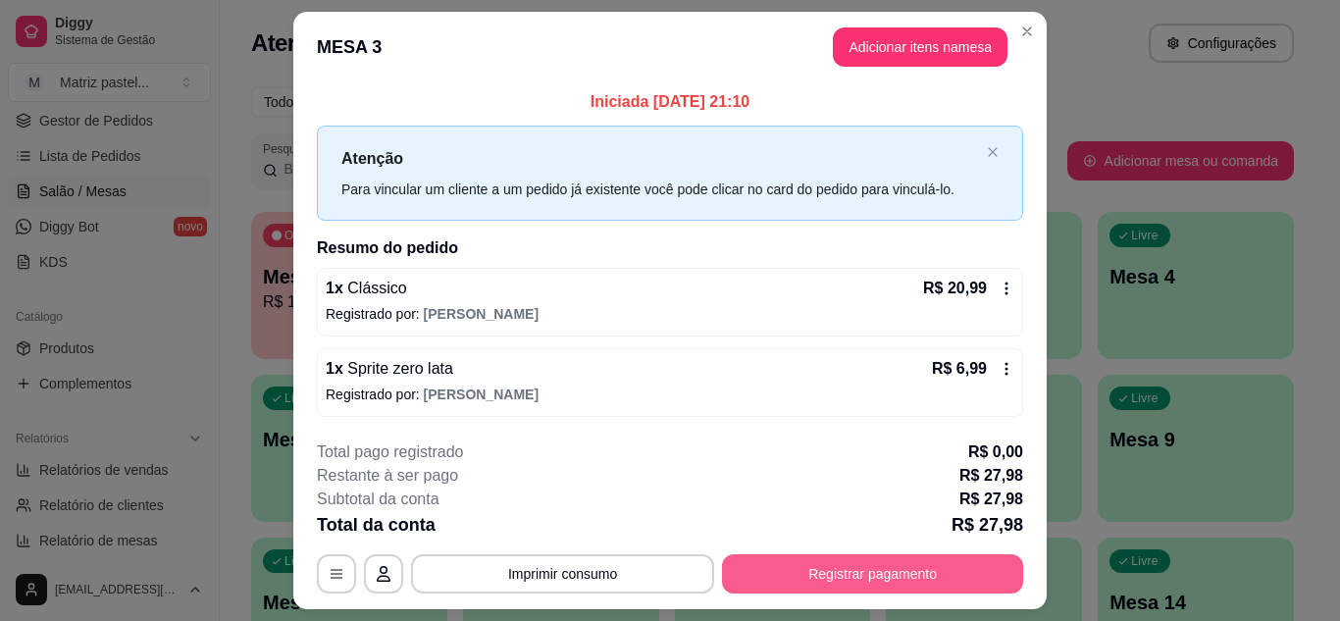
click at [803, 561] on button "Registrar pagamento" at bounding box center [872, 573] width 301 height 39
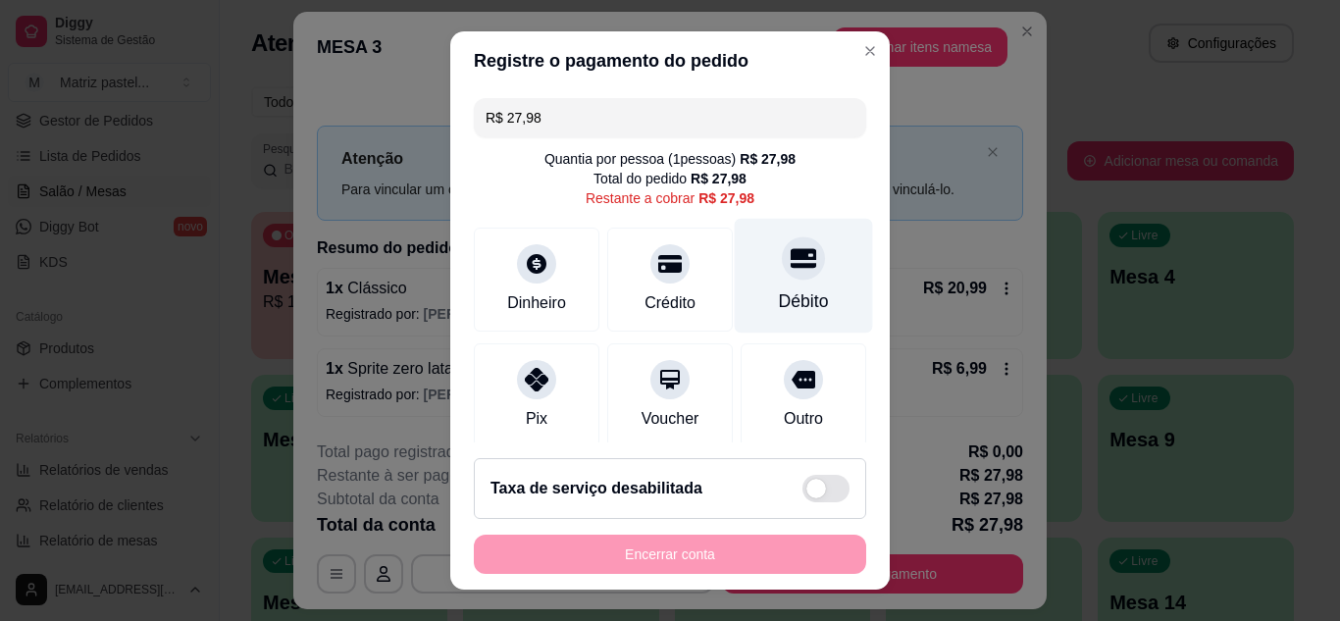
click at [770, 281] on div "Débito" at bounding box center [804, 275] width 138 height 115
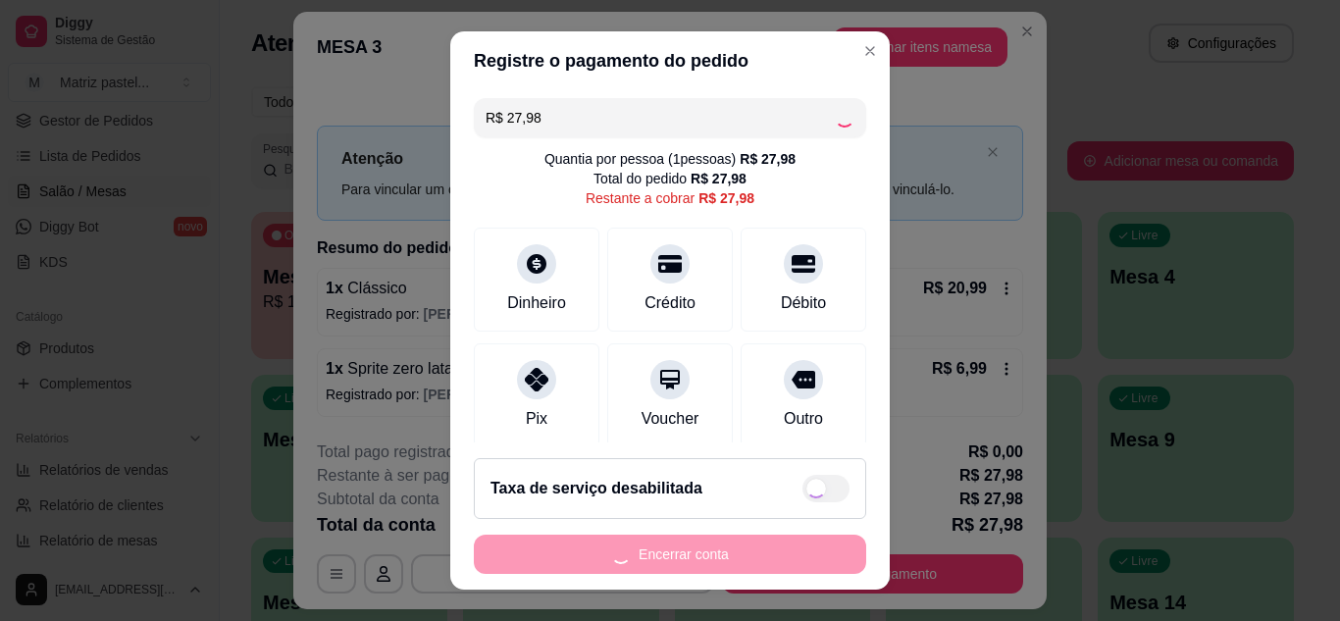
type input "R$ 0,00"
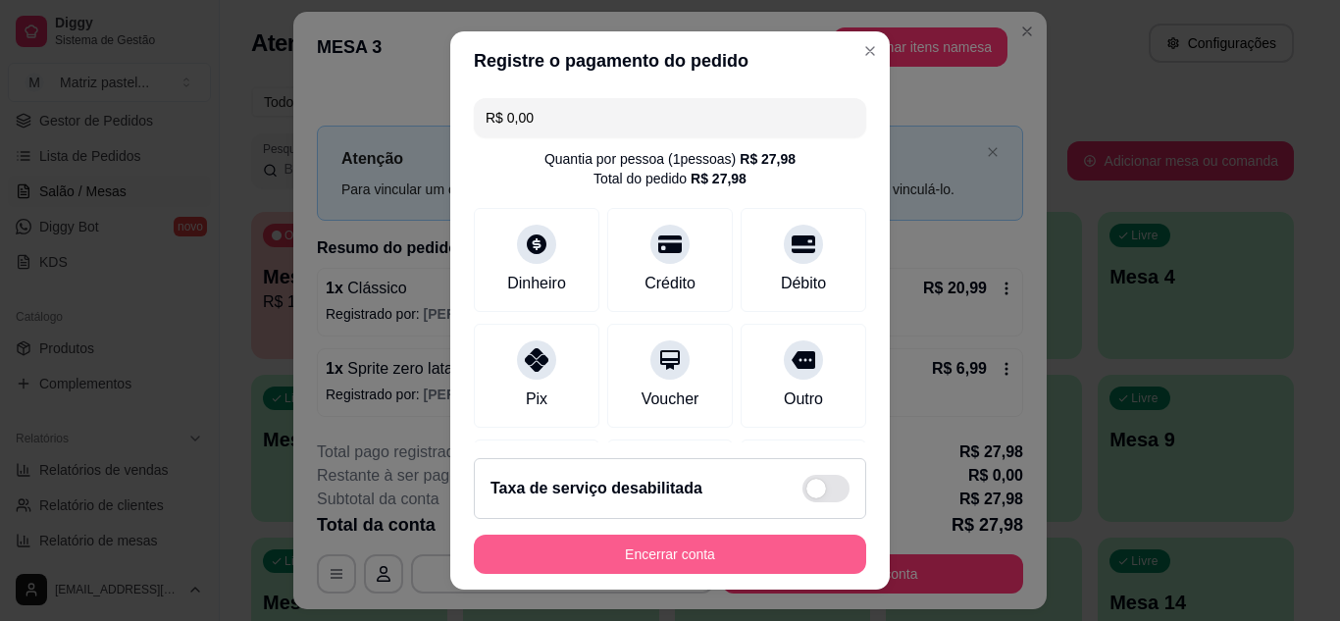
click at [712, 557] on button "Encerrar conta" at bounding box center [670, 554] width 392 height 39
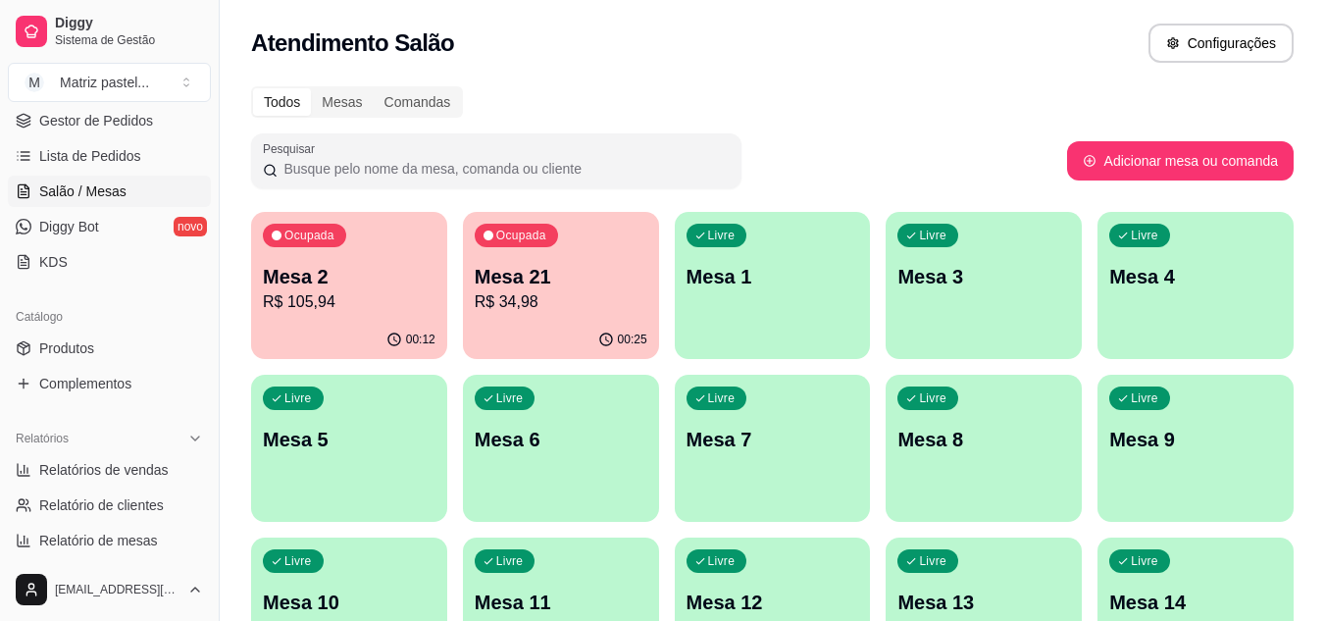
click at [578, 325] on div "00:25" at bounding box center [561, 340] width 196 height 38
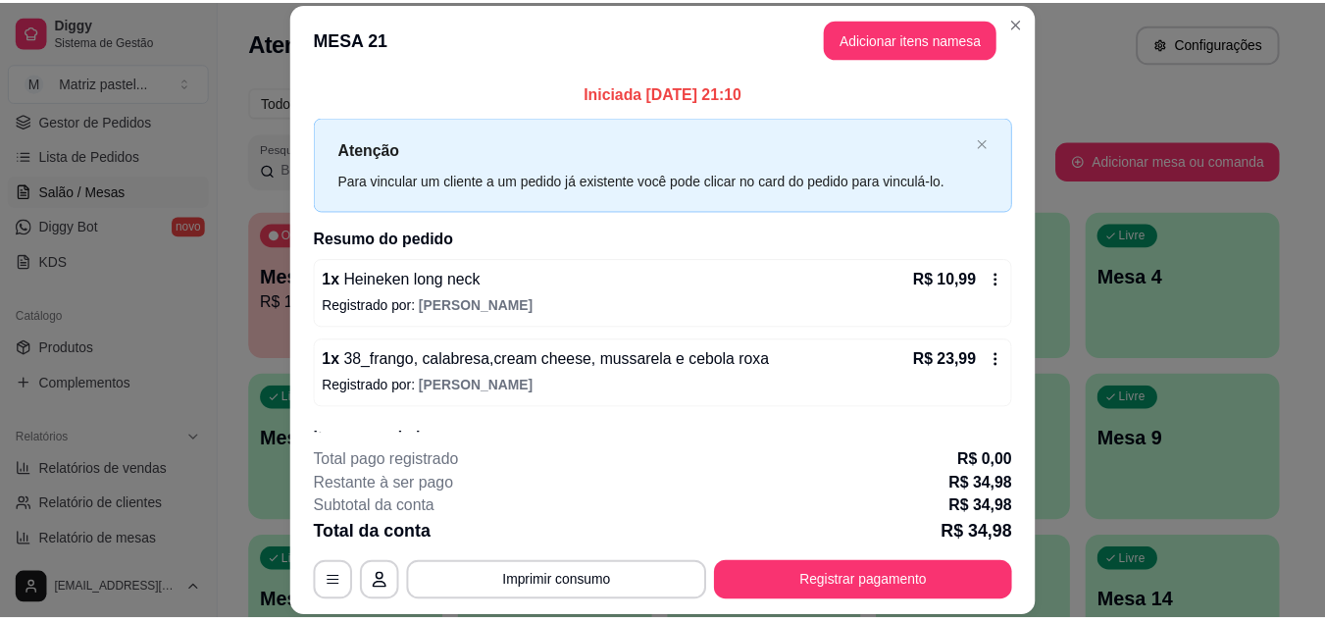
scroll to position [94, 0]
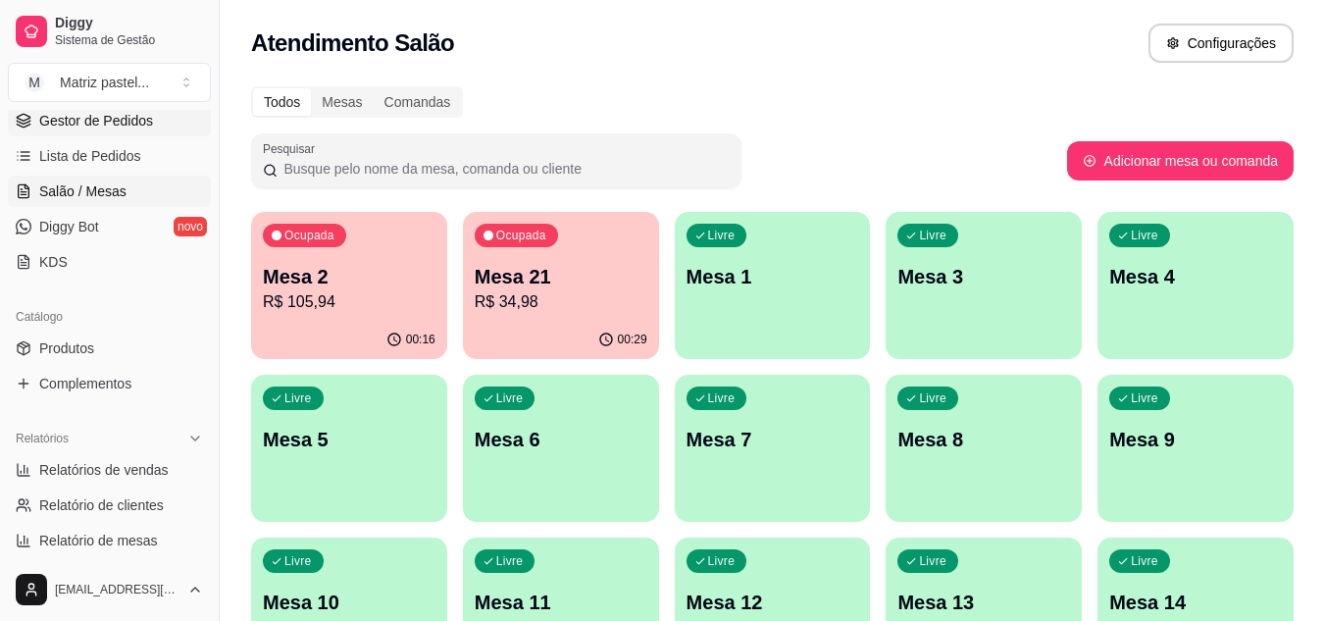
click at [128, 113] on span "Gestor de Pedidos" at bounding box center [96, 121] width 114 height 20
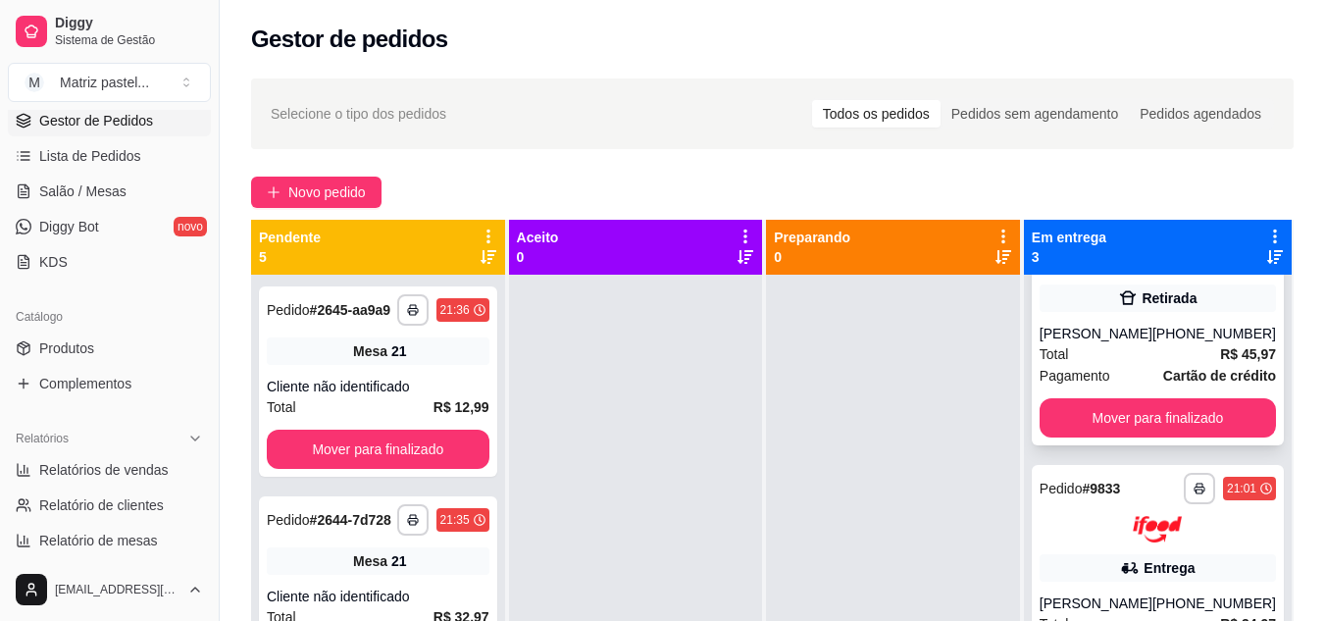
scroll to position [98, 0]
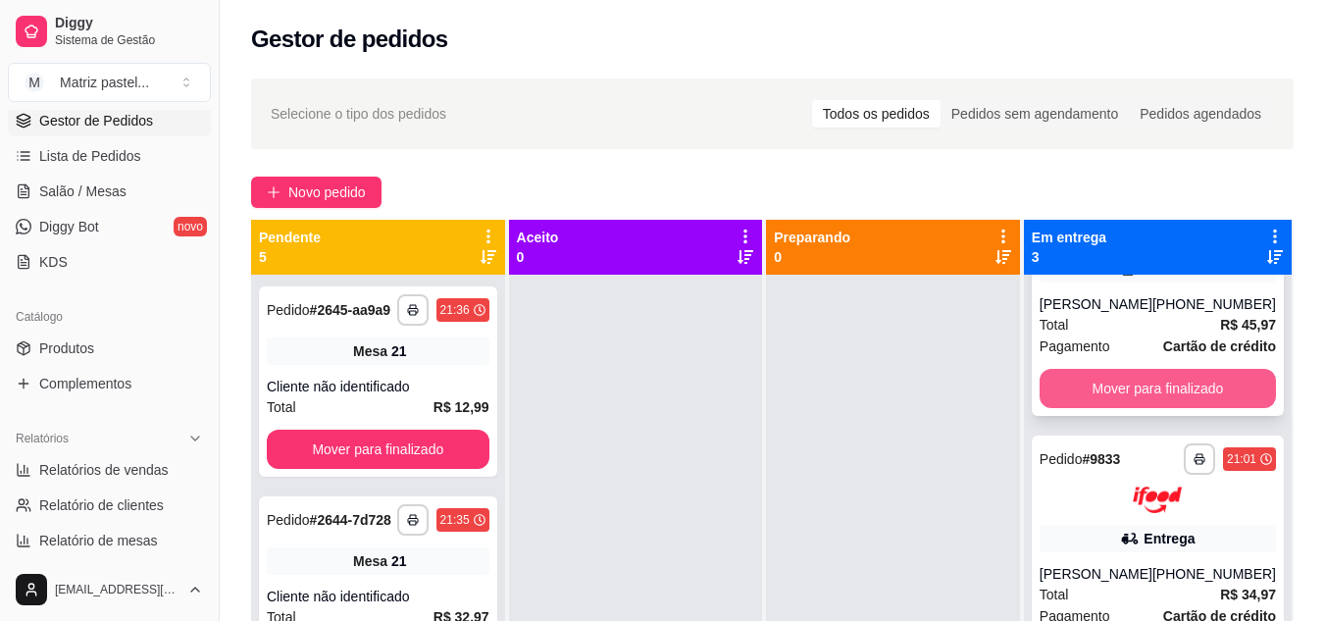
click at [1129, 378] on button "Mover para finalizado" at bounding box center [1158, 388] width 236 height 39
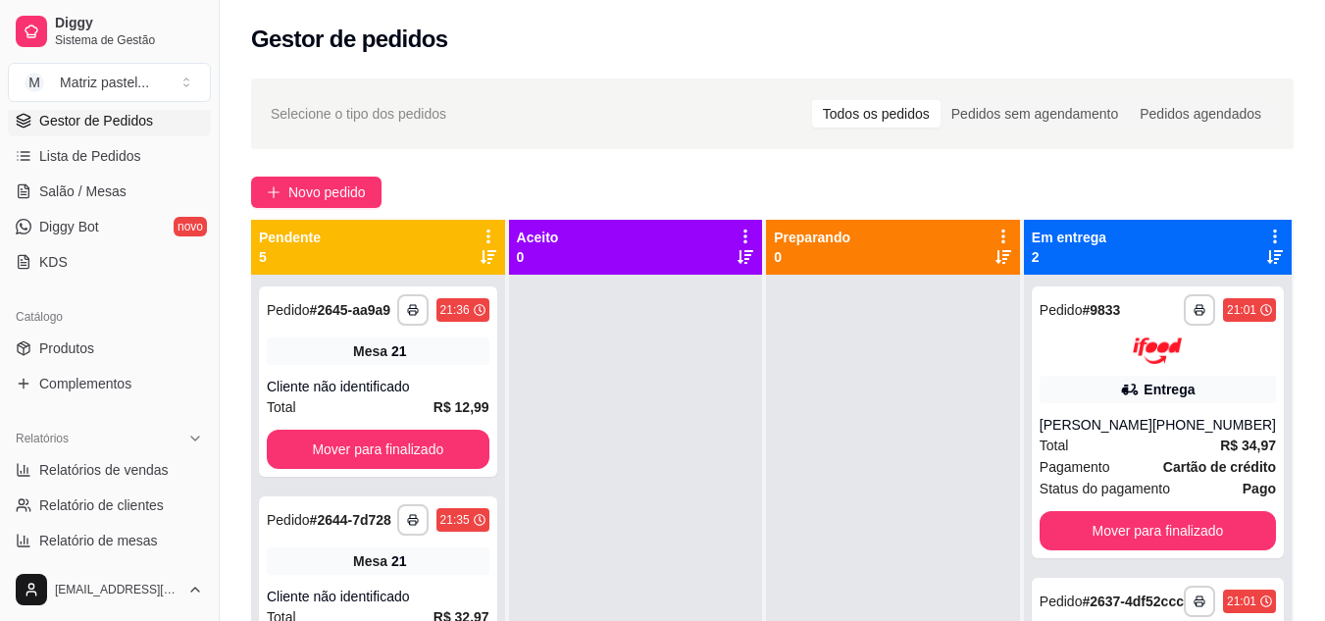
scroll to position [0, 0]
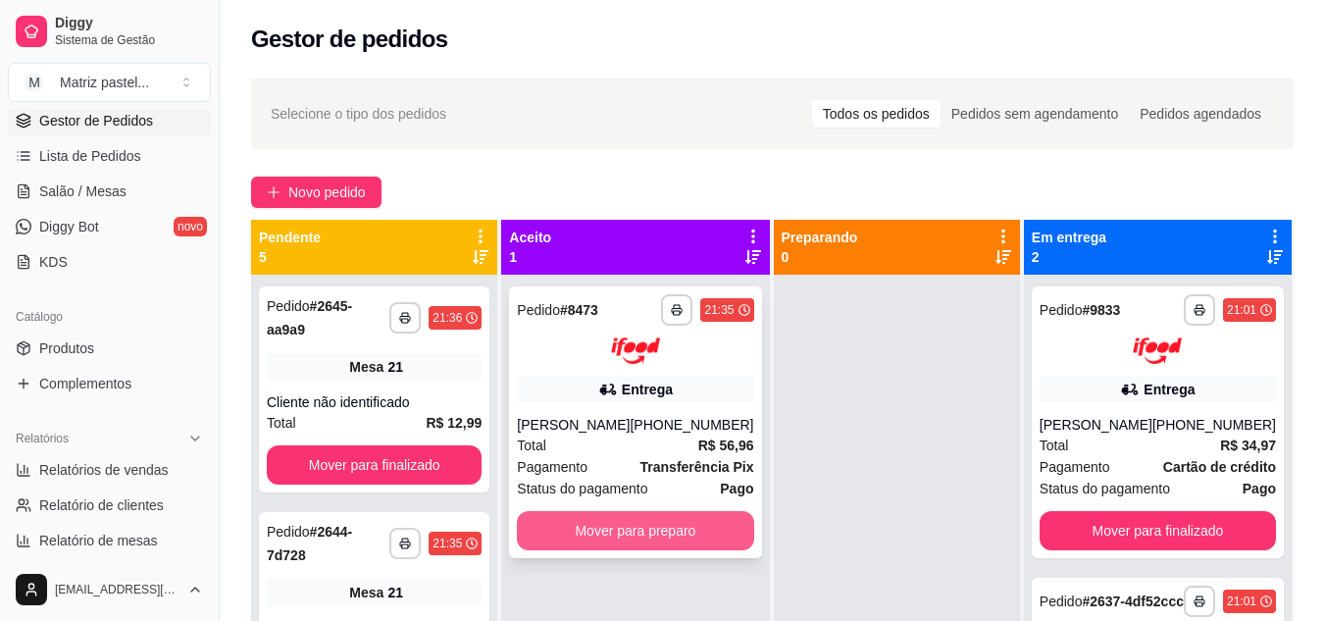
click at [589, 539] on button "Mover para preparo" at bounding box center [635, 530] width 236 height 39
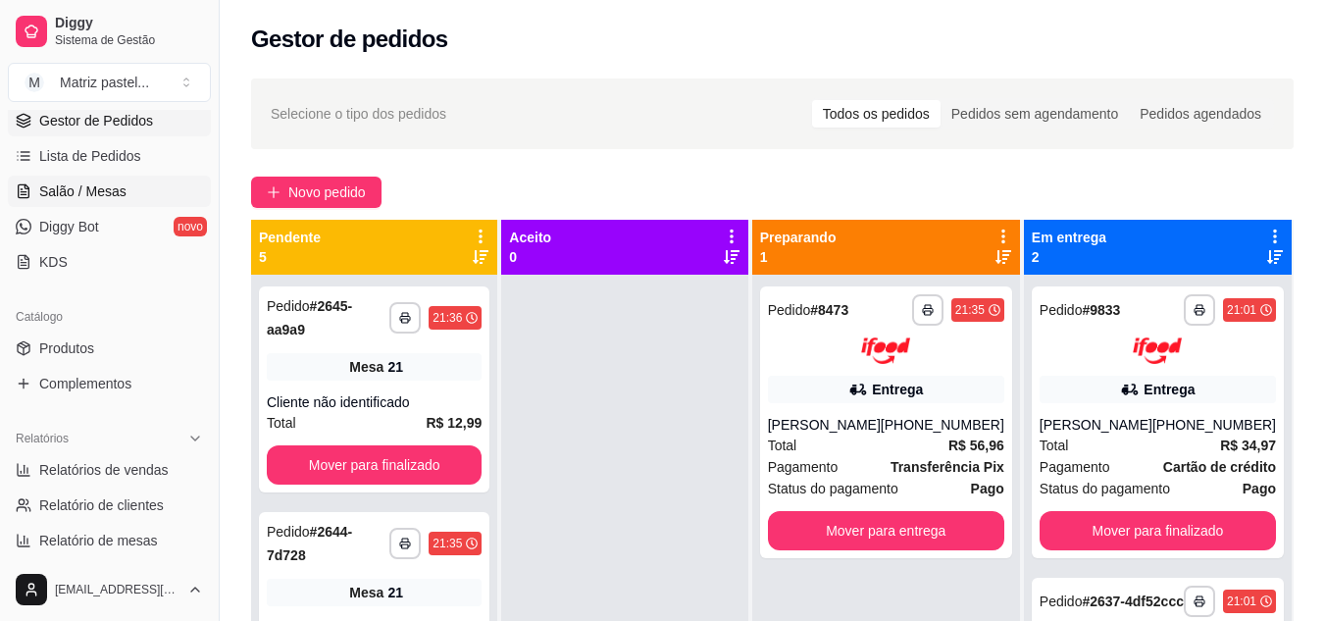
click at [85, 186] on span "Salão / Mesas" at bounding box center [82, 191] width 87 height 20
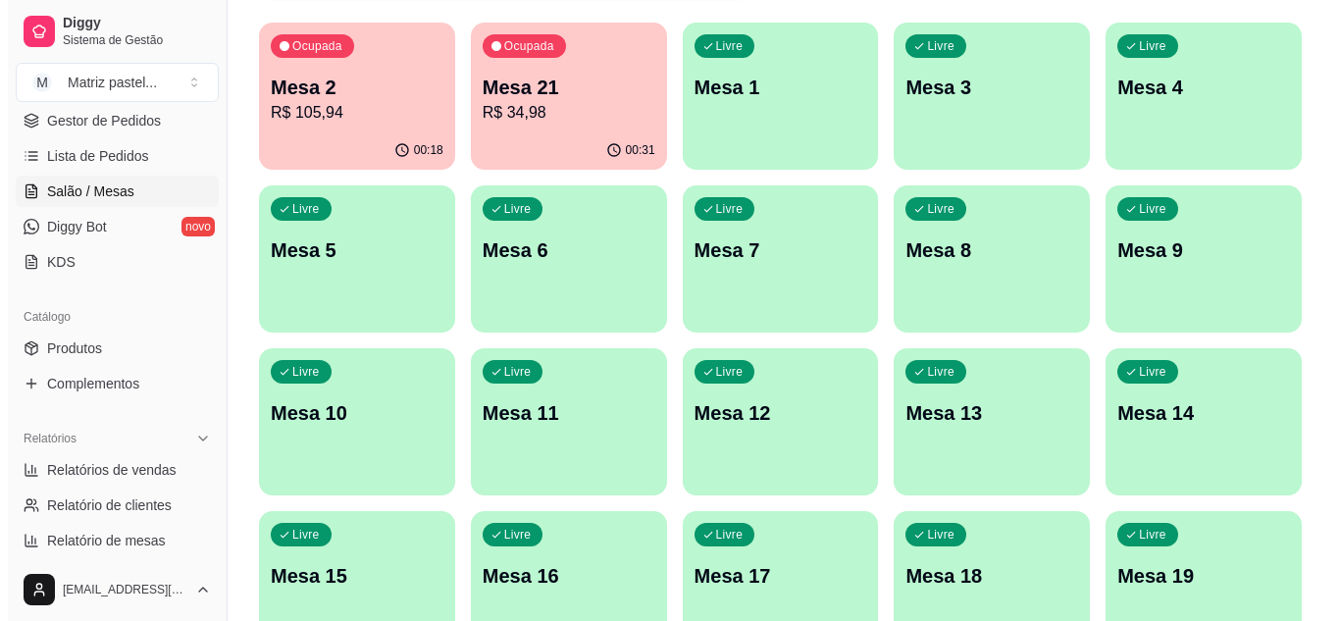
scroll to position [196, 0]
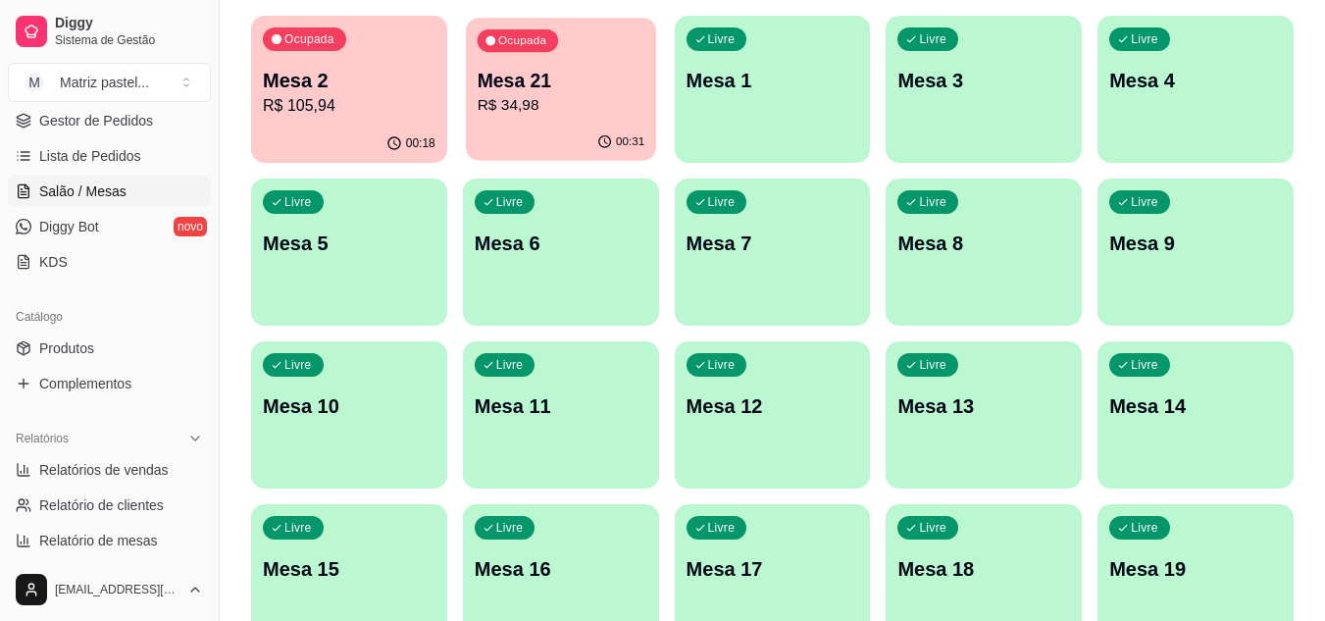
click at [543, 125] on div "00:31" at bounding box center [561, 142] width 190 height 37
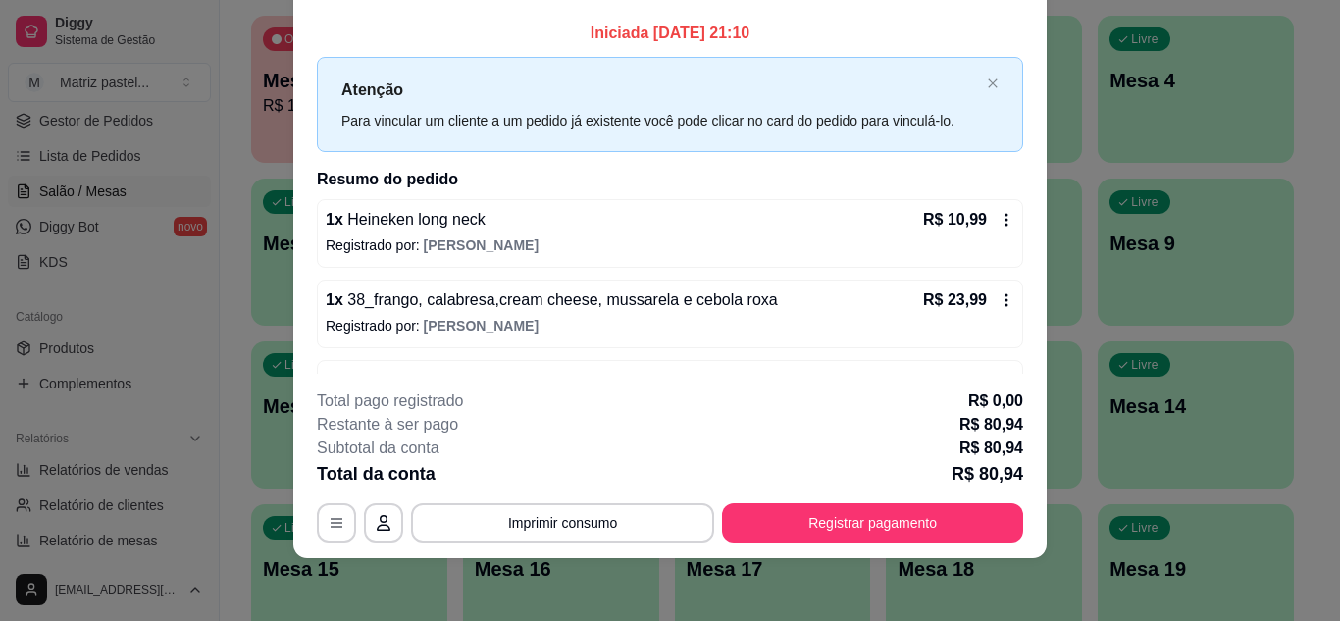
scroll to position [255, 0]
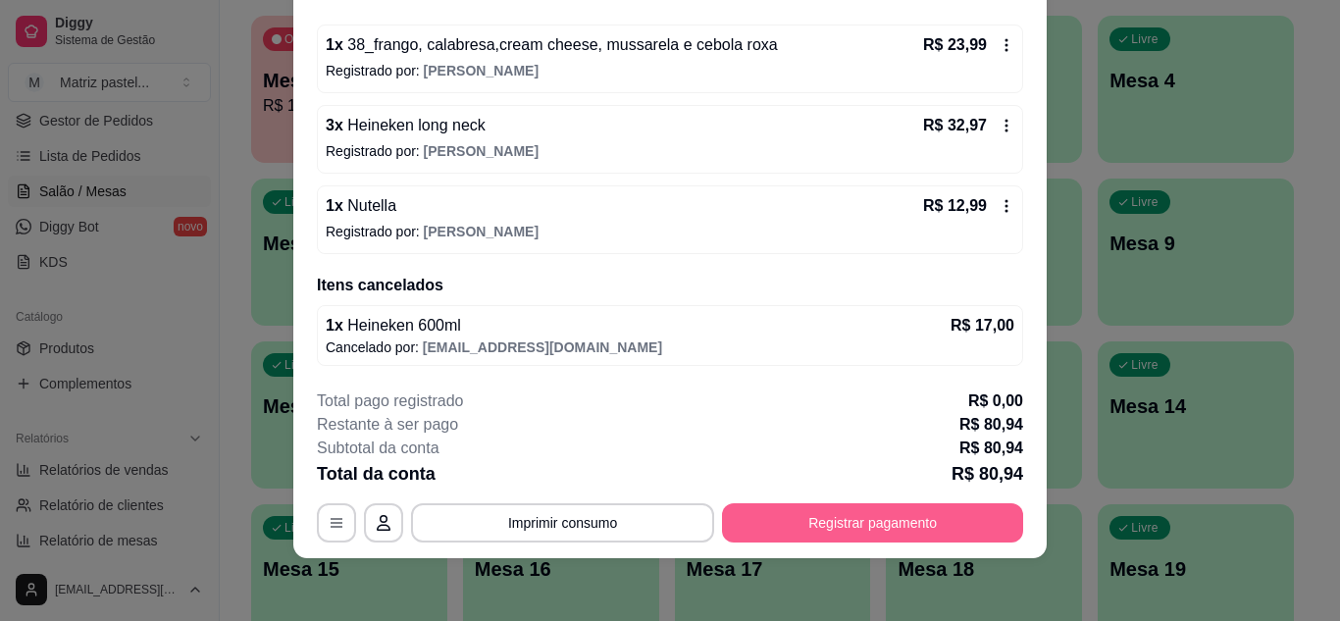
click at [894, 512] on button "Registrar pagamento" at bounding box center [872, 522] width 301 height 39
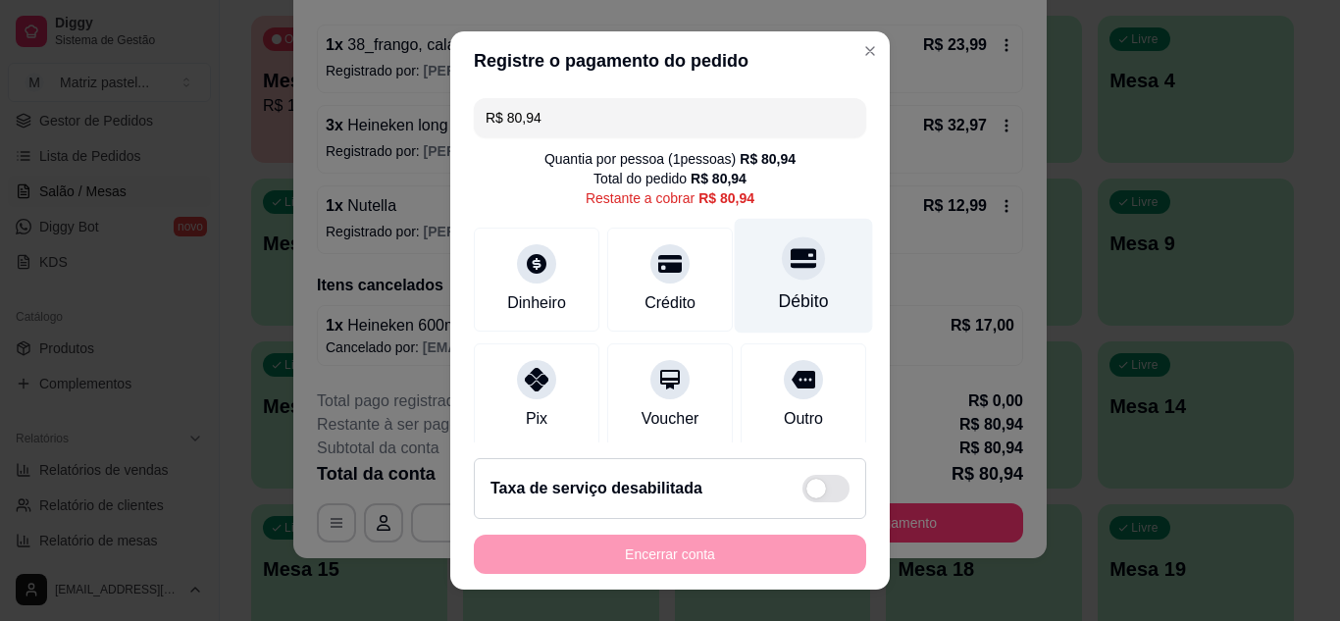
click at [779, 306] on div "Débito" at bounding box center [804, 301] width 50 height 26
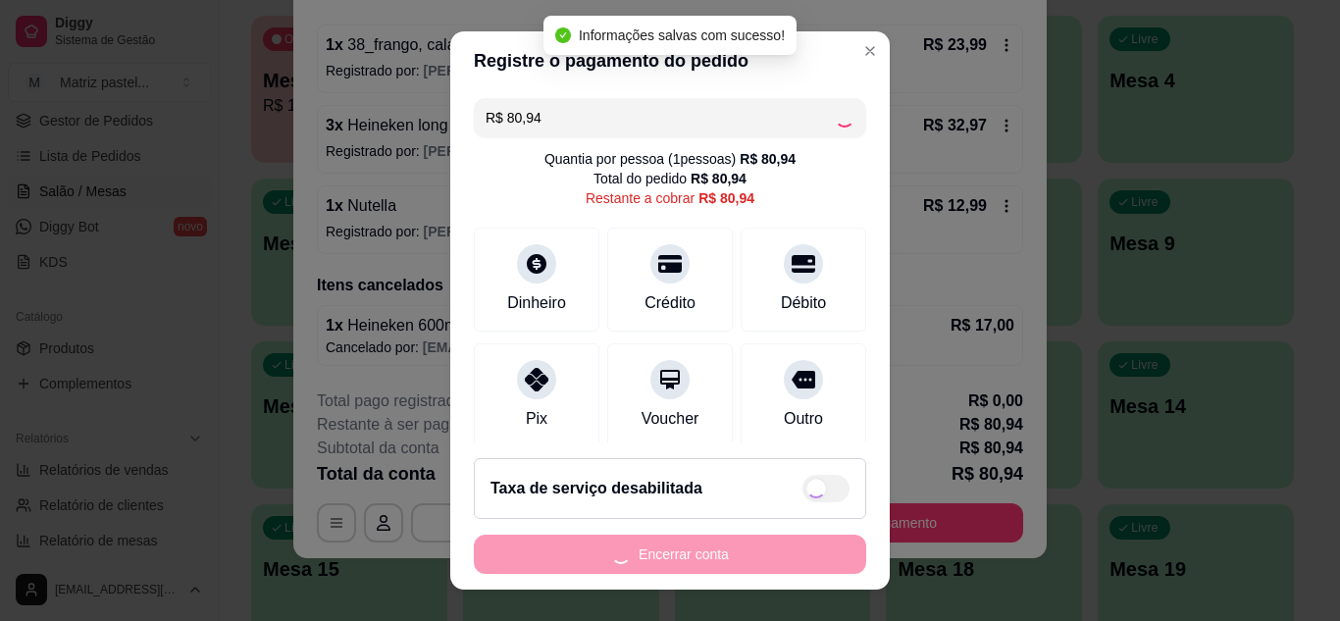
type input "R$ 0,00"
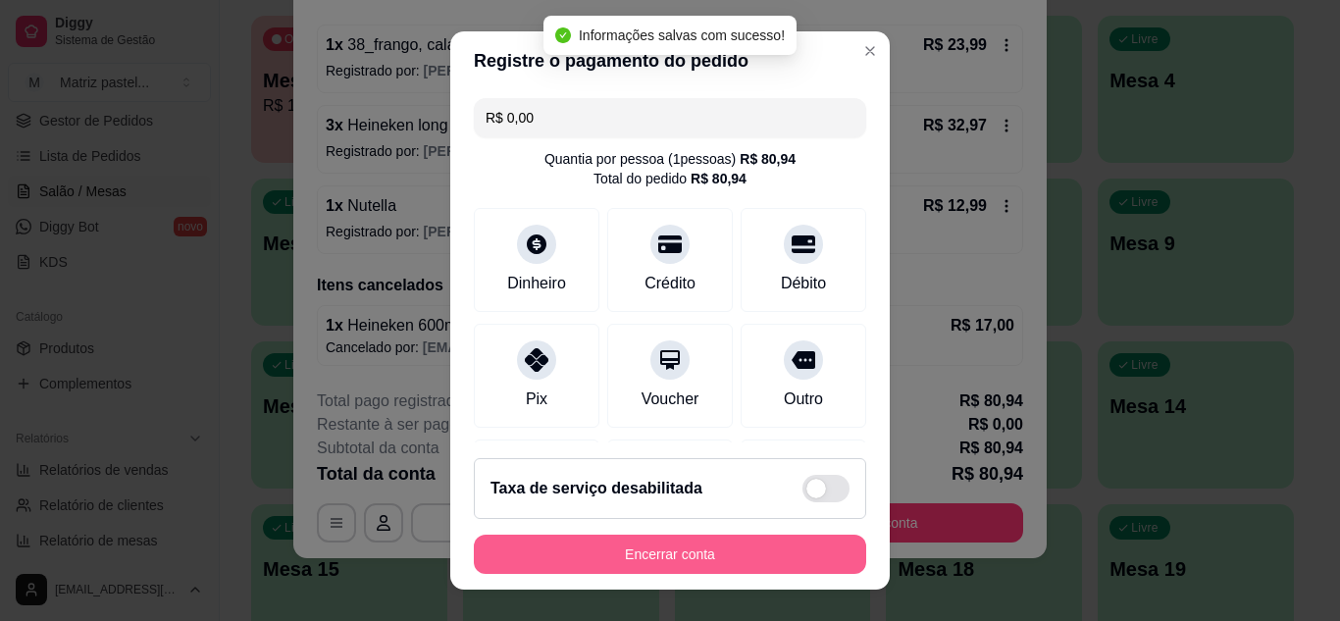
click at [633, 553] on button "Encerrar conta" at bounding box center [670, 554] width 392 height 39
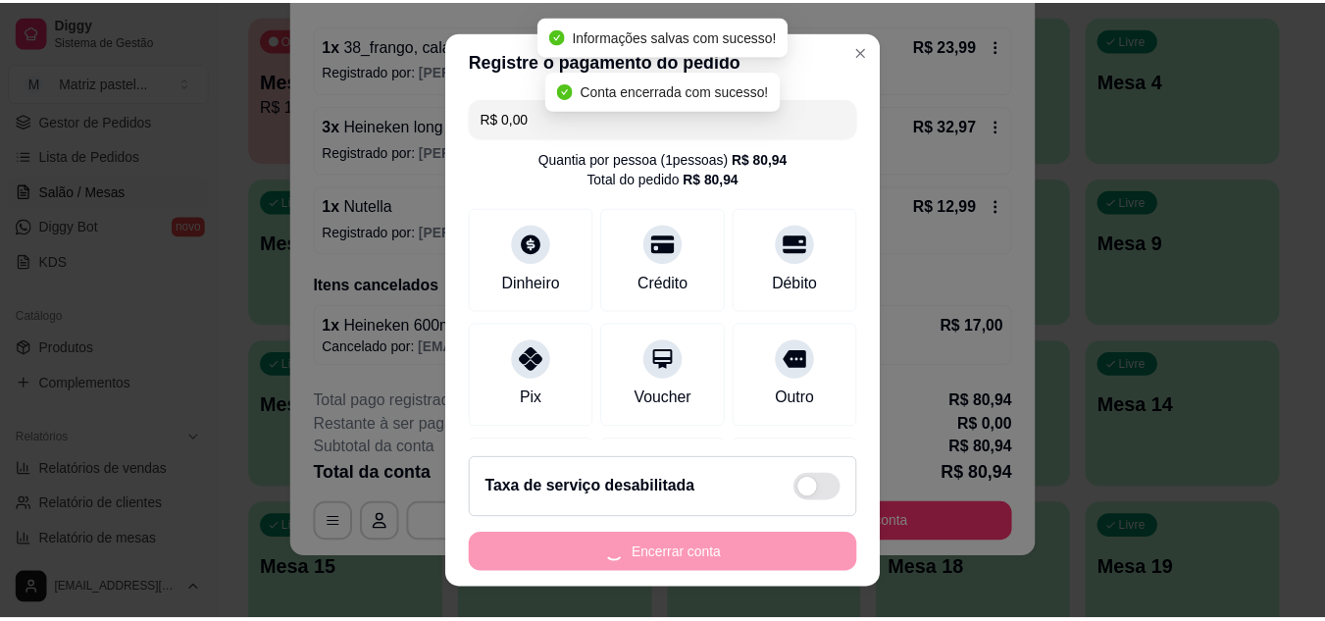
scroll to position [0, 0]
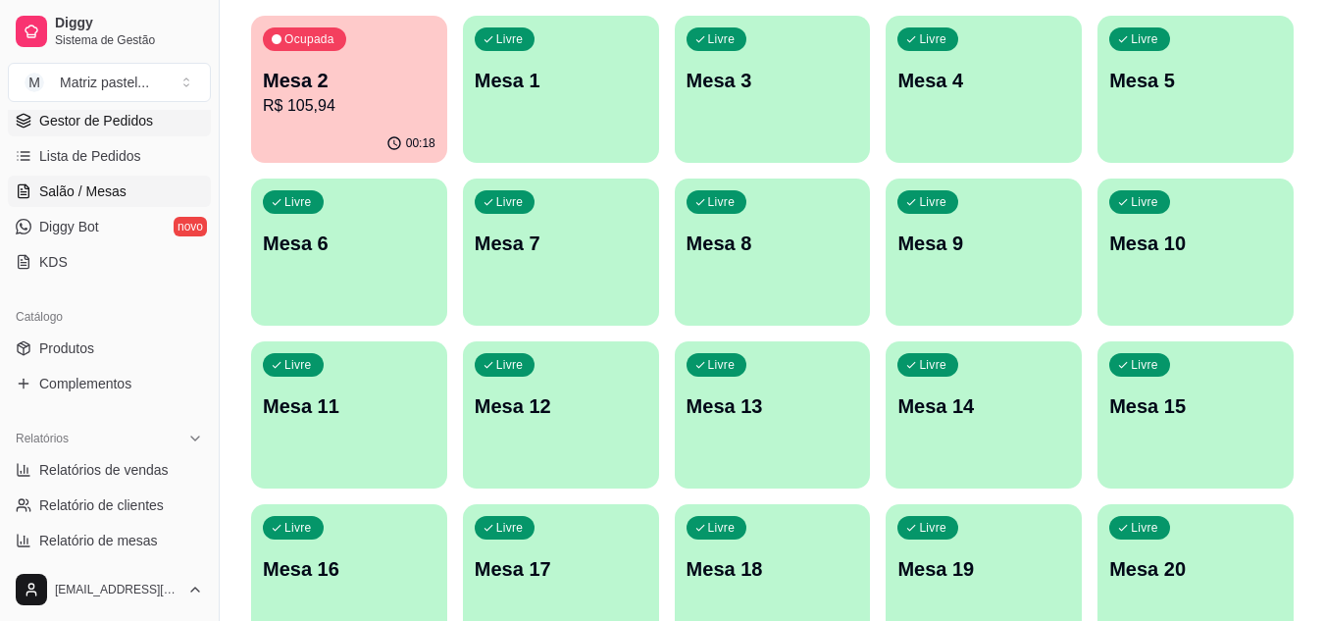
click at [96, 126] on span "Gestor de Pedidos" at bounding box center [96, 121] width 114 height 20
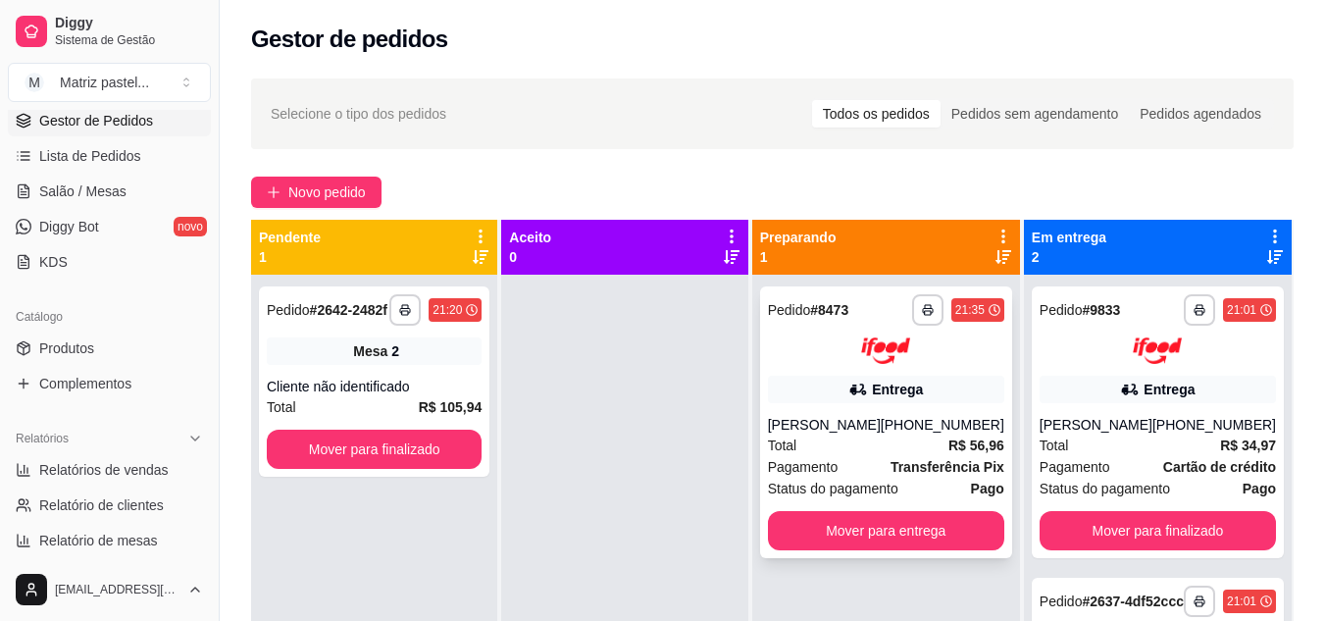
click at [937, 325] on button "button" at bounding box center [927, 309] width 31 height 31
click at [908, 375] on button "IMPRESSORA" at bounding box center [875, 378] width 142 height 31
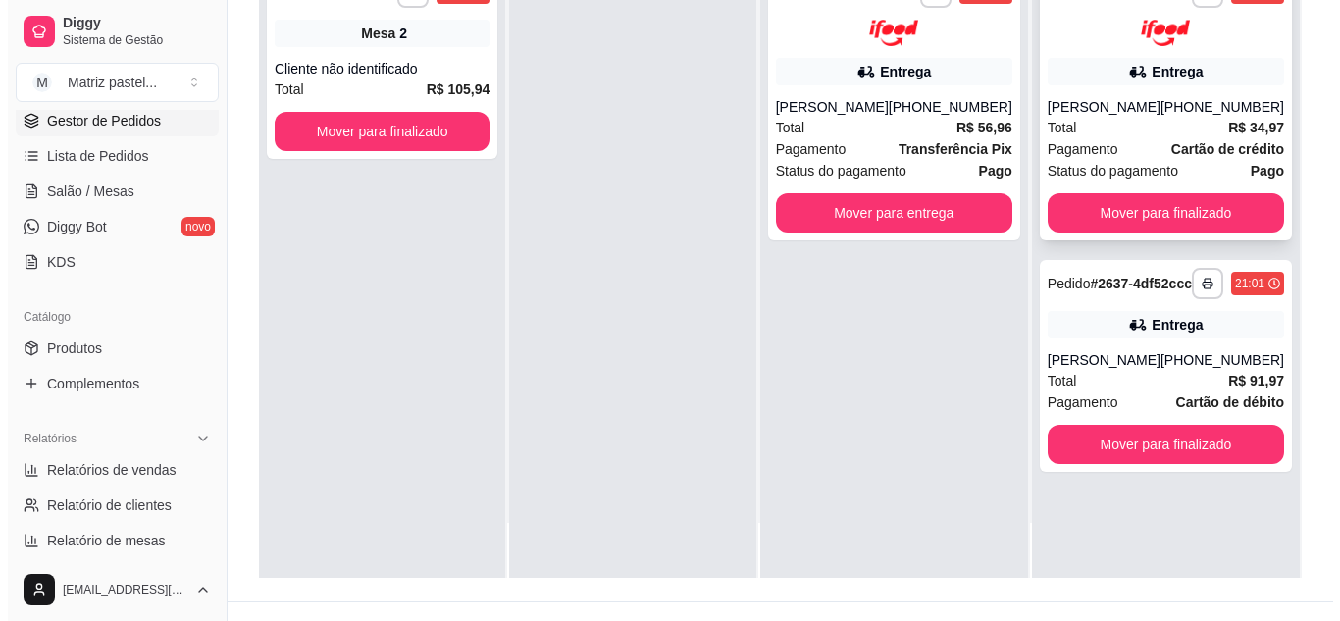
scroll to position [294, 0]
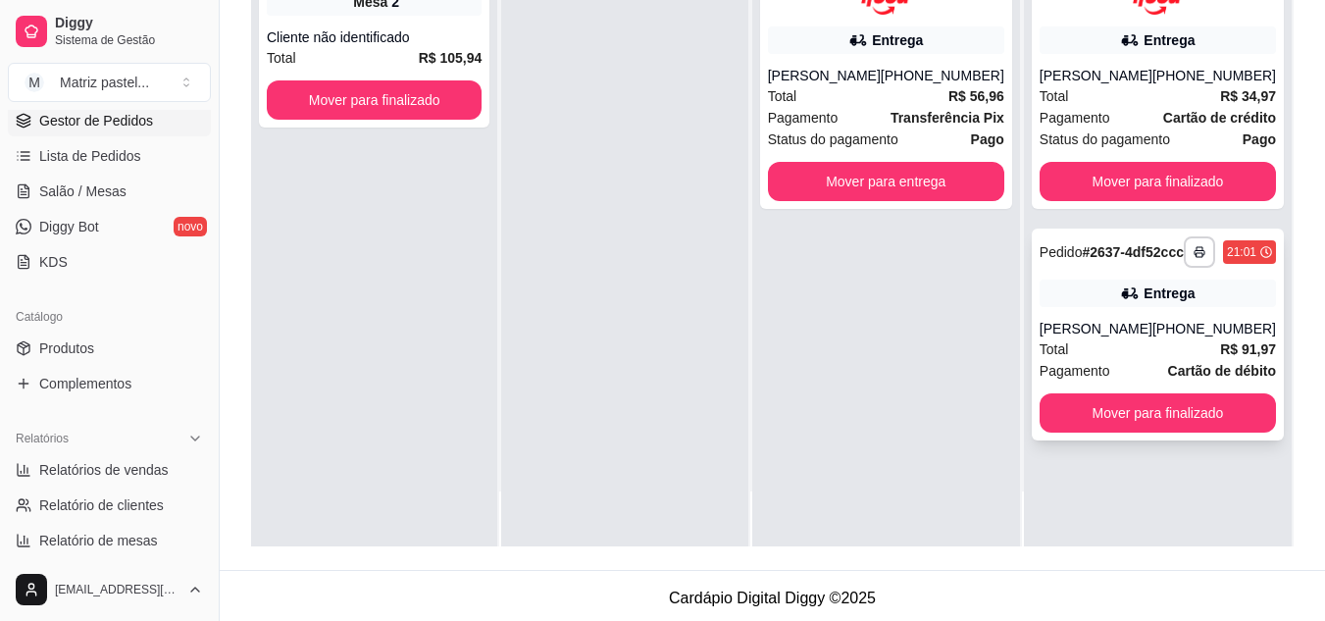
click at [1090, 338] on div "[PERSON_NAME]" at bounding box center [1096, 329] width 113 height 20
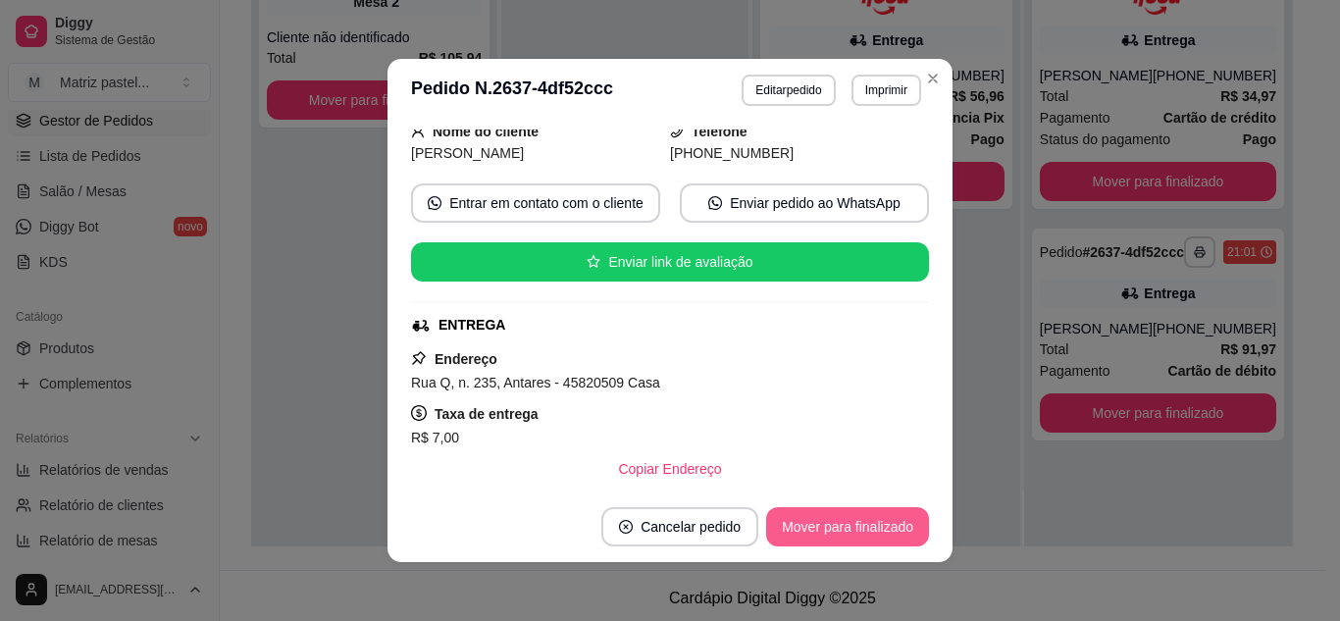
scroll to position [390, 0]
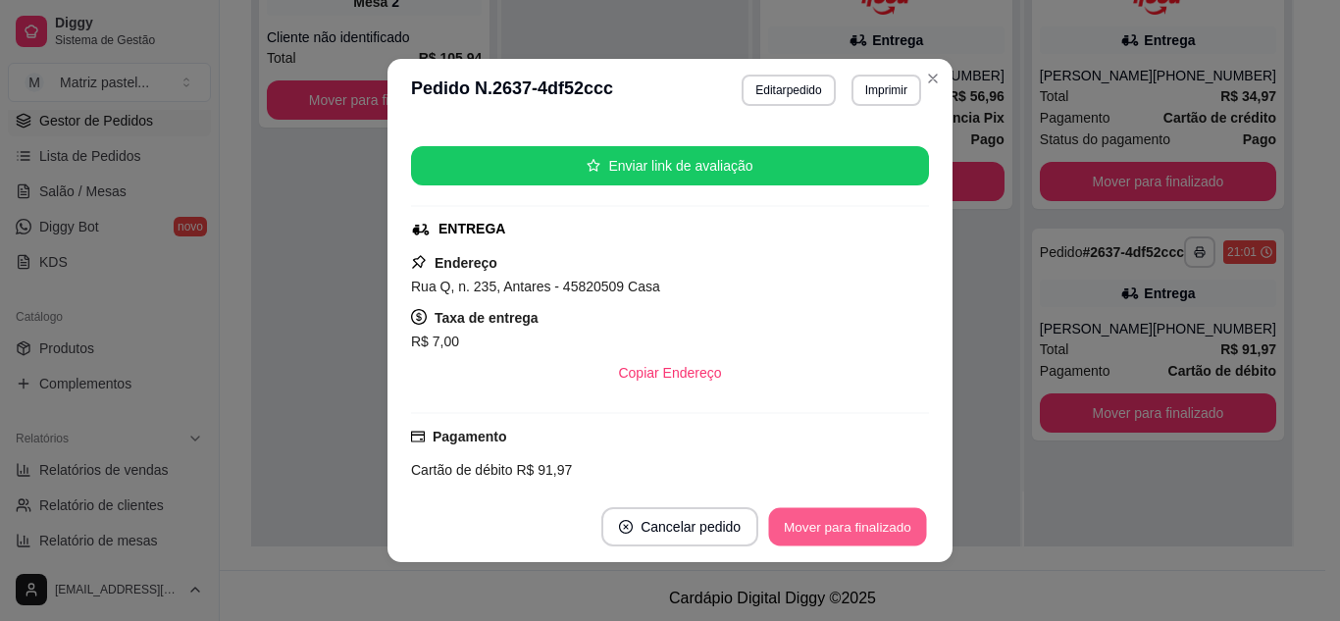
click at [861, 532] on button "Mover para finalizado" at bounding box center [848, 527] width 158 height 38
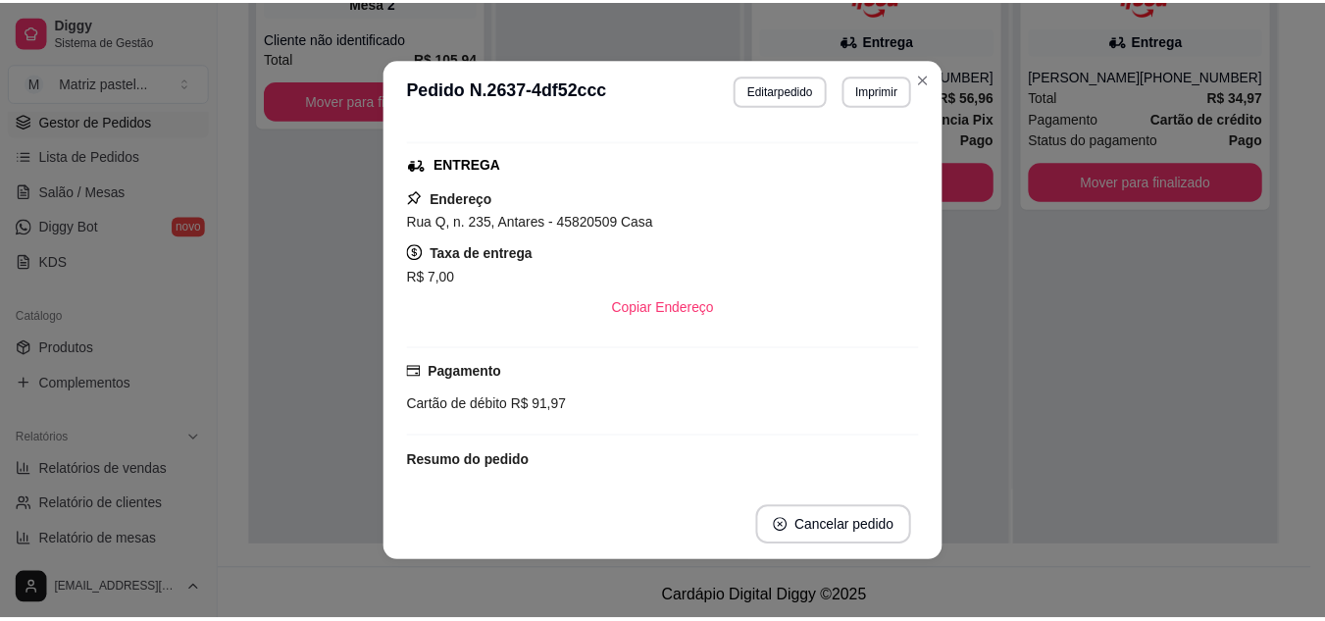
scroll to position [326, 0]
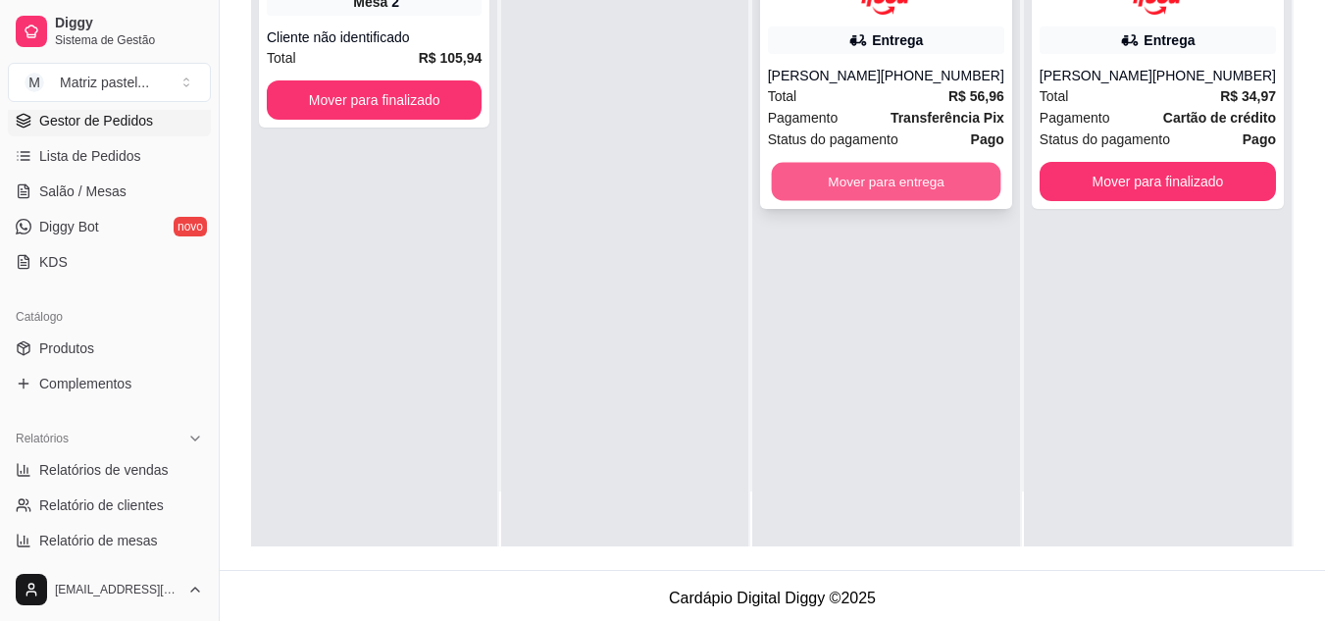
click at [869, 193] on button "Mover para entrega" at bounding box center [886, 181] width 230 height 38
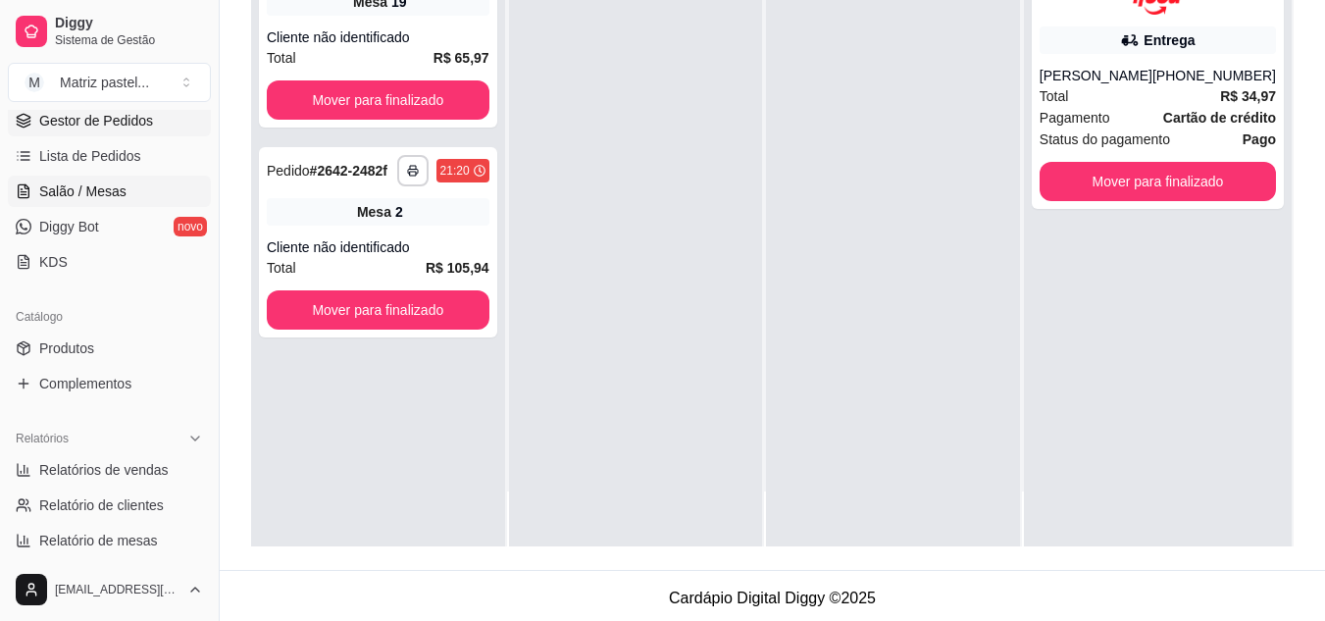
click at [58, 185] on span "Salão / Mesas" at bounding box center [82, 191] width 87 height 20
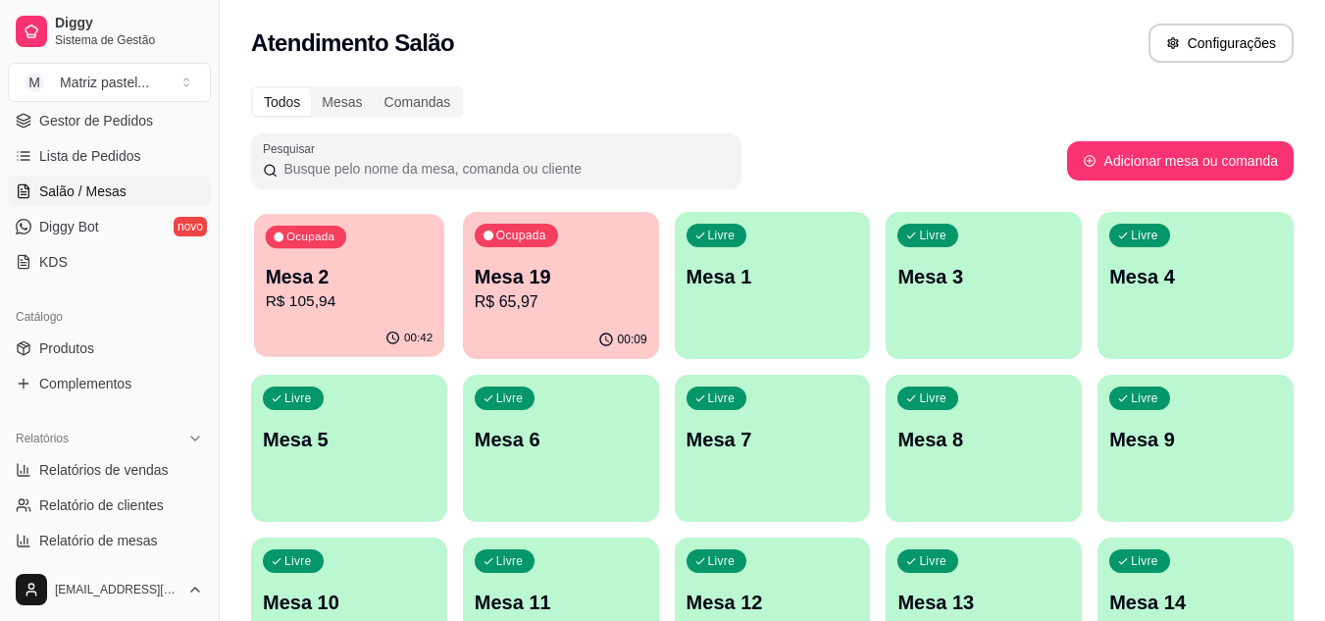
click at [381, 246] on div "Ocupada Mesa 2 R$ 105,94" at bounding box center [349, 267] width 190 height 106
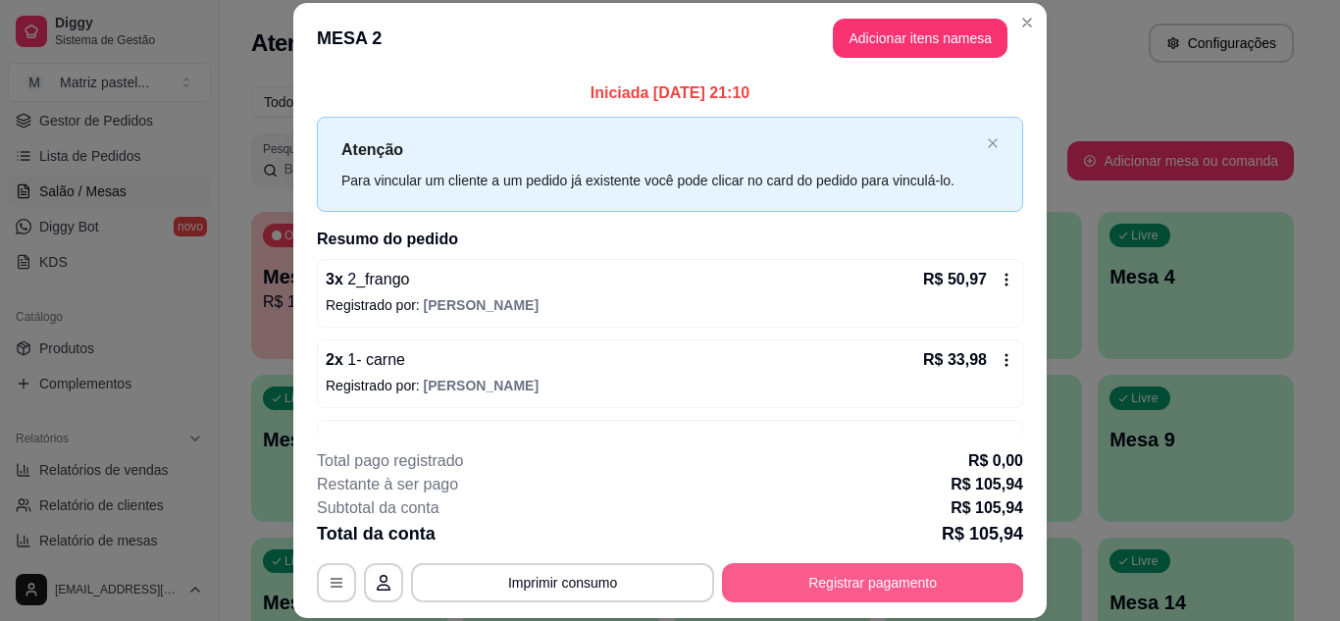
click at [815, 597] on button "Registrar pagamento" at bounding box center [872, 582] width 301 height 39
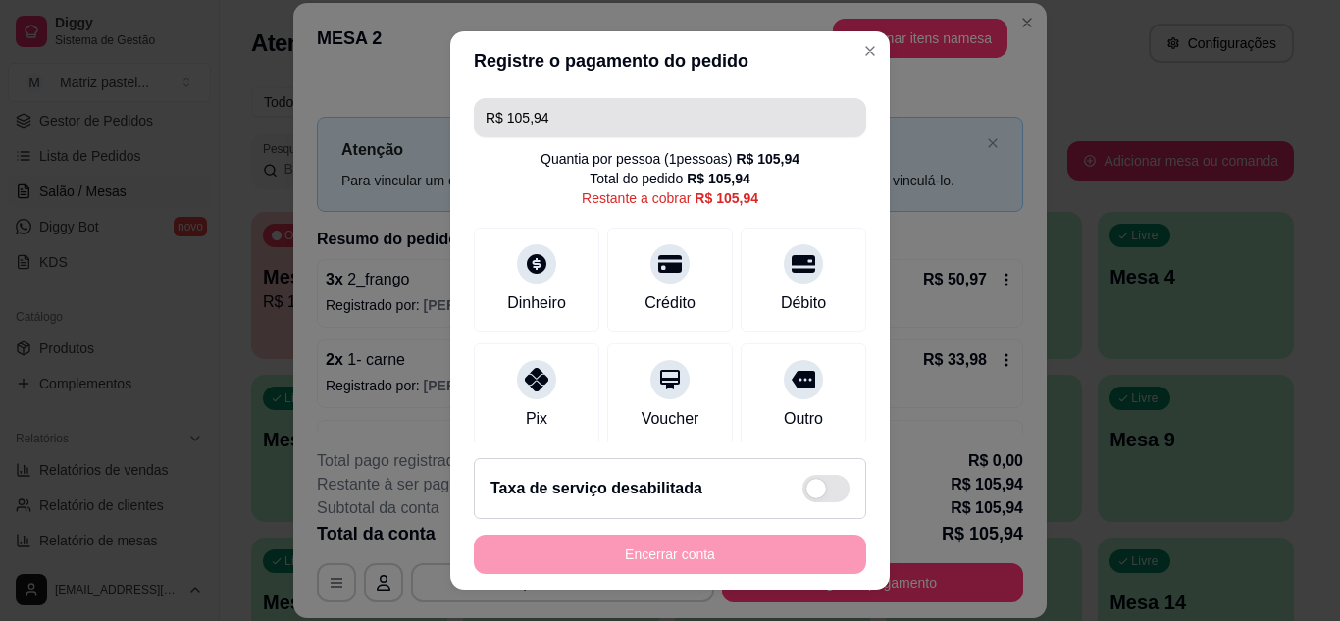
click at [612, 129] on input "R$ 105,94" at bounding box center [670, 117] width 369 height 39
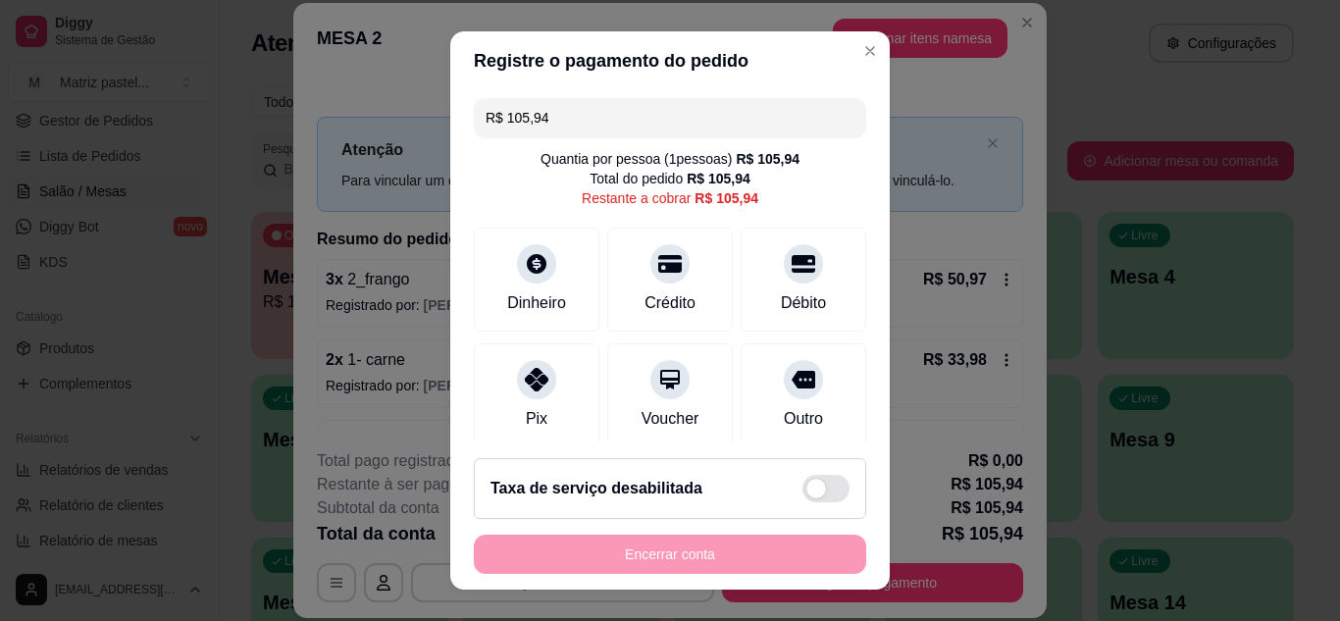
click at [612, 129] on input "R$ 105,94" at bounding box center [670, 117] width 369 height 39
click at [537, 285] on div "Dinheiro" at bounding box center [537, 275] width 138 height 115
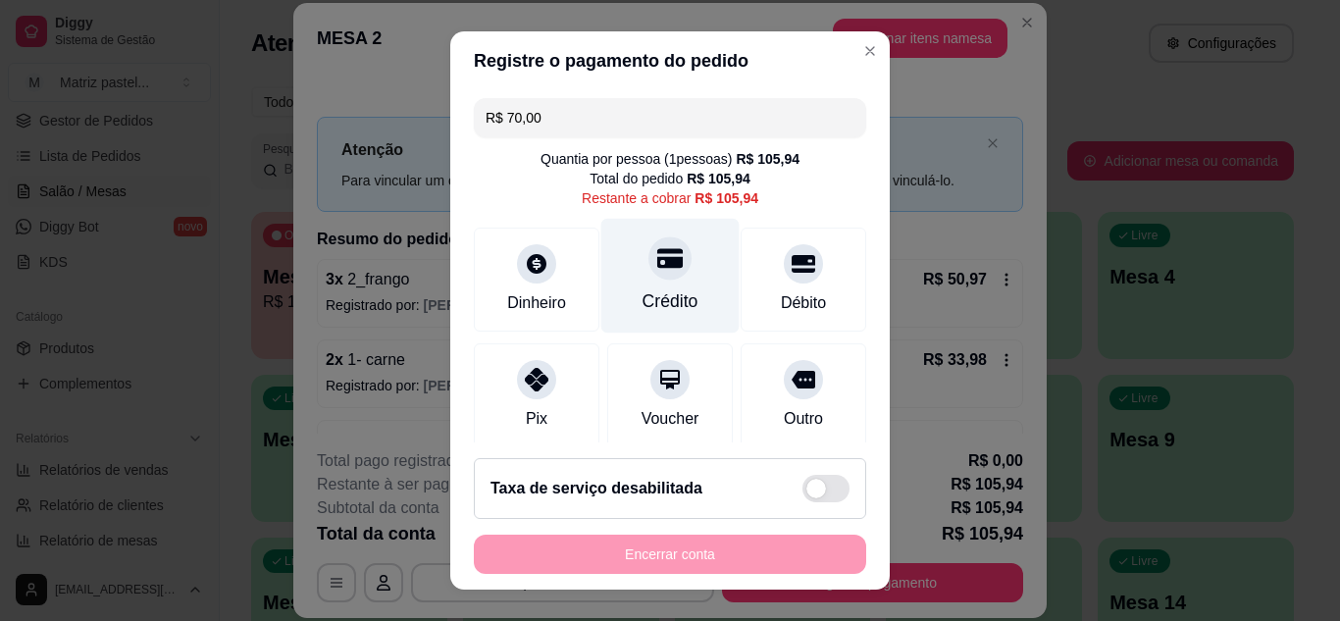
click at [649, 290] on div "Crédito" at bounding box center [671, 301] width 56 height 26
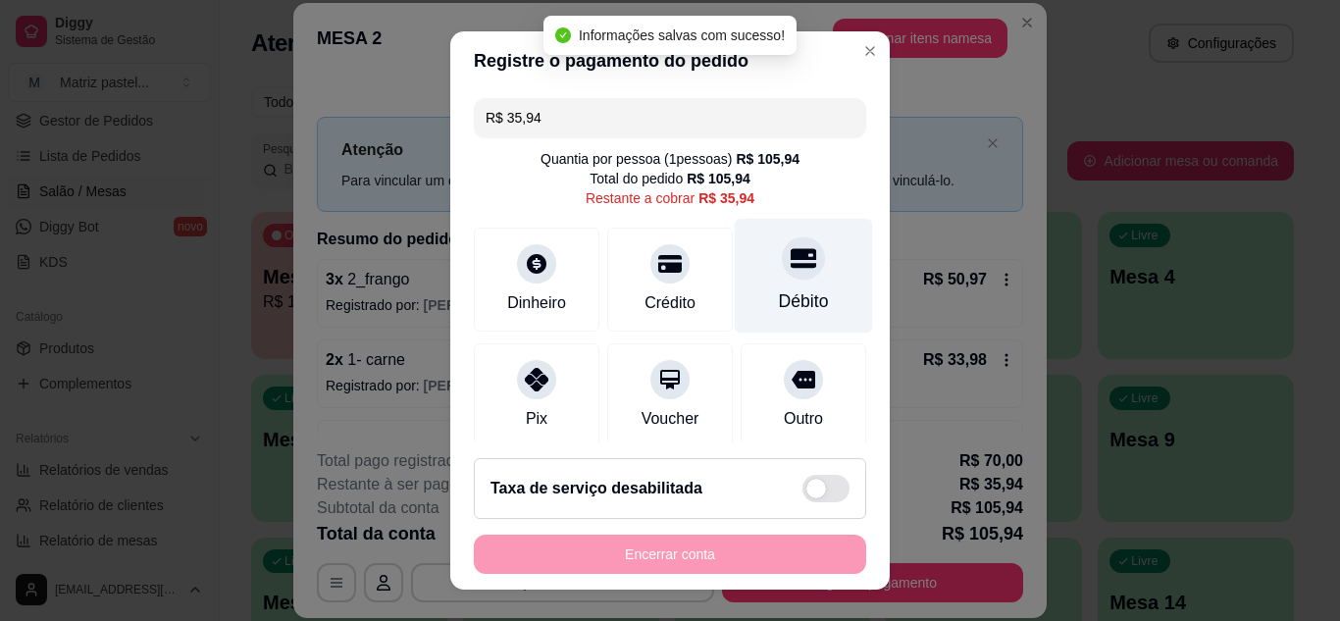
click at [779, 296] on div "Débito" at bounding box center [804, 301] width 50 height 26
type input "R$ 0,00"
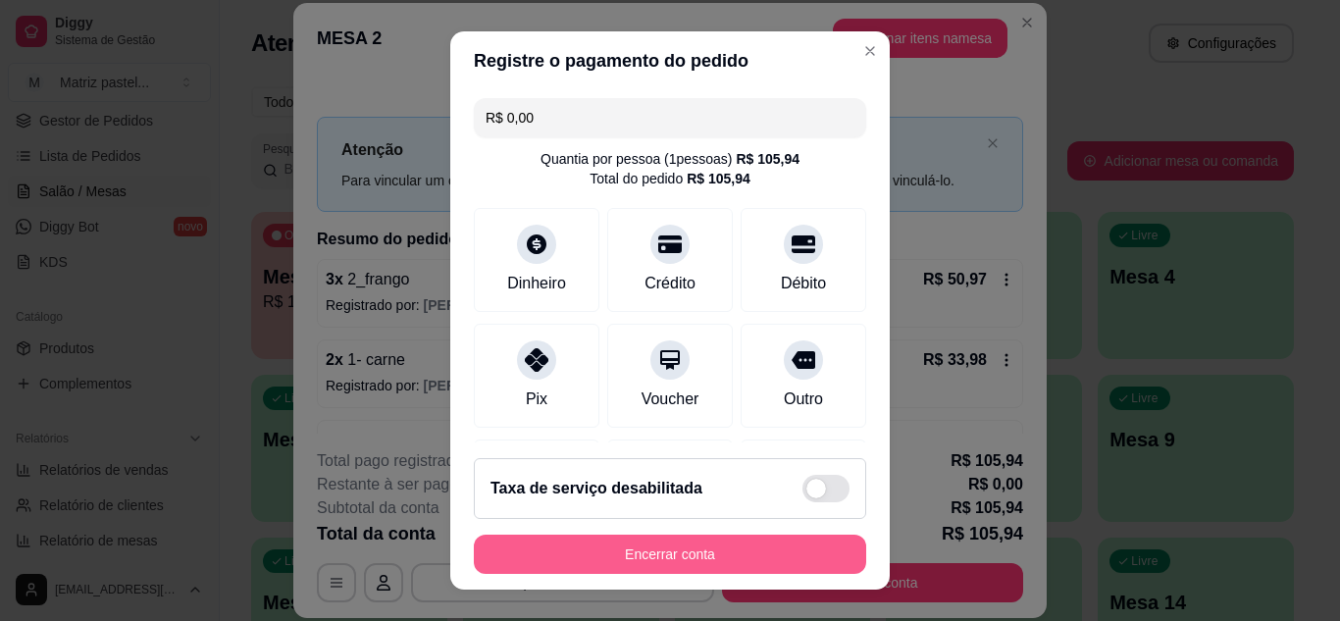
click at [700, 542] on button "Encerrar conta" at bounding box center [670, 554] width 392 height 39
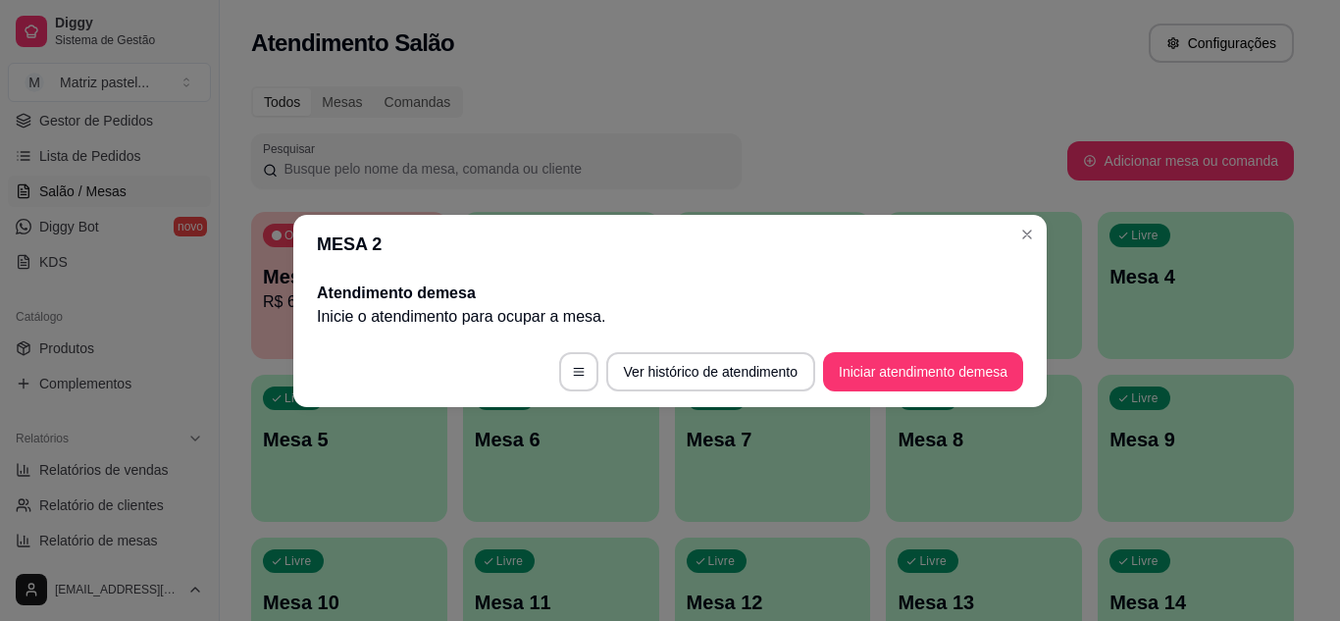
click at [1031, 250] on header "MESA 2" at bounding box center [669, 244] width 753 height 59
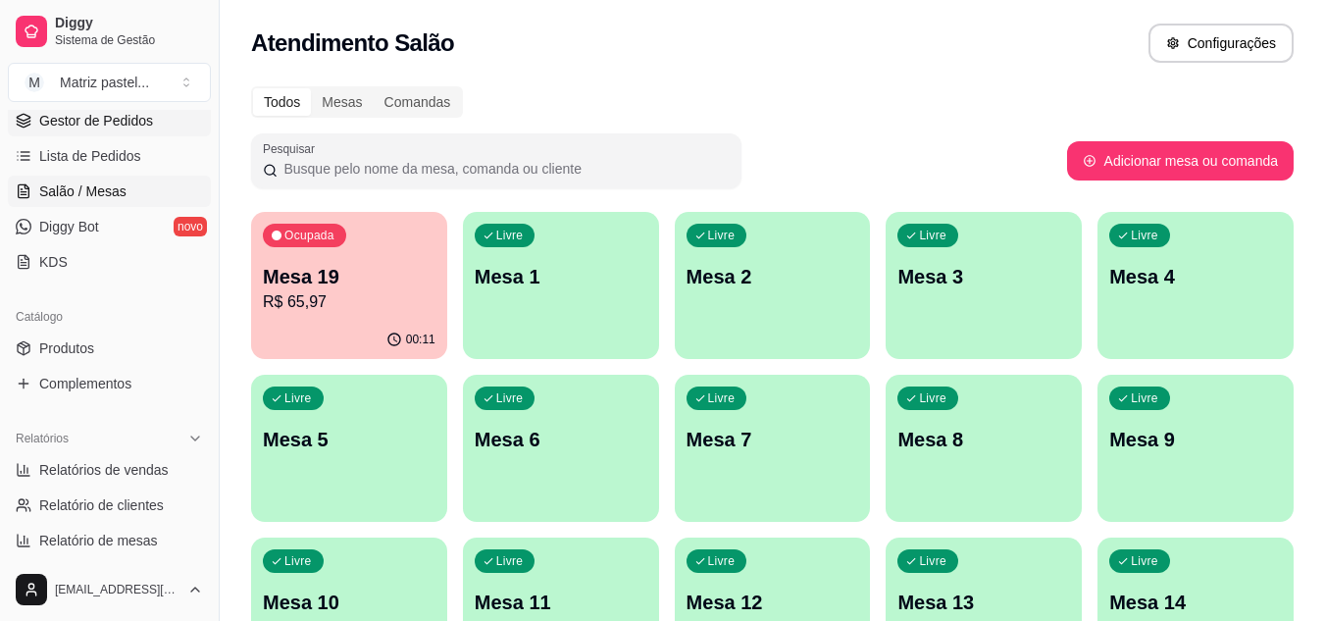
click at [68, 134] on link "Gestor de Pedidos" at bounding box center [109, 120] width 203 height 31
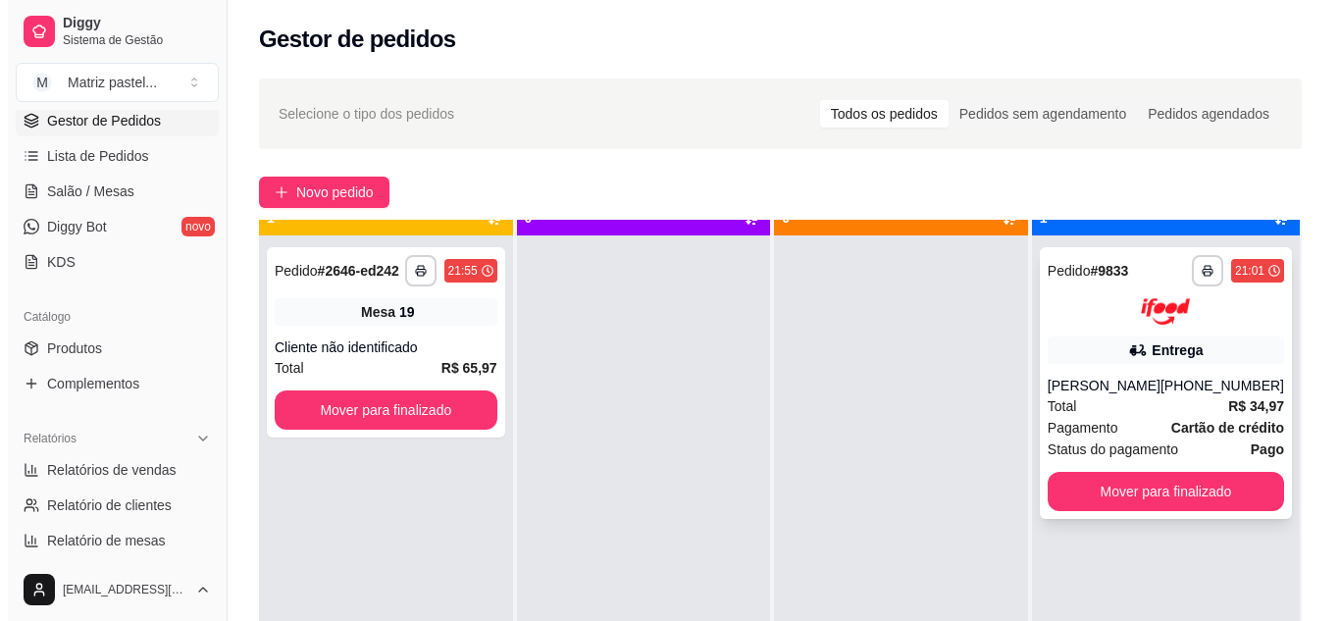
scroll to position [55, 0]
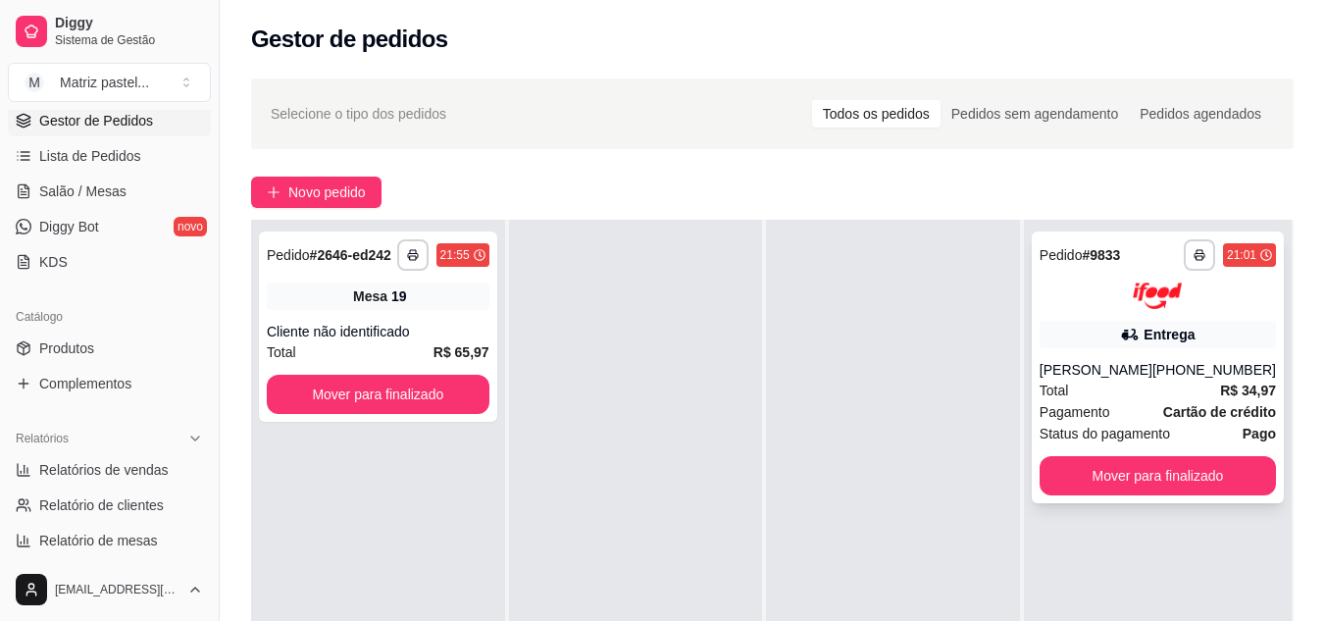
click at [1076, 373] on div "[PERSON_NAME]" at bounding box center [1096, 370] width 113 height 20
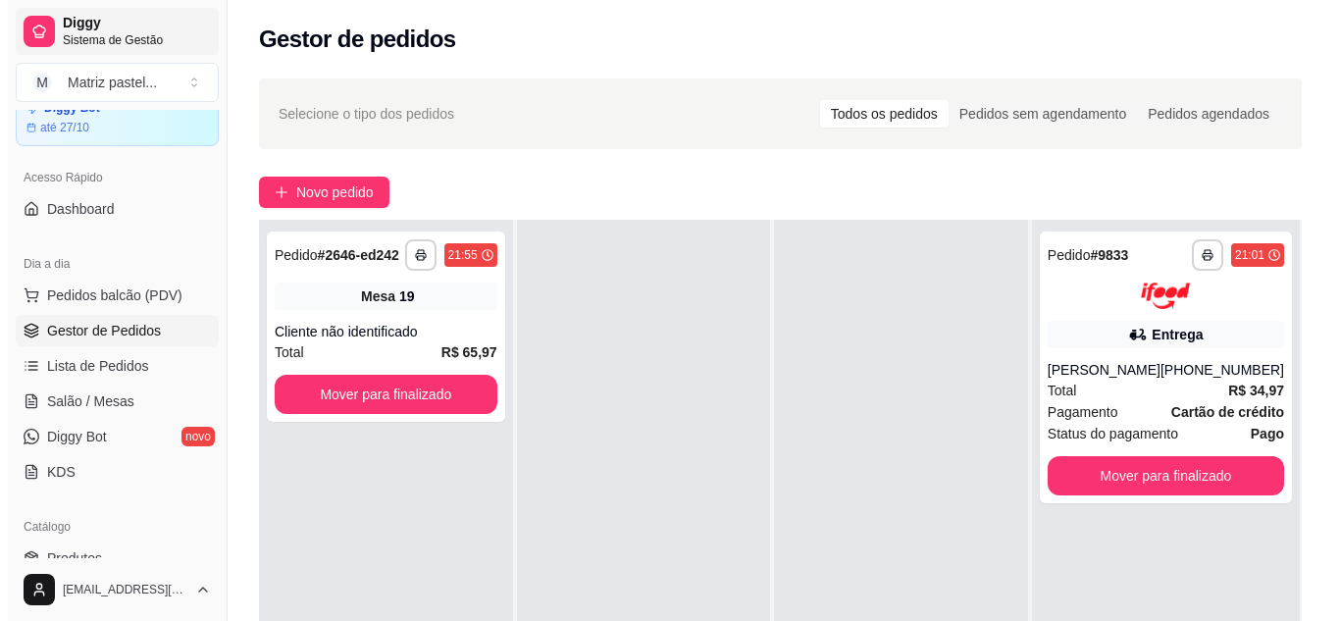
scroll to position [0, 0]
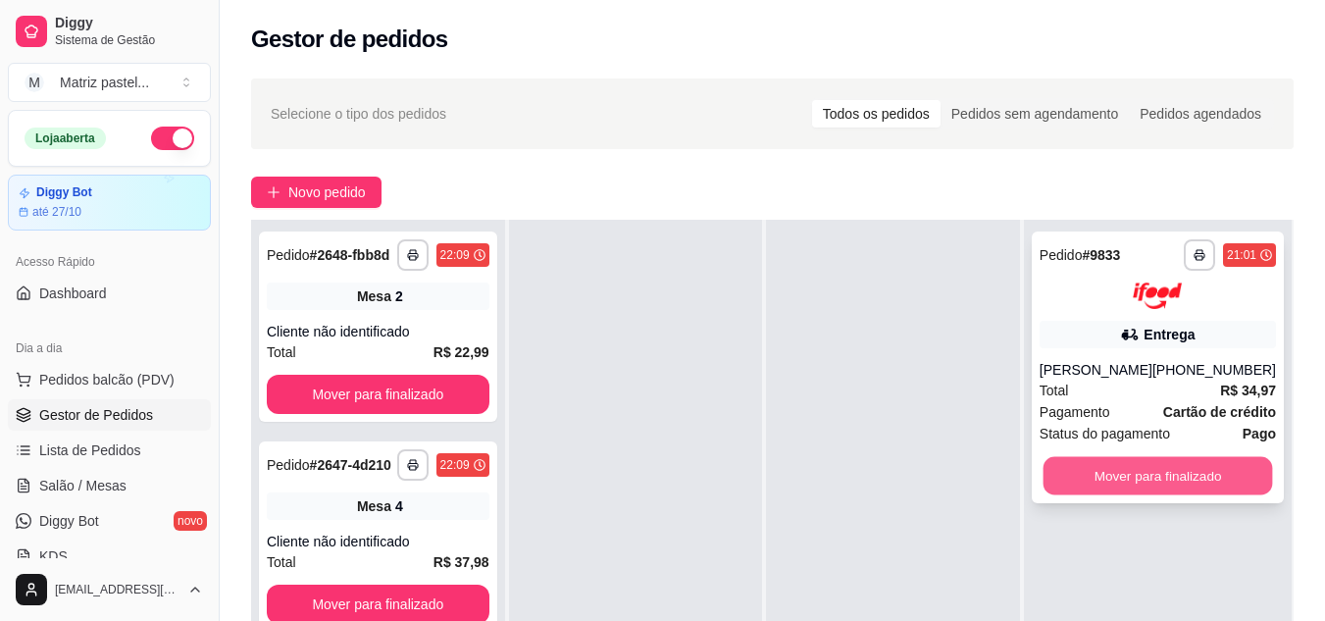
click at [1154, 463] on button "Mover para finalizado" at bounding box center [1158, 475] width 230 height 38
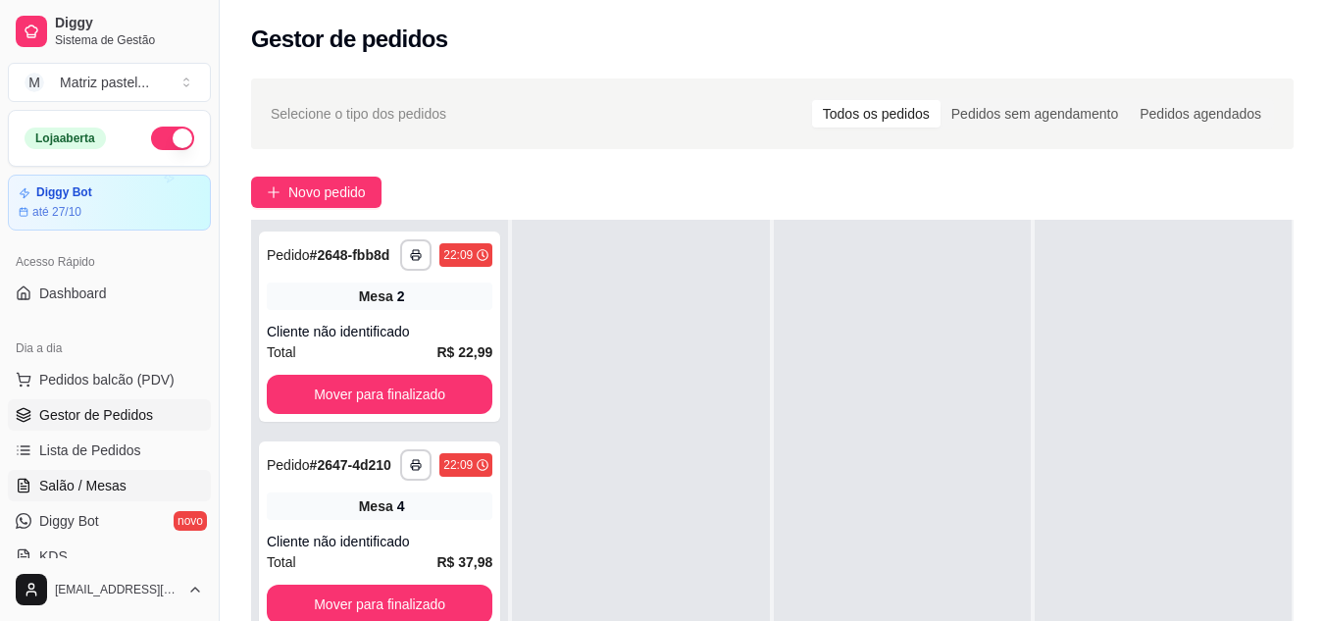
click at [46, 495] on link "Salão / Mesas" at bounding box center [109, 485] width 203 height 31
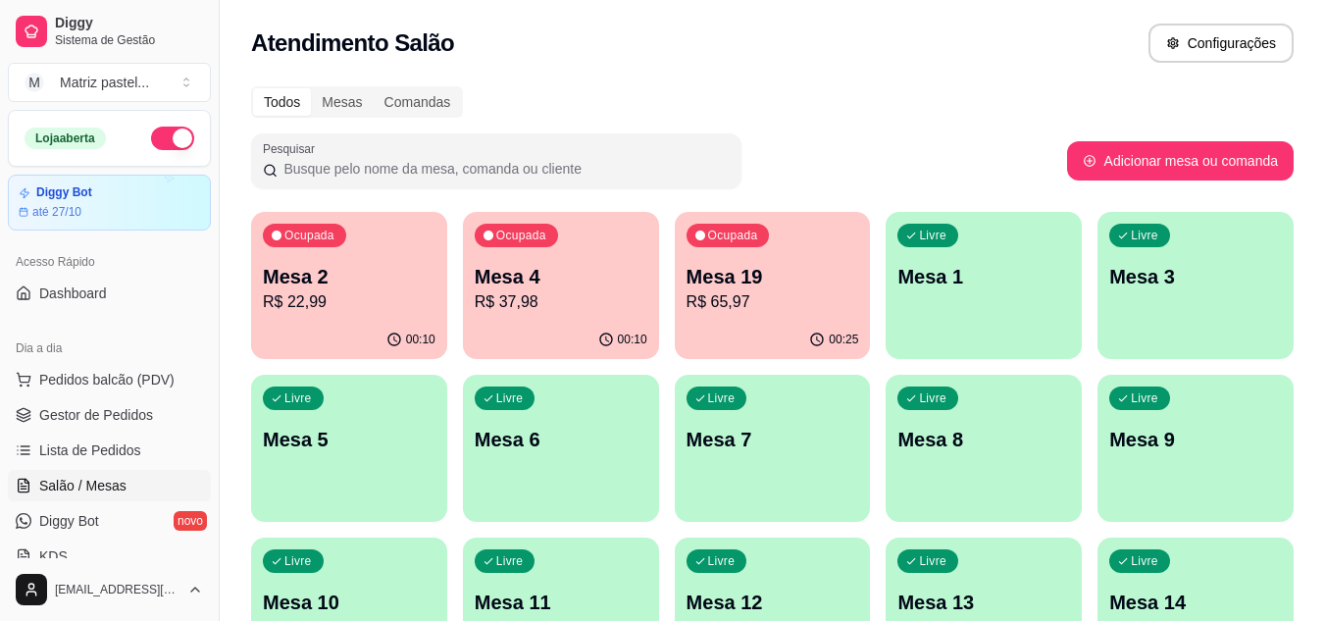
click at [762, 345] on div "00:25" at bounding box center [773, 340] width 196 height 38
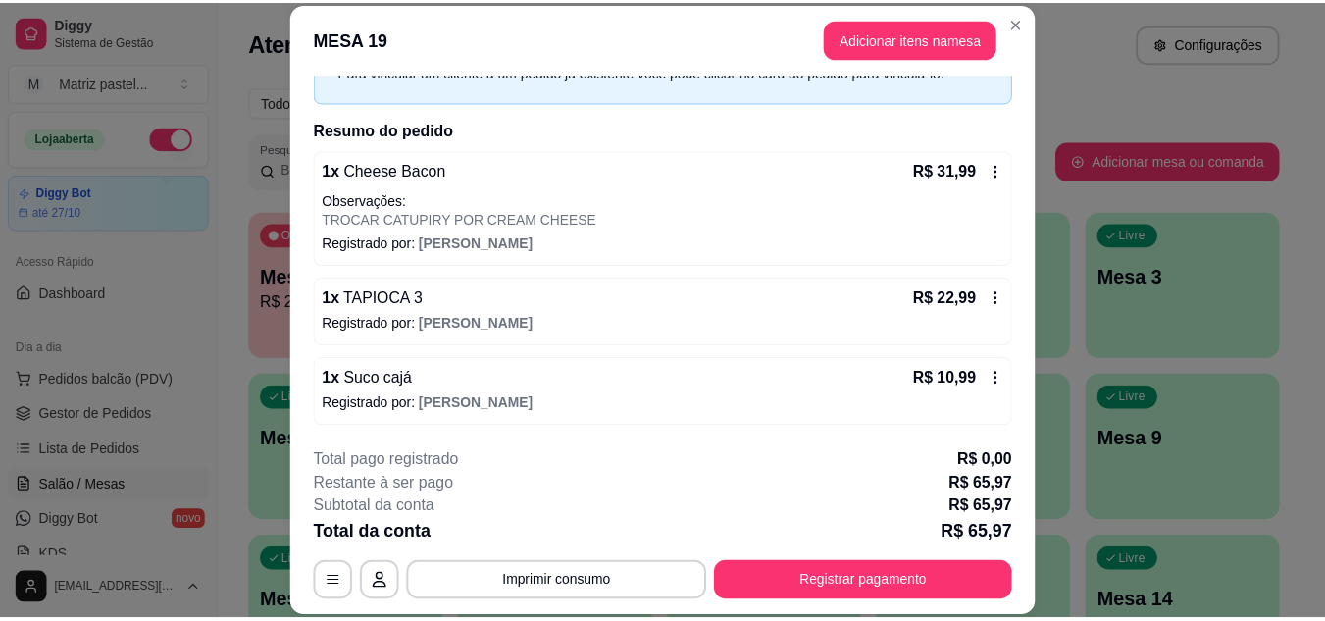
scroll to position [110, 0]
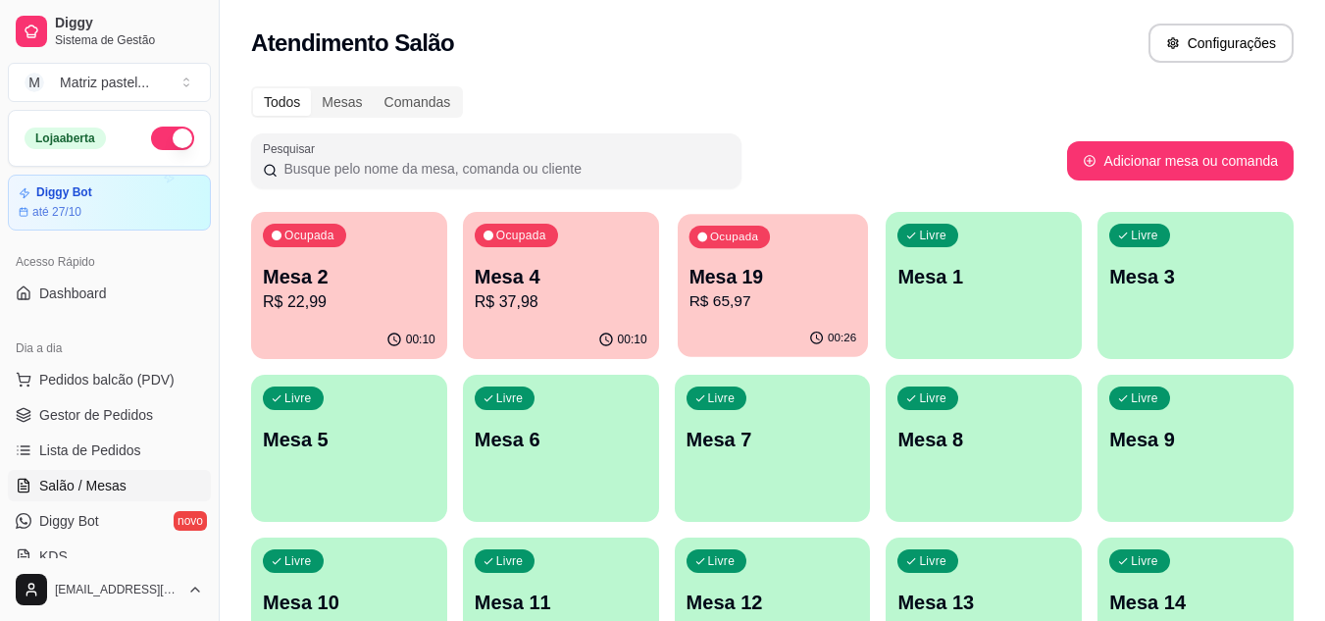
click at [734, 300] on p "R$ 65,97" at bounding box center [773, 301] width 168 height 23
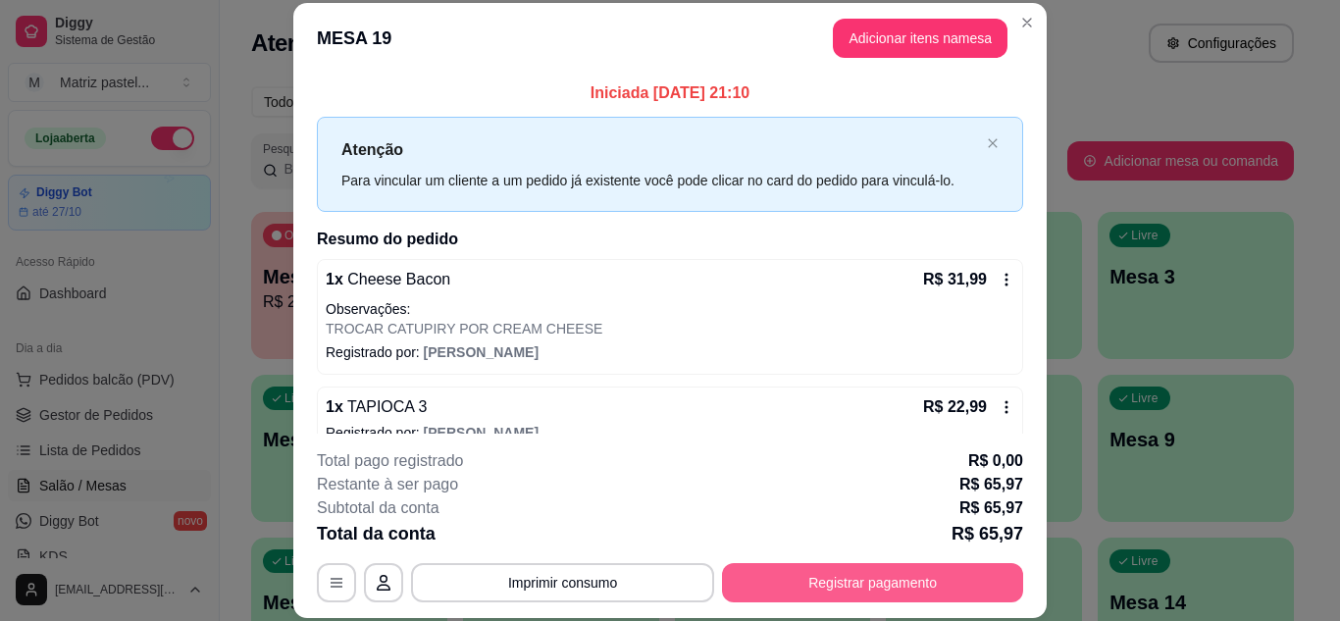
click at [817, 578] on button "Registrar pagamento" at bounding box center [872, 582] width 301 height 39
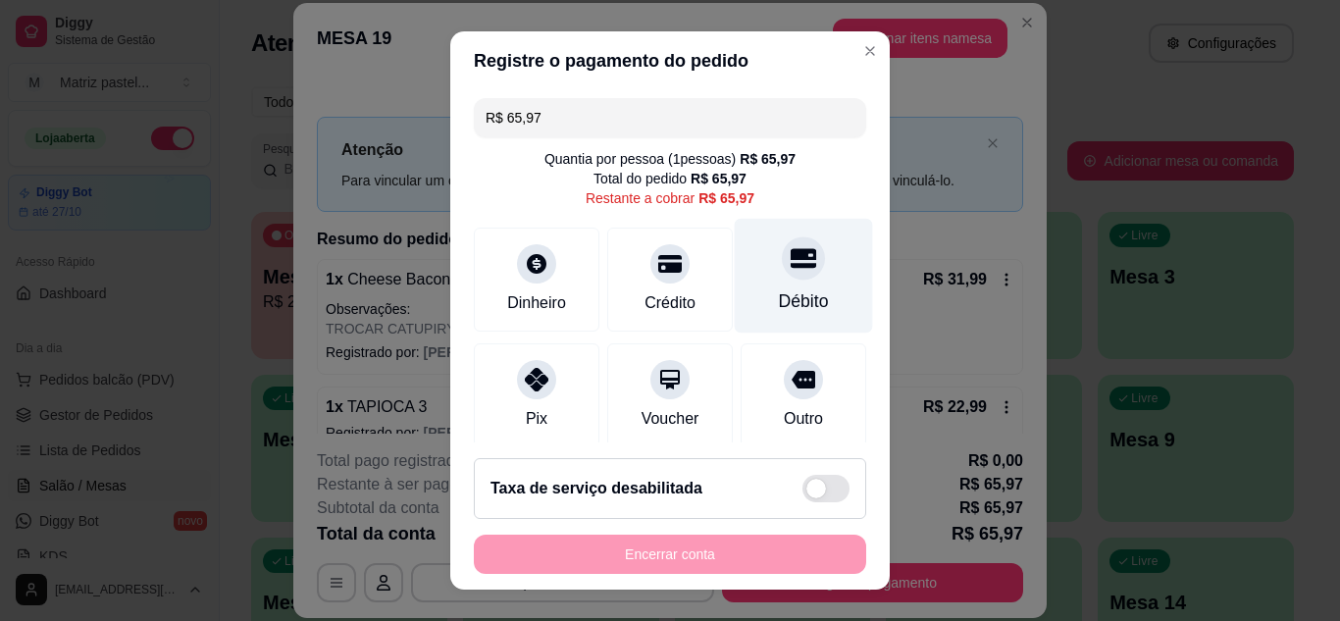
click at [759, 281] on div "Débito" at bounding box center [804, 275] width 138 height 115
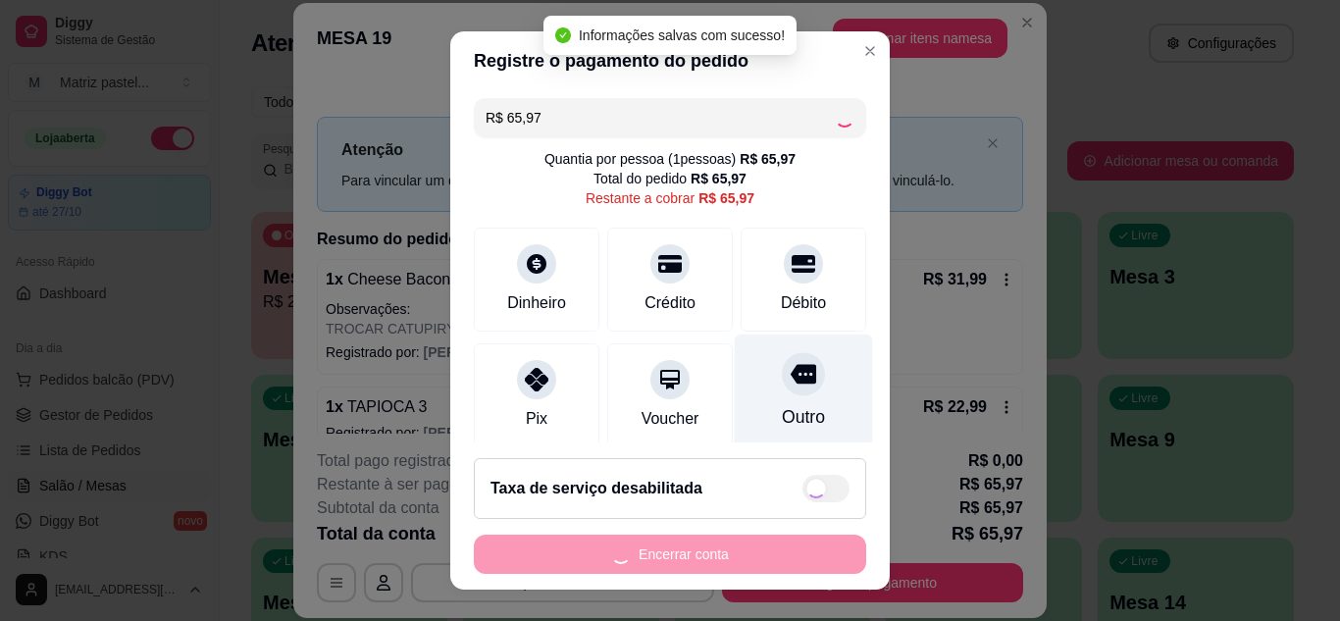
type input "R$ 0,00"
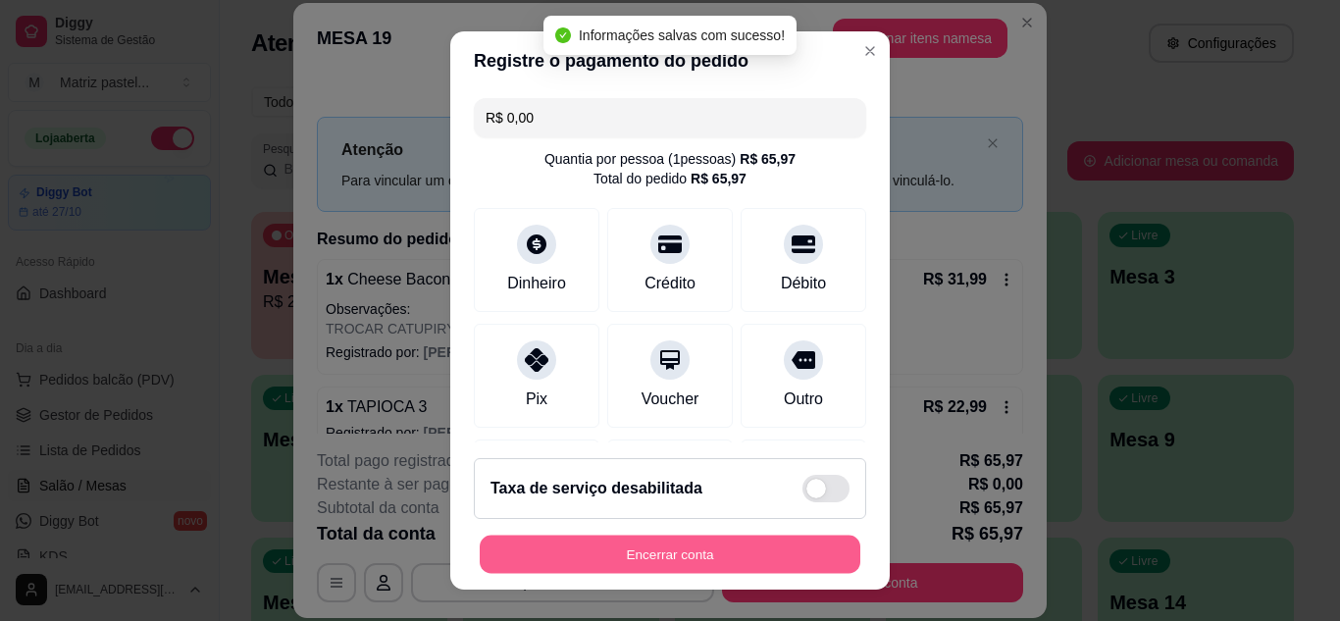
click at [735, 547] on button "Encerrar conta" at bounding box center [670, 555] width 381 height 38
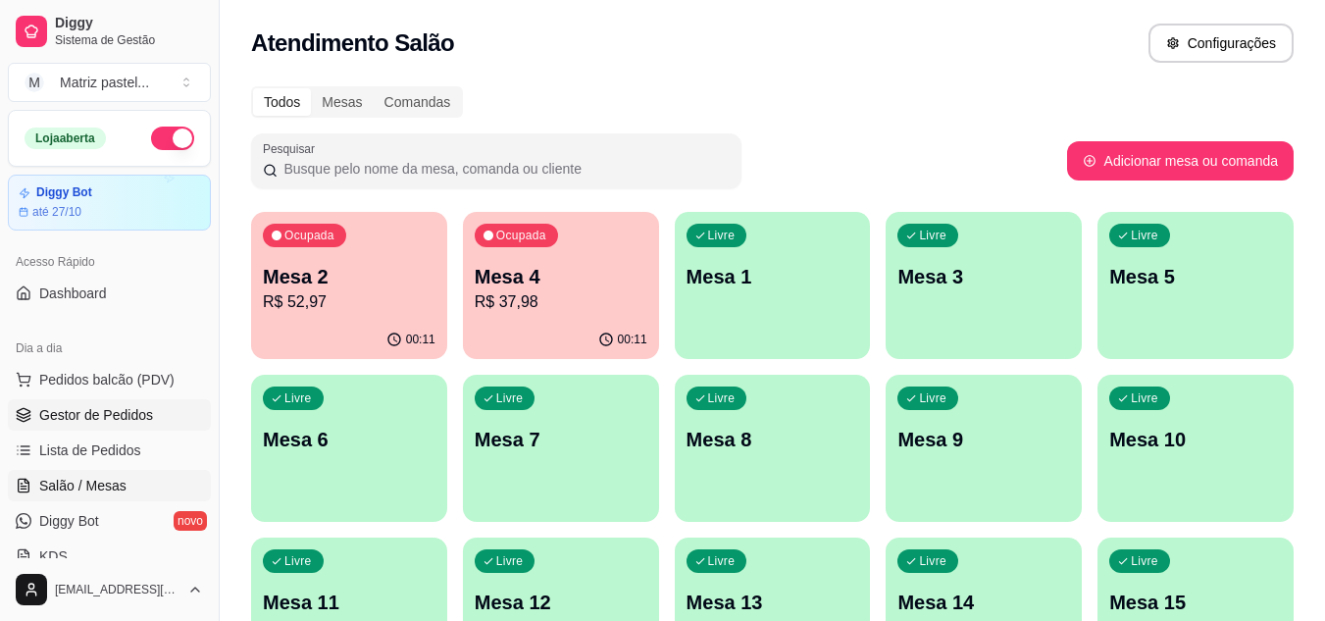
click at [174, 428] on link "Gestor de Pedidos" at bounding box center [109, 414] width 203 height 31
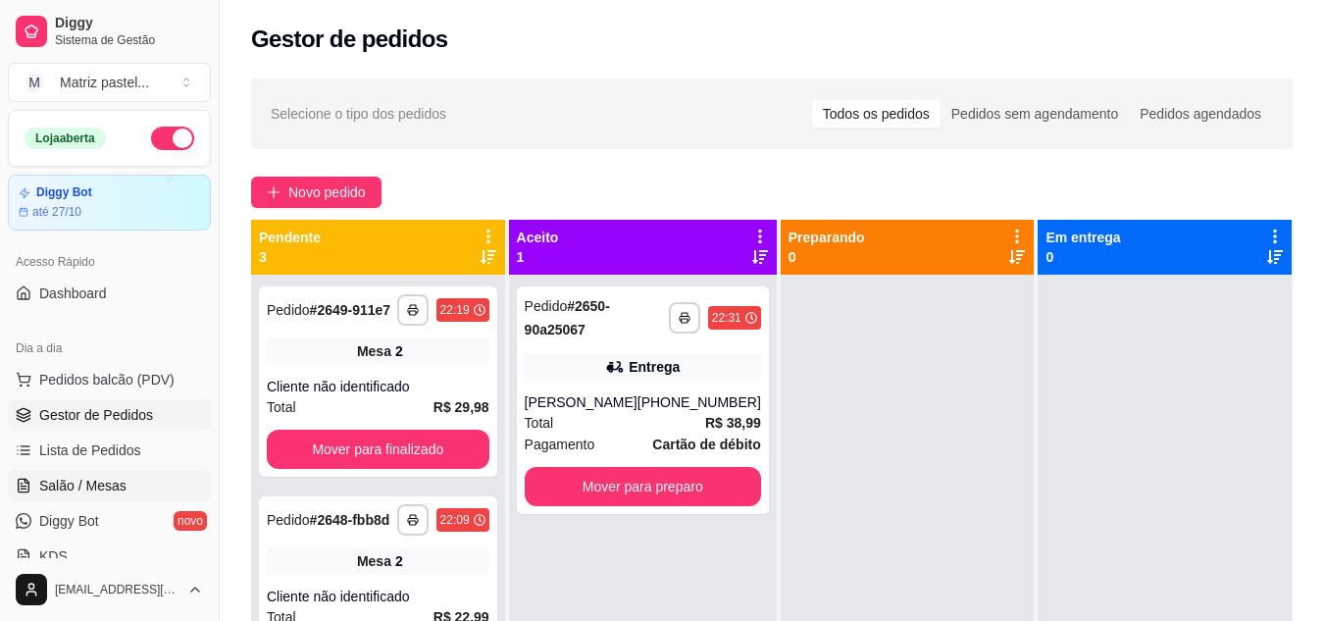
click at [143, 480] on link "Salão / Mesas" at bounding box center [109, 485] width 203 height 31
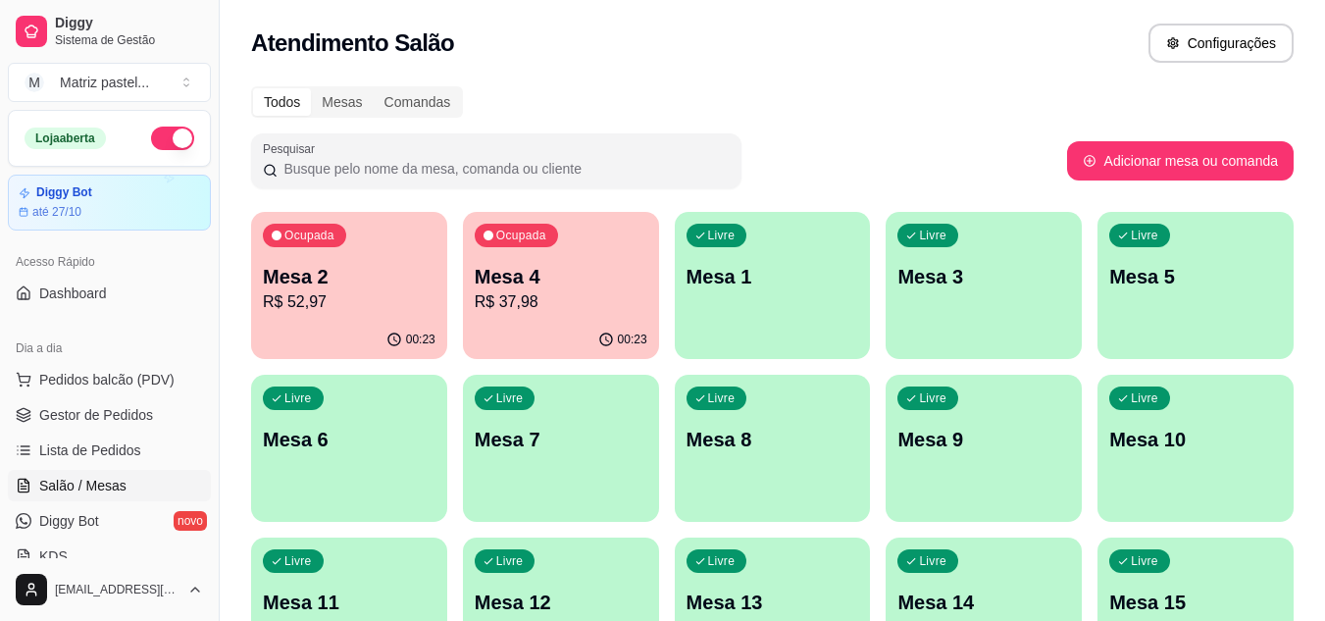
click at [334, 323] on div "Ocupada Mesa 2 R$ 52,97 00:23 Ocupada Mesa 4 R$ 37,98 00:23 Livre Mesa 1 Livre …" at bounding box center [772, 611] width 1043 height 799
click at [325, 323] on div "00:23" at bounding box center [349, 340] width 196 height 38
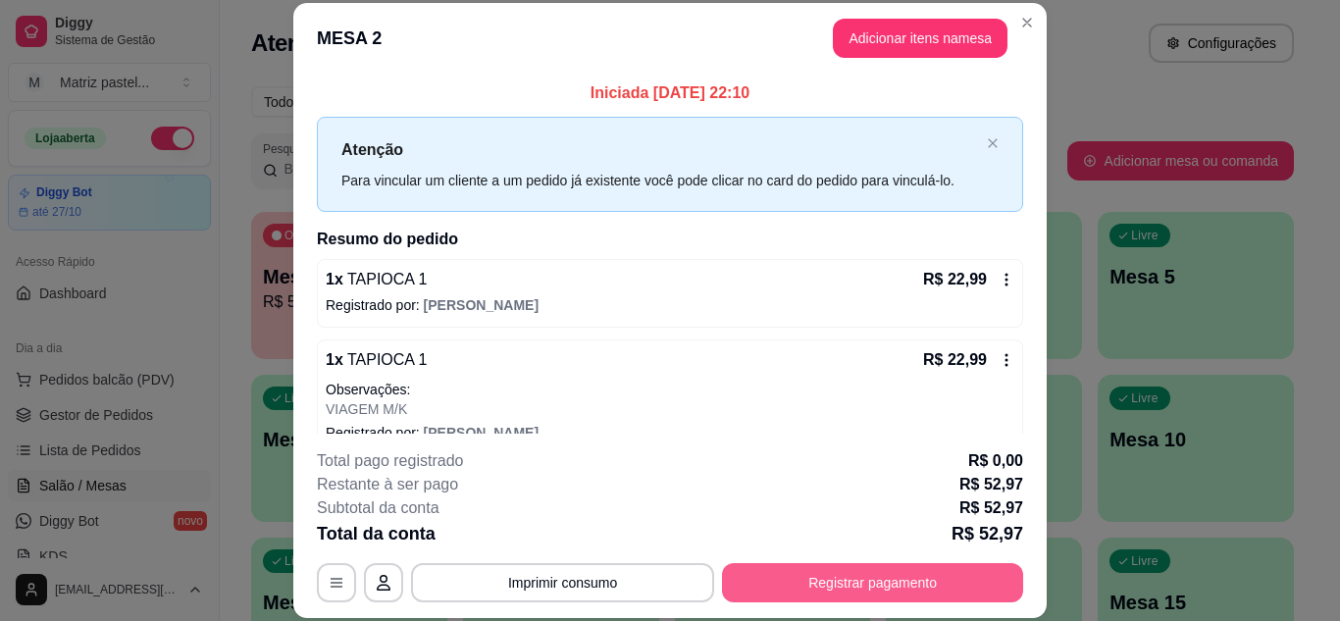
click at [871, 565] on button "Registrar pagamento" at bounding box center [872, 582] width 301 height 39
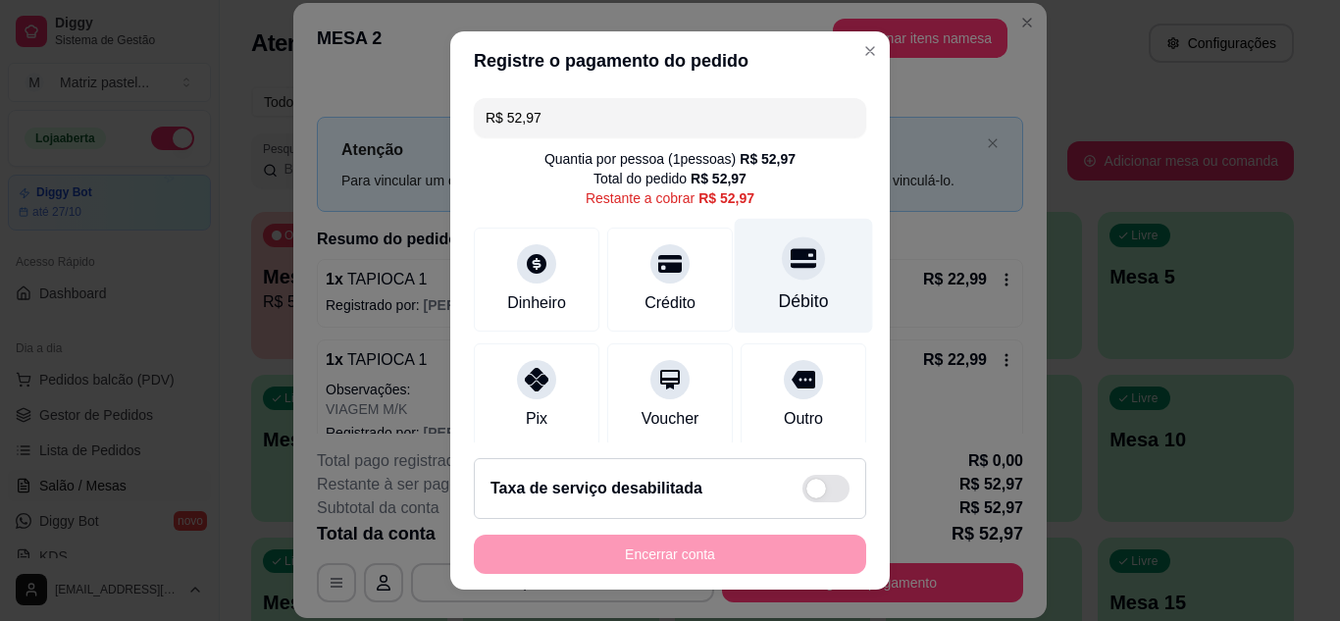
click at [791, 288] on div "Débito" at bounding box center [804, 275] width 138 height 115
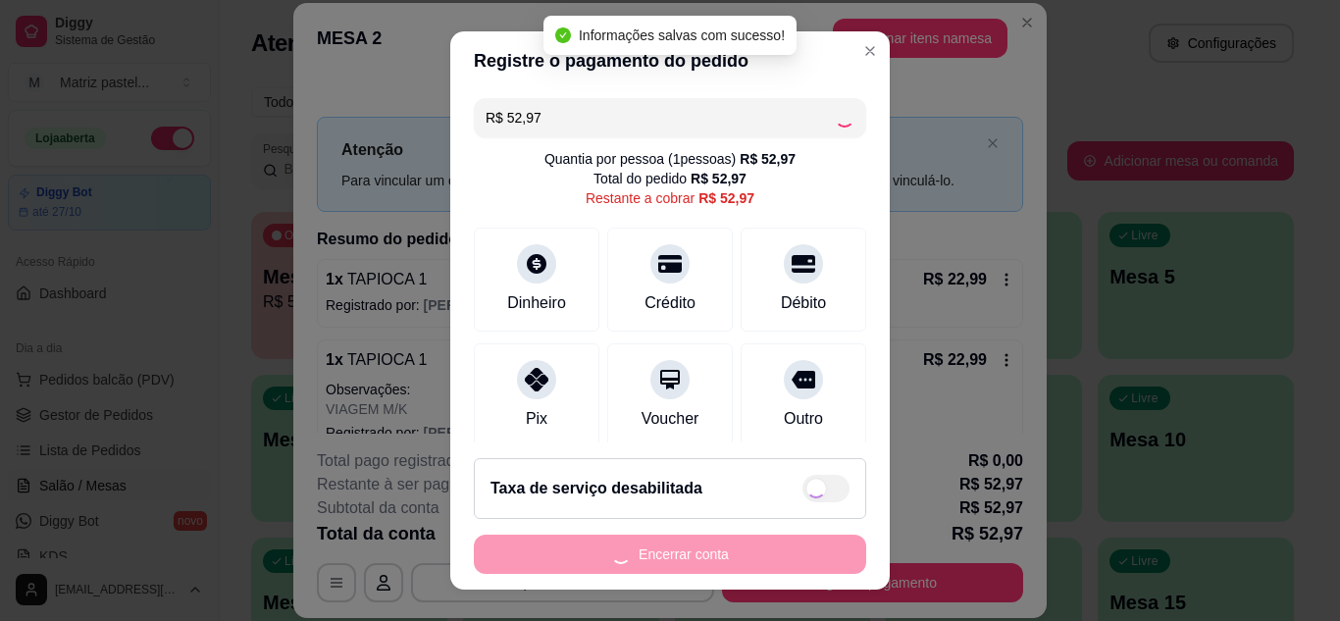
type input "R$ 0,00"
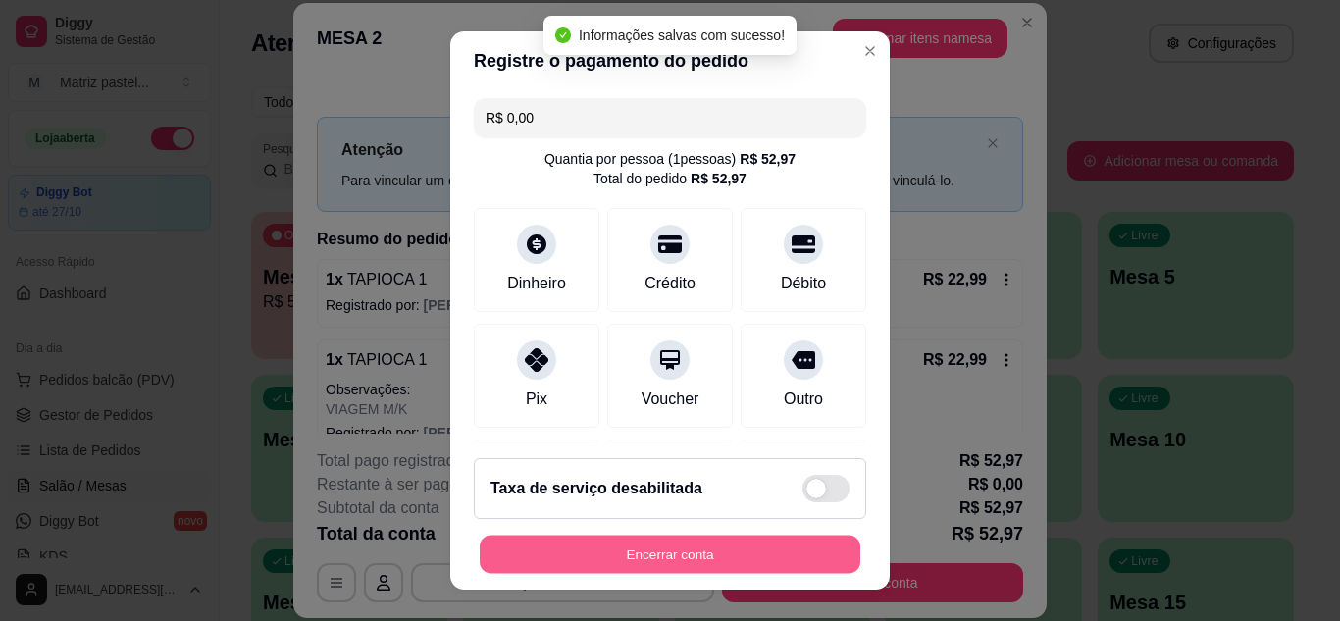
click at [666, 539] on button "Encerrar conta" at bounding box center [670, 555] width 381 height 38
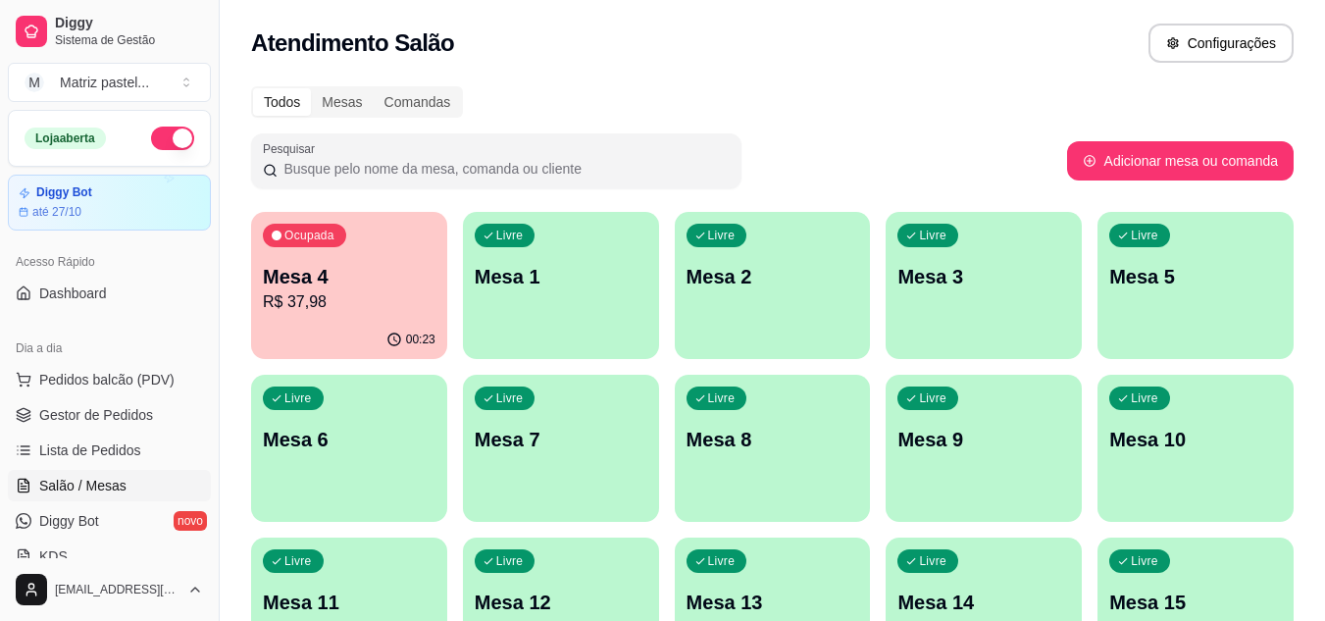
click at [387, 304] on p "R$ 37,98" at bounding box center [349, 302] width 173 height 24
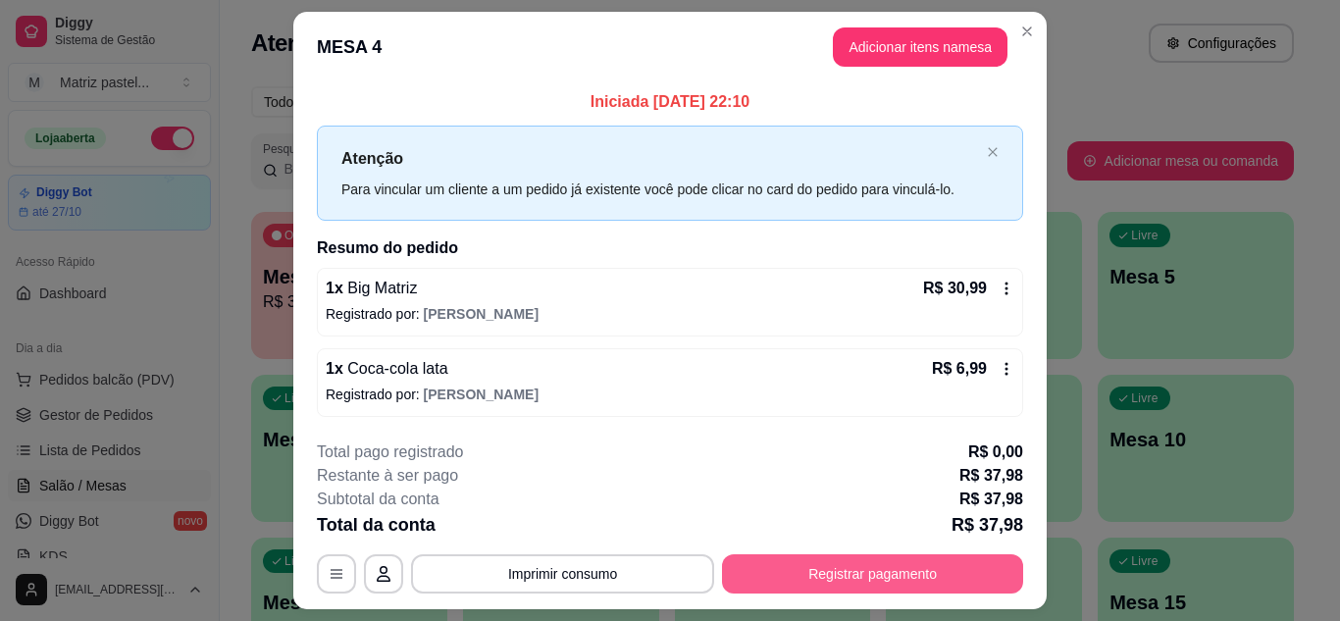
click at [793, 576] on button "Registrar pagamento" at bounding box center [872, 573] width 301 height 39
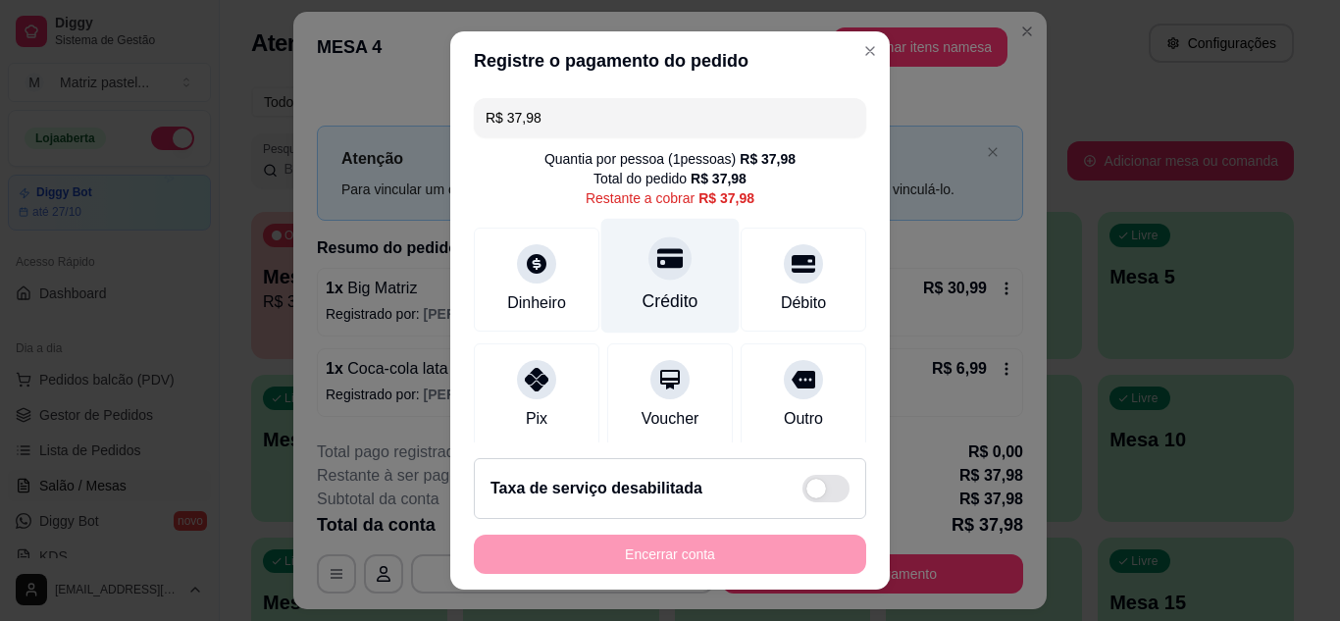
click at [671, 297] on div "Crédito" at bounding box center [671, 301] width 56 height 26
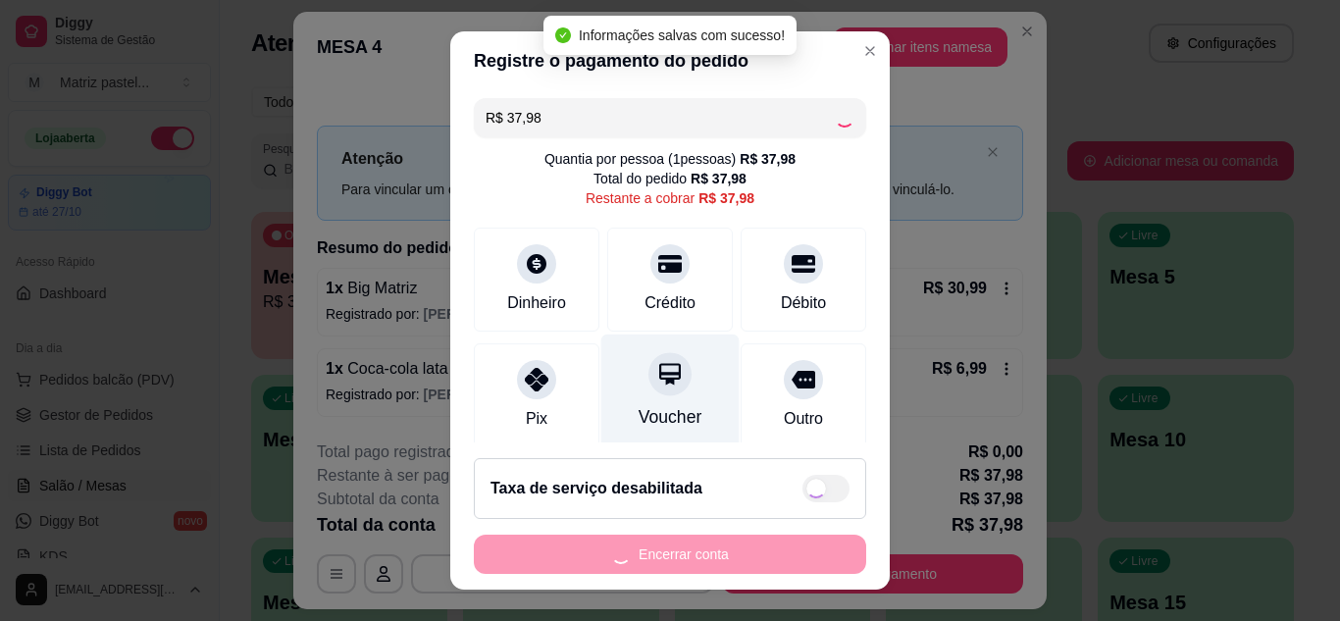
type input "R$ 0,00"
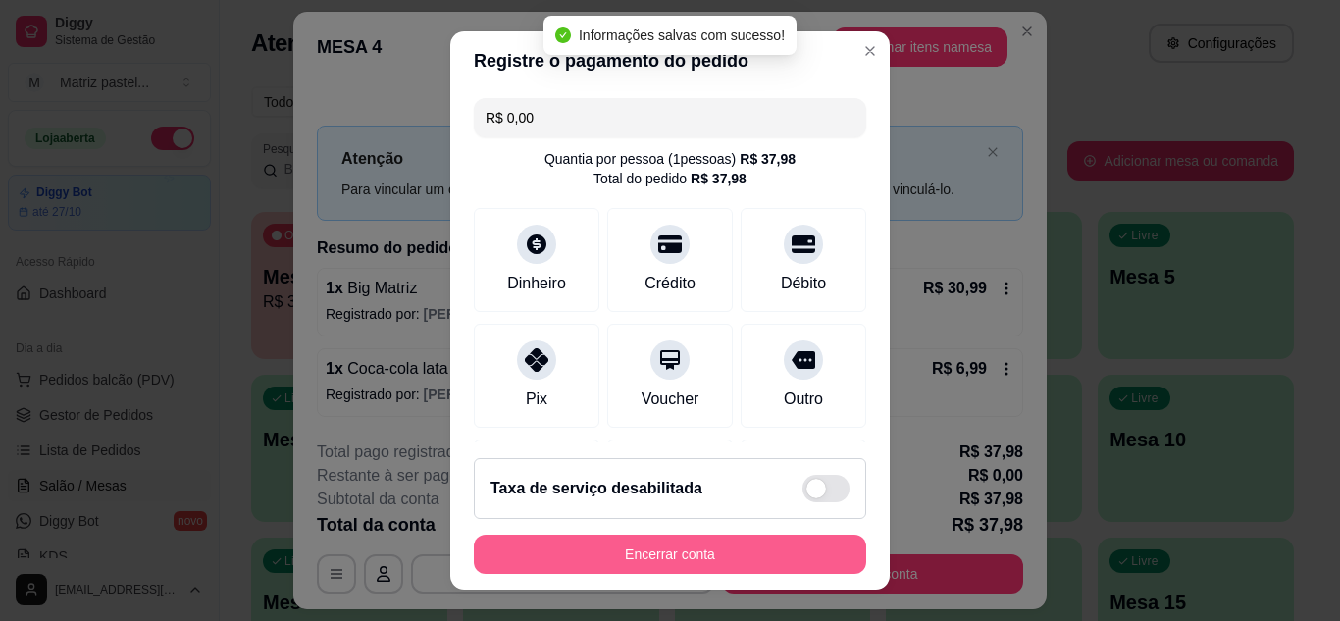
click at [702, 547] on button "Encerrar conta" at bounding box center [670, 554] width 392 height 39
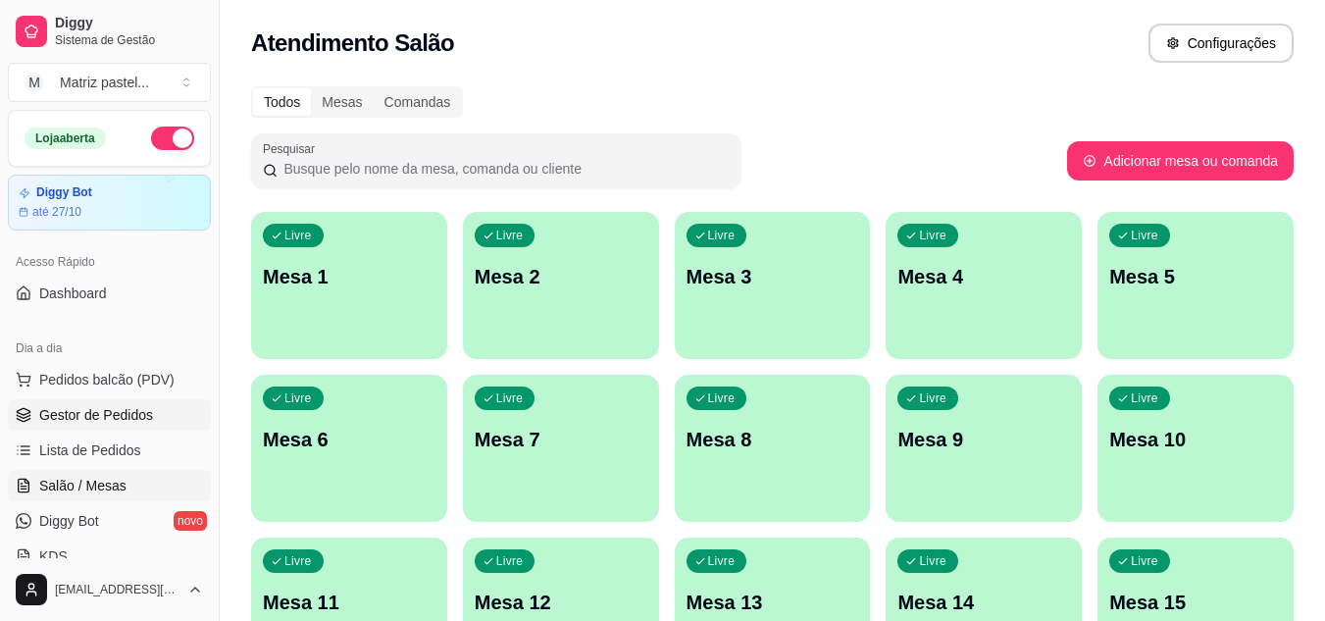
click at [100, 415] on span "Gestor de Pedidos" at bounding box center [96, 415] width 114 height 20
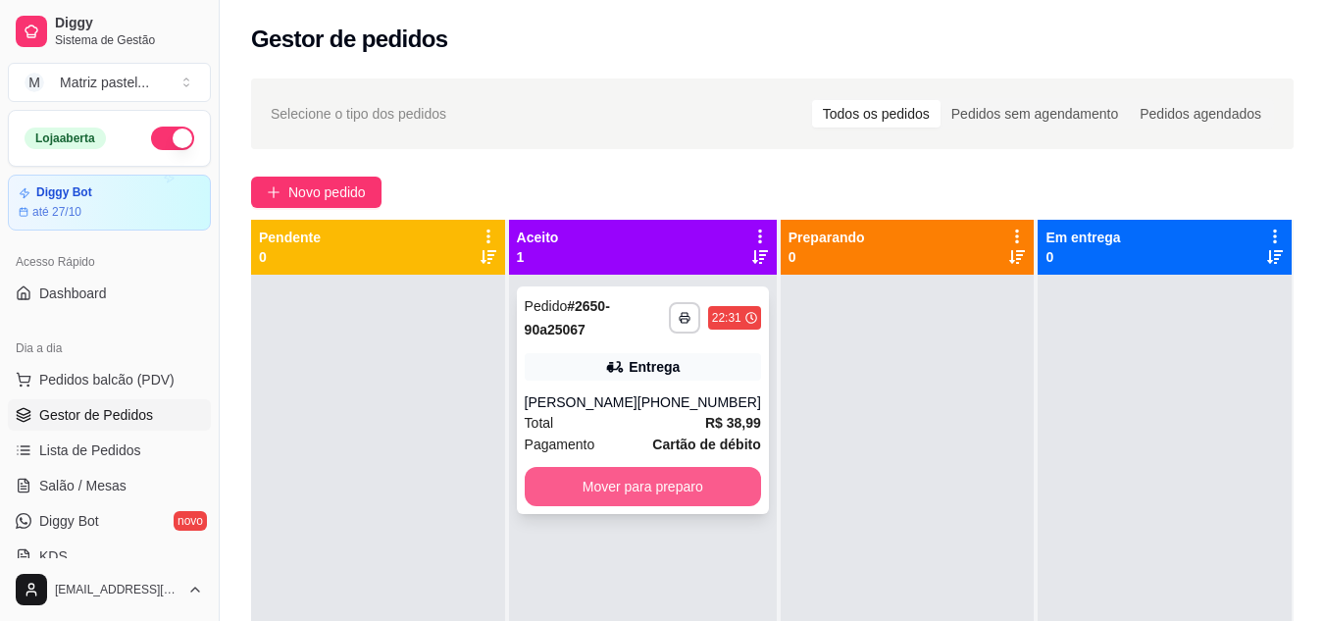
click at [565, 497] on button "Mover para preparo" at bounding box center [643, 486] width 236 height 39
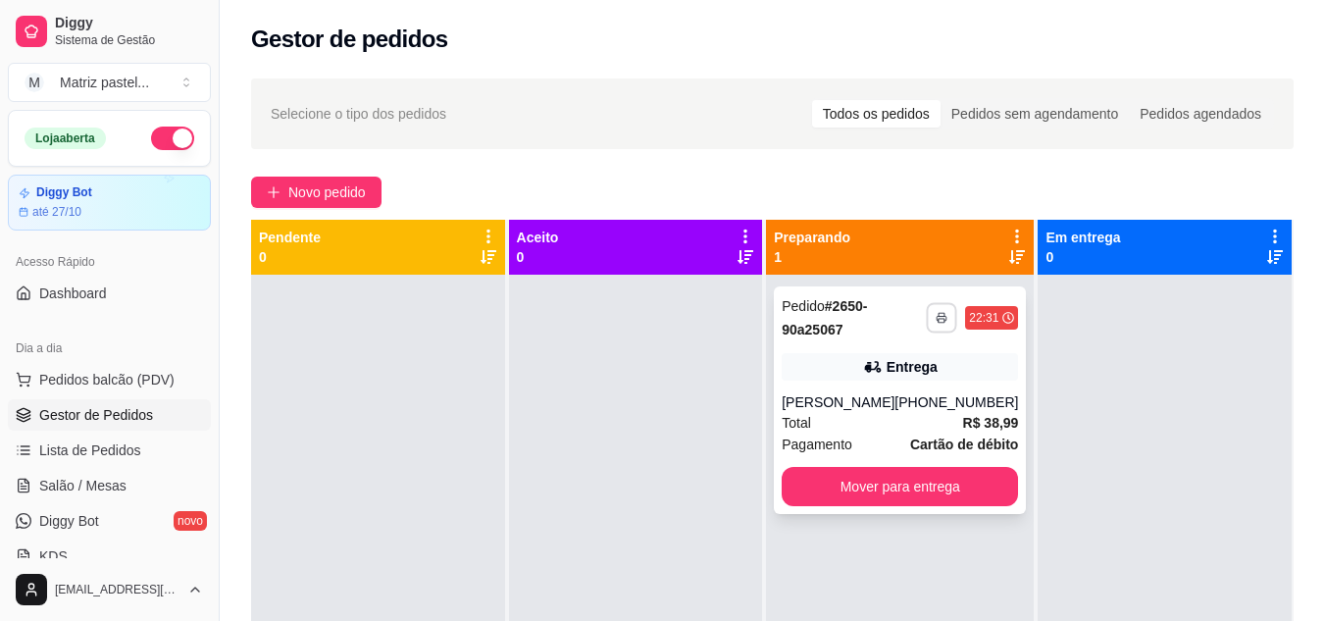
click at [927, 316] on button "button" at bounding box center [942, 317] width 30 height 30
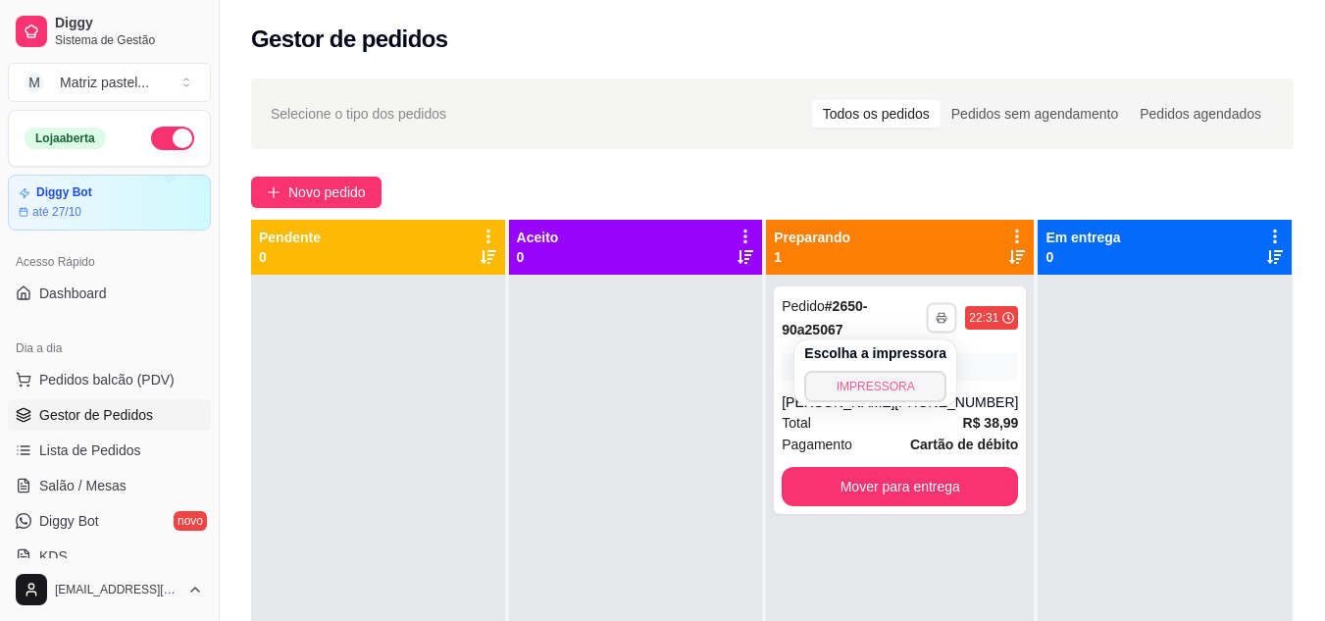
click at [880, 395] on button "IMPRESSORA" at bounding box center [875, 386] width 142 height 31
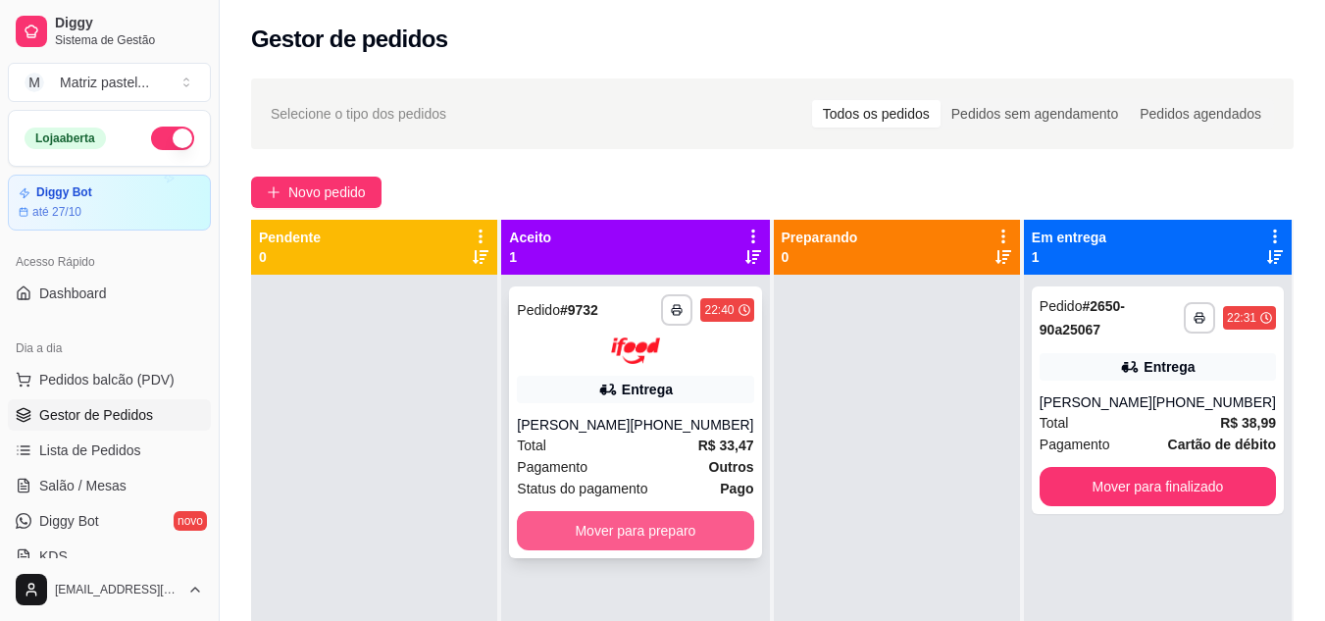
click at [637, 527] on button "Mover para preparo" at bounding box center [635, 530] width 236 height 39
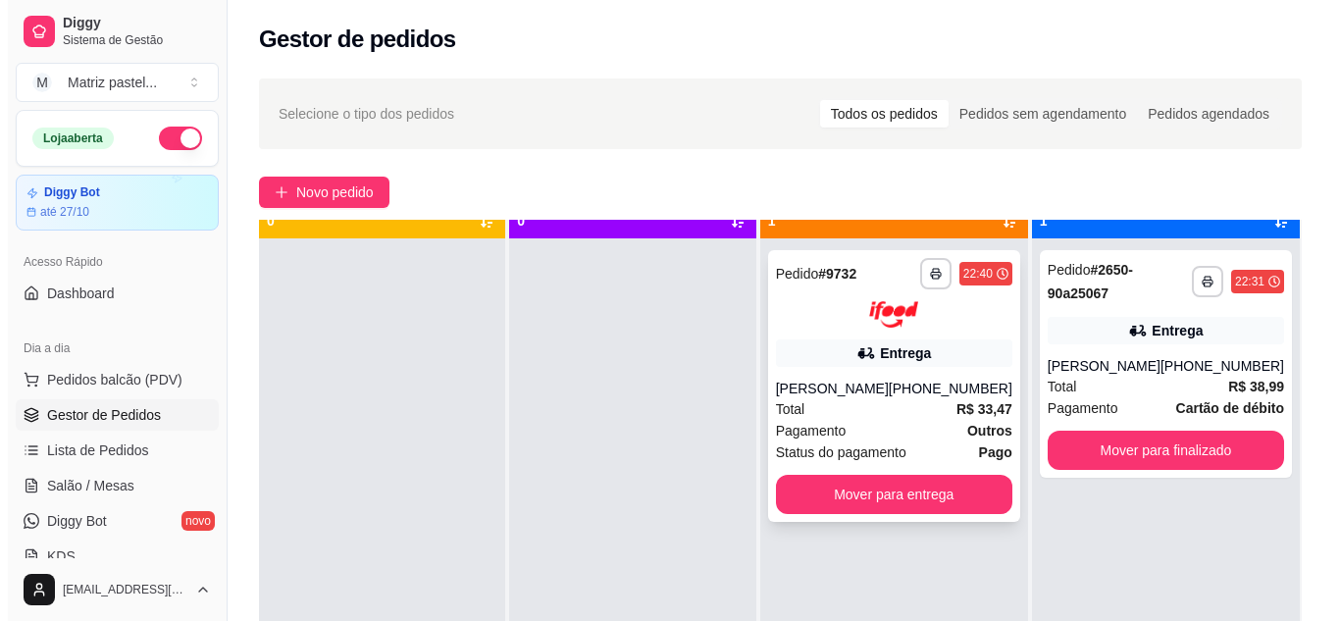
scroll to position [55, 0]
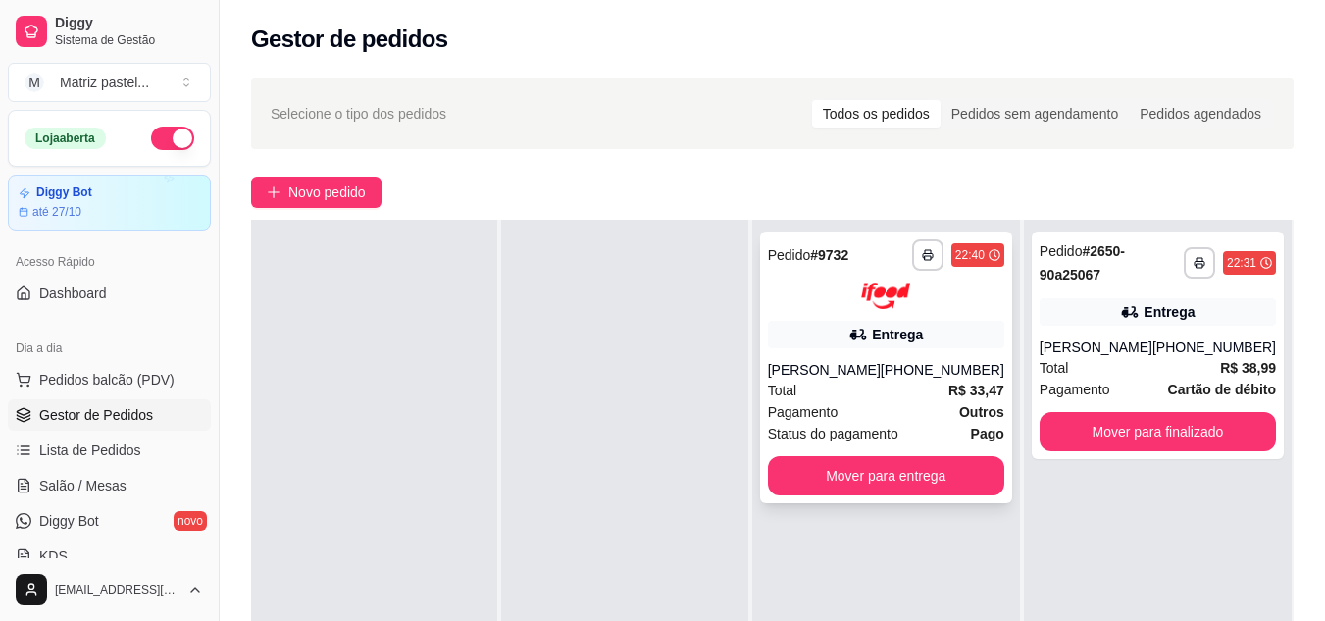
click at [882, 408] on div "Pagamento Outros" at bounding box center [886, 412] width 236 height 22
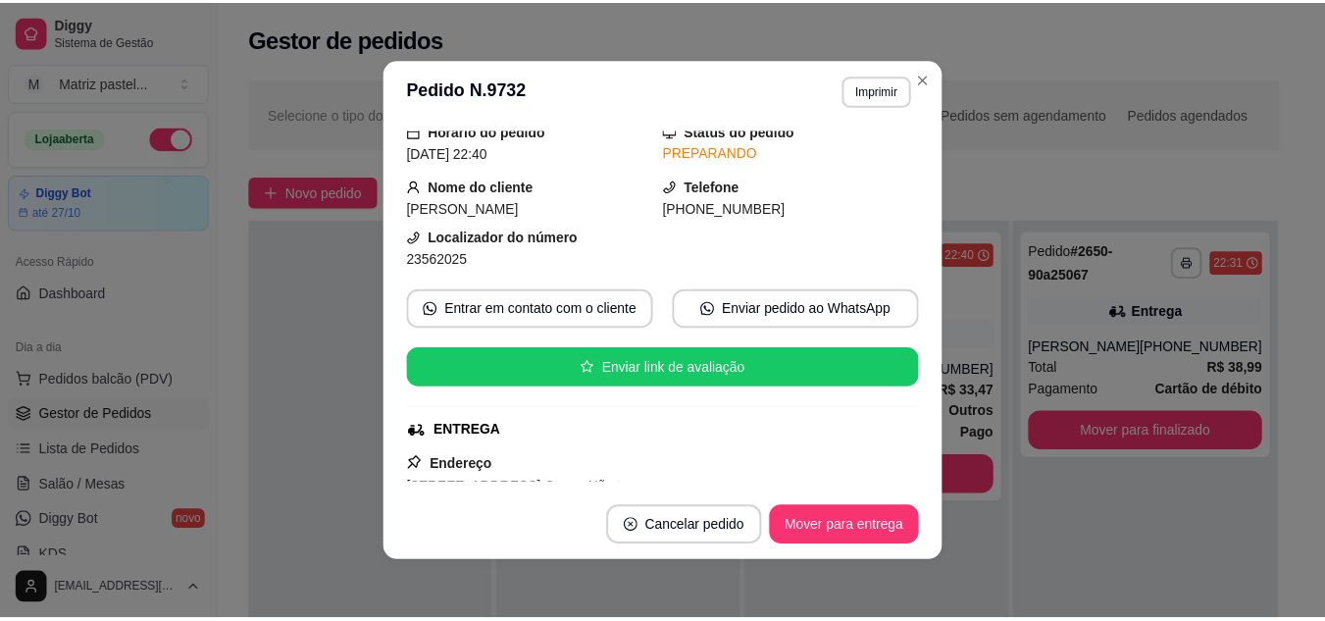
scroll to position [294, 0]
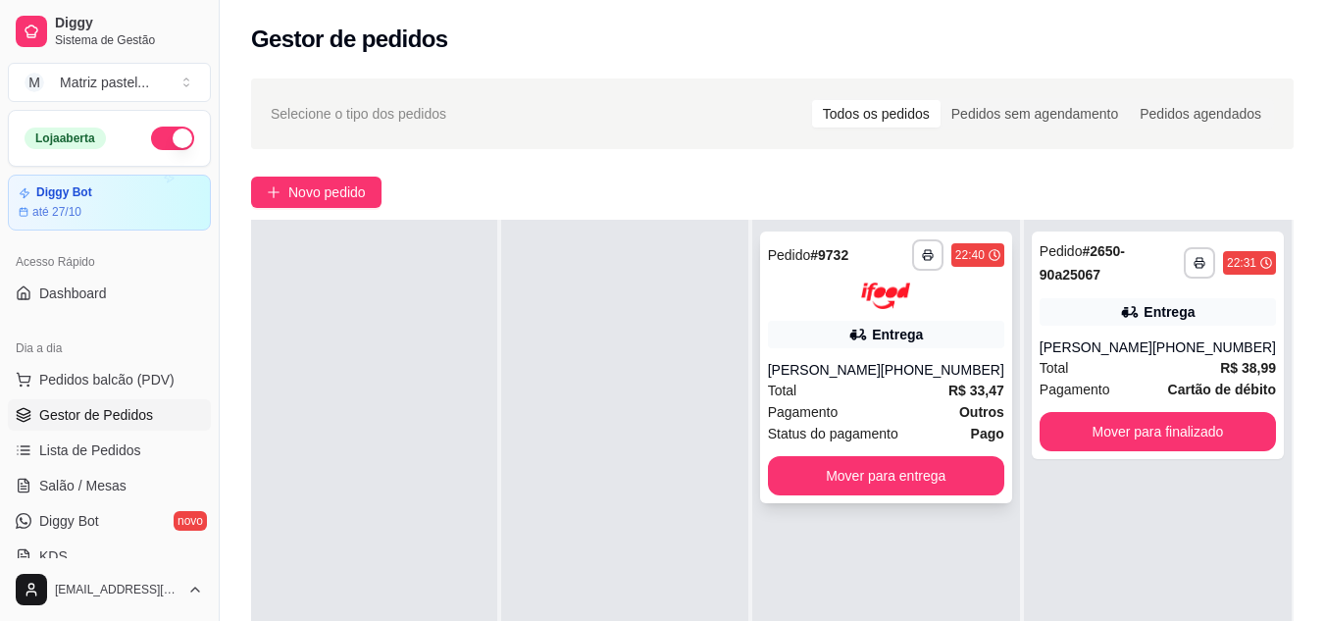
click at [939, 262] on button "button" at bounding box center [927, 254] width 31 height 31
click at [905, 319] on button "IMPRESSORA" at bounding box center [875, 323] width 142 height 31
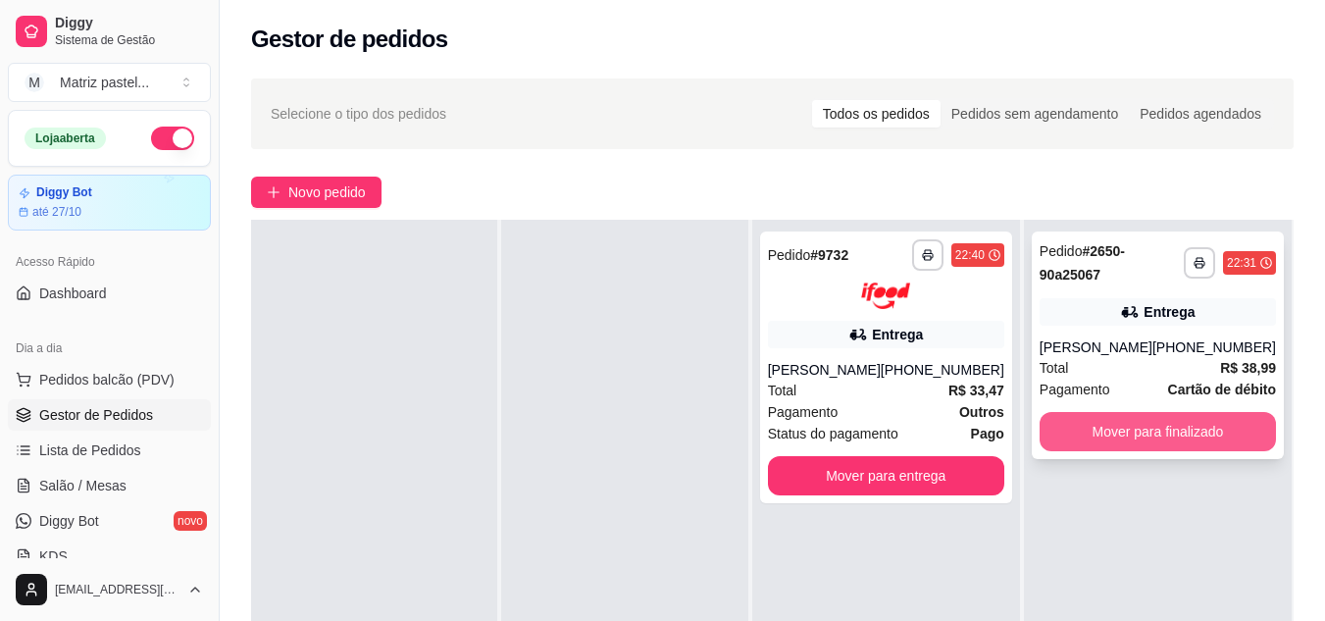
click at [1178, 437] on button "Mover para finalizado" at bounding box center [1158, 431] width 236 height 39
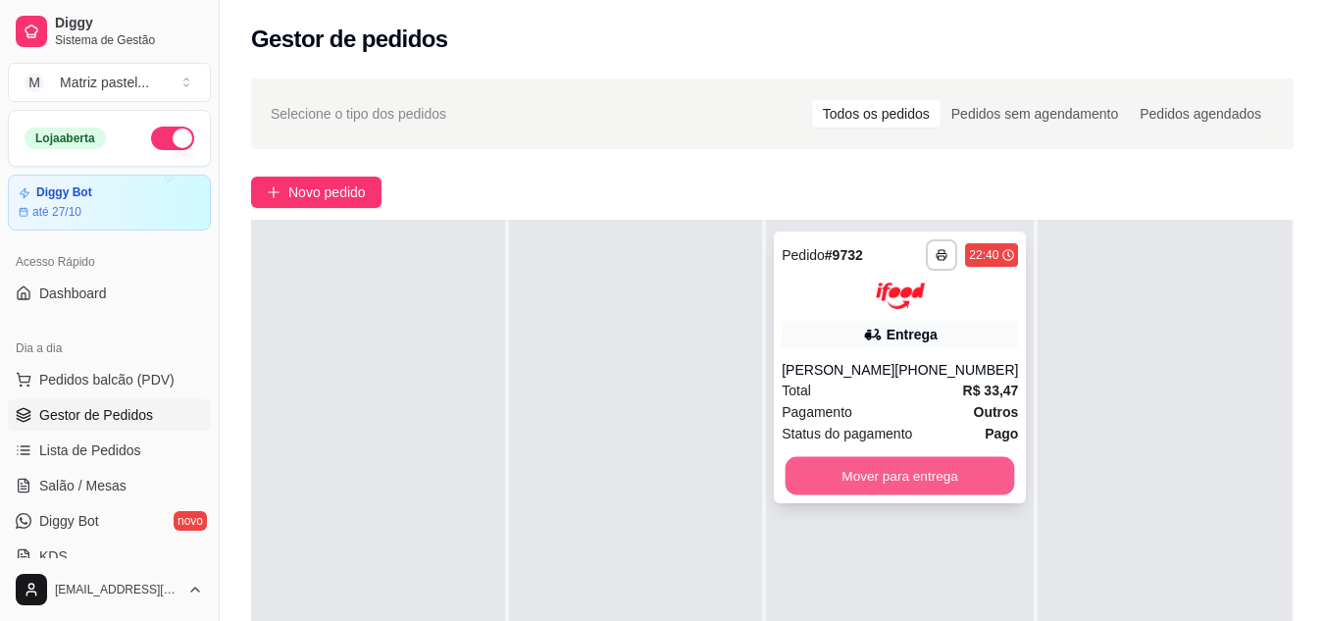
click at [848, 488] on button "Mover para entrega" at bounding box center [901, 475] width 230 height 38
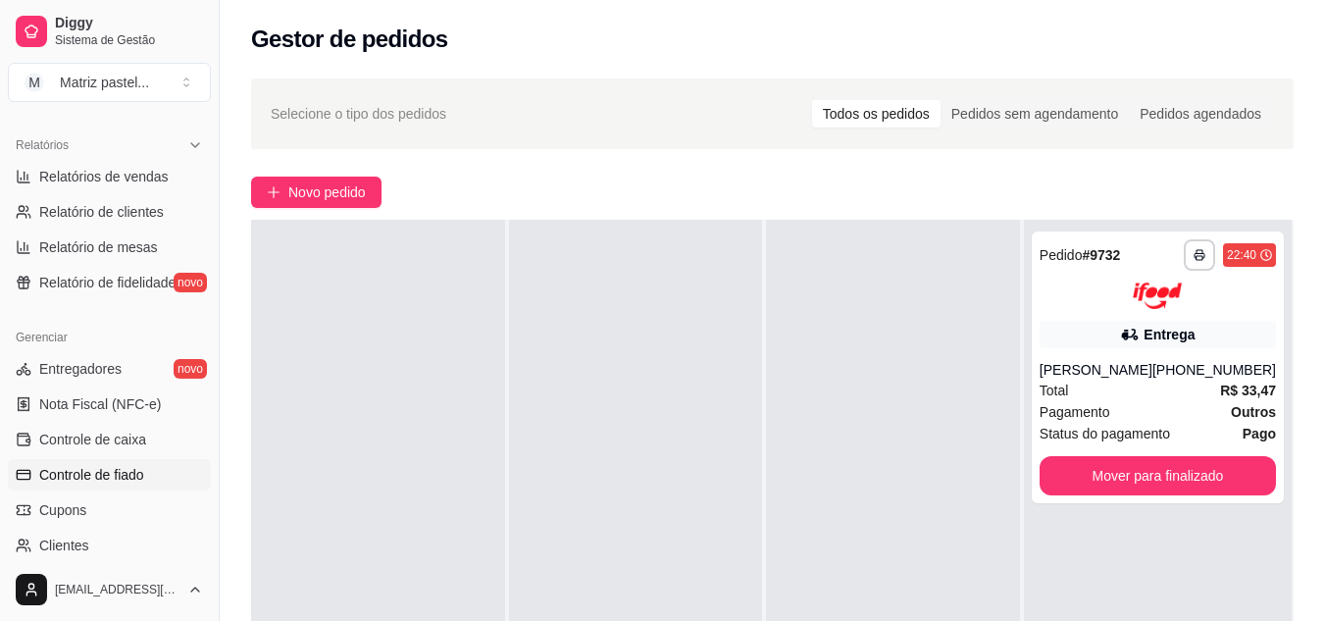
scroll to position [589, 0]
click at [114, 436] on span "Controle de caixa" at bounding box center [92, 439] width 107 height 20
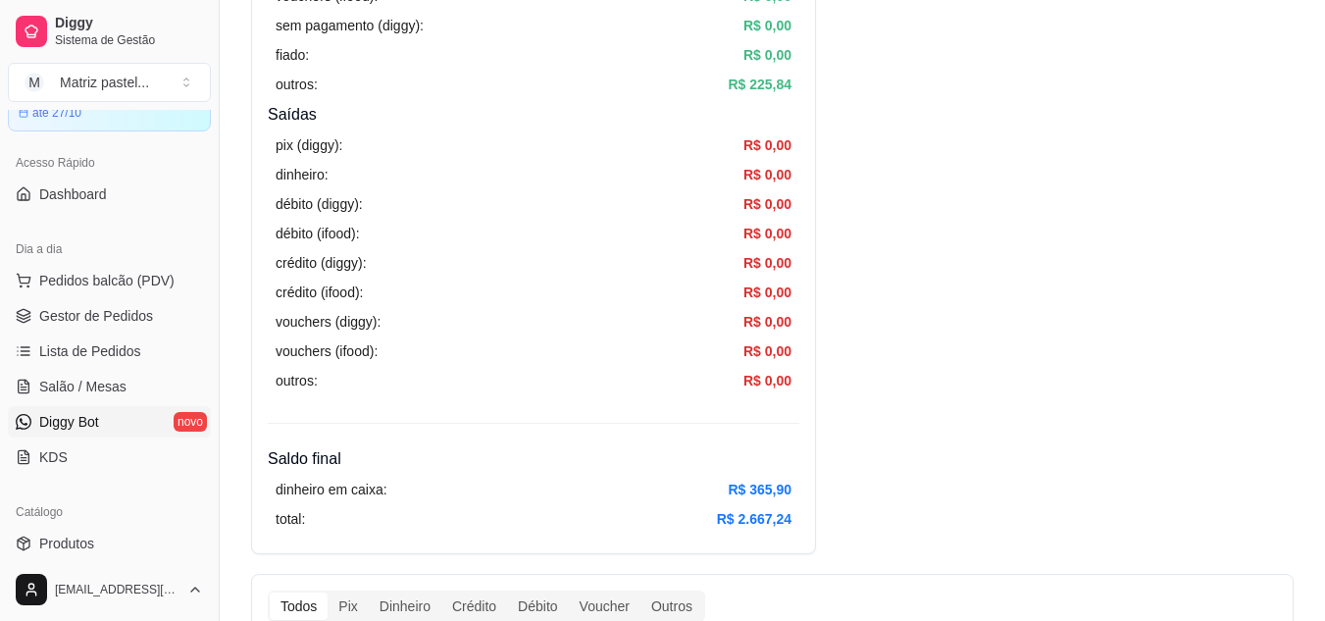
scroll to position [98, 0]
click at [110, 304] on link "Gestor de Pedidos" at bounding box center [109, 316] width 203 height 31
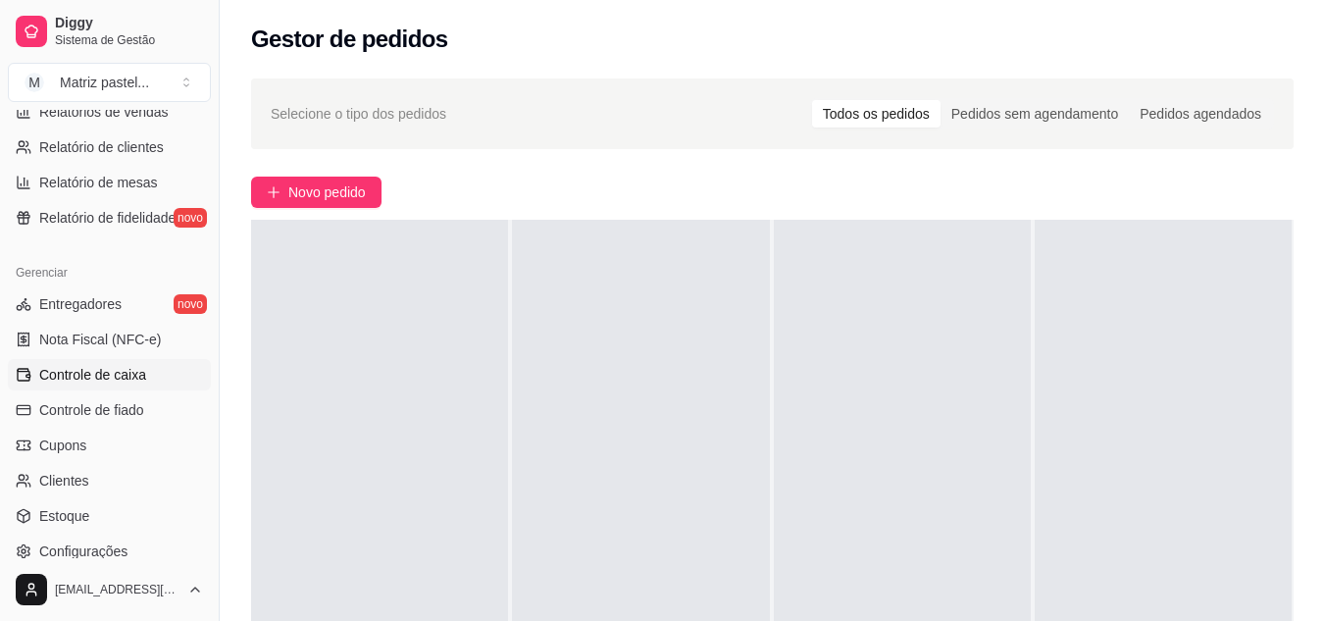
scroll to position [687, 0]
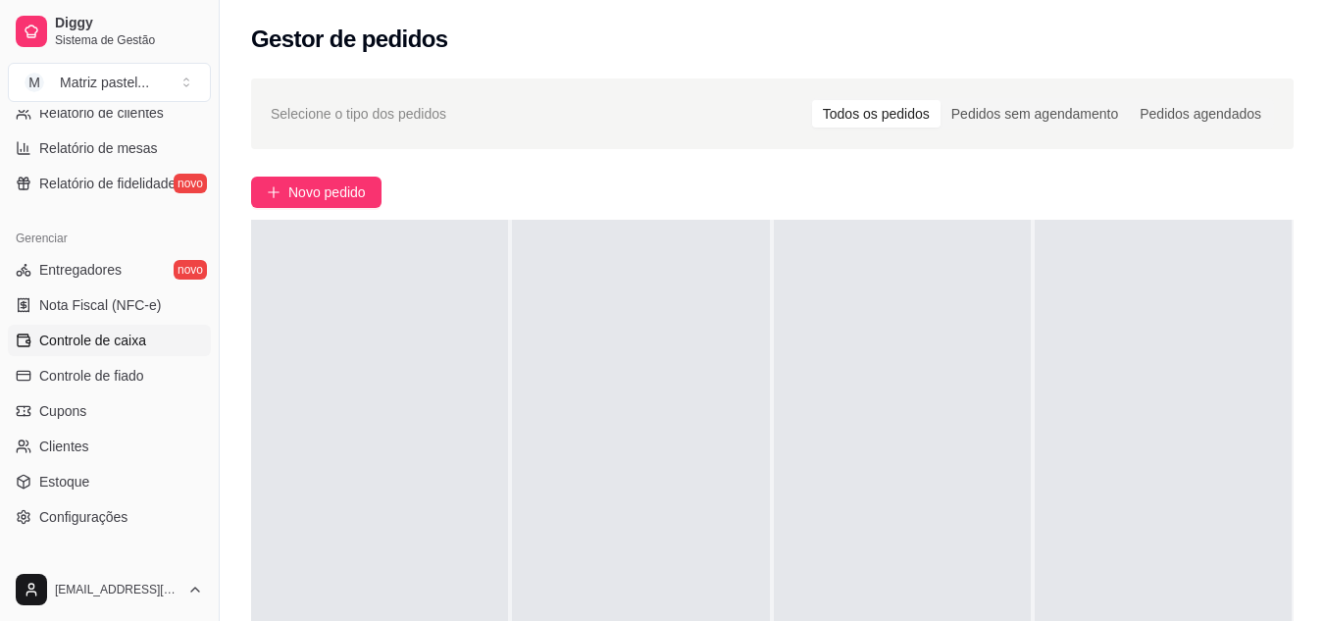
click at [117, 339] on span "Controle de caixa" at bounding box center [92, 341] width 107 height 20
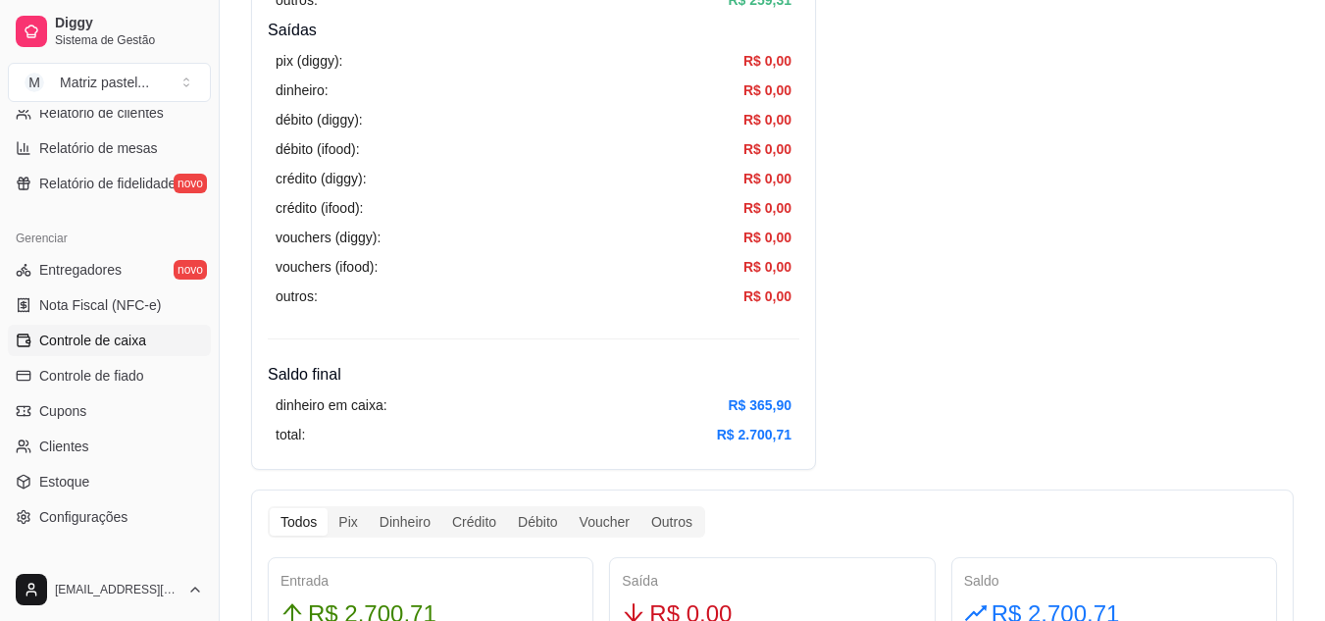
scroll to position [785, 0]
